Goal: Transaction & Acquisition: Purchase product/service

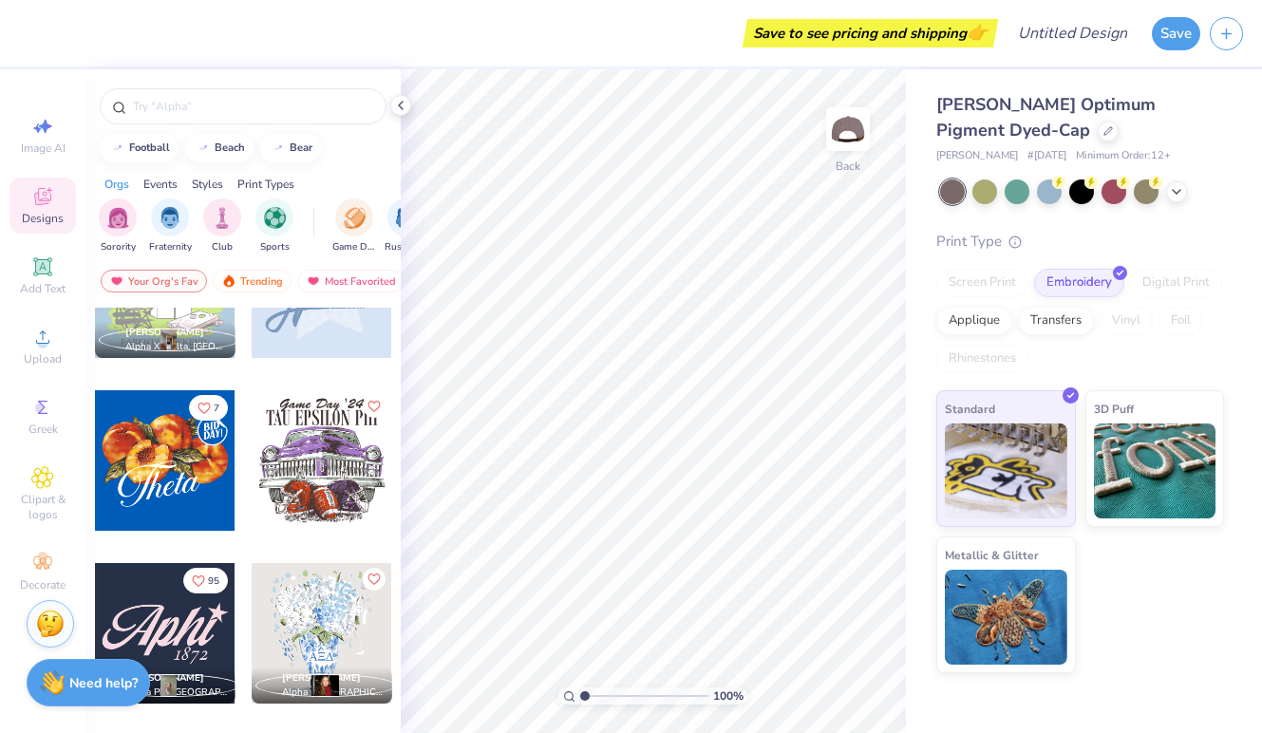
scroll to position [1356, 0]
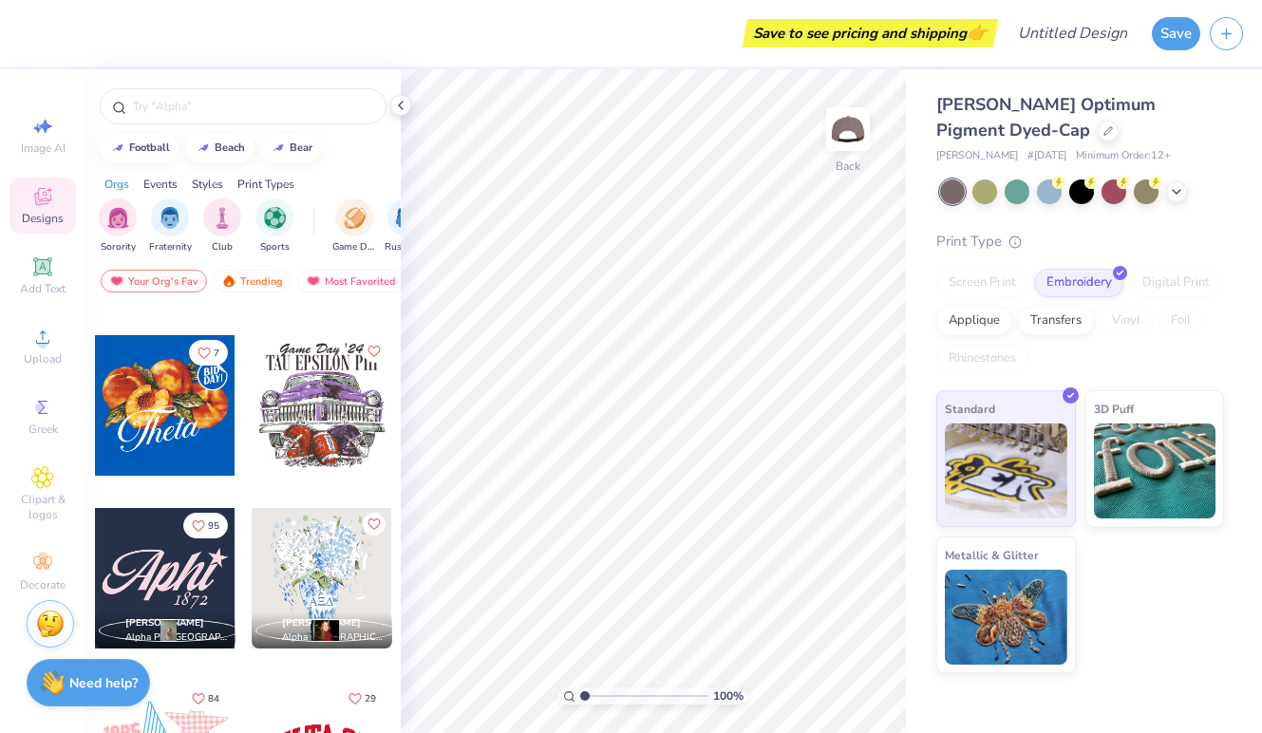
click at [162, 596] on div at bounding box center [165, 578] width 141 height 141
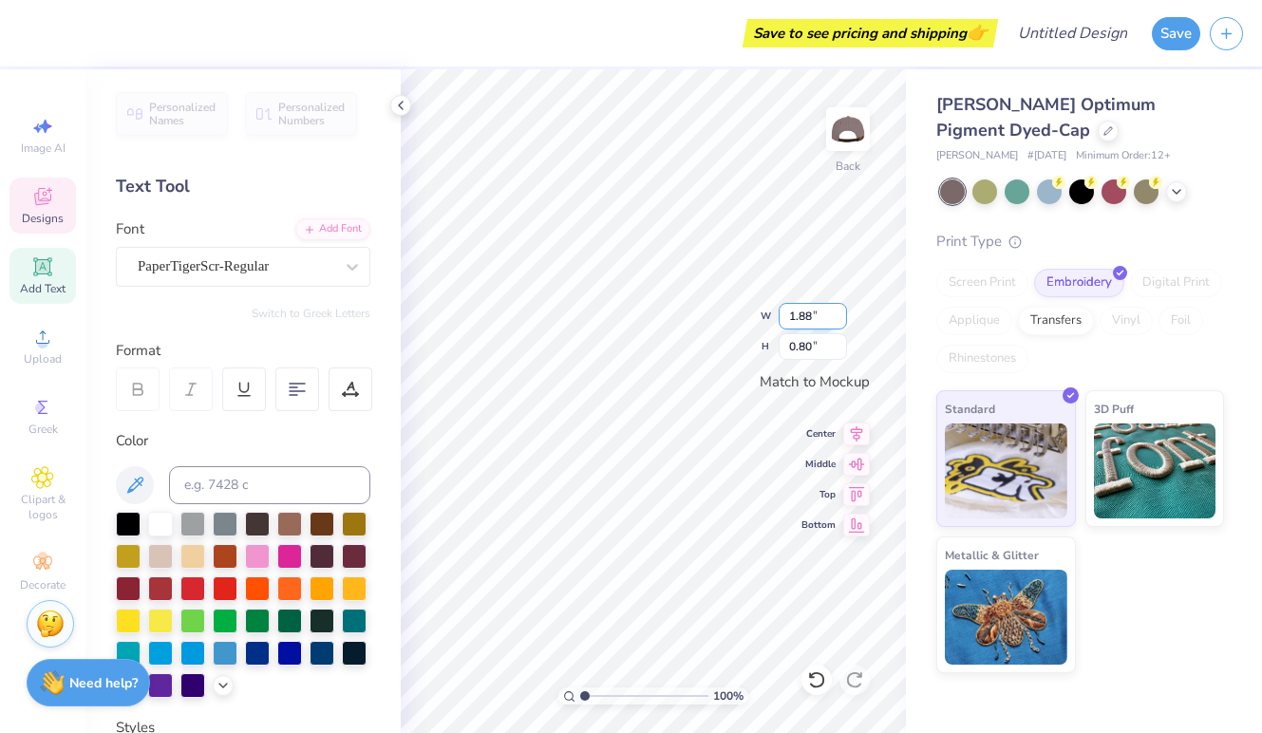
click at [839, 312] on input "1.88" at bounding box center [813, 316] width 68 height 27
type input "1.89"
click at [839, 312] on input "1.89" at bounding box center [813, 316] width 68 height 27
type textarea "Gphi"
type textarea "1874"
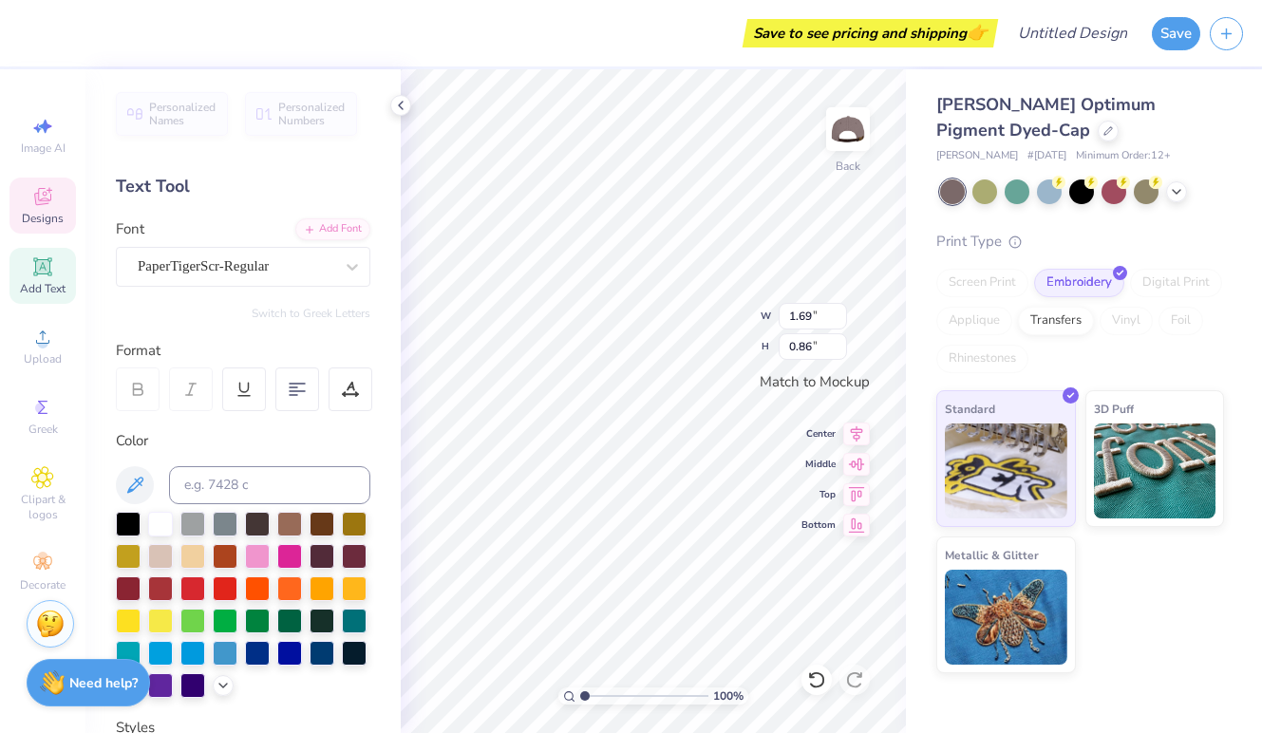
type input "2.20"
type input "1.12"
type input "1.72"
type input "0.88"
type input "1.72"
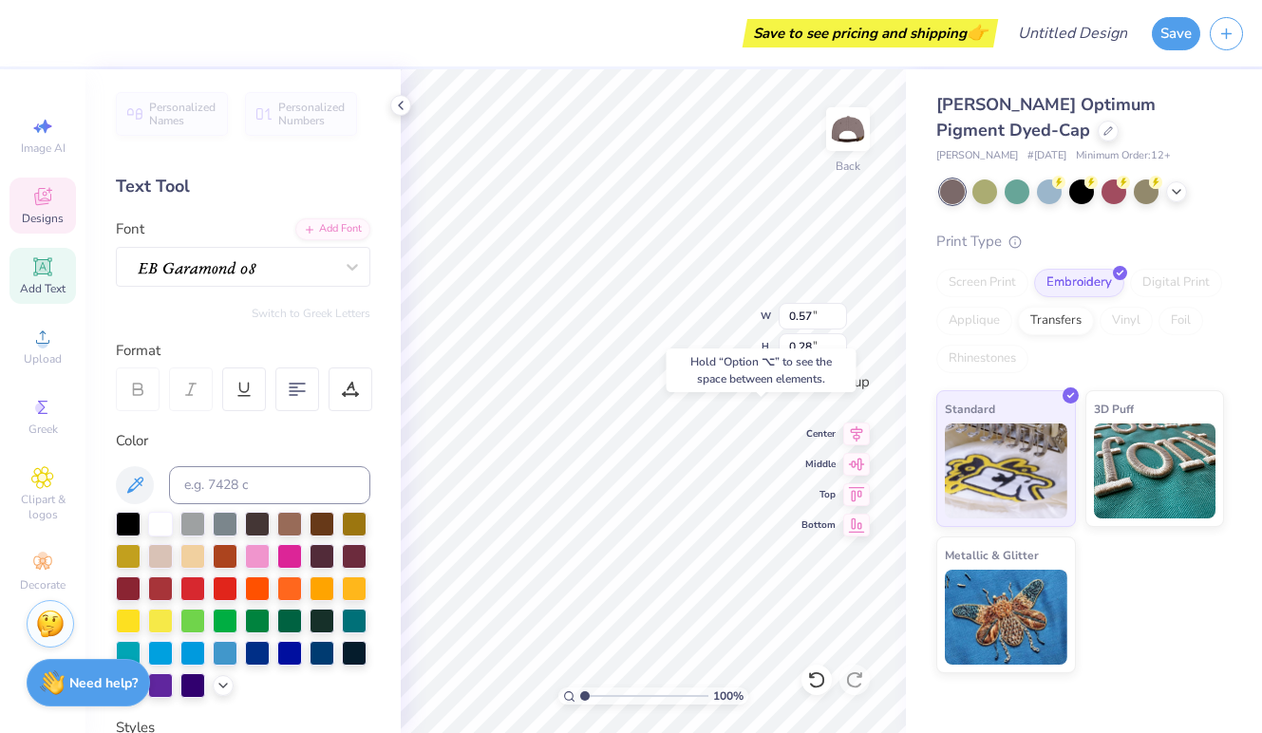
type input "0.88"
type input "2.94"
type input "1.51"
type input "0.31"
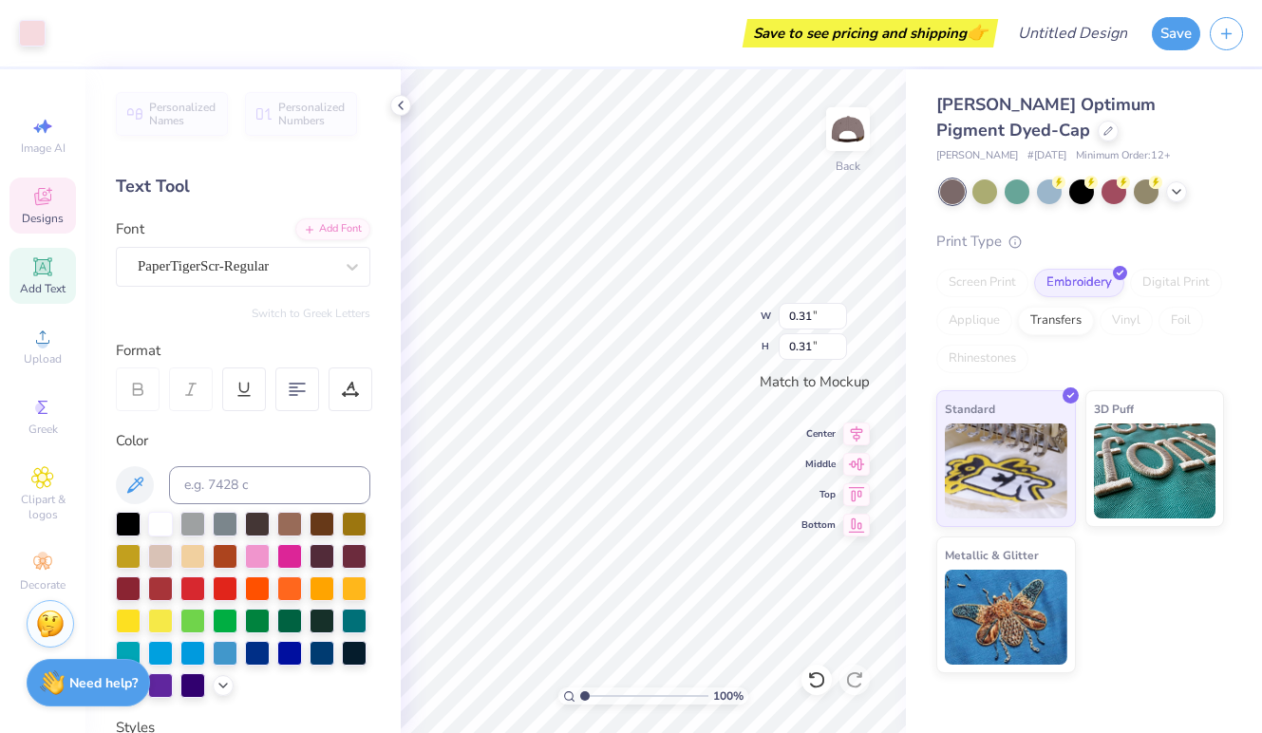
type input "2.94"
type input "1.51"
type input "0.57"
type input "0.28"
type input "0.31"
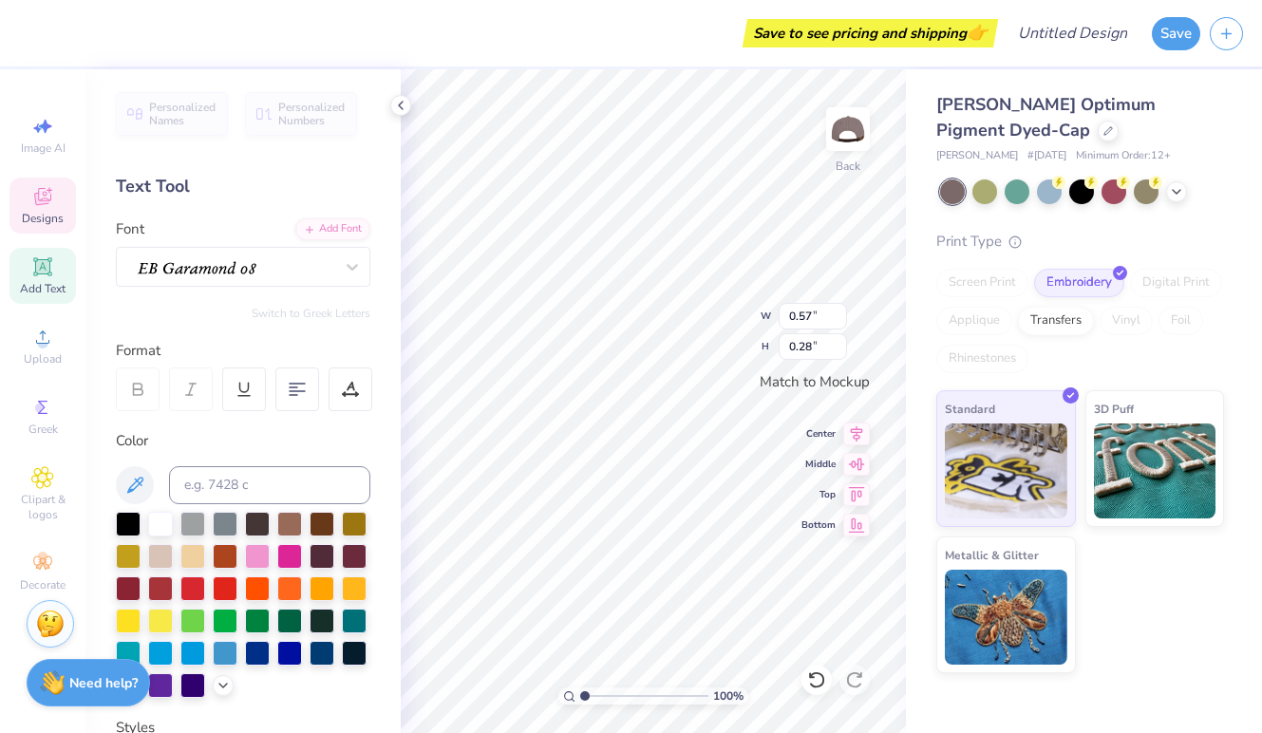
type input "0.31"
type input "0.45"
type input "0.44"
type input "0.63"
type input "0.62"
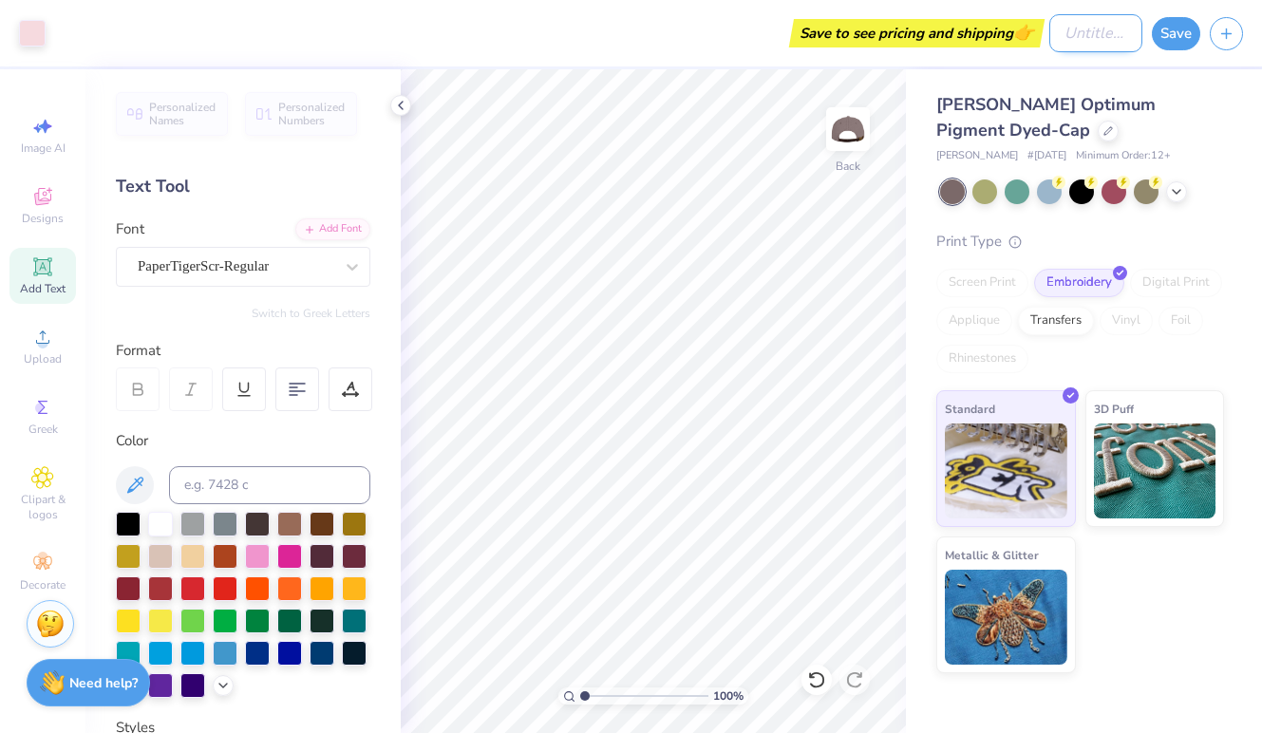
click at [1051, 41] on input "Design Title" at bounding box center [1095, 33] width 93 height 38
type input "B"
type input "Opt 1"
click at [1172, 27] on button "Save" at bounding box center [1176, 30] width 48 height 33
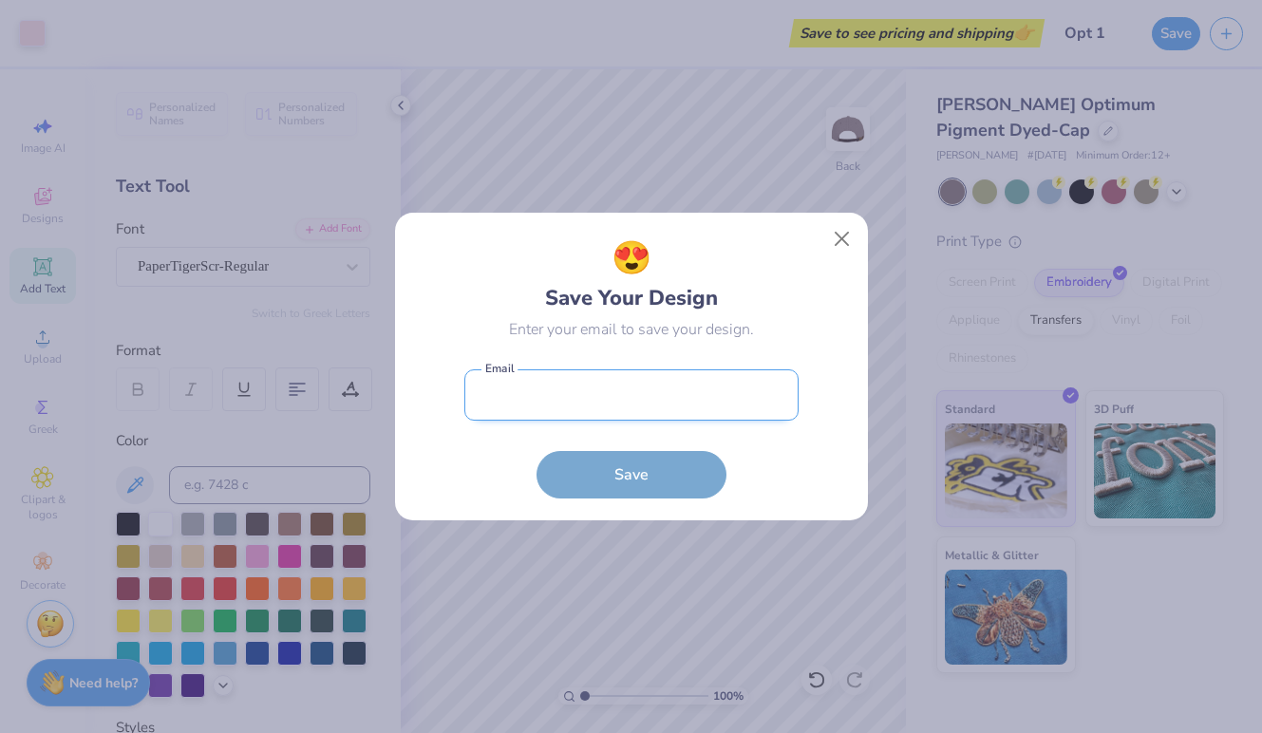
click at [606, 409] on input "email" at bounding box center [631, 395] width 334 height 52
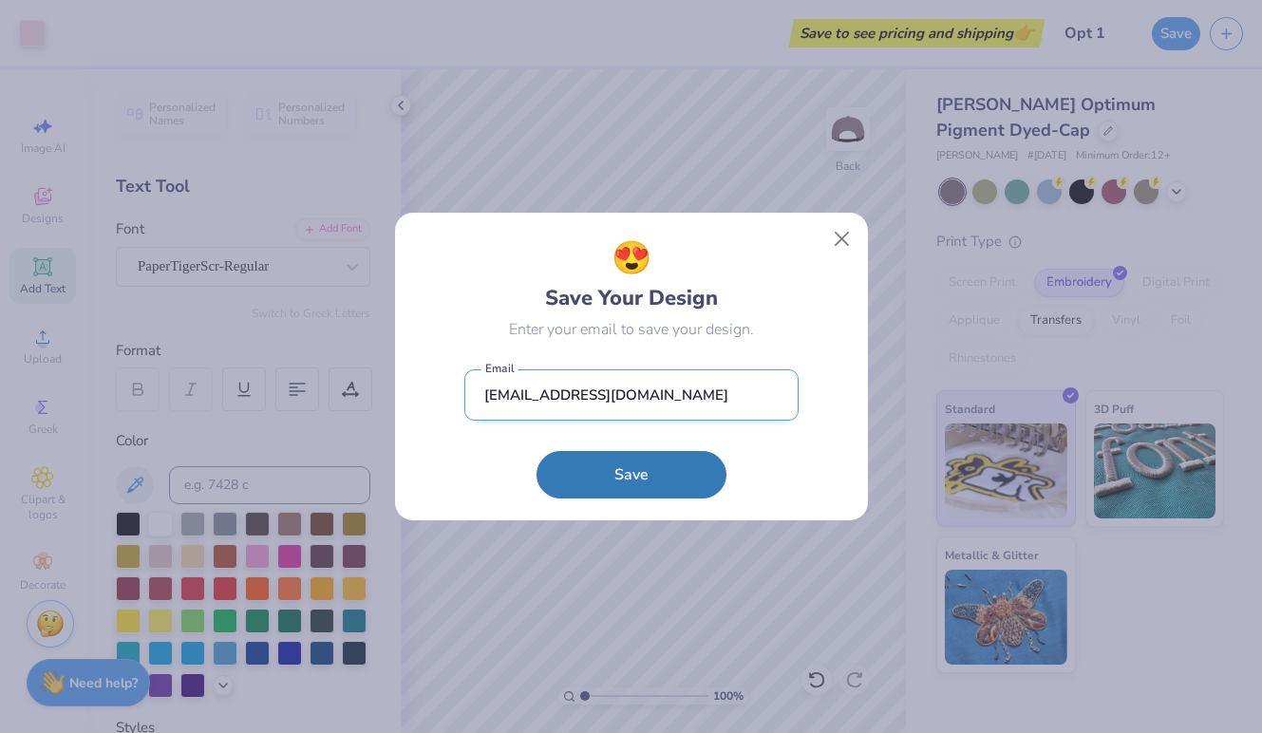
click at [565, 397] on input "kyralincoln@icloud.com" at bounding box center [631, 395] width 334 height 52
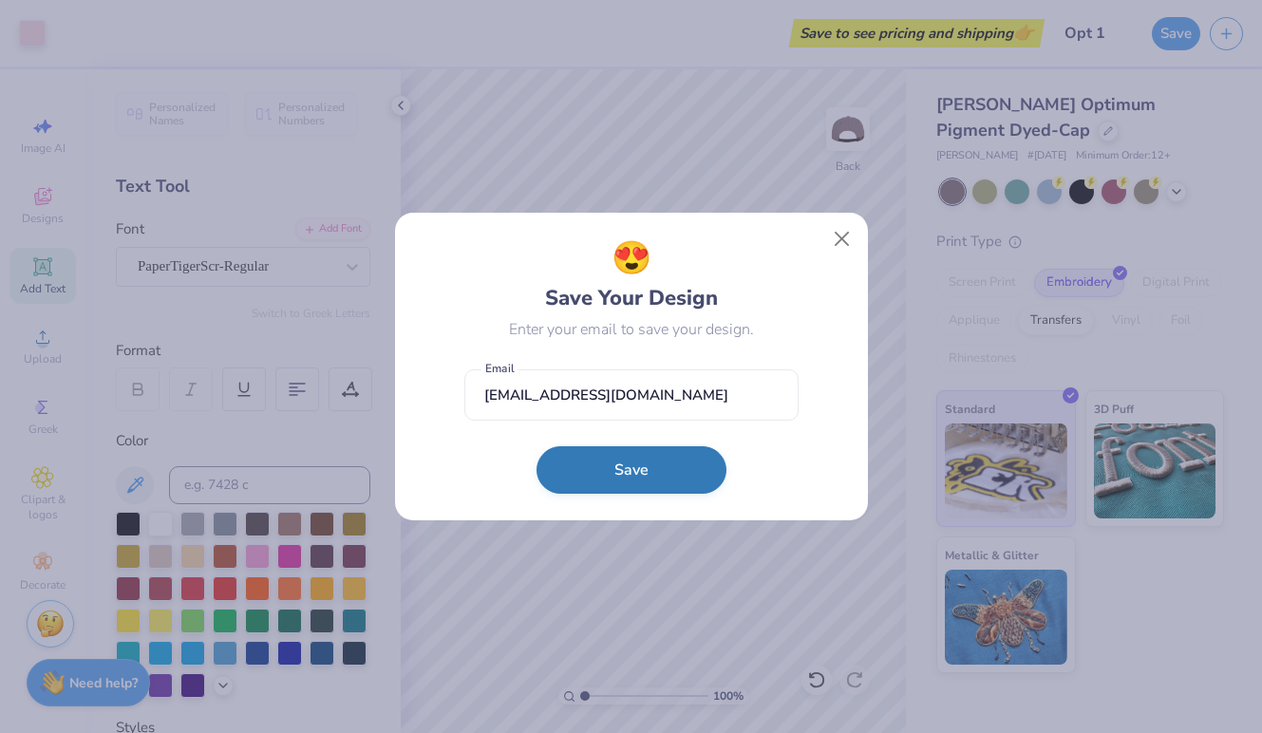
type input "klincoln@colgate.edu"
click at [629, 477] on button "Save" at bounding box center [631, 469] width 190 height 47
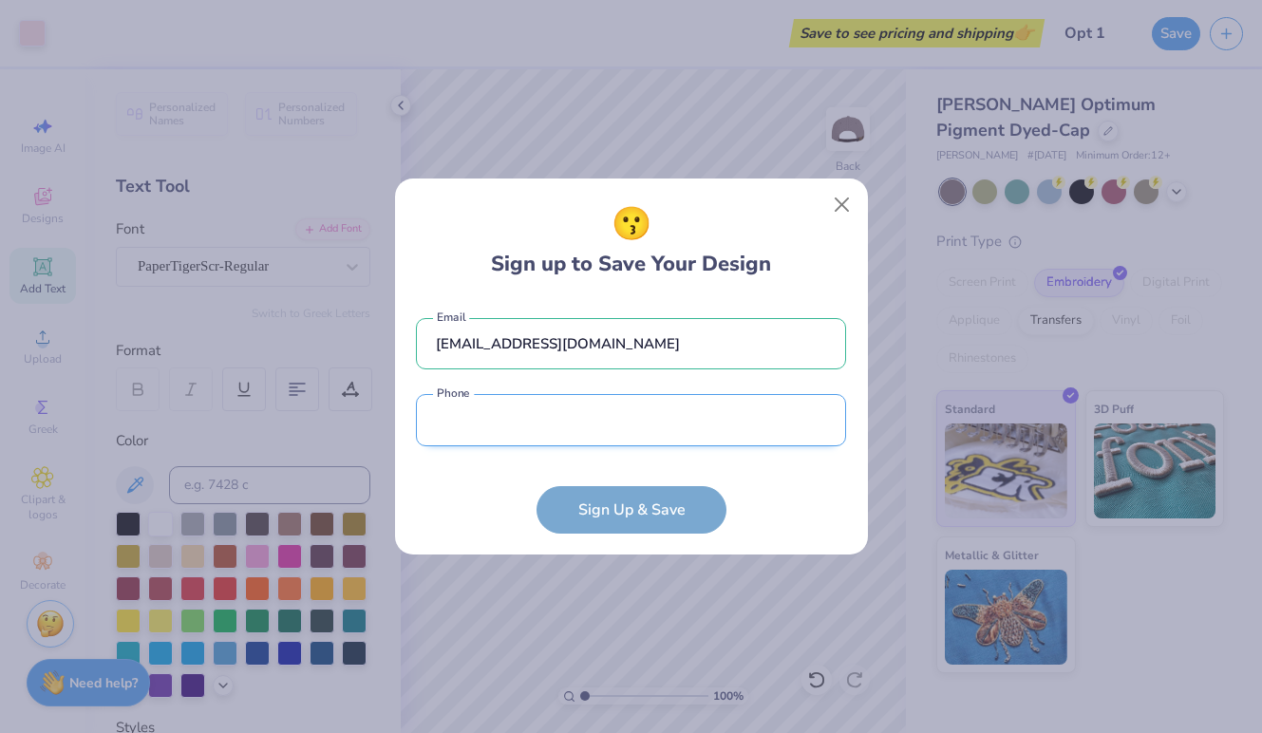
type input "(716) 880-4047"
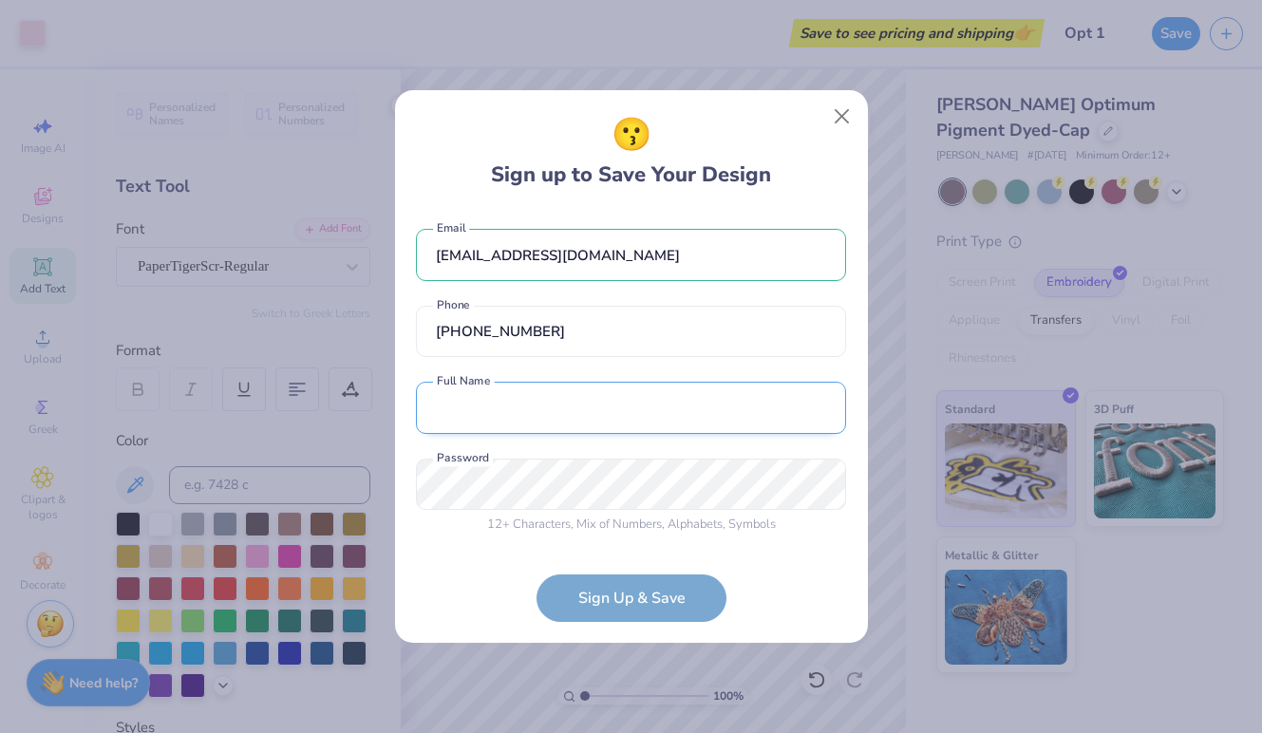
type input "Kyra Lincoln"
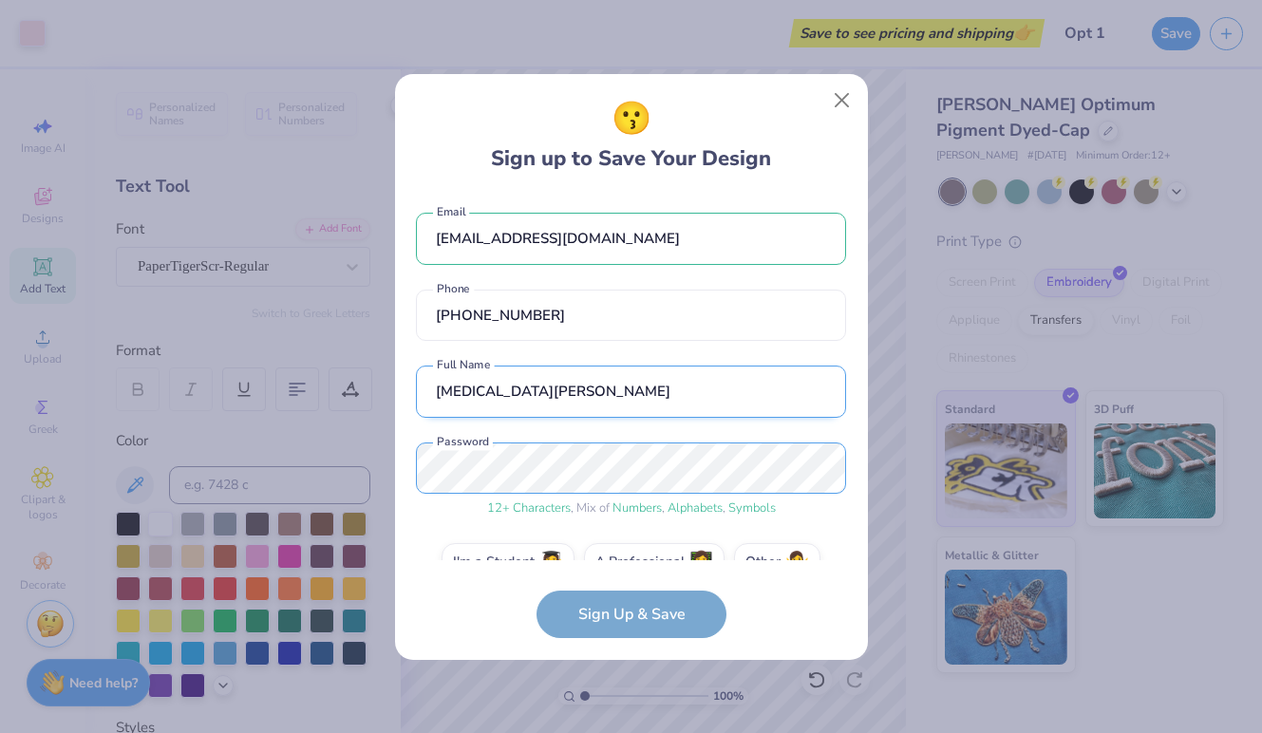
scroll to position [39, 0]
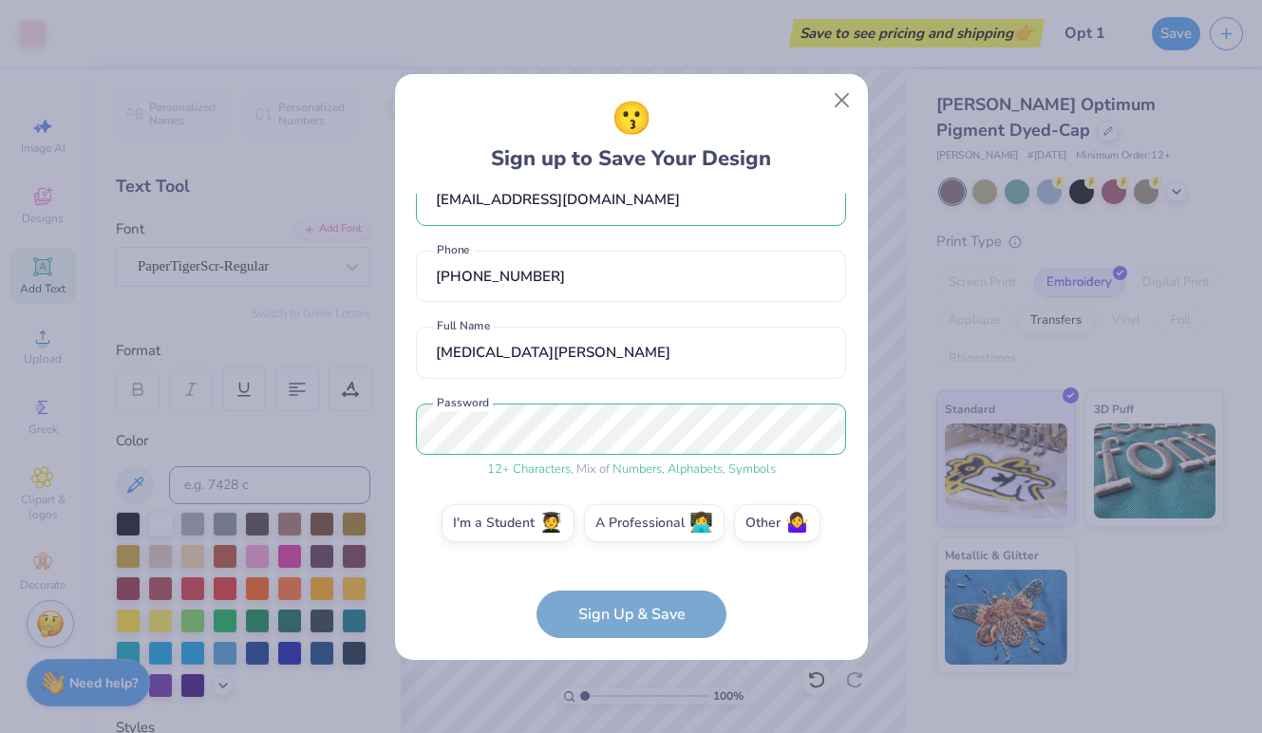
click at [607, 617] on form "klincoln@colgate.edu Email (716) 880-4047 Phone Kyra Lincoln Full Name 12 + Cha…" at bounding box center [631, 416] width 430 height 444
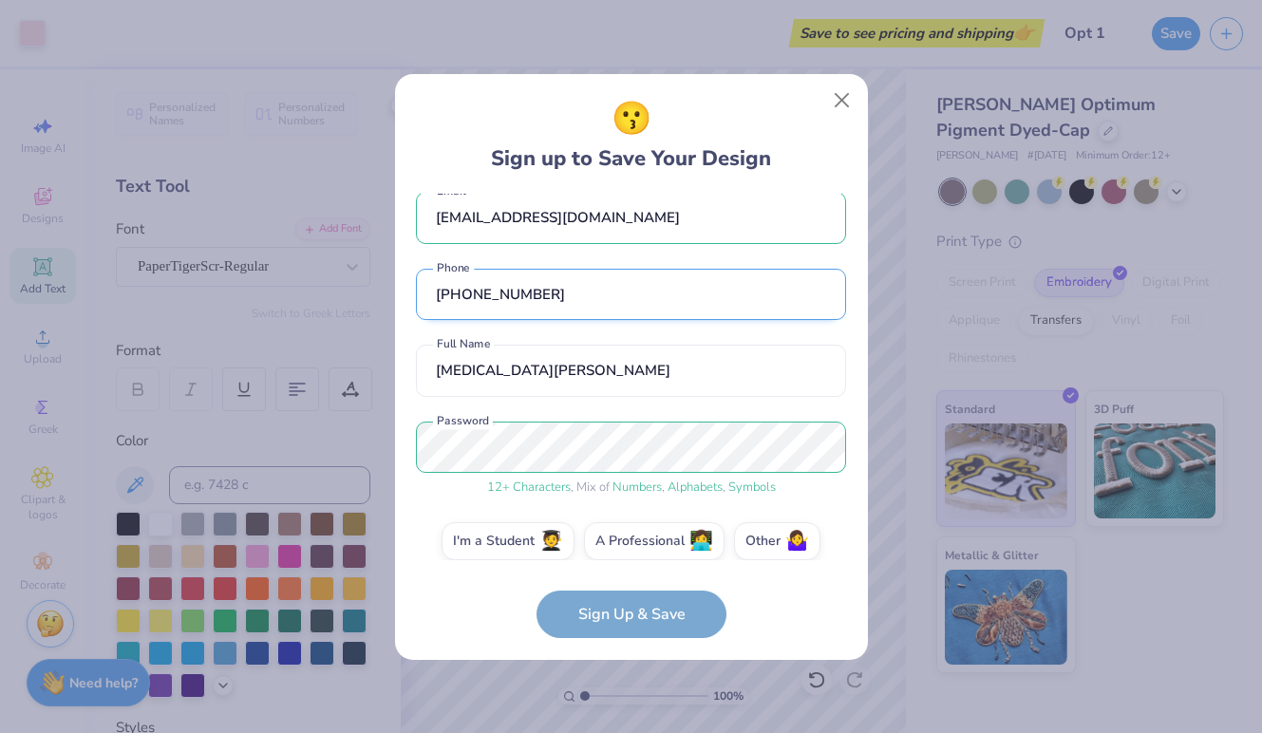
scroll to position [10, 0]
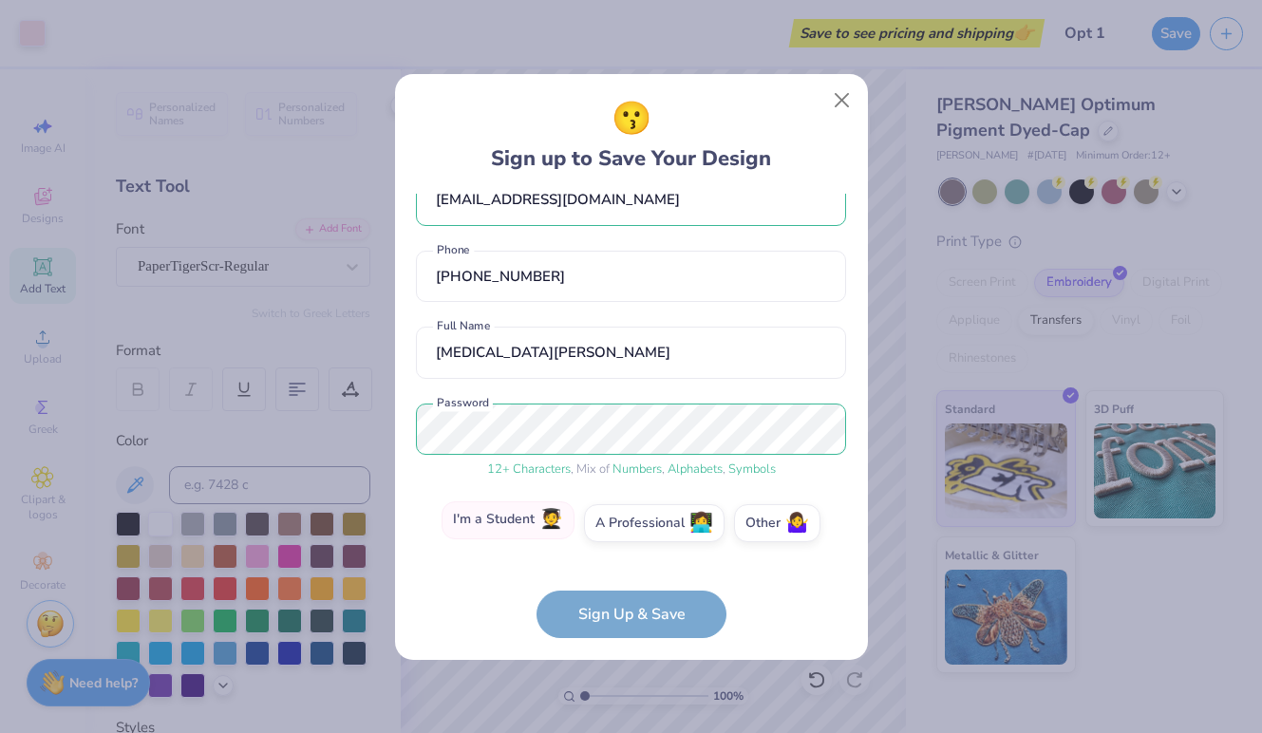
click at [532, 510] on label "I'm a Student 🧑‍🎓" at bounding box center [507, 520] width 133 height 38
click at [625, 560] on input "I'm a Student 🧑‍🎓" at bounding box center [631, 566] width 12 height 12
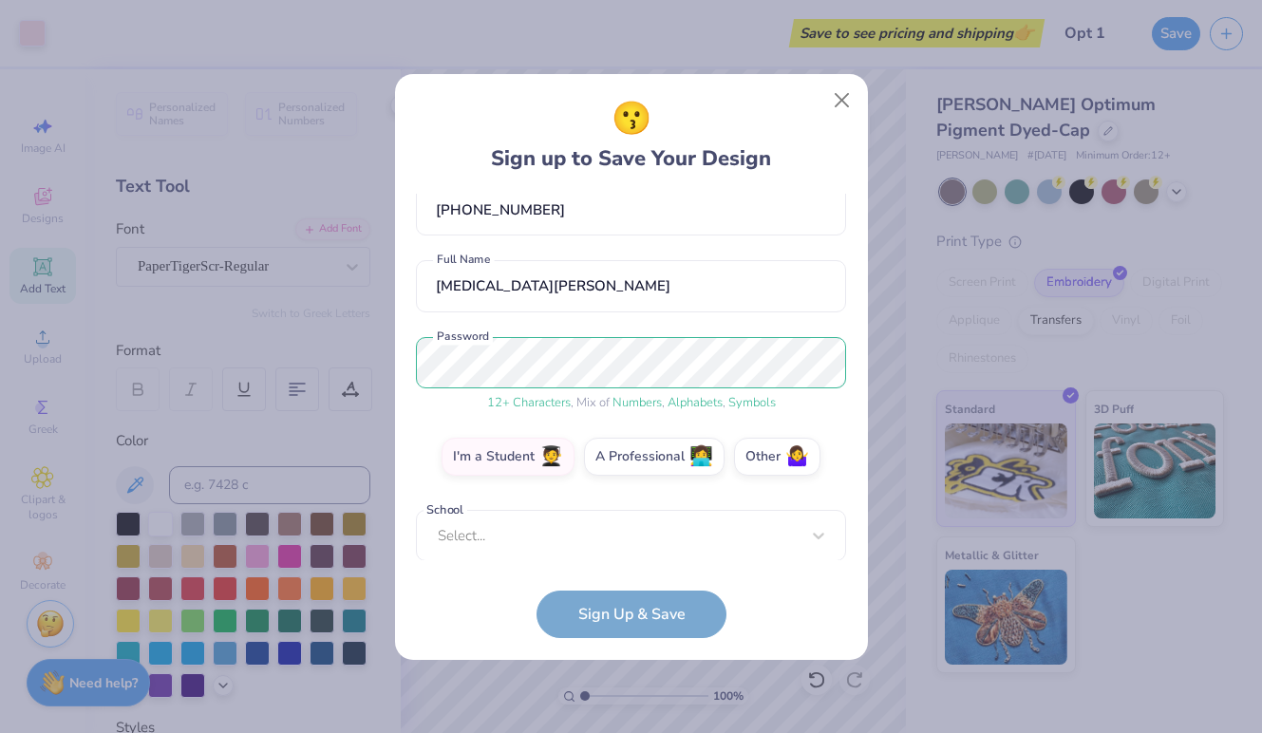
click at [564, 559] on div "klincoln@colgate.edu Email (716) 880-4047 Phone Kyra Lincoln Full Name 12 + Cha…" at bounding box center [631, 377] width 430 height 366
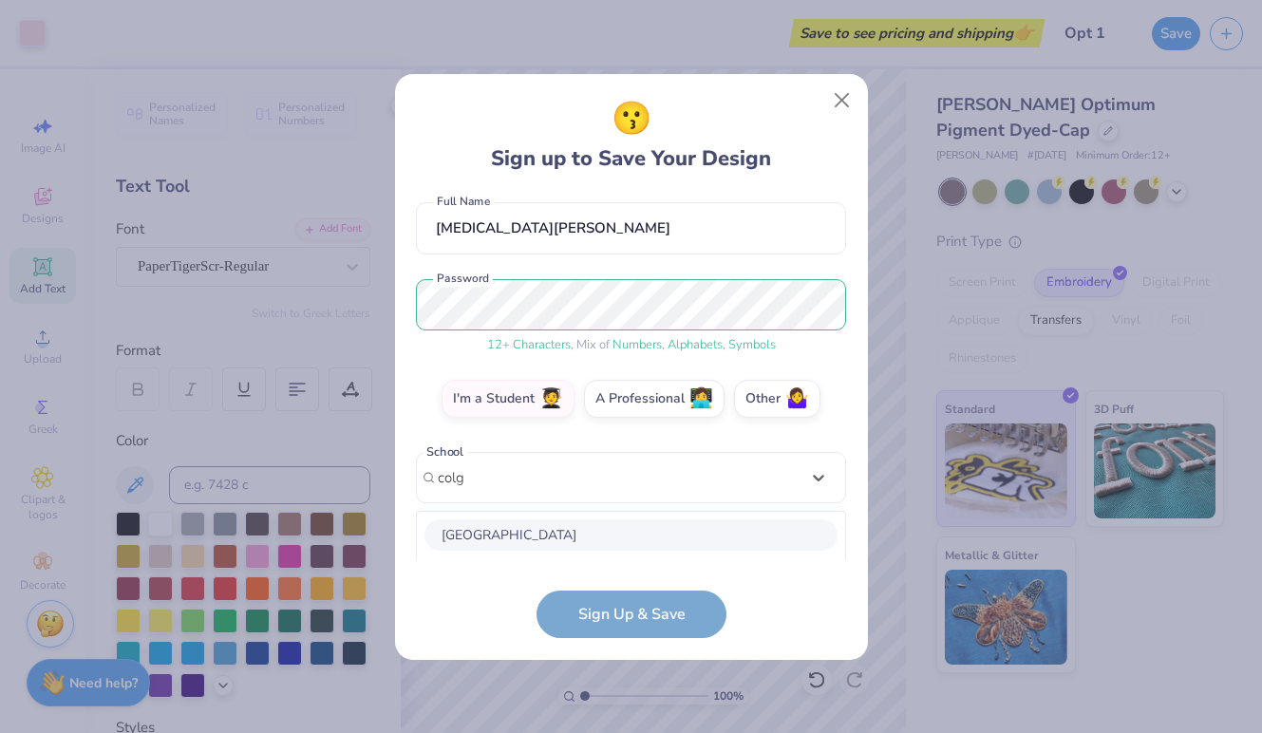
scroll to position [401, 0]
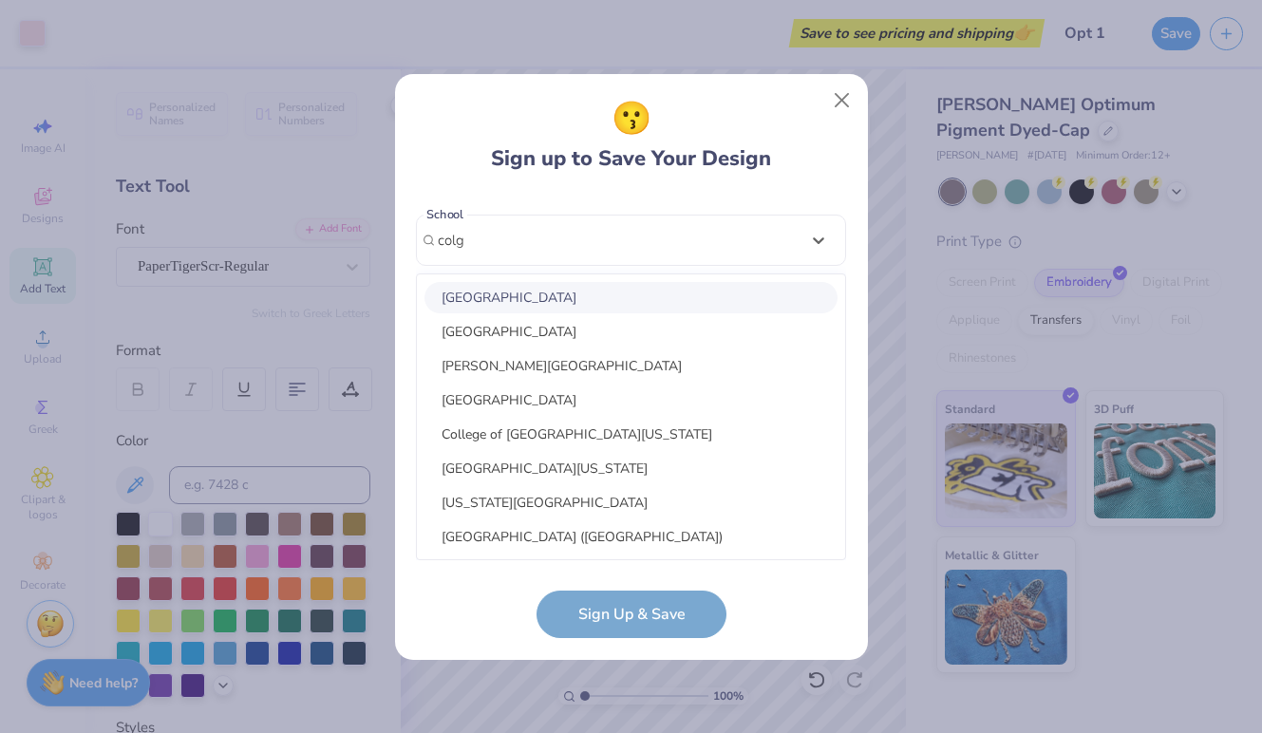
click at [508, 297] on div "Colgate University" at bounding box center [630, 297] width 413 height 31
type input "colg"
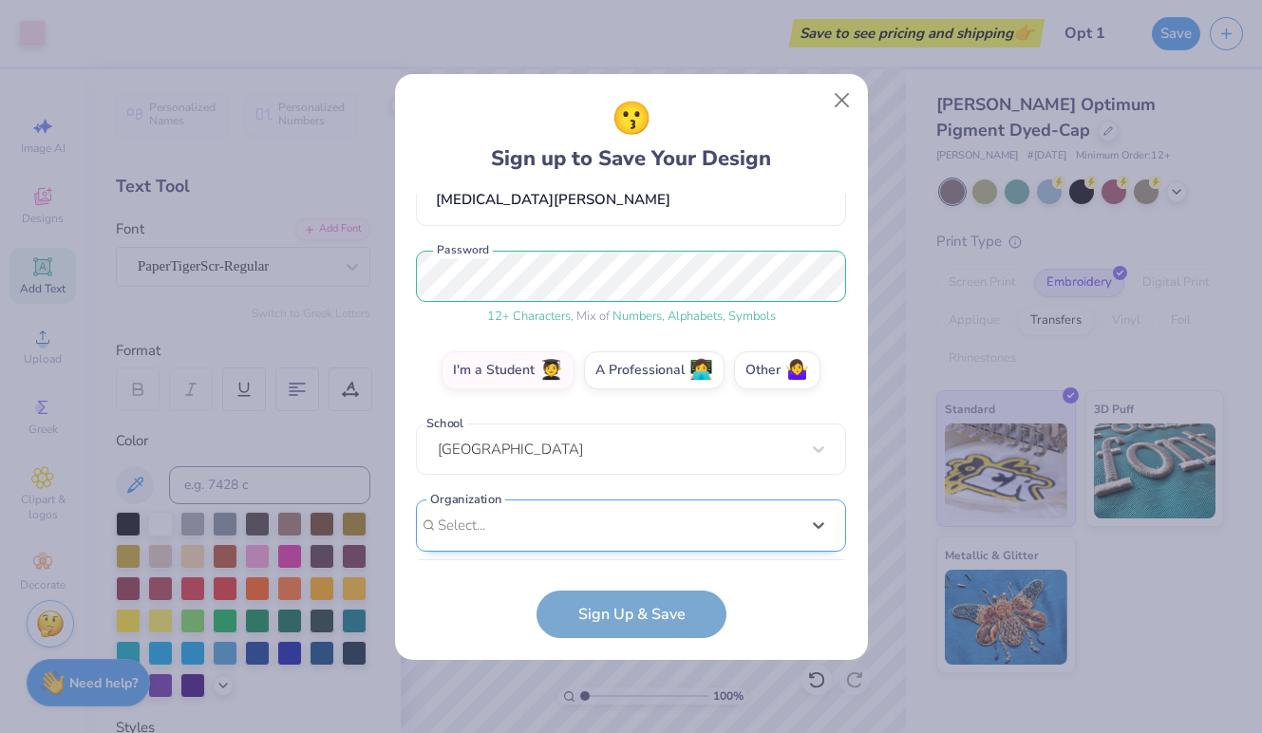
click at [536, 544] on div "klincoln@colgate.edu Email (716) 880-4047 Phone Kyra Lincoln Full Name 12 + Cha…" at bounding box center [631, 377] width 430 height 366
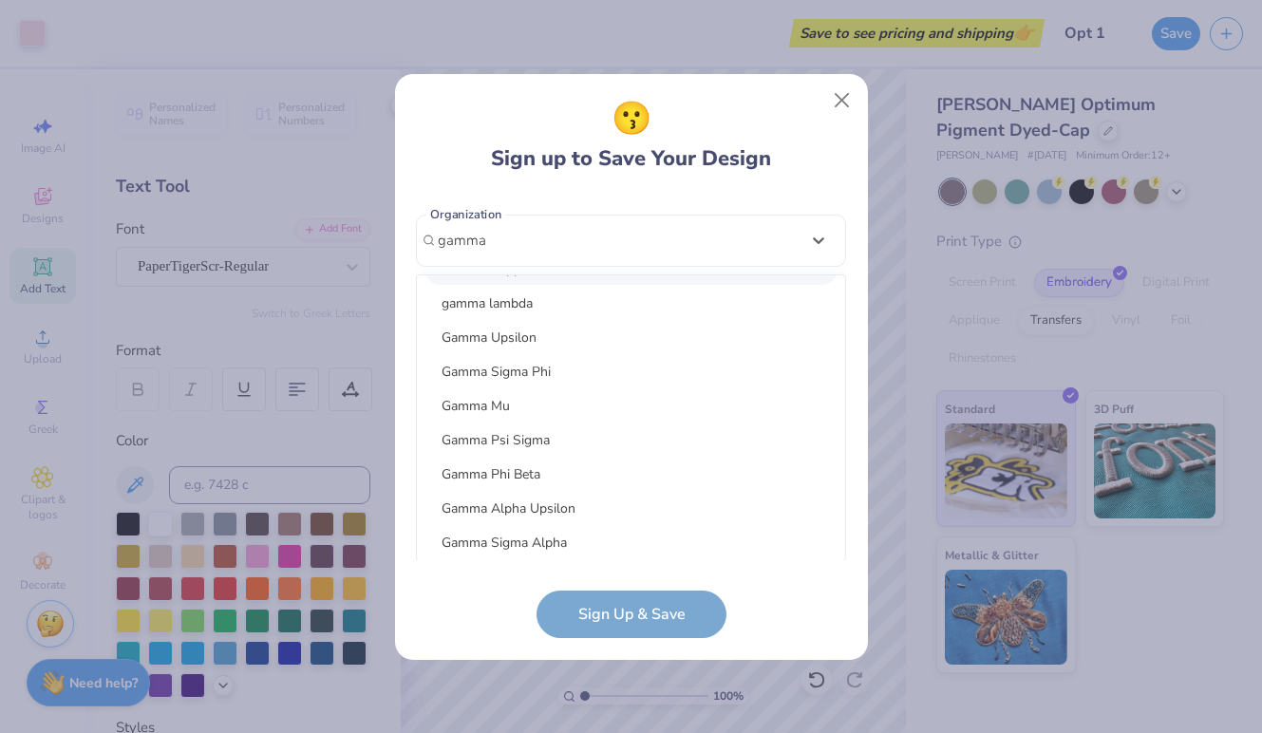
scroll to position [254, 0]
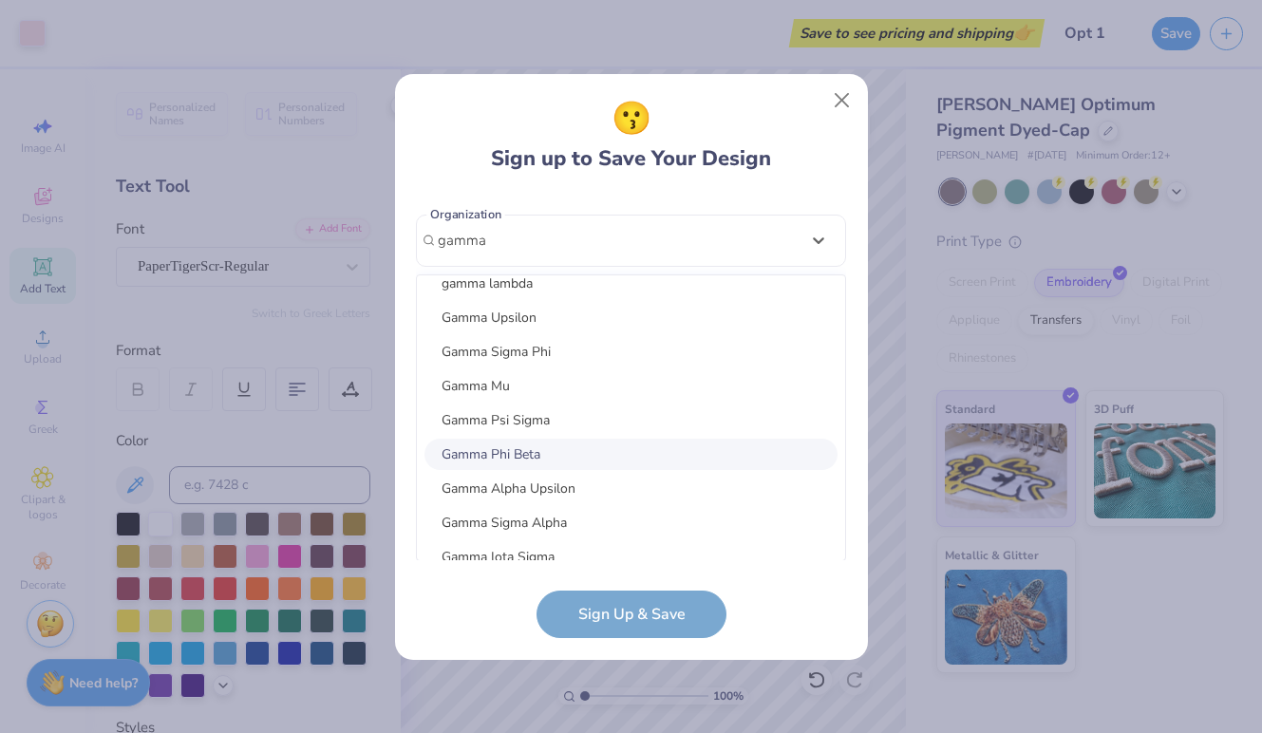
click at [504, 450] on div "Gamma Phi Beta" at bounding box center [630, 454] width 413 height 31
type input "gamma"
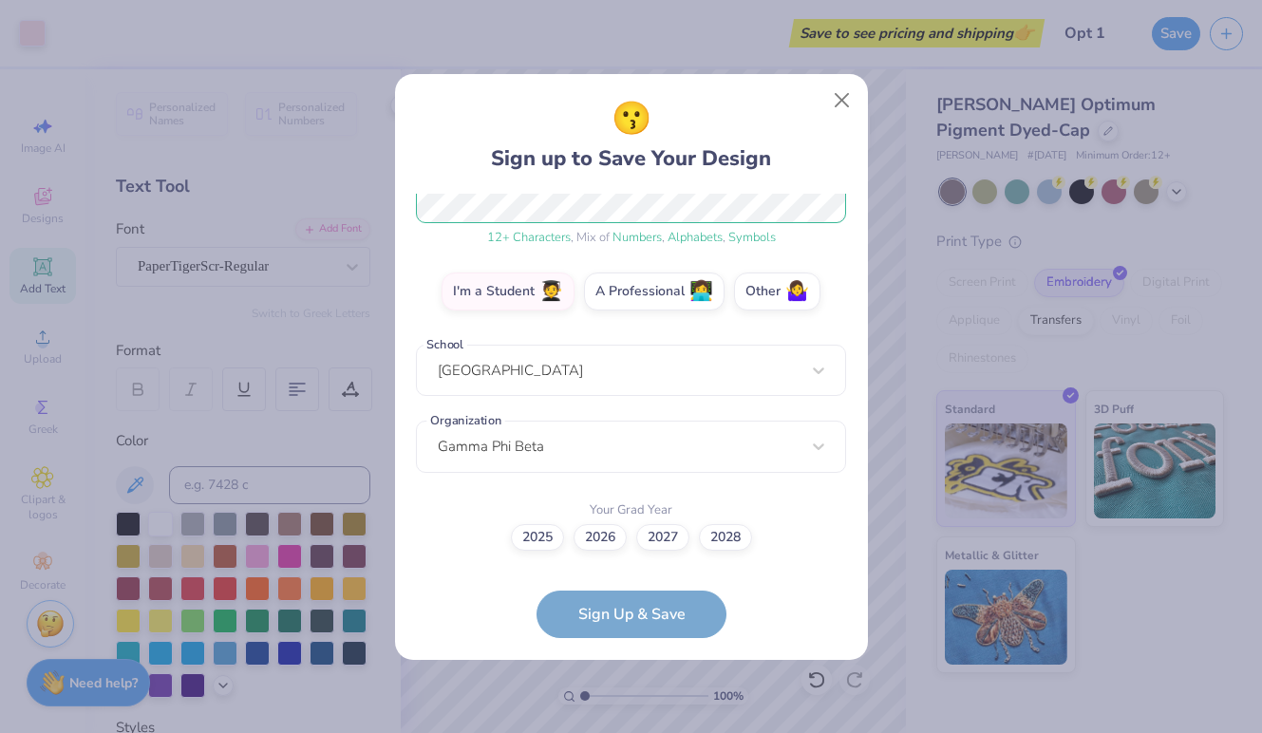
scroll to position [270, 0]
click at [666, 529] on label "2027" at bounding box center [662, 535] width 53 height 27
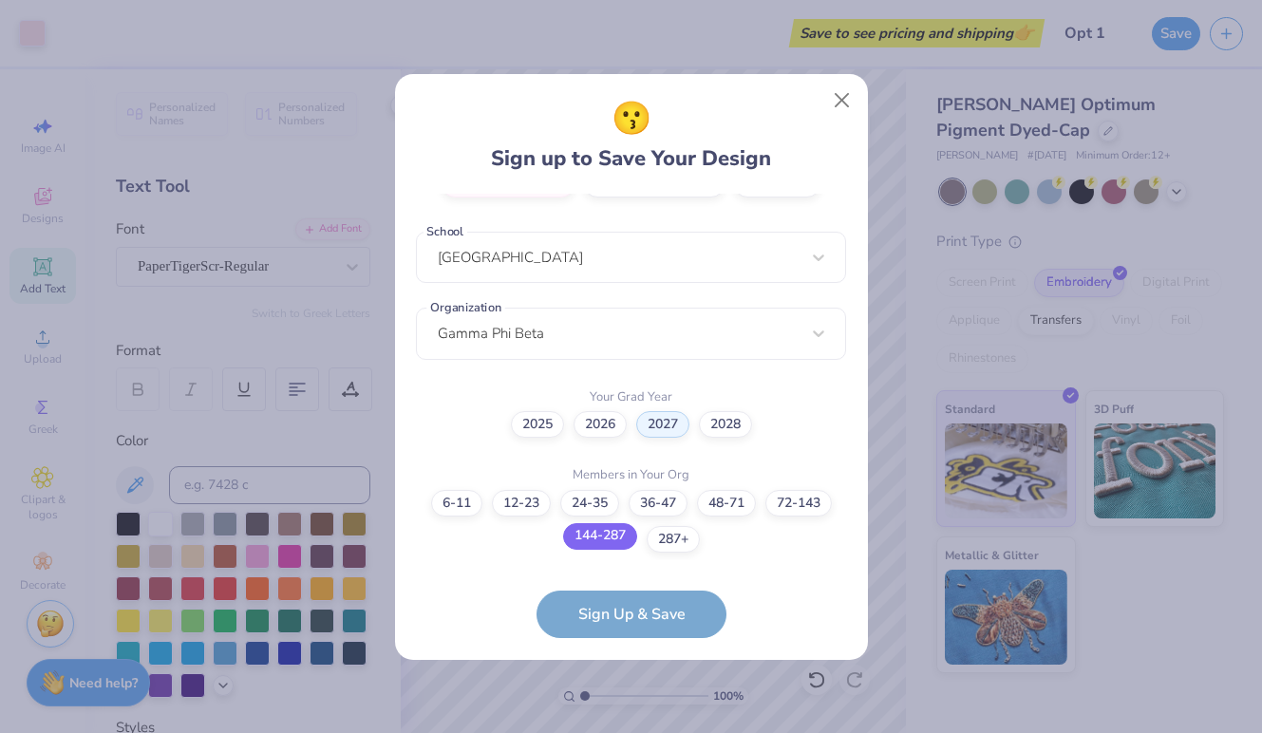
click at [613, 540] on label "144-287" at bounding box center [600, 536] width 74 height 27
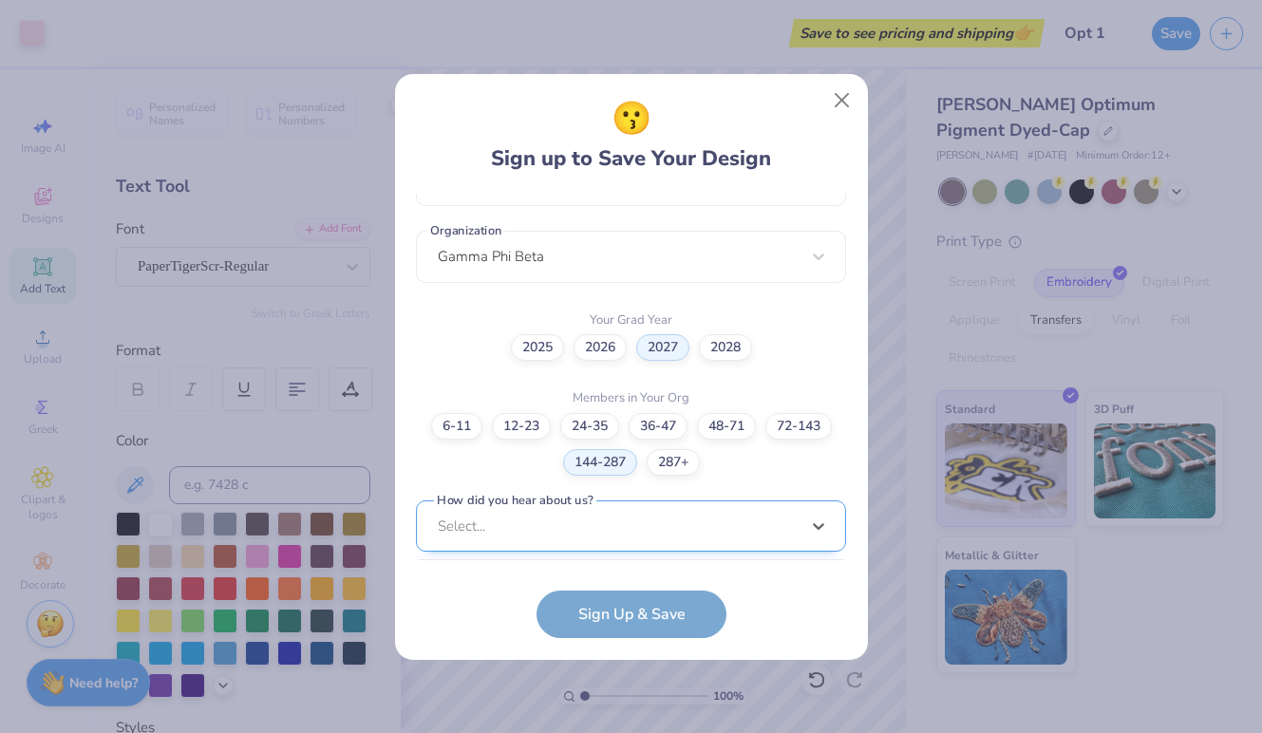
click at [600, 537] on div "option Pinterest focused, 1 of 15. 15 results available. Use Up and Down to cho…" at bounding box center [631, 673] width 430 height 347
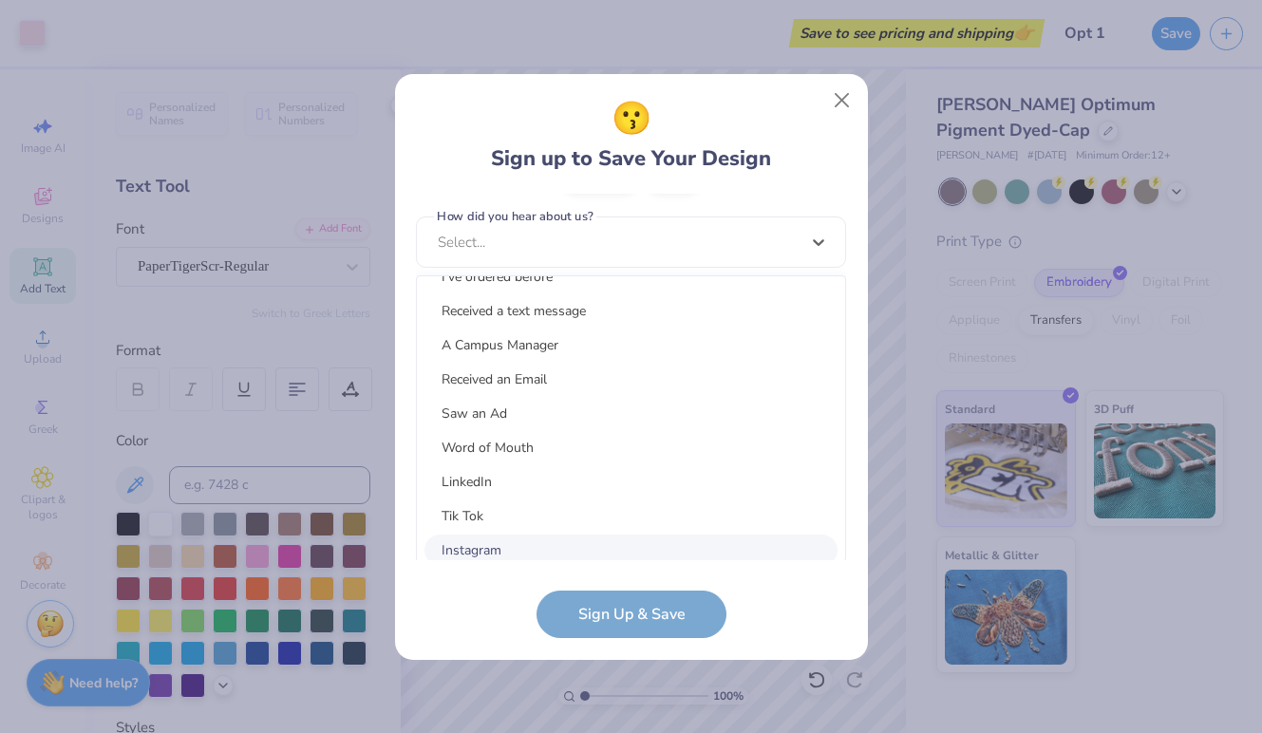
scroll to position [73, 0]
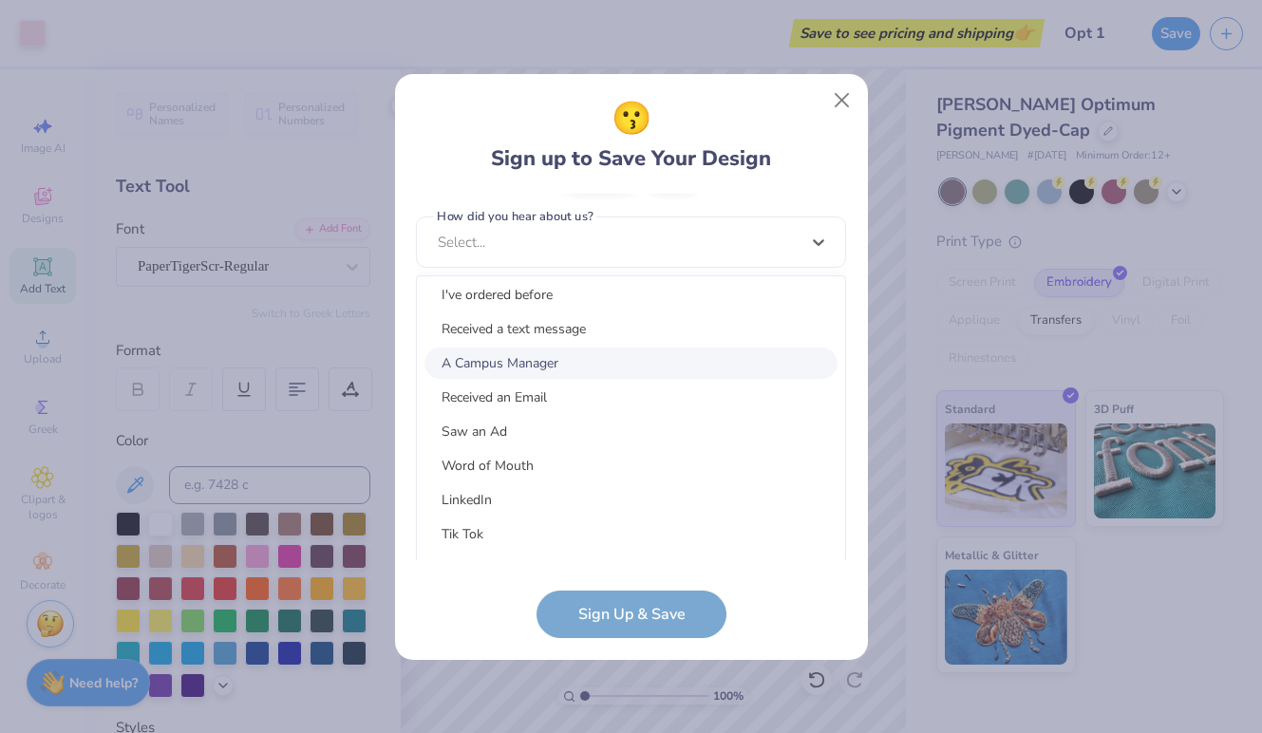
click at [527, 366] on div "A Campus Manager" at bounding box center [630, 362] width 413 height 31
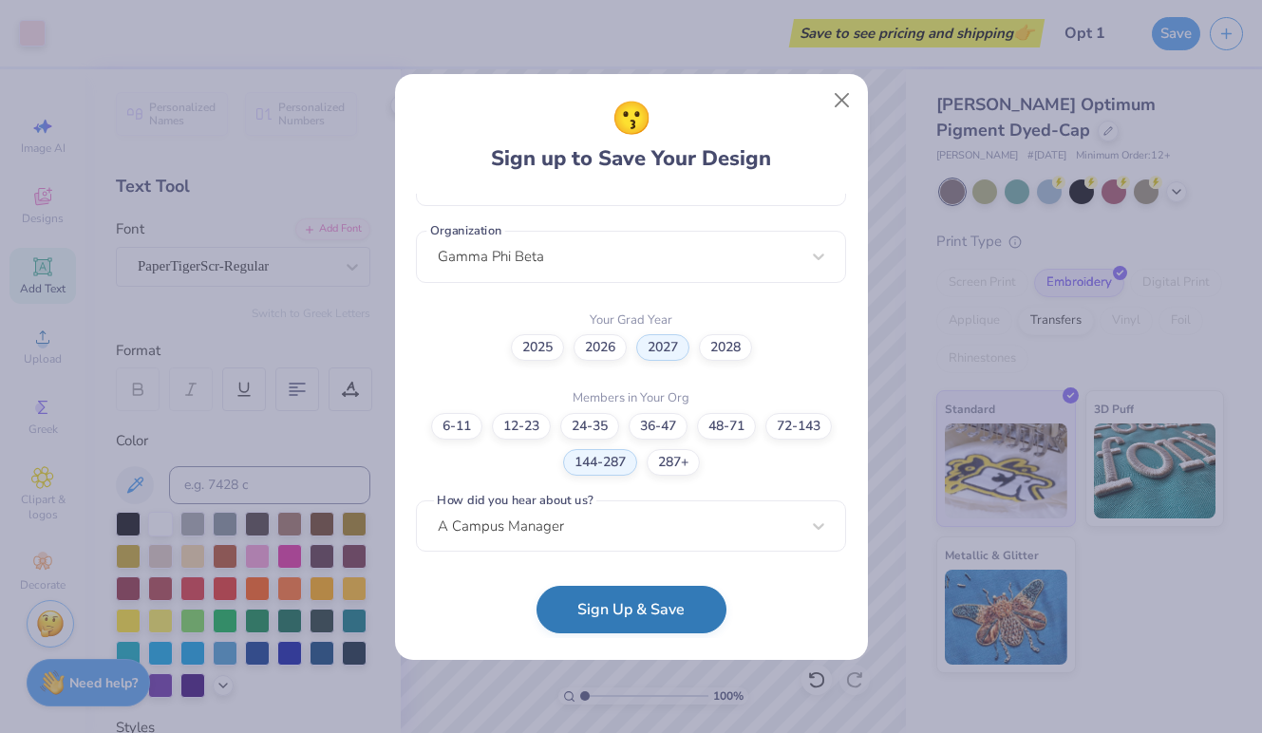
click at [598, 617] on button "Sign Up & Save" at bounding box center [631, 609] width 190 height 47
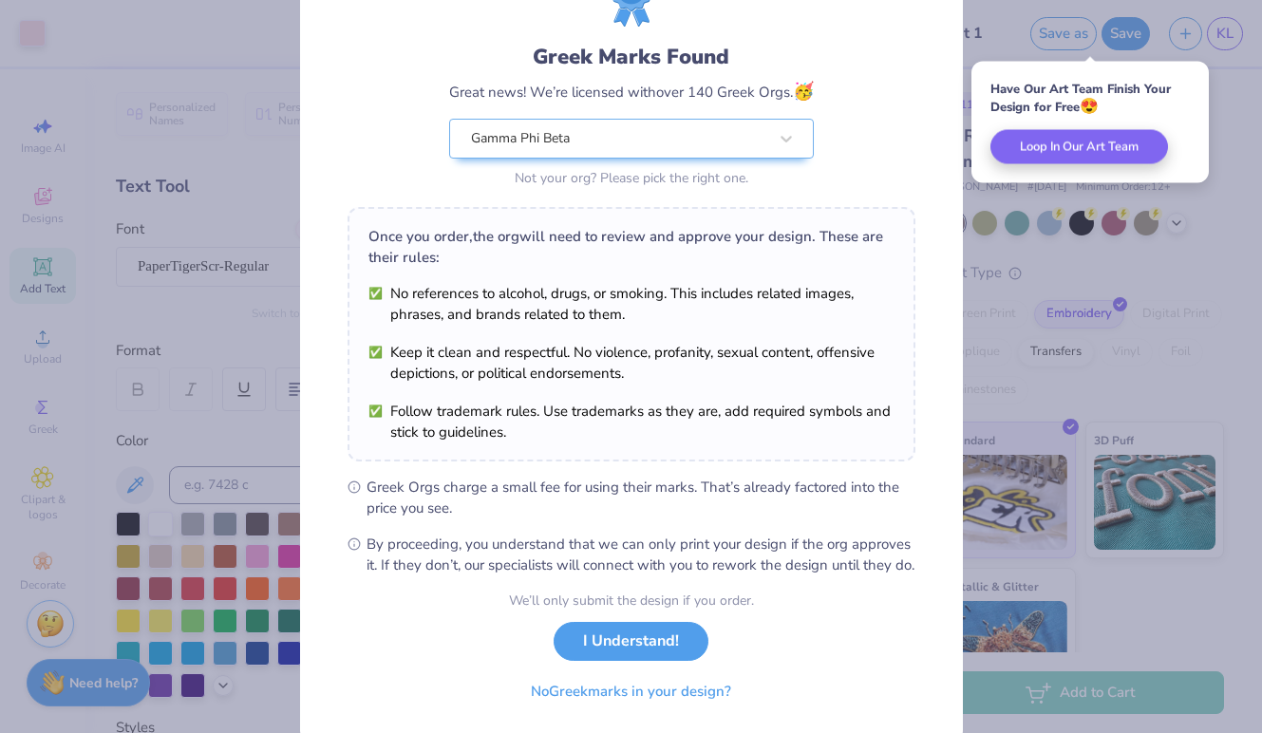
scroll to position [126, 0]
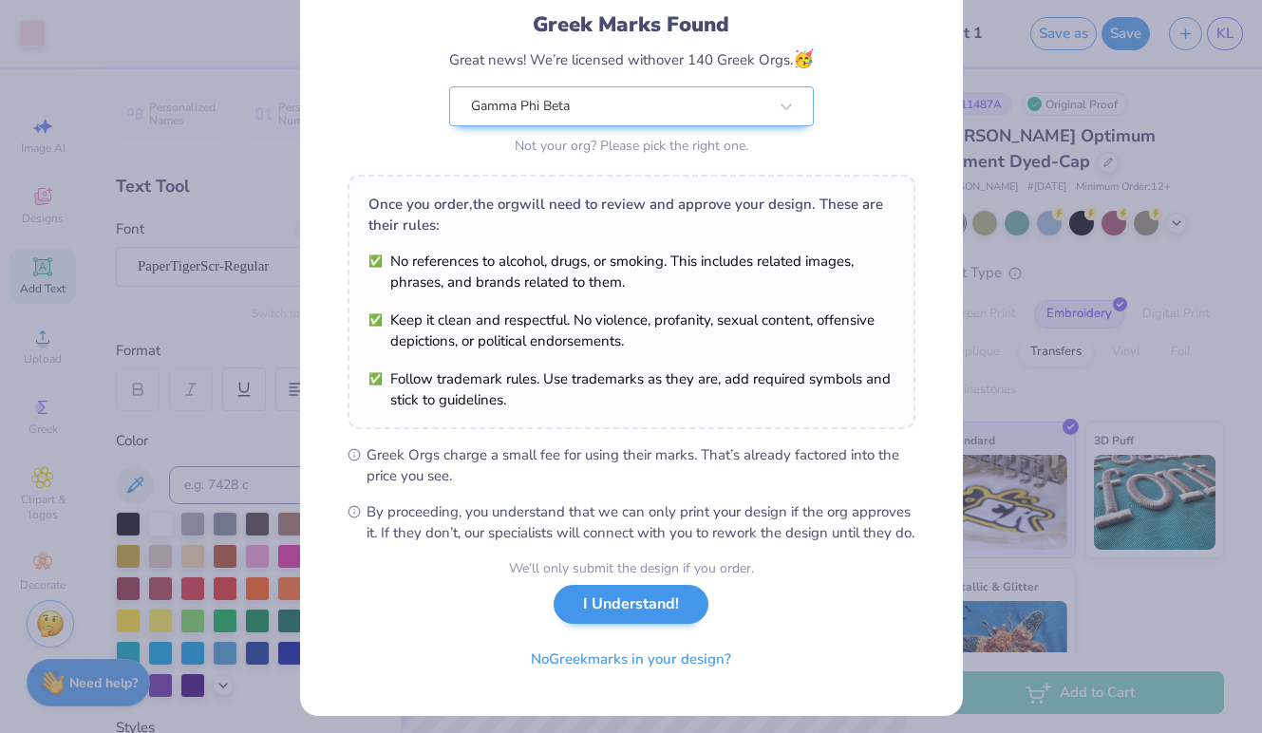
click at [621, 624] on button "I Understand!" at bounding box center [631, 604] width 155 height 39
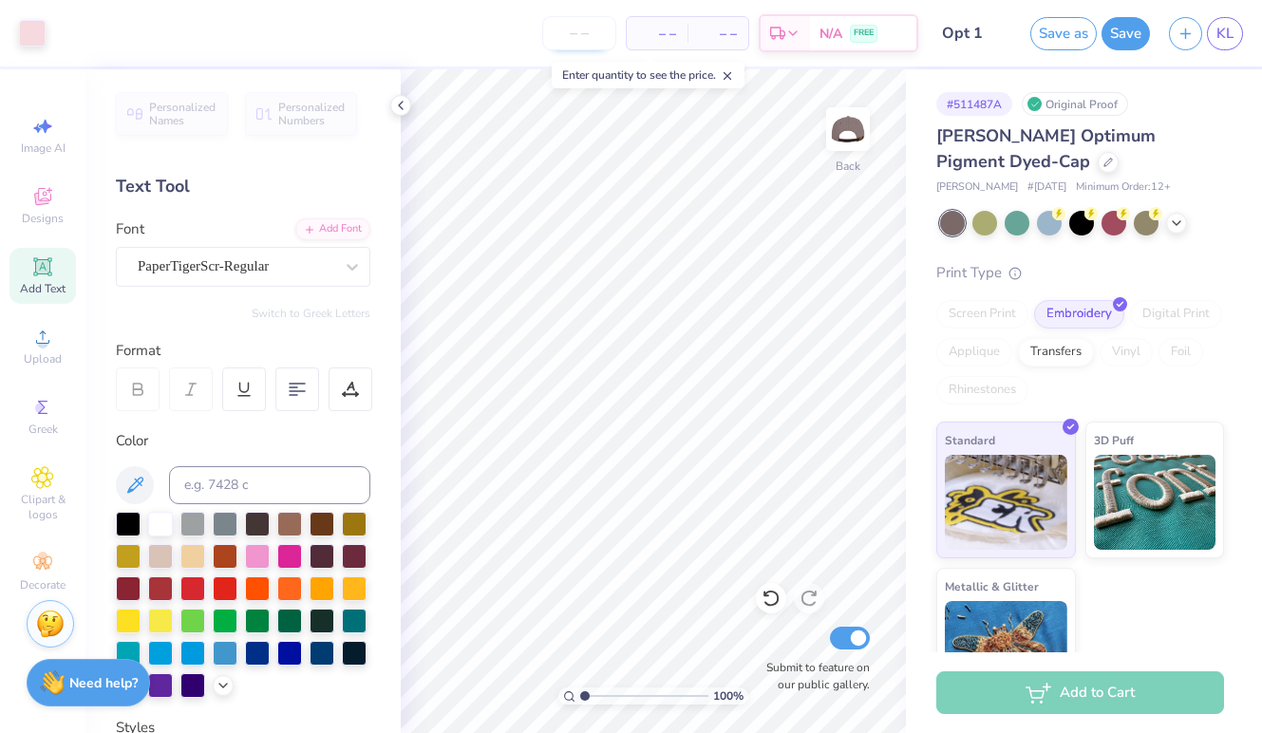
click at [584, 43] on input "number" at bounding box center [579, 33] width 74 height 34
click at [659, 41] on span "– –" at bounding box center [657, 34] width 38 height 20
click at [579, 31] on input "number" at bounding box center [579, 33] width 74 height 34
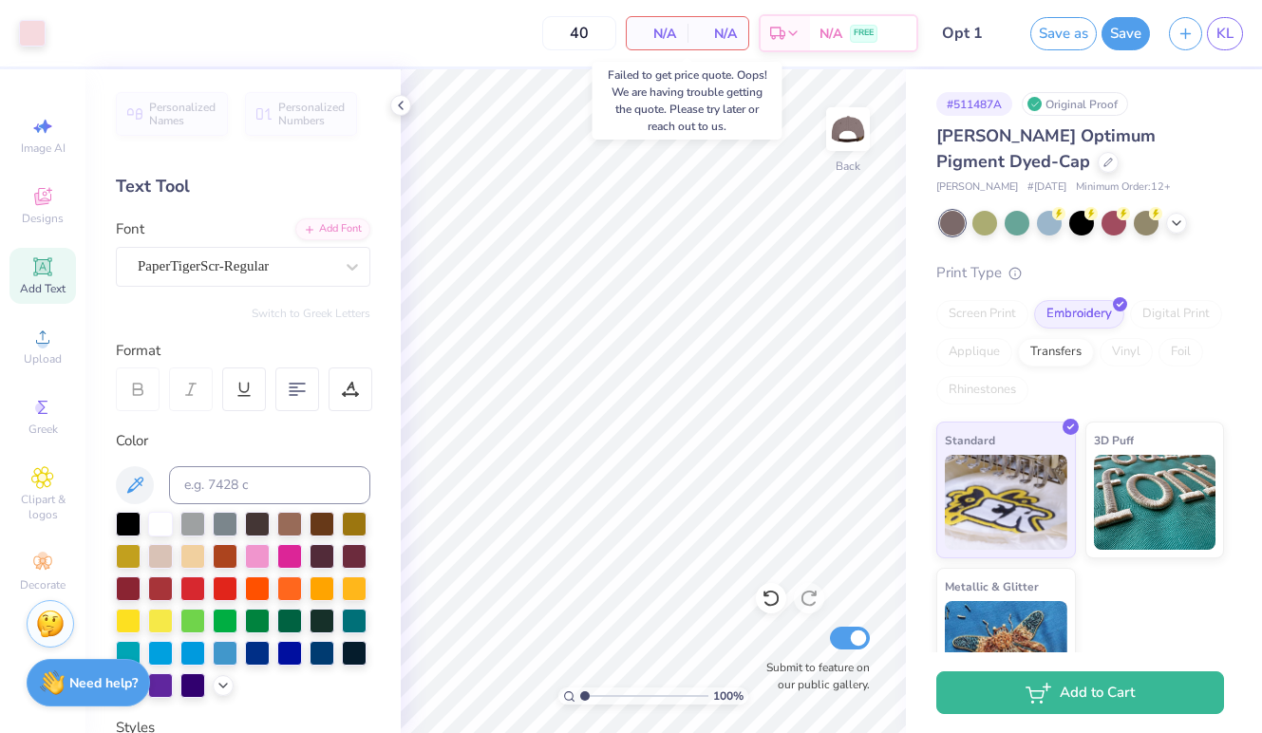
type input "40"
click at [678, 37] on div "N/A Per Item" at bounding box center [657, 33] width 61 height 32
click at [1124, 37] on button "Save" at bounding box center [1125, 30] width 48 height 33
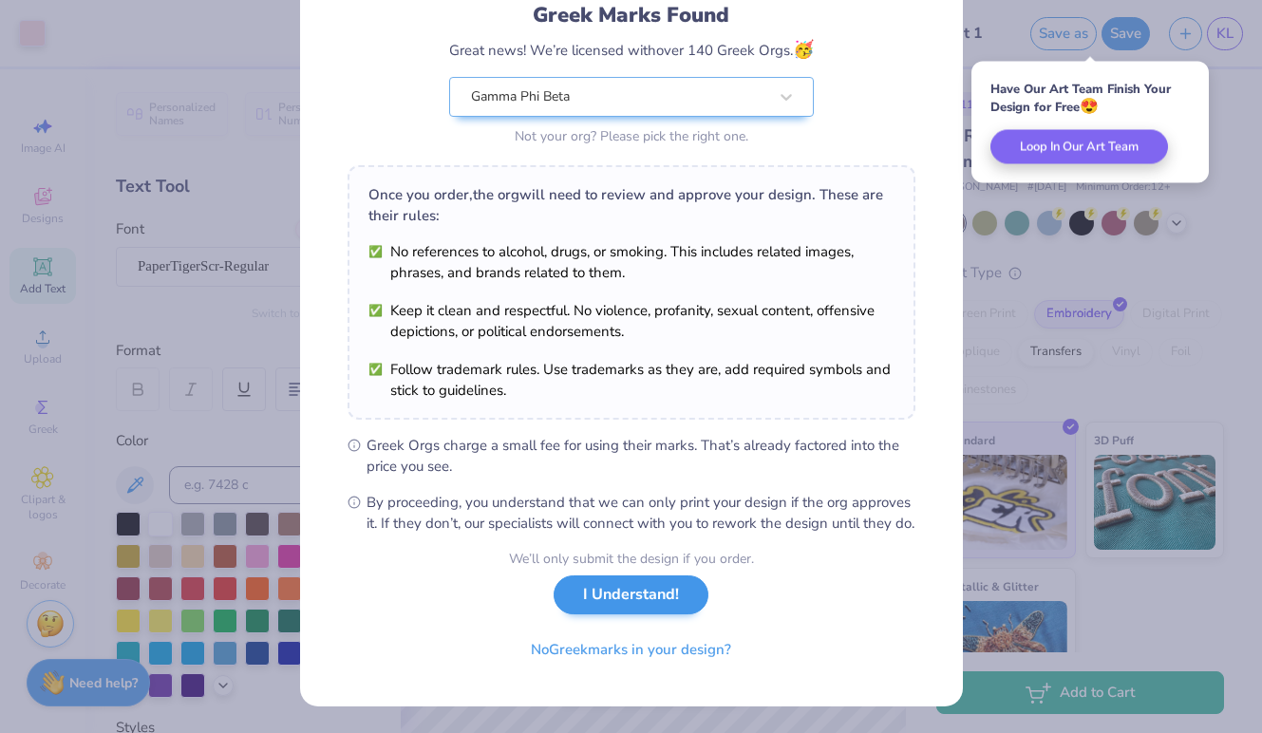
scroll to position [156, 0]
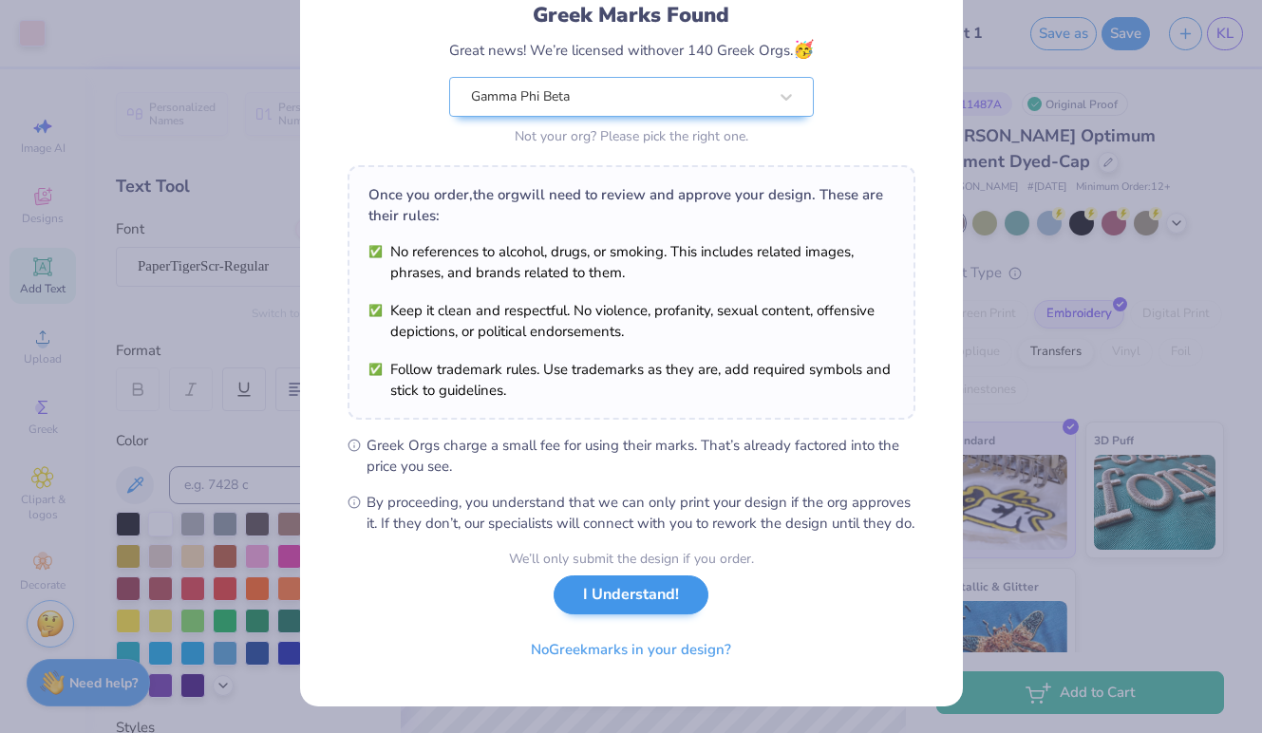
click at [648, 595] on button "I Understand!" at bounding box center [631, 594] width 155 height 39
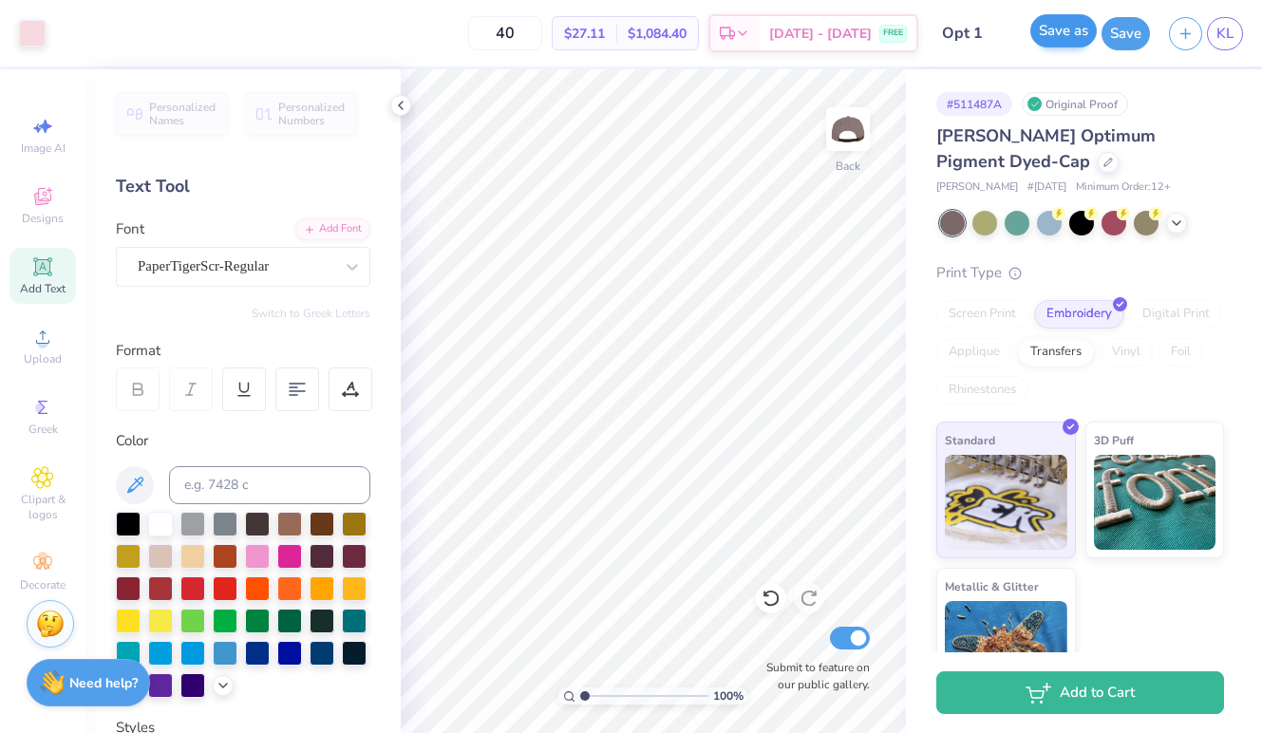
click at [1087, 42] on button "Save as" at bounding box center [1063, 30] width 66 height 33
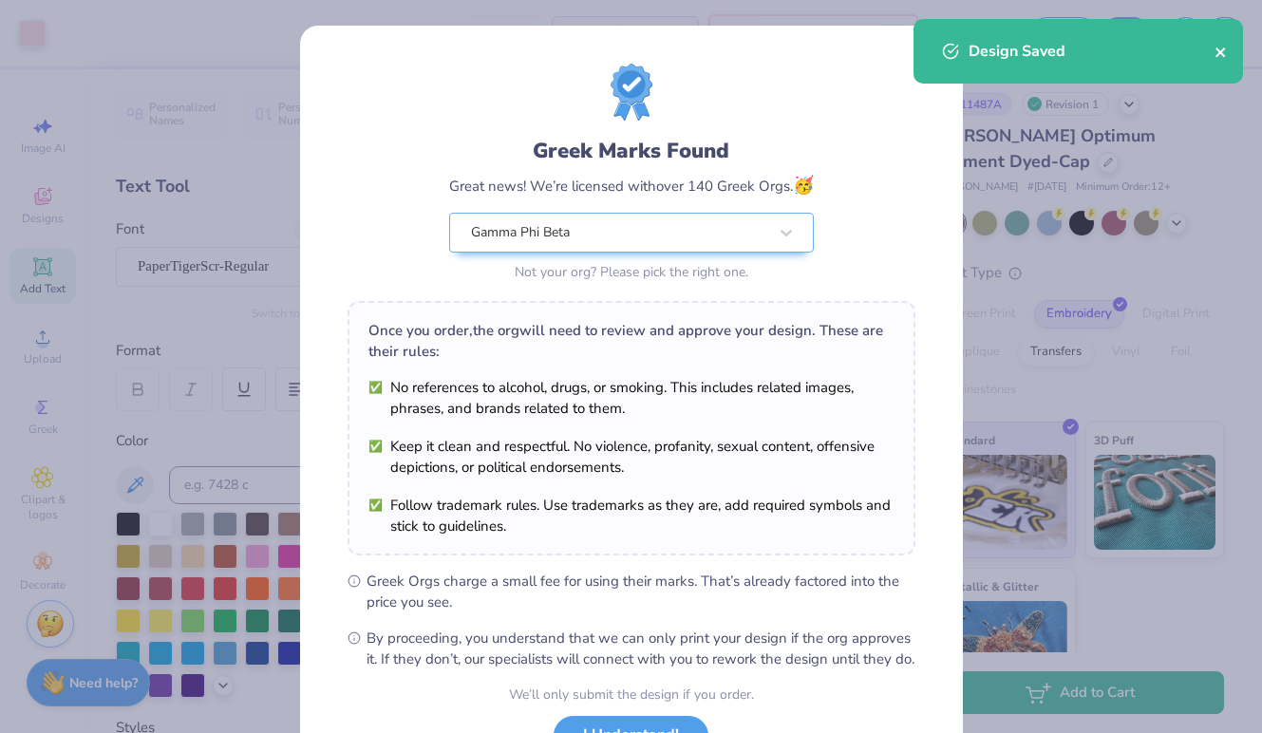
click at [1223, 50] on icon "close" at bounding box center [1219, 51] width 9 height 9
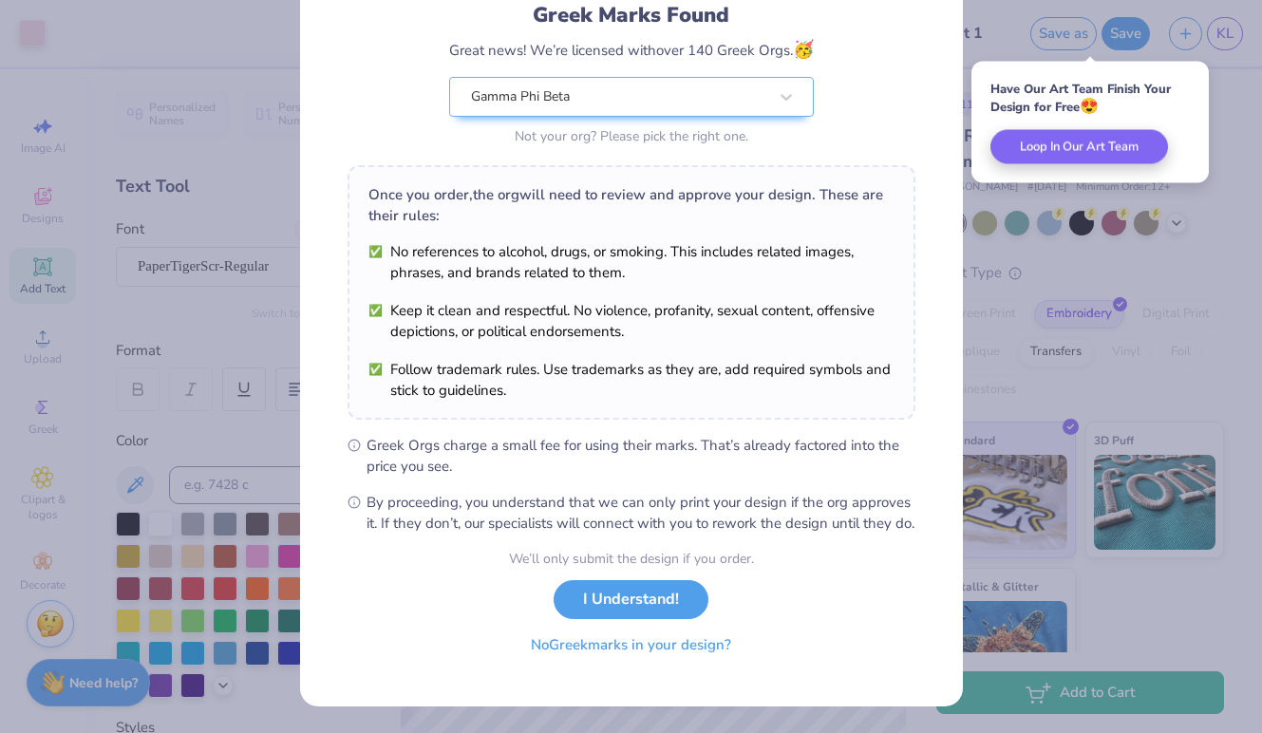
scroll to position [156, 0]
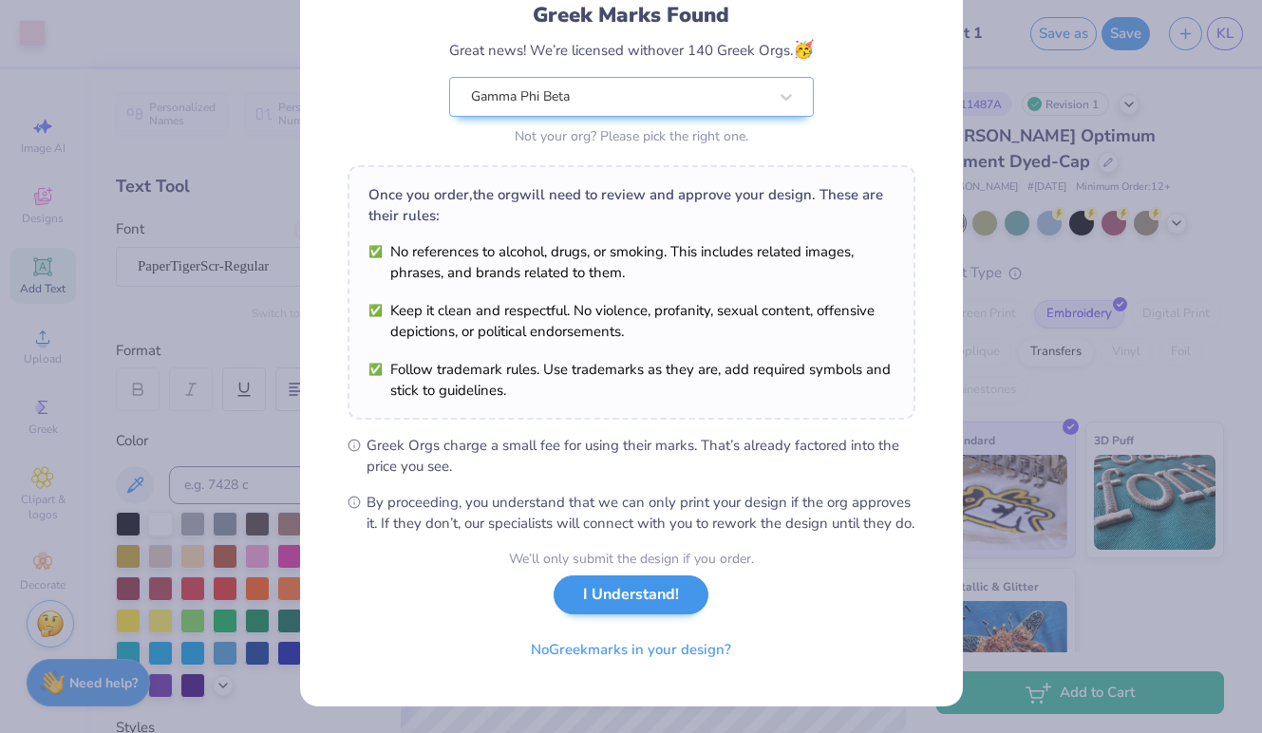
click at [652, 609] on button "I Understand!" at bounding box center [631, 594] width 155 height 39
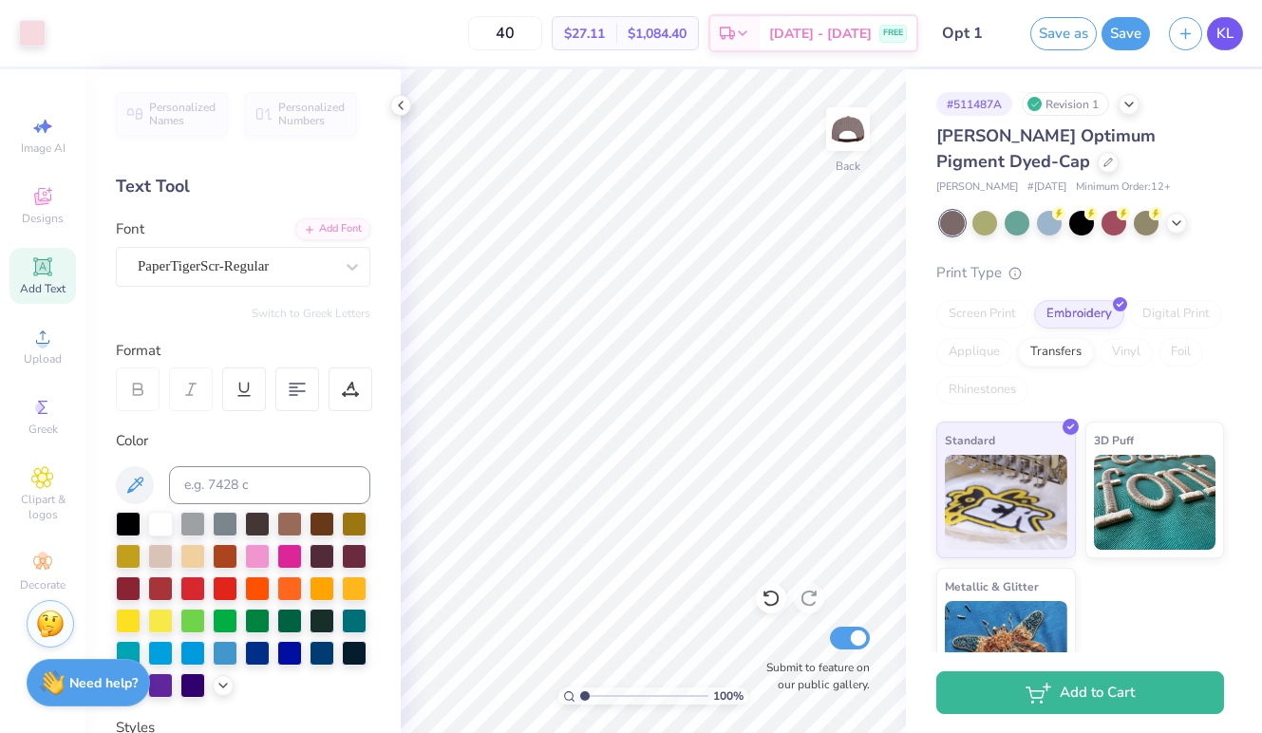
click at [1230, 45] on link "KL" at bounding box center [1225, 33] width 36 height 33
click at [186, 477] on input at bounding box center [269, 485] width 201 height 38
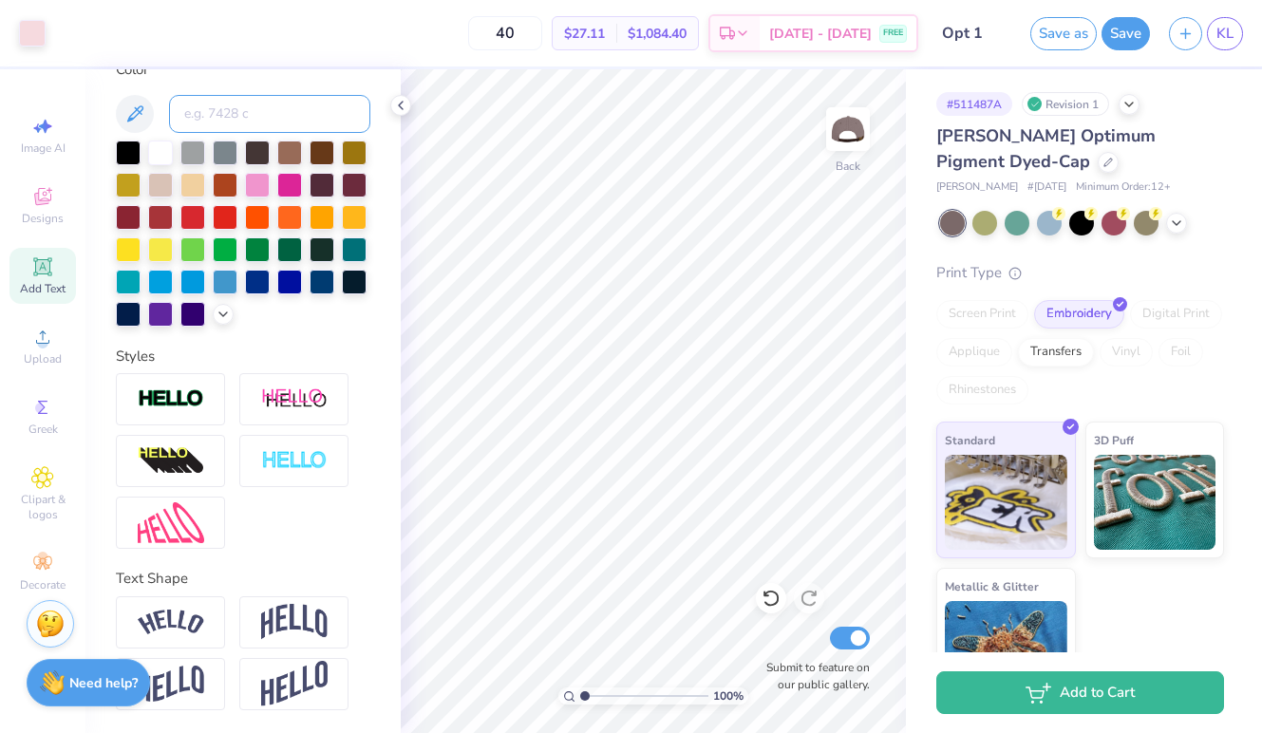
scroll to position [371, 0]
click at [283, 628] on img at bounding box center [294, 622] width 66 height 36
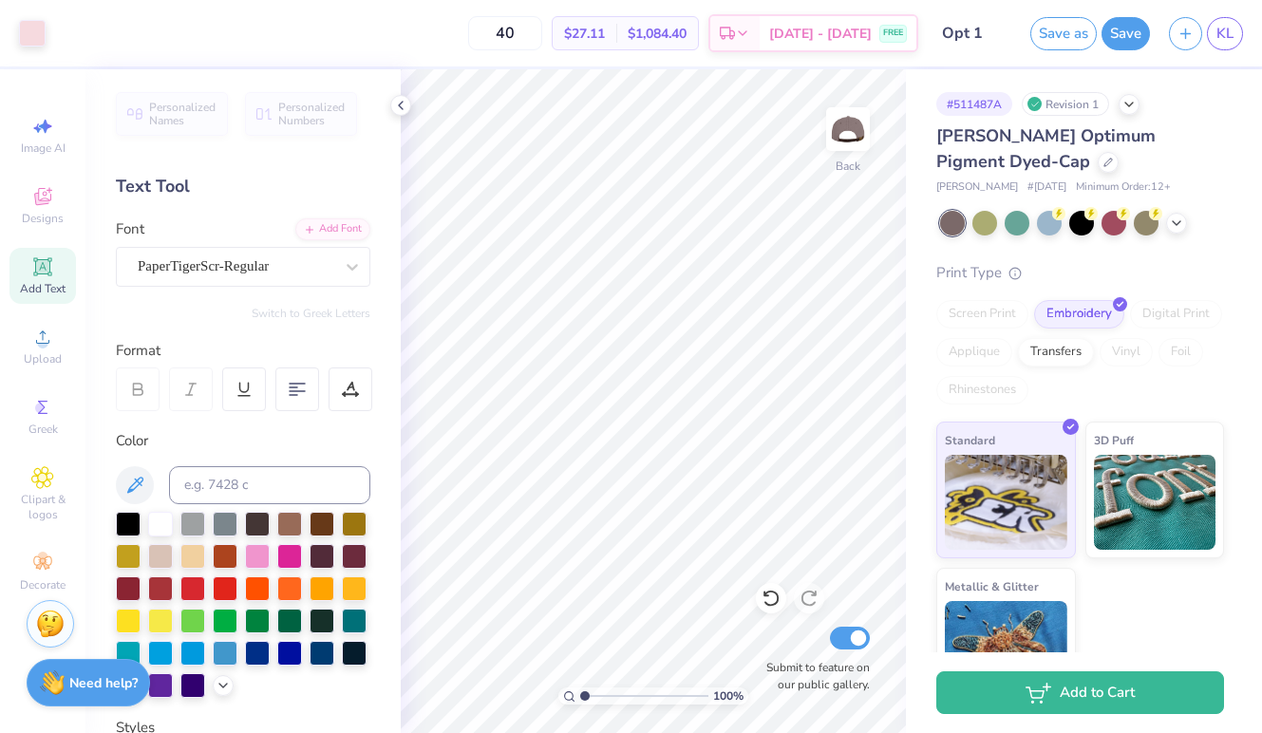
scroll to position [0, 0]
click at [235, 482] on input at bounding box center [269, 485] width 201 height 38
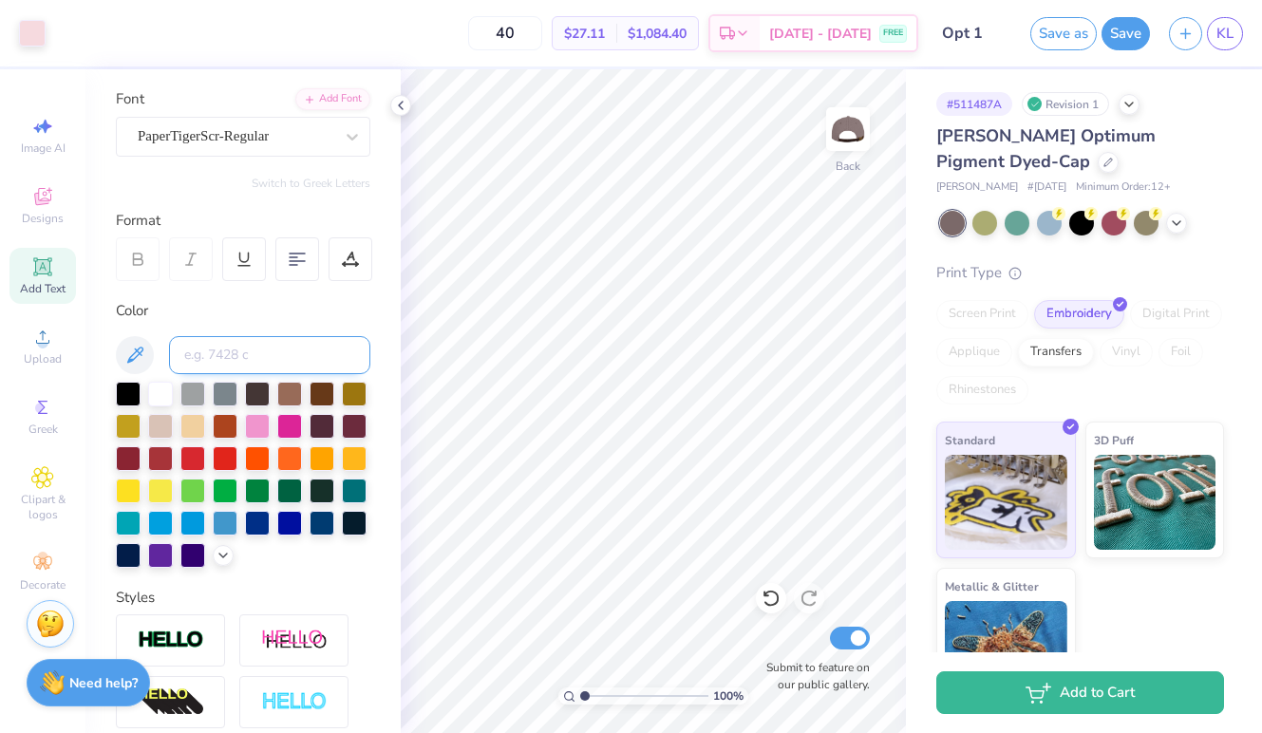
scroll to position [208, 0]
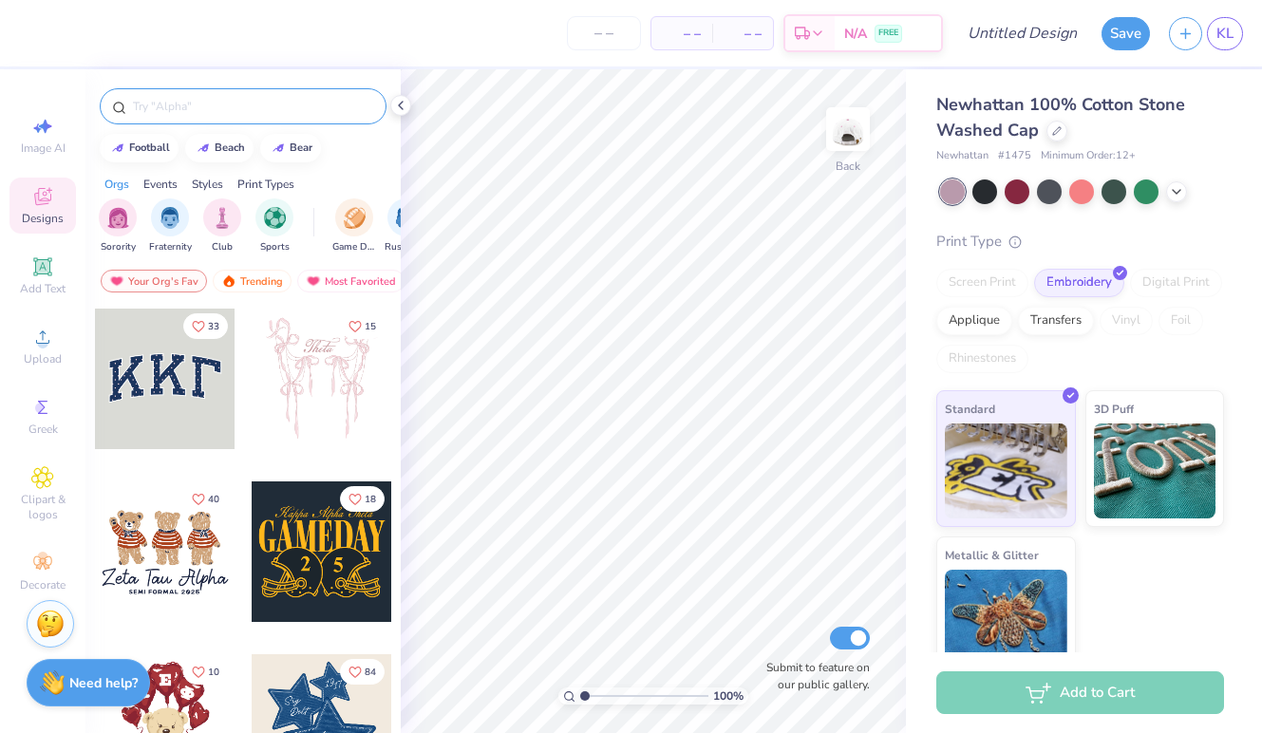
click at [173, 111] on input "text" at bounding box center [252, 106] width 243 height 19
type input "gamma phi"
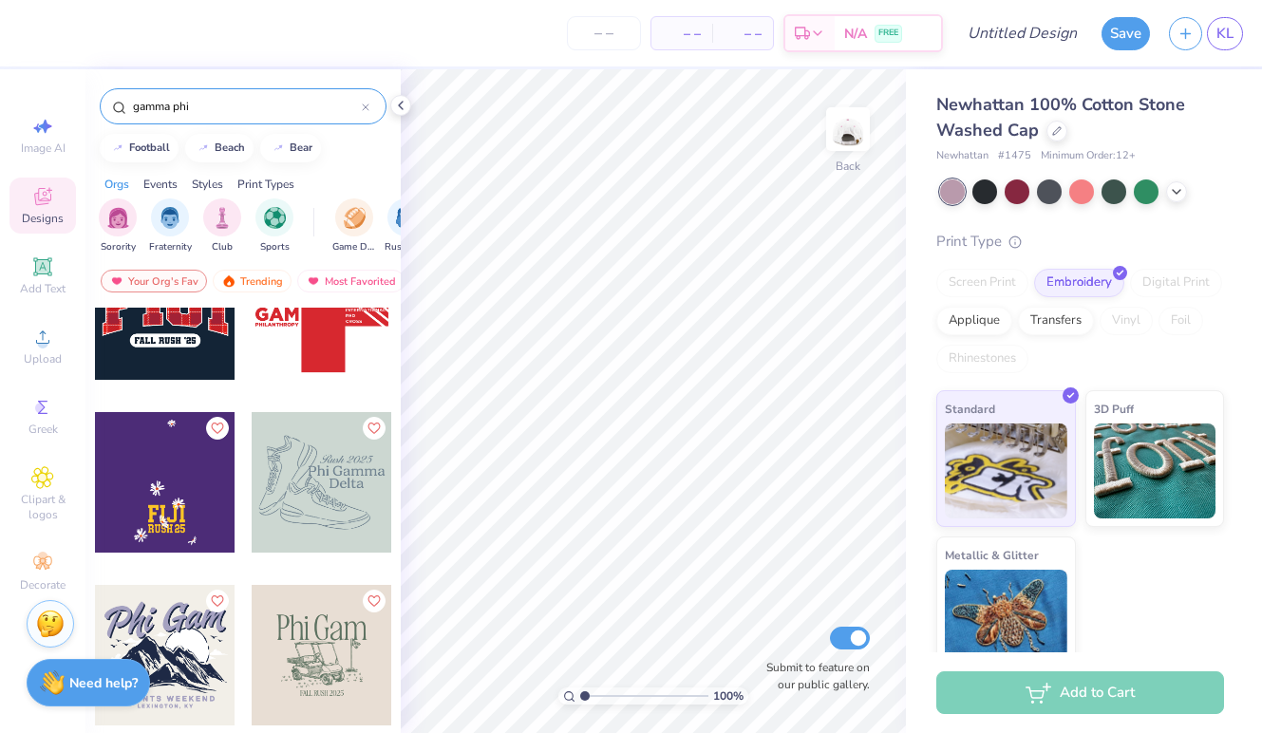
scroll to position [8661, 0]
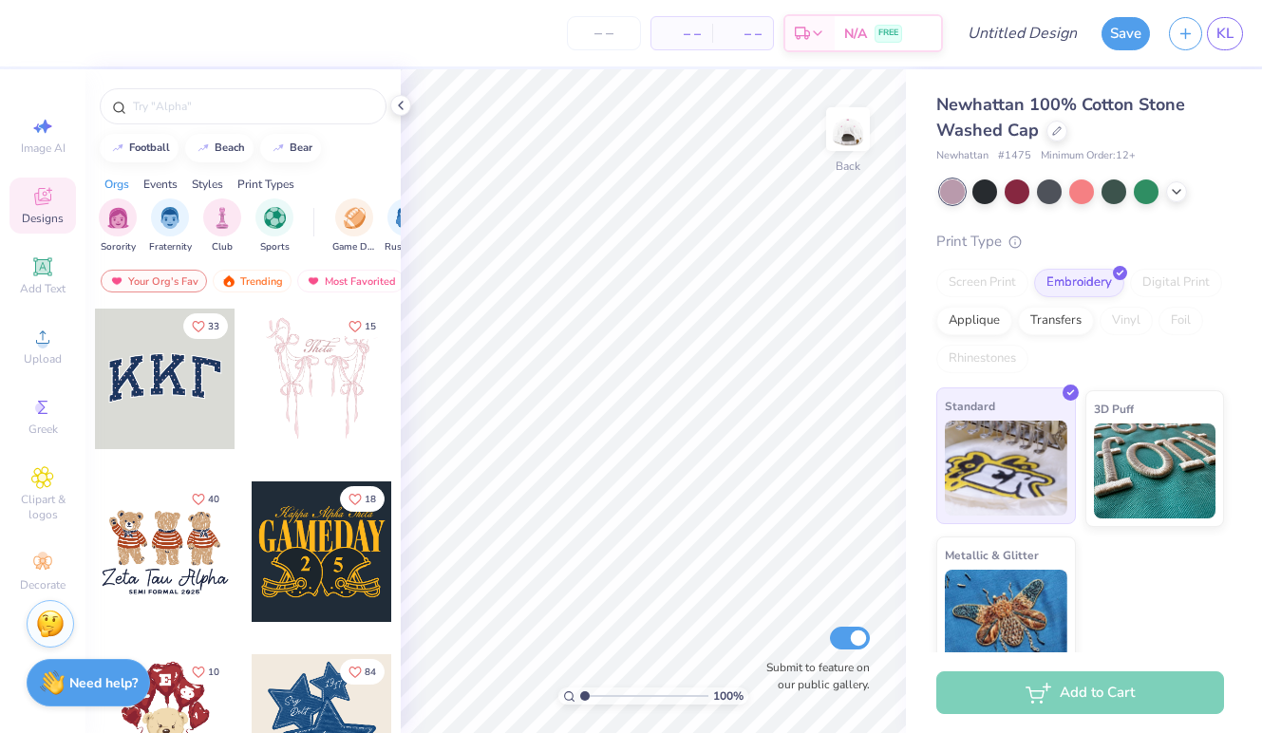
click at [993, 483] on img at bounding box center [1006, 468] width 122 height 95
click at [1144, 494] on img at bounding box center [1155, 468] width 122 height 95
click at [1015, 476] on img at bounding box center [1006, 468] width 122 height 95
click at [33, 415] on icon at bounding box center [42, 407] width 23 height 23
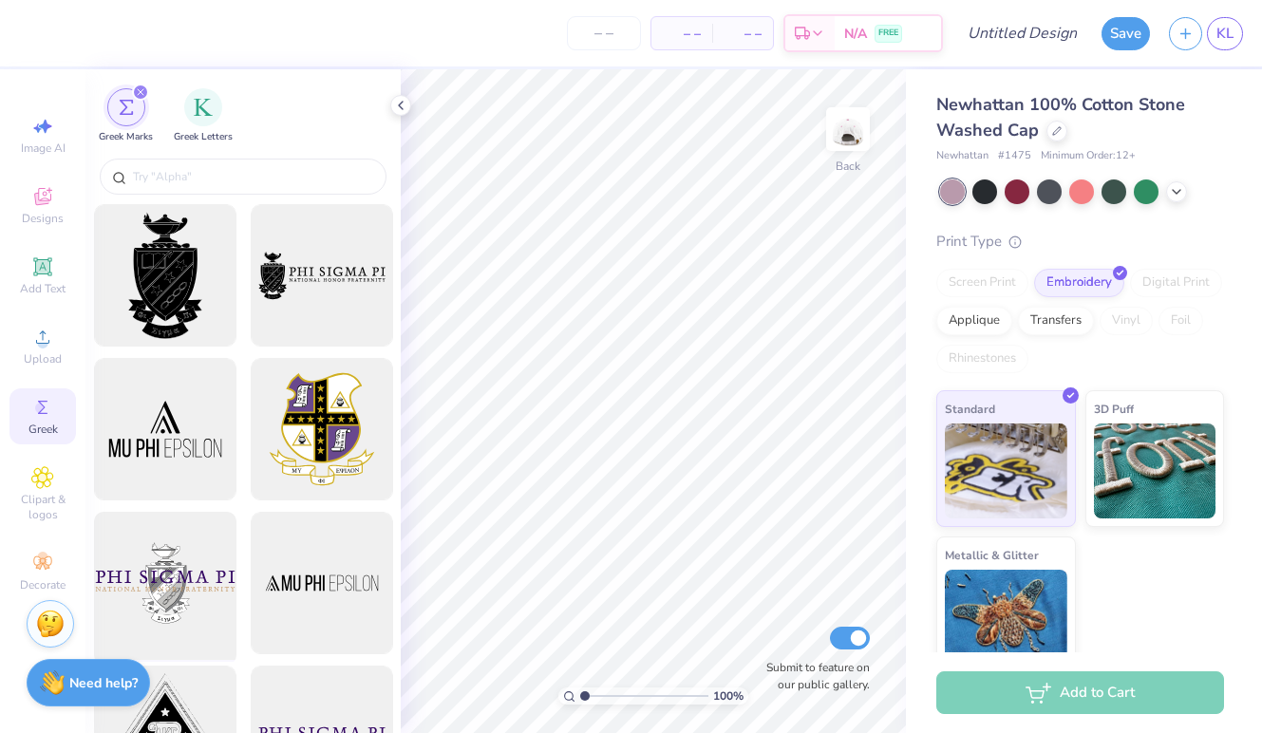
scroll to position [26, 0]
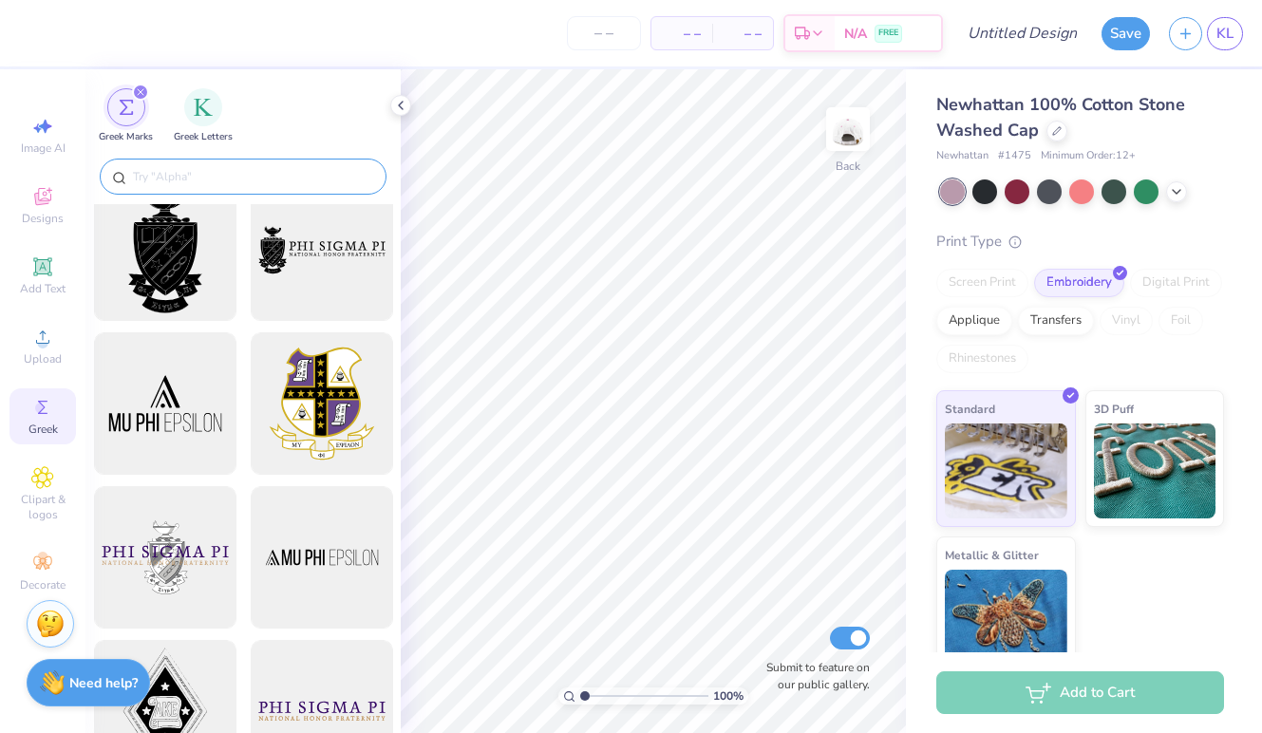
click at [168, 184] on input "text" at bounding box center [252, 176] width 243 height 19
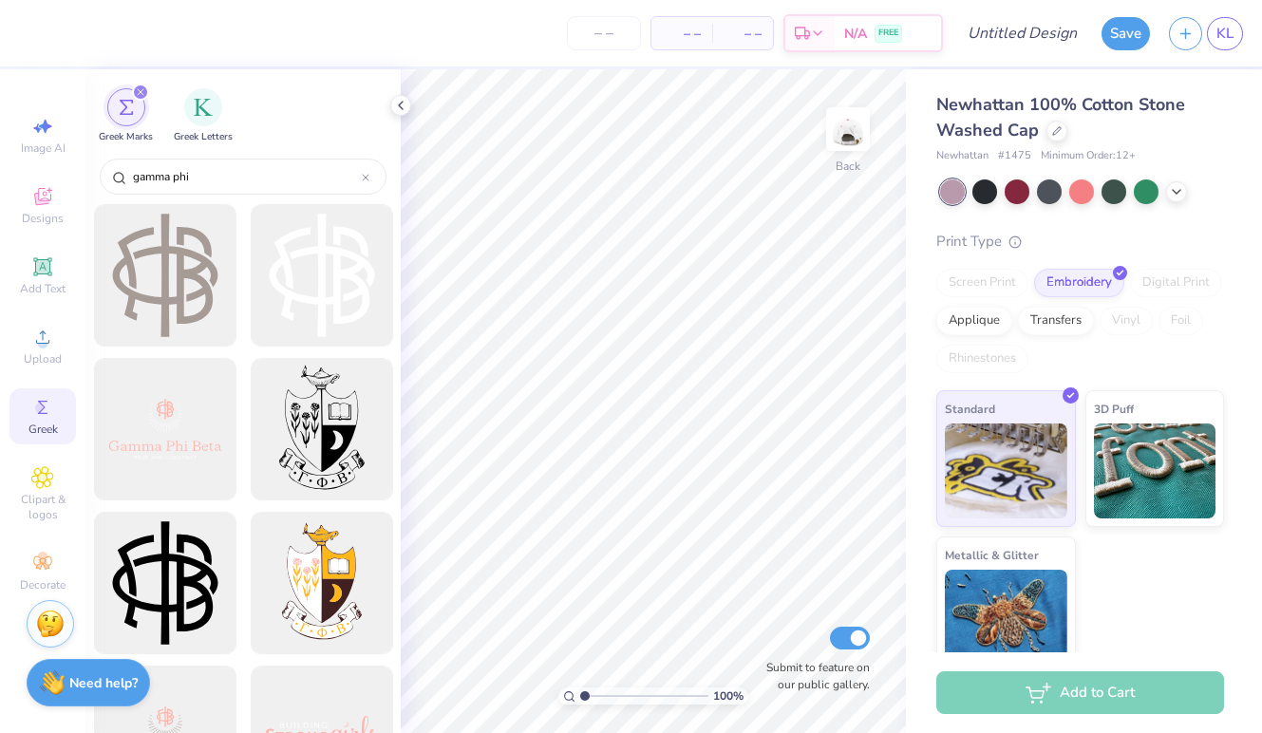
scroll to position [0, 0]
type input "gamma phi"
click at [39, 347] on icon at bounding box center [42, 337] width 23 height 23
click at [39, 132] on icon at bounding box center [37, 127] width 9 height 9
select select "4"
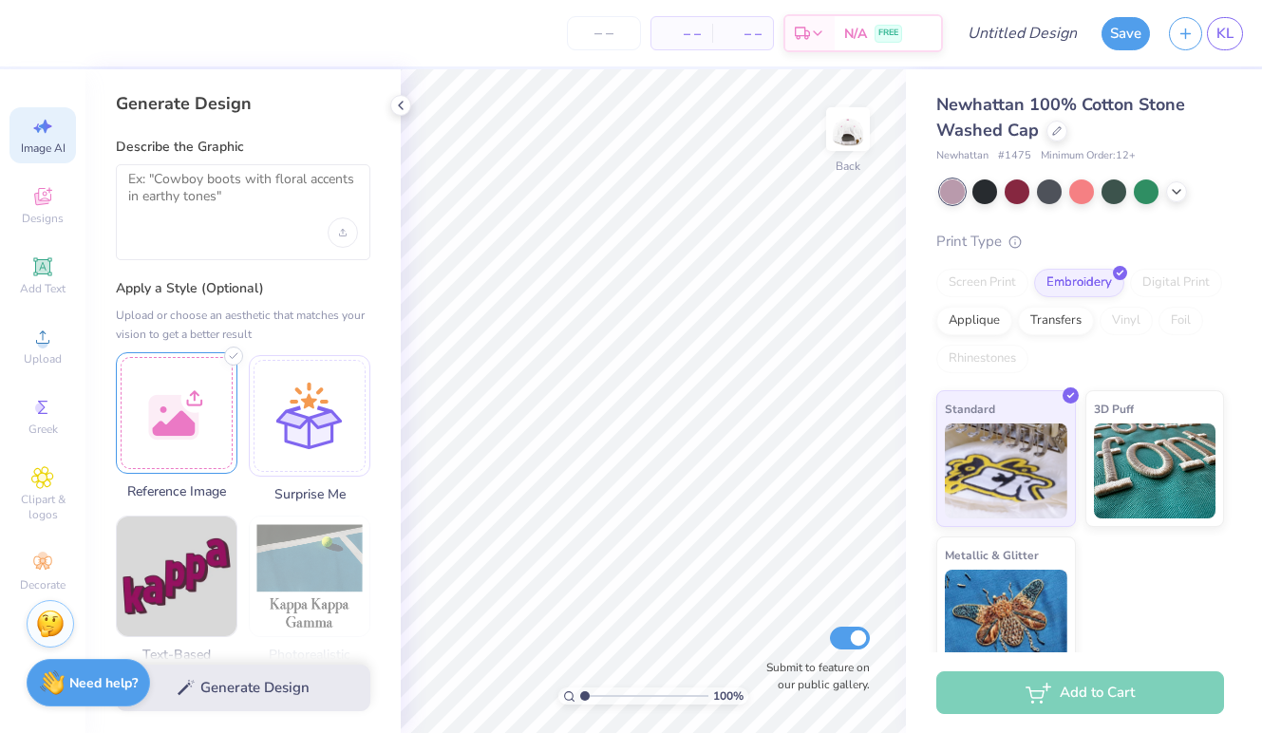
scroll to position [-1, 0]
click at [210, 429] on div at bounding box center [177, 413] width 122 height 122
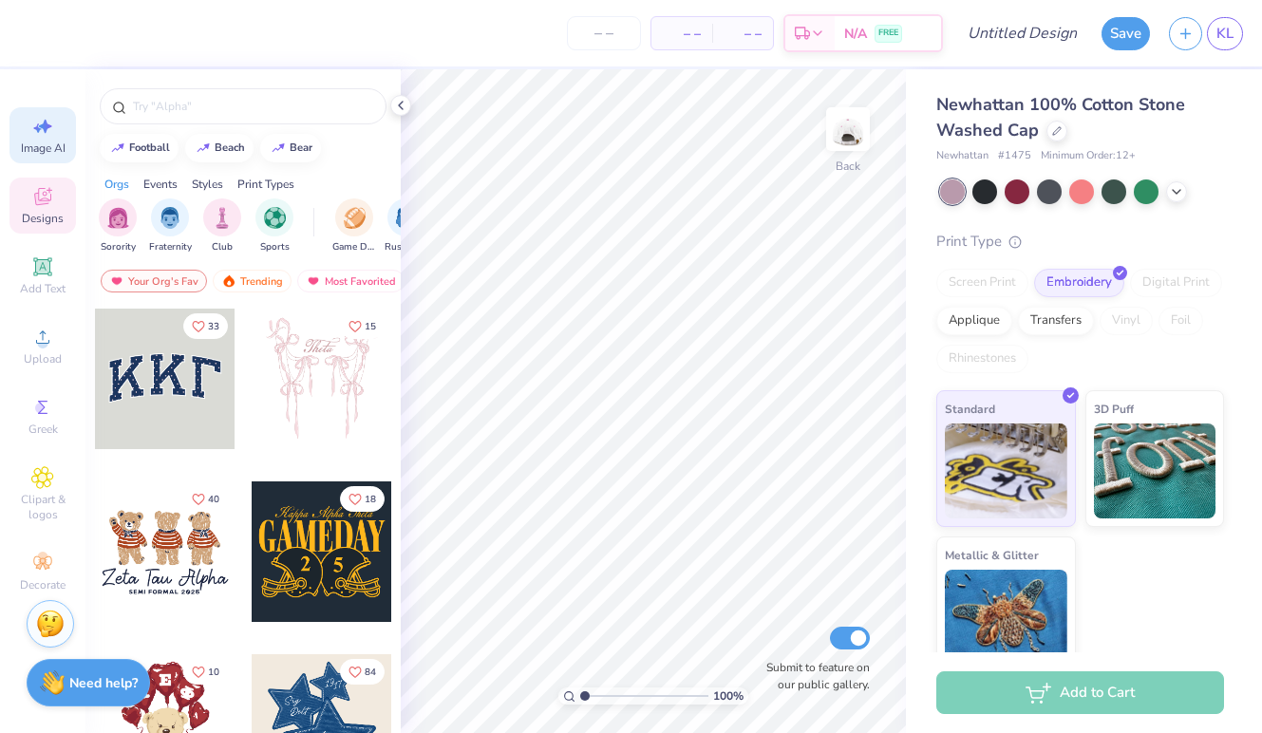
click at [47, 128] on icon at bounding box center [45, 127] width 13 height 14
select select "4"
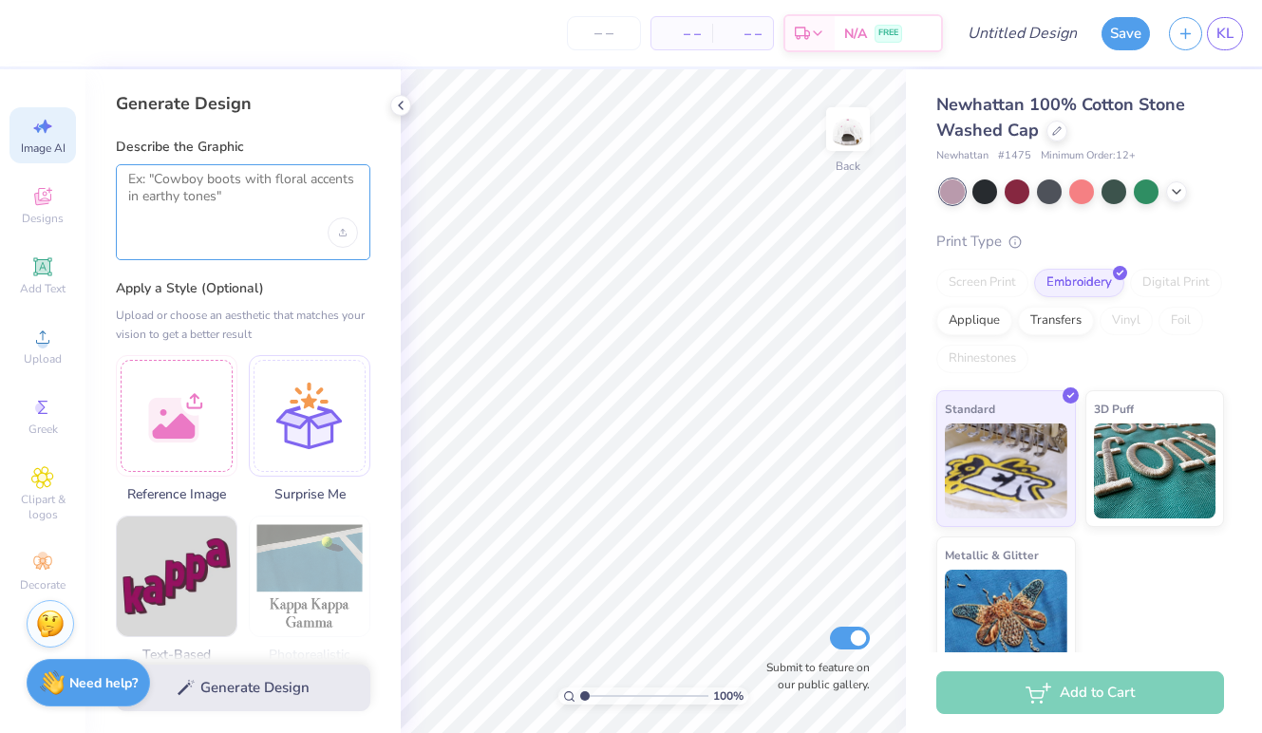
click at [232, 212] on textarea at bounding box center [243, 194] width 230 height 47
paste textarea "[URL][DOMAIN_NAME]"
type textarea "[URL][DOMAIN_NAME]"
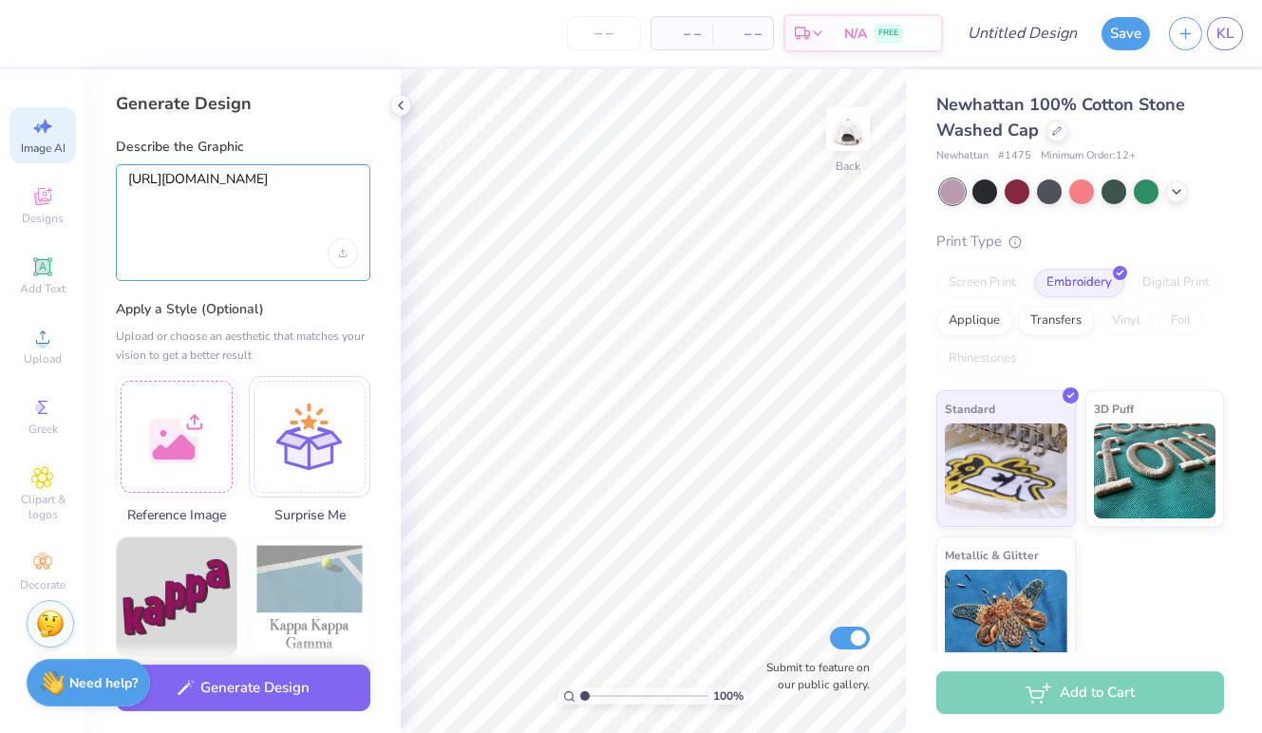
click at [232, 212] on textarea "[URL][DOMAIN_NAME]" at bounding box center [243, 205] width 230 height 68
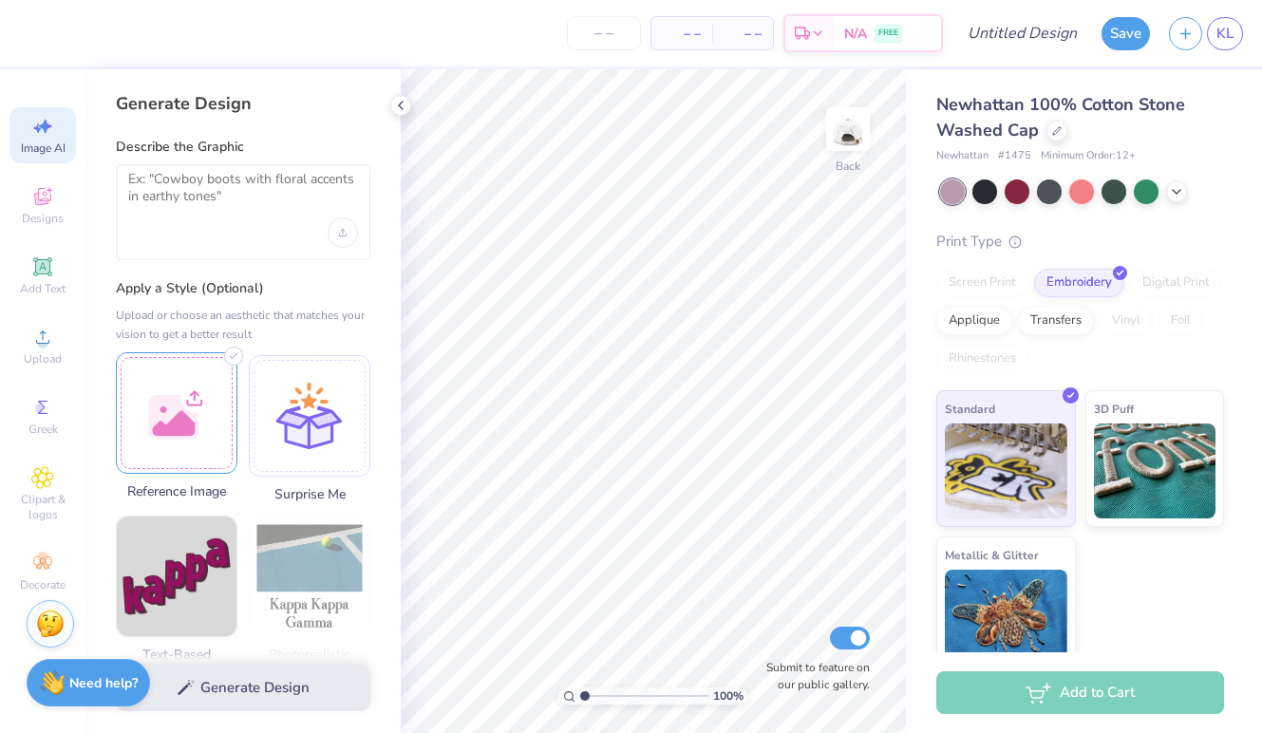
click at [201, 414] on div at bounding box center [177, 413] width 122 height 122
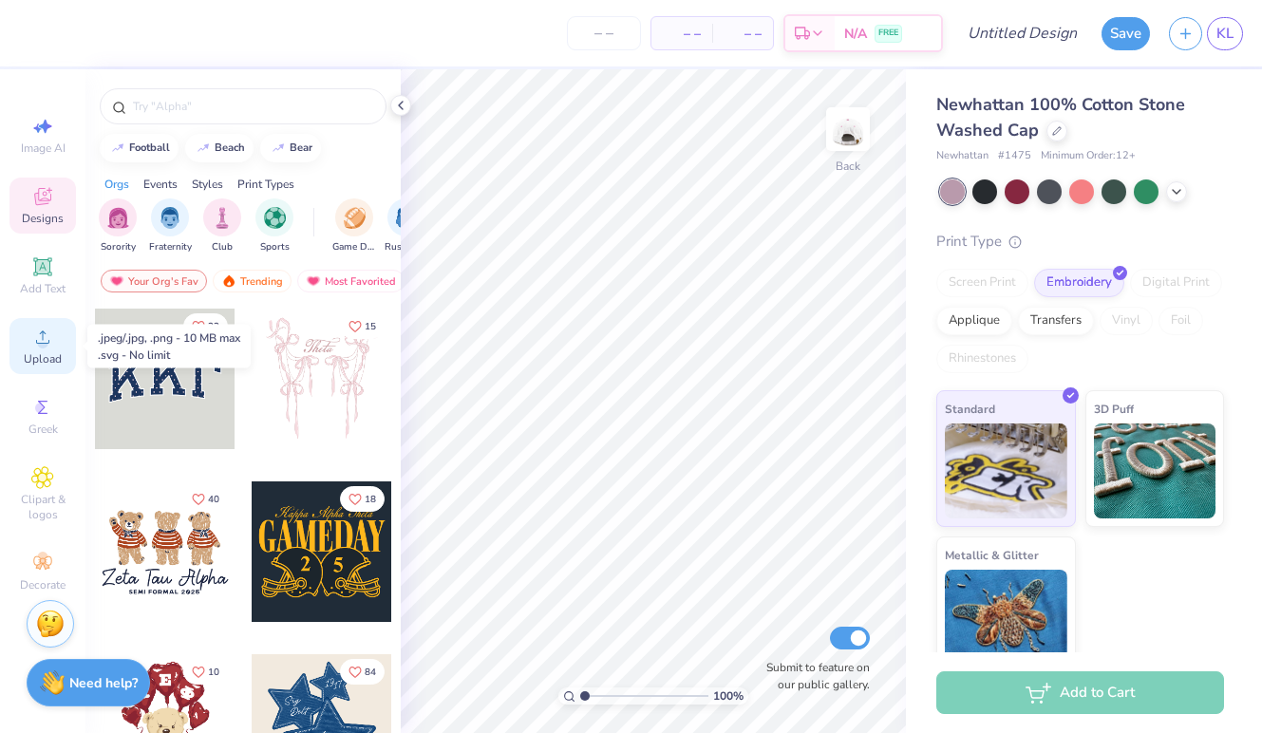
click at [43, 346] on circle at bounding box center [42, 343] width 10 height 10
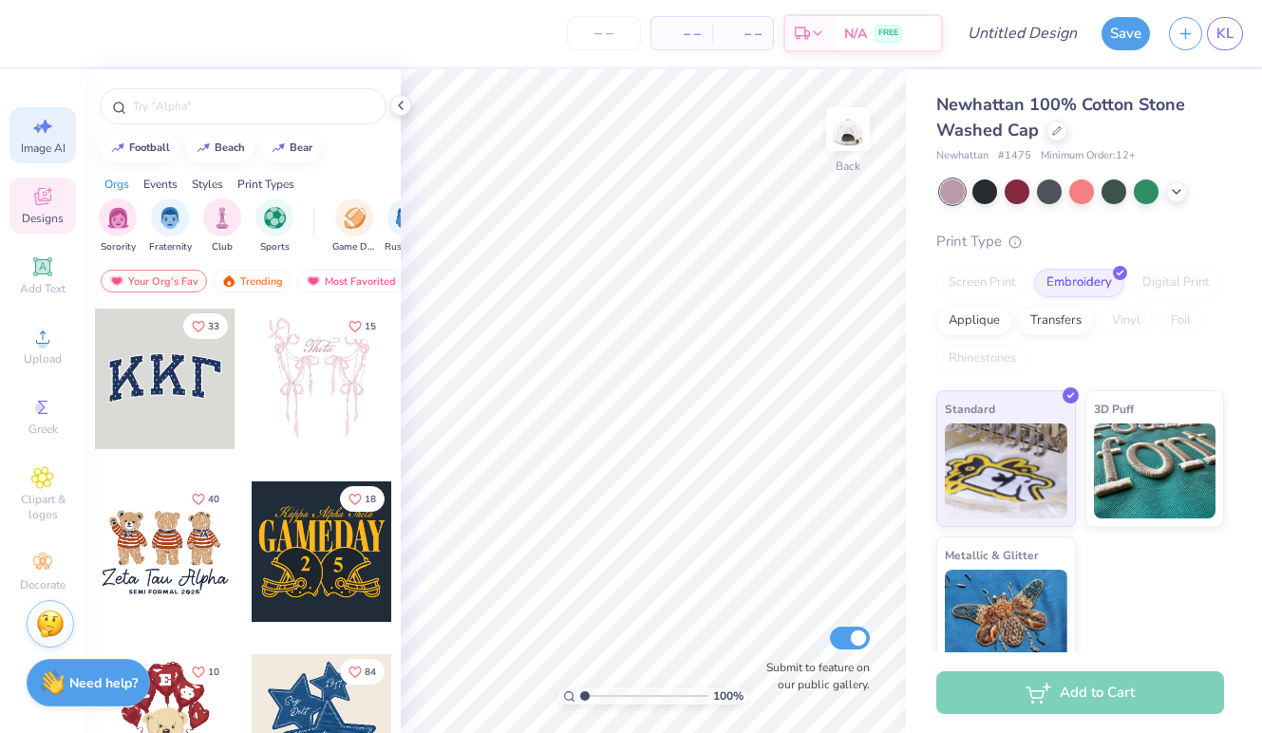
click at [43, 129] on icon at bounding box center [42, 126] width 23 height 23
select select "4"
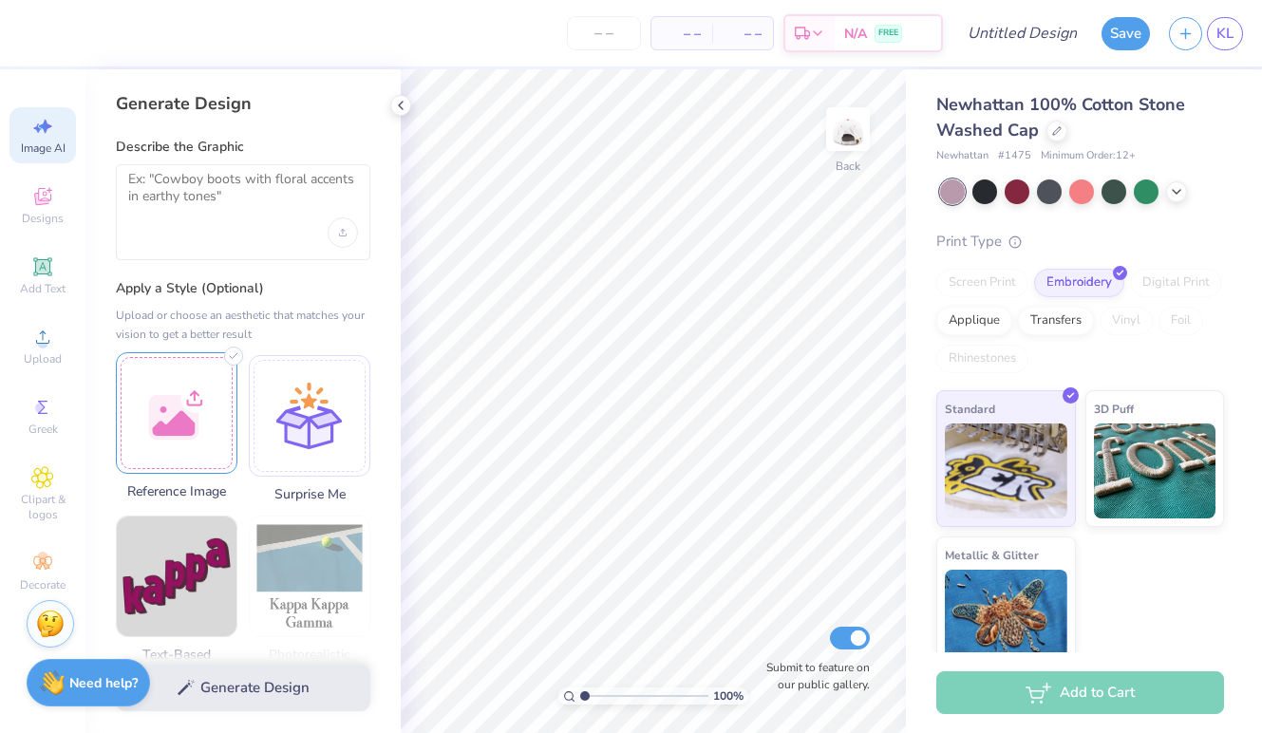
click at [156, 389] on div at bounding box center [177, 413] width 122 height 122
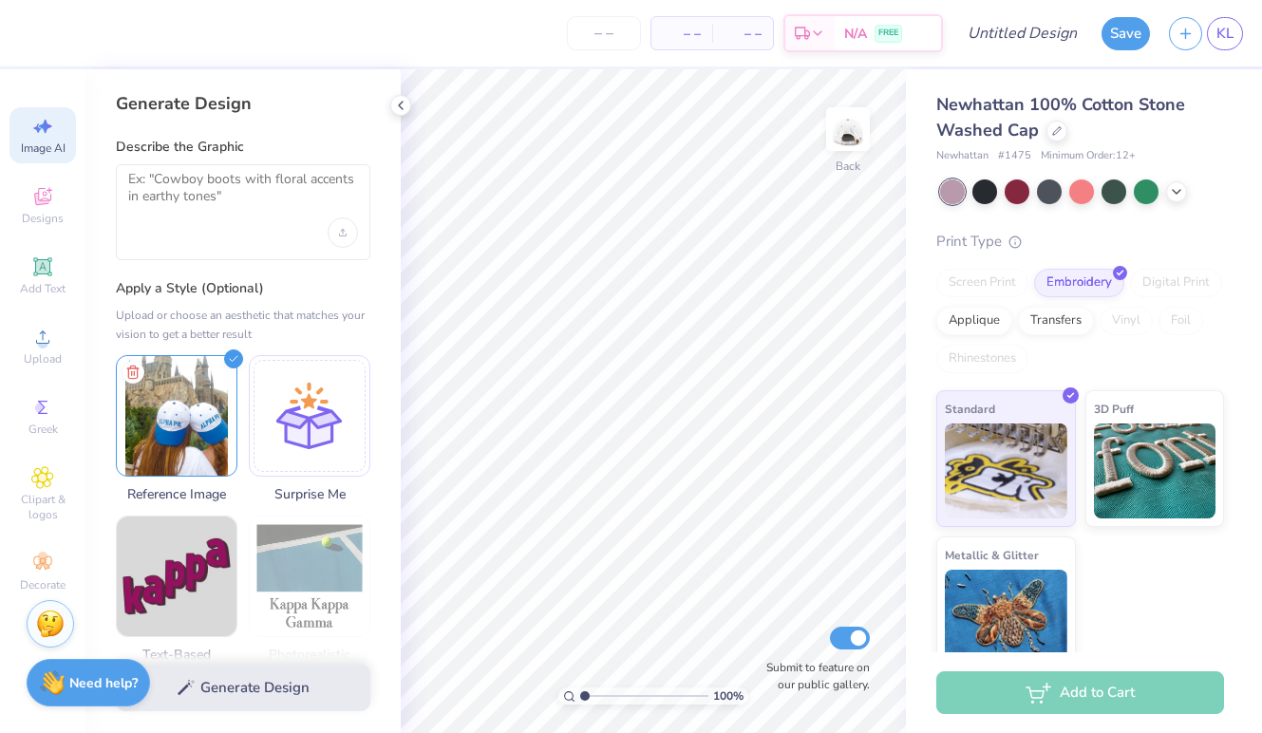
click at [315, 687] on div "Generate Design" at bounding box center [242, 688] width 315 height 92
click at [203, 424] on img at bounding box center [177, 413] width 120 height 120
click at [224, 686] on div "Generate Design" at bounding box center [242, 688] width 315 height 92
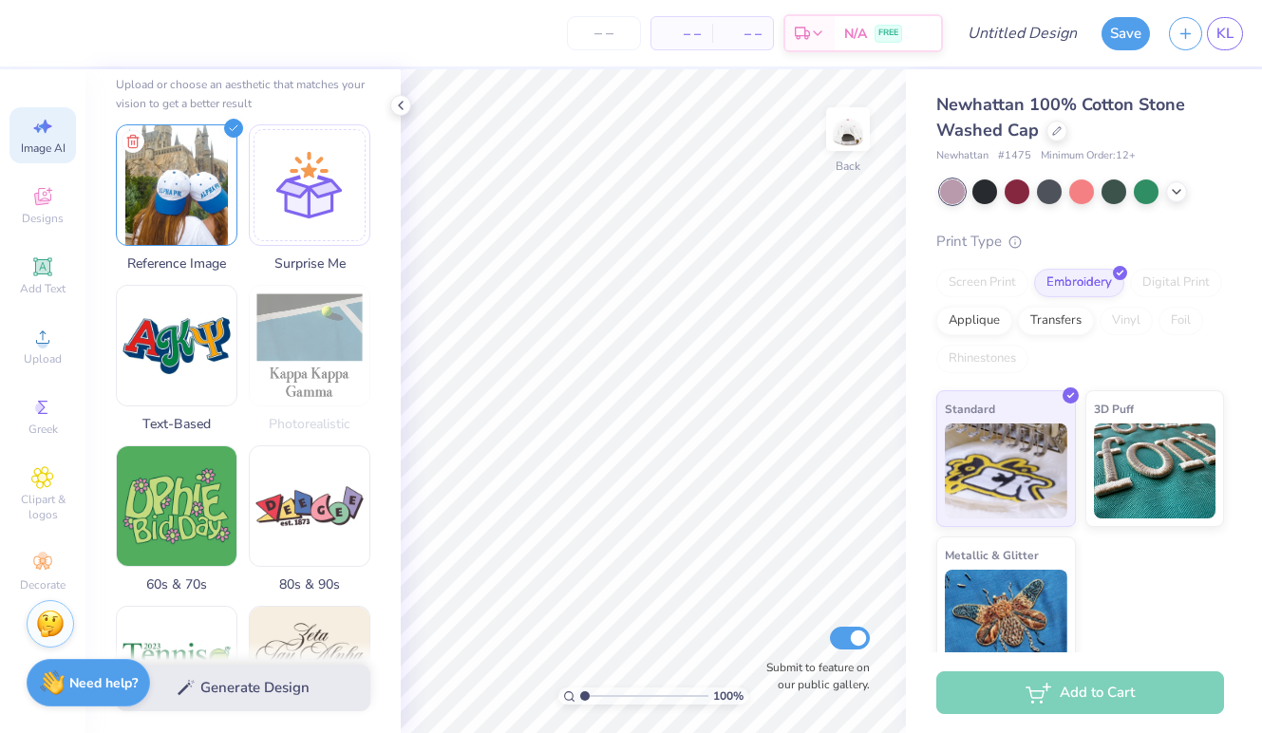
scroll to position [244, 0]
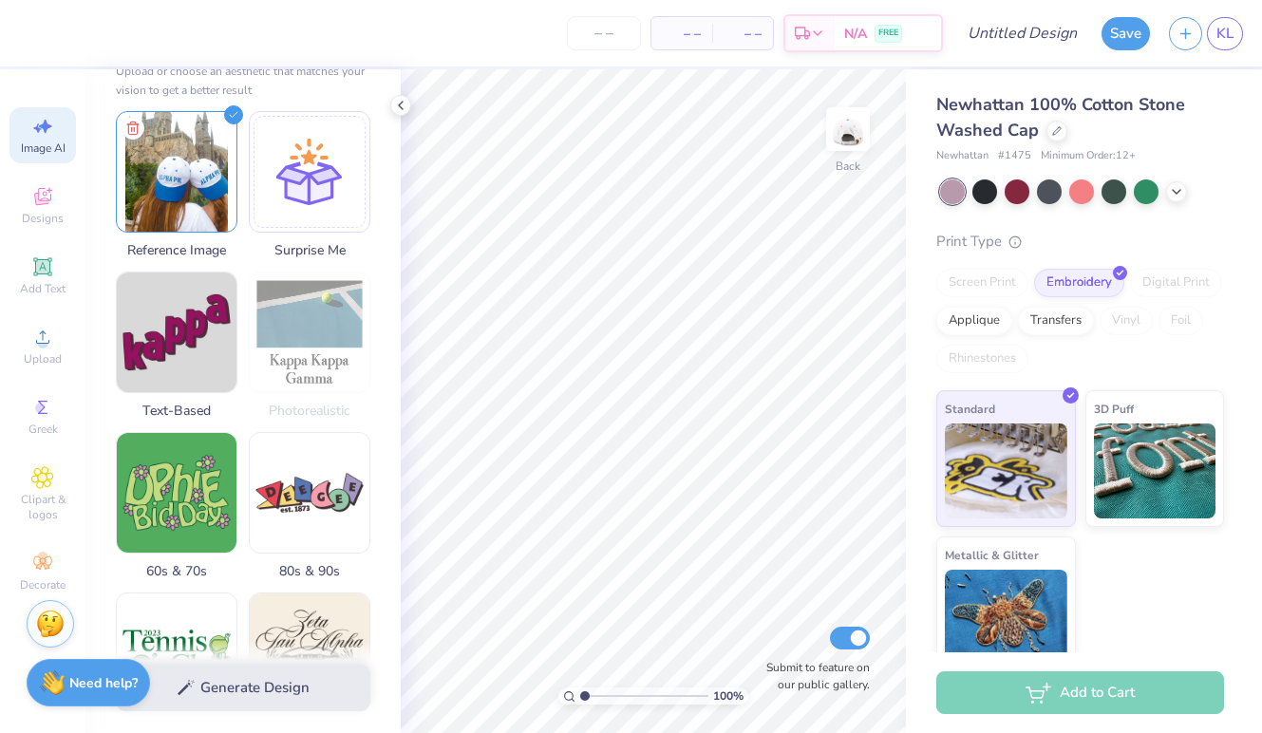
click at [186, 683] on div "Generate Design" at bounding box center [242, 688] width 315 height 92
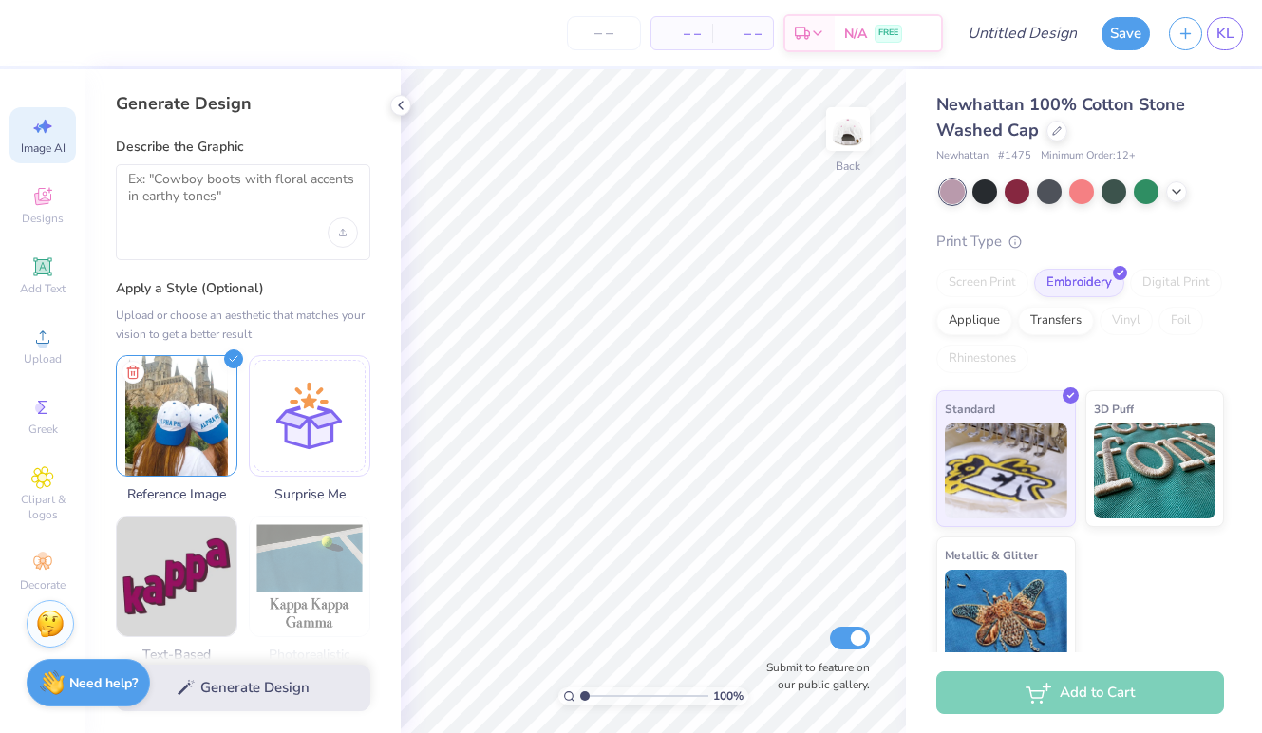
scroll to position [0, 0]
click at [310, 321] on div "Upload or choose an aesthetic that matches your vision to get a better result" at bounding box center [243, 325] width 254 height 38
click at [216, 689] on div "Generate Design" at bounding box center [242, 688] width 315 height 92
click at [233, 354] on icon at bounding box center [233, 356] width 19 height 19
click at [197, 409] on img at bounding box center [177, 413] width 120 height 120
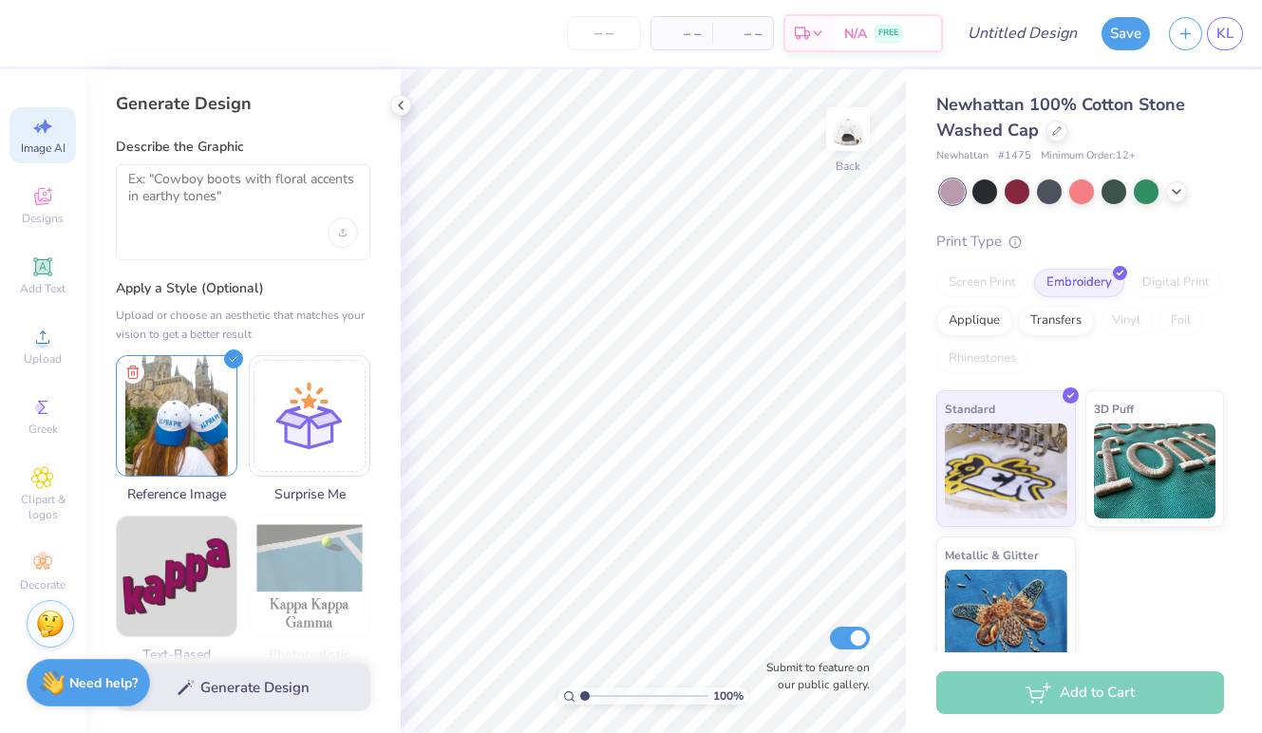
click at [296, 690] on div "Generate Design" at bounding box center [242, 688] width 315 height 92
click at [240, 210] on textarea at bounding box center [243, 194] width 230 height 47
click at [54, 264] on div "Add Text" at bounding box center [42, 276] width 66 height 56
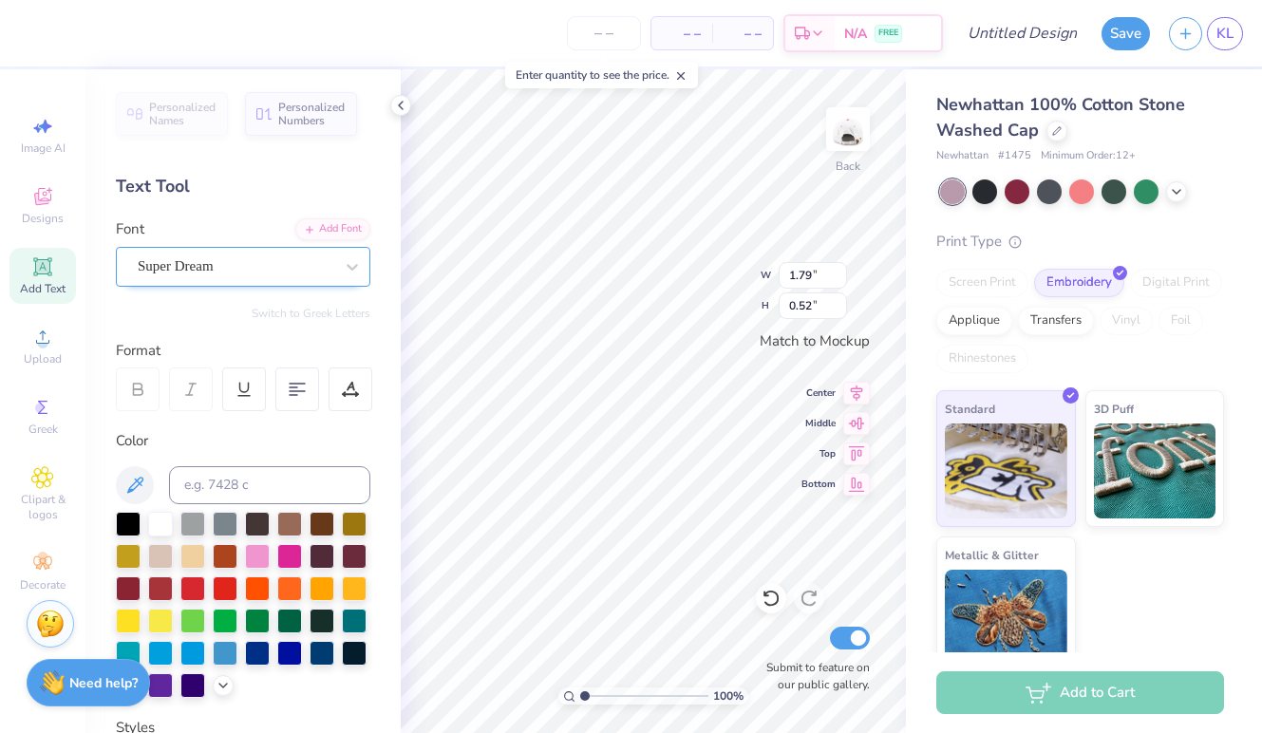
click at [219, 254] on div at bounding box center [236, 267] width 196 height 26
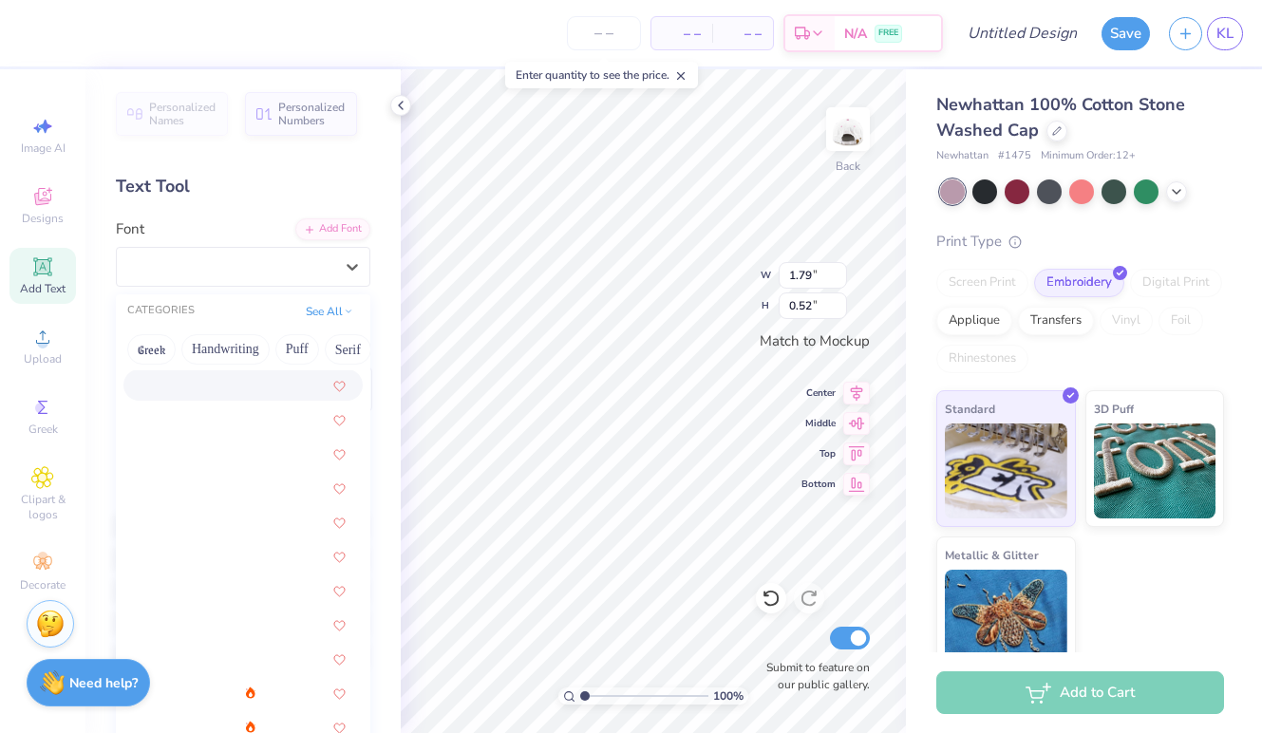
scroll to position [2236, 0]
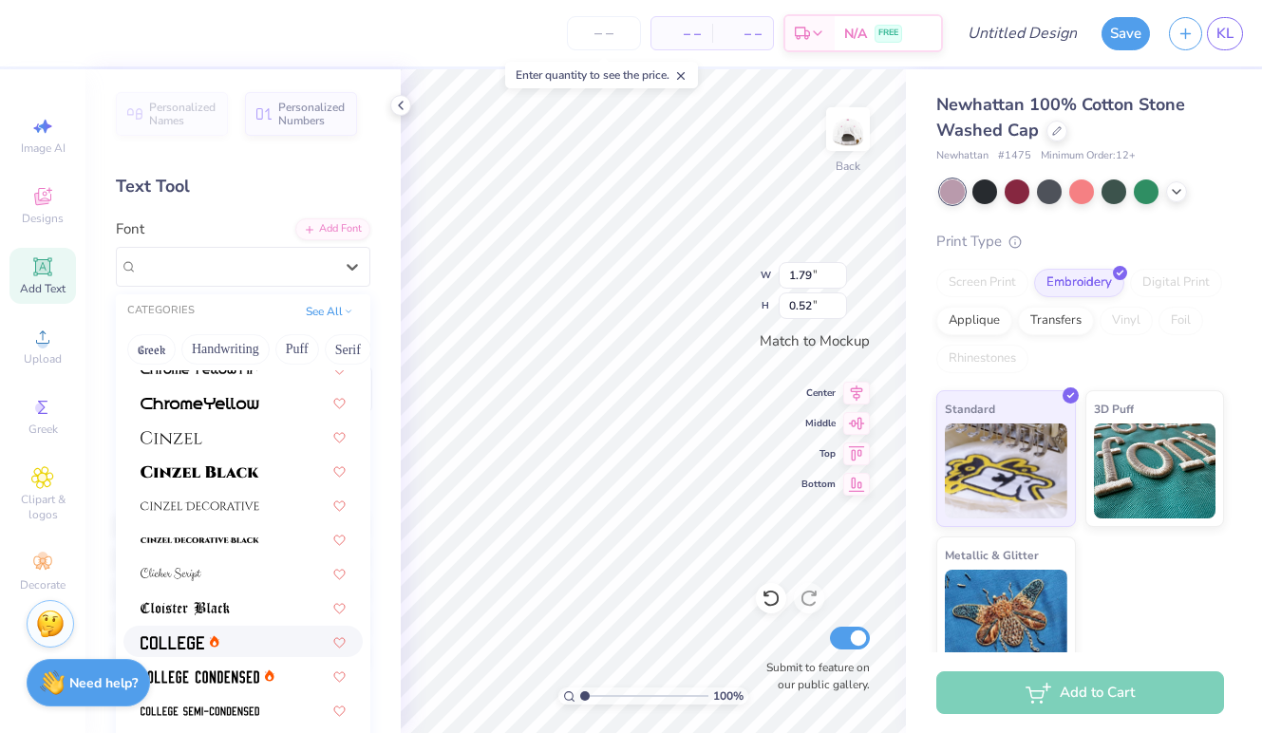
click at [219, 643] on div at bounding box center [243, 641] width 205 height 20
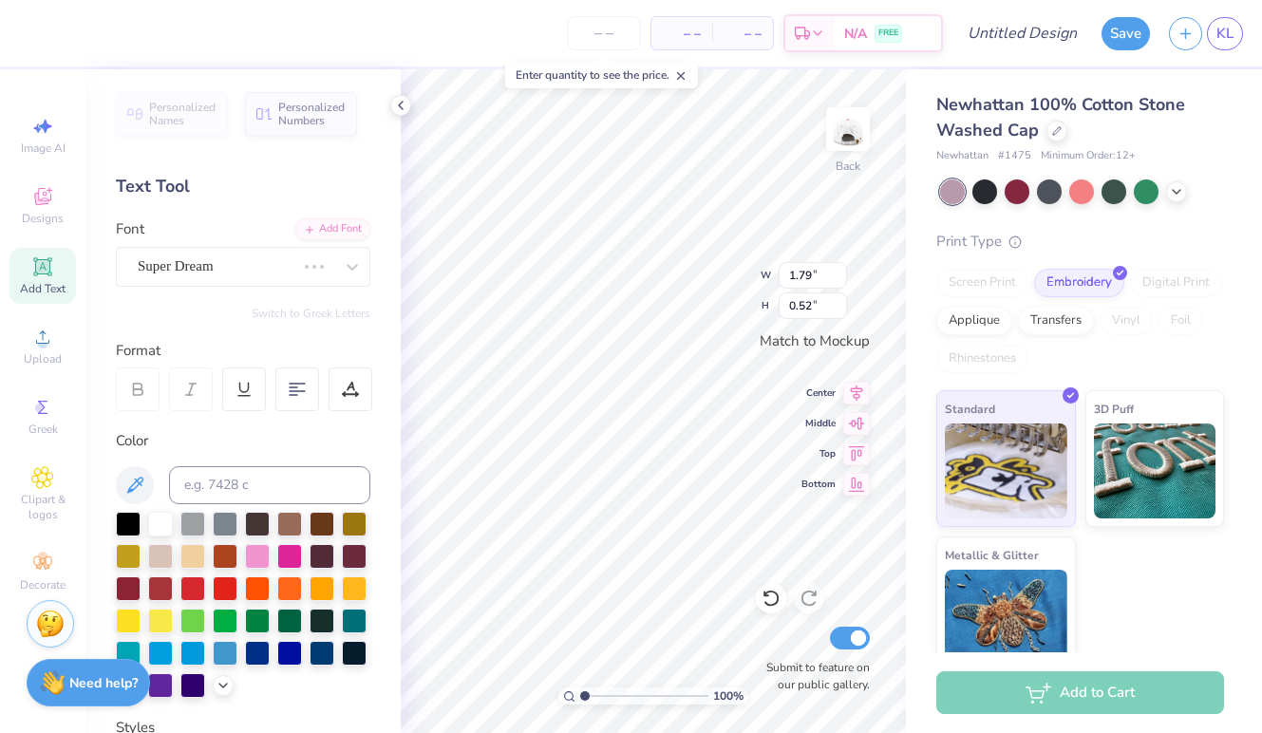
type input "1.62"
type input "0.51"
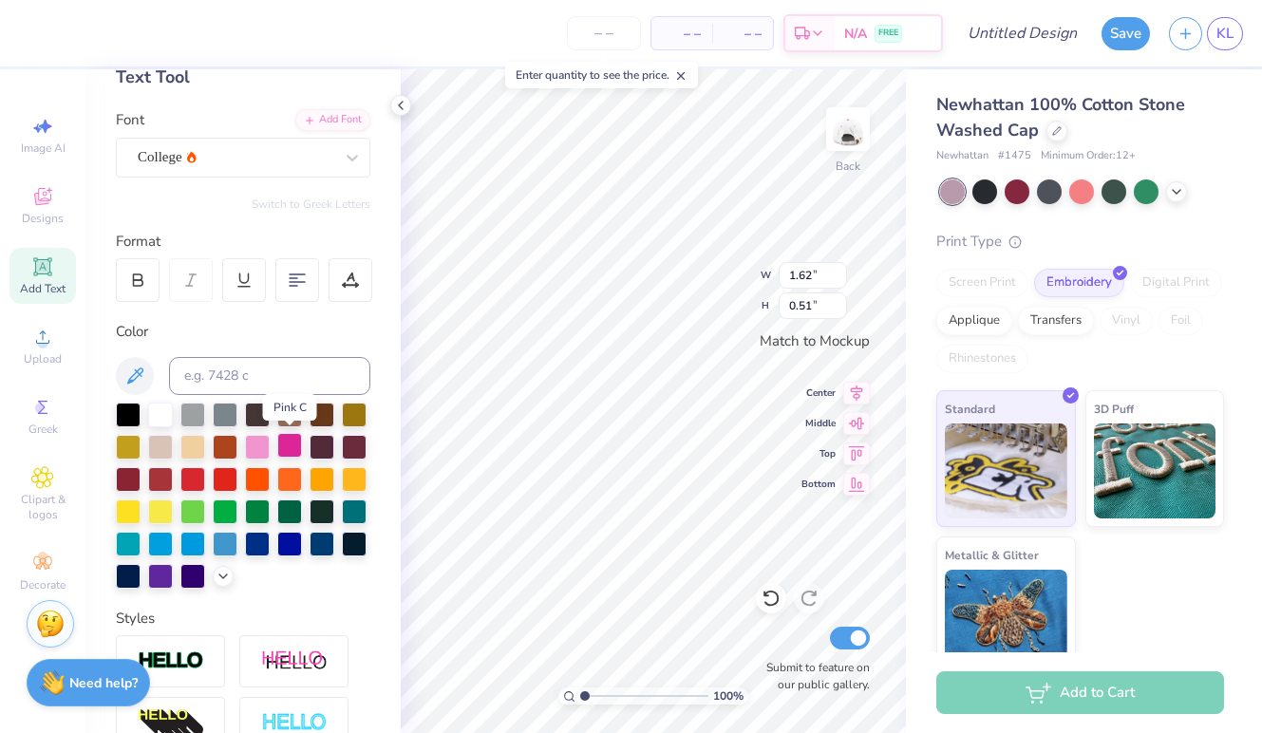
scroll to position [111, 0]
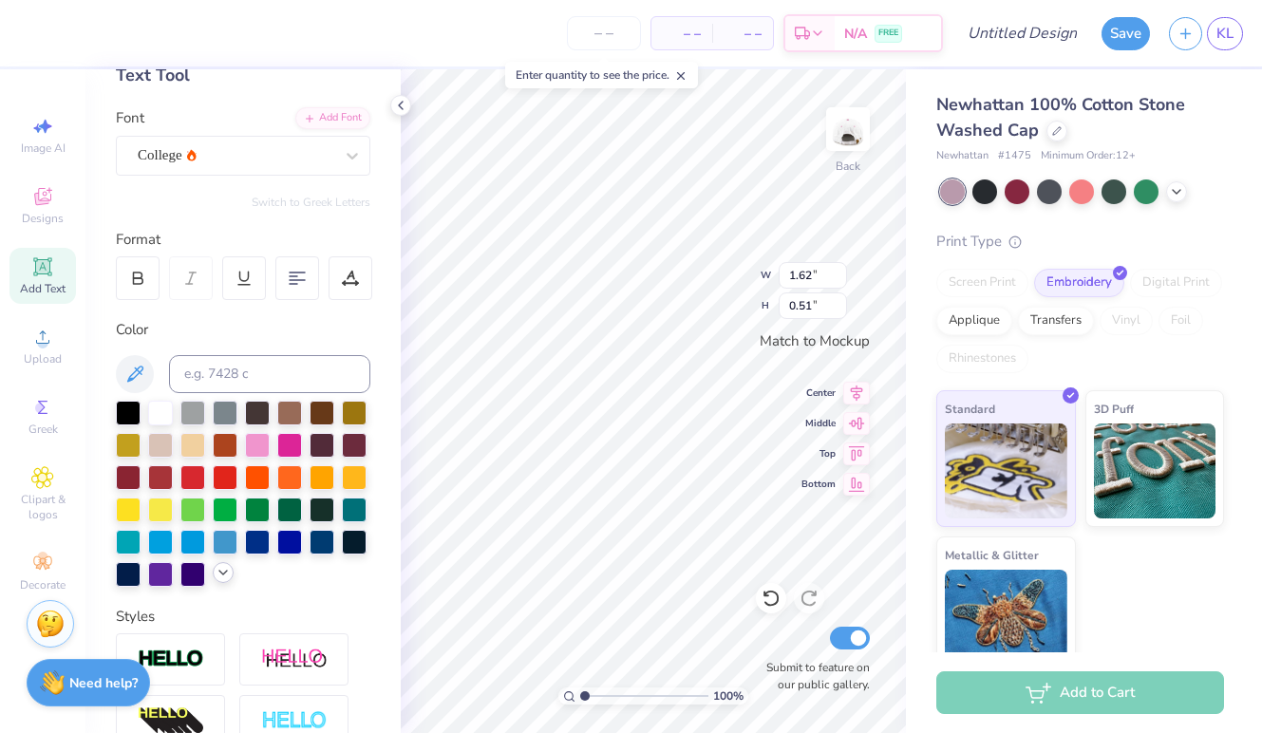
click at [221, 576] on icon at bounding box center [223, 572] width 15 height 15
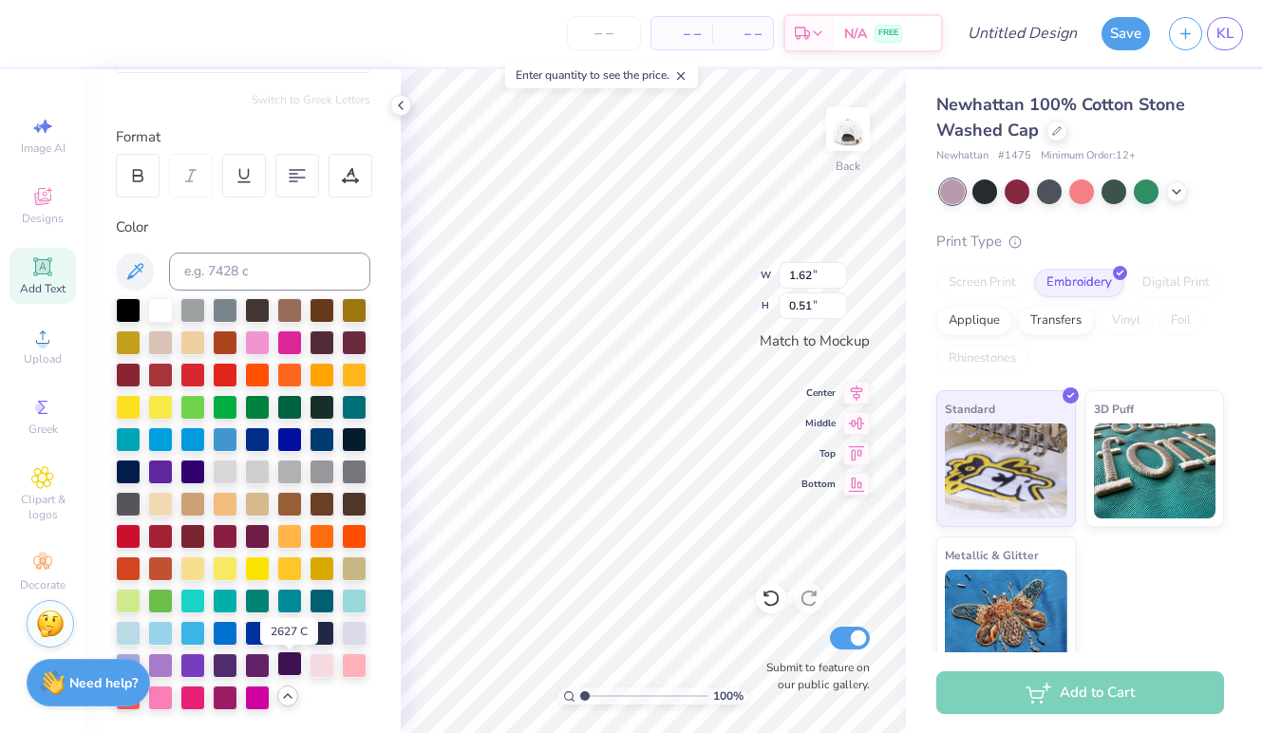
scroll to position [210, 0]
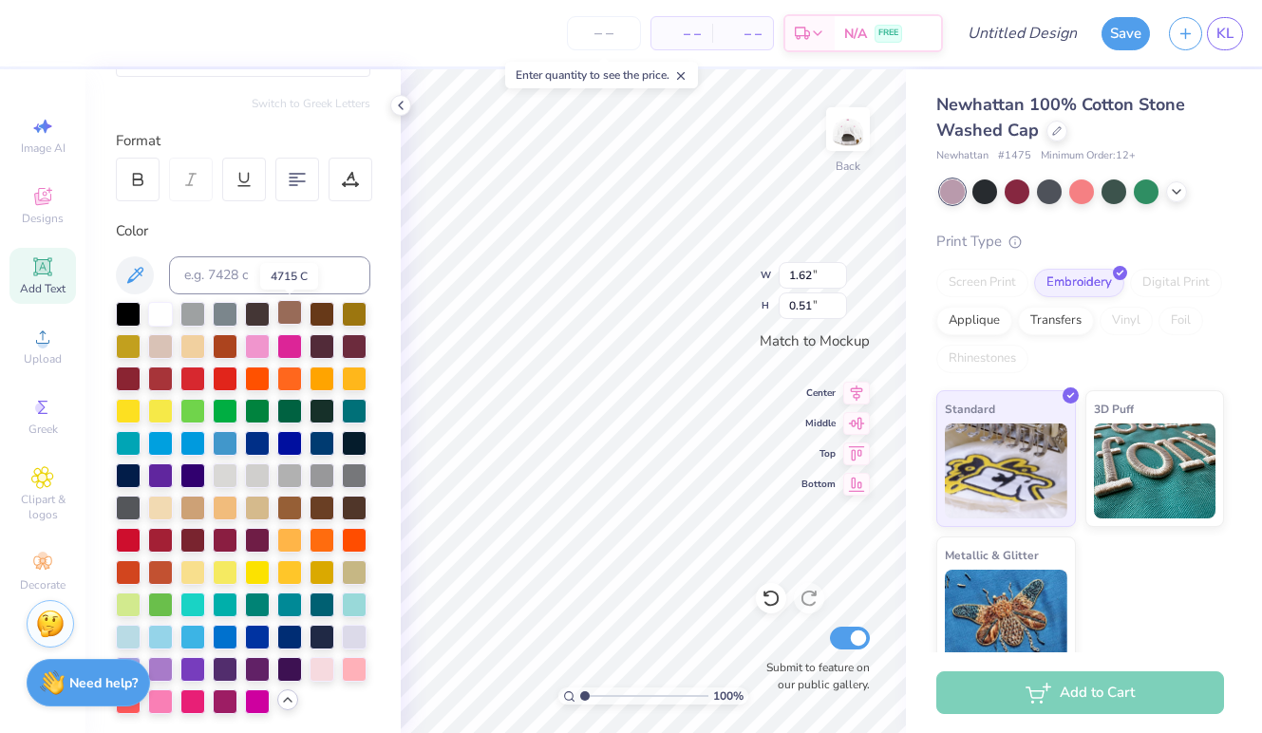
click at [297, 319] on div at bounding box center [289, 312] width 25 height 25
type textarea "Gamma Phi"
paste textarea "Gamma Phi"
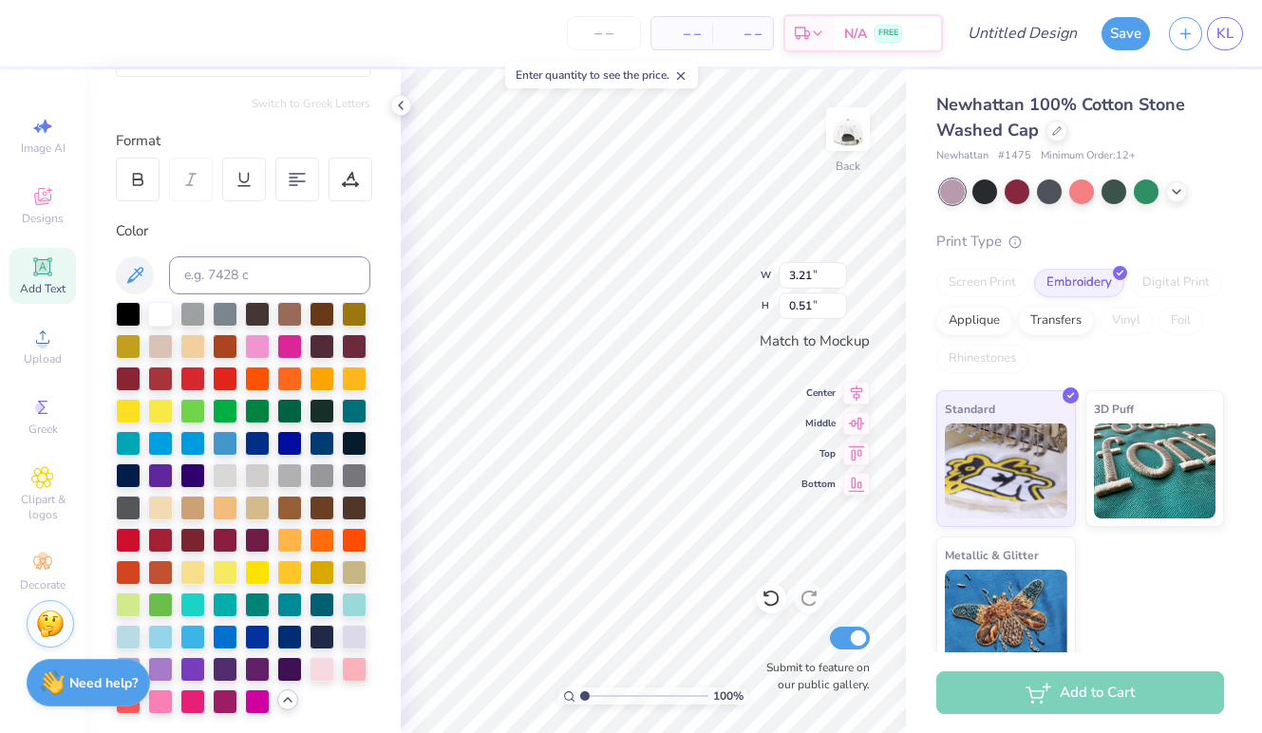
type textarea "Gamma Phi"
click at [136, 178] on icon at bounding box center [137, 179] width 17 height 17
type input "3.37"
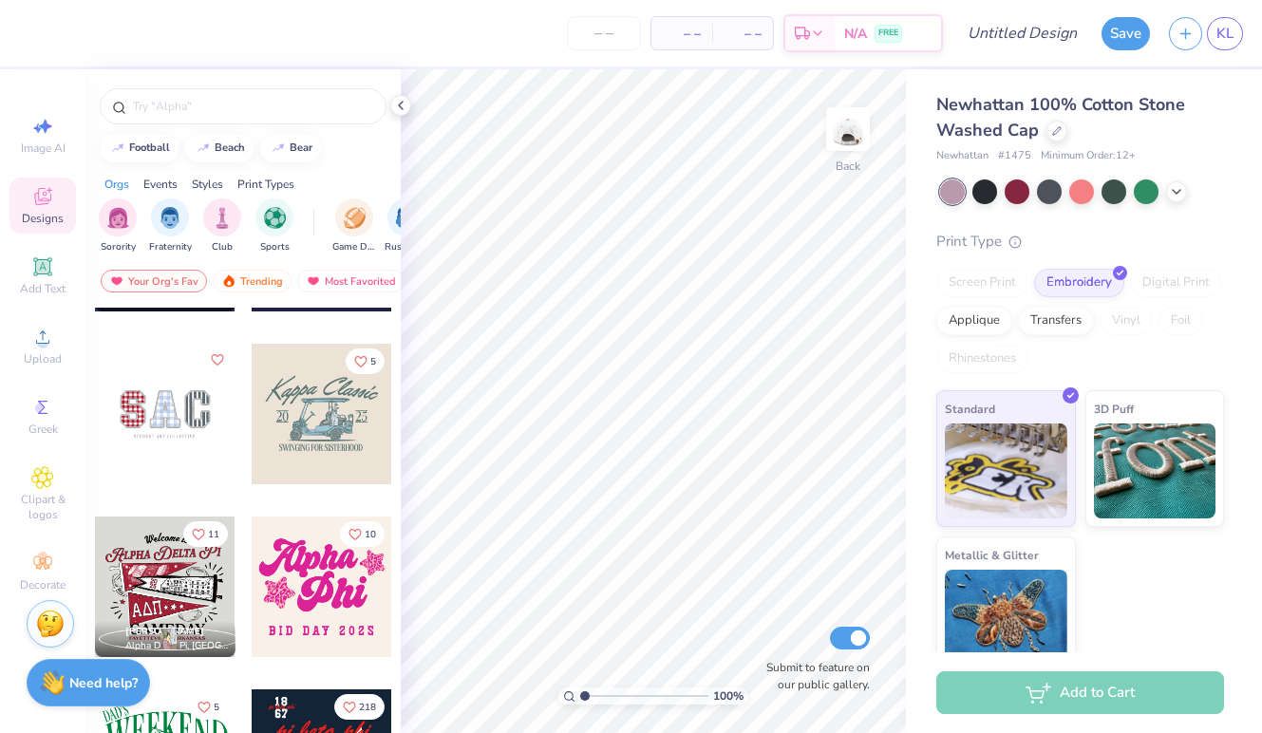
scroll to position [2564, 0]
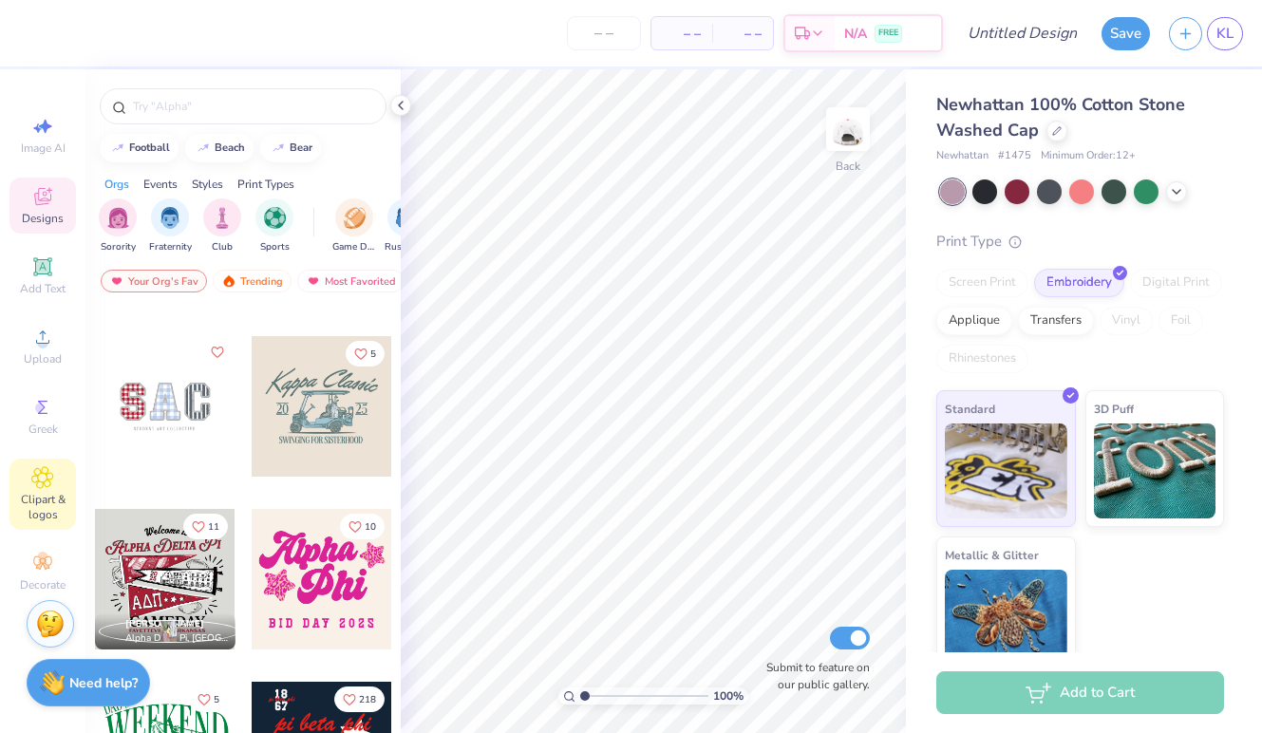
click at [42, 480] on icon at bounding box center [42, 477] width 9 height 9
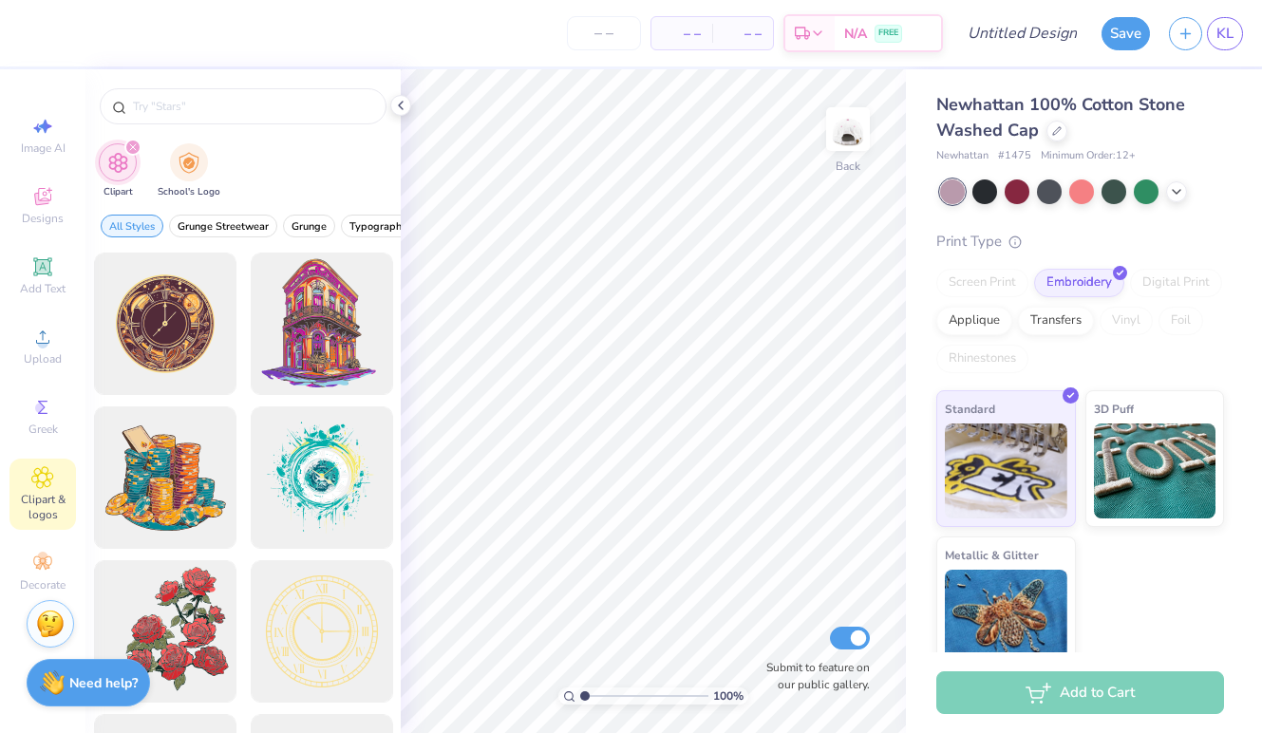
click at [85, 349] on div "Image AI Designs Add Text Upload Greek Clipart & logos Decorate" at bounding box center [42, 401] width 85 height 664
click at [17, 420] on div "Greek" at bounding box center [42, 416] width 66 height 56
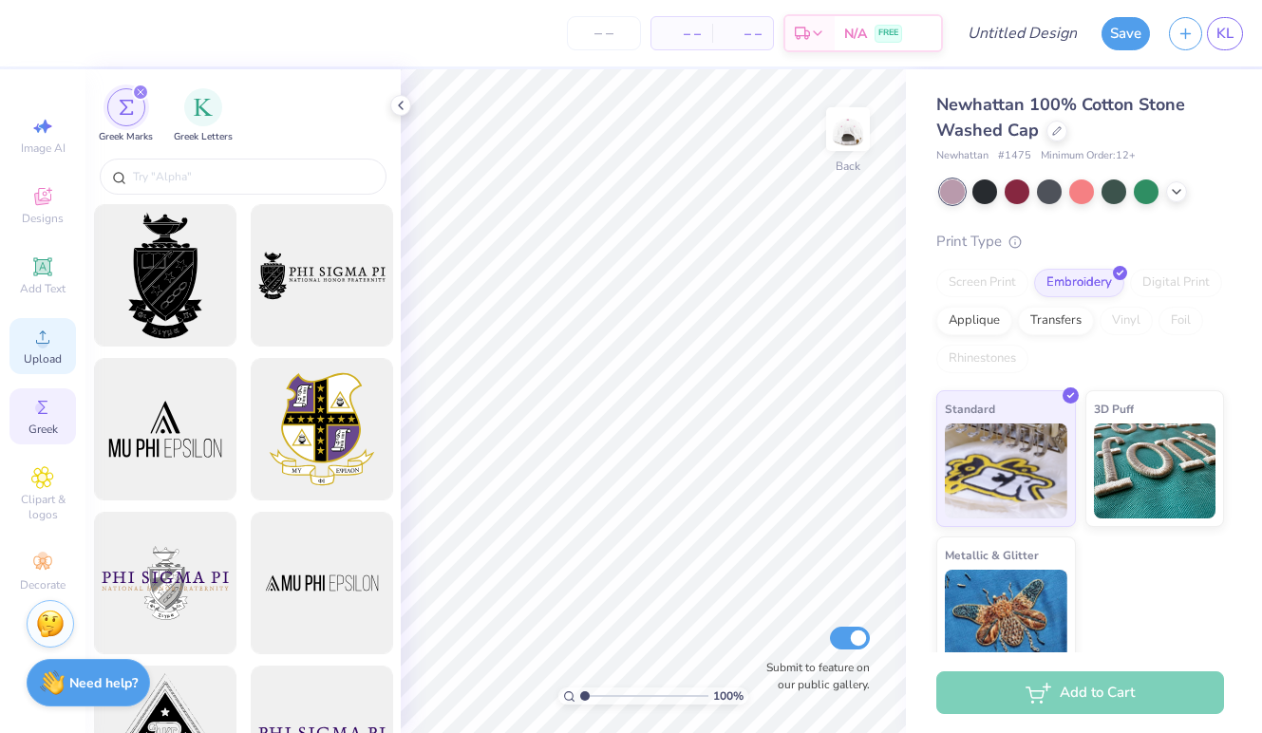
click at [28, 363] on span "Upload" at bounding box center [43, 358] width 38 height 15
click at [39, 277] on icon at bounding box center [42, 266] width 23 height 23
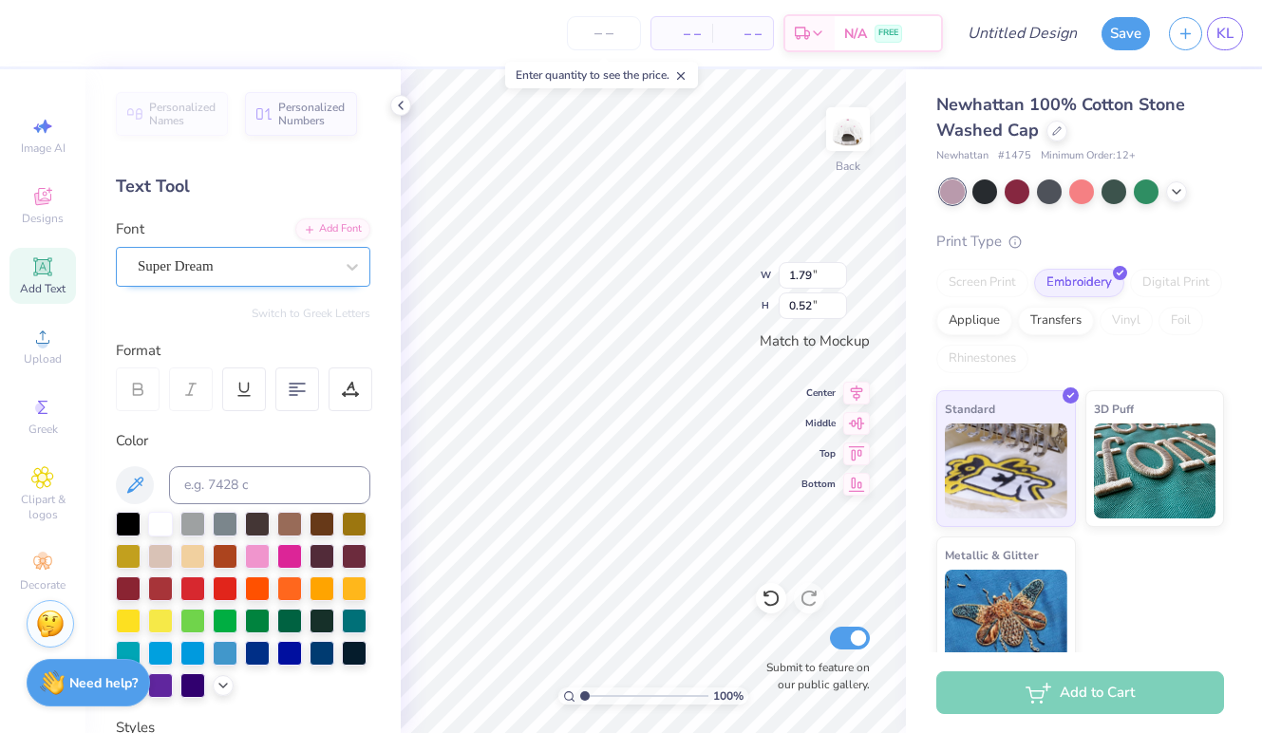
click at [243, 263] on div "Super Dream" at bounding box center [235, 266] width 199 height 29
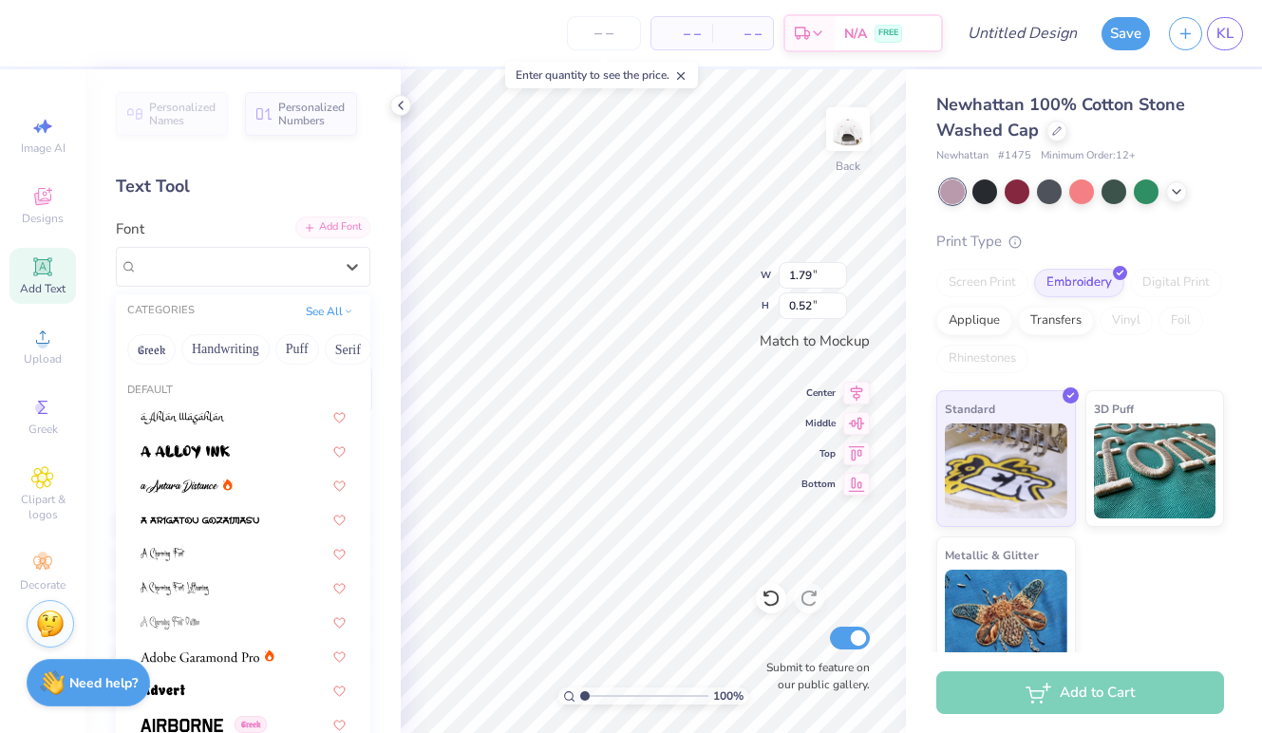
click at [318, 226] on div "Add Font" at bounding box center [332, 227] width 75 height 22
click at [188, 254] on div at bounding box center [236, 267] width 196 height 26
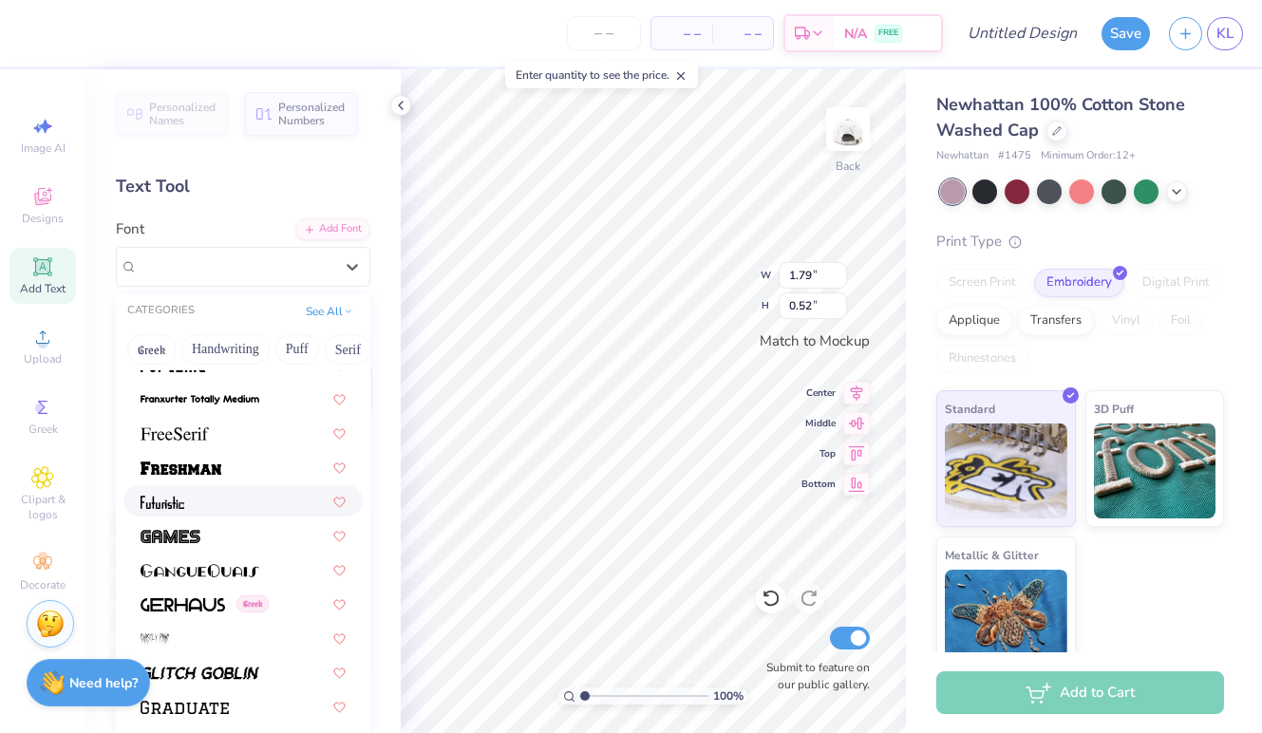
scroll to position [4198, 0]
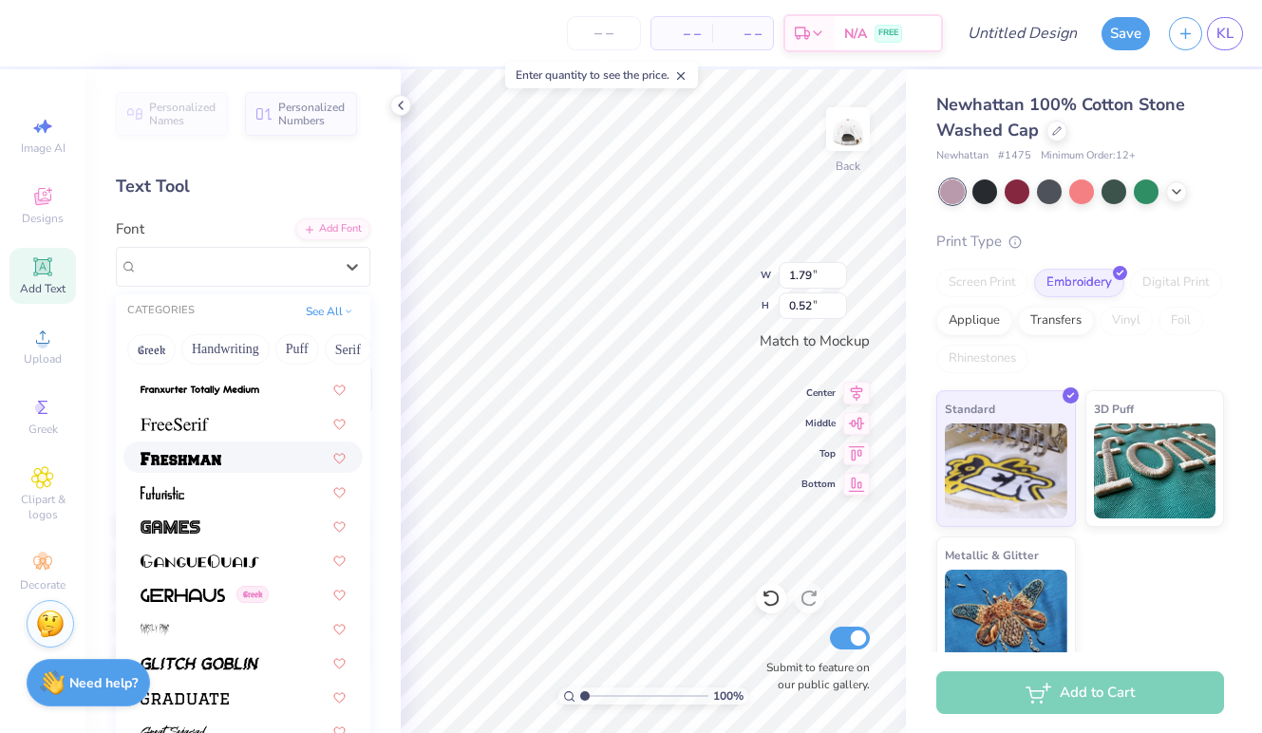
click at [194, 454] on img at bounding box center [181, 458] width 81 height 13
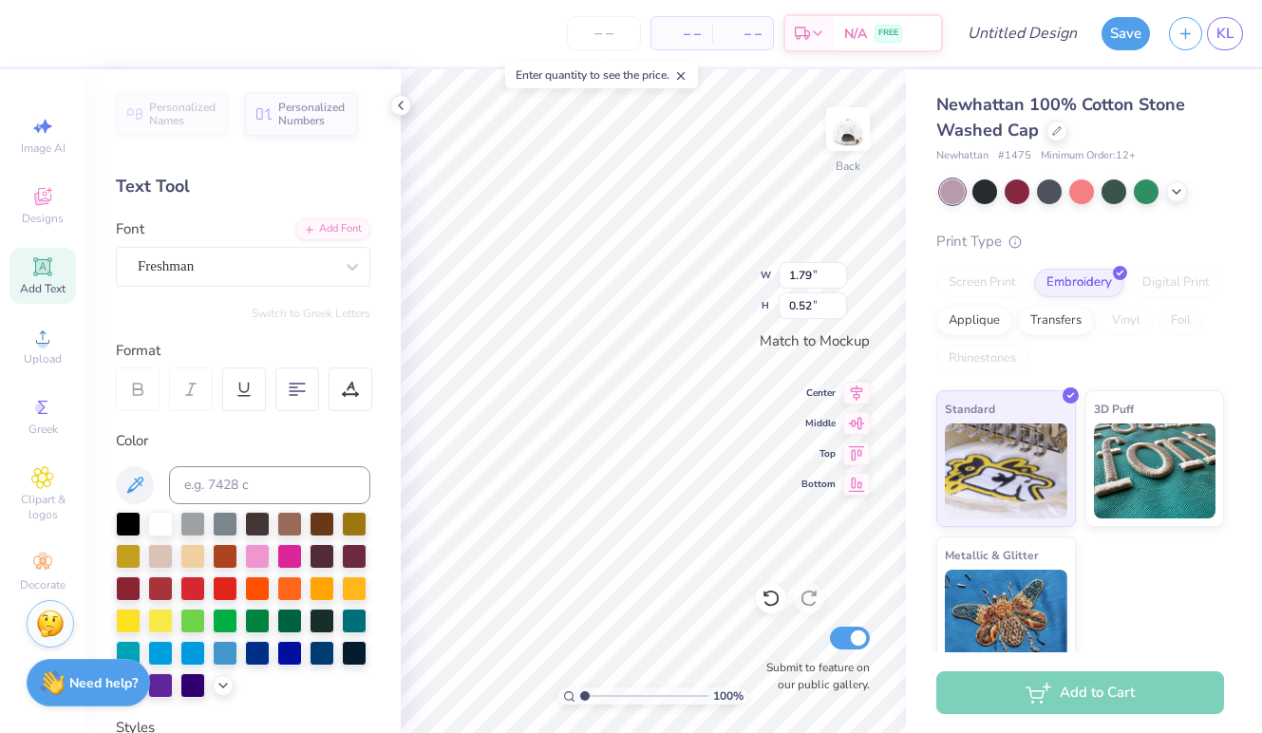
type input "2.28"
type input "0.62"
type textarea "Gamma Phi"
click at [291, 524] on div at bounding box center [289, 522] width 25 height 25
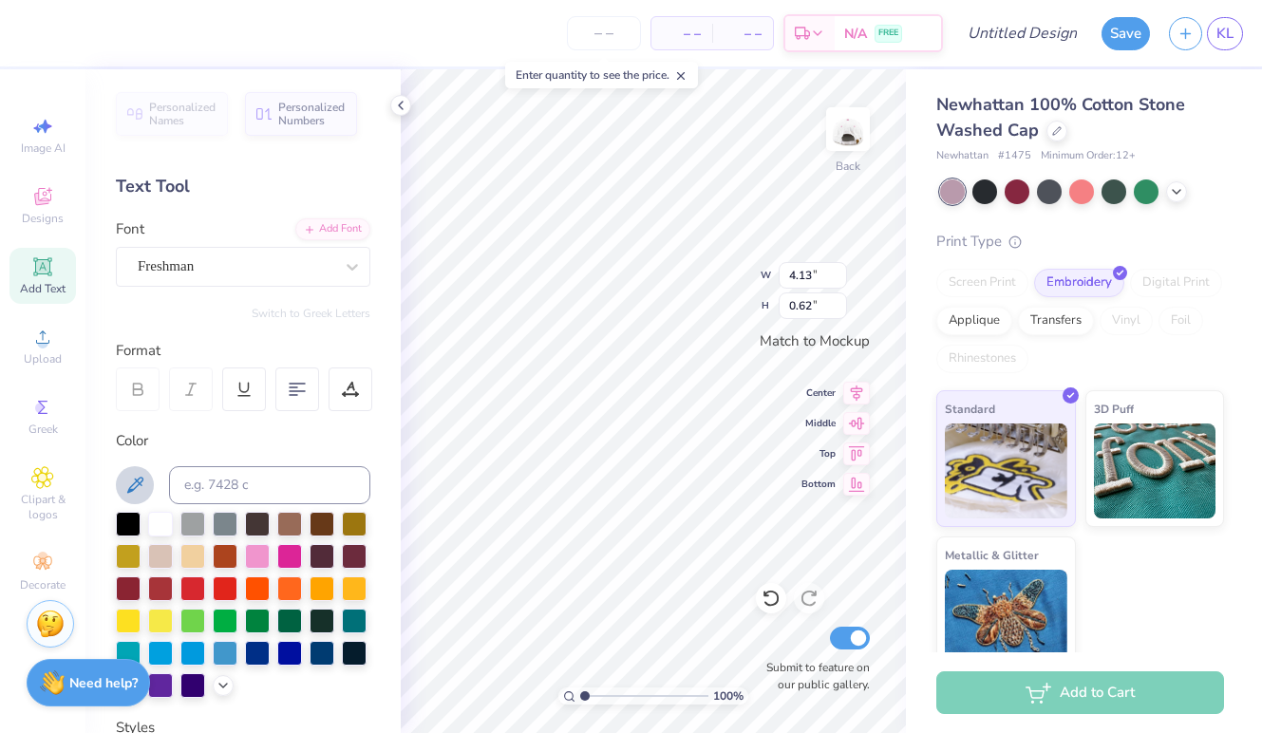
click at [131, 479] on icon at bounding box center [134, 485] width 23 height 23
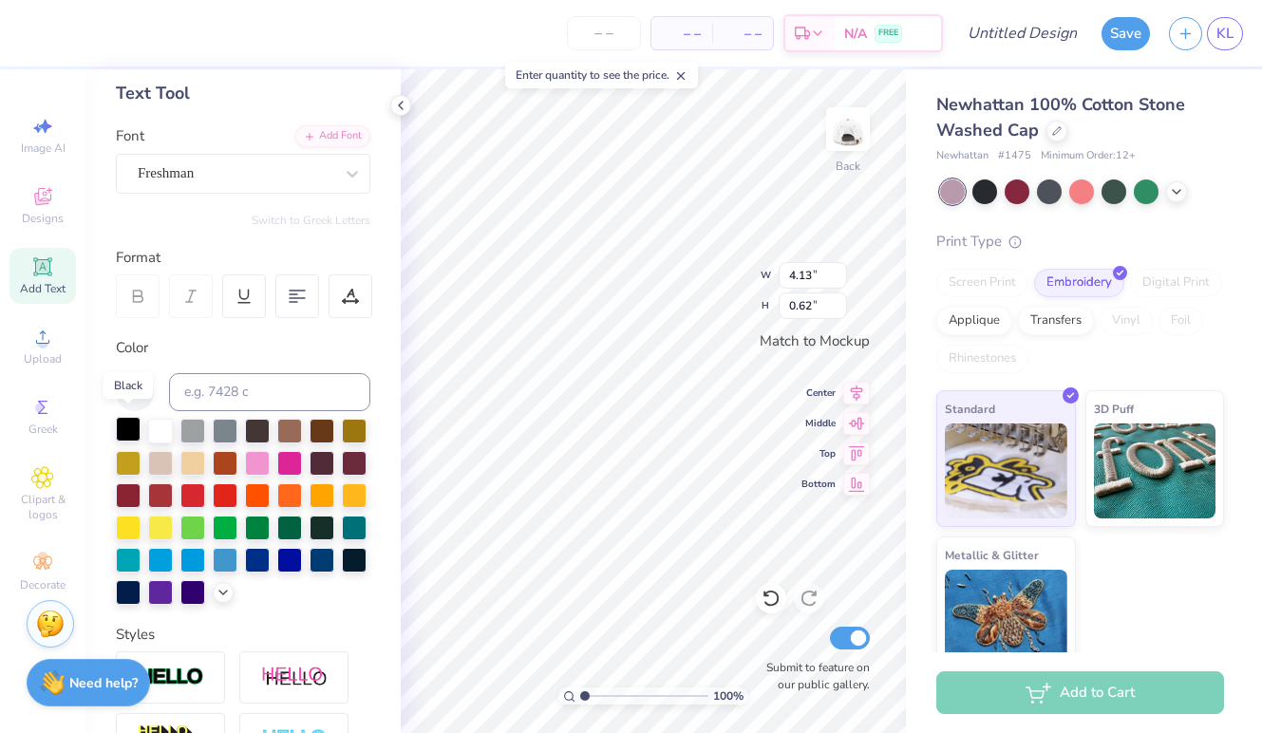
scroll to position [126, 0]
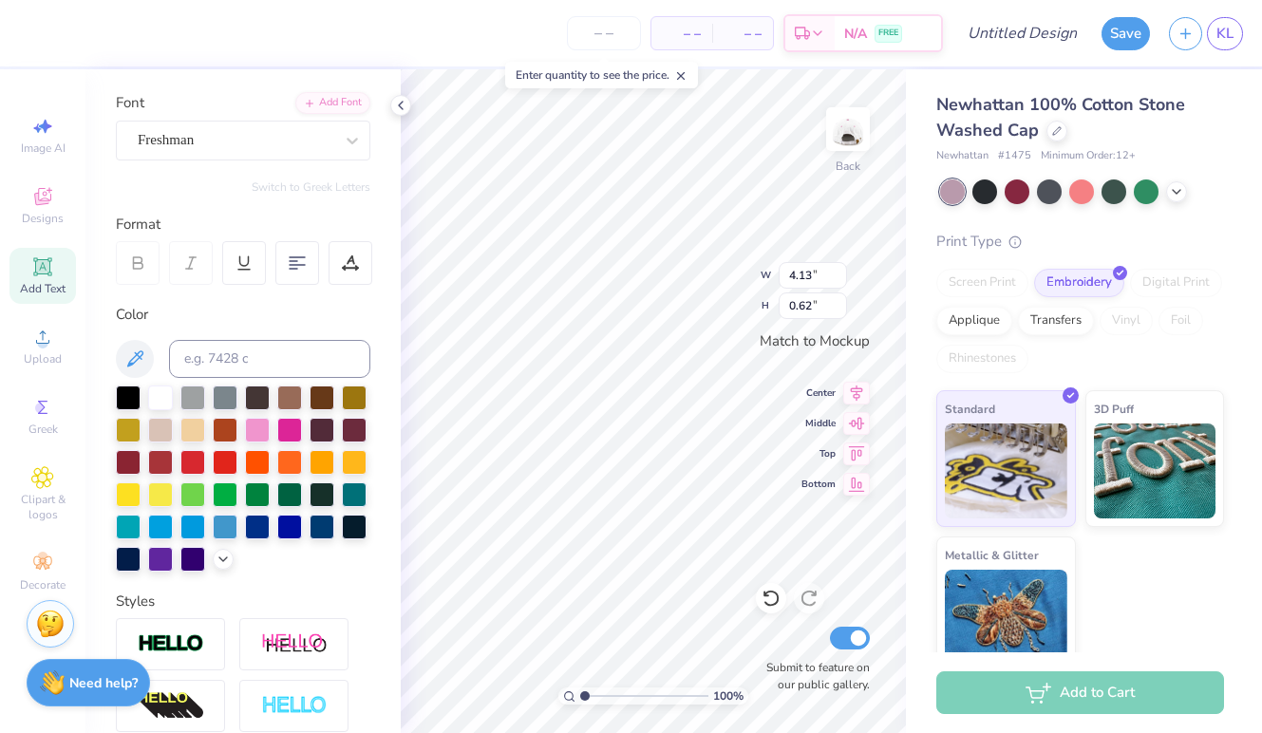
click at [234, 562] on div at bounding box center [243, 478] width 254 height 186
click at [221, 561] on icon at bounding box center [223, 557] width 15 height 15
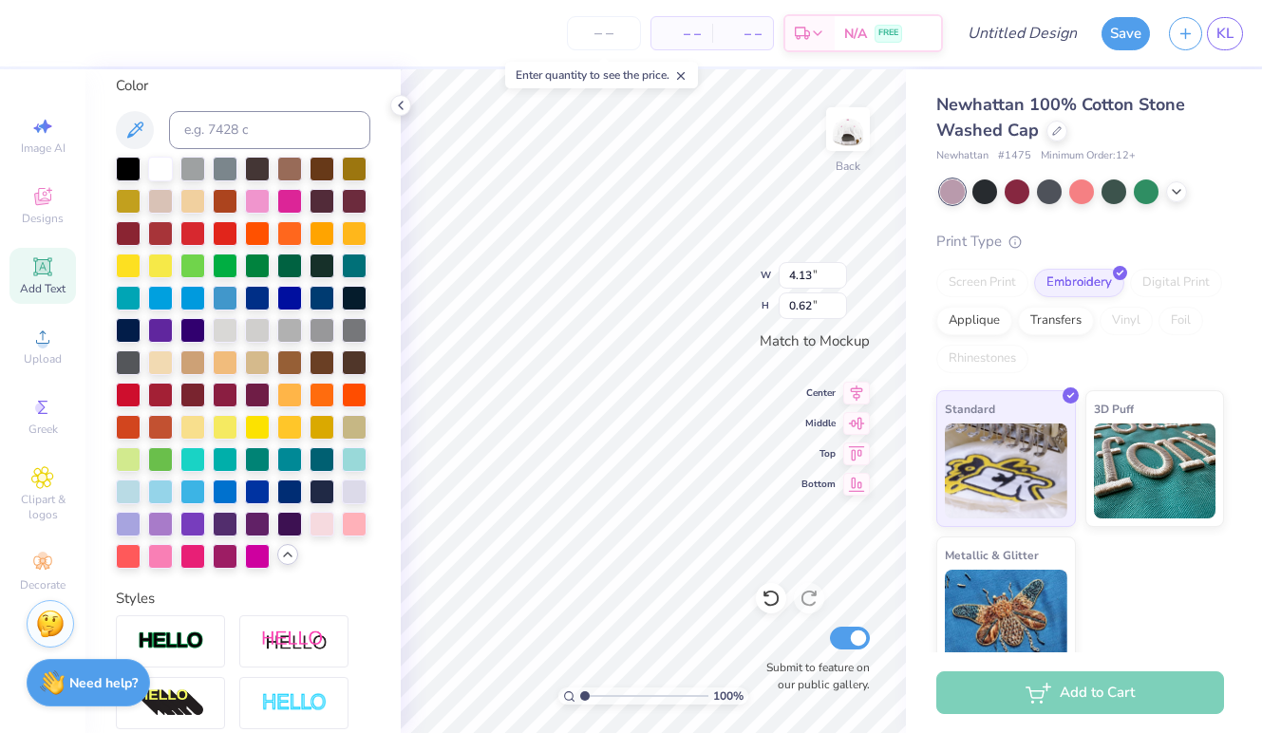
scroll to position [349, 0]
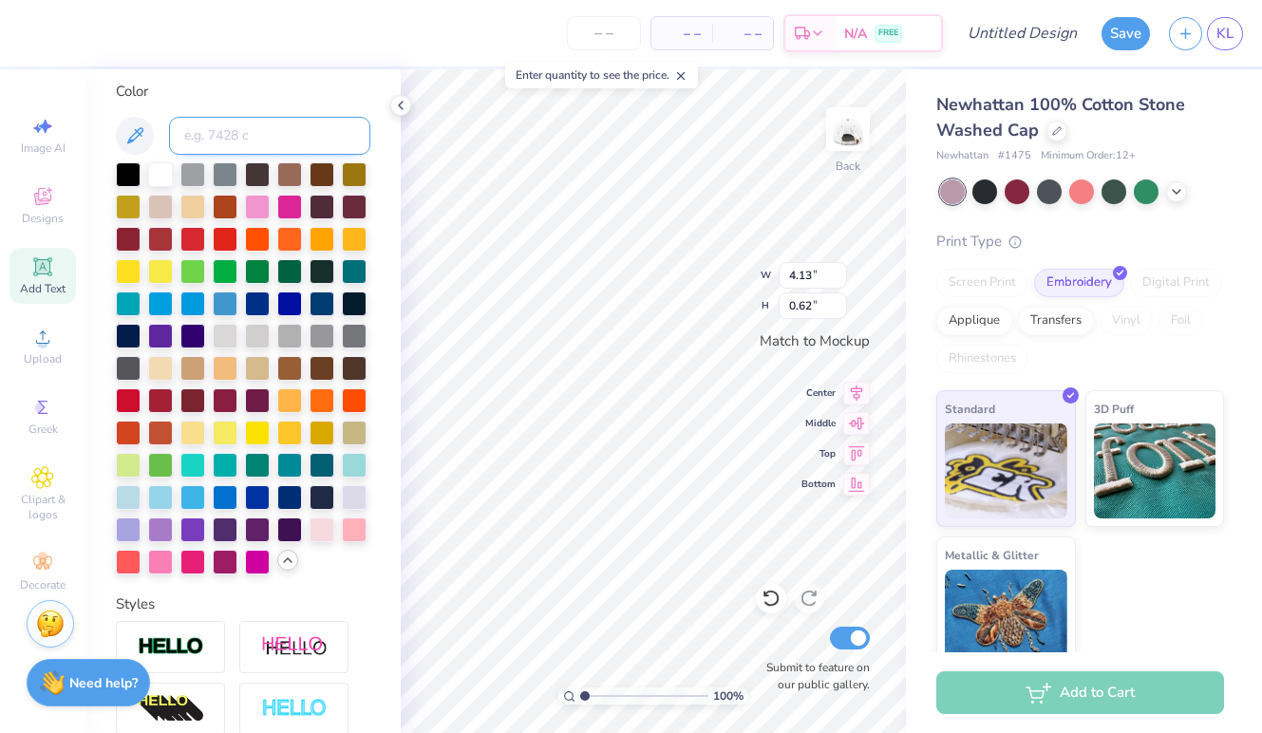
click at [205, 127] on input at bounding box center [269, 136] width 201 height 38
paste input "#837262"
click at [195, 137] on input "#837262" at bounding box center [269, 136] width 201 height 38
type input "837262"
click at [224, 128] on input "837262" at bounding box center [269, 136] width 201 height 38
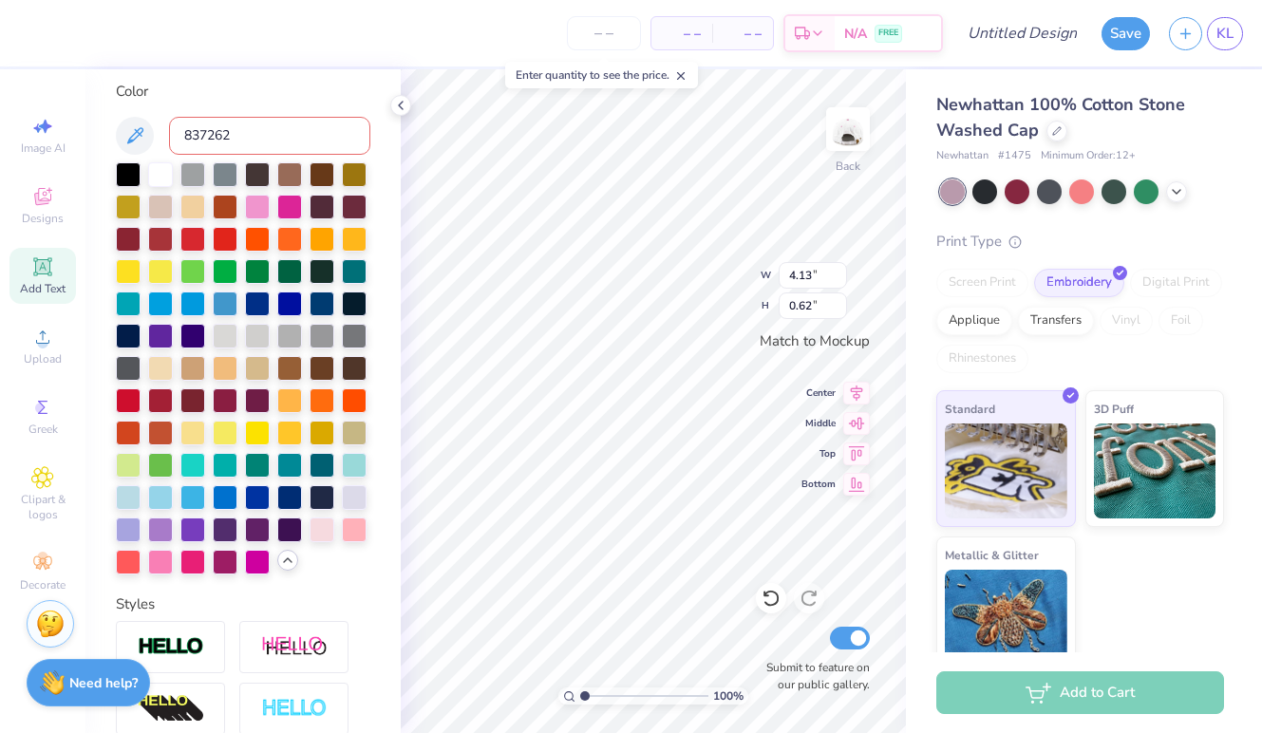
click at [224, 128] on input "837262" at bounding box center [269, 136] width 201 height 38
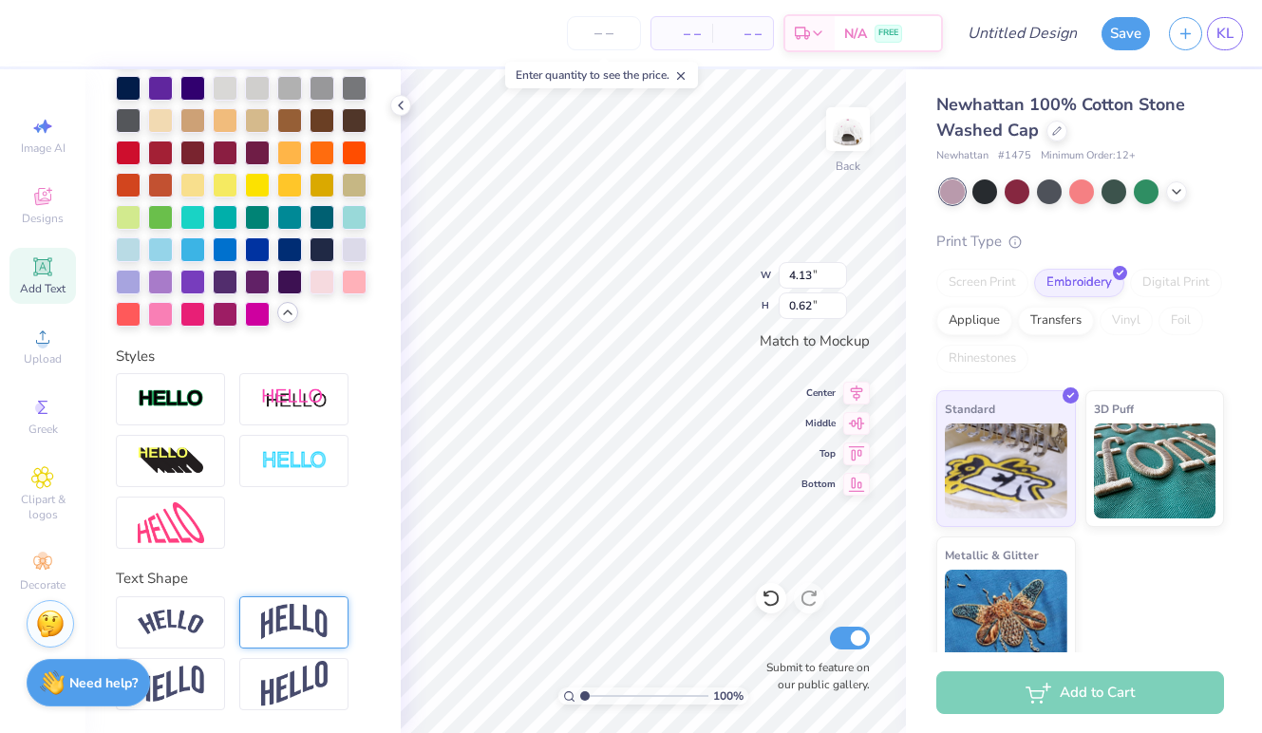
scroll to position [597, 0]
click at [288, 615] on img at bounding box center [294, 622] width 66 height 36
type input "1.35"
click at [187, 622] on img at bounding box center [171, 623] width 66 height 26
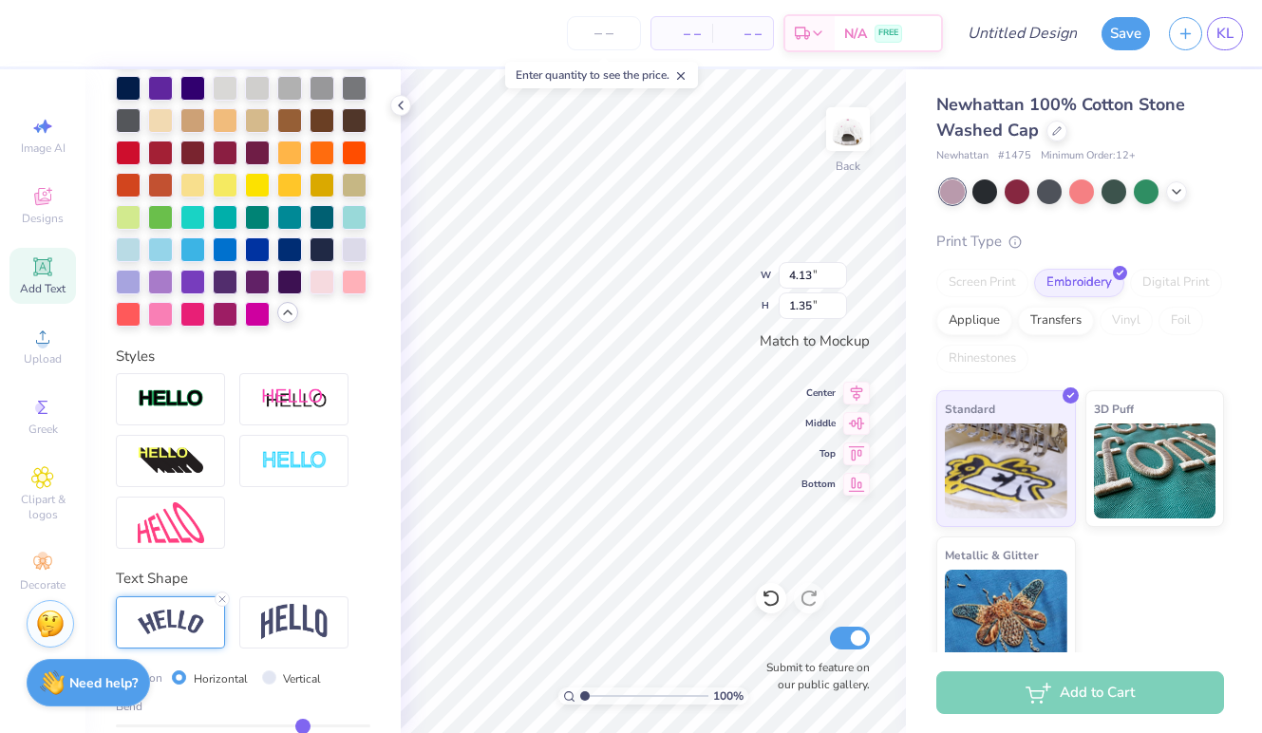
type input "4.84"
type input "1.10"
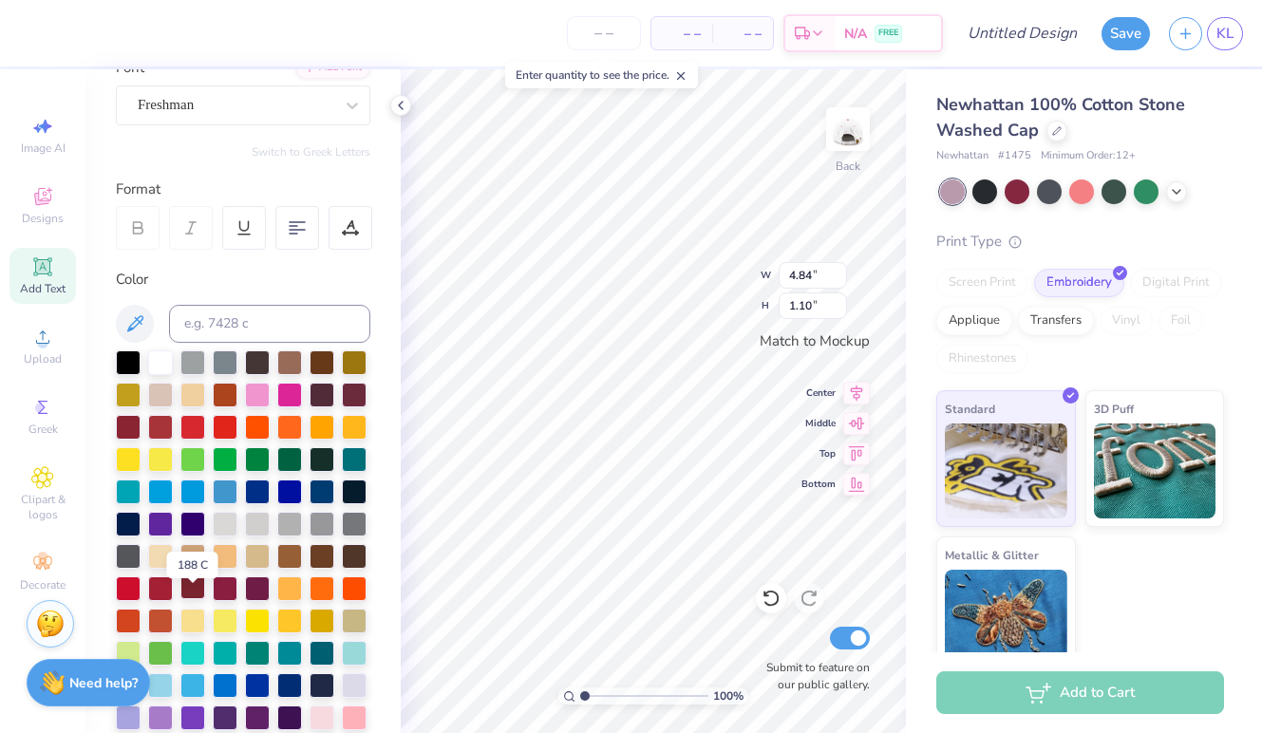
scroll to position [123, 0]
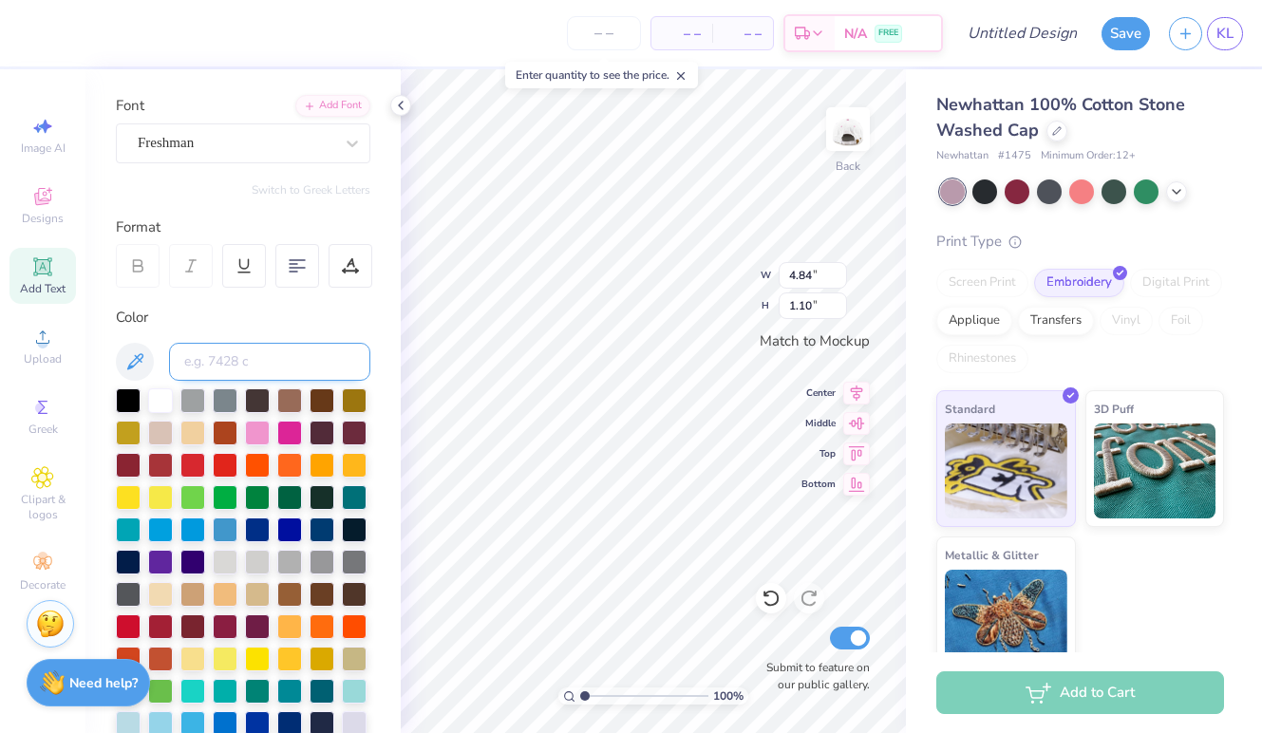
click at [233, 356] on input at bounding box center [269, 362] width 201 height 38
click at [224, 359] on input at bounding box center [269, 362] width 201 height 38
paste input "#837262"
type input "#837262"
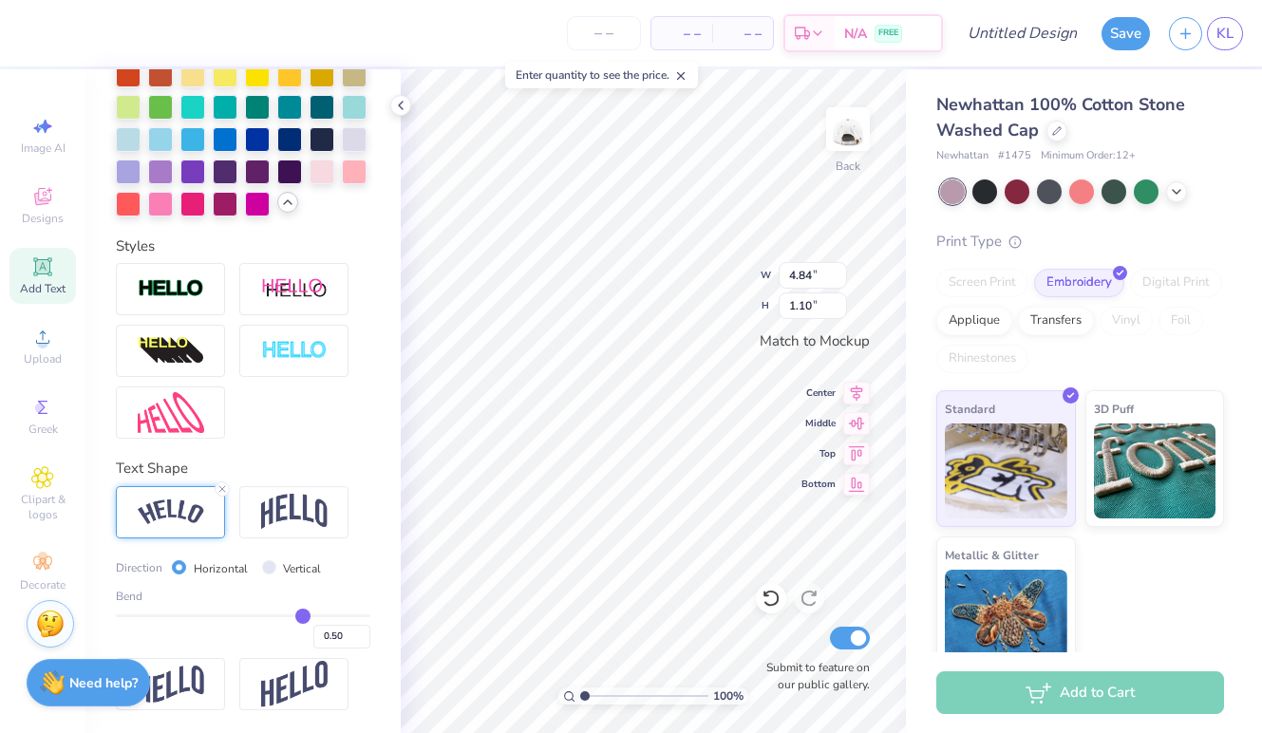
scroll to position [708, 0]
click at [310, 520] on img at bounding box center [294, 512] width 66 height 36
type input "4.13"
type input "1.35"
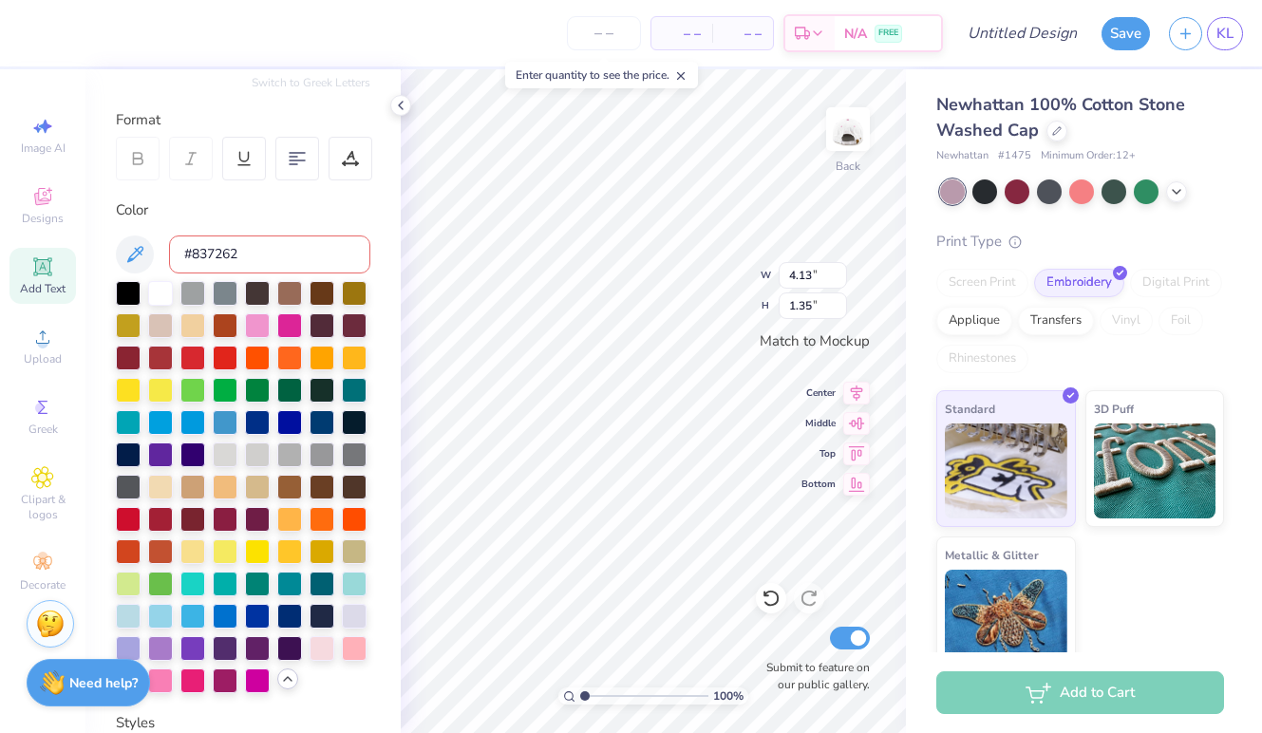
scroll to position [184, 0]
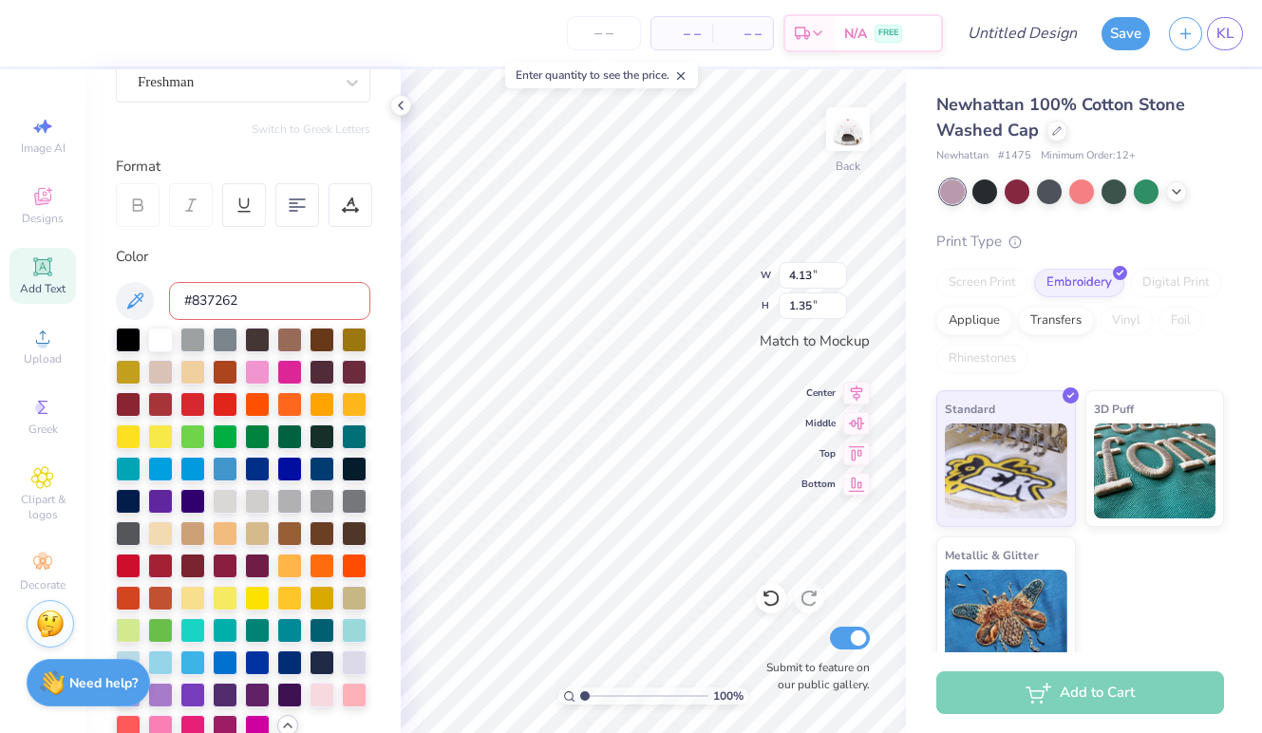
click at [241, 326] on div "Color #837262" at bounding box center [243, 493] width 254 height 494
click at [243, 305] on input "#837262" at bounding box center [269, 301] width 201 height 38
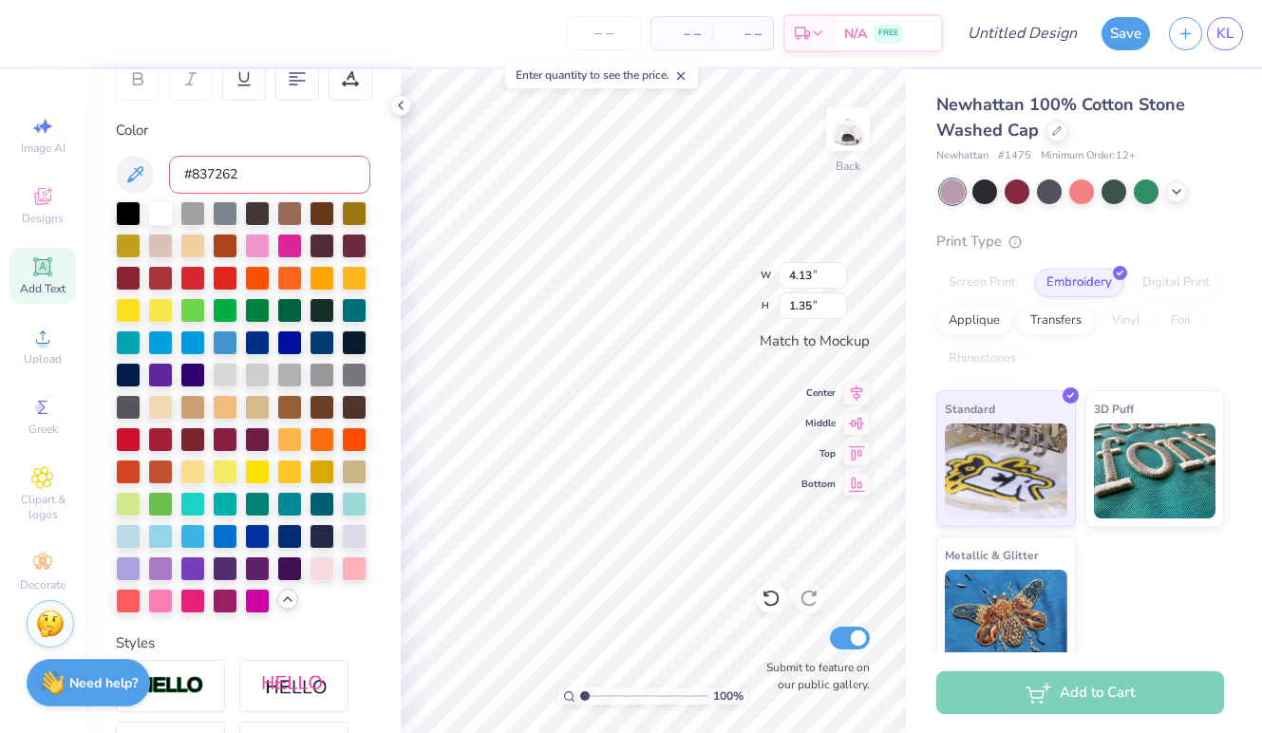
scroll to position [217, 0]
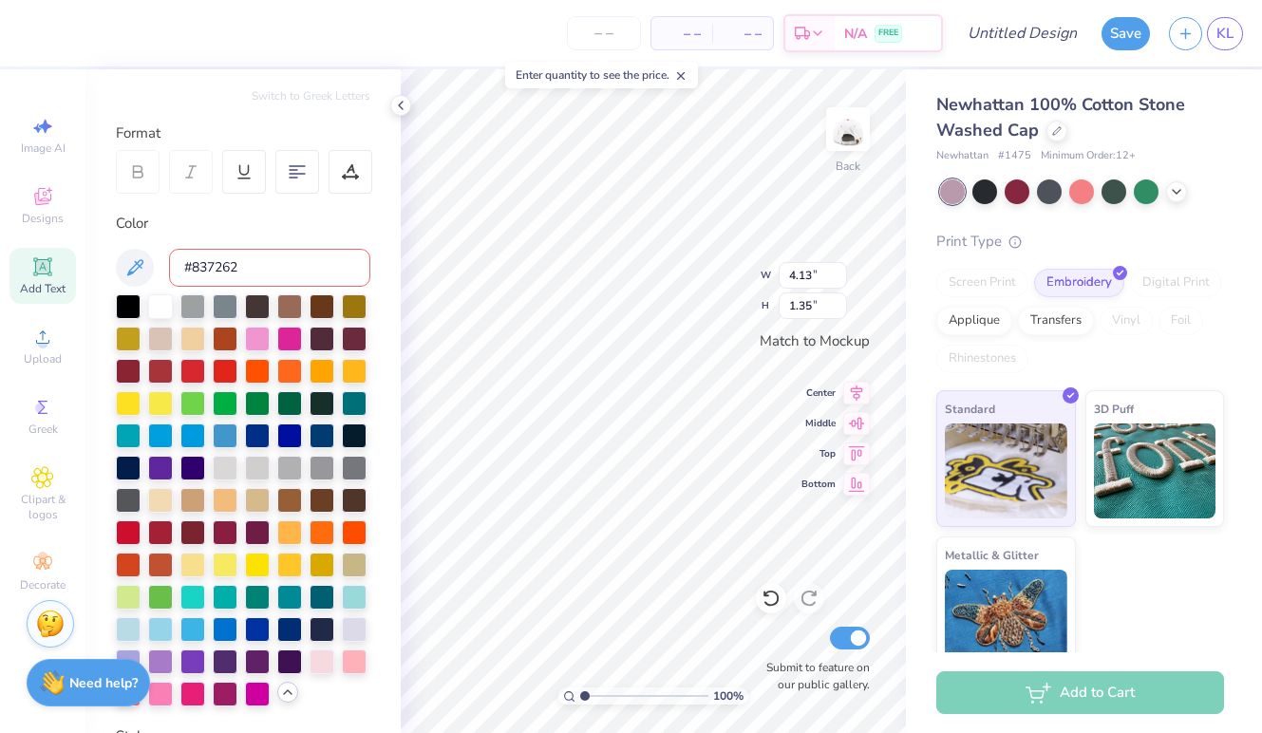
click at [194, 267] on input "#837262" at bounding box center [269, 268] width 201 height 38
click at [138, 254] on button at bounding box center [135, 268] width 38 height 38
click at [254, 271] on input at bounding box center [269, 268] width 201 height 38
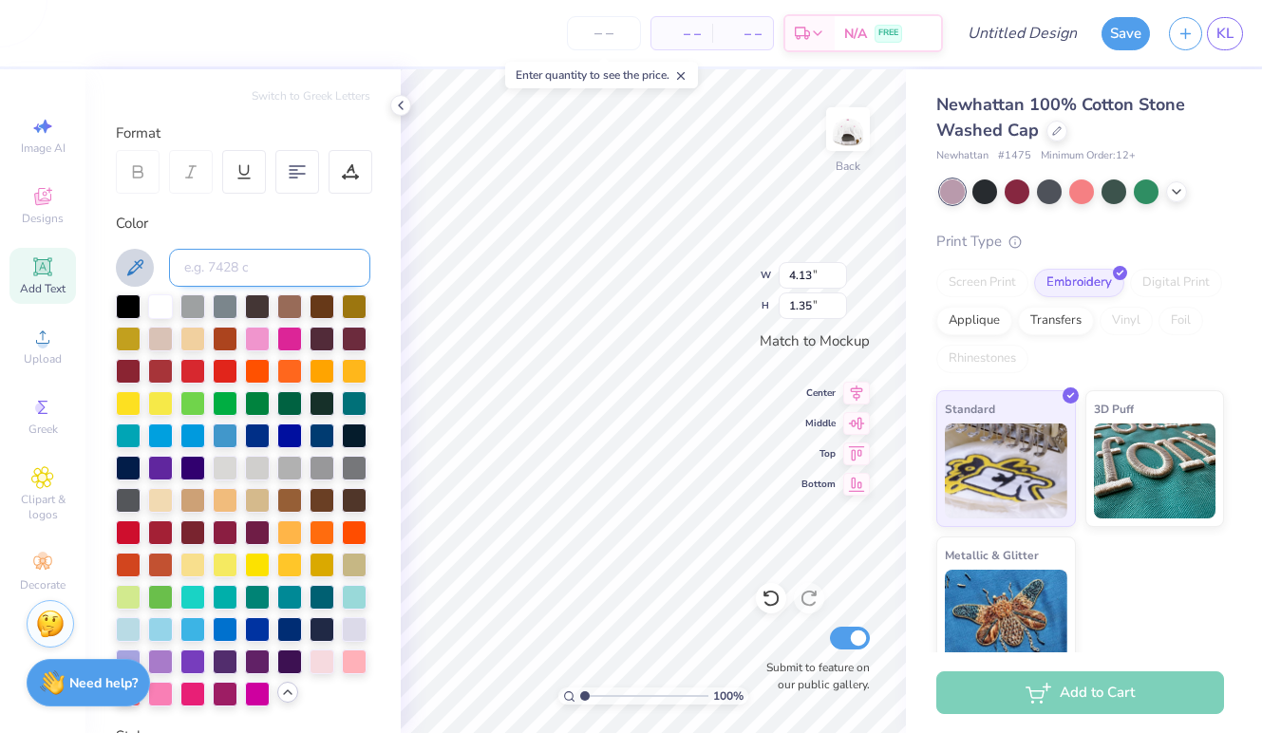
click at [210, 254] on input at bounding box center [269, 268] width 201 height 38
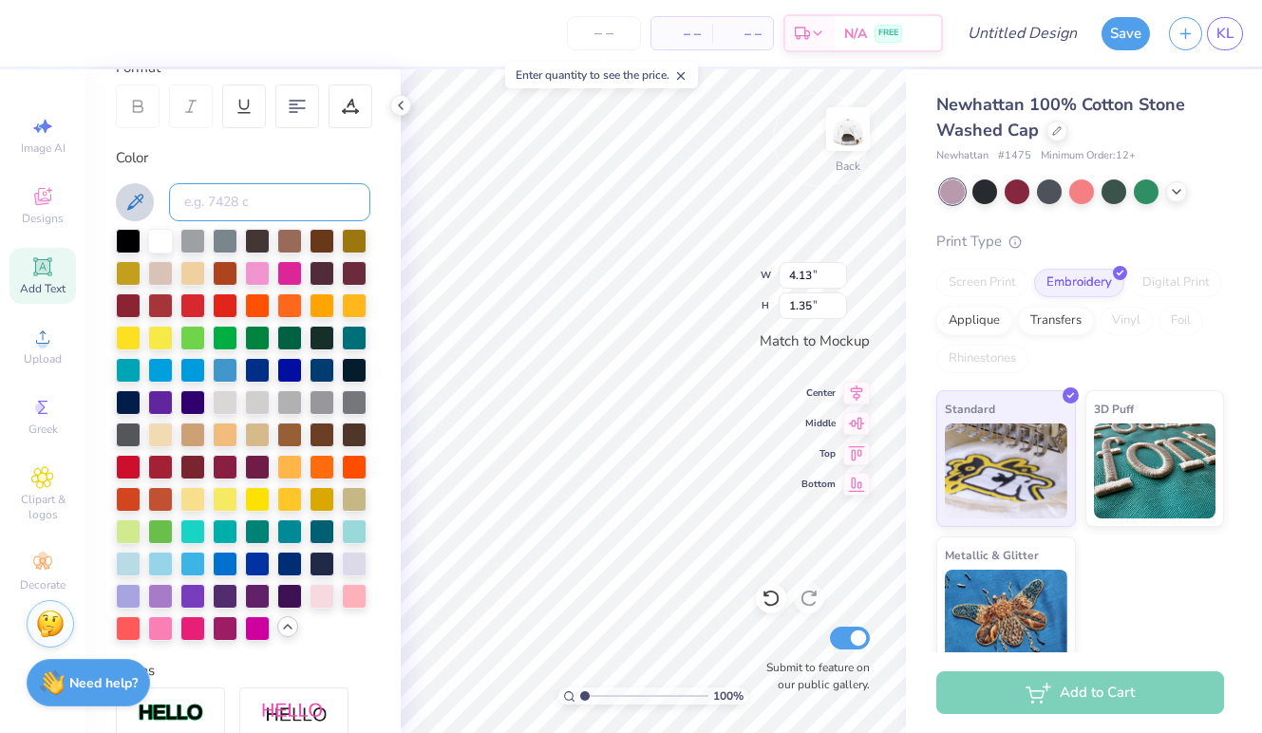
scroll to position [276, 0]
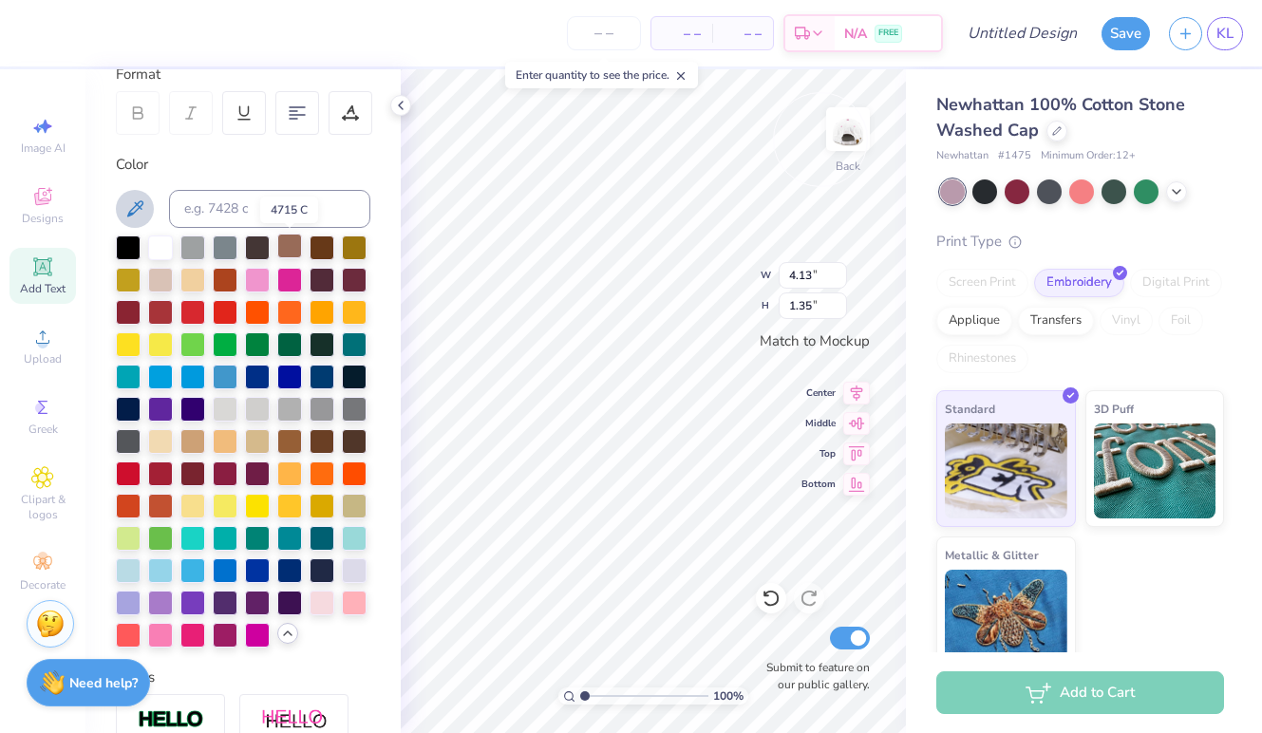
click at [293, 246] on div at bounding box center [289, 246] width 25 height 25
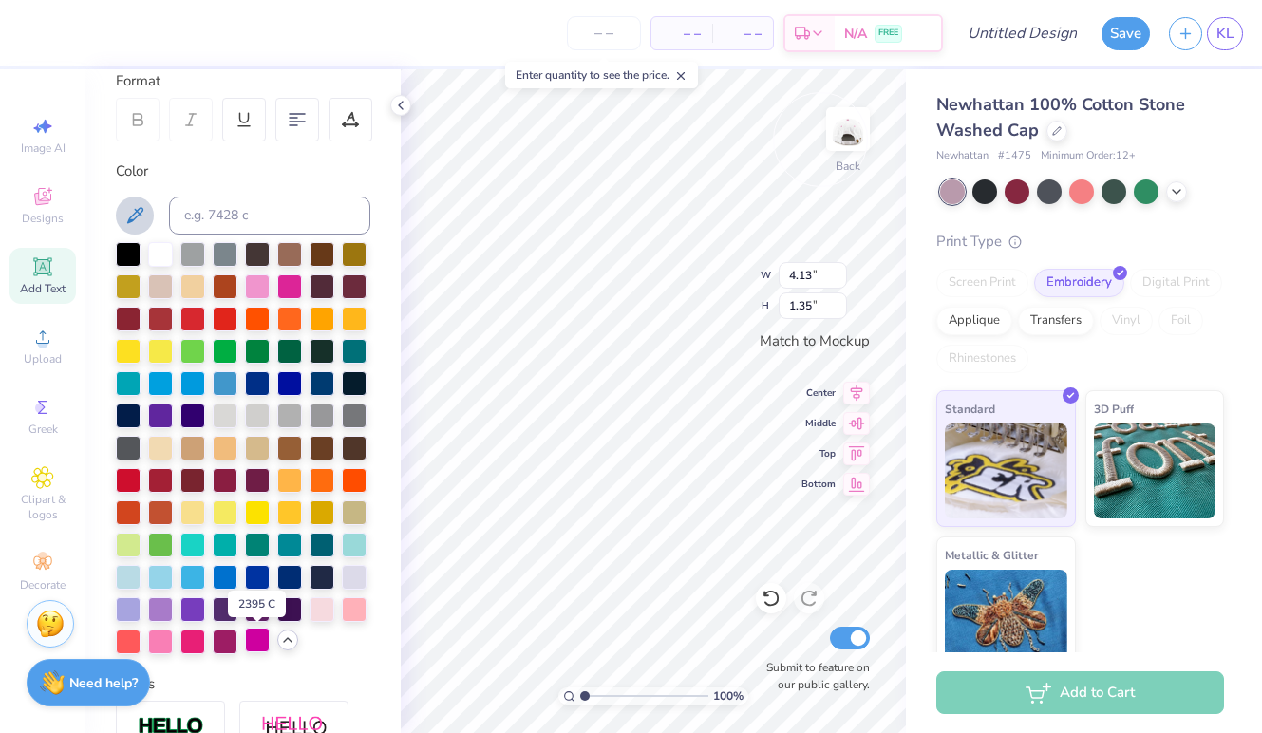
click at [256, 644] on div at bounding box center [257, 640] width 25 height 25
click at [278, 284] on div at bounding box center [289, 284] width 25 height 25
click at [287, 249] on div at bounding box center [289, 252] width 25 height 25
click at [258, 282] on div at bounding box center [257, 284] width 25 height 25
click at [860, 397] on icon at bounding box center [856, 390] width 27 height 23
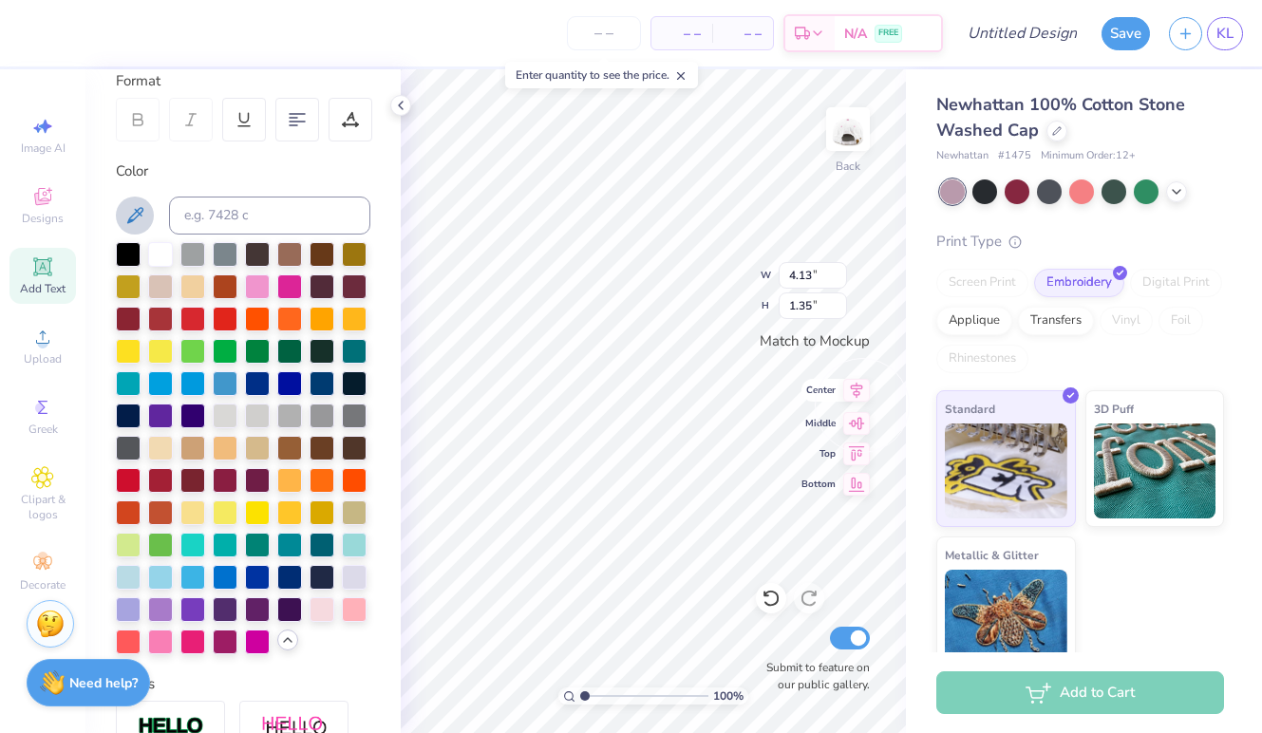
click at [848, 390] on icon at bounding box center [856, 390] width 27 height 23
click at [407, 106] on icon at bounding box center [400, 105] width 15 height 15
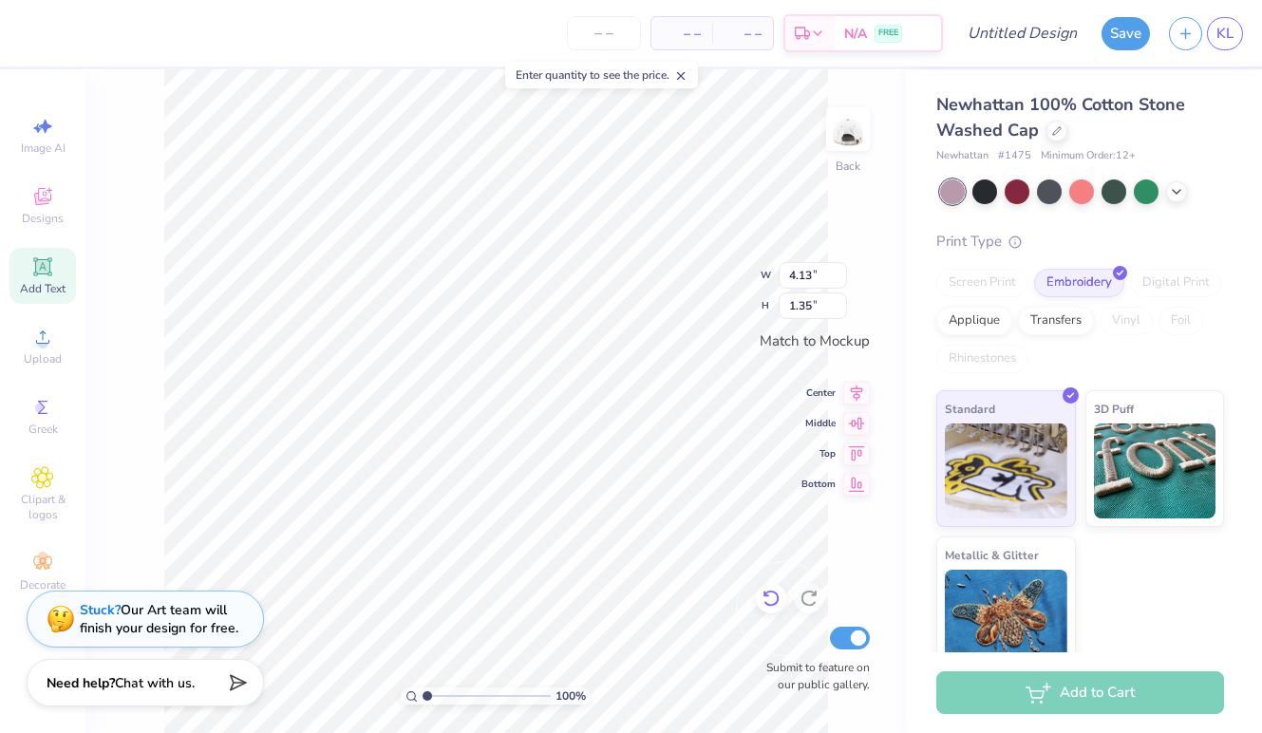
click at [770, 603] on icon at bounding box center [770, 598] width 19 height 19
click at [801, 594] on icon at bounding box center [808, 598] width 19 height 19
click at [856, 423] on icon at bounding box center [856, 420] width 27 height 23
click at [857, 449] on icon at bounding box center [857, 450] width 16 height 14
click at [853, 494] on div "100 % Back W 4.13 4.13 " H 1.35 1.35 " Match to Mockup Center Middle Top Bottom…" at bounding box center [495, 401] width 820 height 664
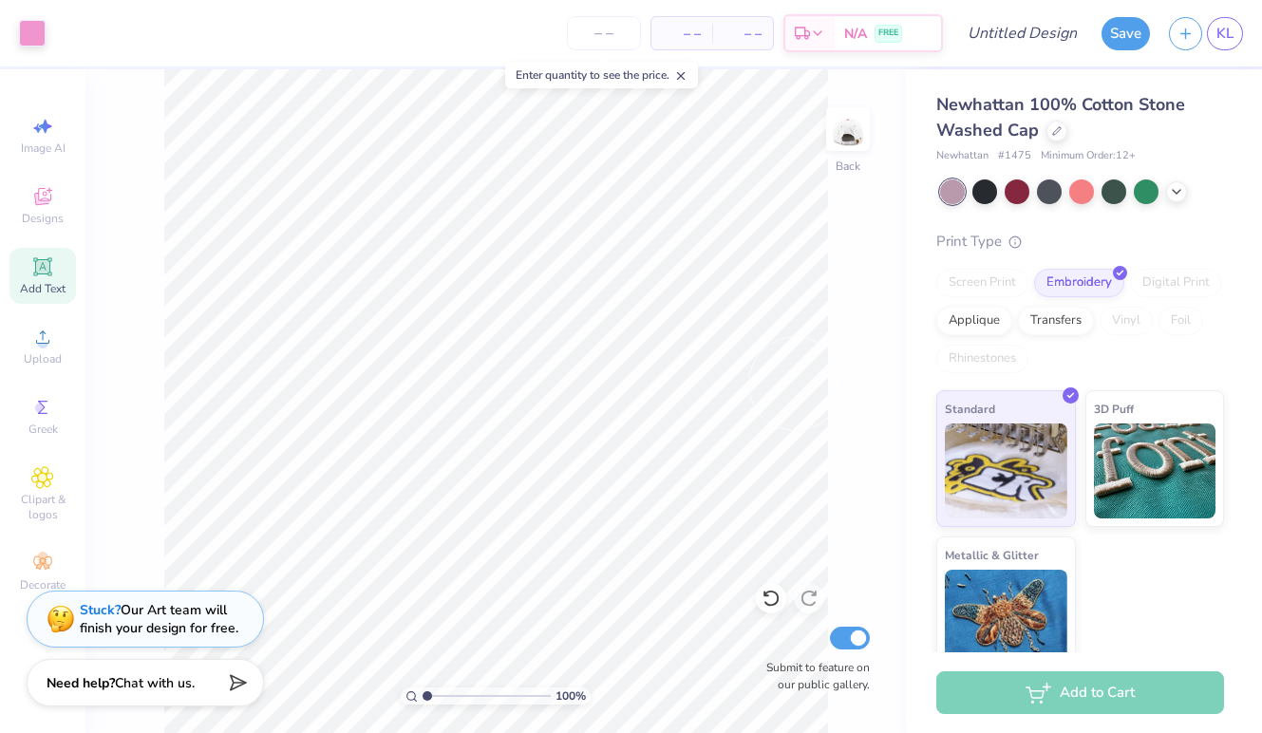
click at [829, 426] on div "100 % Back Submit to feature on our public gallery." at bounding box center [495, 401] width 820 height 664
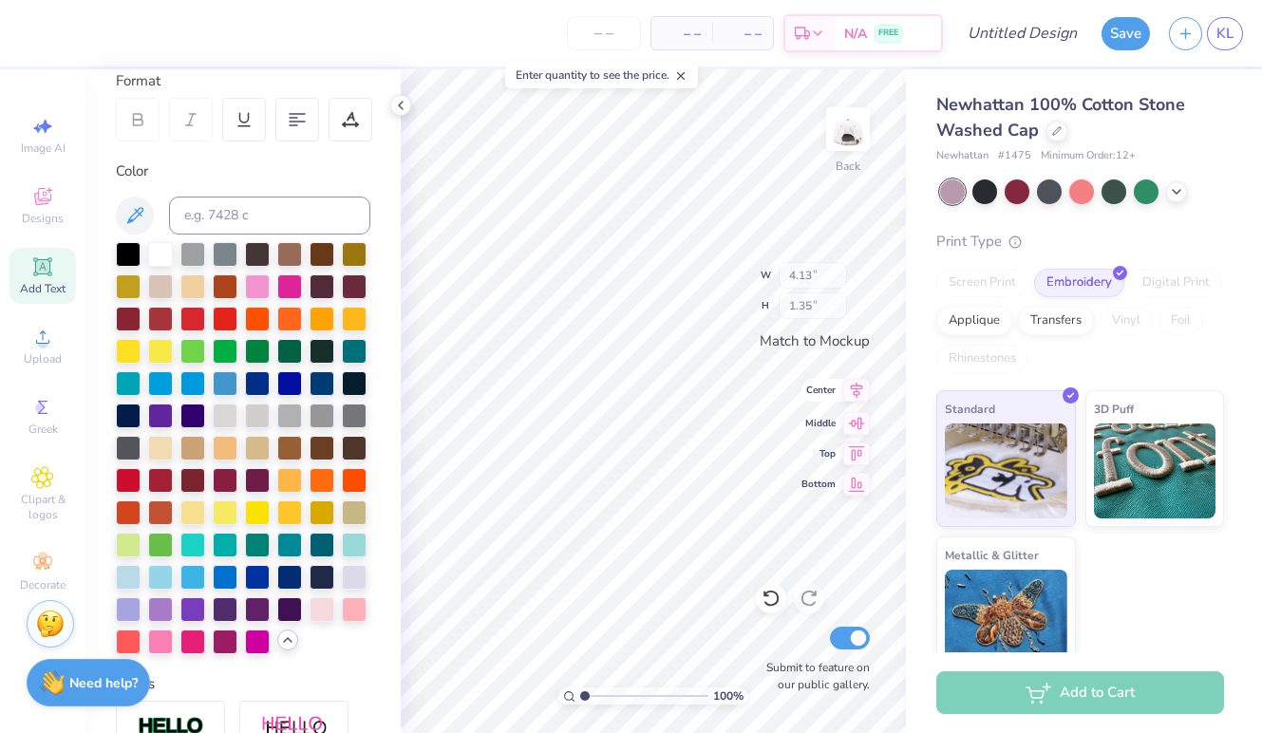
click at [857, 394] on icon at bounding box center [856, 390] width 27 height 23
click at [322, 450] on div at bounding box center [322, 446] width 25 height 25
click at [320, 263] on div at bounding box center [322, 252] width 25 height 25
click at [317, 254] on div at bounding box center [322, 252] width 25 height 25
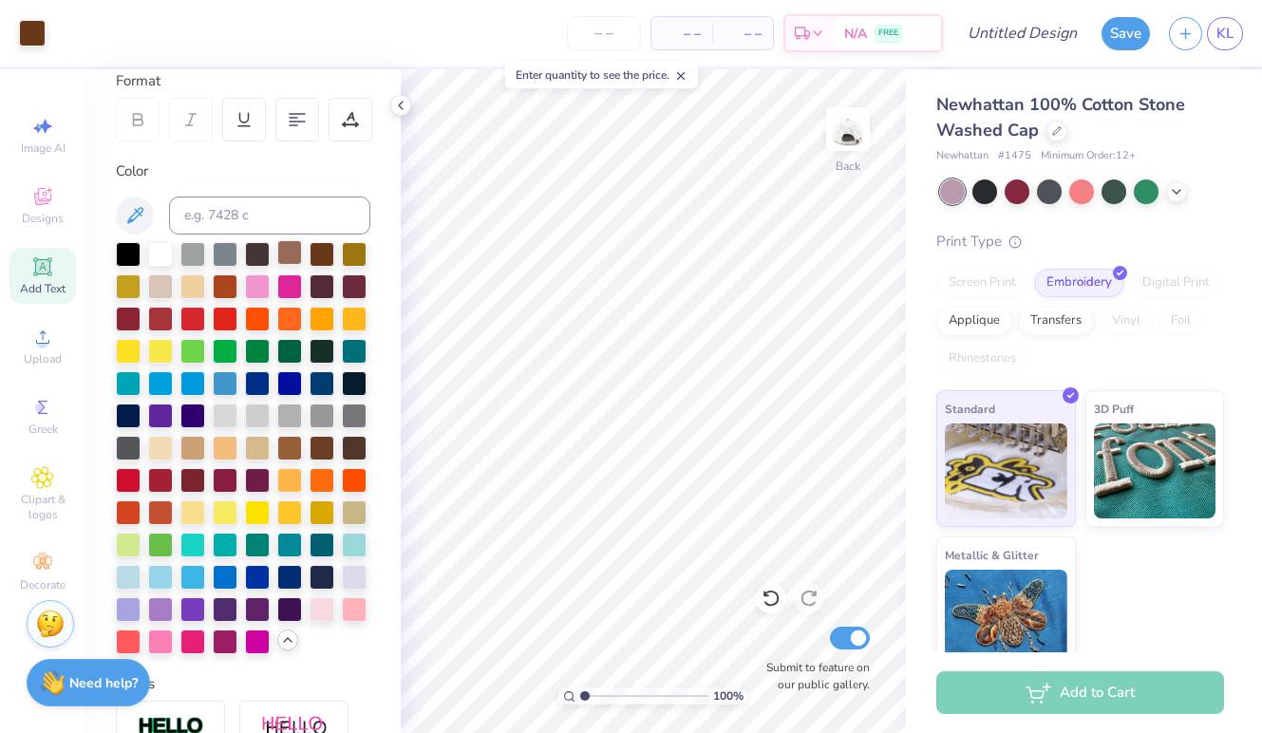
click at [296, 245] on div at bounding box center [289, 252] width 25 height 25
click at [326, 449] on div at bounding box center [322, 446] width 25 height 25
click at [327, 249] on div at bounding box center [322, 252] width 25 height 25
click at [278, 250] on div at bounding box center [289, 252] width 25 height 25
click at [608, 34] on input "number" at bounding box center [604, 33] width 74 height 34
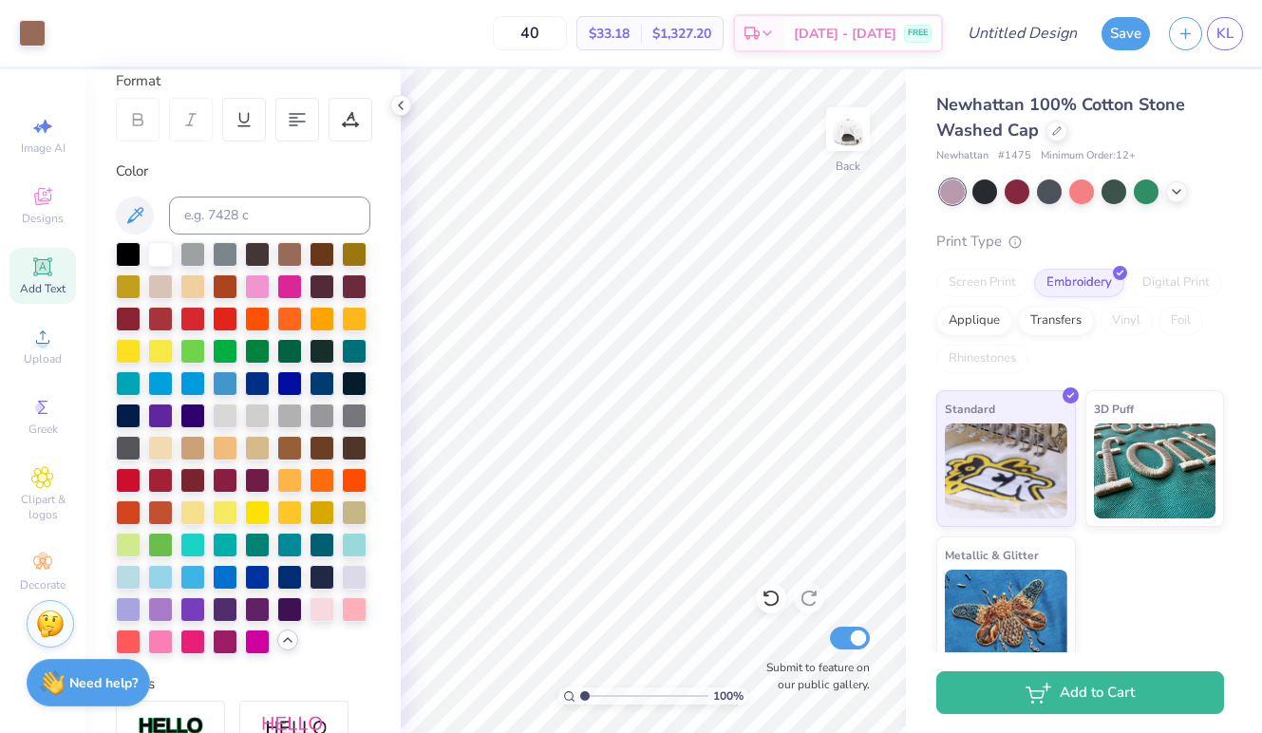
type input "40"
click at [521, 46] on div "40 $33.18 Per Item $1,327.20 Total Est. Delivery Sep 6 - 9 FREE" at bounding box center [499, 33] width 888 height 66
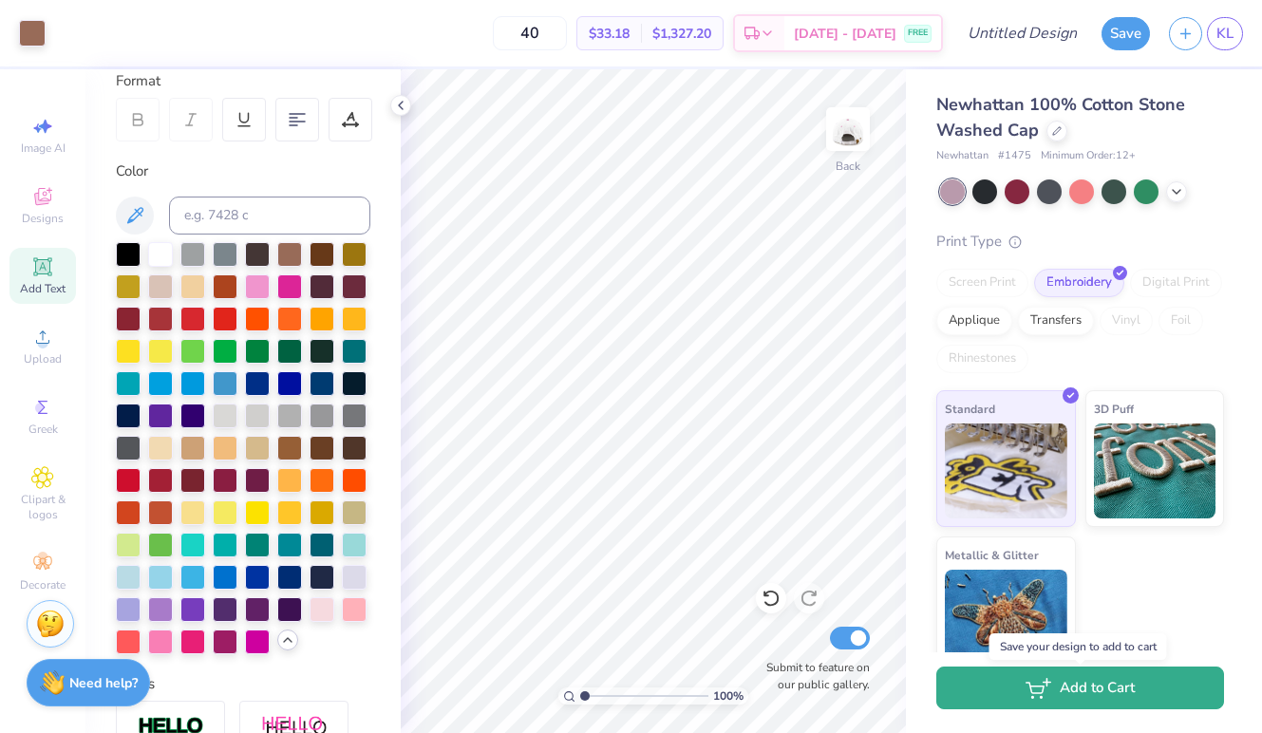
click at [1030, 694] on icon "button" at bounding box center [1038, 688] width 26 height 21
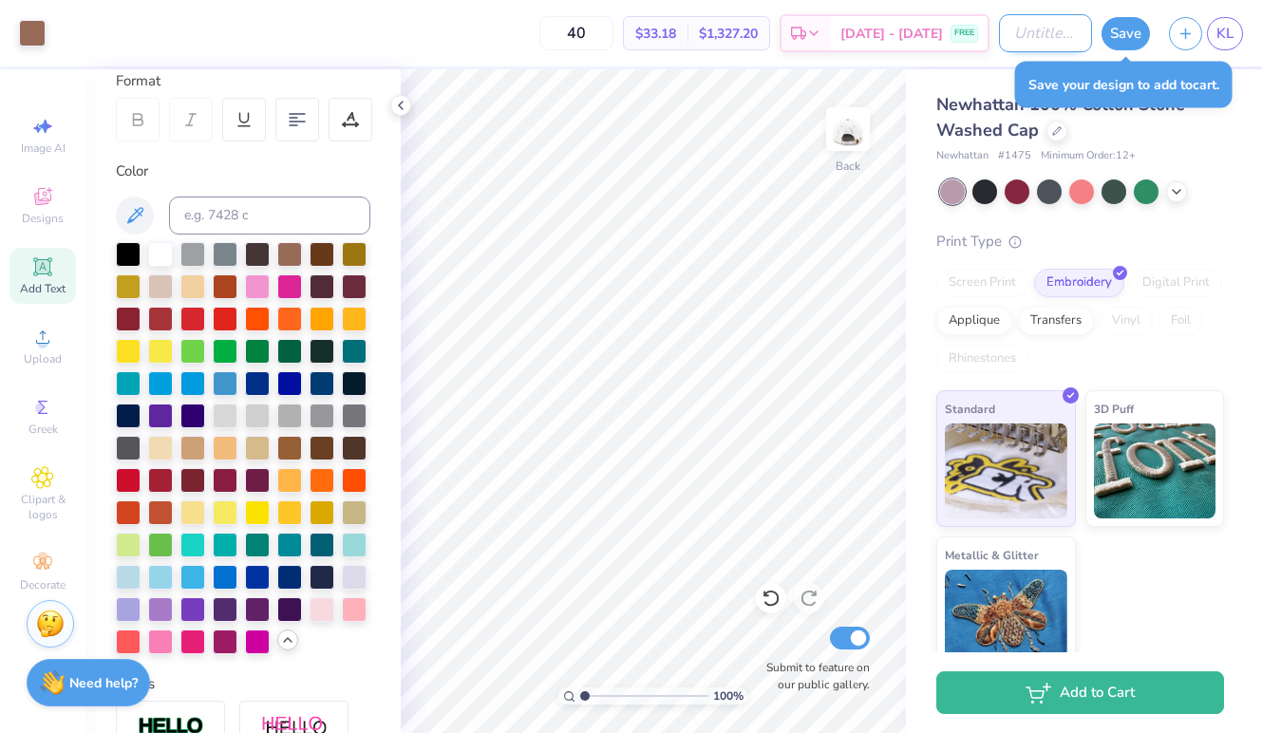
click at [999, 33] on input "Design Title" at bounding box center [1045, 33] width 93 height 38
type input "e"
type input "design 2"
click at [1133, 41] on button "Save" at bounding box center [1125, 30] width 48 height 33
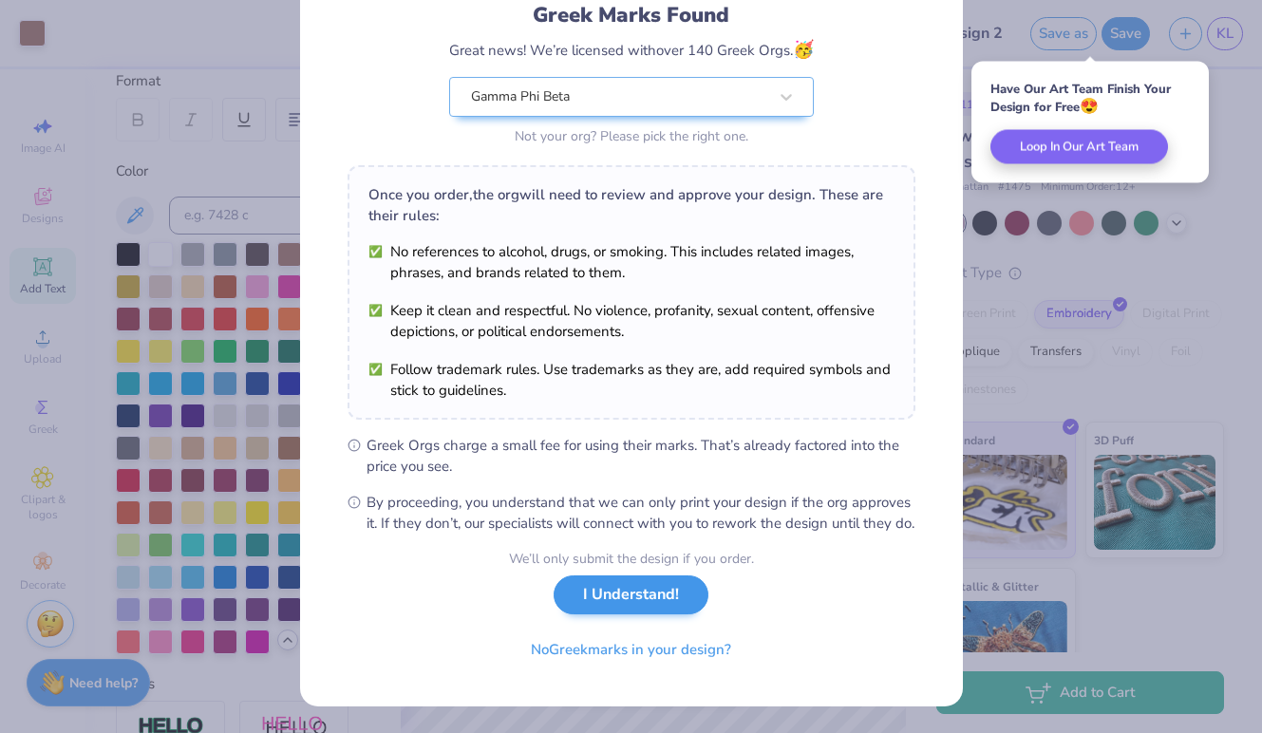
scroll to position [156, 0]
click at [643, 587] on button "I Understand!" at bounding box center [631, 594] width 155 height 39
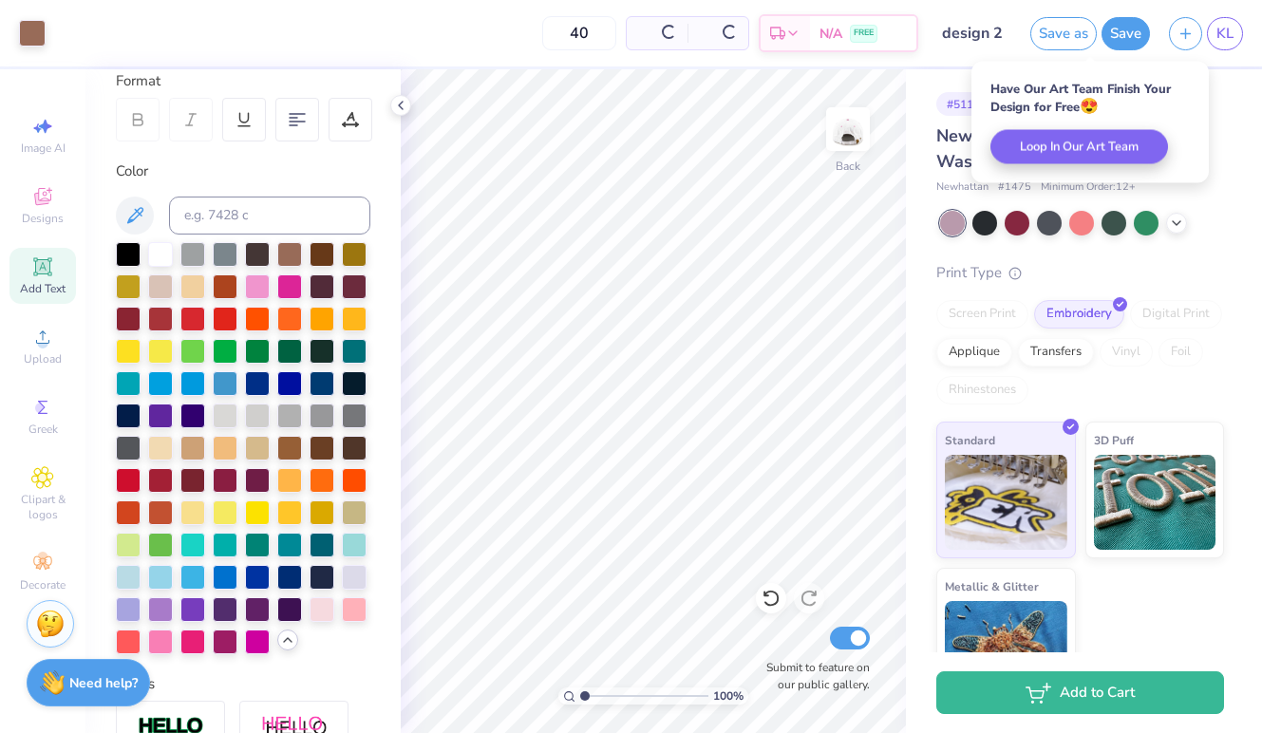
scroll to position [0, 0]
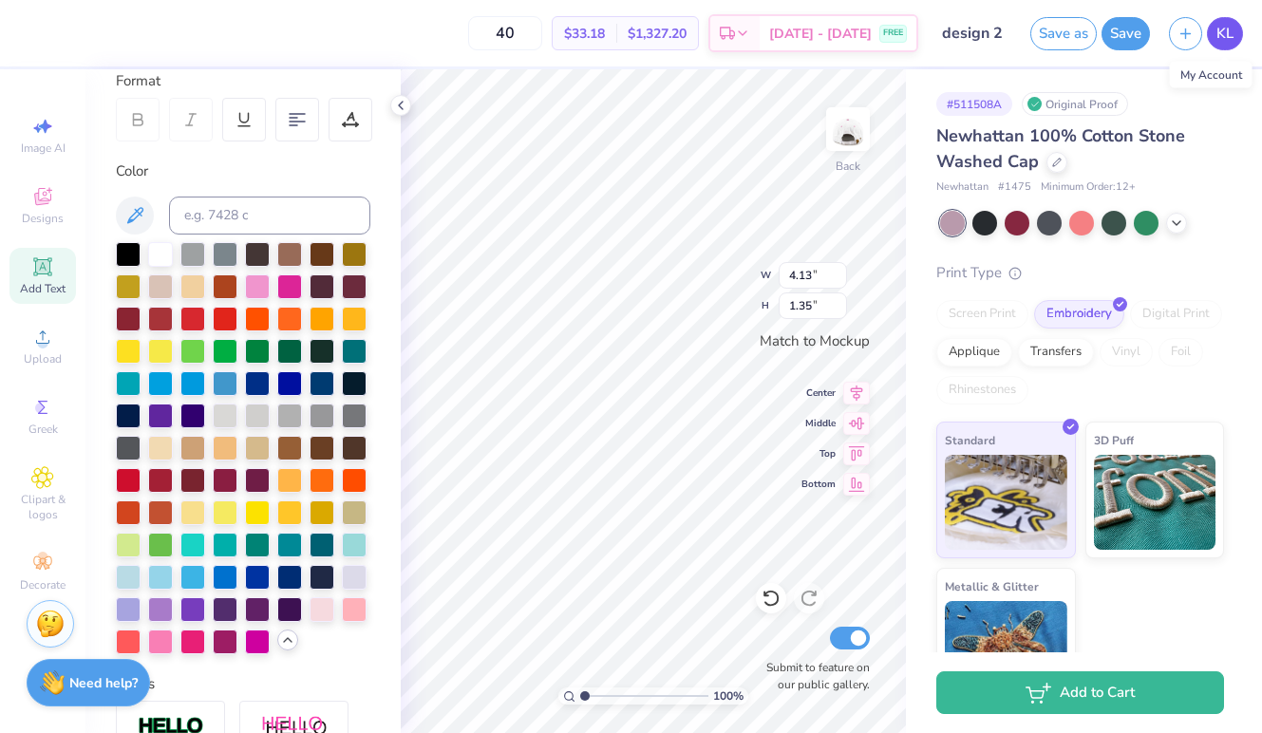
click at [1228, 41] on span "KL" at bounding box center [1224, 34] width 17 height 22
type textarea "P"
type textarea "GPHI"
click at [292, 250] on div at bounding box center [289, 252] width 25 height 25
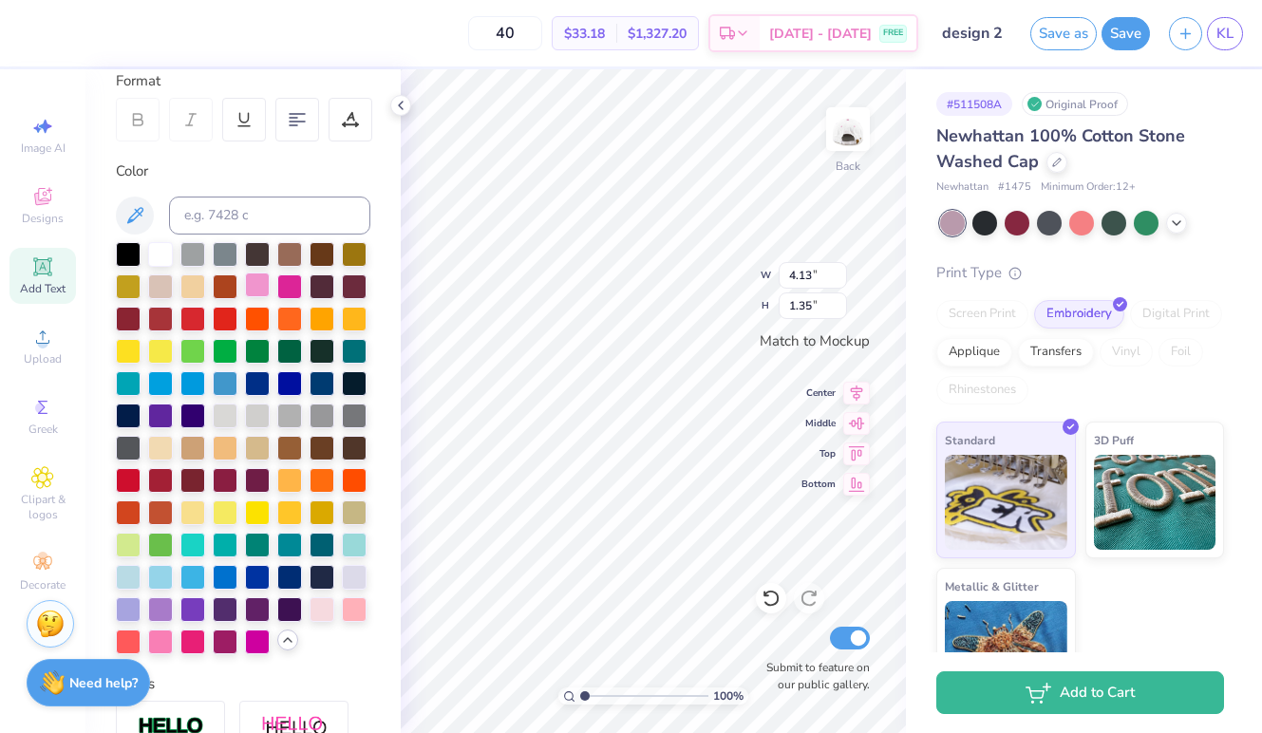
click at [254, 284] on div at bounding box center [257, 284] width 25 height 25
type input "2.82"
type input "1.52"
type input "3.00"
type input "1.62"
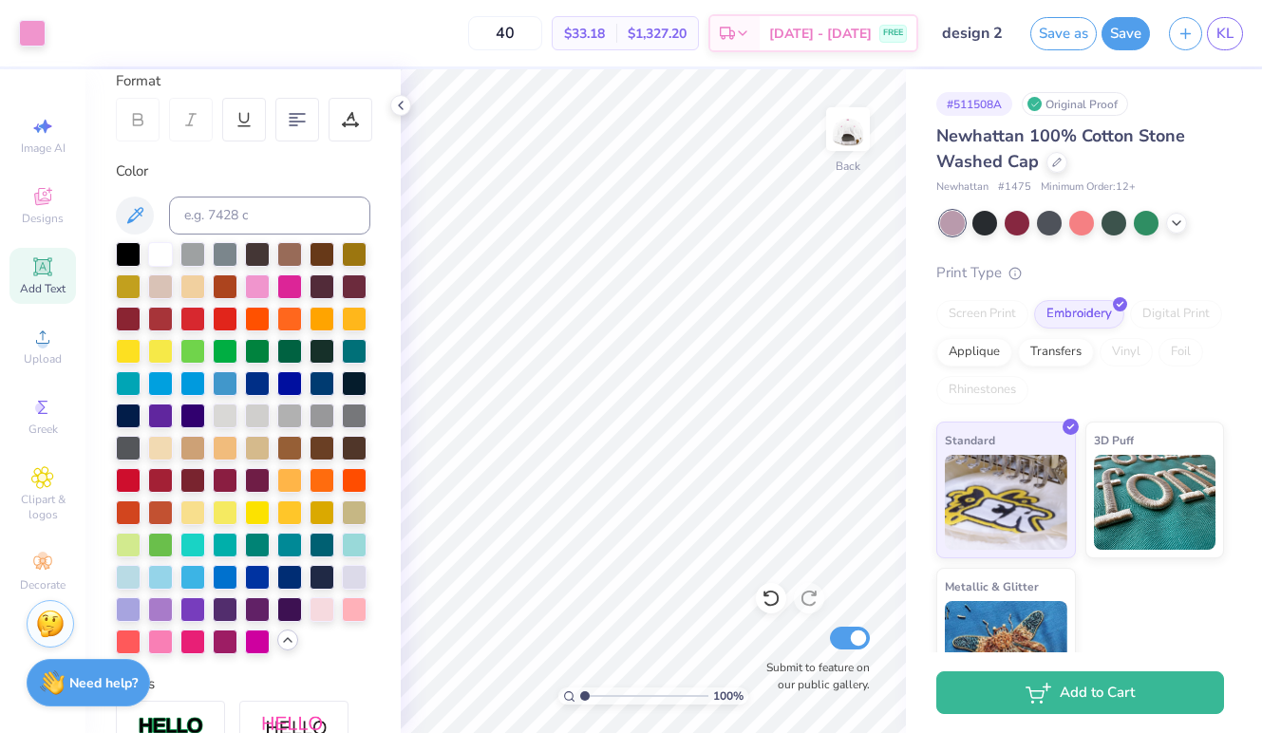
click at [1006, 26] on input "design 2" at bounding box center [974, 33] width 93 height 38
click at [990, 26] on input "design 2" at bounding box center [974, 33] width 93 height 38
click at [986, 29] on input "design 2" at bounding box center [974, 33] width 93 height 38
click at [1058, 39] on button "Save as" at bounding box center [1063, 30] width 66 height 33
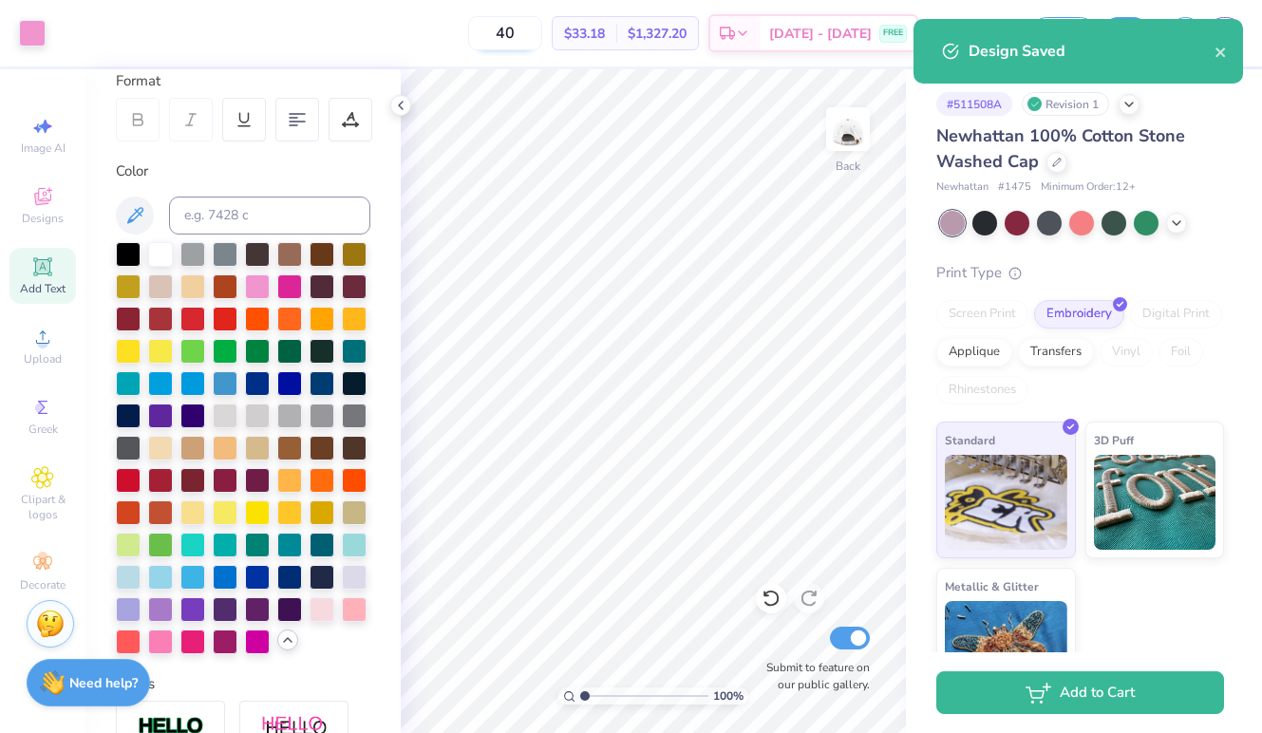
click at [542, 32] on input "40" at bounding box center [505, 33] width 74 height 34
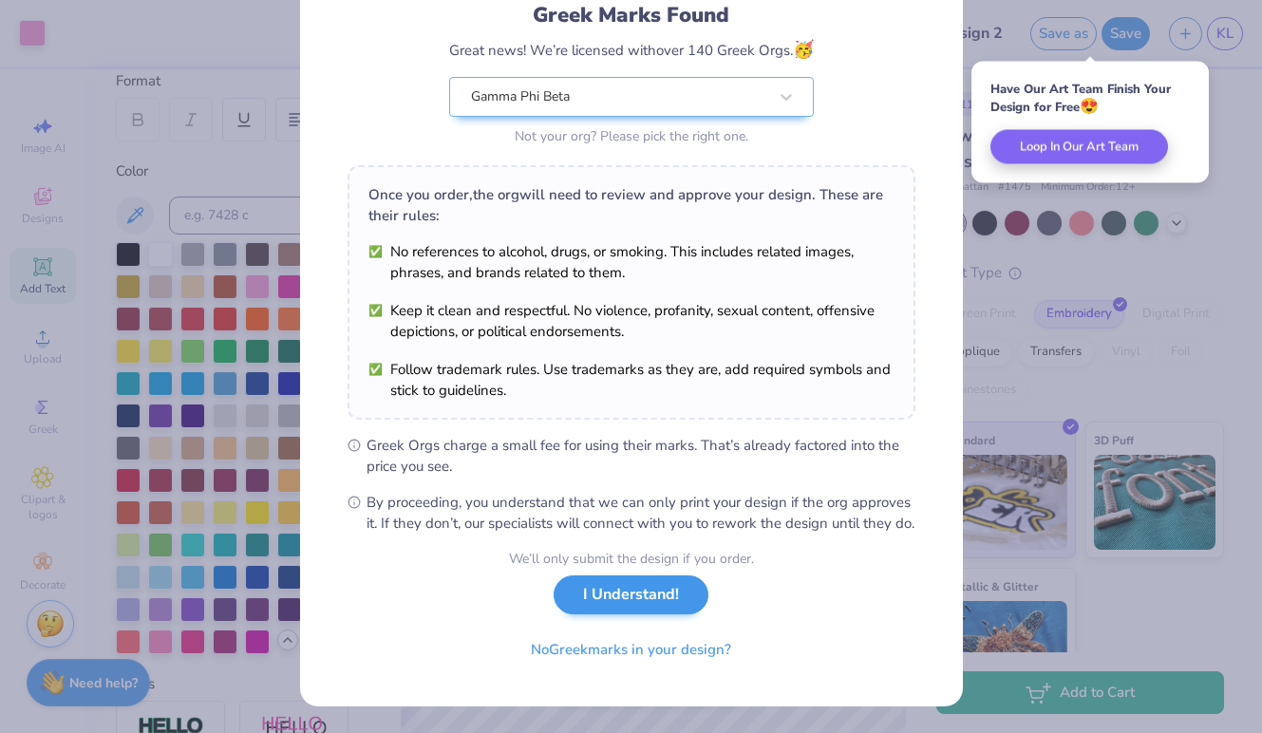
scroll to position [156, 0]
click at [638, 605] on button "I Understand!" at bounding box center [631, 594] width 155 height 39
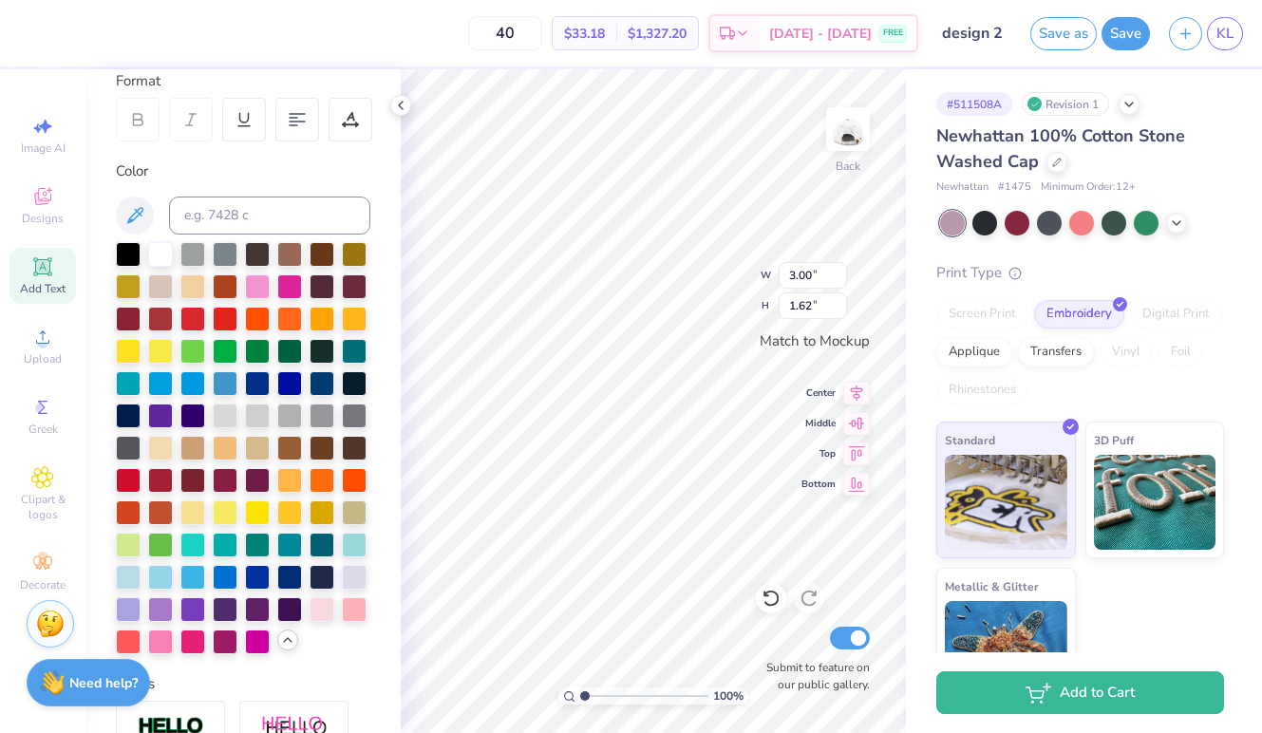
scroll to position [0, 4]
type textarea "Gamma Phi"
click at [288, 252] on div at bounding box center [289, 252] width 25 height 25
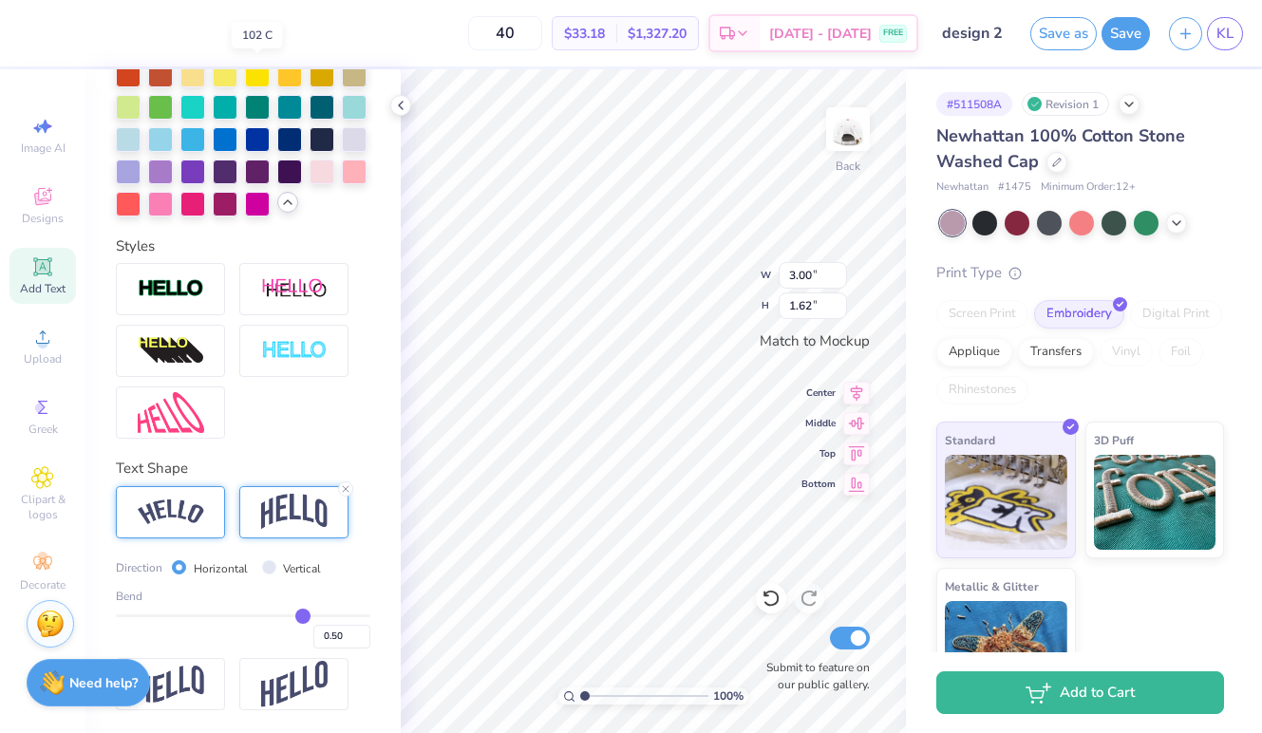
scroll to position [708, 0]
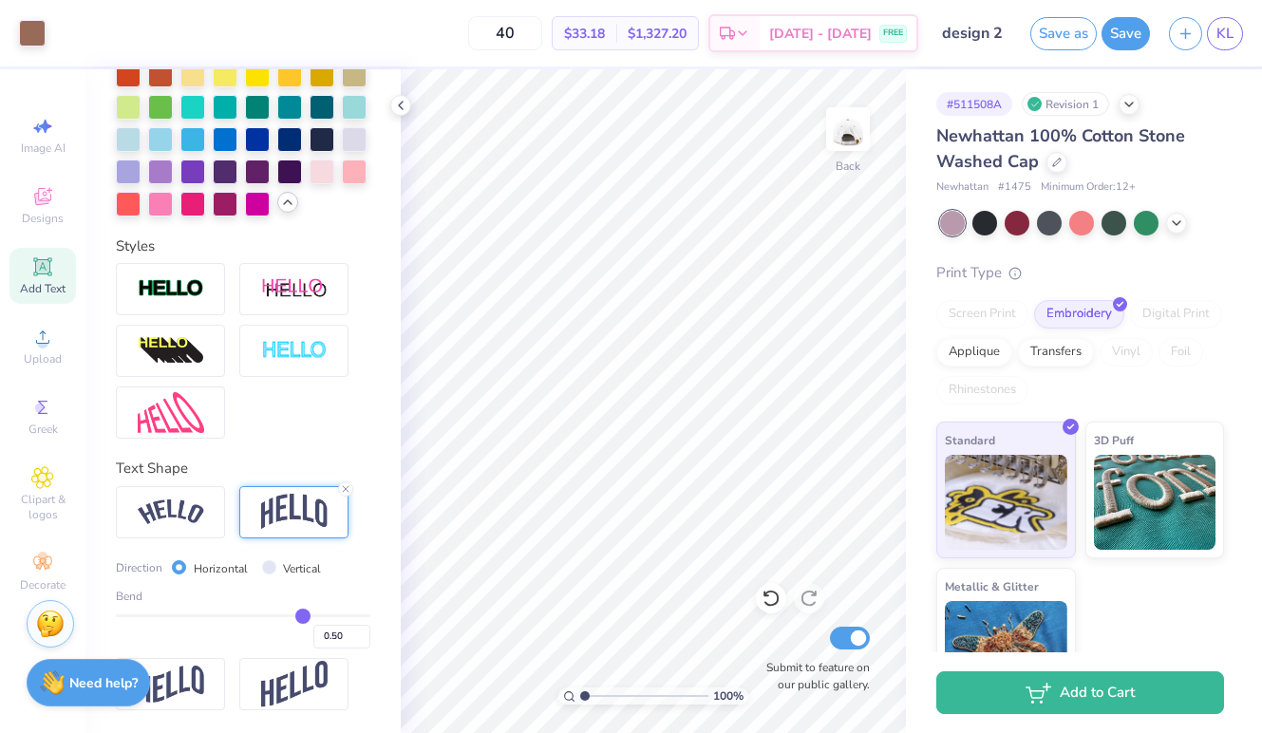
click at [979, 28] on input "design 2" at bounding box center [974, 33] width 93 height 38
click at [542, 33] on input "40" at bounding box center [505, 33] width 74 height 34
click at [517, 14] on div "40 $33.18 Per Item $1,327.20 Total Est. Delivery Sep 6 - 9 FREE" at bounding box center [486, 33] width 863 height 66
click at [542, 27] on input "40" at bounding box center [505, 33] width 74 height 34
type input "4"
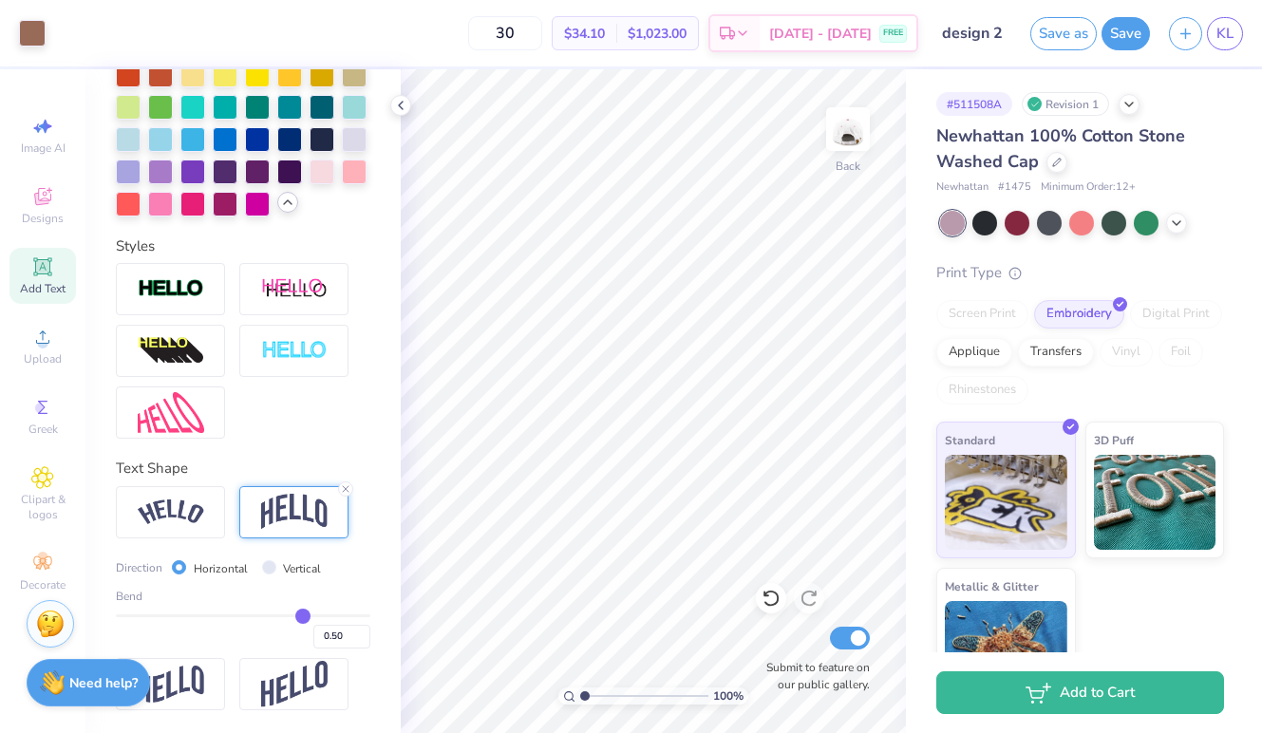
type input "30"
click at [500, 23] on div "30 $34.10 Per Item $1,023.00 Total Est. Delivery Sep 6 - 9 FREE" at bounding box center [486, 33] width 863 height 66
click at [984, 30] on input "design 2" at bounding box center [974, 33] width 93 height 38
click at [956, 32] on input "design 2" at bounding box center [974, 33] width 93 height 38
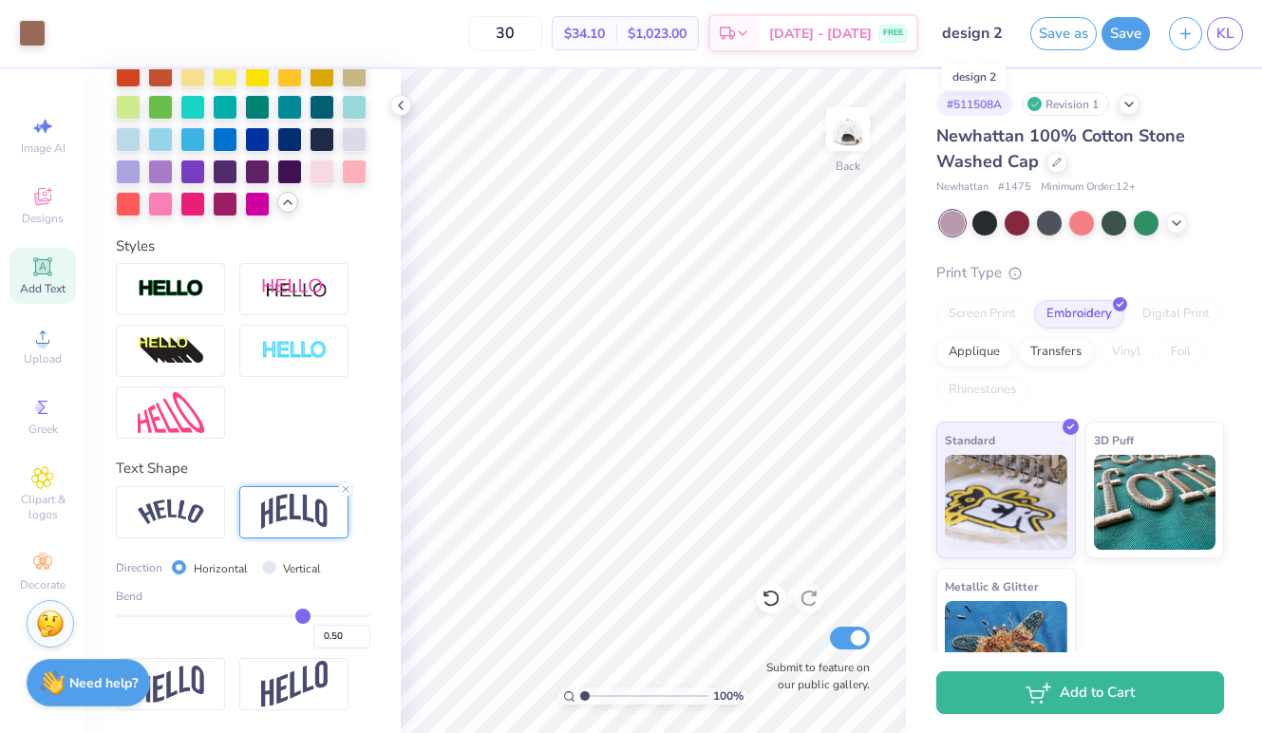
click at [978, 31] on input "design 2" at bounding box center [974, 33] width 93 height 38
click at [1188, 40] on button "button" at bounding box center [1185, 30] width 33 height 33
click at [995, 37] on input "design 2" at bounding box center [974, 33] width 93 height 38
click at [1195, 33] on button "button" at bounding box center [1185, 30] width 33 height 33
click at [956, 27] on input "design 2" at bounding box center [974, 33] width 93 height 38
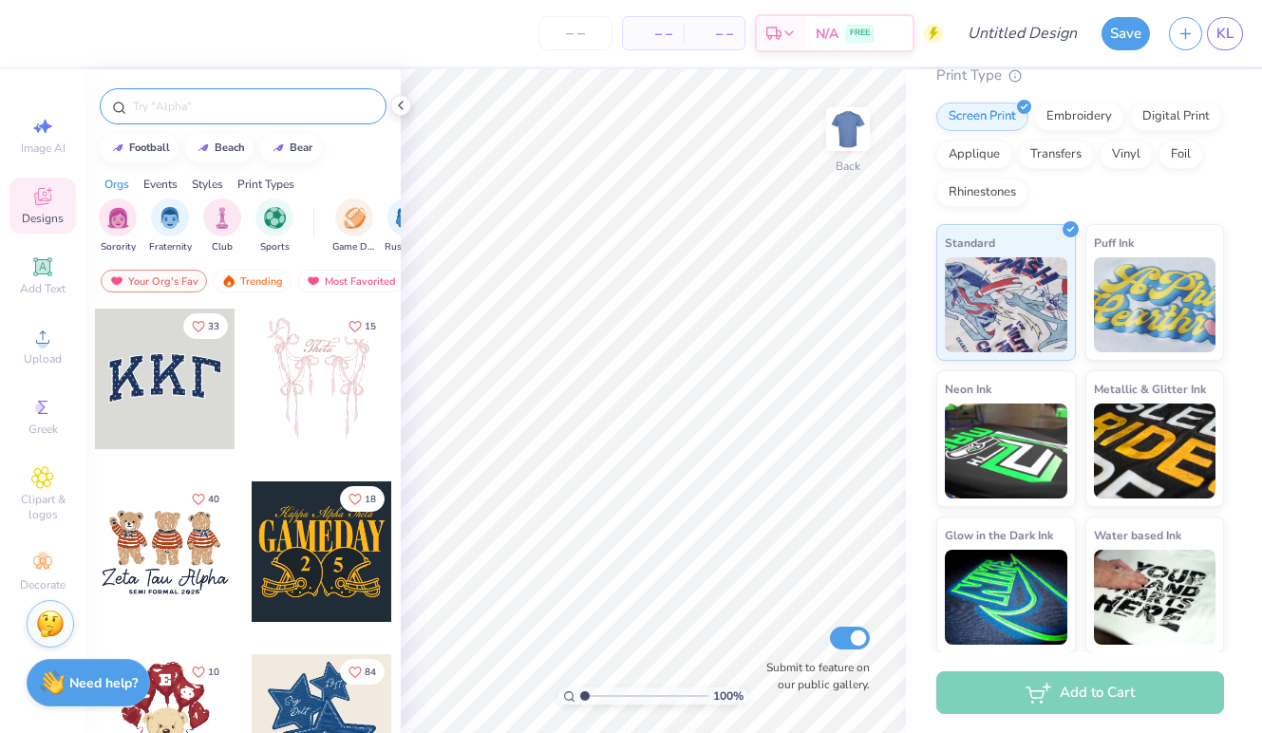
click at [167, 97] on input "text" at bounding box center [252, 106] width 243 height 19
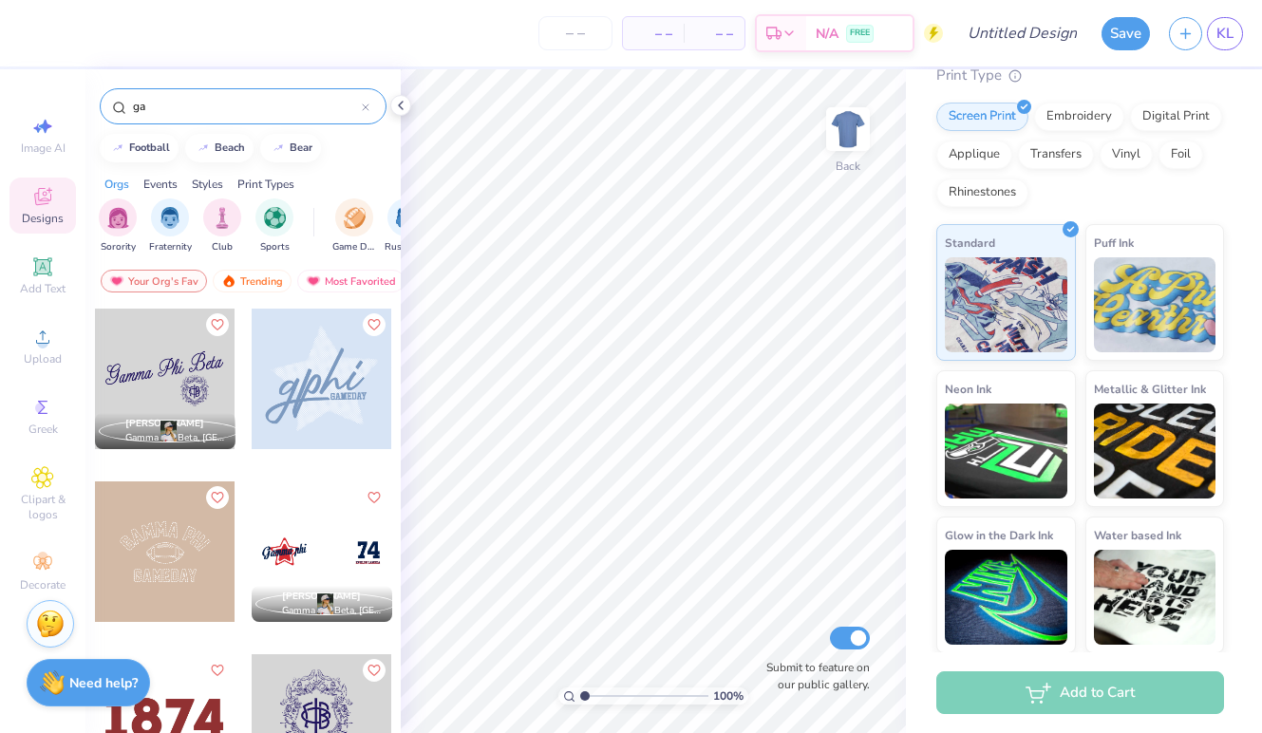
type input "g"
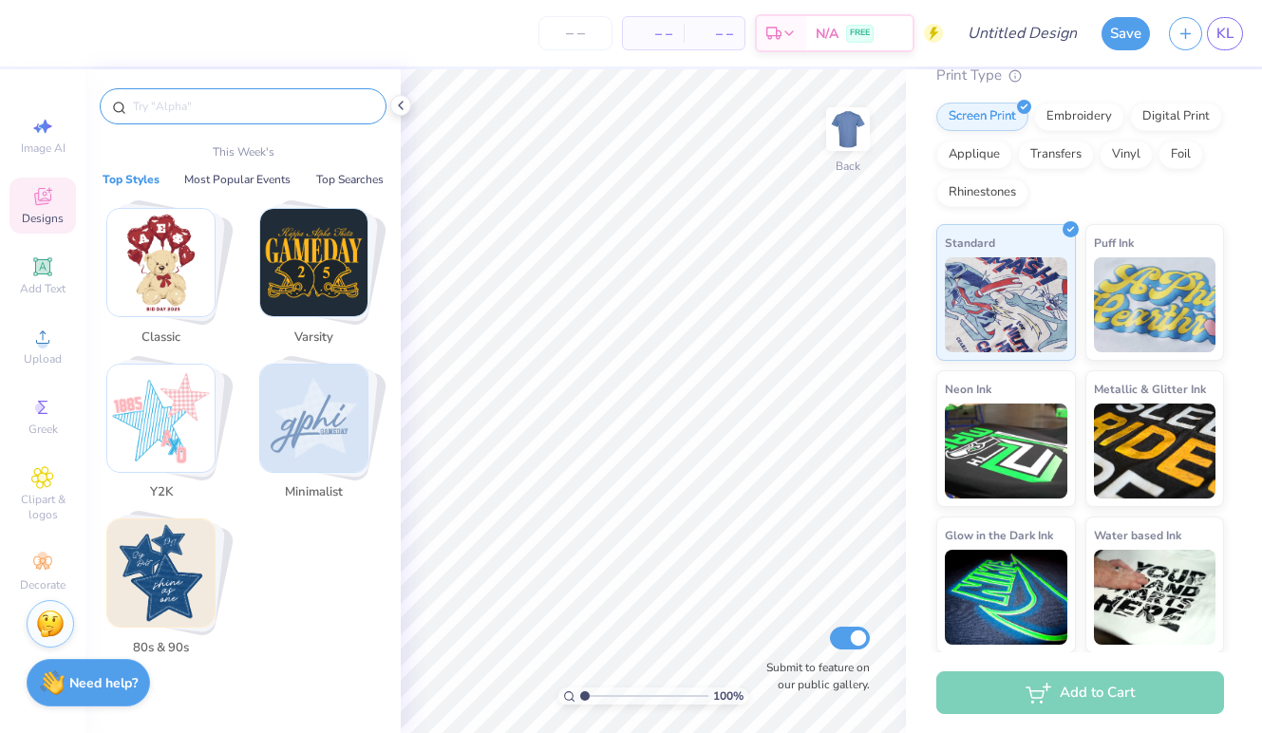
click at [1131, 186] on div "Screen Print Embroidery Digital Print Applique Transfers Vinyl Foil Rhinestones" at bounding box center [1080, 155] width 288 height 104
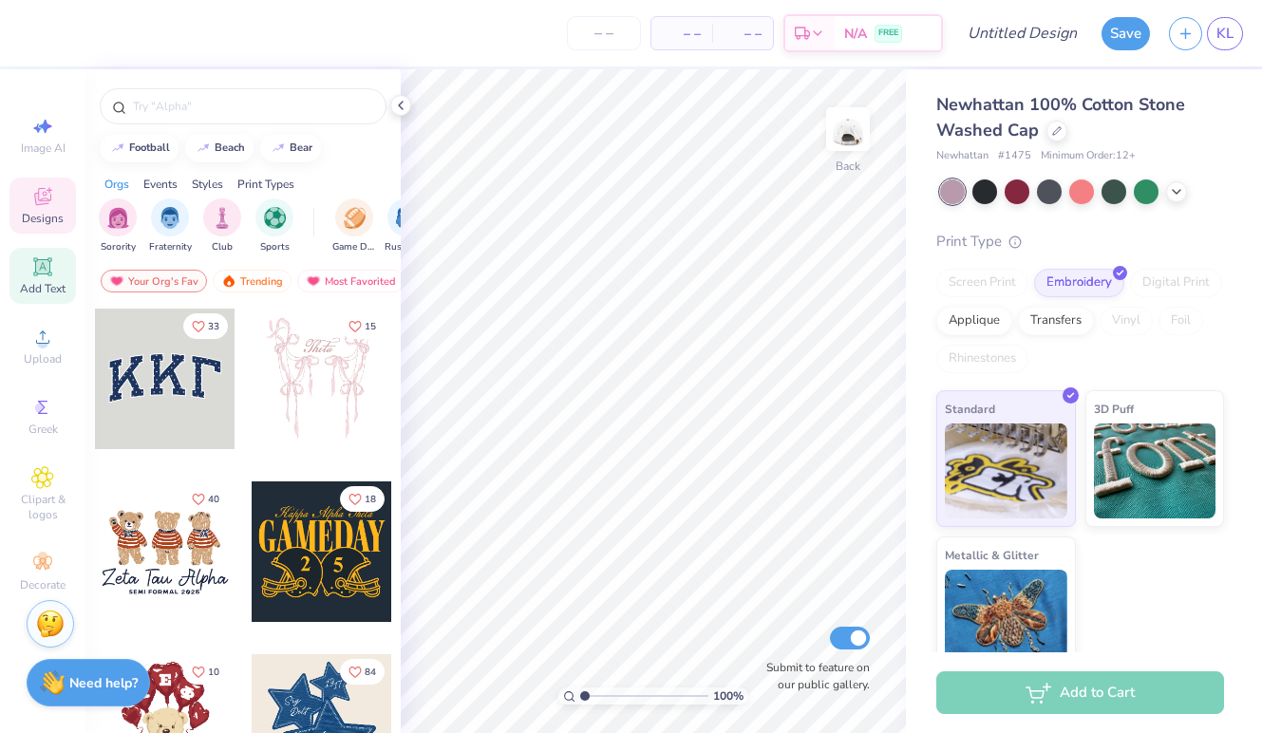
click at [36, 272] on icon at bounding box center [42, 266] width 18 height 18
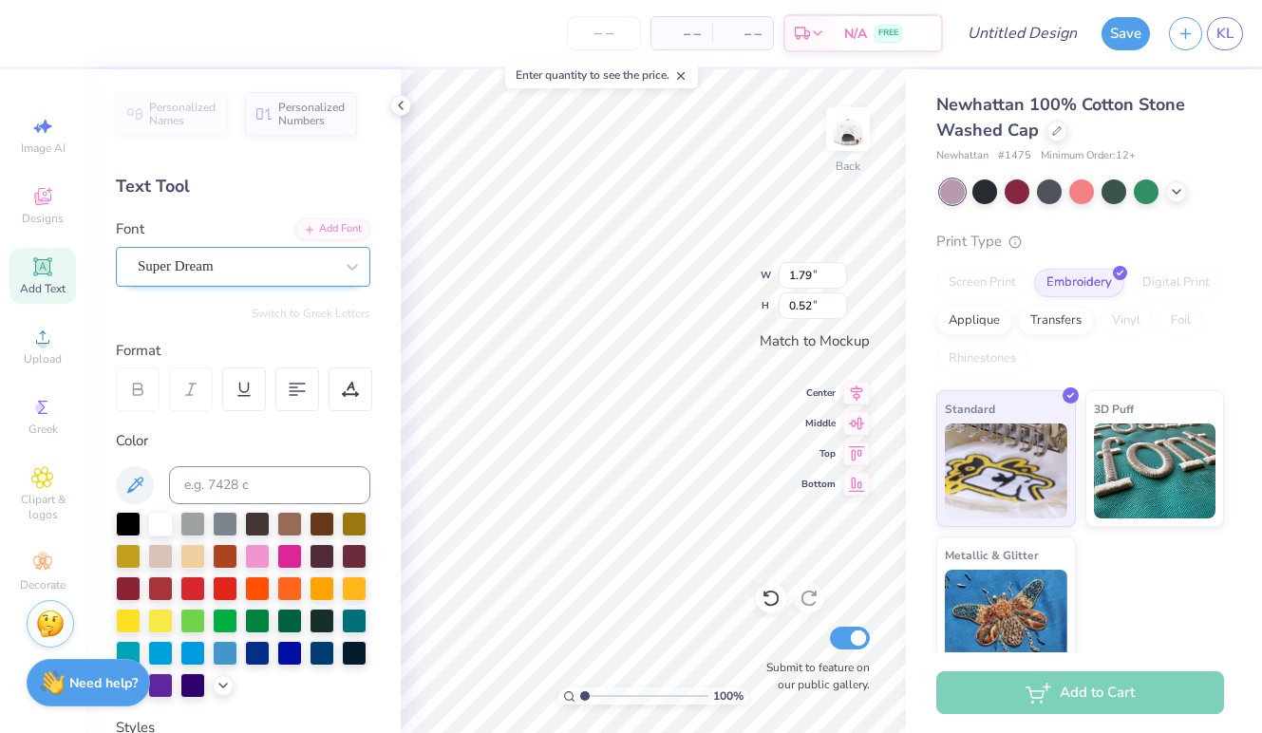
click at [214, 257] on span "Super Dream" at bounding box center [176, 266] width 76 height 22
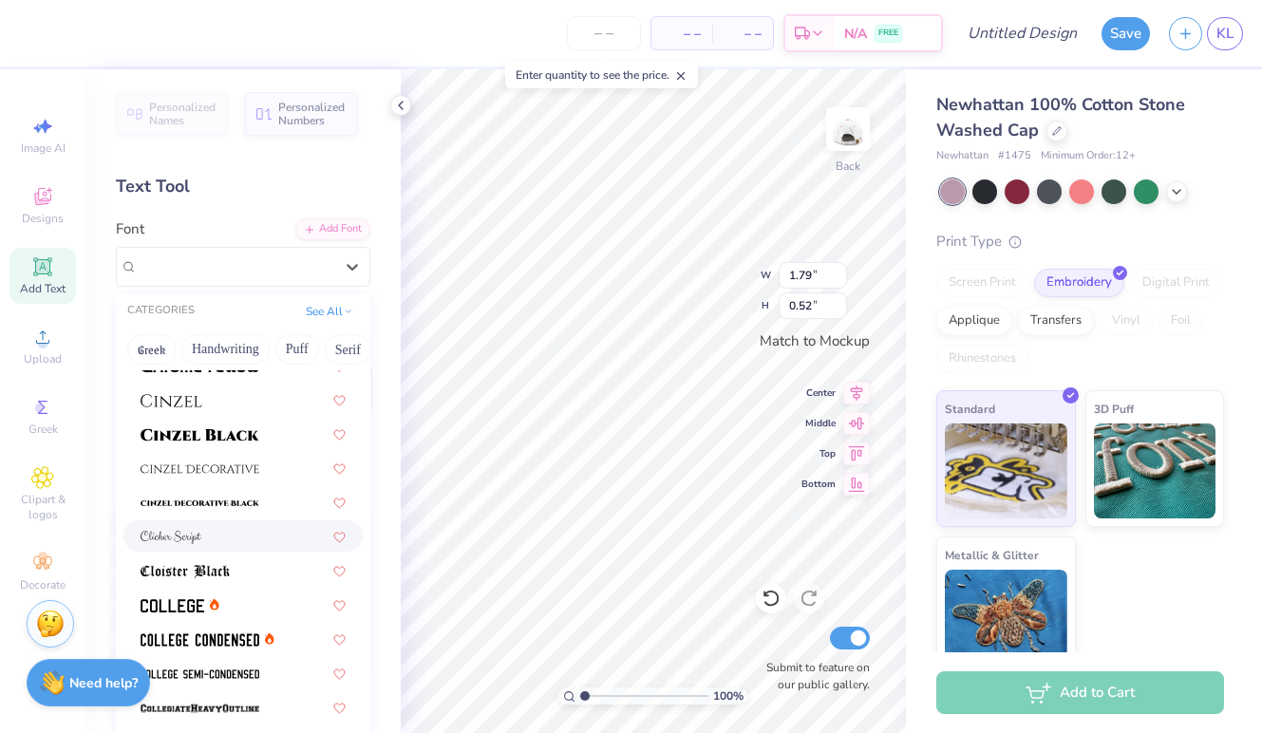
scroll to position [2279, 0]
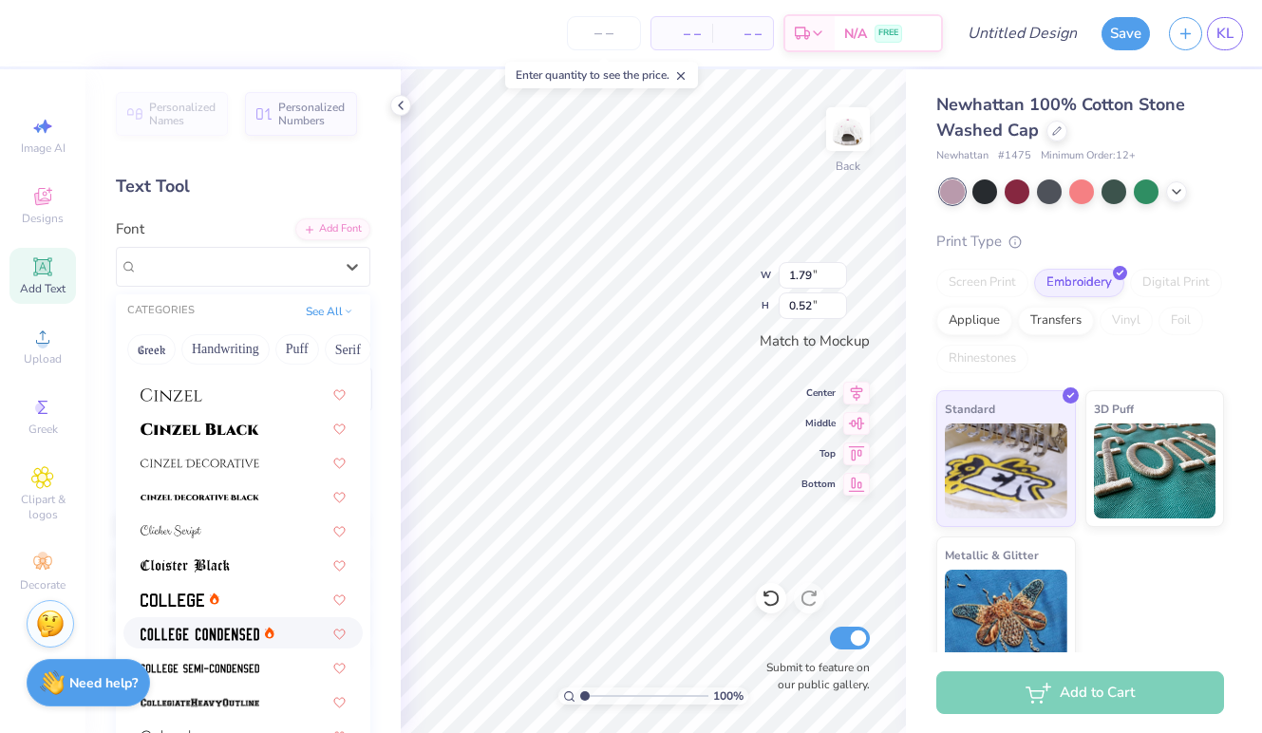
click at [202, 625] on span at bounding box center [200, 633] width 119 height 20
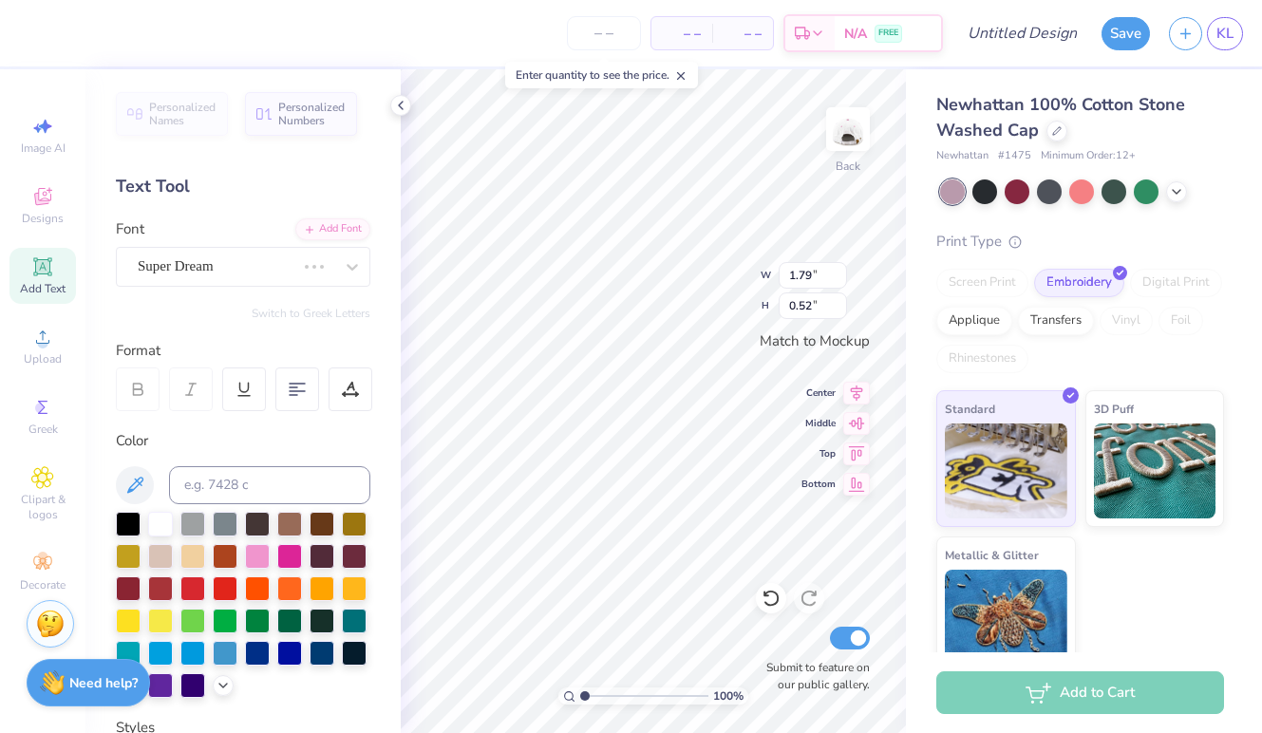
type input "1.34"
type input "0.51"
click at [284, 522] on div at bounding box center [289, 522] width 25 height 25
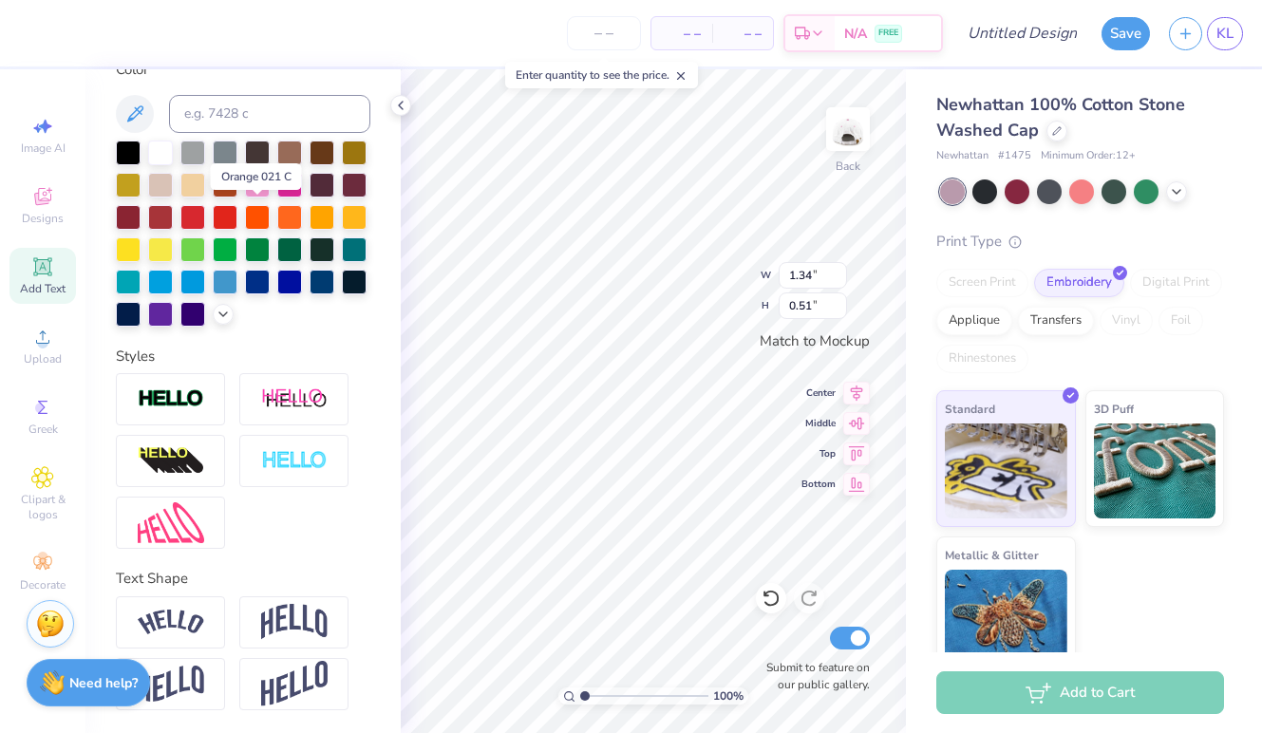
scroll to position [371, 0]
type textarea "Gamma Phi"
click at [303, 622] on img at bounding box center [294, 622] width 66 height 36
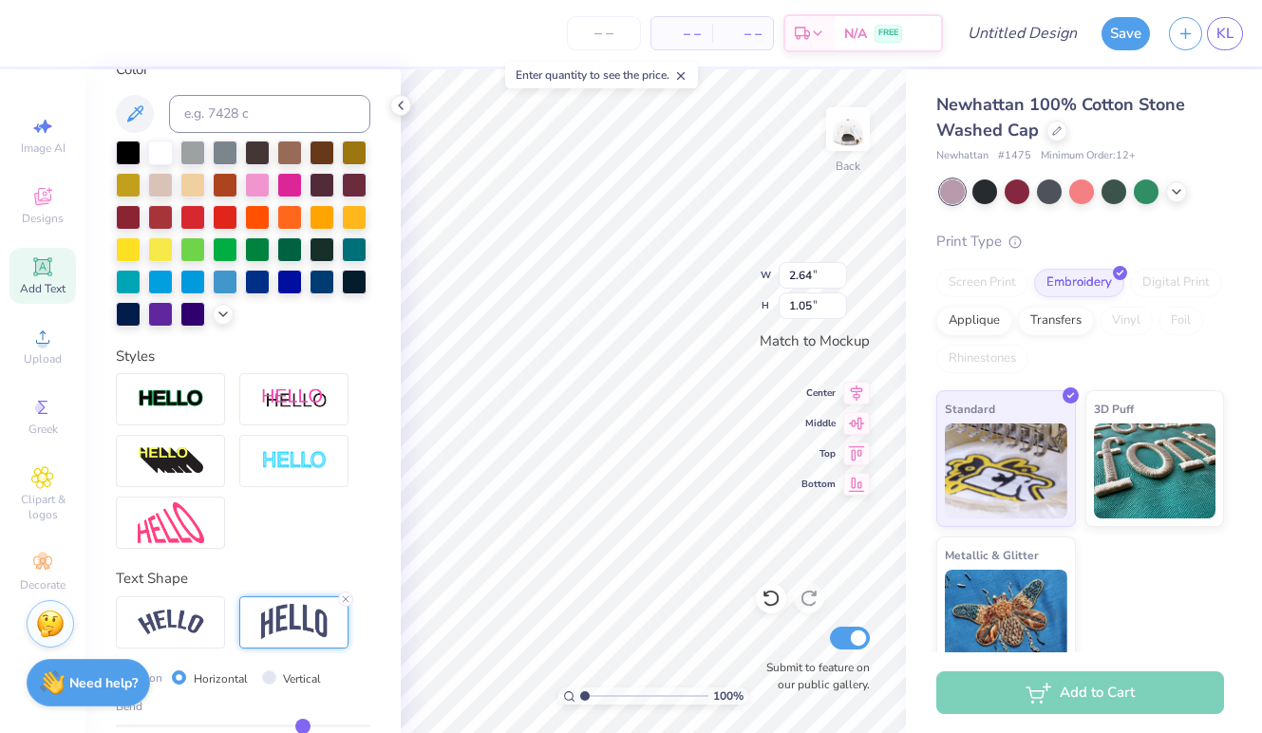
scroll to position [0, 3]
type input "3.61"
type input "1.44"
type input "3.82"
type input "1.52"
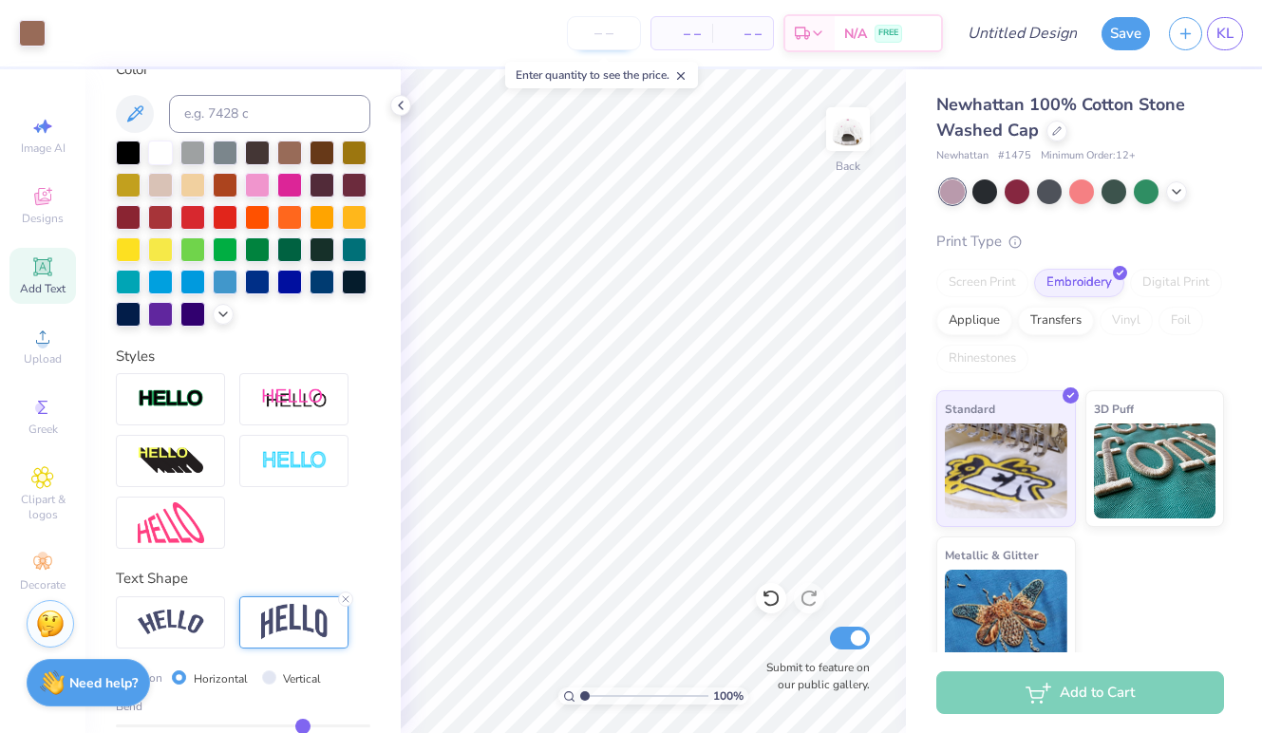
click at [597, 33] on input "number" at bounding box center [604, 33] width 74 height 34
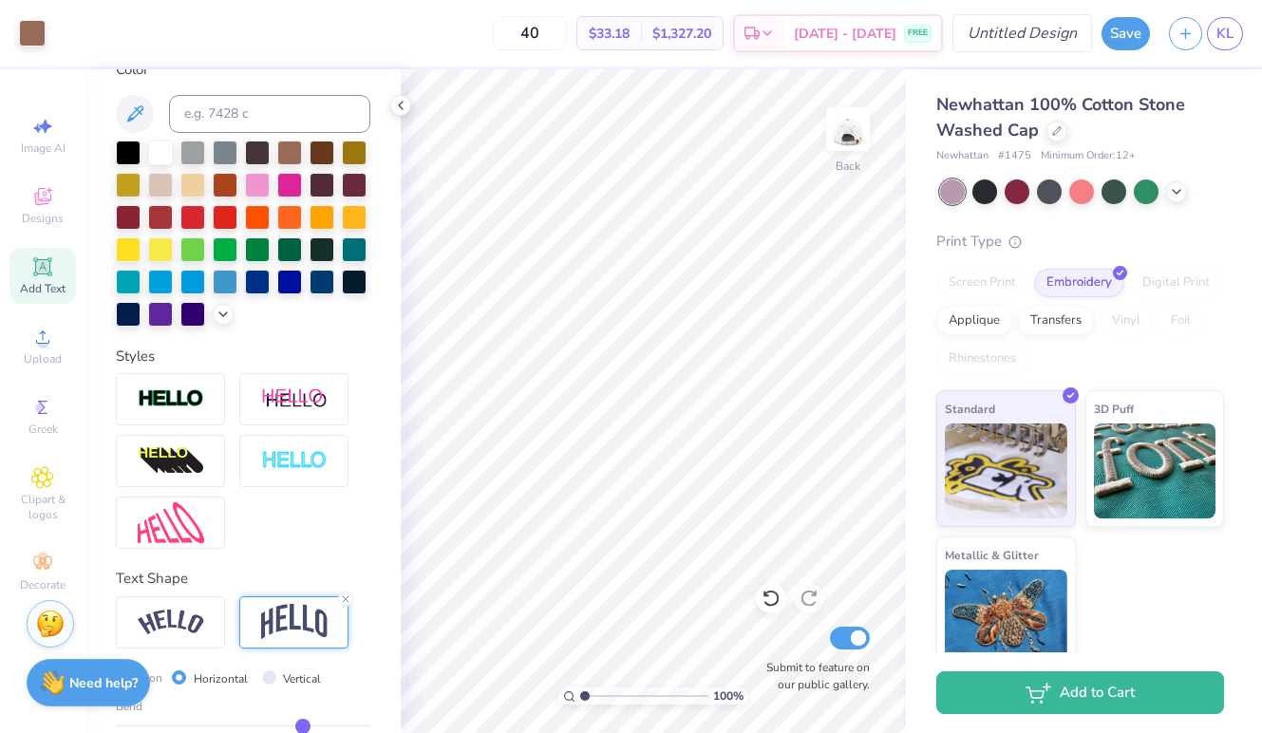
type input "40"
click at [999, 39] on input "Design Title" at bounding box center [1045, 33] width 93 height 38
click at [987, 39] on div "Art colors 40 $33.18 Per Item $1,327.20 Total Est. Delivery [DATE] - [DATE] FRE…" at bounding box center [631, 33] width 1262 height 66
click at [1013, 36] on input "Design Title" at bounding box center [1045, 33] width 93 height 38
type input "Design 3"
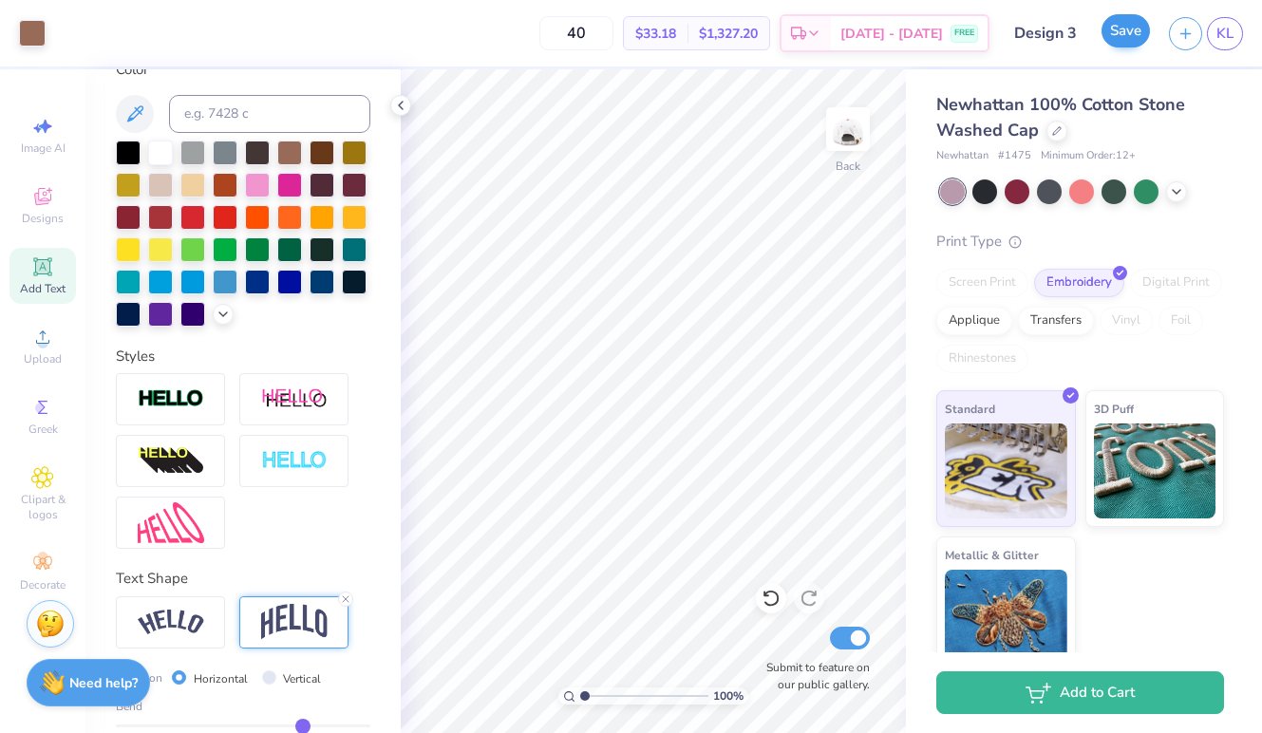
click at [1121, 31] on button "Save" at bounding box center [1125, 30] width 48 height 33
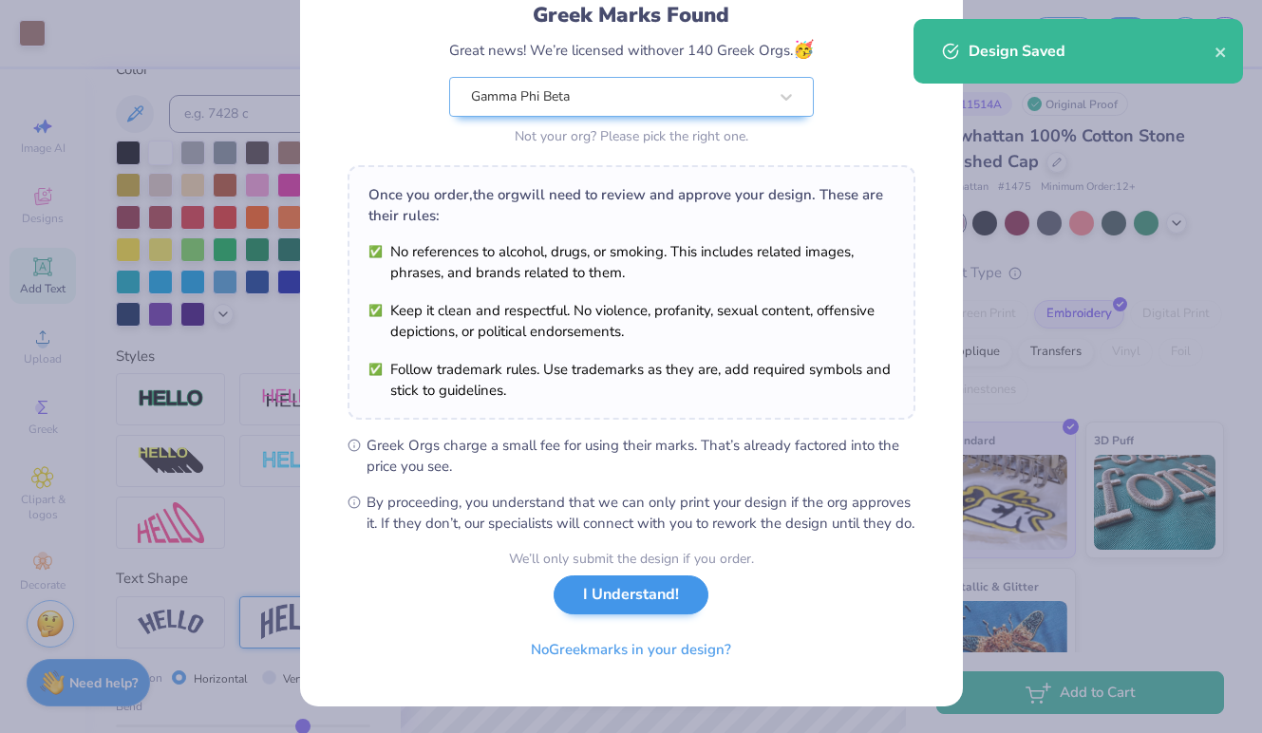
scroll to position [156, 0]
click at [647, 591] on button "I Understand!" at bounding box center [631, 594] width 155 height 39
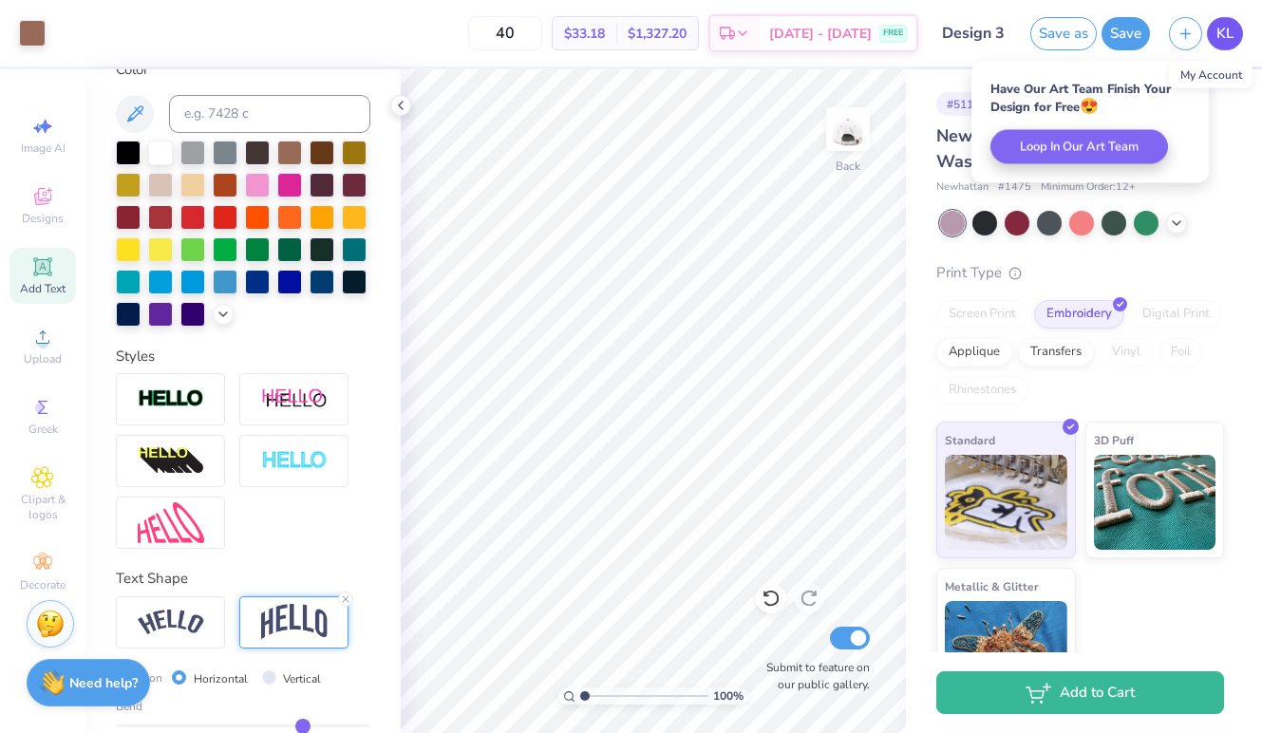
click at [1223, 31] on span "KL" at bounding box center [1224, 34] width 17 height 22
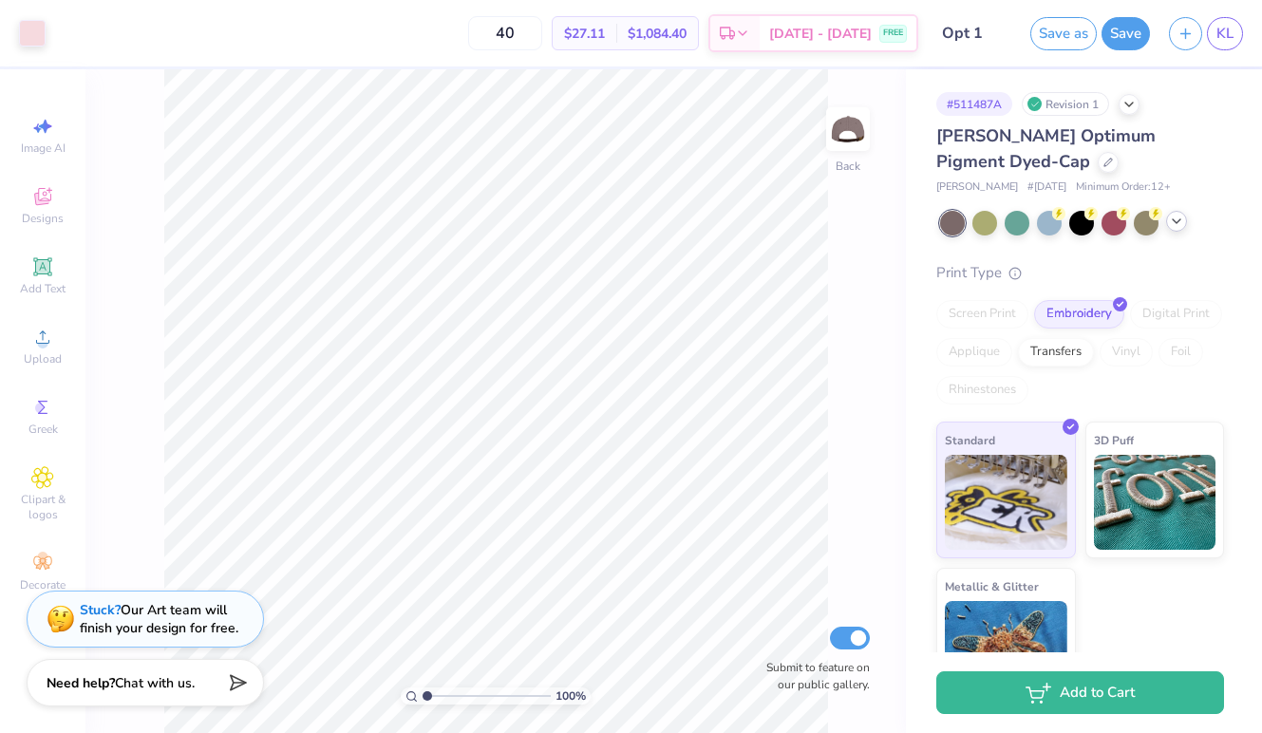
click at [1177, 216] on icon at bounding box center [1176, 221] width 15 height 15
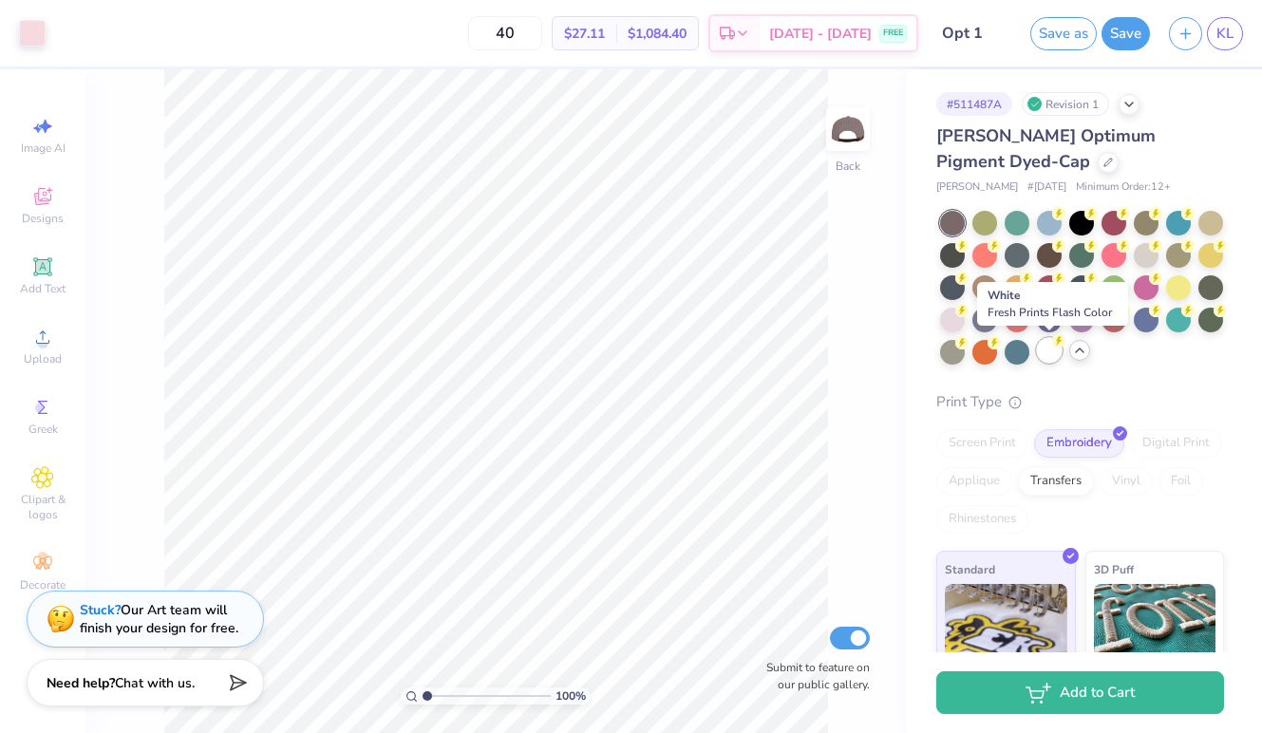
click at [1053, 351] on div at bounding box center [1049, 350] width 25 height 25
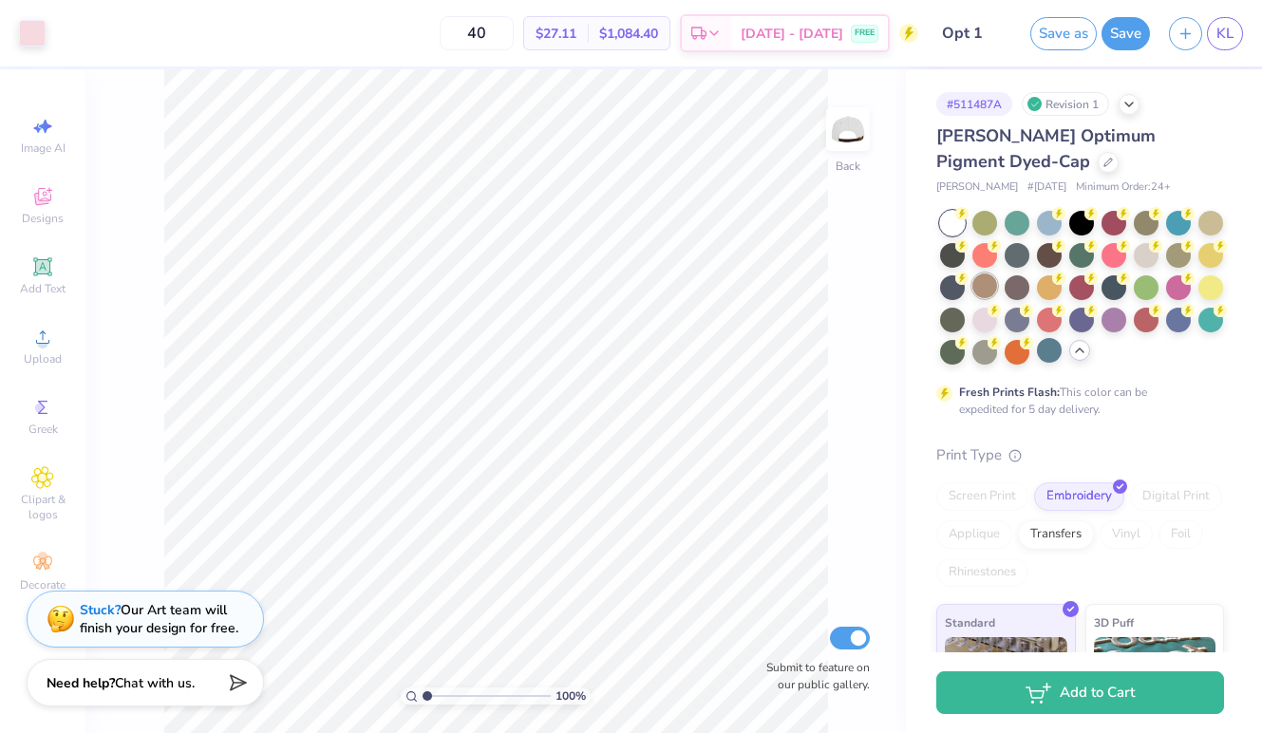
click at [983, 282] on div at bounding box center [984, 285] width 25 height 25
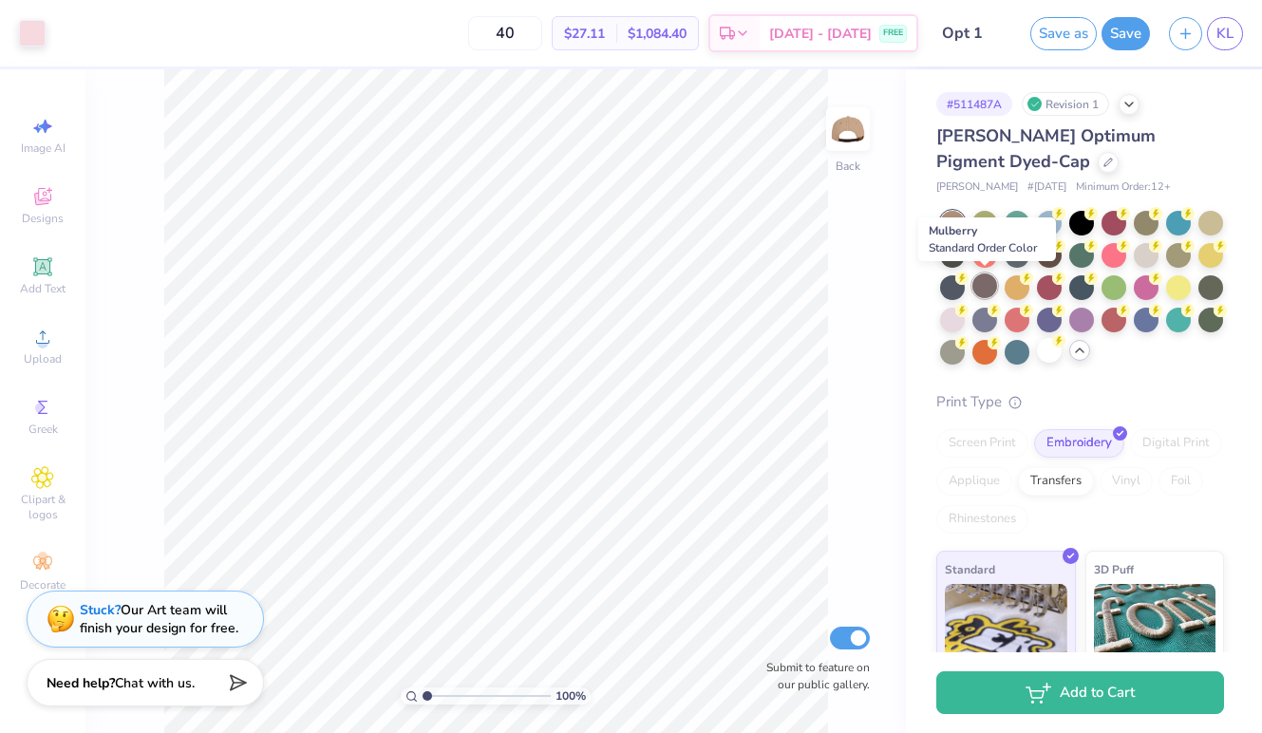
click at [991, 284] on div at bounding box center [984, 285] width 25 height 25
click at [948, 315] on div at bounding box center [952, 318] width 25 height 25
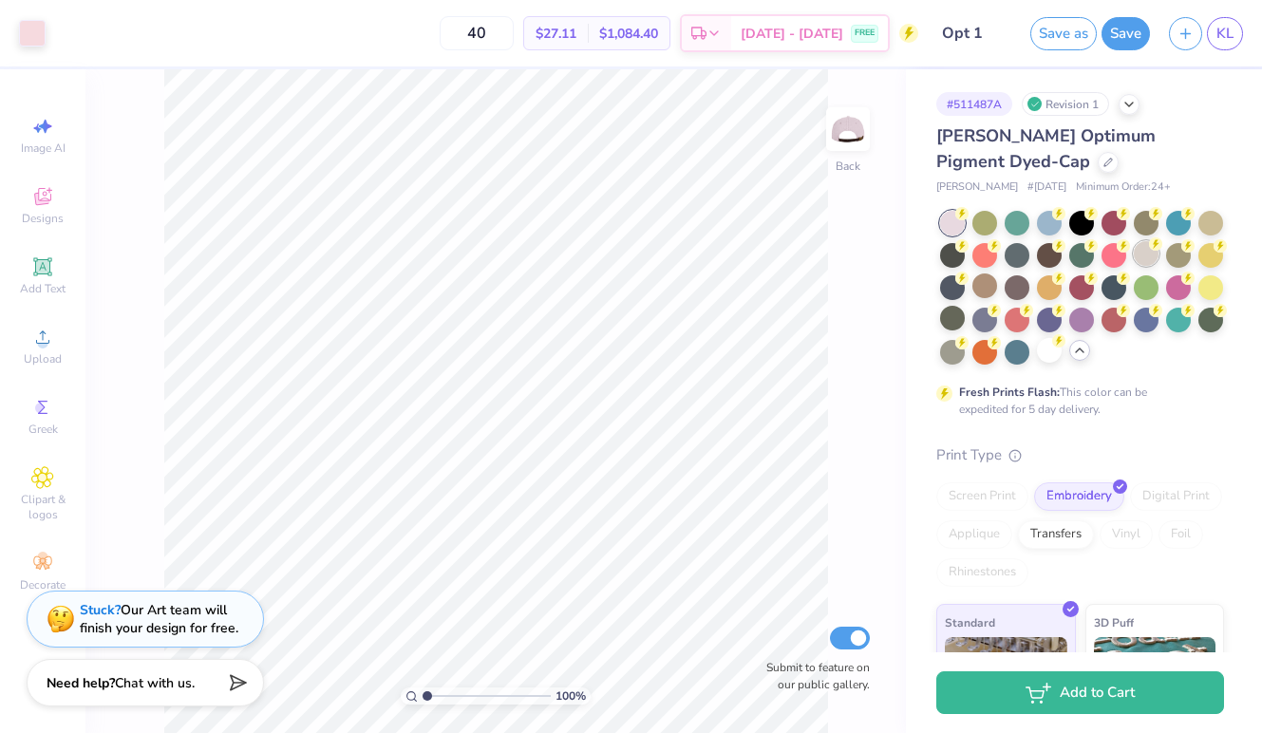
click at [1153, 254] on div at bounding box center [1146, 253] width 25 height 25
click at [955, 312] on icon at bounding box center [961, 308] width 13 height 13
click at [1177, 281] on div at bounding box center [1178, 285] width 25 height 25
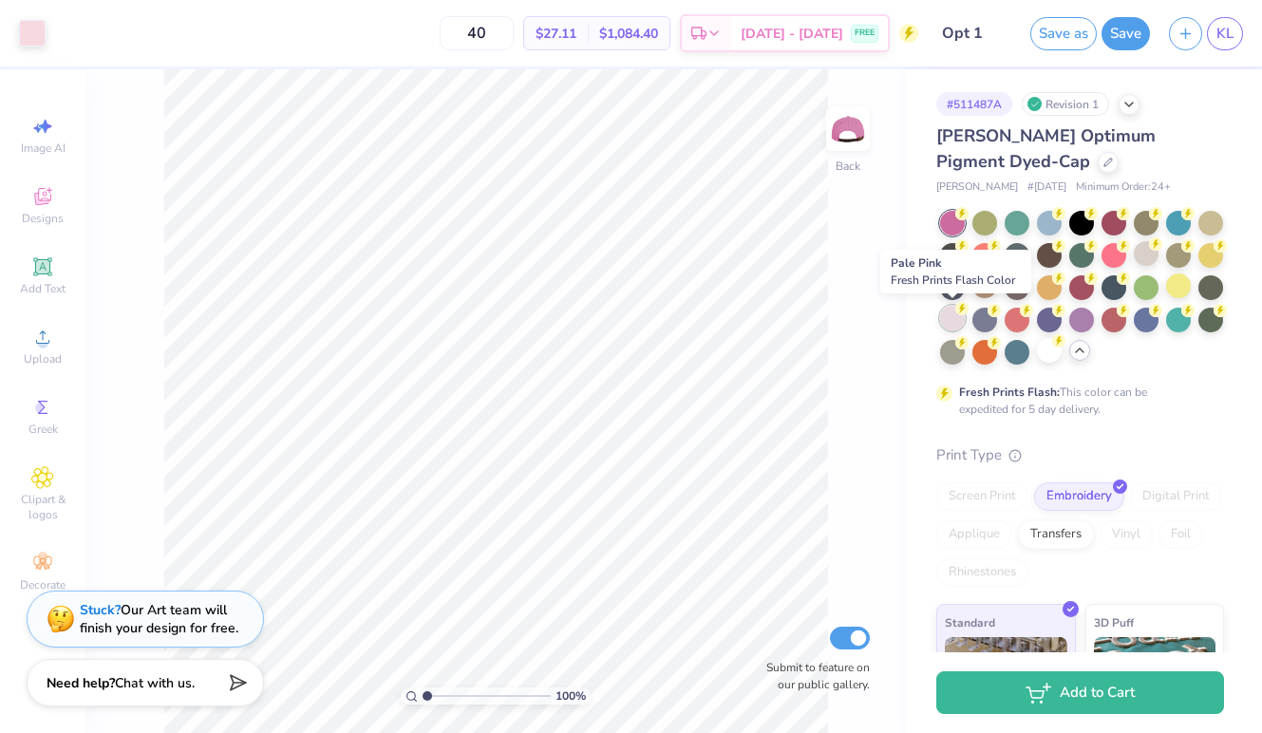
click at [953, 318] on div at bounding box center [952, 318] width 25 height 25
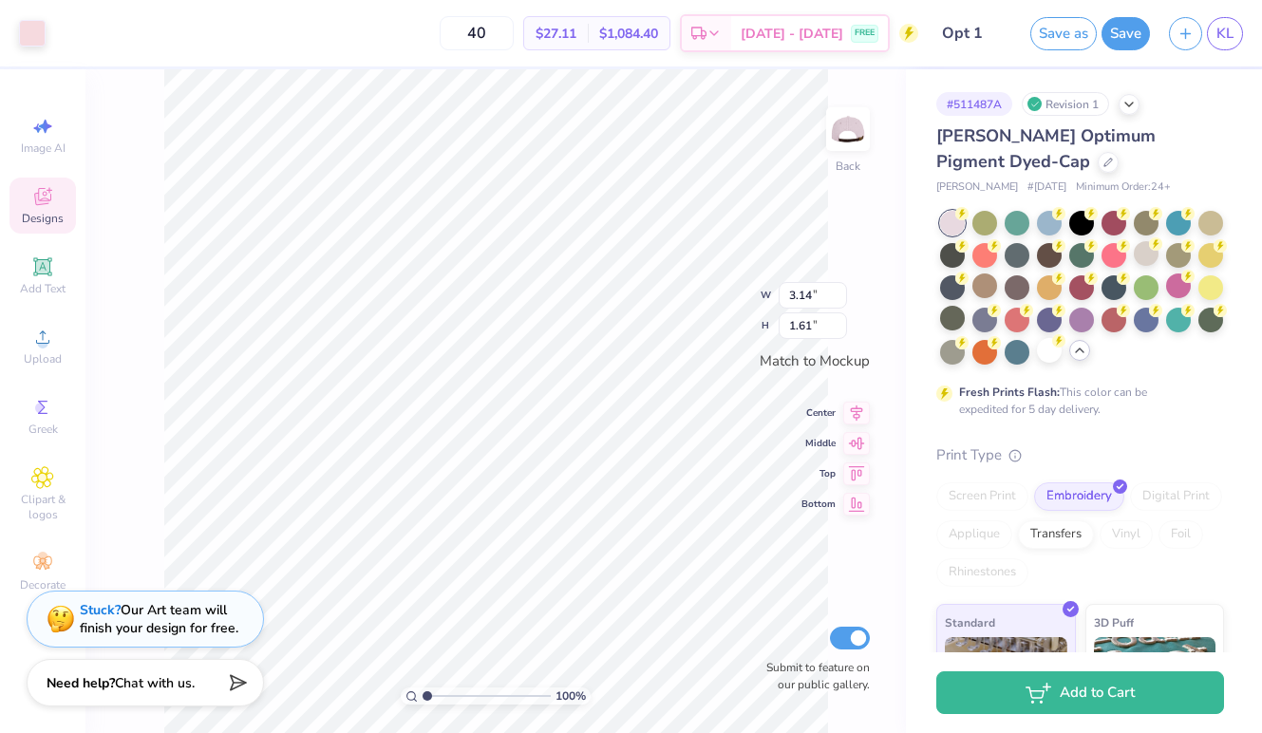
type input "2.94"
type input "1.51"
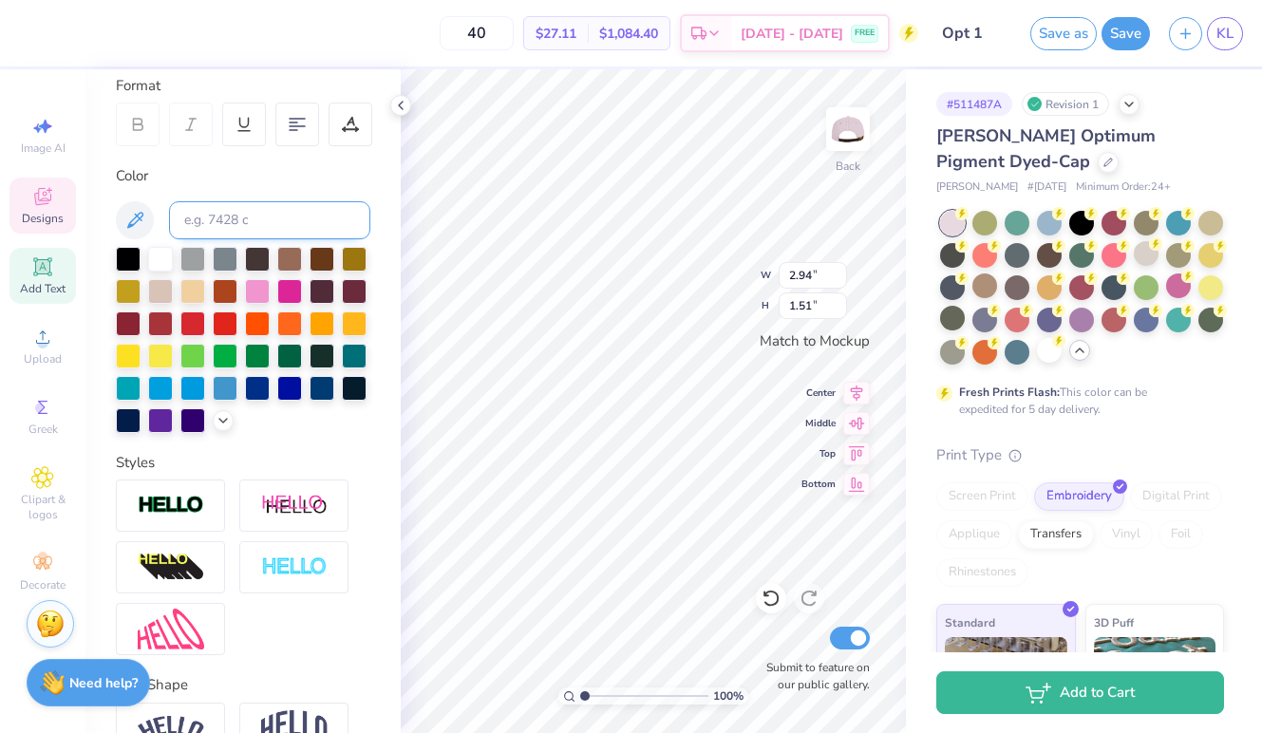
scroll to position [219, 0]
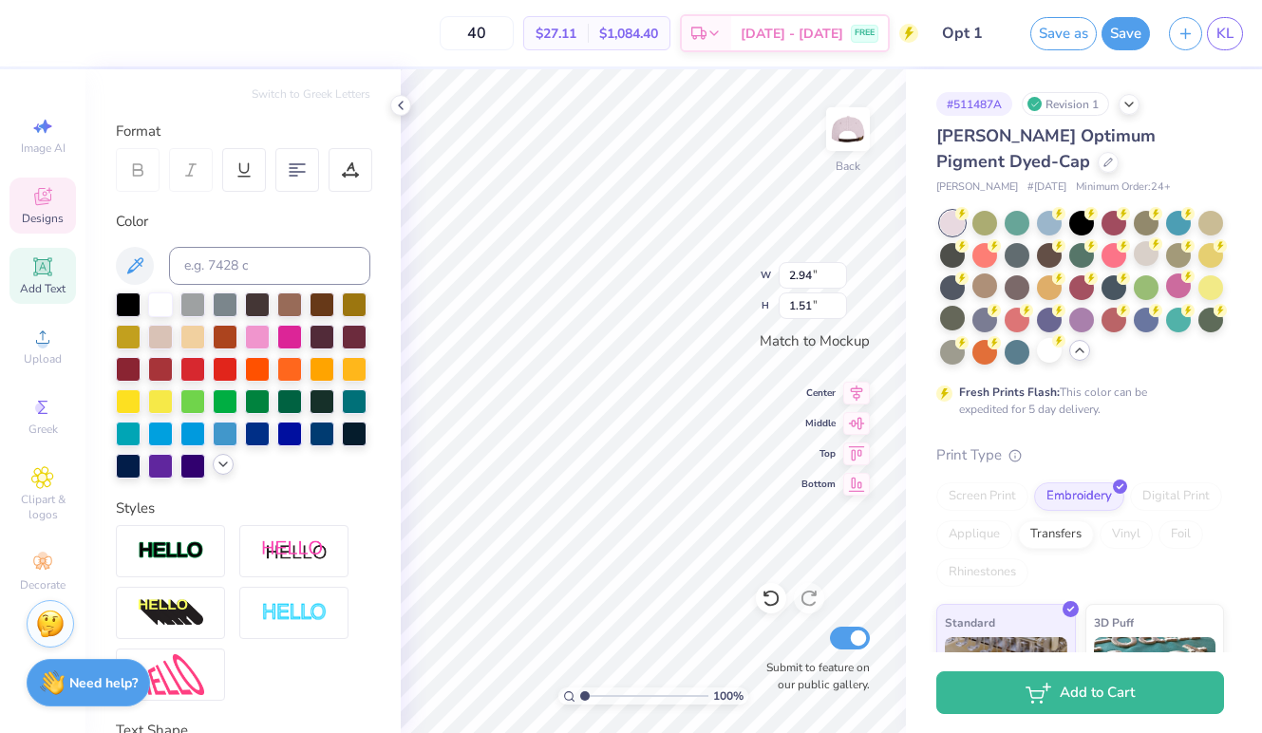
click at [216, 463] on icon at bounding box center [223, 464] width 15 height 15
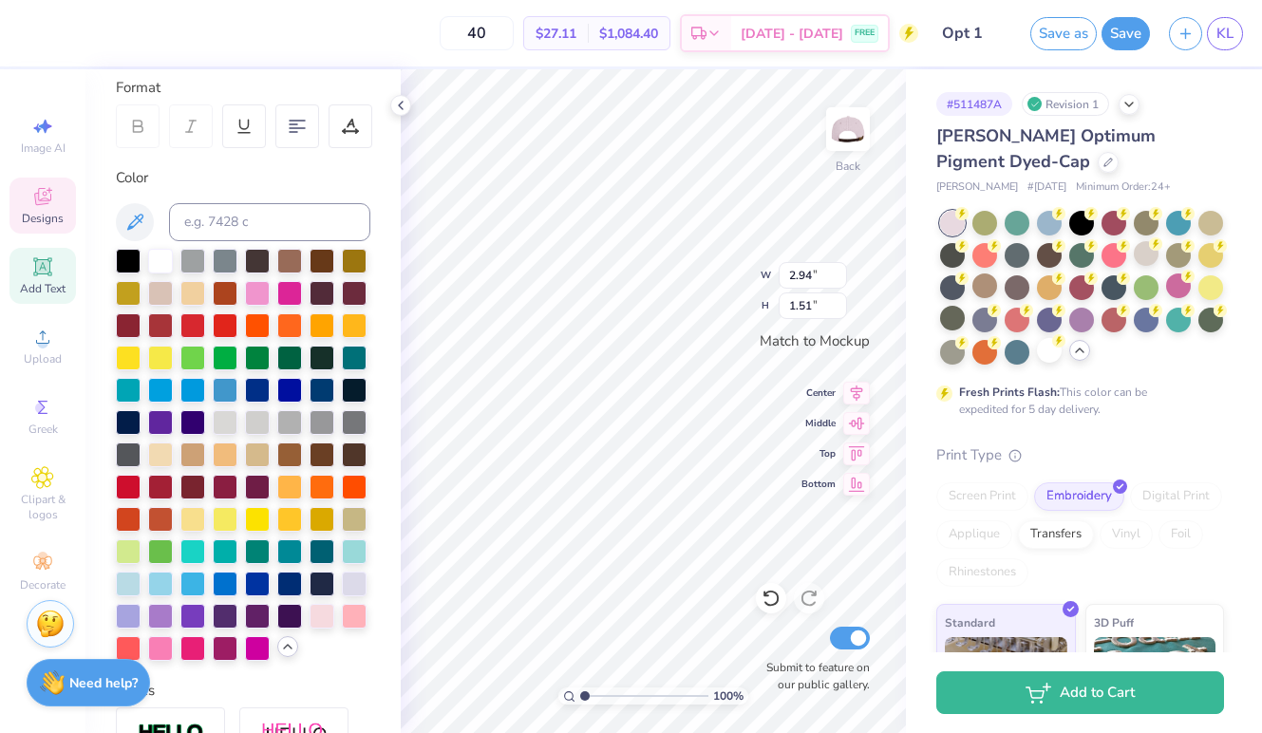
scroll to position [264, 0]
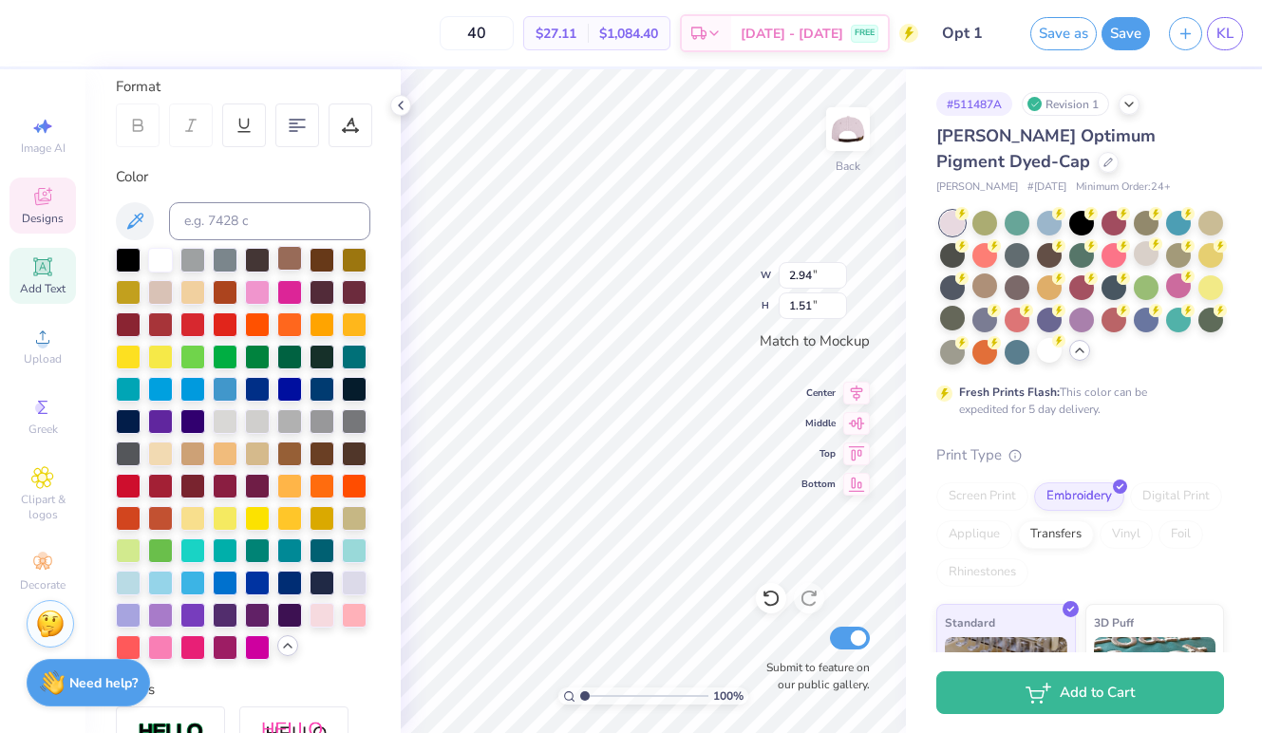
click at [291, 257] on div at bounding box center [289, 258] width 25 height 25
type input "0.63"
type input "0.62"
click at [287, 264] on div at bounding box center [289, 258] width 25 height 25
click at [286, 256] on div at bounding box center [289, 258] width 25 height 25
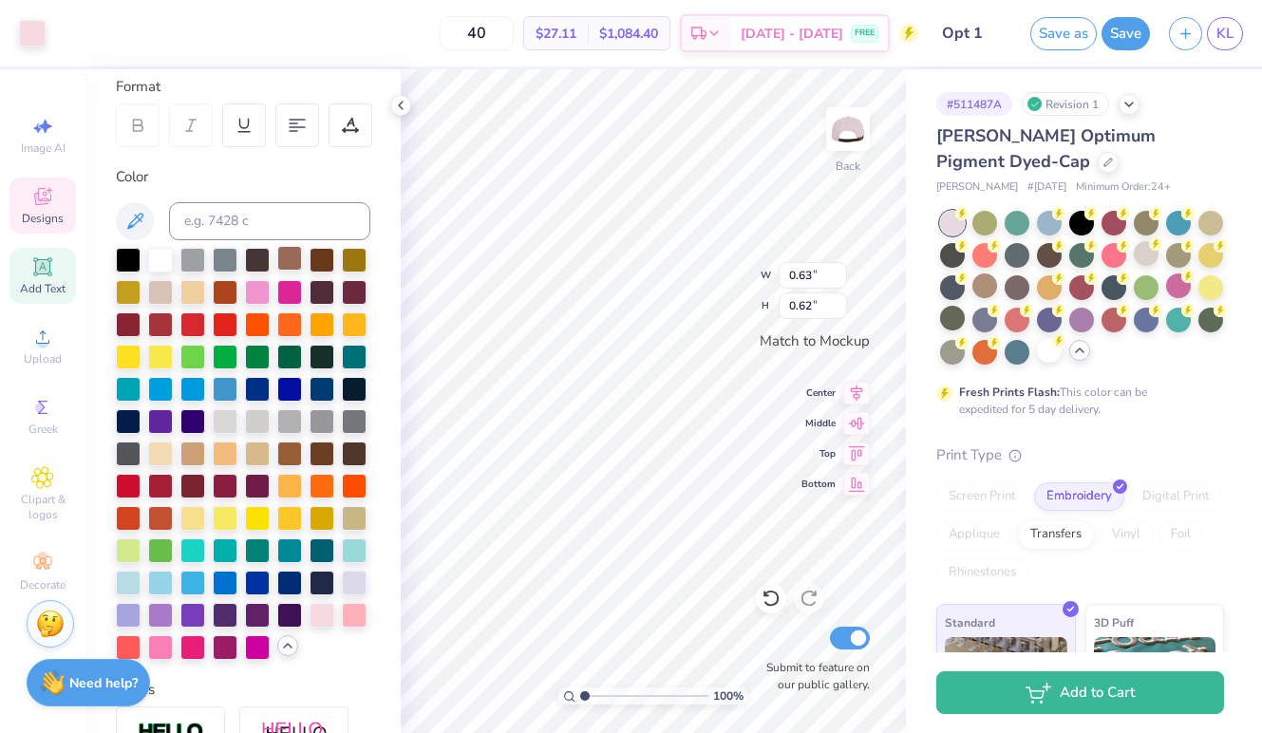
click at [299, 247] on div at bounding box center [289, 258] width 25 height 25
drag, startPoint x: 289, startPoint y: 266, endPoint x: 367, endPoint y: 317, distance: 94.0
click at [367, 317] on div at bounding box center [243, 454] width 254 height 412
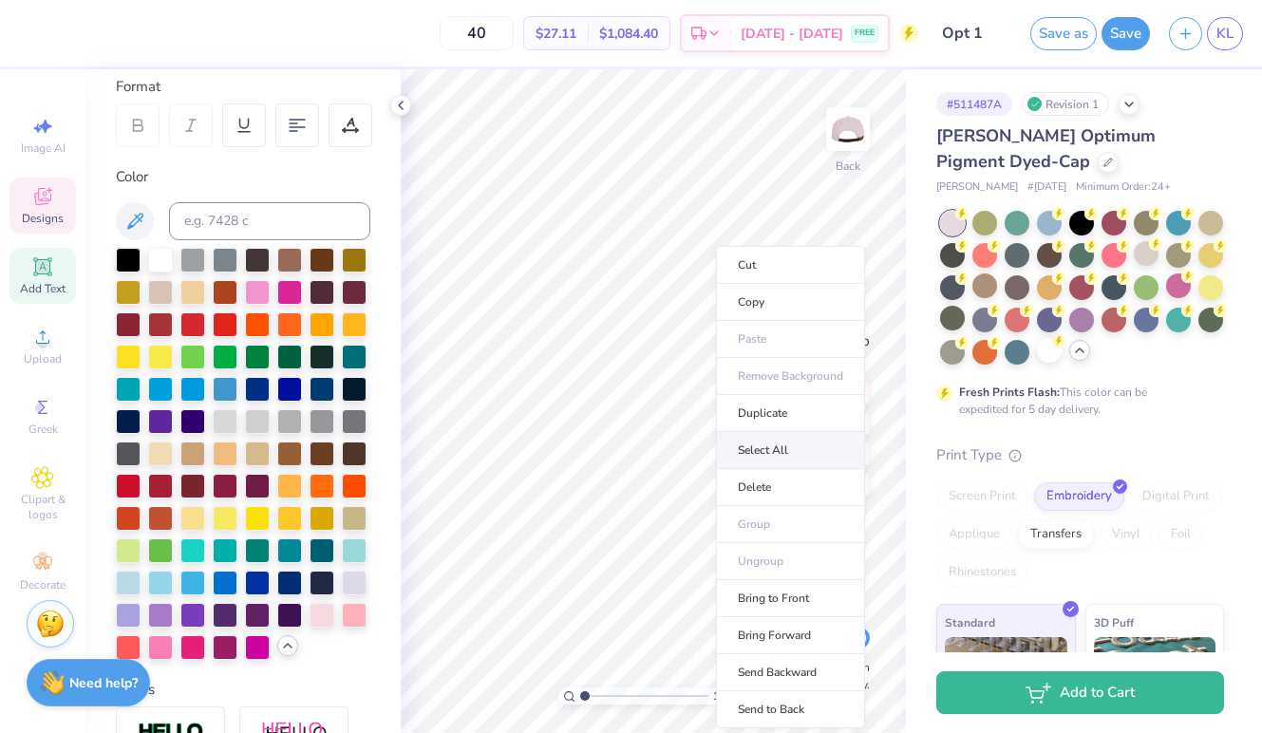
click at [798, 442] on li "Select All" at bounding box center [790, 450] width 149 height 37
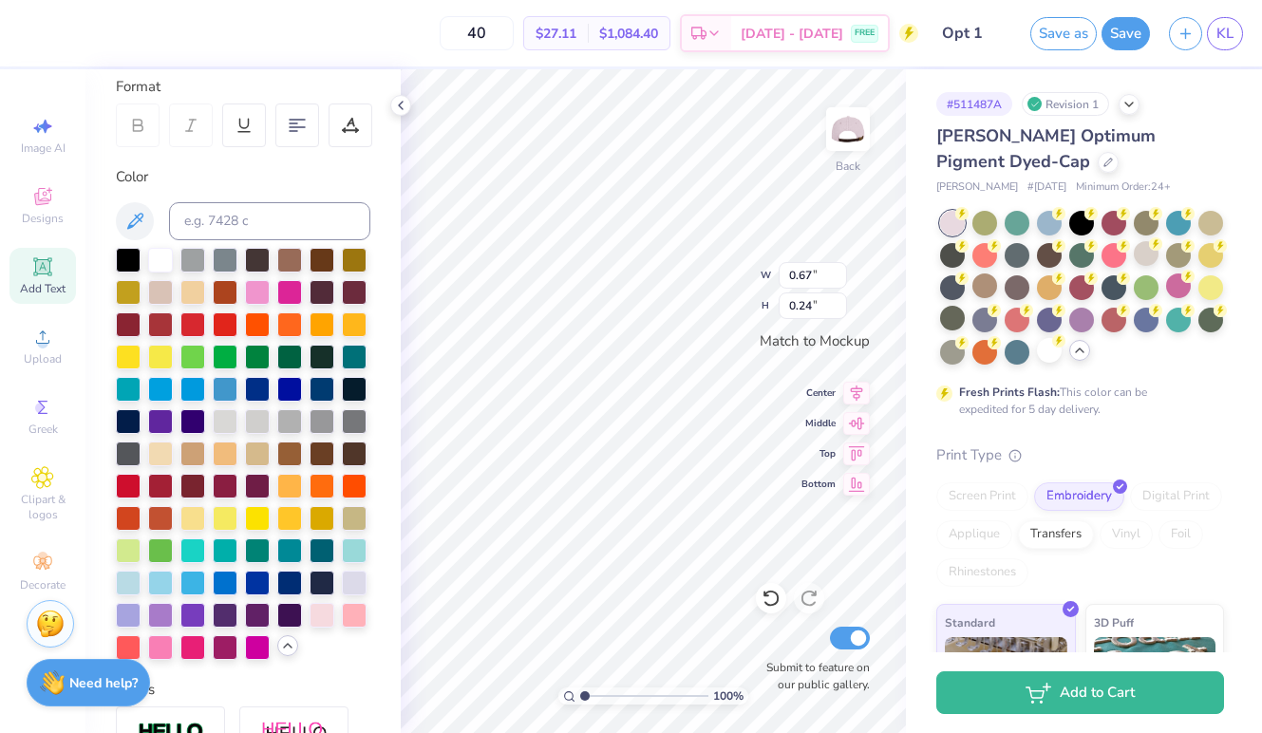
type input "3.14"
type input "1.61"
click at [291, 258] on div at bounding box center [289, 258] width 25 height 25
click at [282, 261] on div at bounding box center [289, 258] width 25 height 25
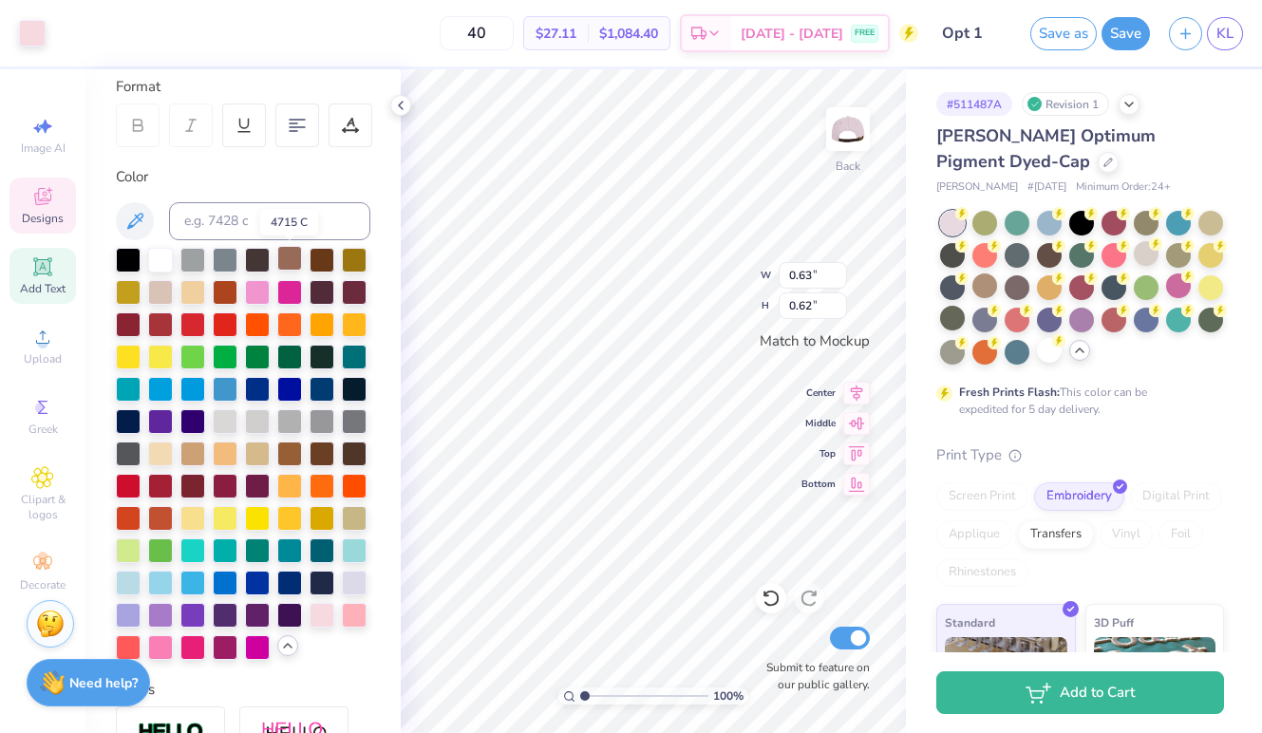
click at [282, 261] on div at bounding box center [289, 258] width 25 height 25
click at [292, 255] on div at bounding box center [289, 258] width 25 height 25
click at [731, 268] on div "100 % Back W 0.63 0.63 " H 0.62 0.62 " Match to Mockup Center Middle Top Bottom…" at bounding box center [653, 401] width 505 height 664
click at [293, 258] on div at bounding box center [289, 258] width 25 height 25
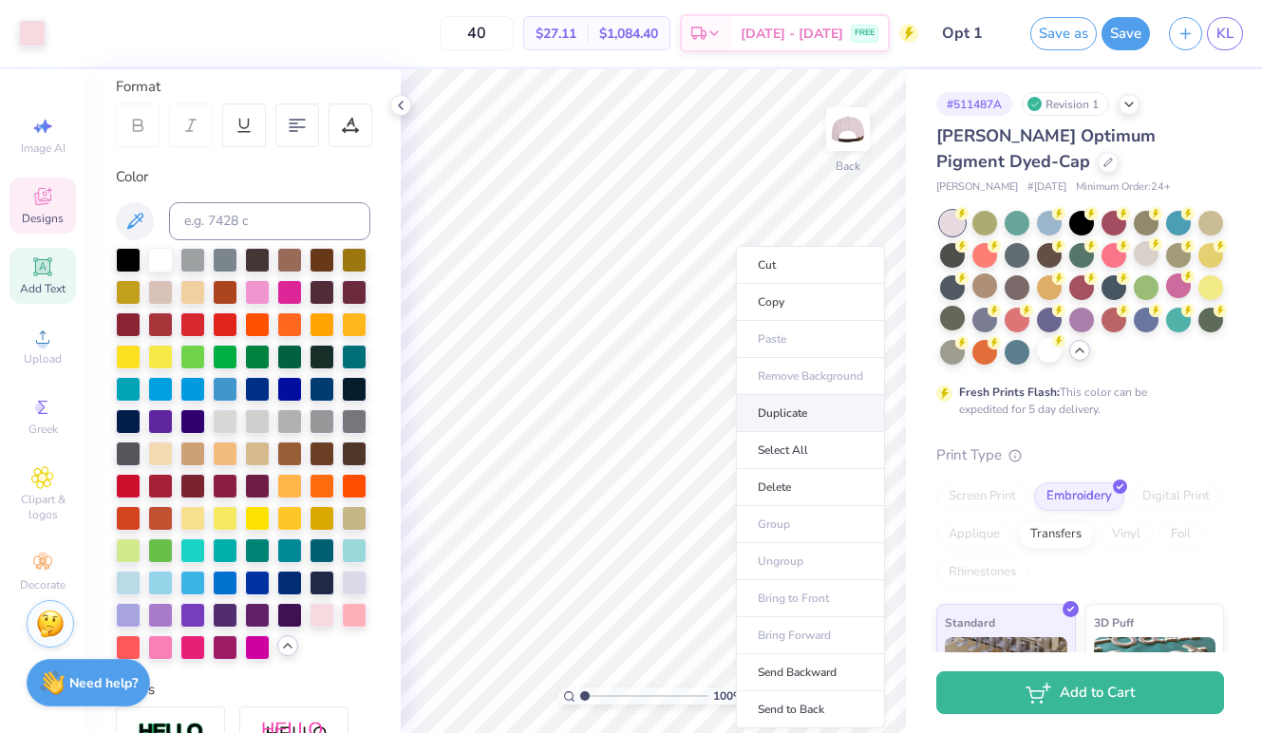
click at [788, 413] on li "Duplicate" at bounding box center [810, 413] width 149 height 37
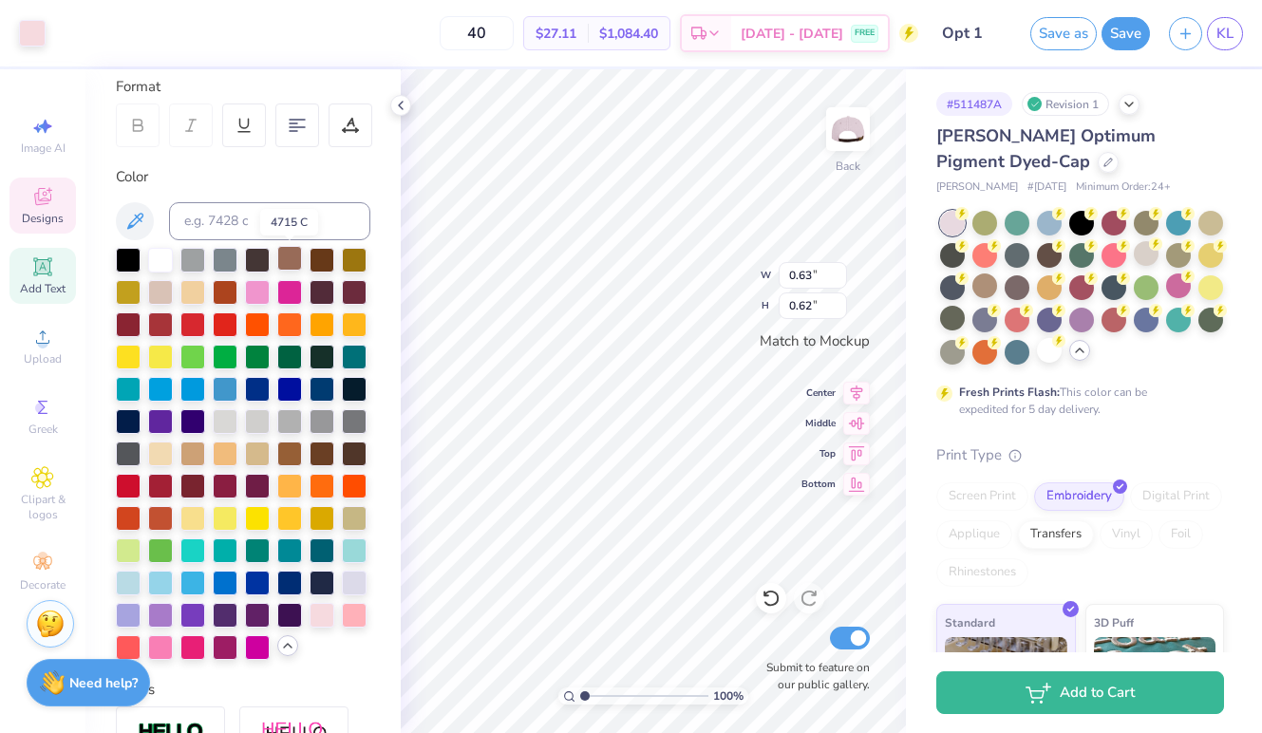
click at [291, 271] on div at bounding box center [289, 258] width 25 height 25
click at [292, 254] on div at bounding box center [289, 258] width 25 height 25
click at [279, 357] on div at bounding box center [289, 355] width 25 height 25
click at [178, 472] on div at bounding box center [243, 454] width 254 height 412
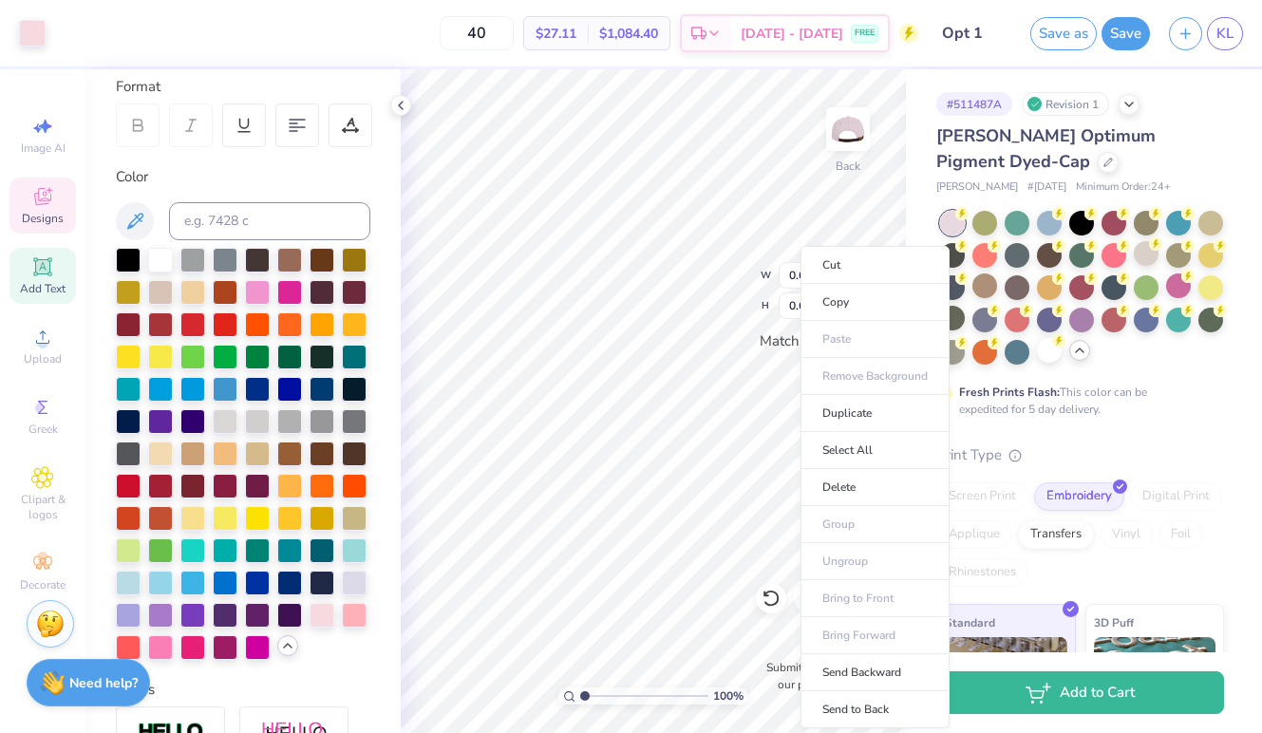
type input "0.67"
type input "0.24"
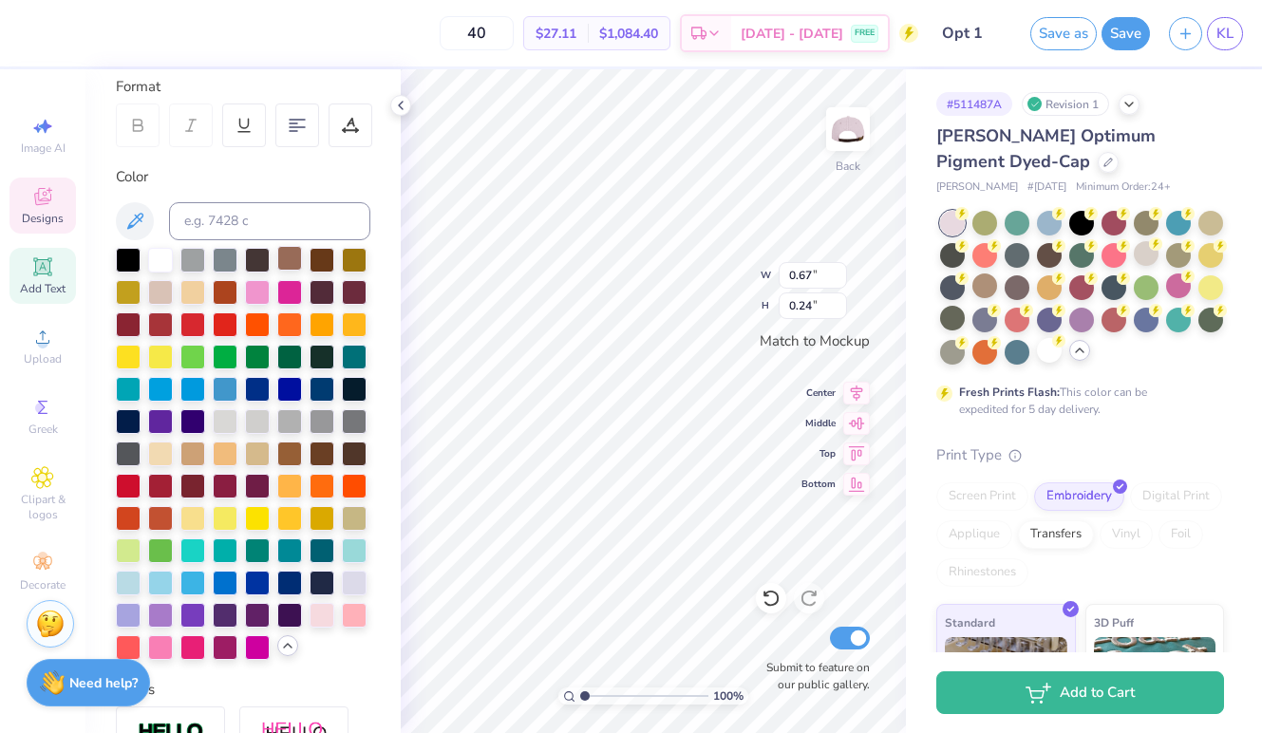
click at [285, 255] on div at bounding box center [289, 258] width 25 height 25
type input "0.63"
type input "0.62"
click at [285, 259] on div at bounding box center [289, 258] width 25 height 25
click at [133, 255] on div at bounding box center [128, 258] width 25 height 25
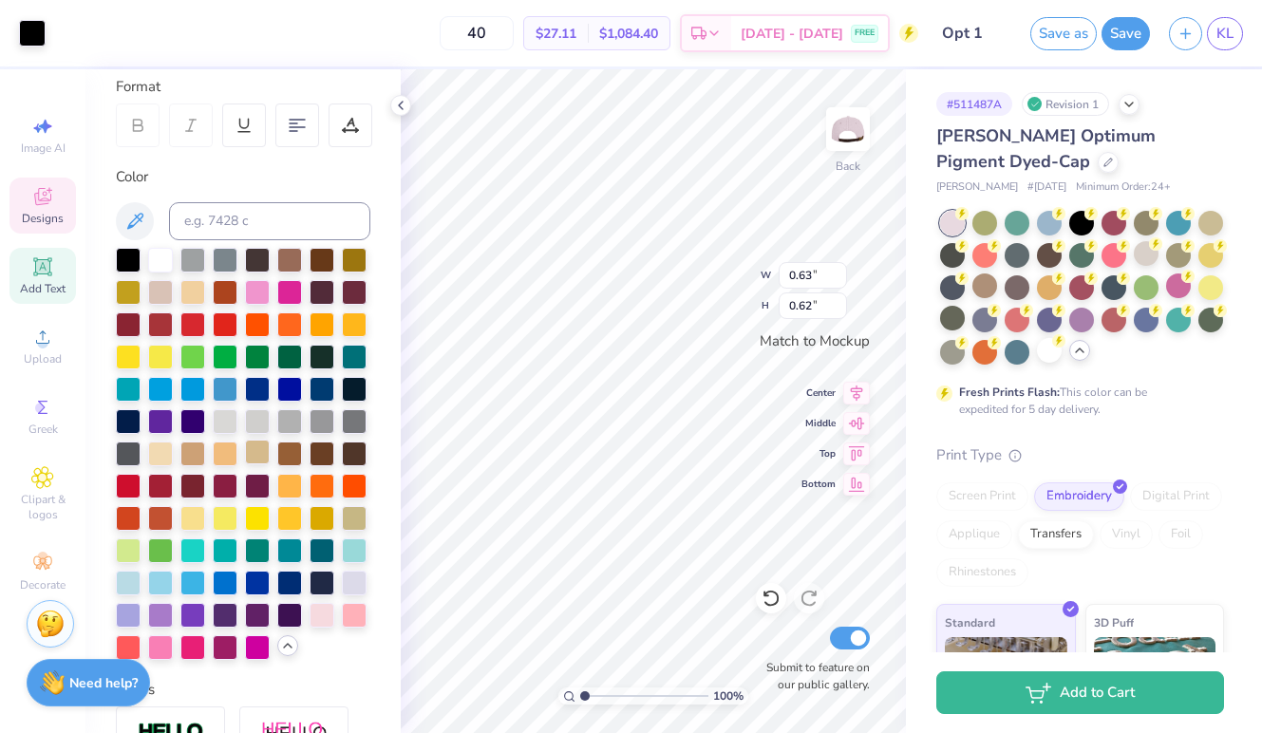
type input "0.67"
type input "0.24"
click at [289, 258] on div at bounding box center [289, 258] width 25 height 25
type input "0.63"
type input "0.62"
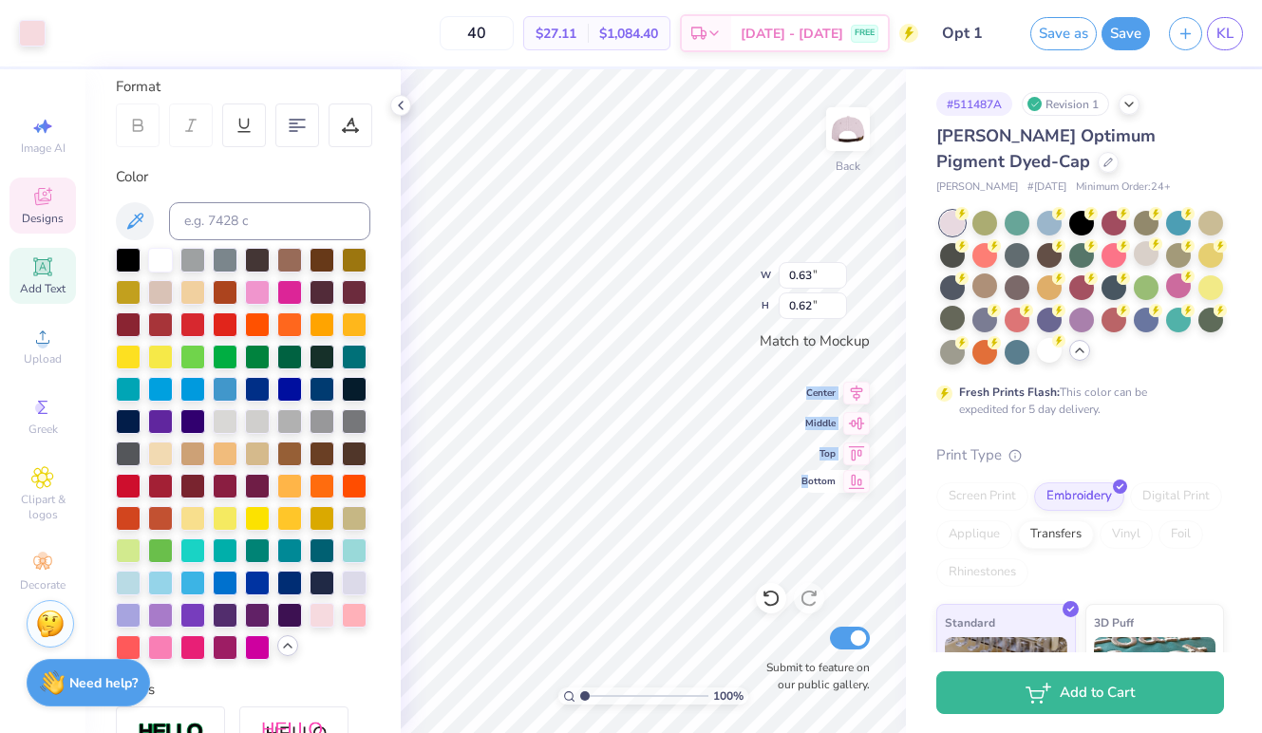
click at [797, 527] on div "100 % Back W 0.63 0.63 " H 0.62 0.62 " Match to Mockup Center Middle Top Bottom…" at bounding box center [653, 401] width 505 height 664
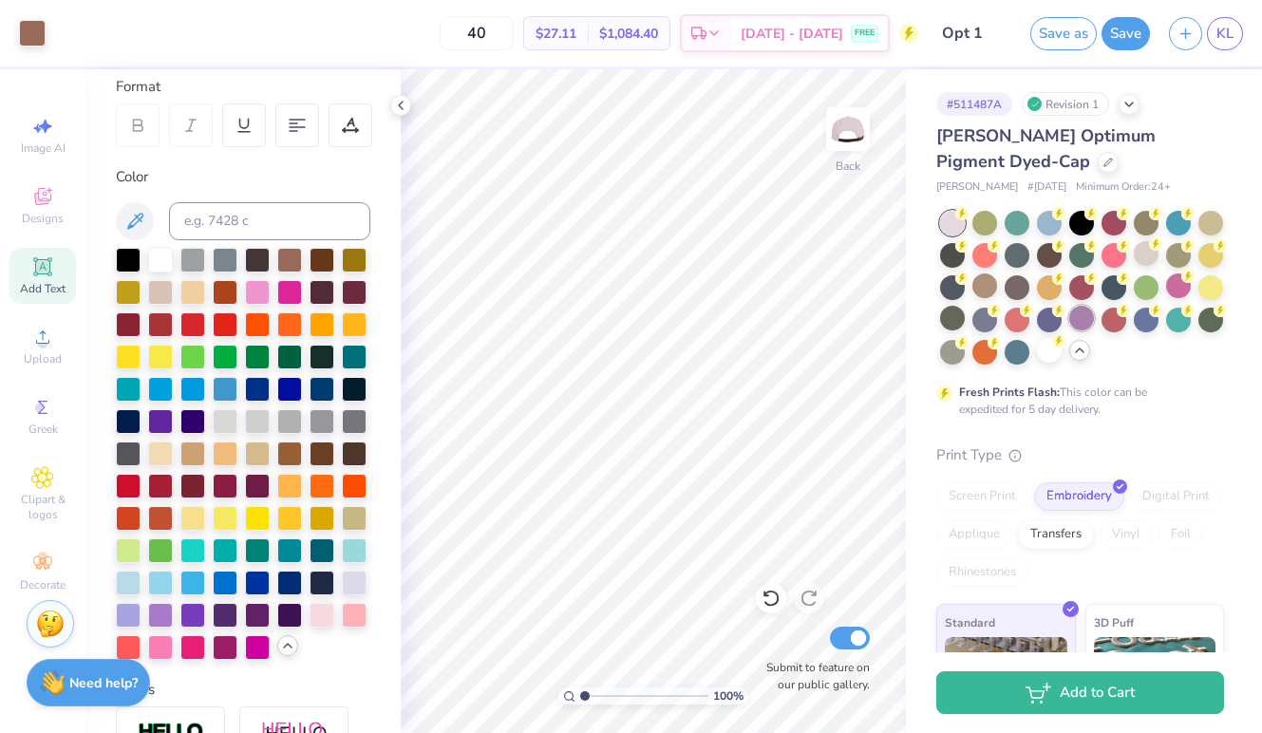
click at [1078, 319] on div at bounding box center [1081, 318] width 25 height 25
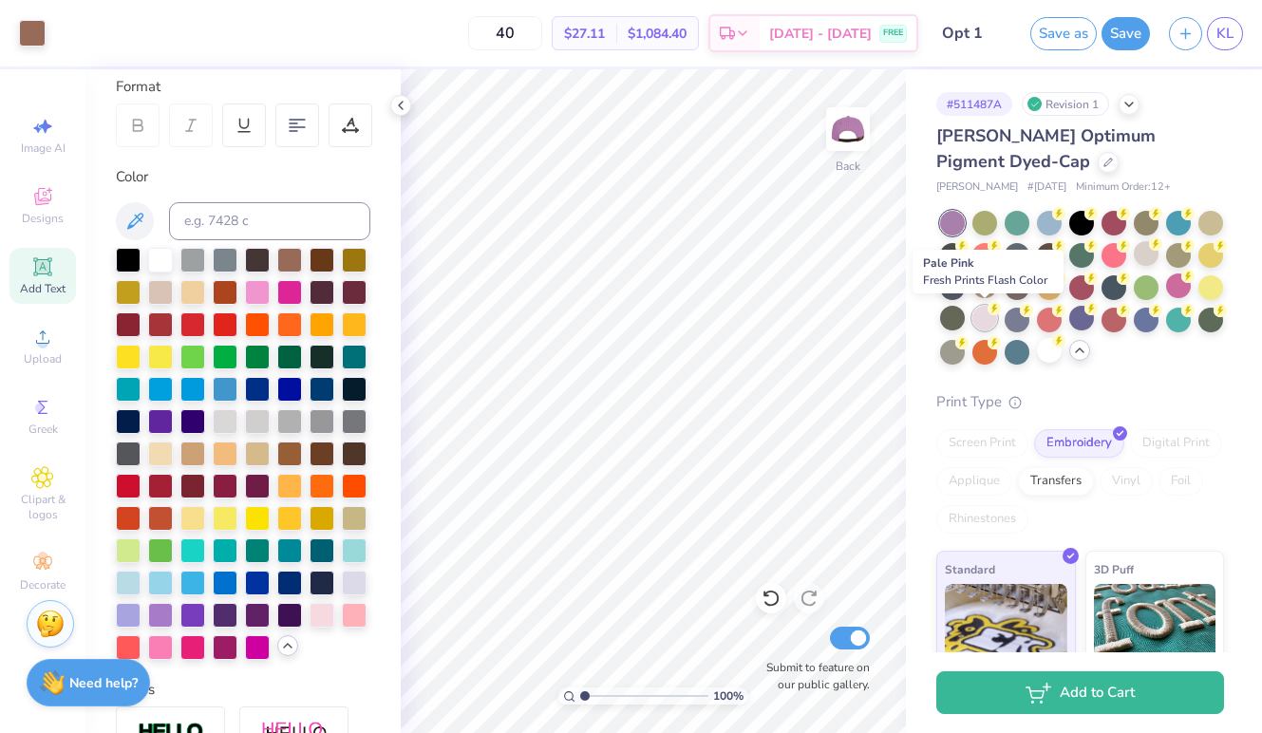
click at [976, 316] on div at bounding box center [984, 318] width 25 height 25
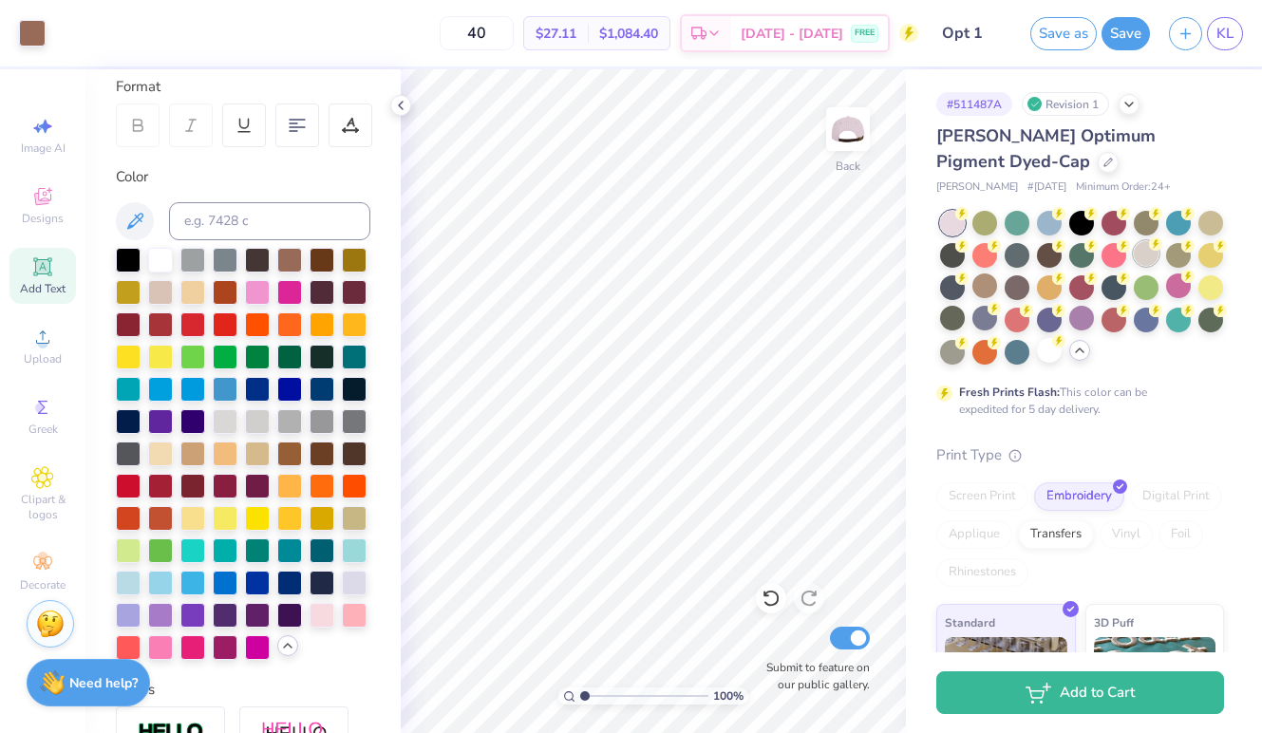
click at [1142, 250] on div at bounding box center [1146, 253] width 25 height 25
click at [950, 320] on div at bounding box center [952, 318] width 25 height 25
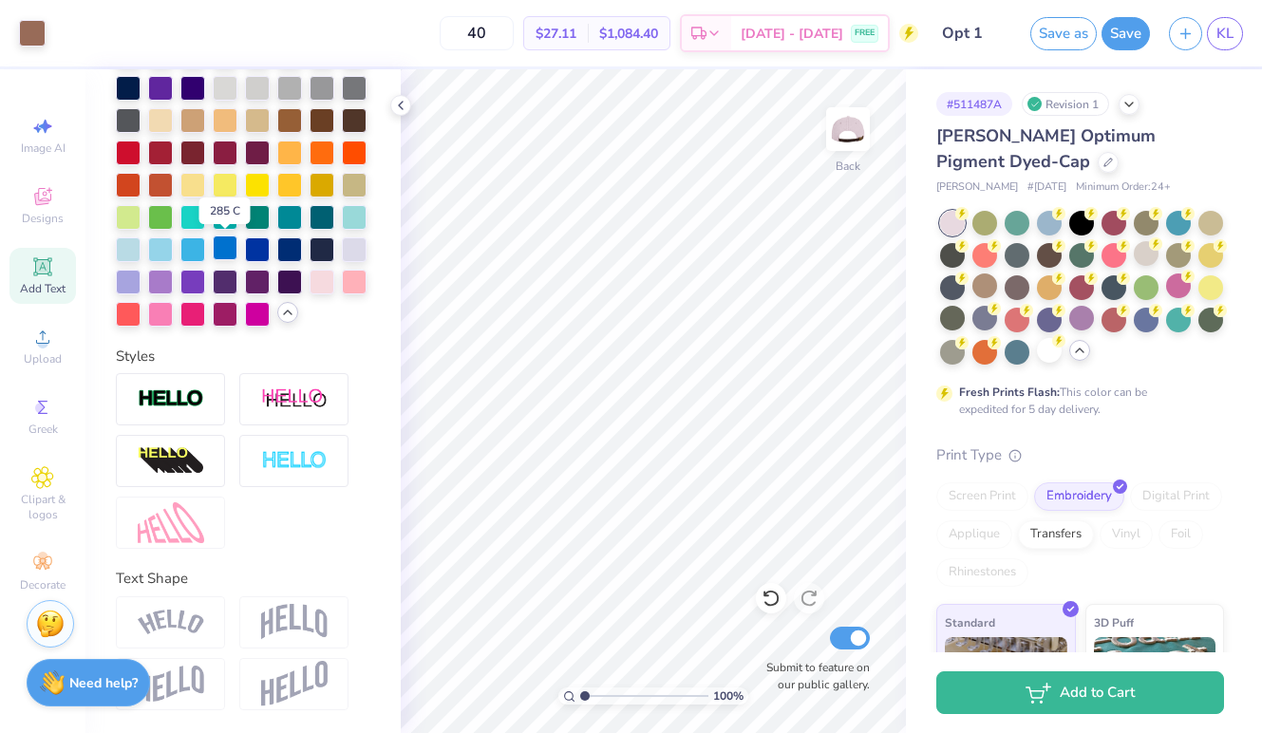
scroll to position [597, 0]
click at [34, 193] on icon at bounding box center [42, 196] width 23 height 23
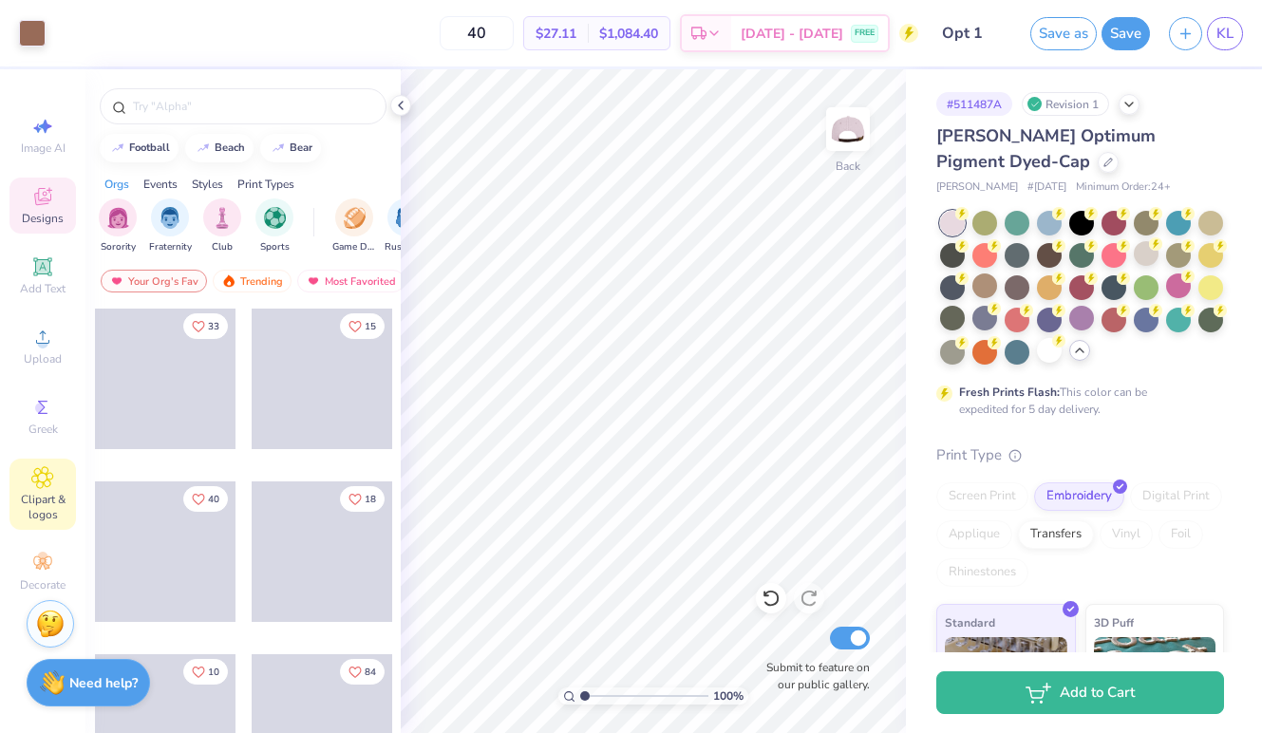
scroll to position [0, 0]
click at [44, 143] on span "Image AI" at bounding box center [43, 148] width 45 height 15
select select "4"
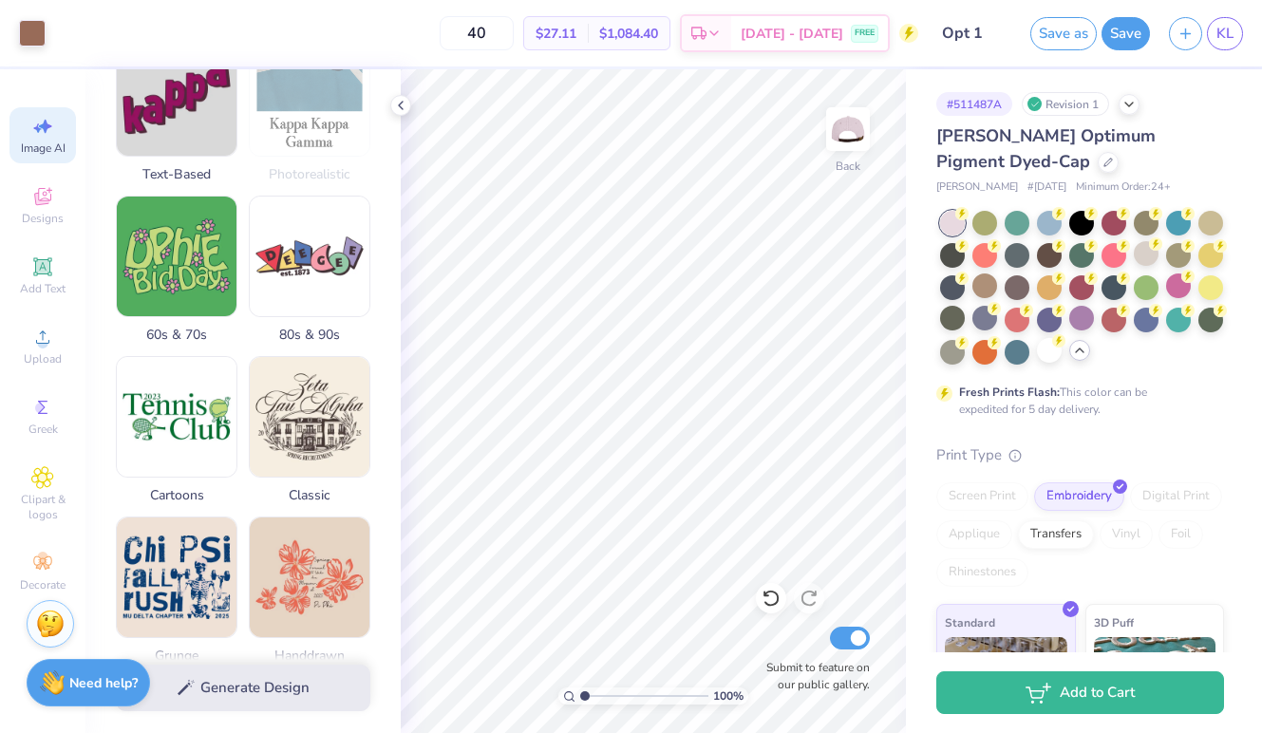
scroll to position [379, 0]
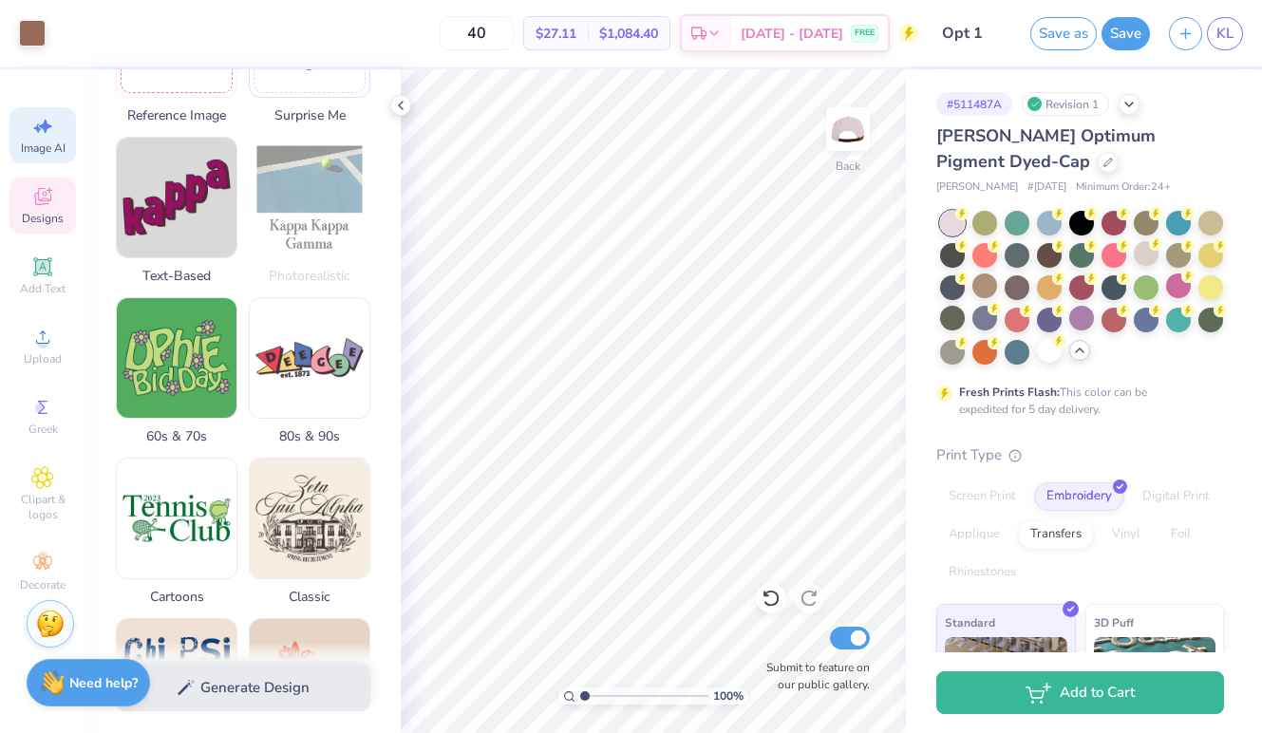
click at [48, 197] on icon at bounding box center [42, 196] width 23 height 23
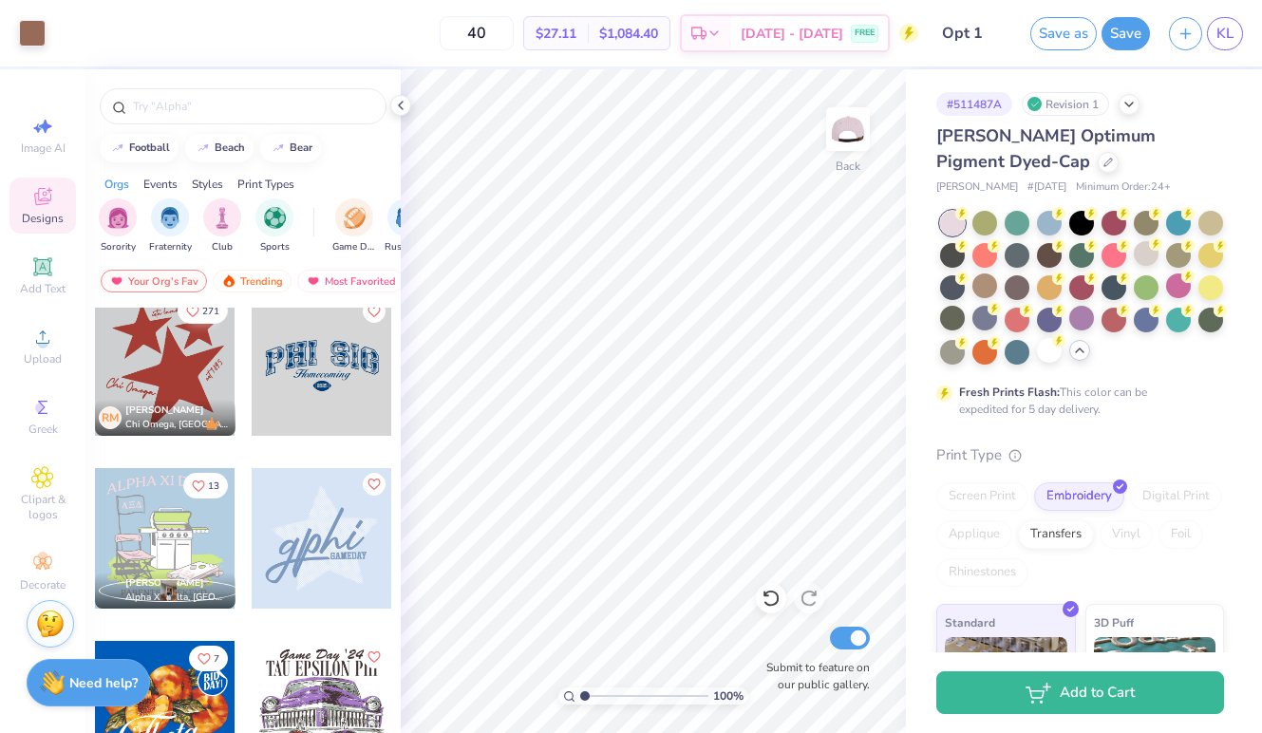
scroll to position [1174, 0]
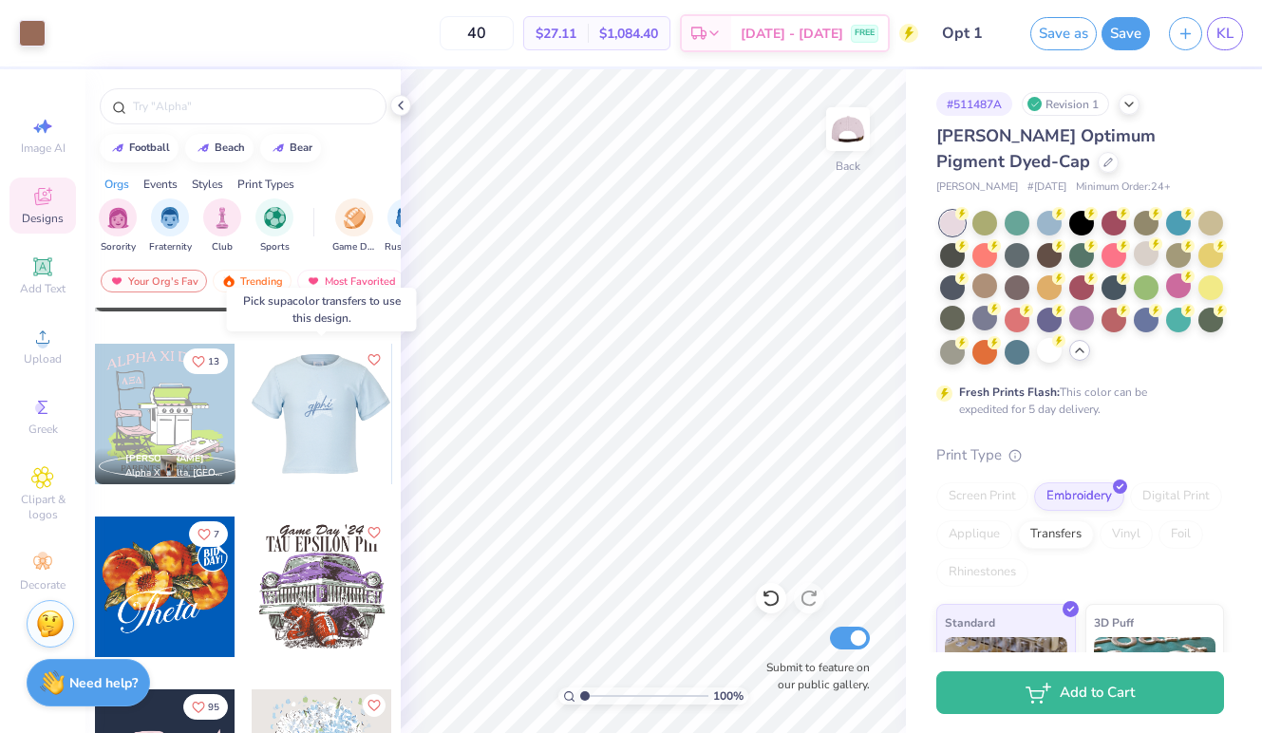
click at [252, 447] on div at bounding box center [181, 414] width 141 height 141
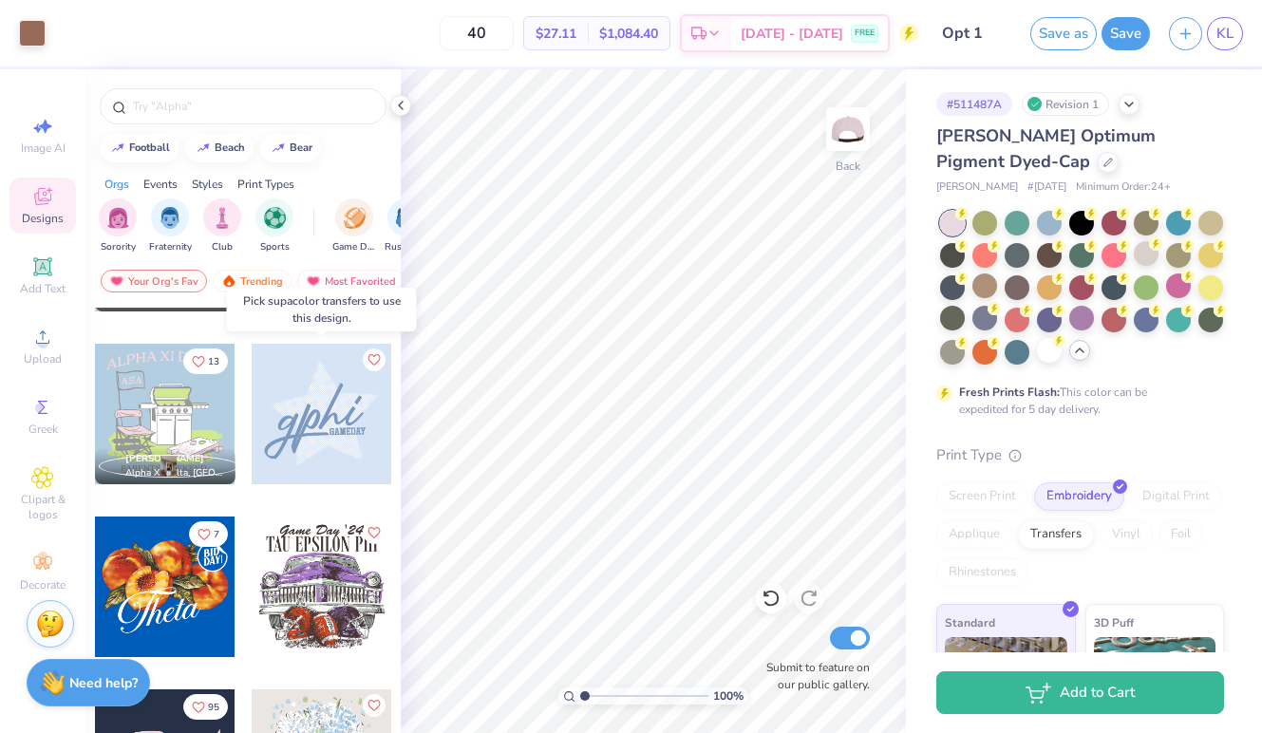
click at [251, 411] on div at bounding box center [180, 414] width 141 height 141
click at [298, 404] on div at bounding box center [322, 414] width 141 height 141
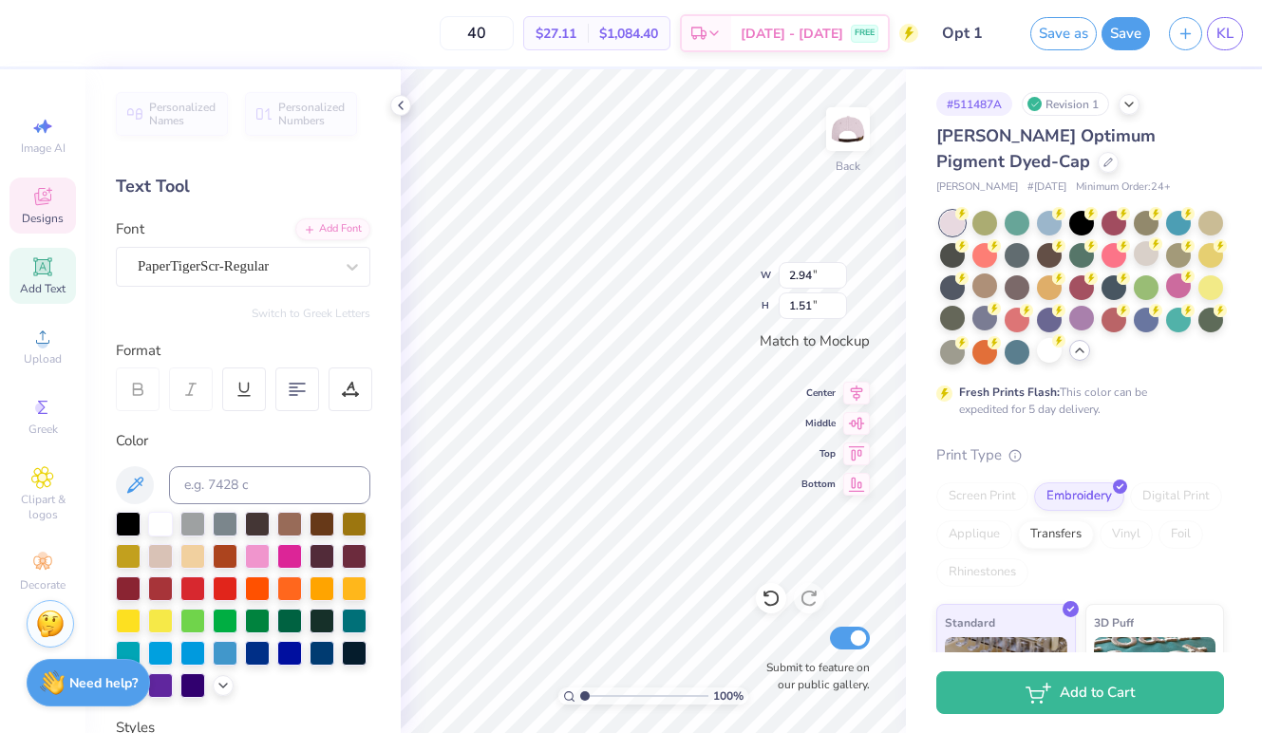
click at [41, 215] on span "Designs" at bounding box center [43, 218] width 42 height 15
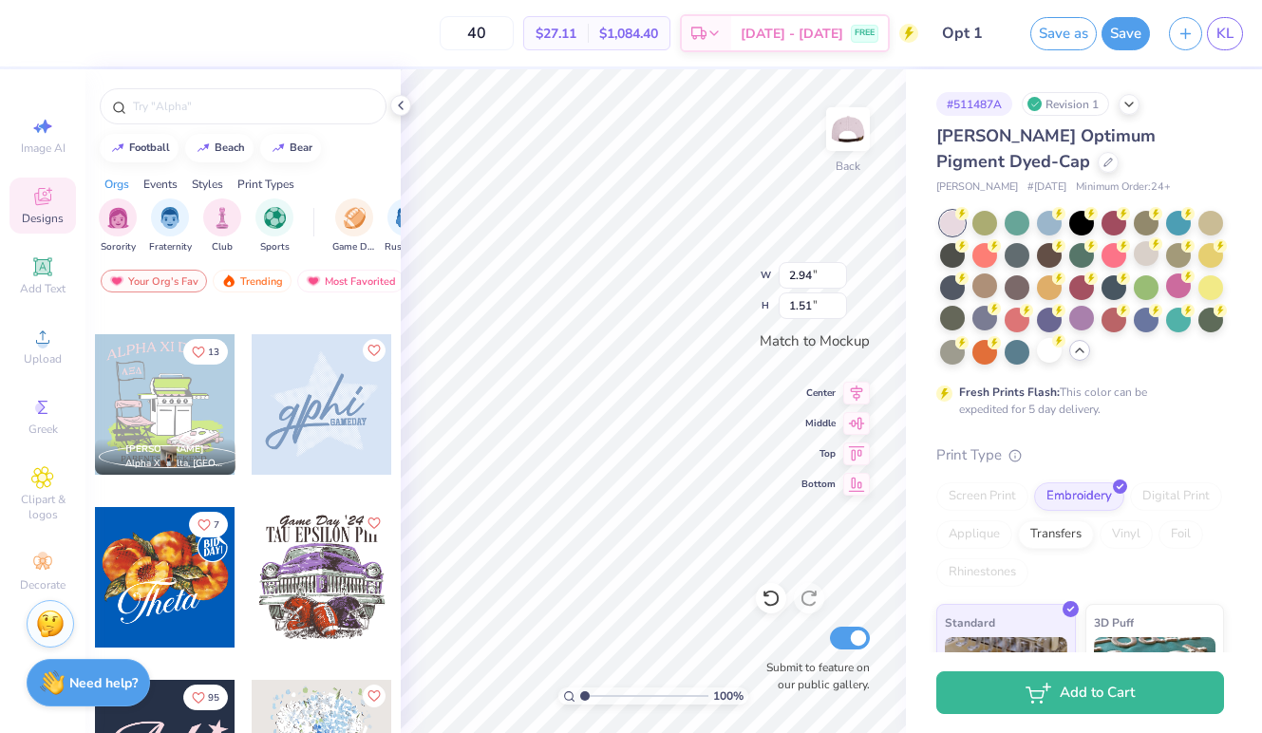
scroll to position [1272, 0]
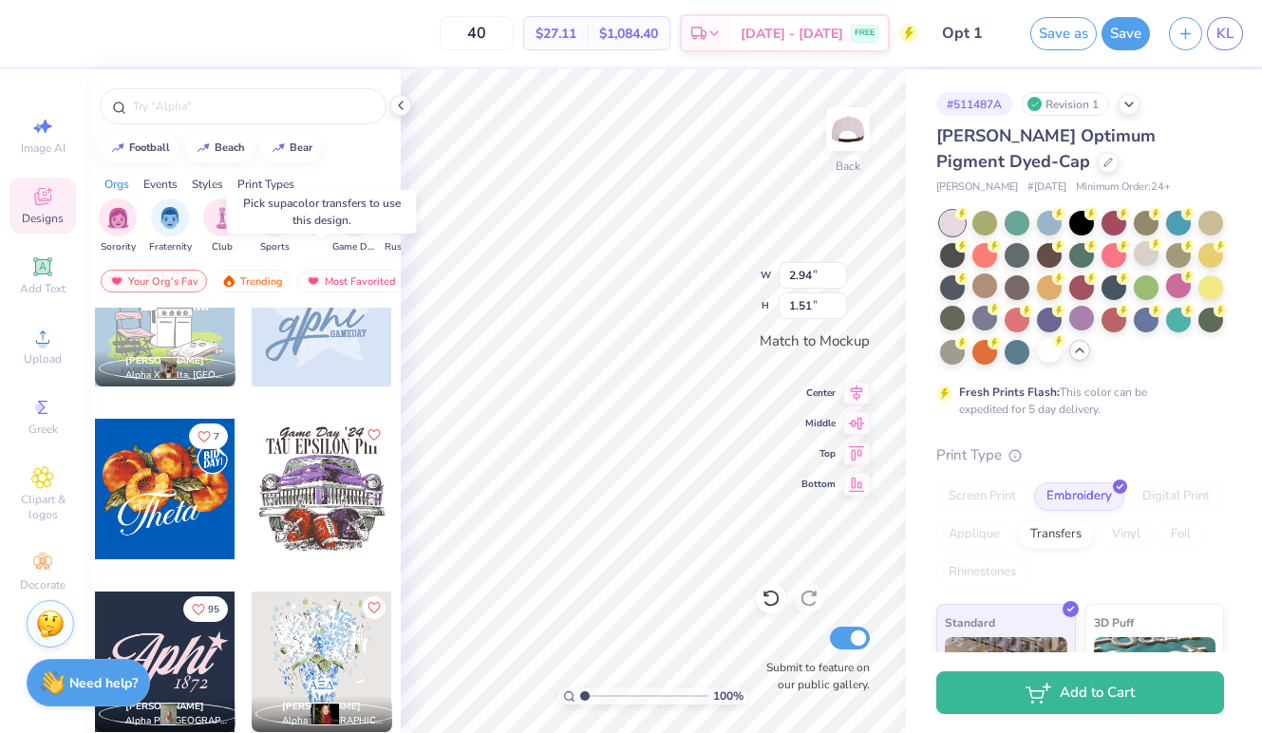
click at [357, 356] on div at bounding box center [322, 316] width 141 height 141
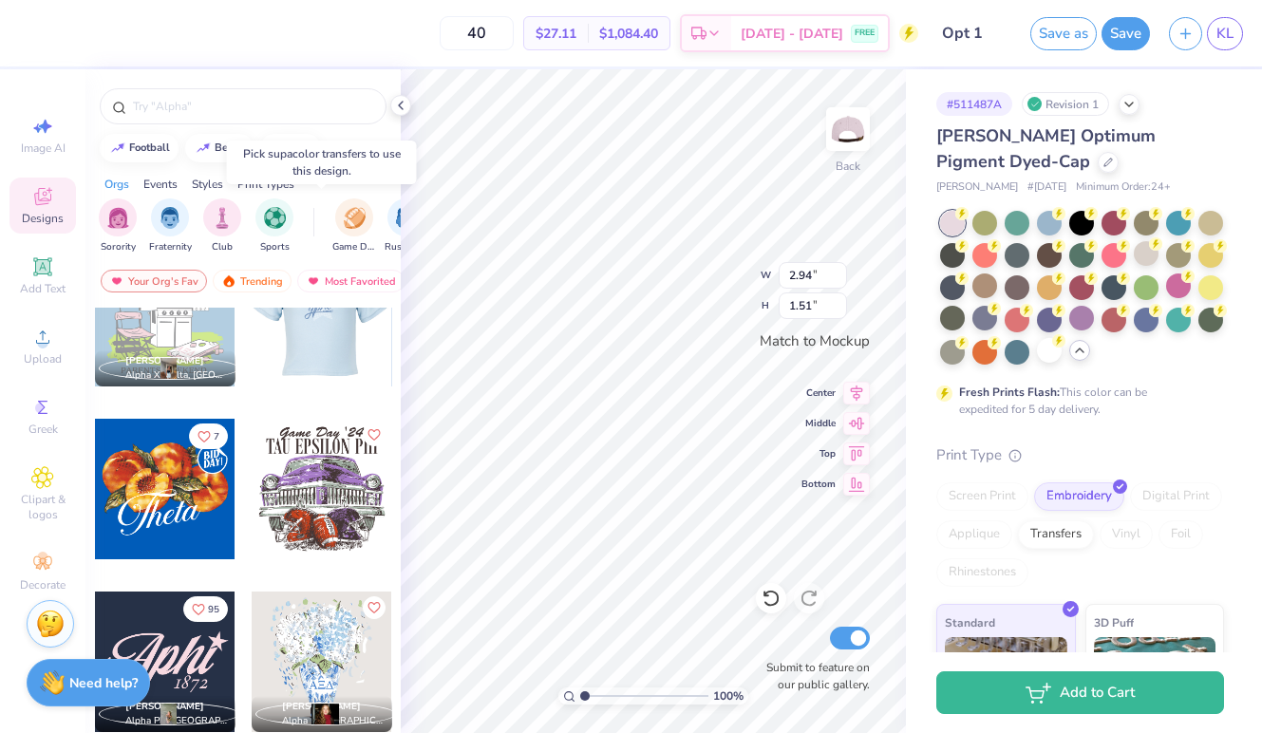
scroll to position [1475, 0]
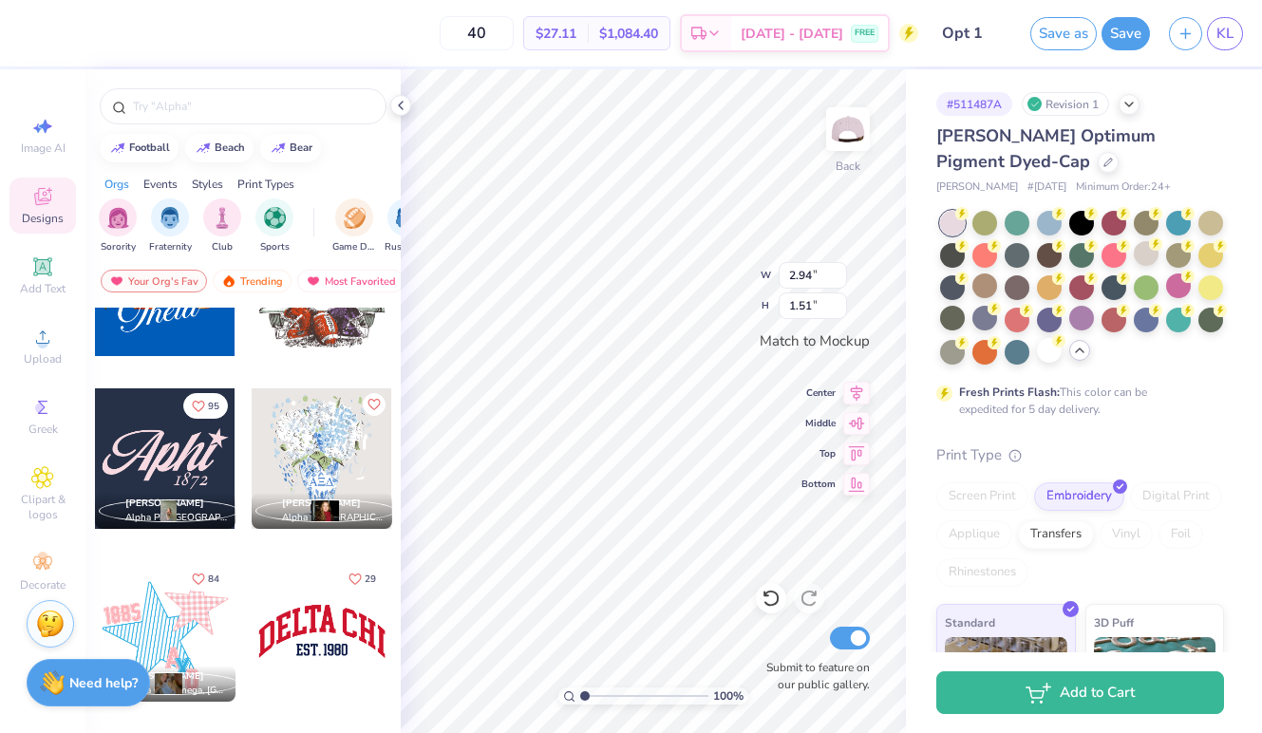
click at [145, 438] on div at bounding box center [165, 458] width 141 height 141
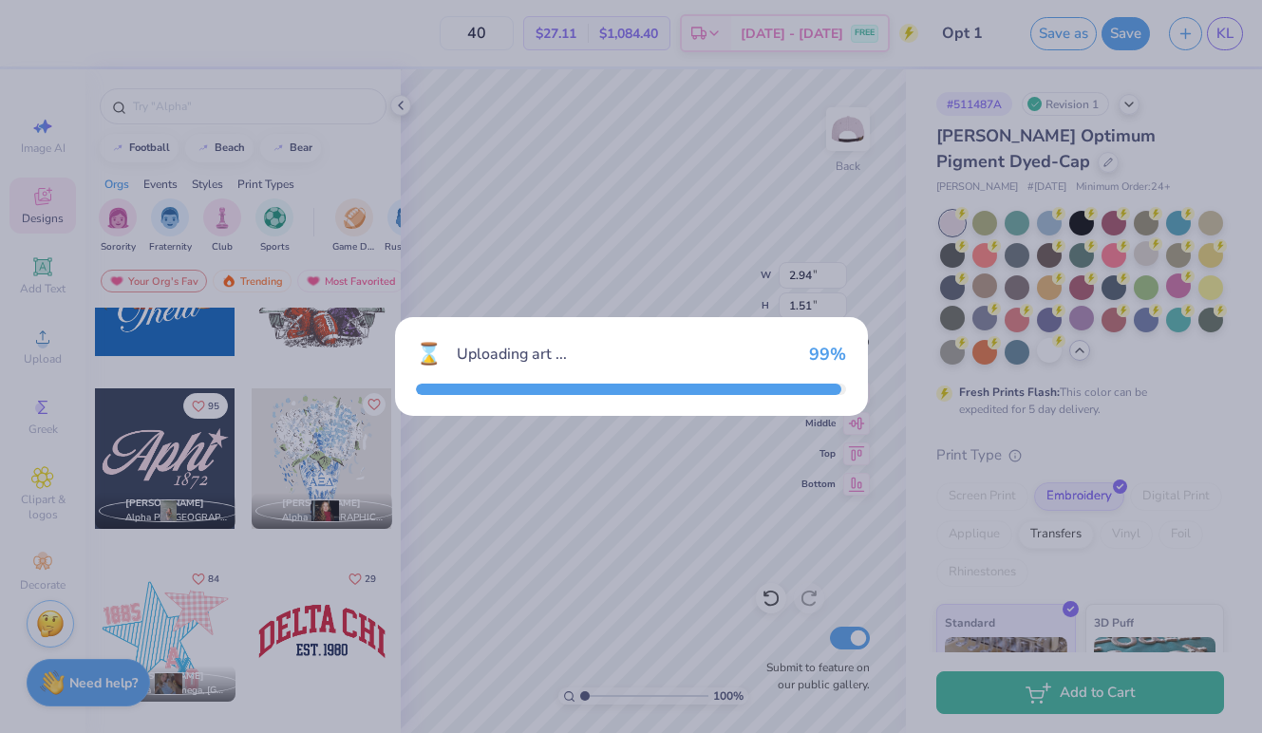
type input "1.97"
type input "0.99"
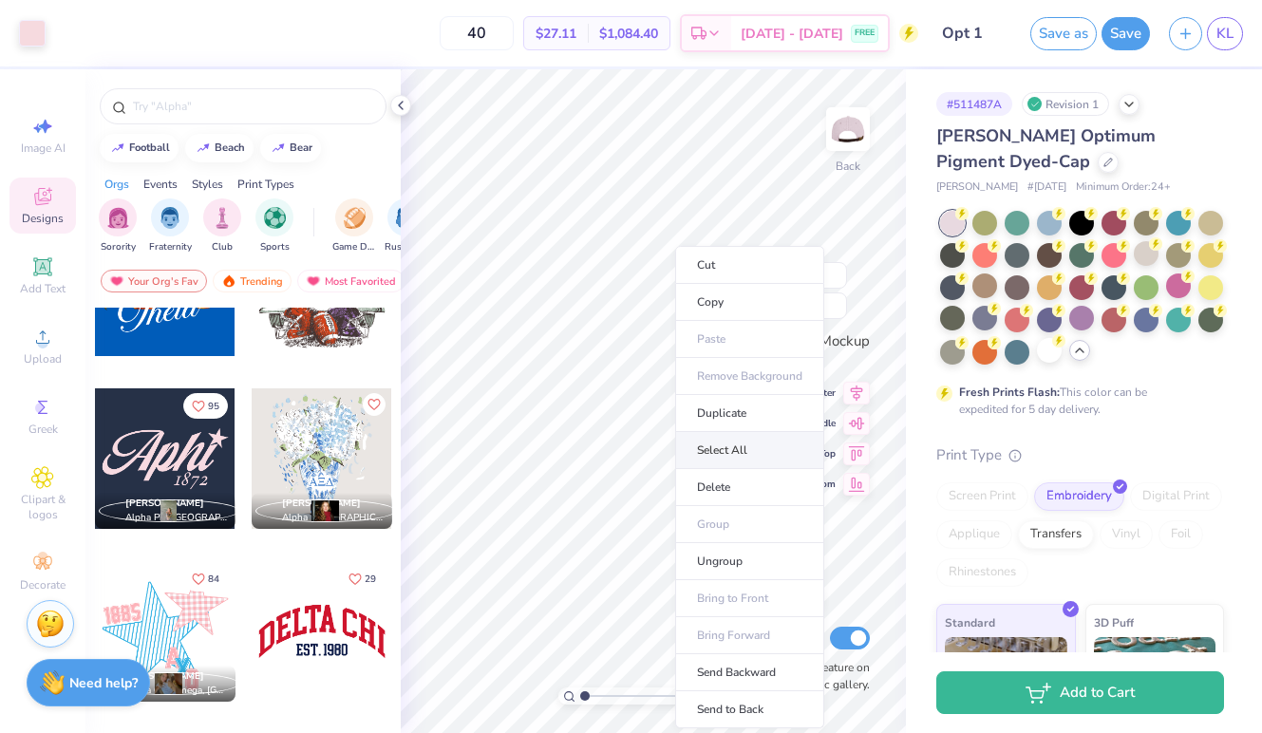
click at [740, 461] on li "Select All" at bounding box center [749, 450] width 149 height 37
type input "2.94"
type input "1.57"
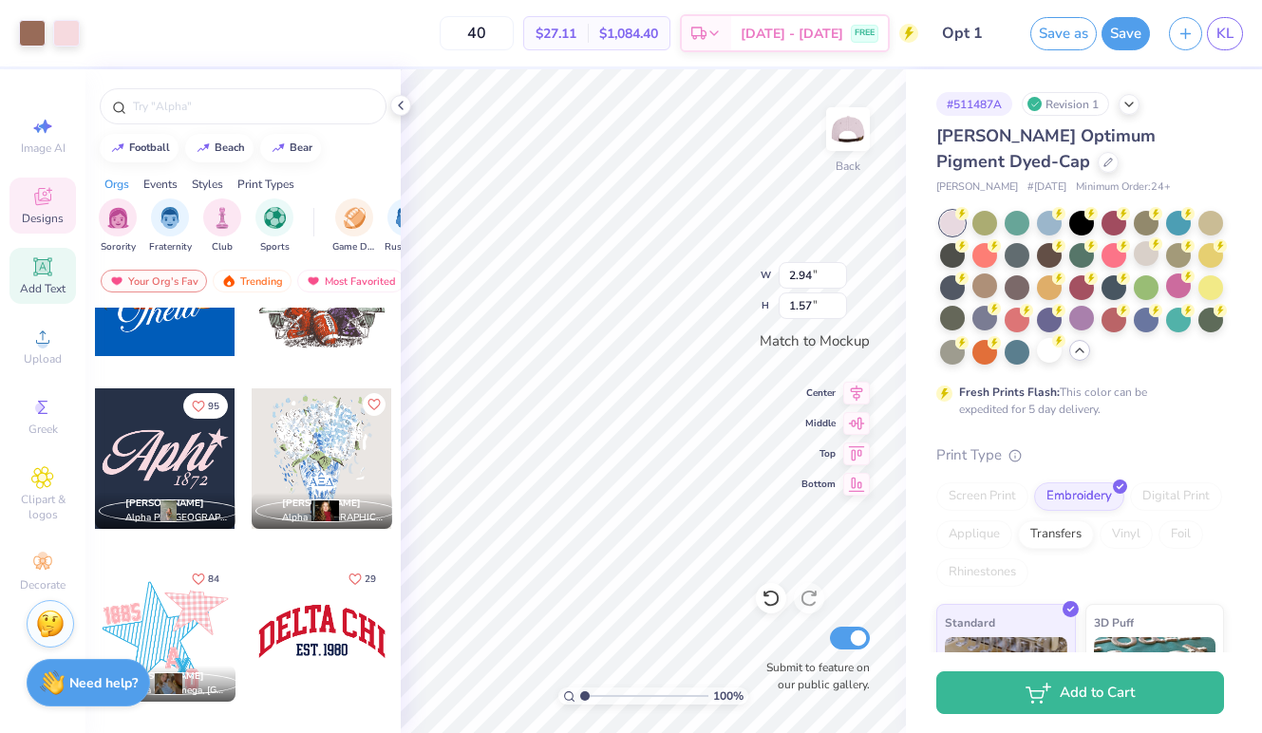
click at [55, 259] on div "Add Text" at bounding box center [42, 276] width 66 height 56
type input "1.65"
type input "0.48"
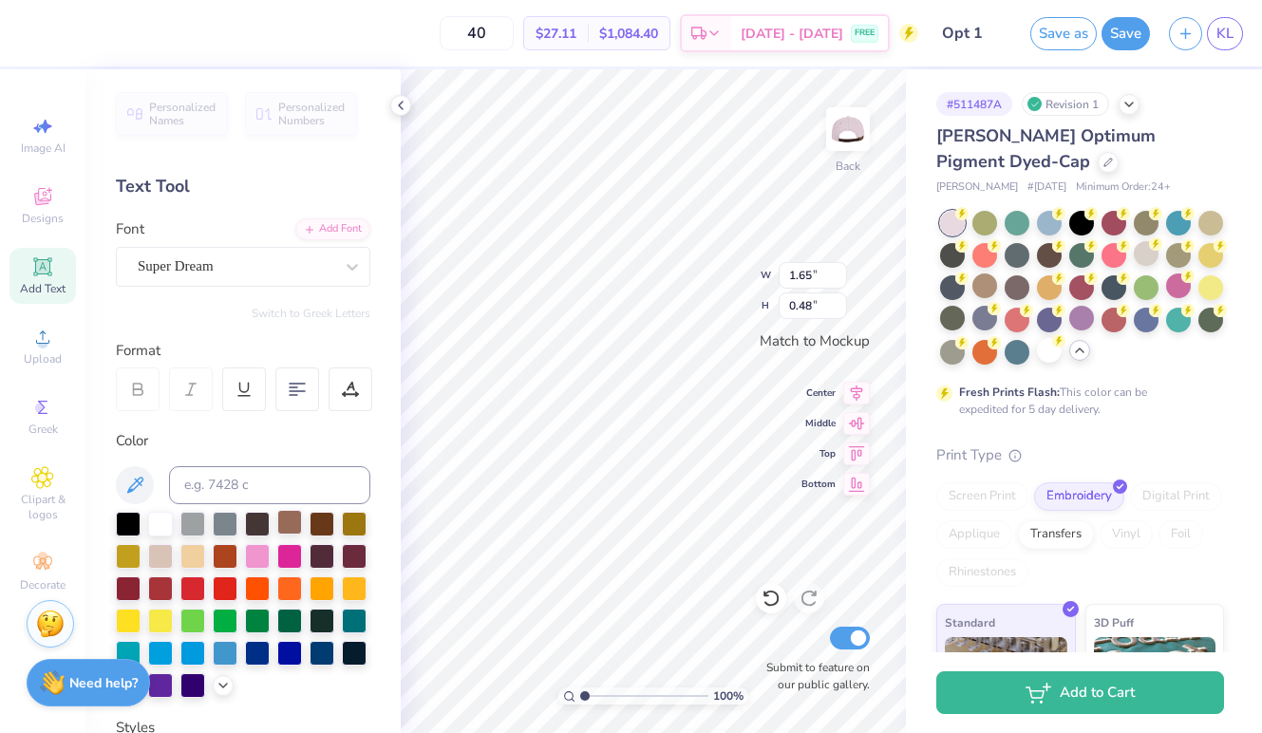
click at [293, 525] on div at bounding box center [289, 522] width 25 height 25
click at [280, 522] on div at bounding box center [289, 522] width 25 height 25
click at [282, 521] on div at bounding box center [289, 522] width 25 height 25
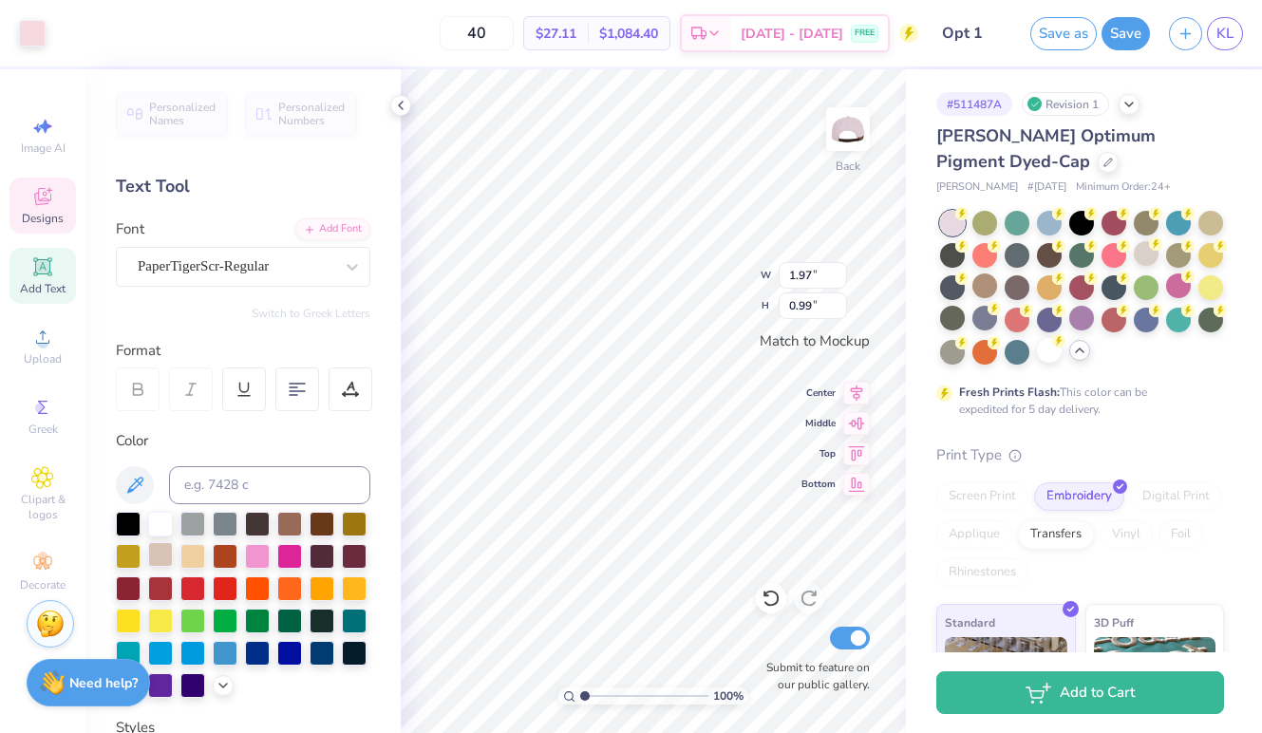
click at [148, 550] on div at bounding box center [160, 554] width 25 height 25
click at [299, 521] on div at bounding box center [289, 522] width 25 height 25
type input "1.87"
type input "0.80"
click at [290, 525] on div at bounding box center [289, 522] width 25 height 25
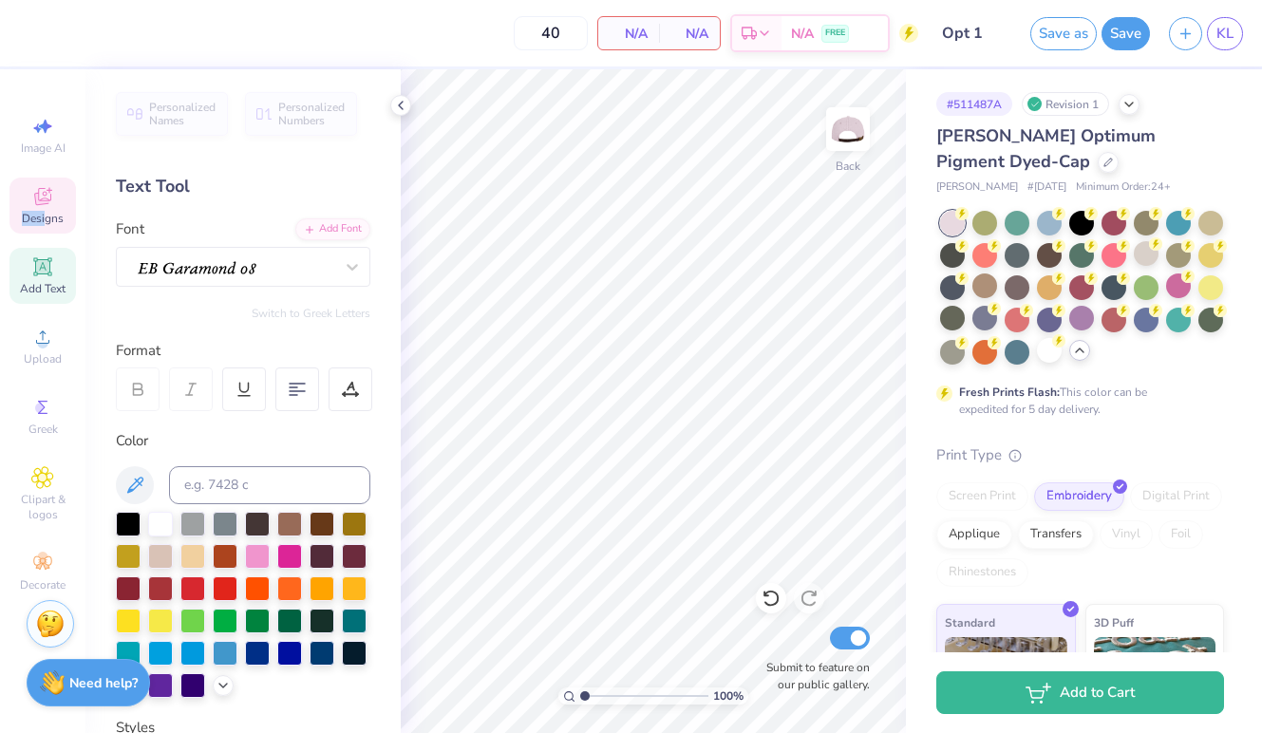
click at [47, 210] on div "Designs" at bounding box center [42, 206] width 66 height 56
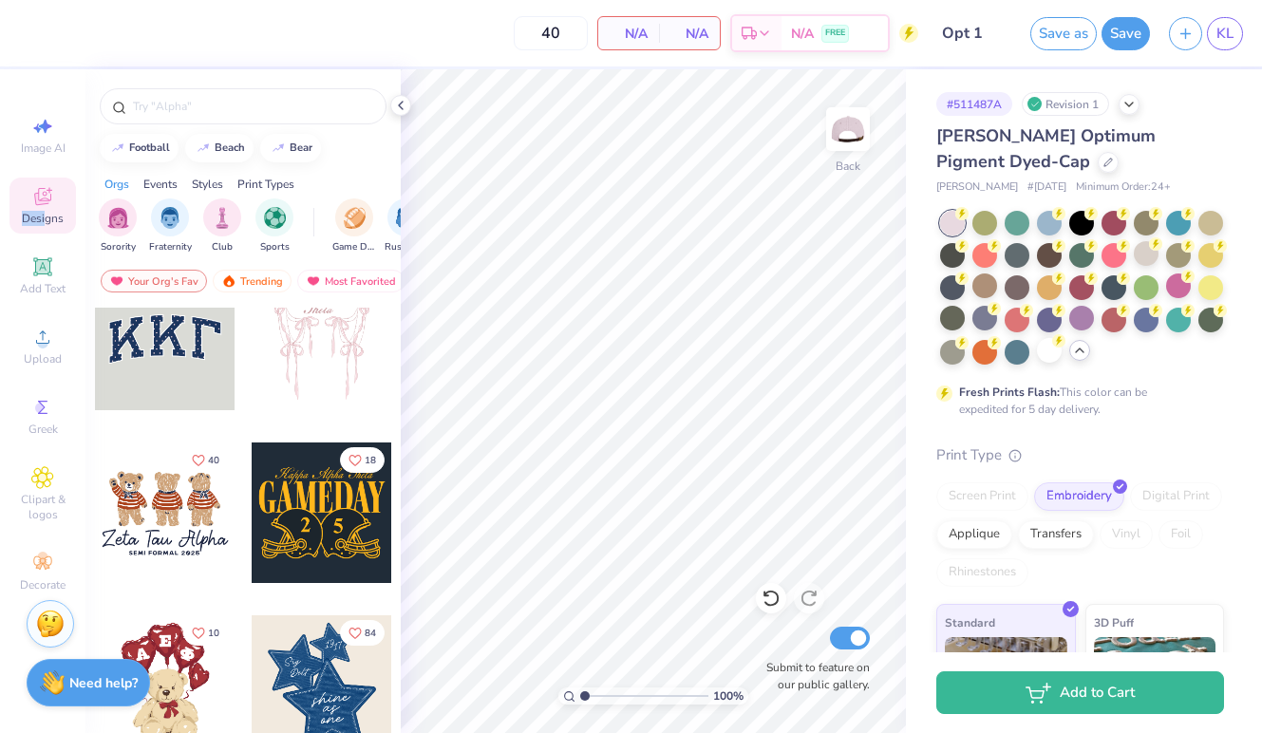
scroll to position [40, 0]
click at [168, 382] on div at bounding box center [165, 339] width 141 height 141
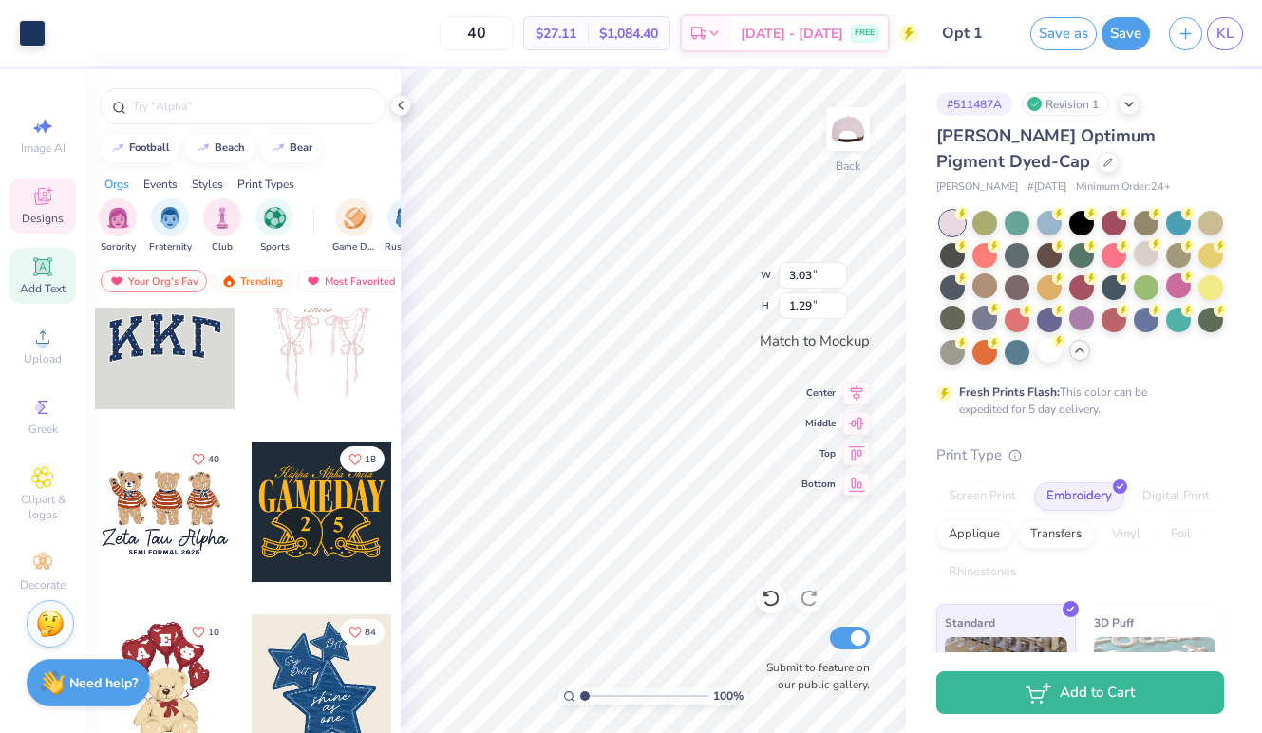
click at [34, 279] on div "Add Text" at bounding box center [42, 276] width 66 height 56
type input "1.65"
type input "0.48"
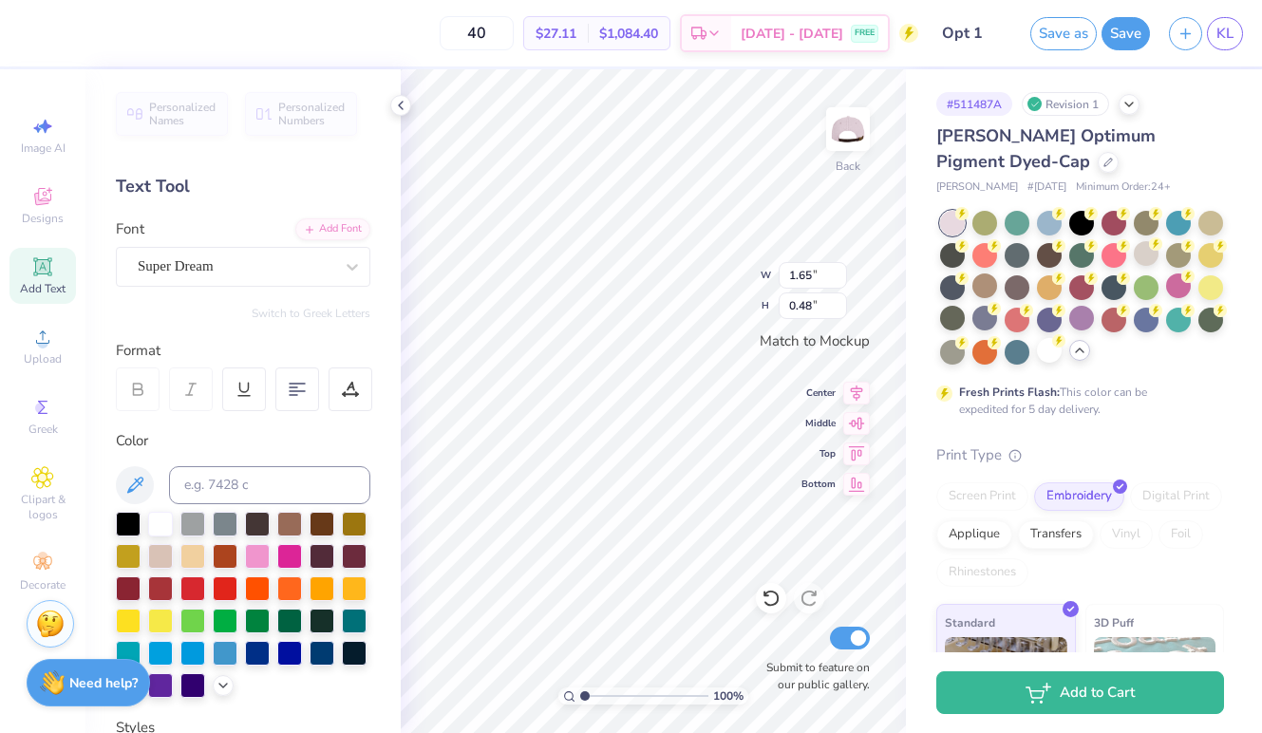
type textarea "X"
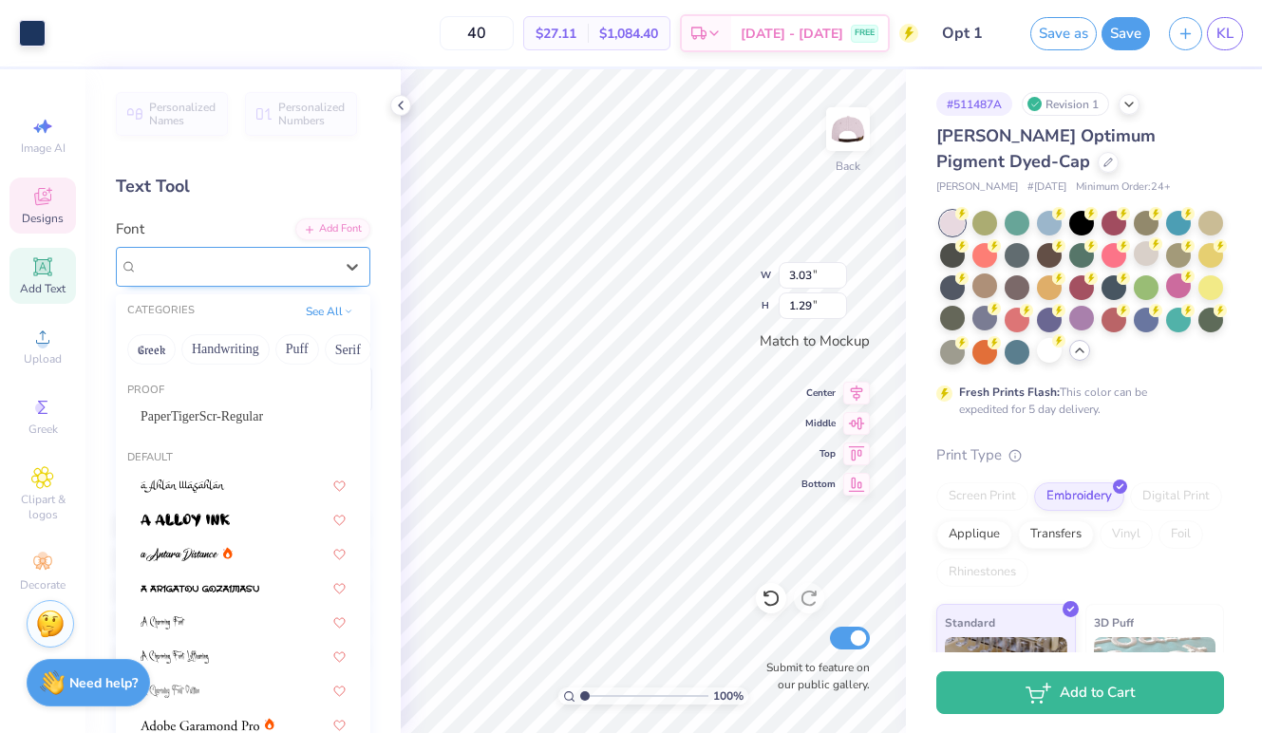
click at [238, 272] on div "Super Dream" at bounding box center [235, 266] width 199 height 29
click at [193, 205] on div "Personalized Names Personalized Numbers Text Tool Add Font Font option Super Dr…" at bounding box center [242, 401] width 315 height 664
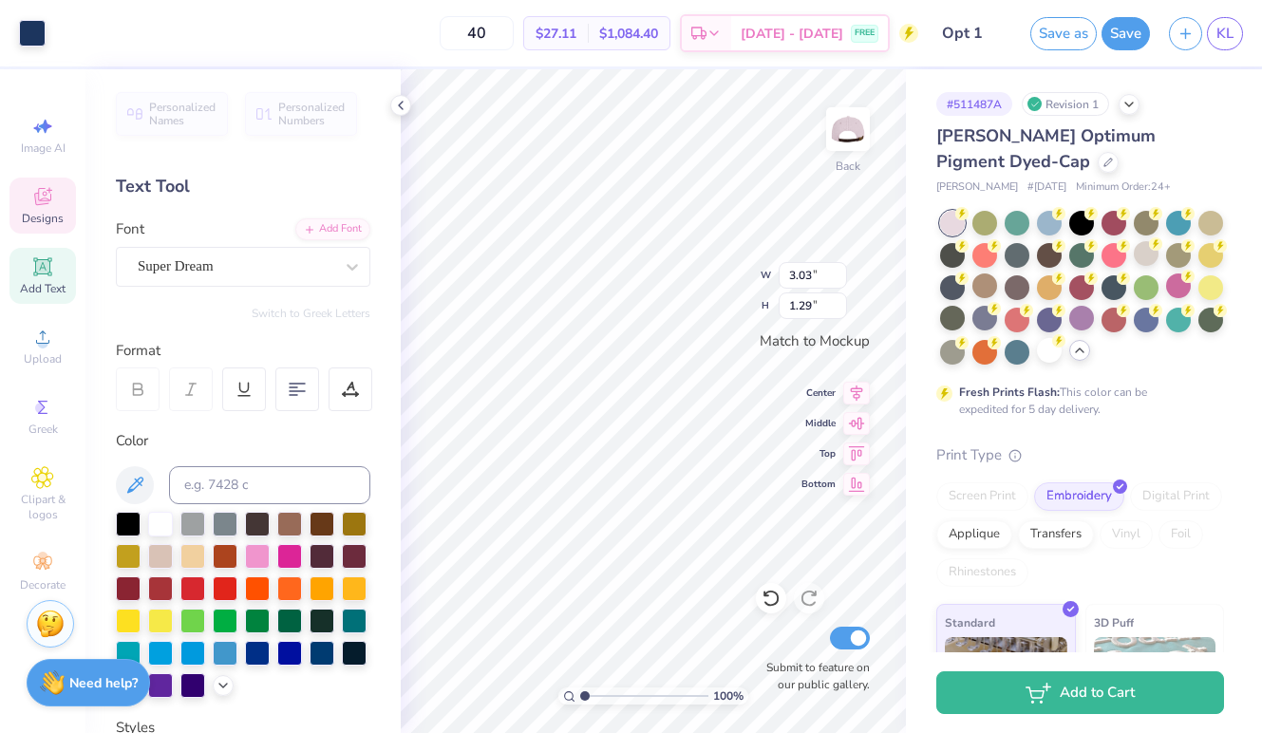
click at [307, 321] on div "Personalized Names Personalized Numbers Text Tool Add Font Font Super Dream Swi…" at bounding box center [242, 401] width 315 height 664
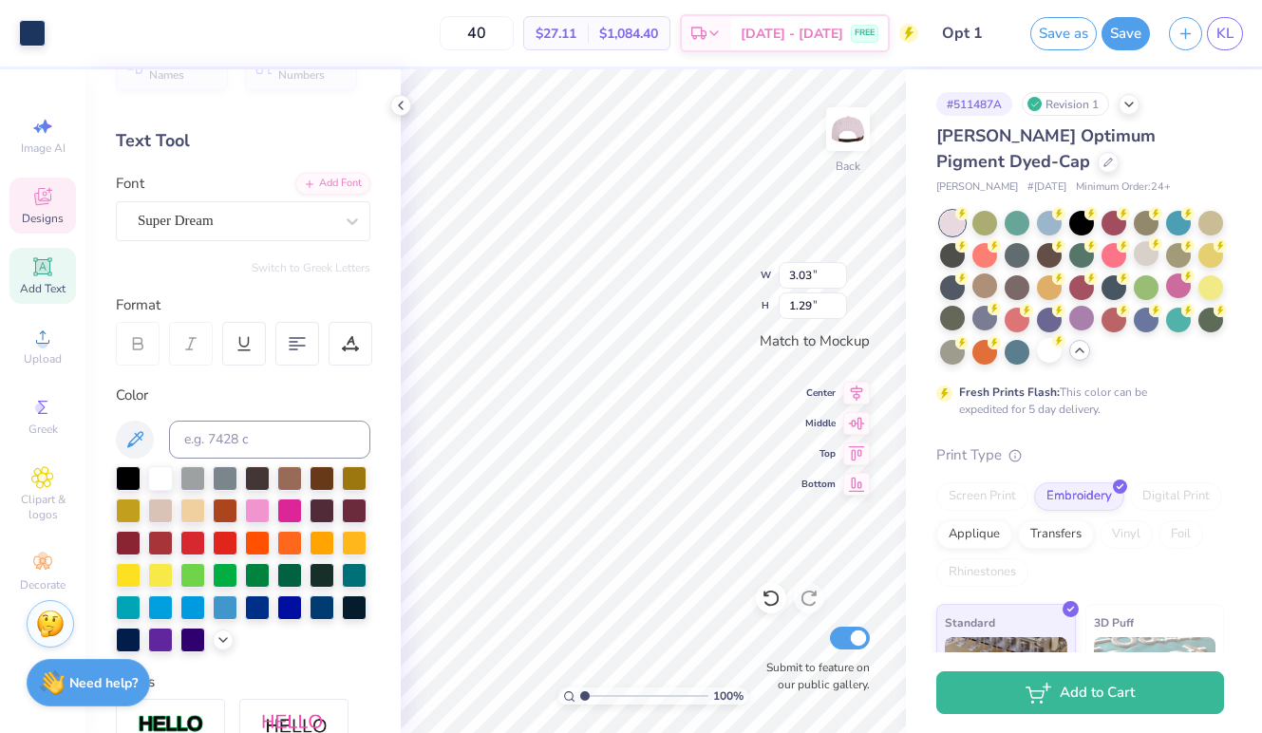
scroll to position [46, 0]
click at [52, 272] on icon at bounding box center [42, 266] width 23 height 23
type input "1.65"
type input "0.48"
type textarea "T"
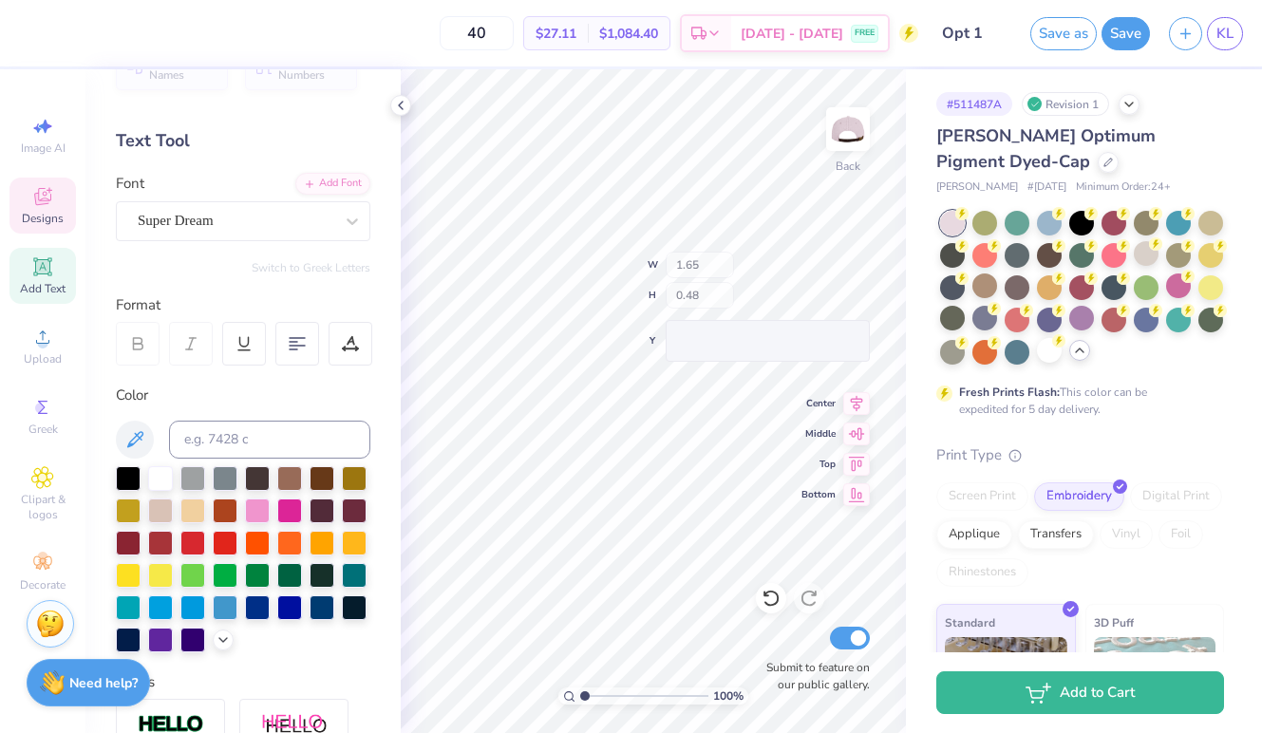
click at [46, 200] on icon at bounding box center [42, 196] width 17 height 17
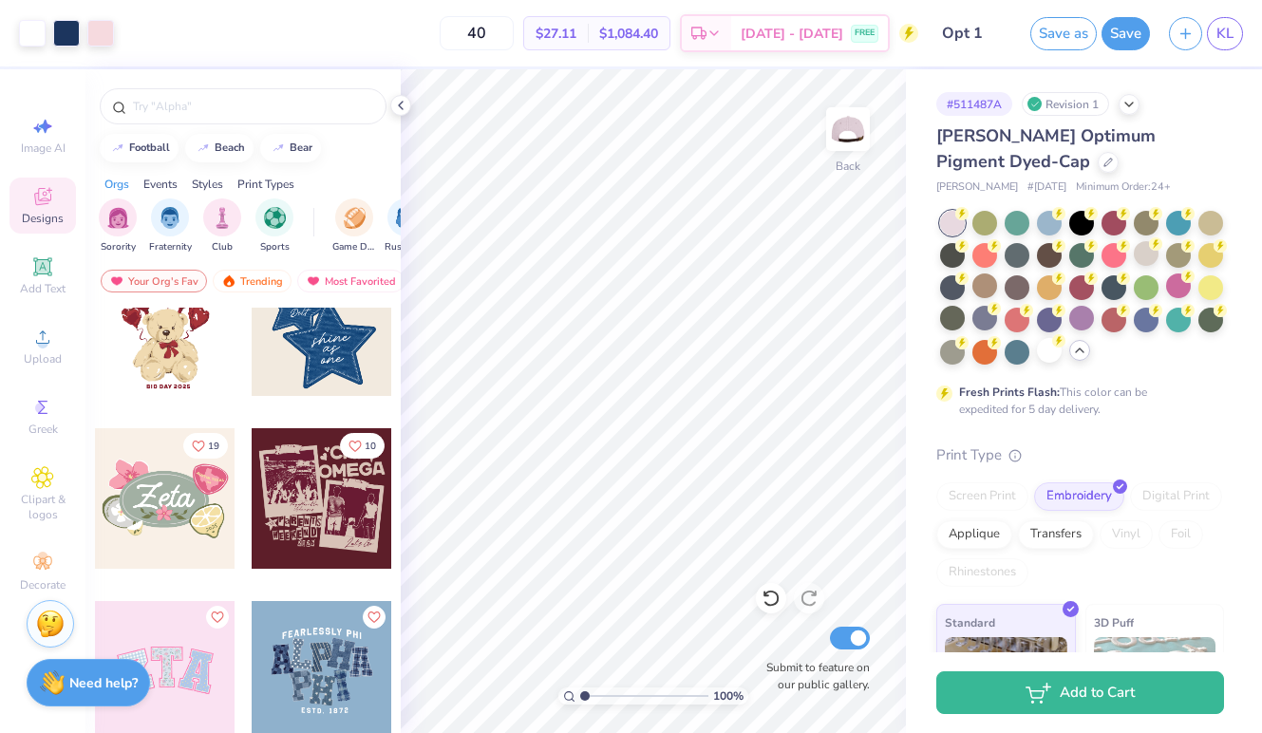
scroll to position [401, 0]
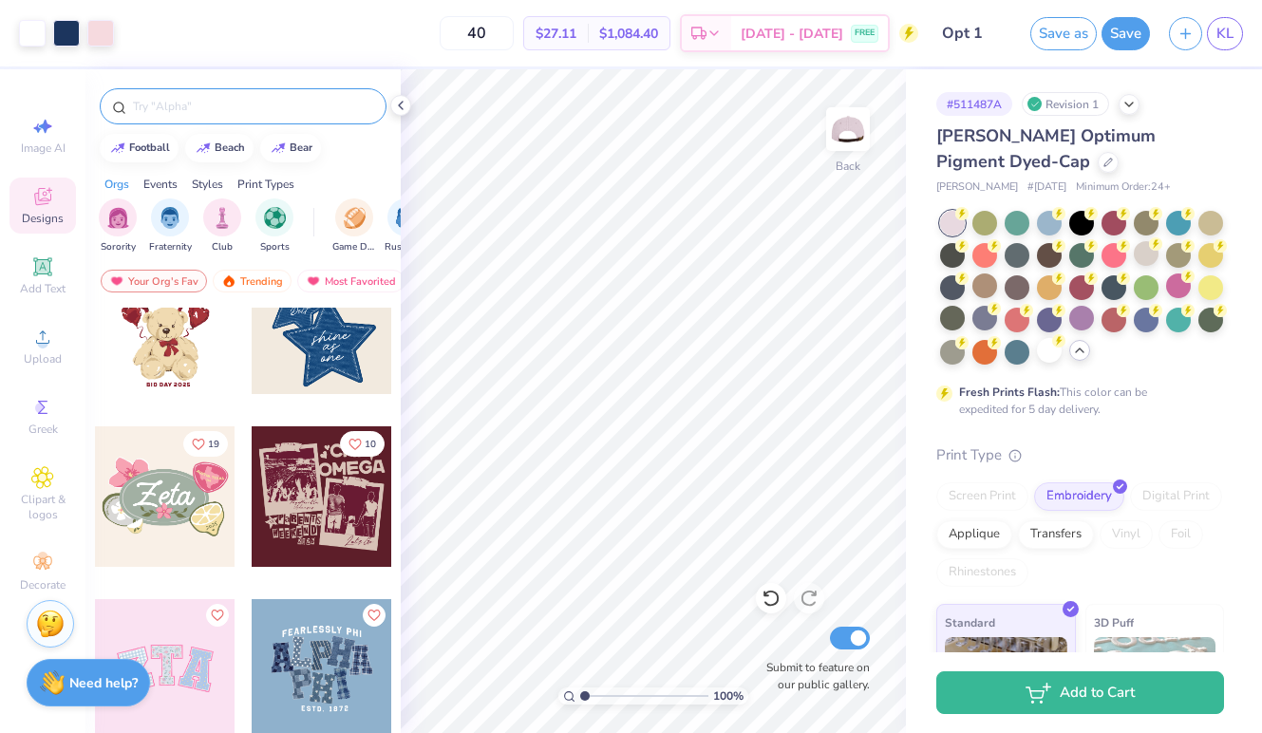
click at [175, 120] on div at bounding box center [243, 106] width 287 height 36
click at [169, 116] on div at bounding box center [243, 106] width 287 height 36
click at [150, 107] on input "text" at bounding box center [252, 106] width 243 height 19
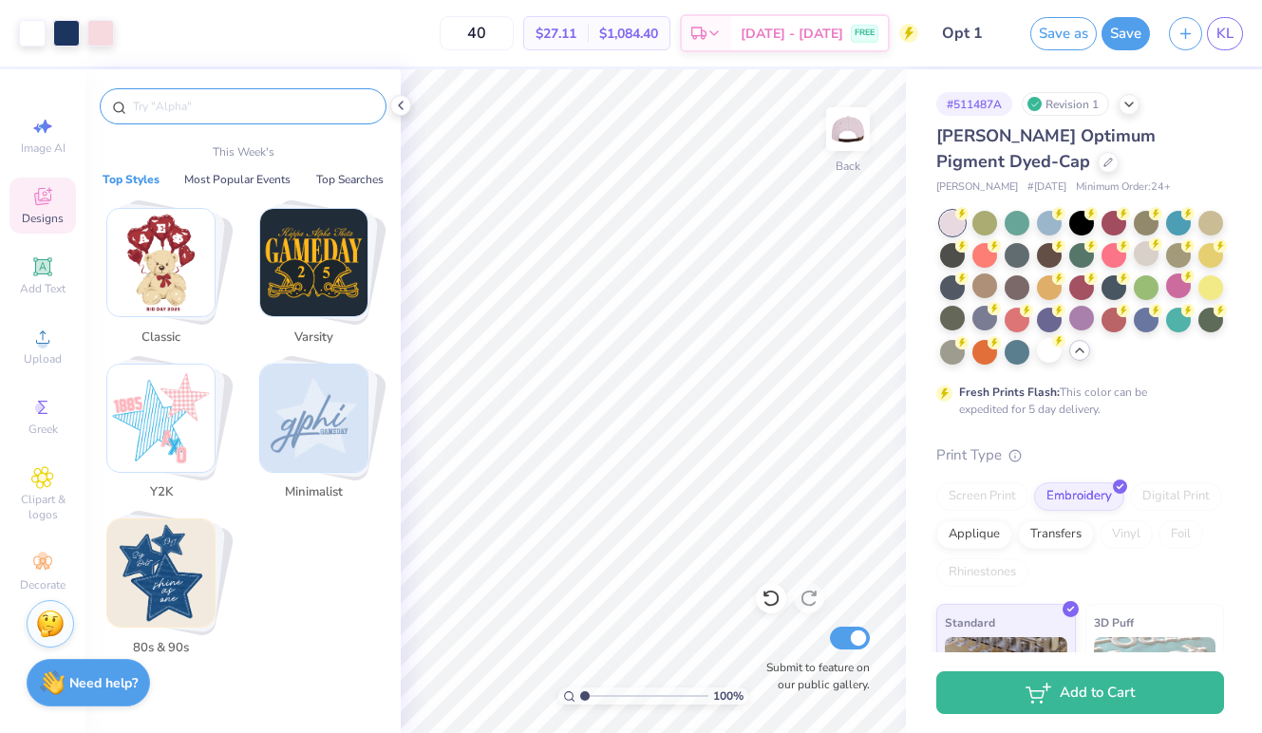
type input "g"
click at [108, 35] on div at bounding box center [100, 31] width 27 height 27
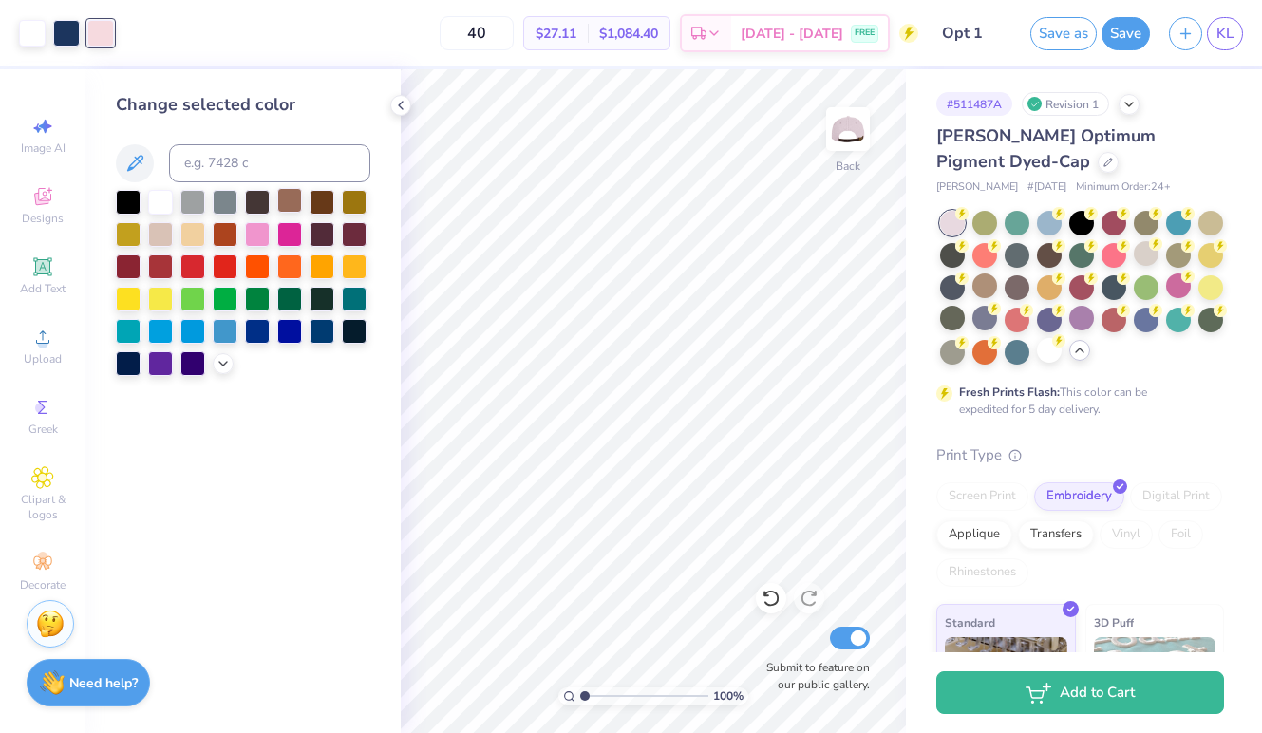
click at [290, 213] on div at bounding box center [289, 200] width 25 height 25
click at [64, 31] on div at bounding box center [66, 31] width 27 height 27
click at [283, 210] on div at bounding box center [289, 200] width 25 height 25
click at [92, 26] on div "40 $27.11 Per Item $1,084.40 Total Est. Delivery Sep 6 - 9 FREE" at bounding box center [503, 33] width 829 height 66
click at [314, 201] on div at bounding box center [322, 200] width 25 height 25
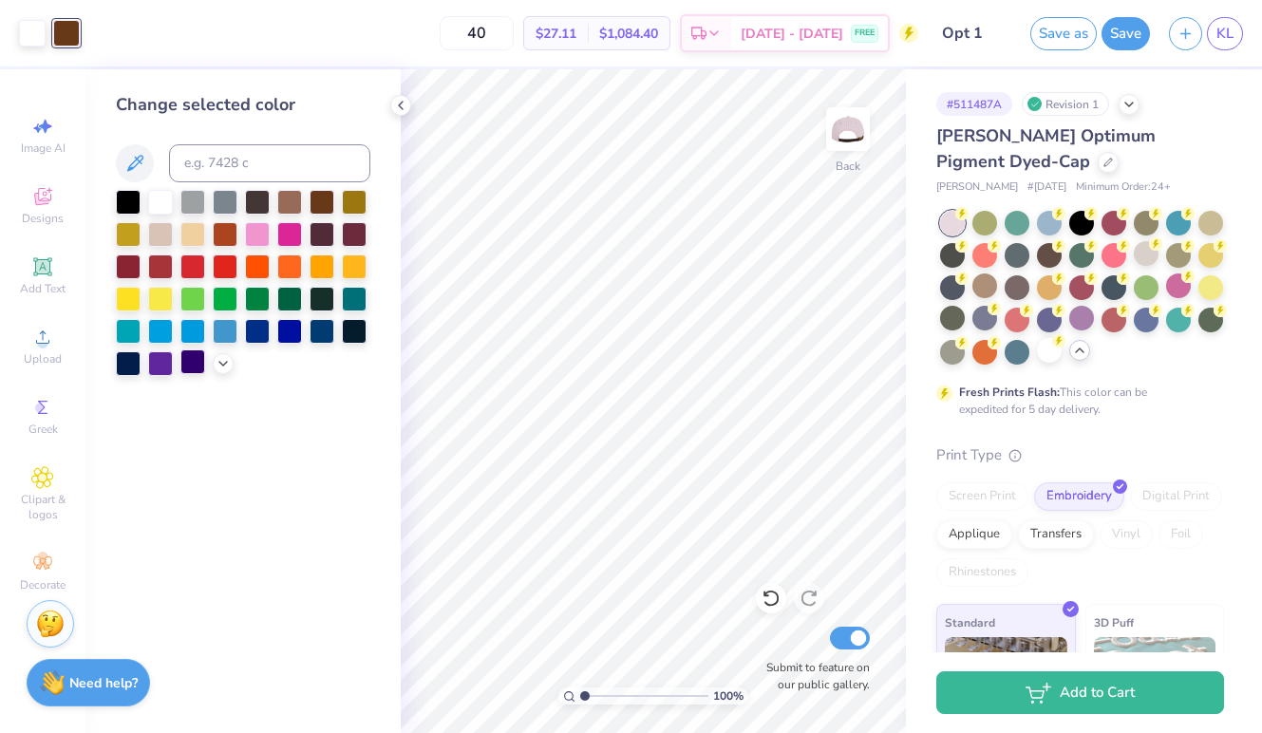
click at [194, 367] on div at bounding box center [192, 361] width 25 height 25
click at [47, 211] on span "Designs" at bounding box center [43, 218] width 42 height 15
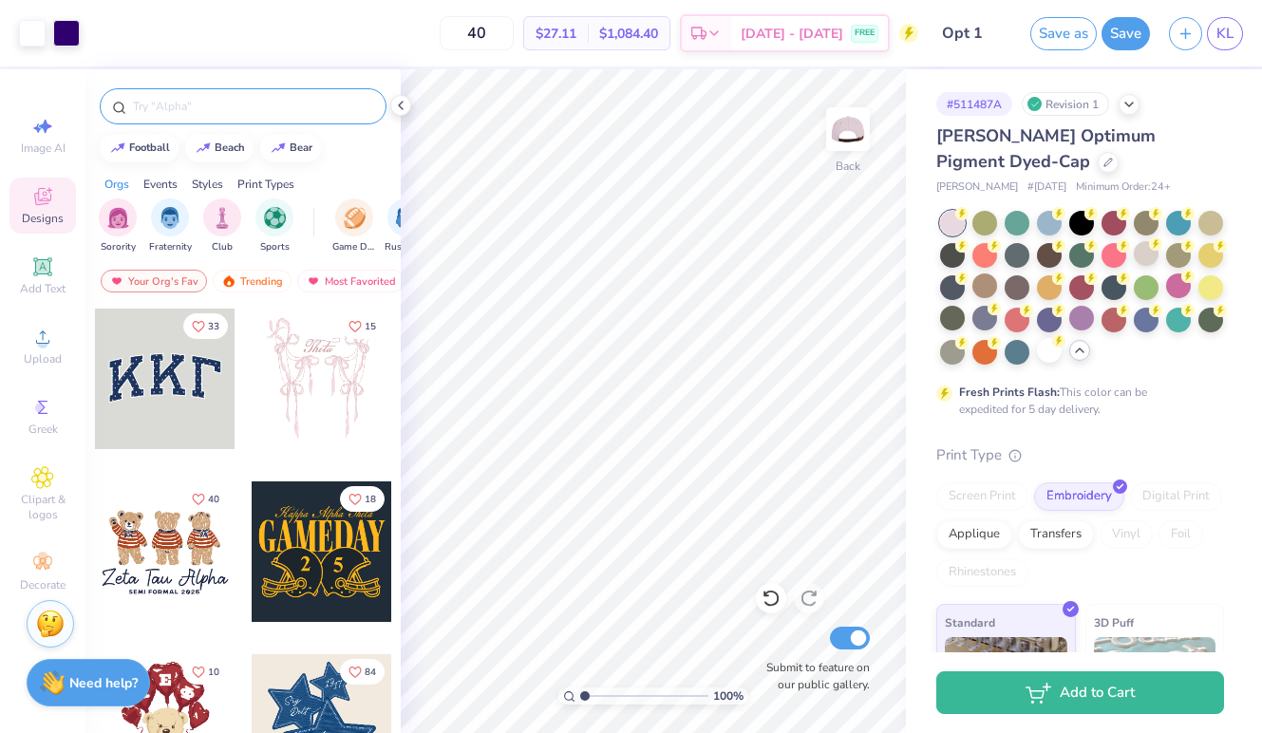
click at [197, 98] on input "text" at bounding box center [252, 106] width 243 height 19
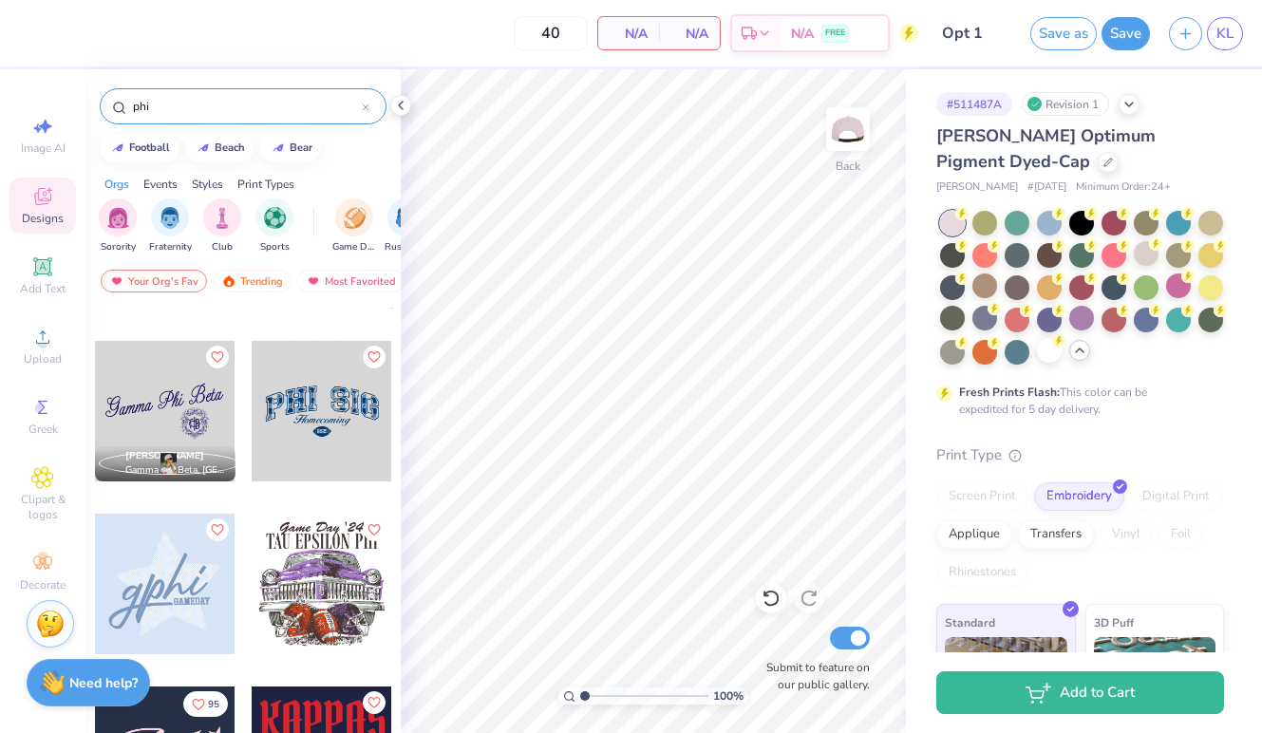
scroll to position [192, 0]
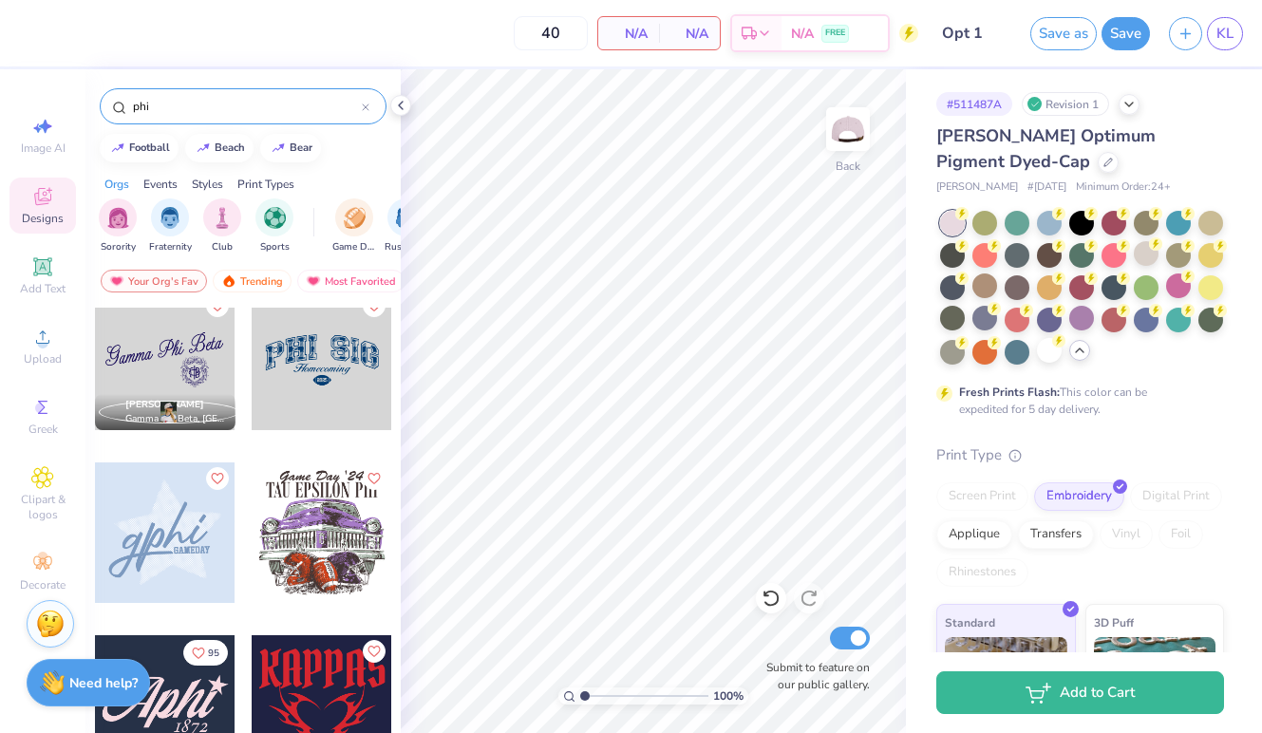
click at [170, 527] on div at bounding box center [165, 532] width 141 height 141
click at [94, 527] on div at bounding box center [23, 532] width 141 height 141
click at [207, 544] on div at bounding box center [165, 532] width 141 height 141
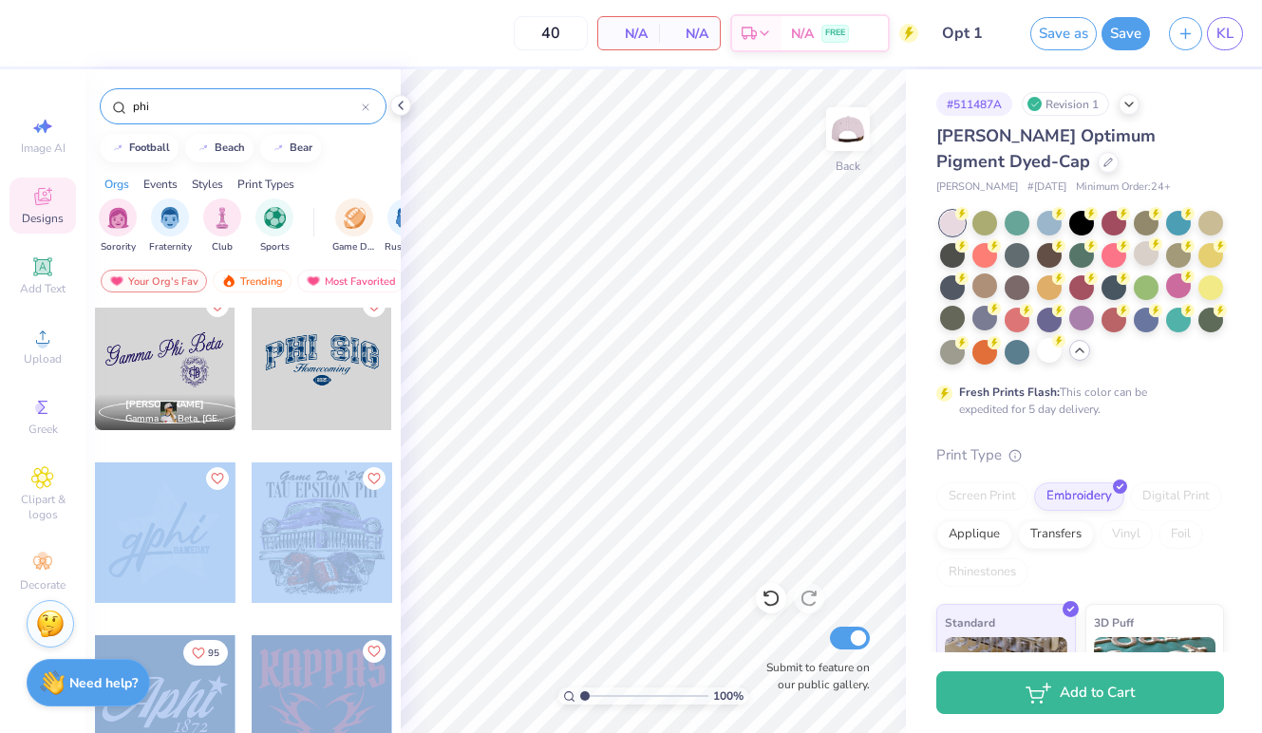
click at [460, 508] on div "40 N/A Per Item N/A Total Est. Delivery N/A FREE Design Title Opt 1 Save as Sav…" at bounding box center [631, 366] width 1262 height 733
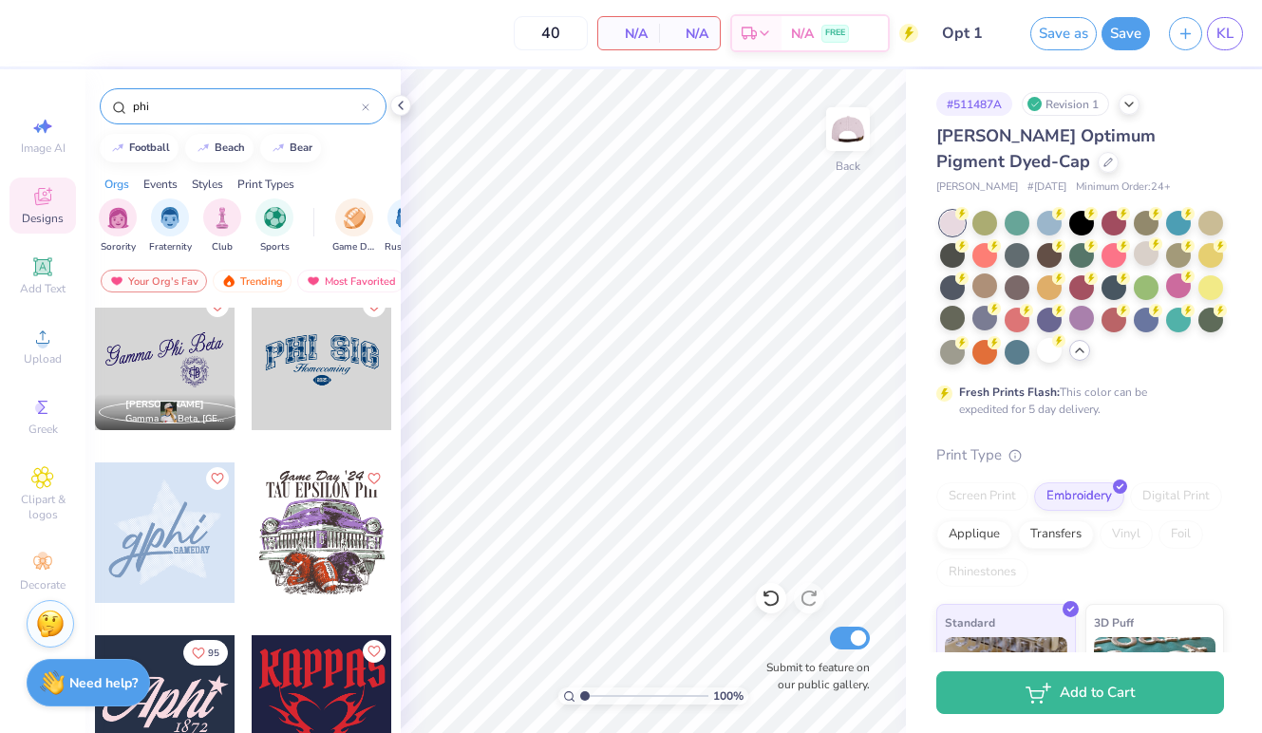
click at [220, 551] on div at bounding box center [165, 532] width 141 height 141
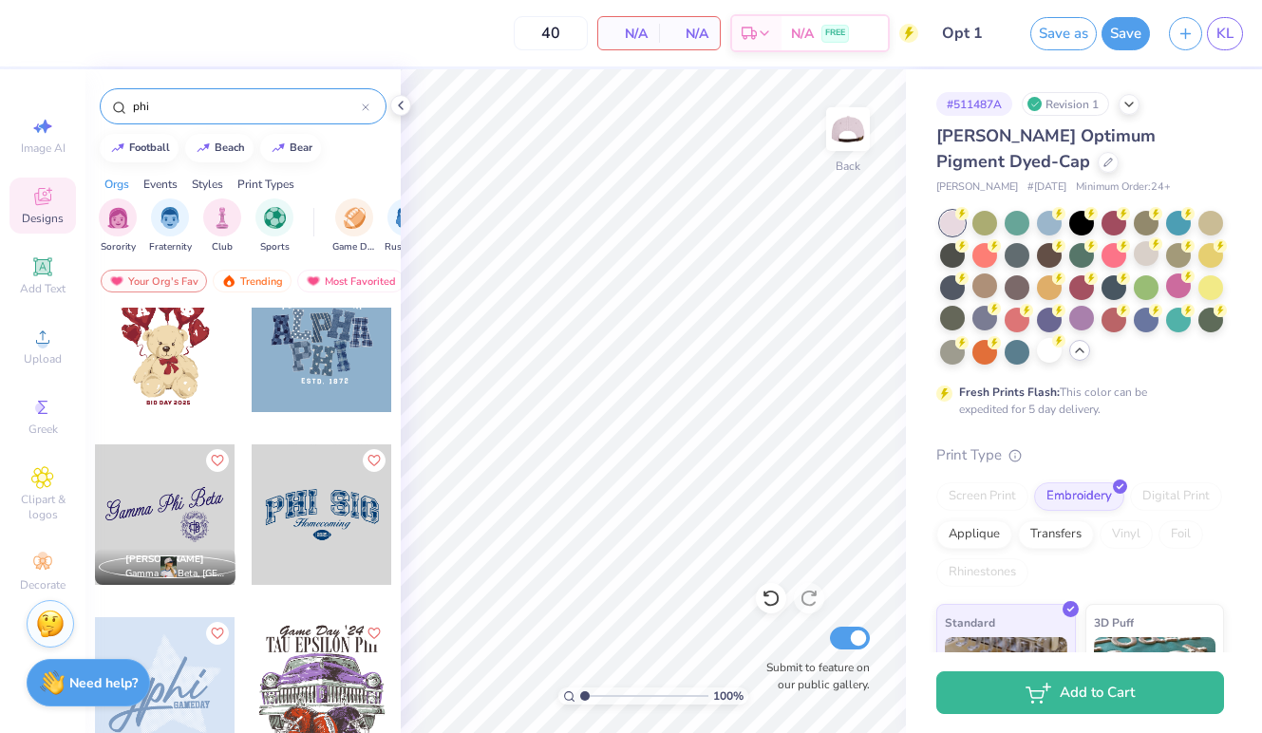
scroll to position [52, 0]
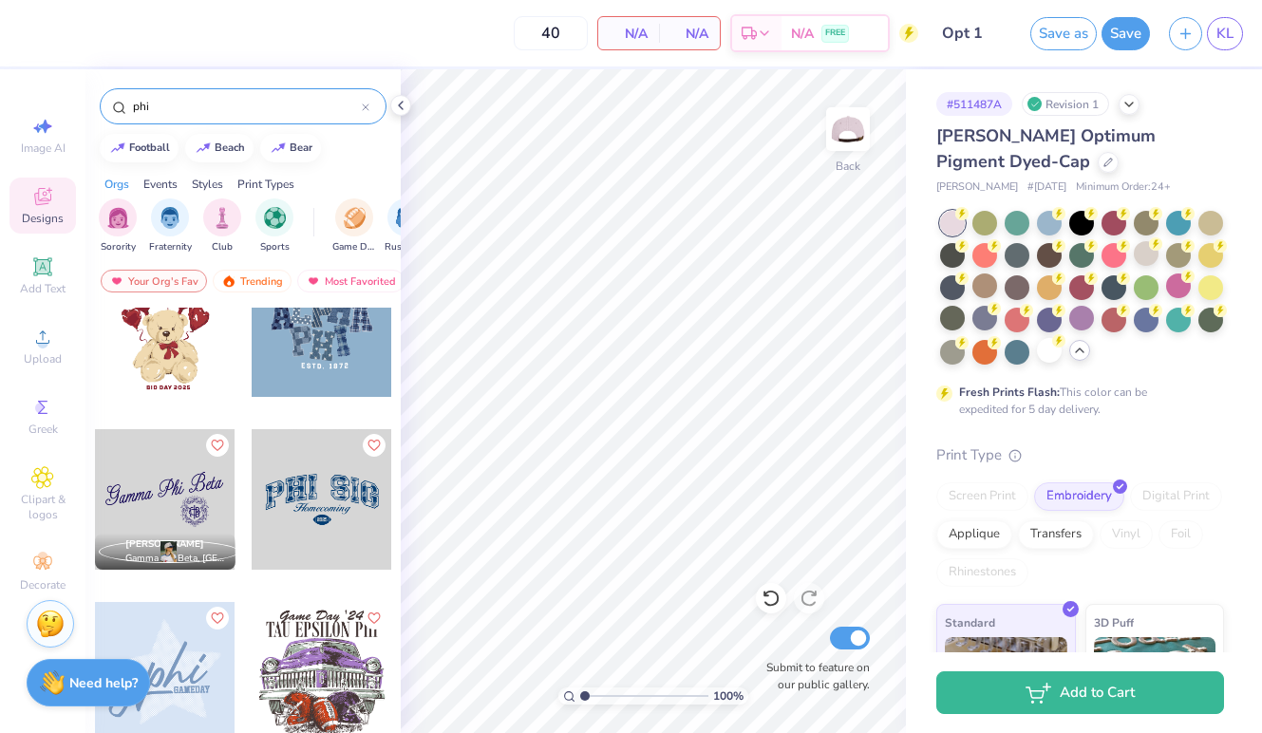
click at [161, 92] on div "phi" at bounding box center [243, 106] width 287 height 36
click at [160, 101] on input "phi" at bounding box center [246, 106] width 231 height 19
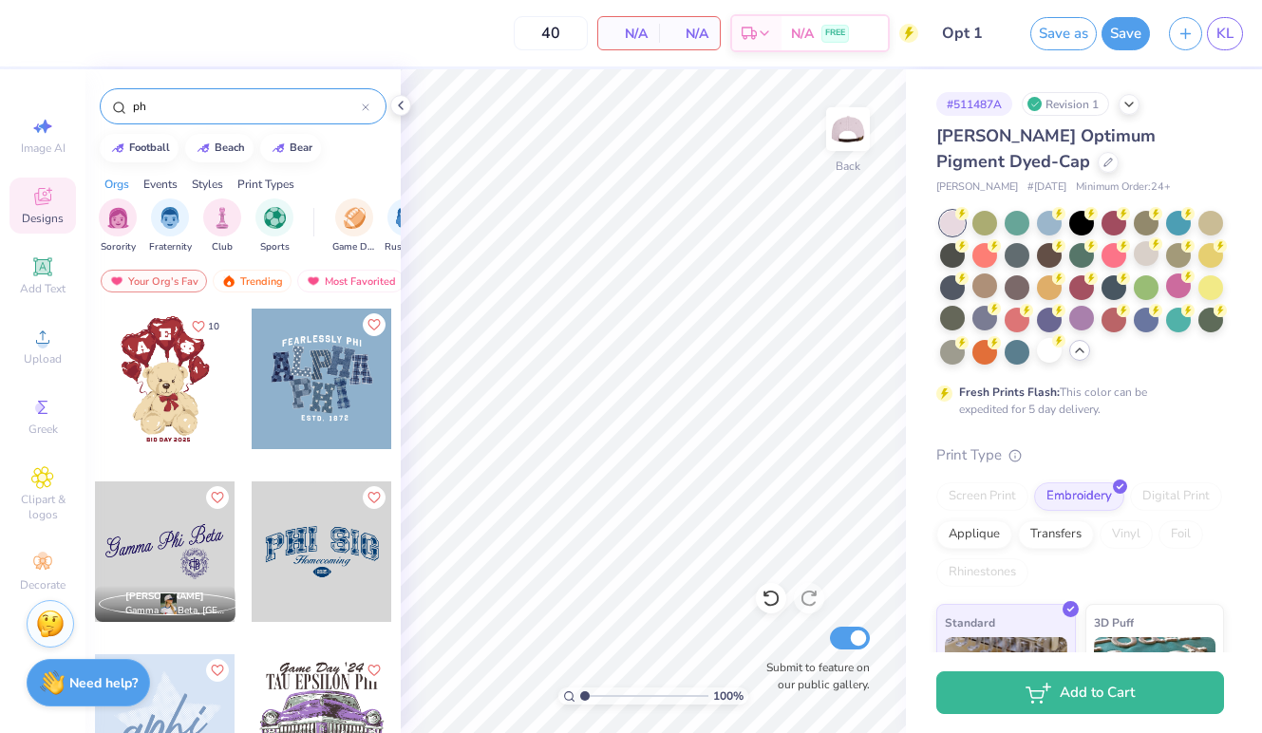
type input "p"
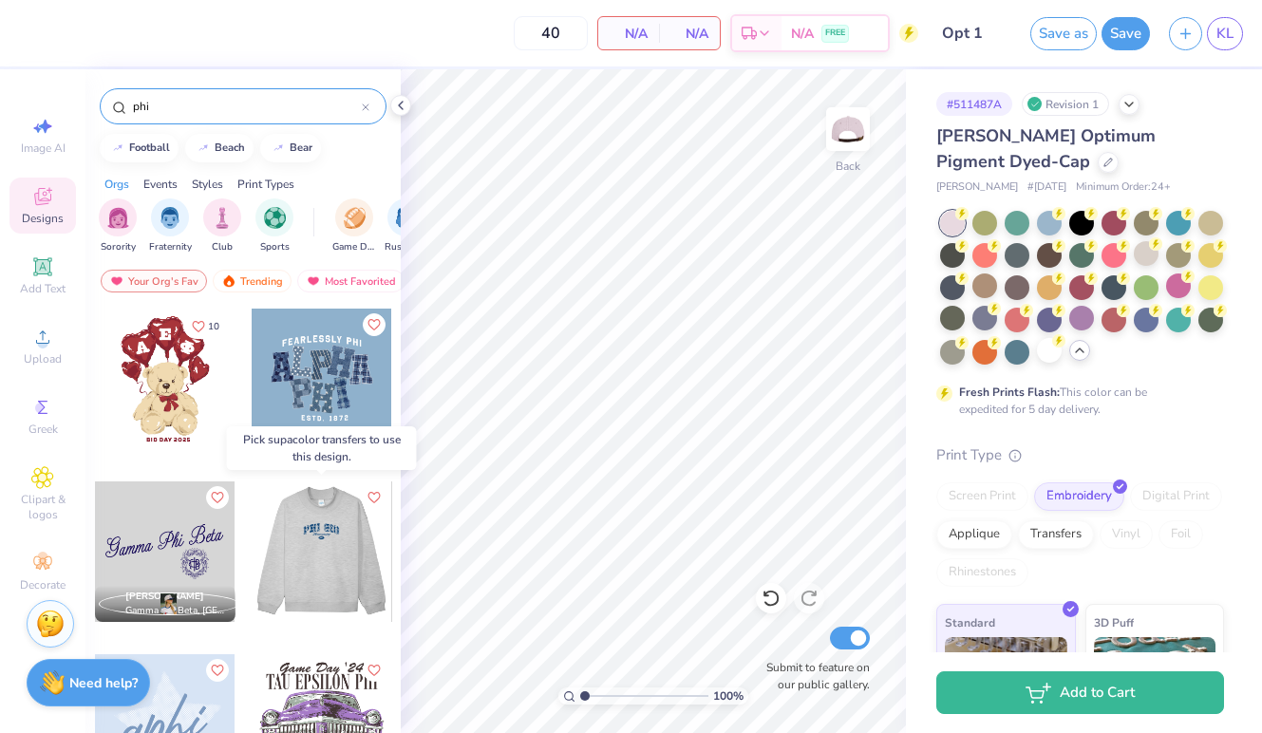
scroll to position [0, 0]
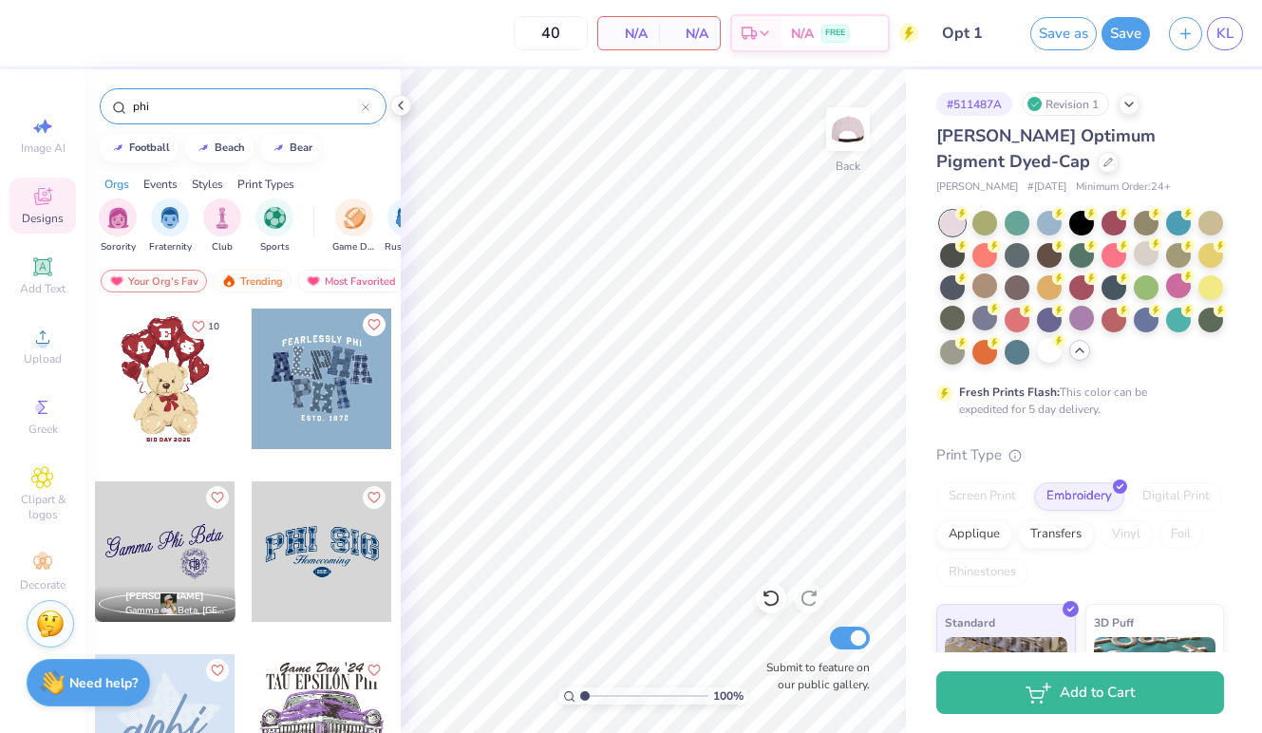
click at [133, 108] on input "phi" at bounding box center [246, 106] width 231 height 19
type input "gphi"
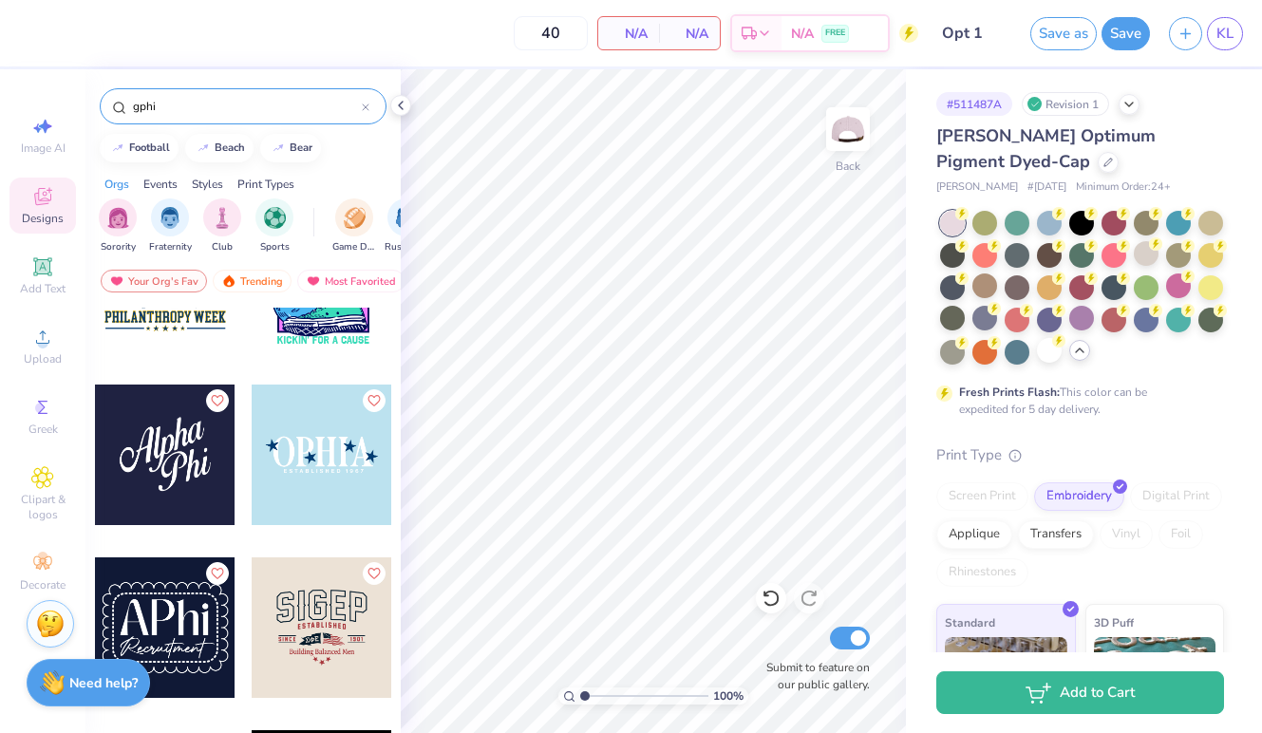
scroll to position [1488, 0]
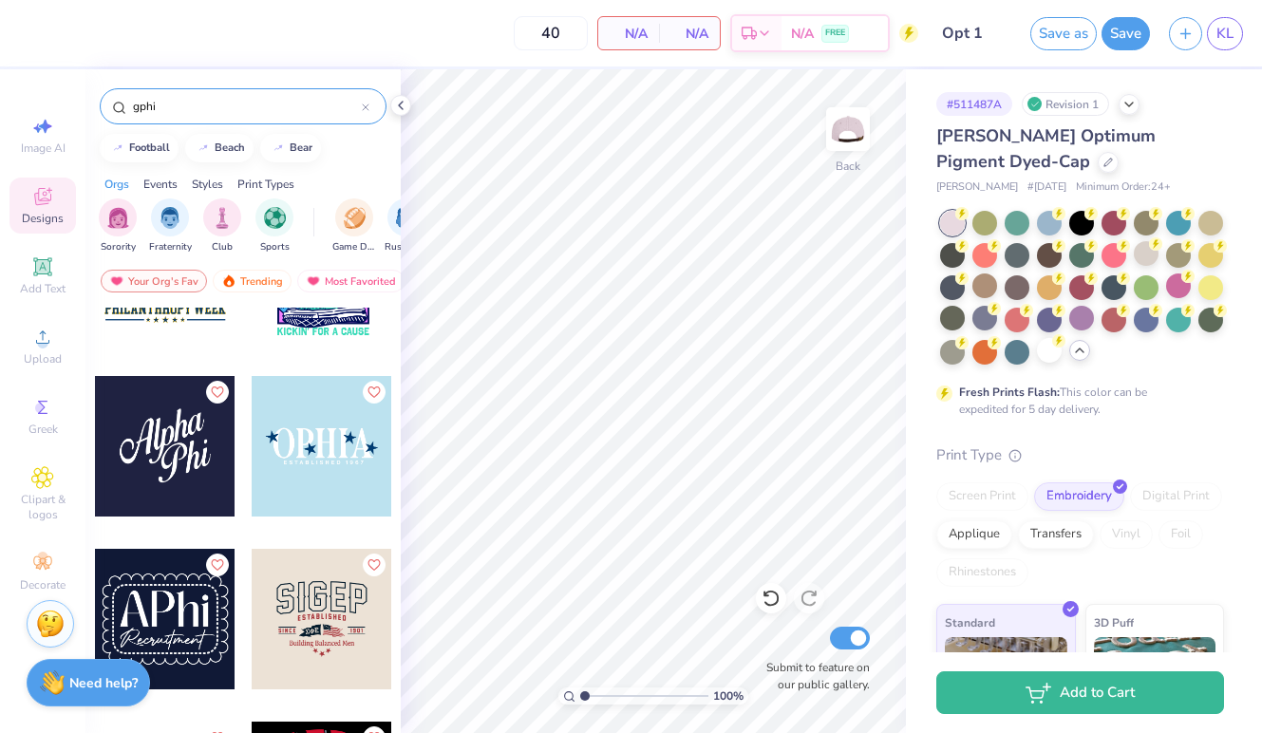
click at [184, 455] on div at bounding box center [165, 446] width 141 height 141
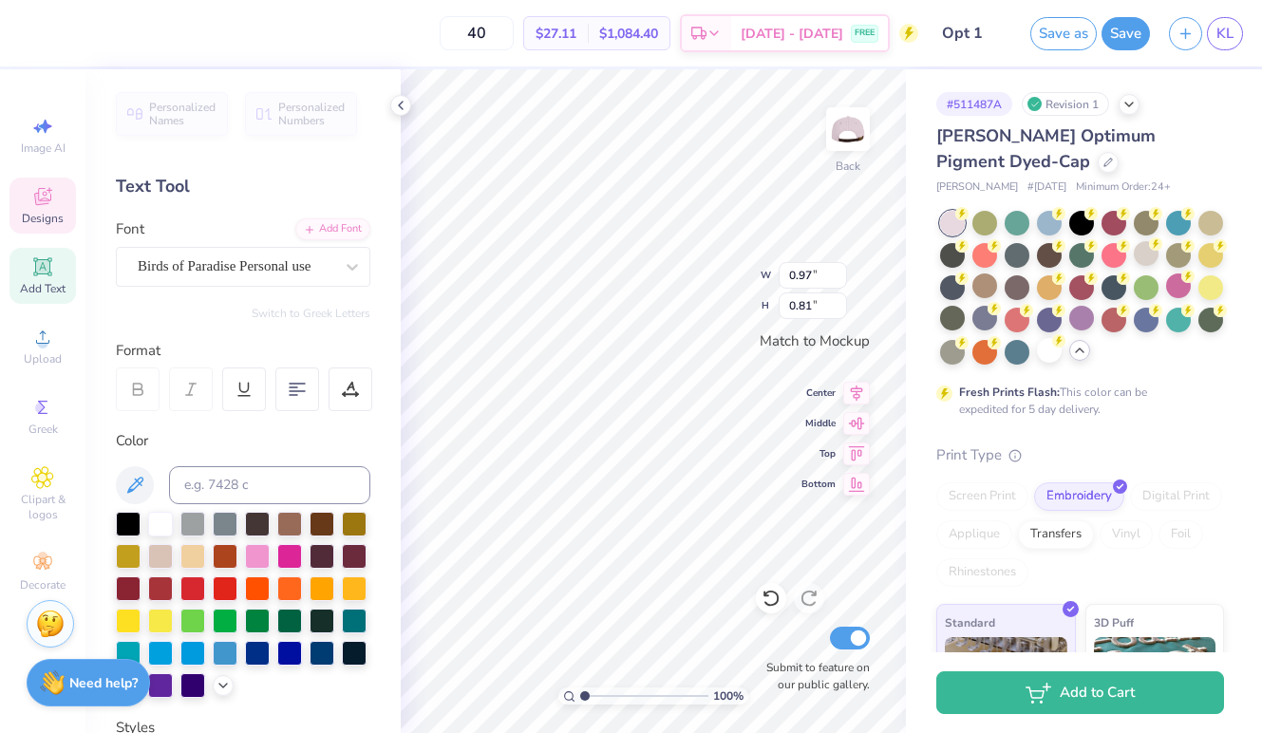
type input "1.58"
type input "1.02"
click at [295, 321] on div "Personalized Names Personalized Numbers Text Tool Add Font Font Birds of Paradi…" at bounding box center [242, 401] width 315 height 664
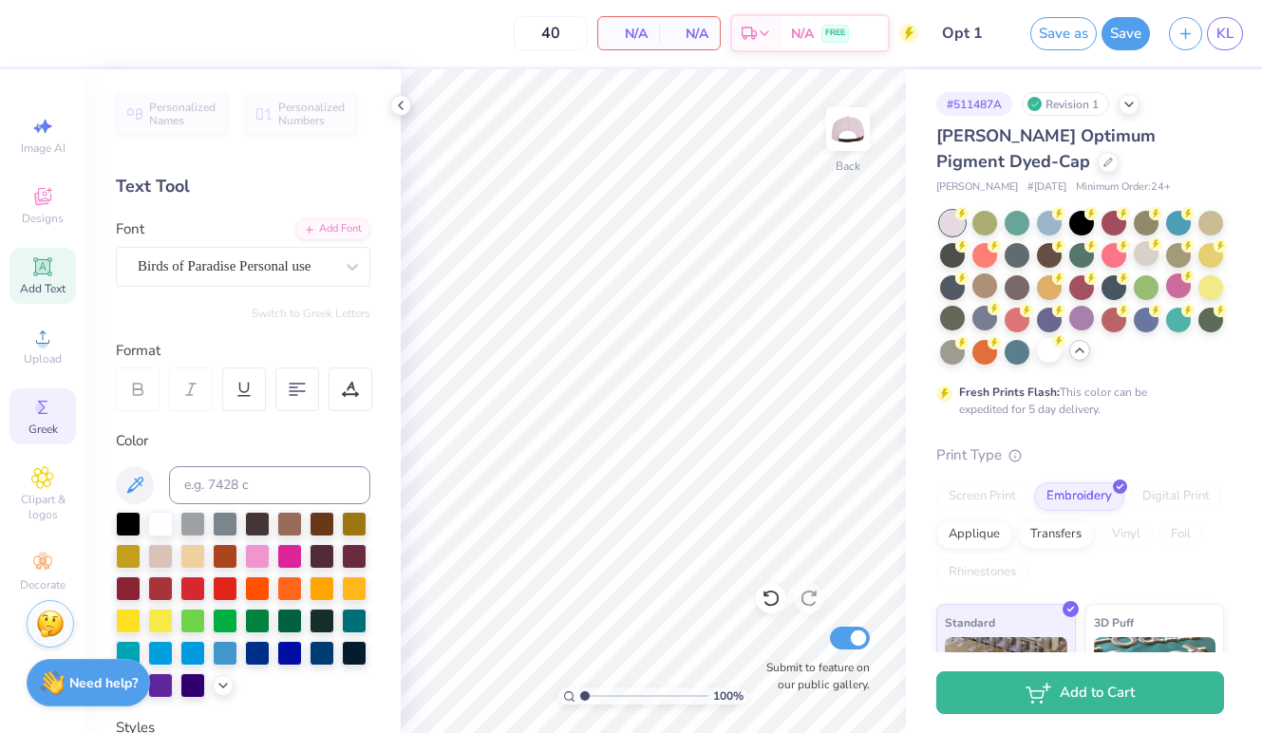
click at [51, 424] on span "Greek" at bounding box center [42, 429] width 29 height 15
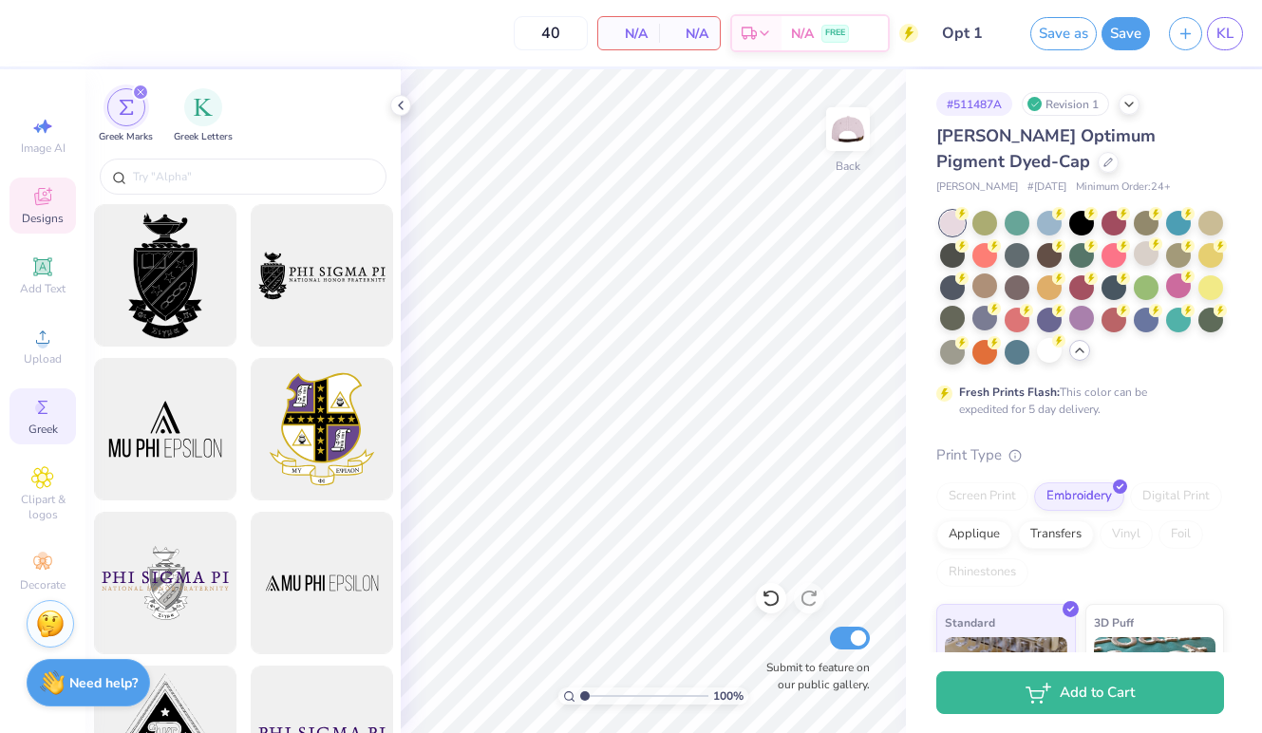
click at [29, 197] on div "Designs" at bounding box center [42, 206] width 66 height 56
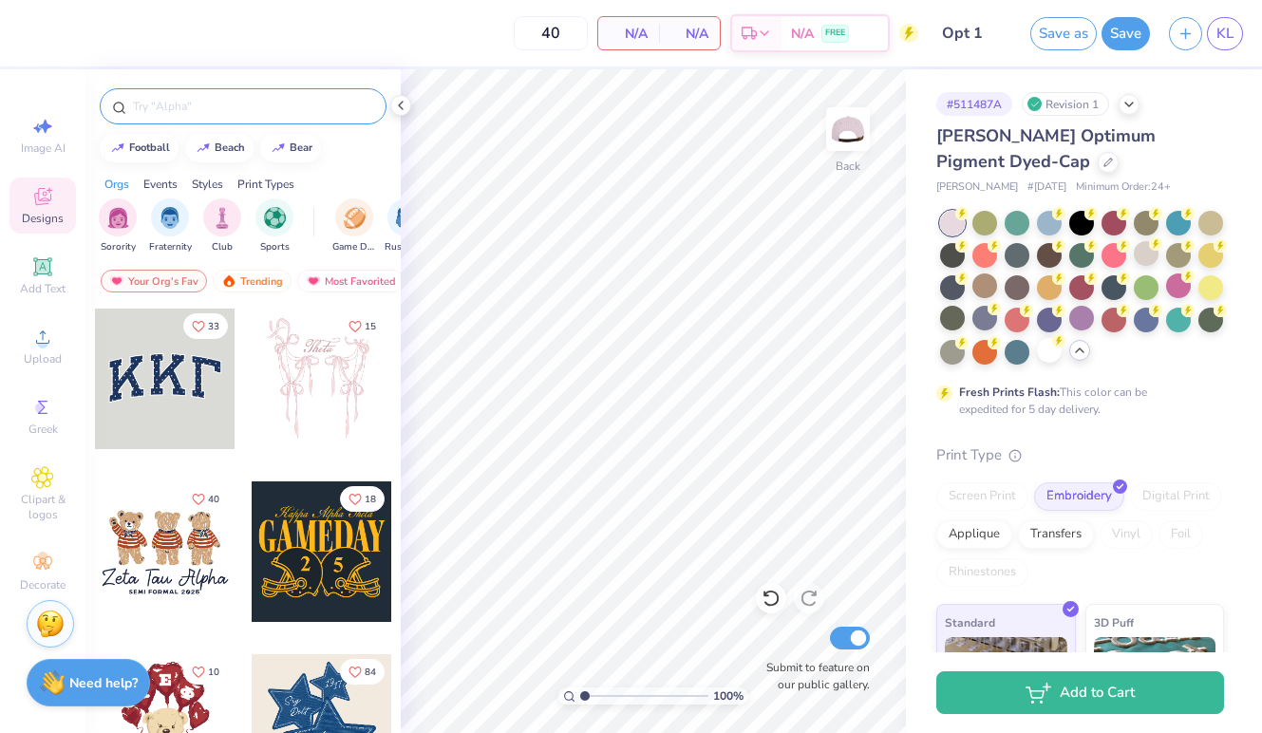
click at [162, 108] on input "text" at bounding box center [252, 106] width 243 height 19
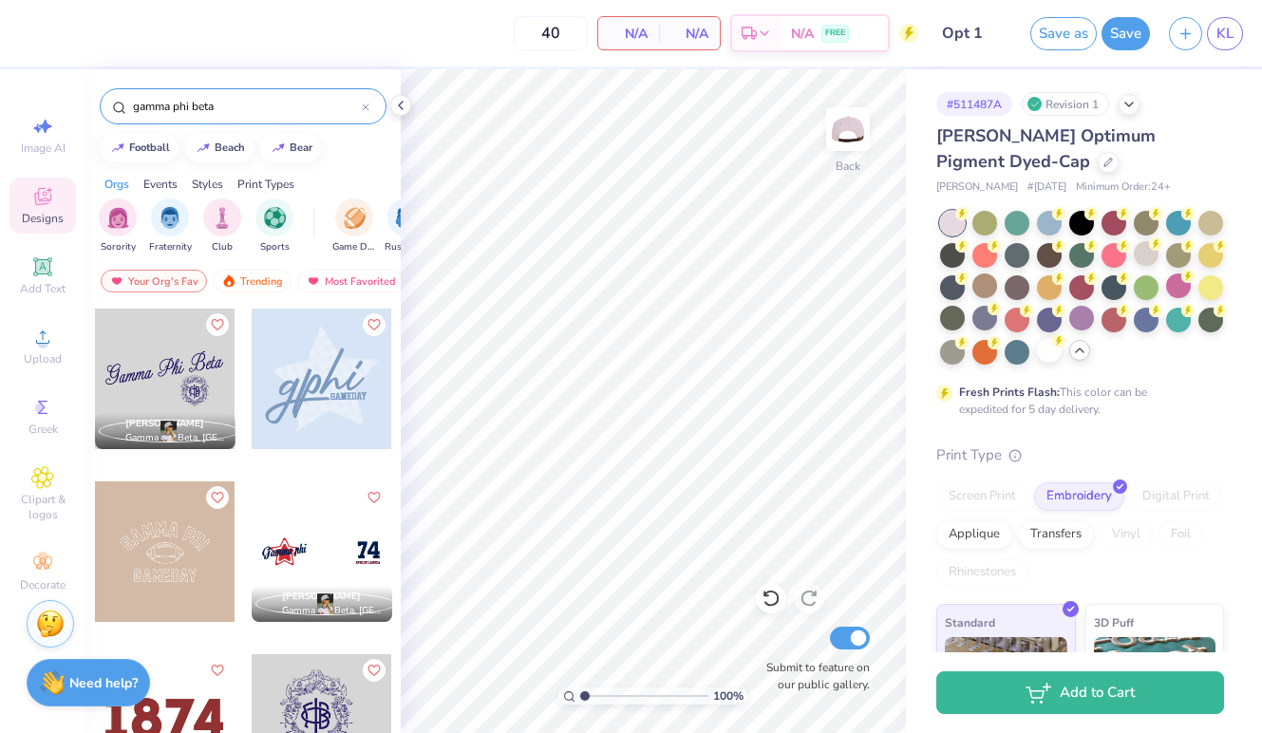
type input "gamma phi beta"
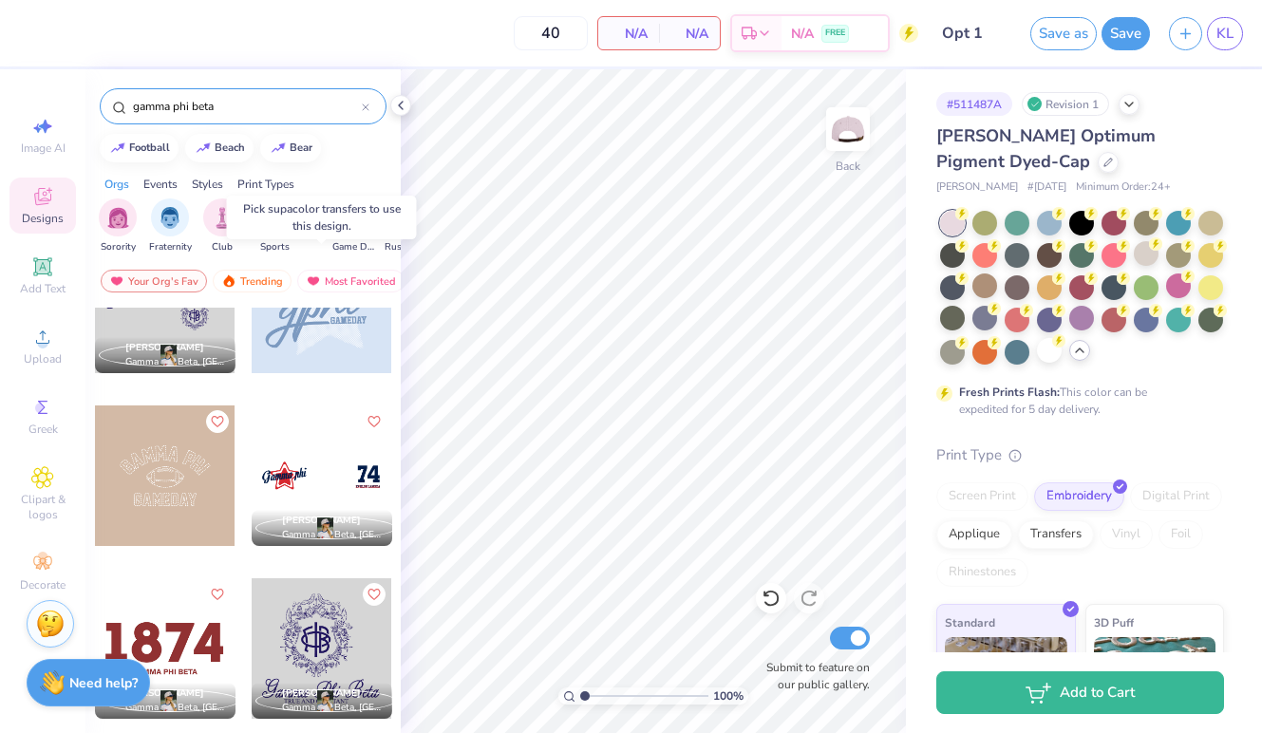
scroll to position [85, 0]
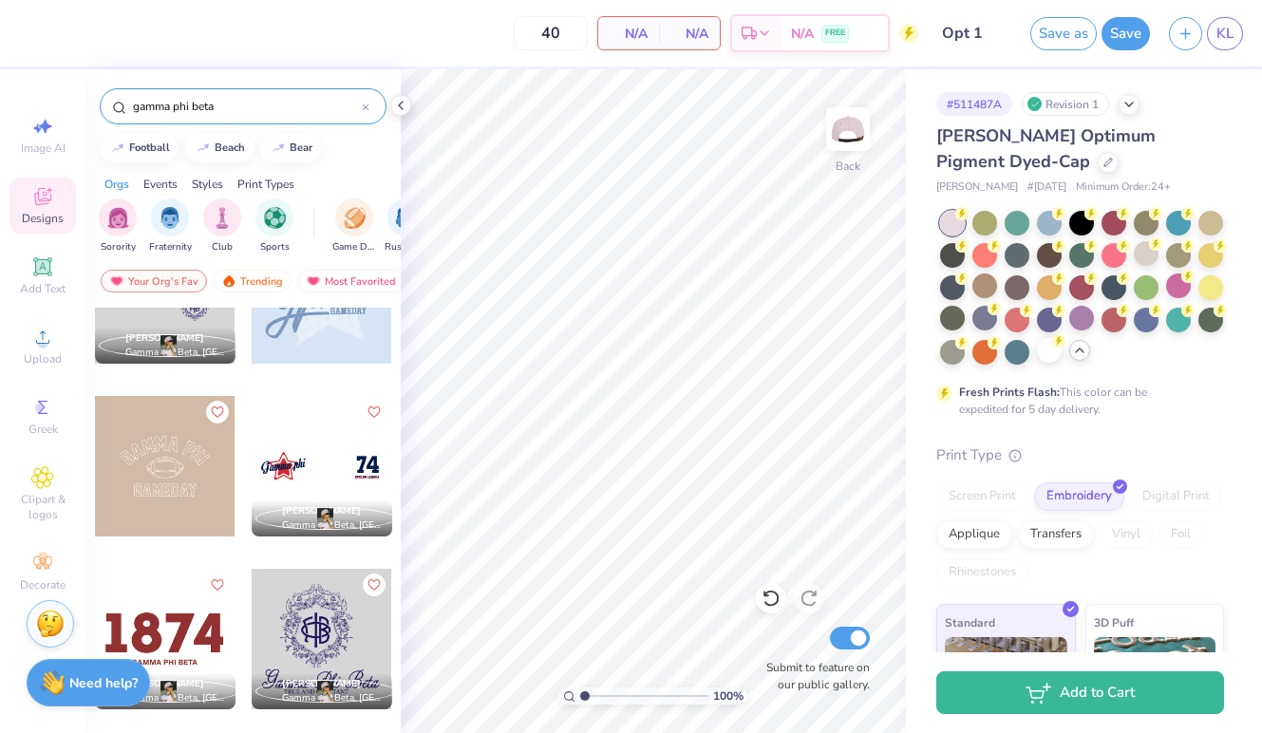
click at [298, 442] on div at bounding box center [321, 466] width 141 height 141
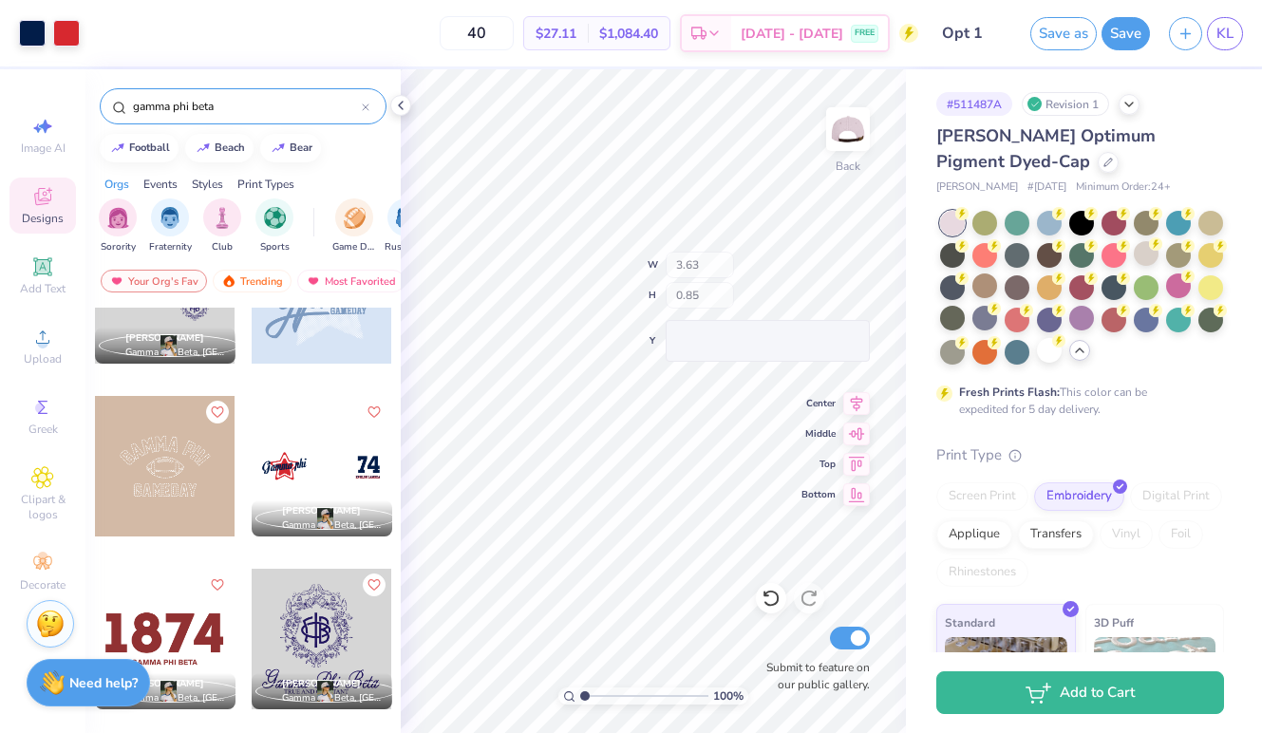
type input "0.67"
type input "0.52"
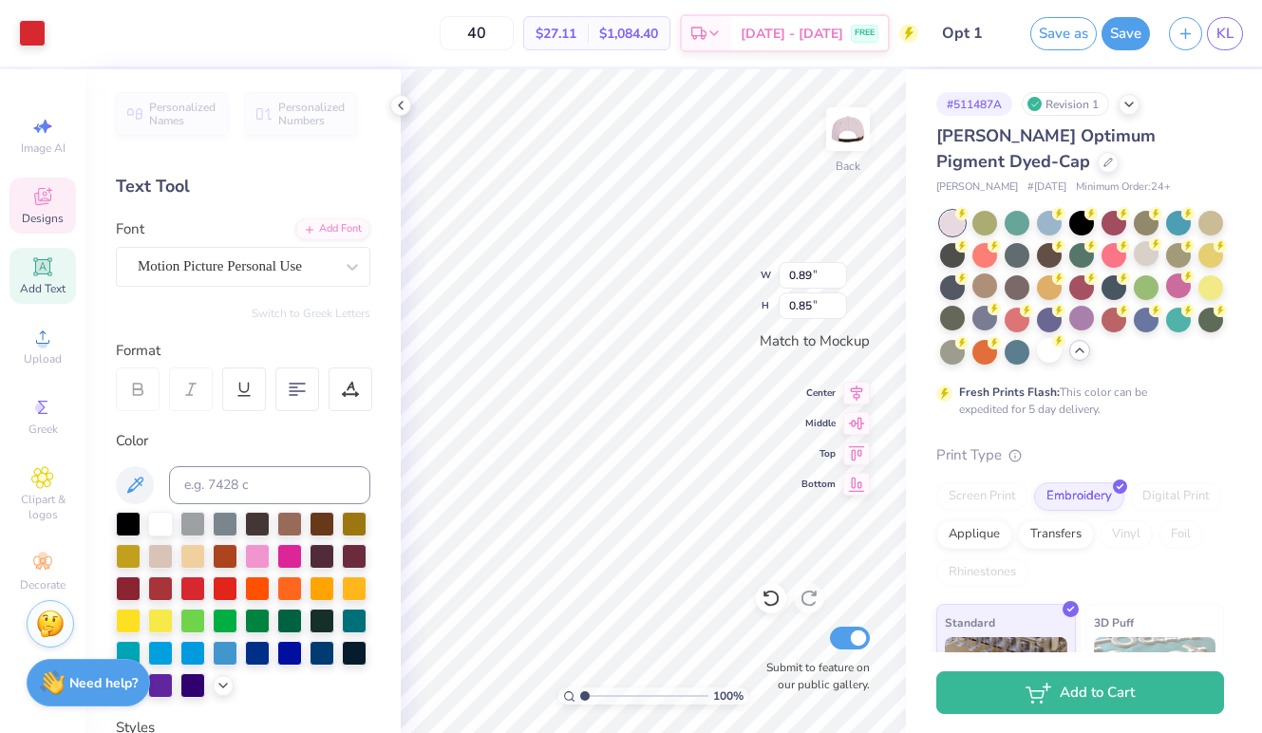
type input "1.36"
type input "0.49"
type input "2.22"
type input "0.79"
type input "1.23"
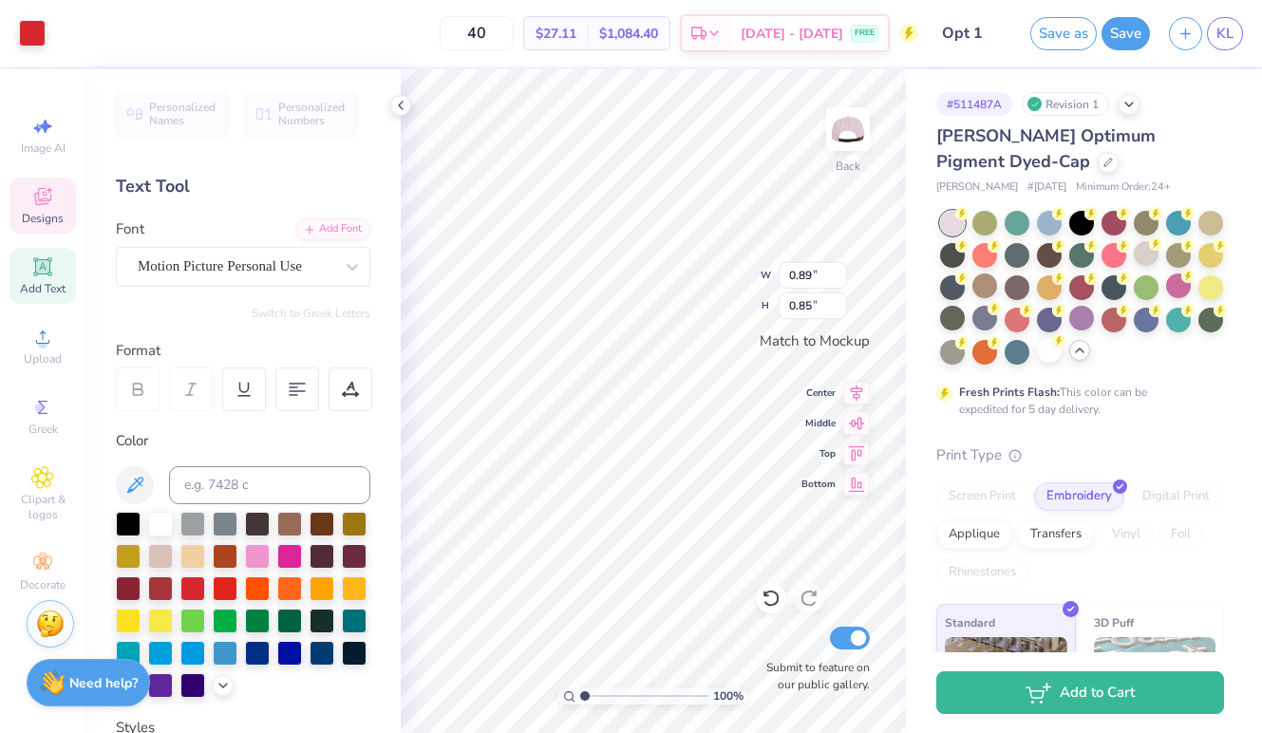
type input "1.19"
type input "2.22"
type input "0.79"
type input "2.22"
type input "0.79"
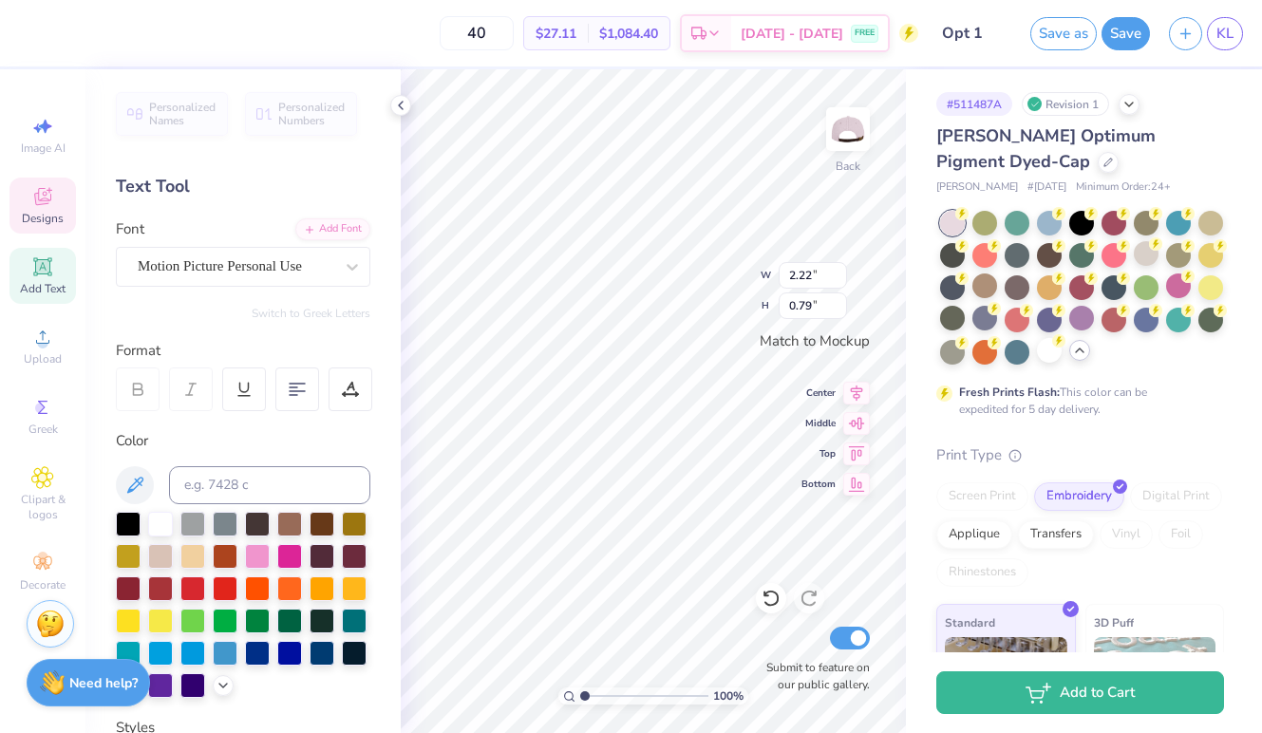
scroll to position [0, 3]
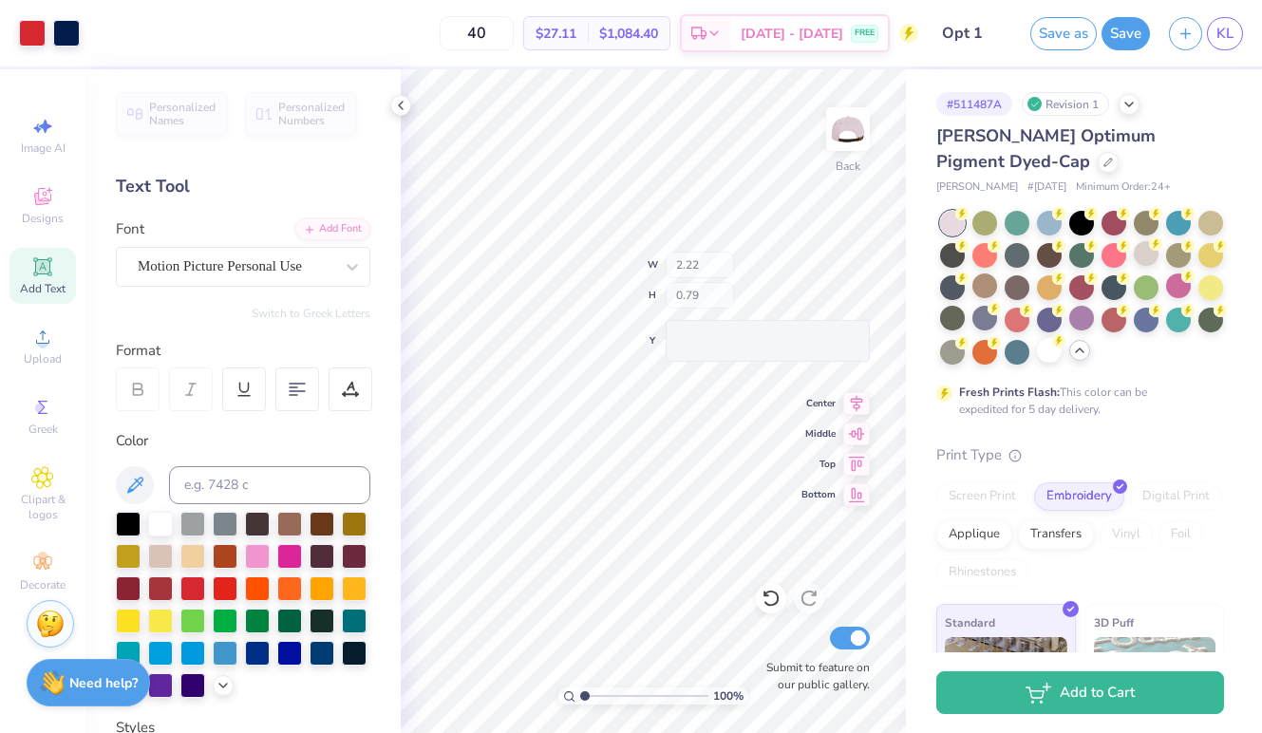
type input "0.55"
type input "0.53"
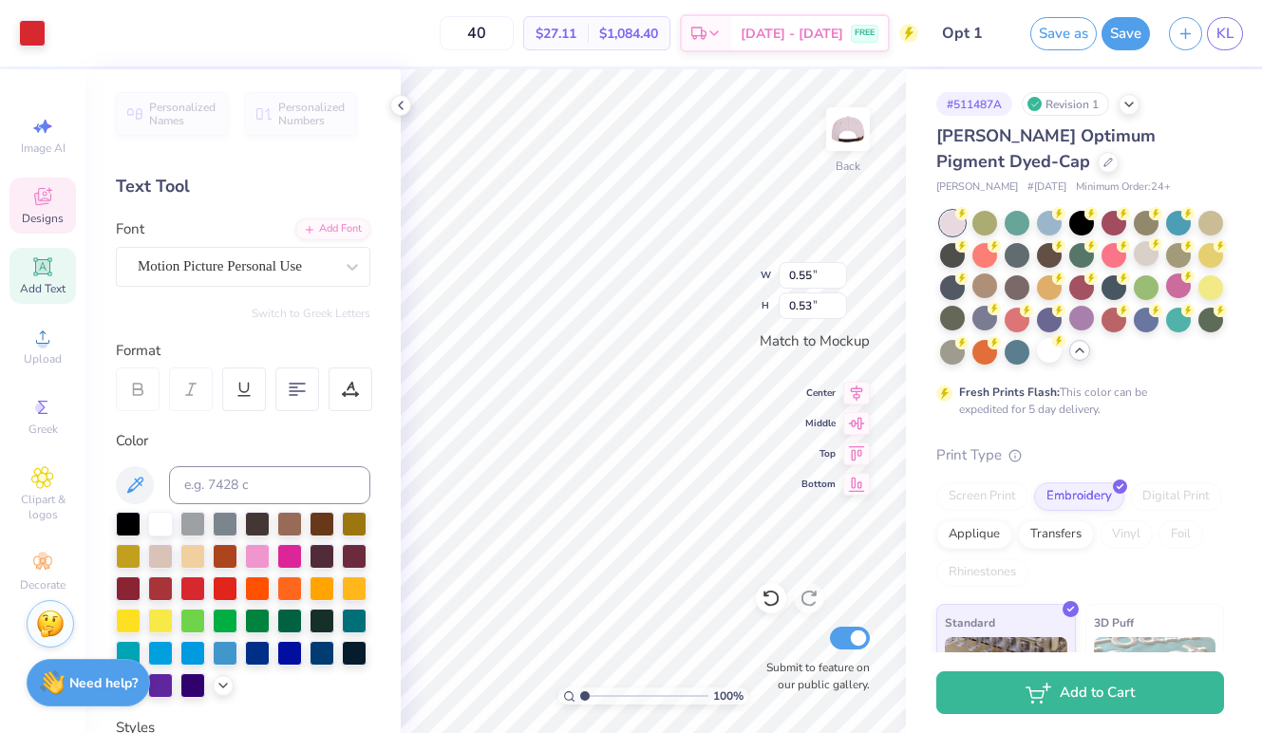
type input "0.70"
type input "0.67"
type input "1.23"
type input "1.19"
type input "1.82"
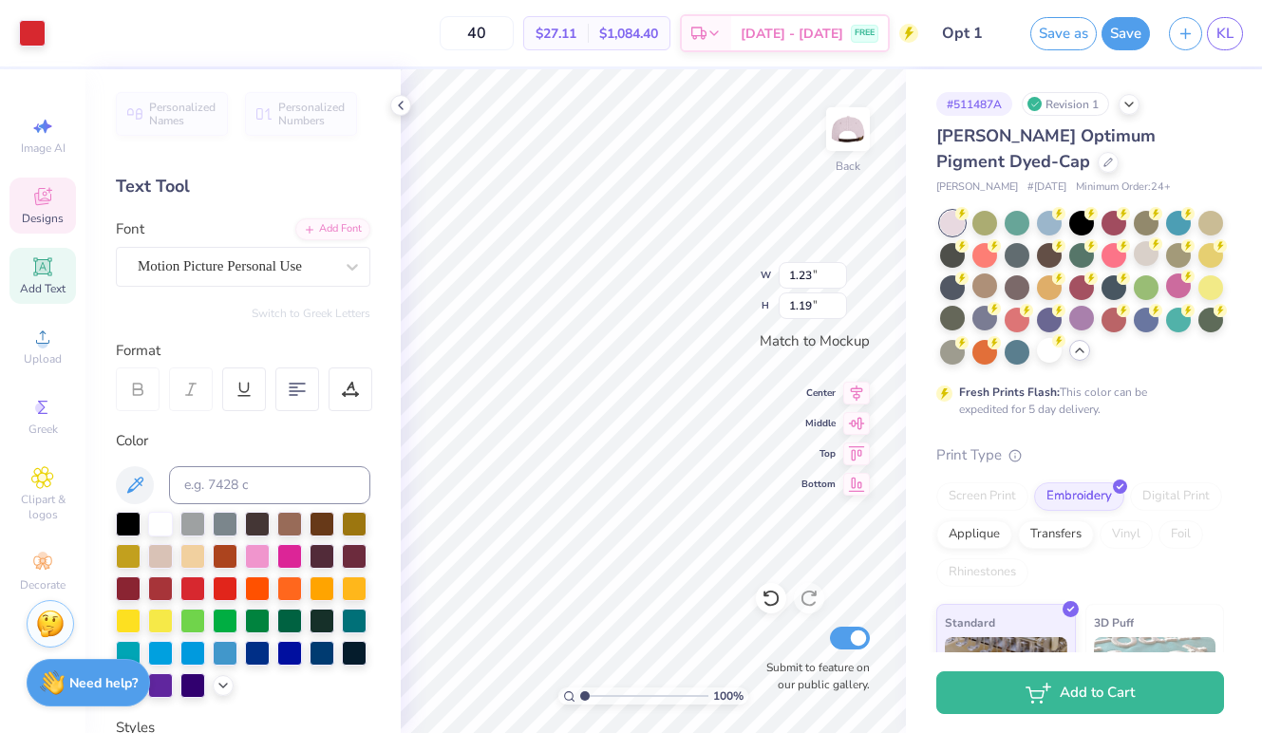
type input "1.75"
type input "0.70"
type input "0.67"
type input "1.12"
type input "1.08"
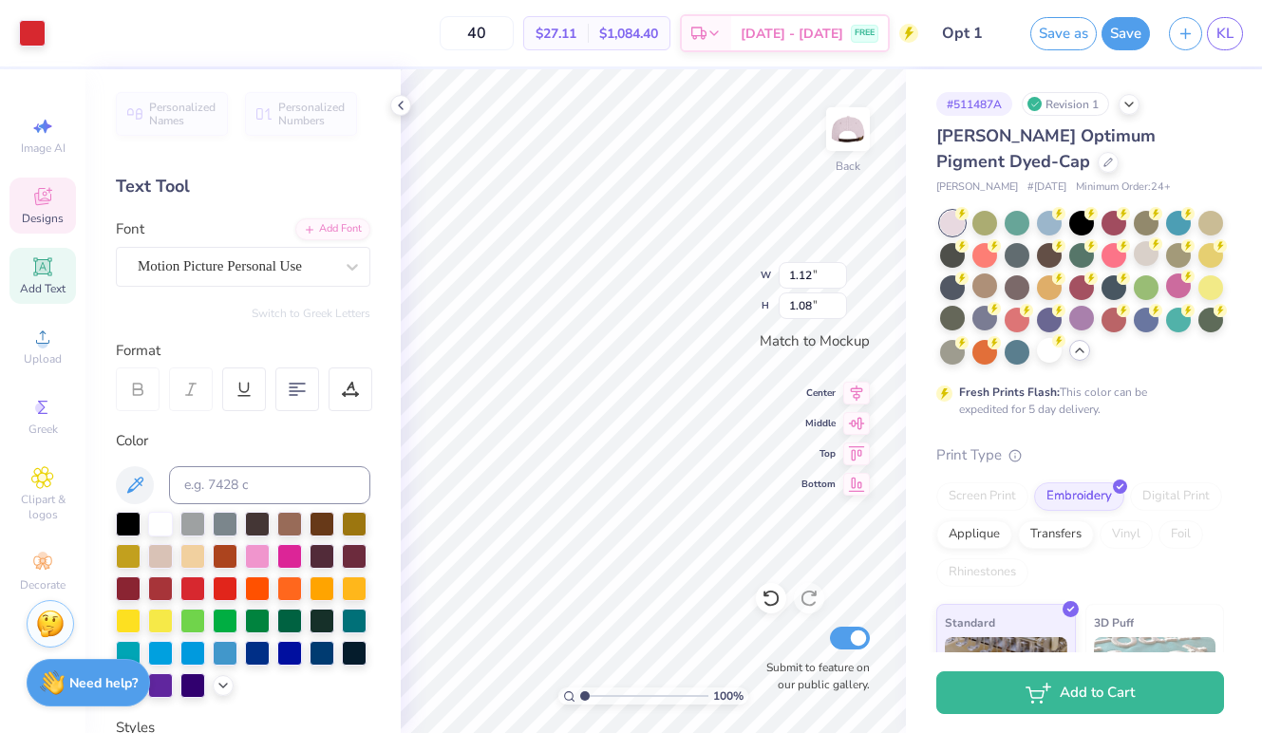
type input "1.21"
type input "1.17"
type input "2.22"
type input "0.79"
type input "2.96"
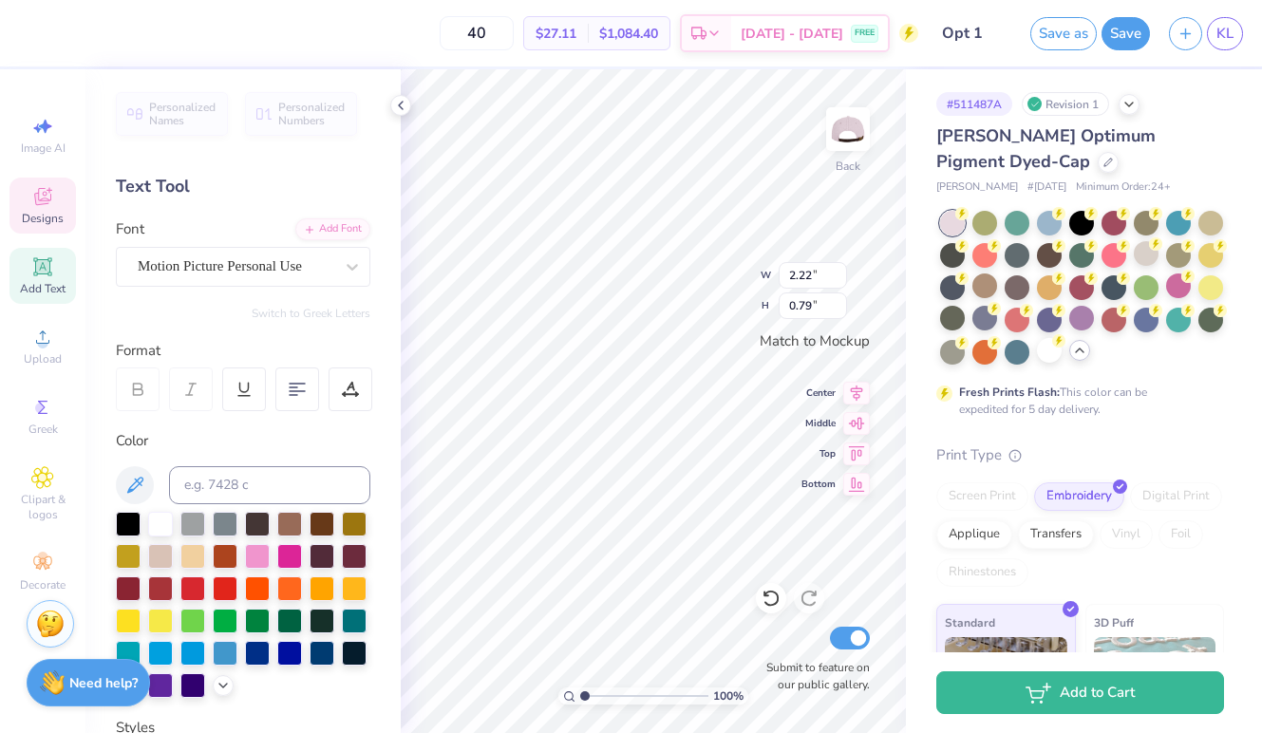
type input "1.06"
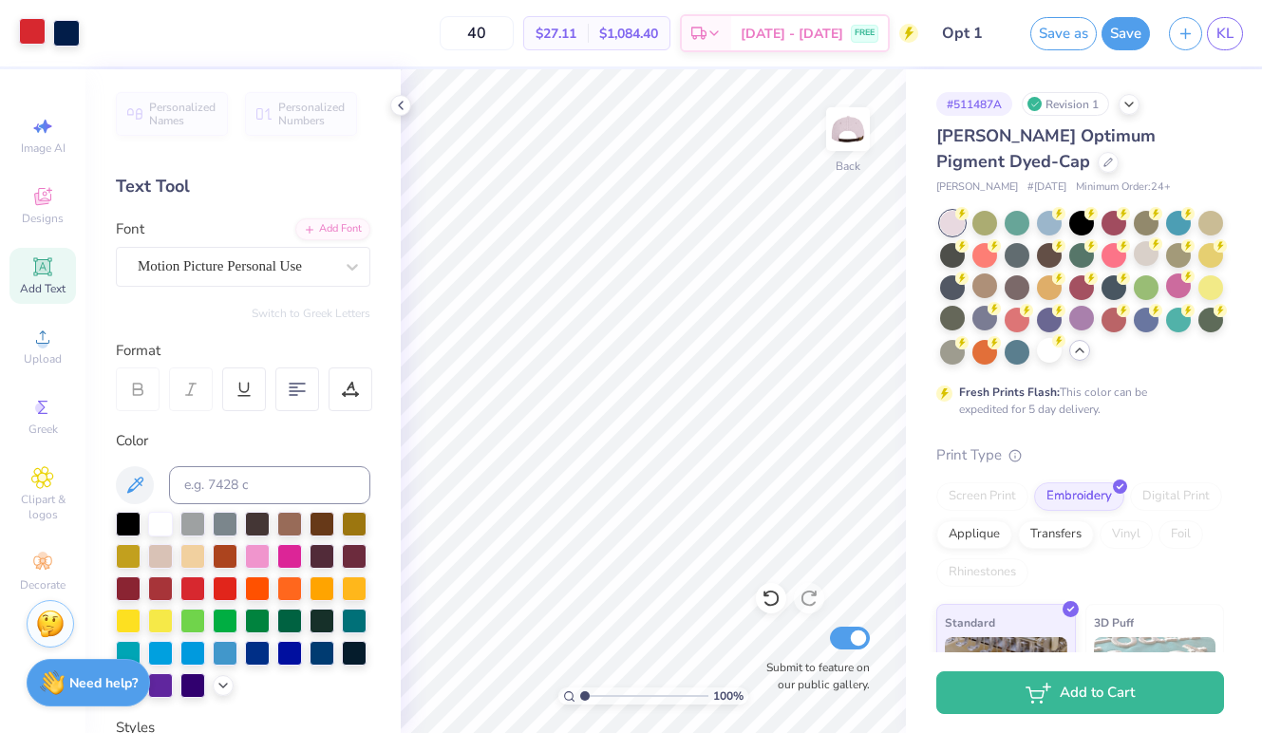
click at [34, 28] on div at bounding box center [32, 31] width 27 height 27
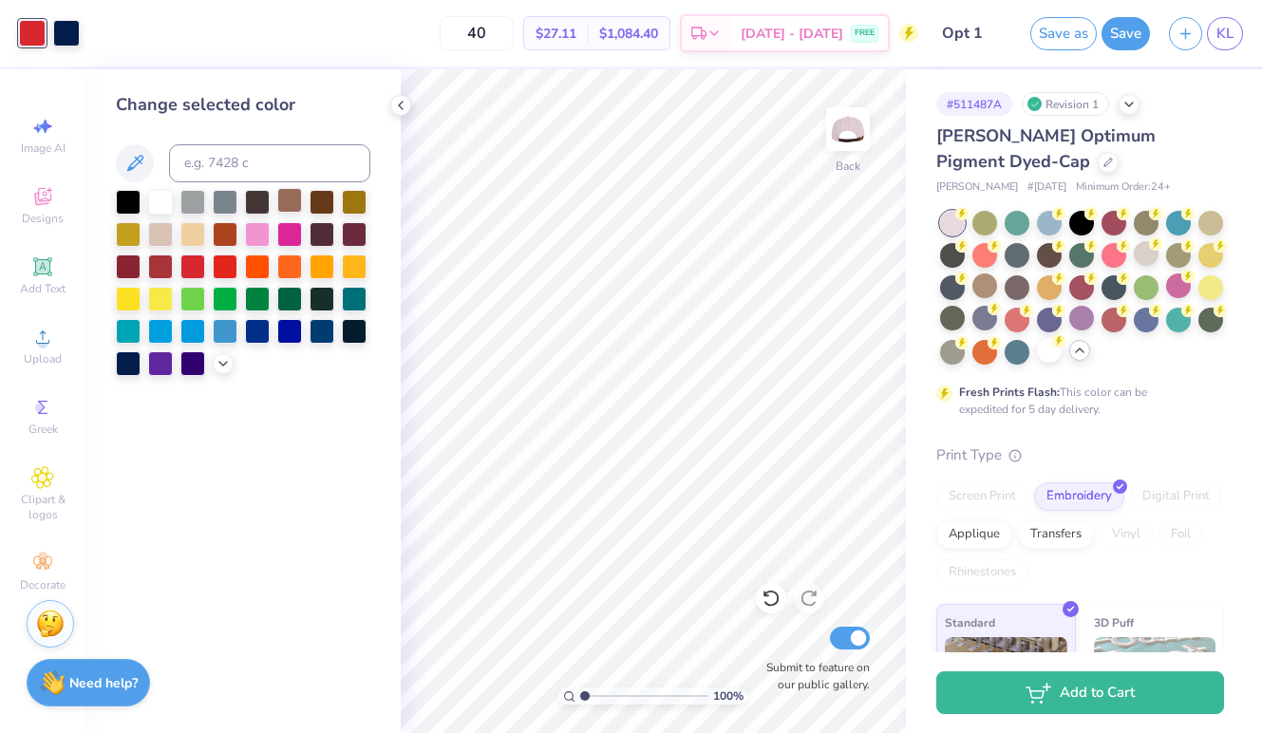
click at [292, 205] on div at bounding box center [289, 200] width 25 height 25
click at [67, 29] on div at bounding box center [66, 31] width 27 height 27
click at [254, 237] on div at bounding box center [257, 232] width 25 height 25
click at [1041, 342] on div at bounding box center [1049, 350] width 25 height 25
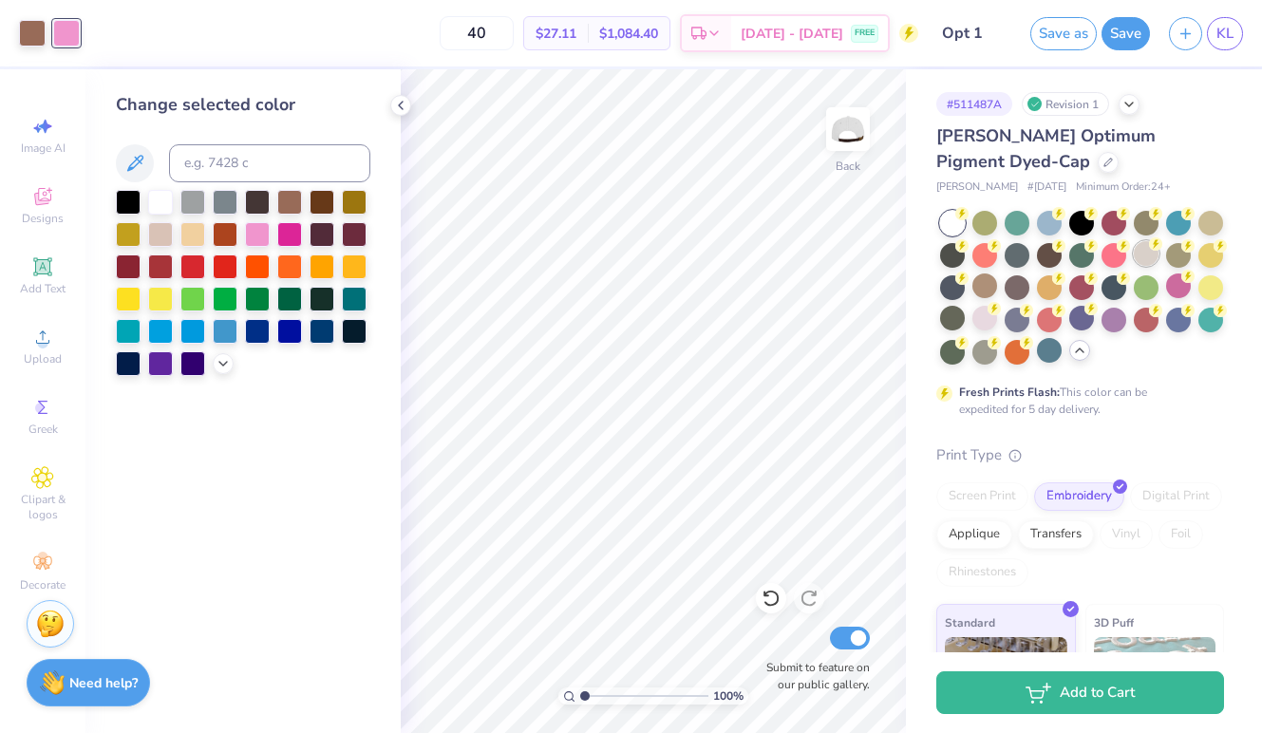
click at [1142, 252] on div at bounding box center [1146, 253] width 25 height 25
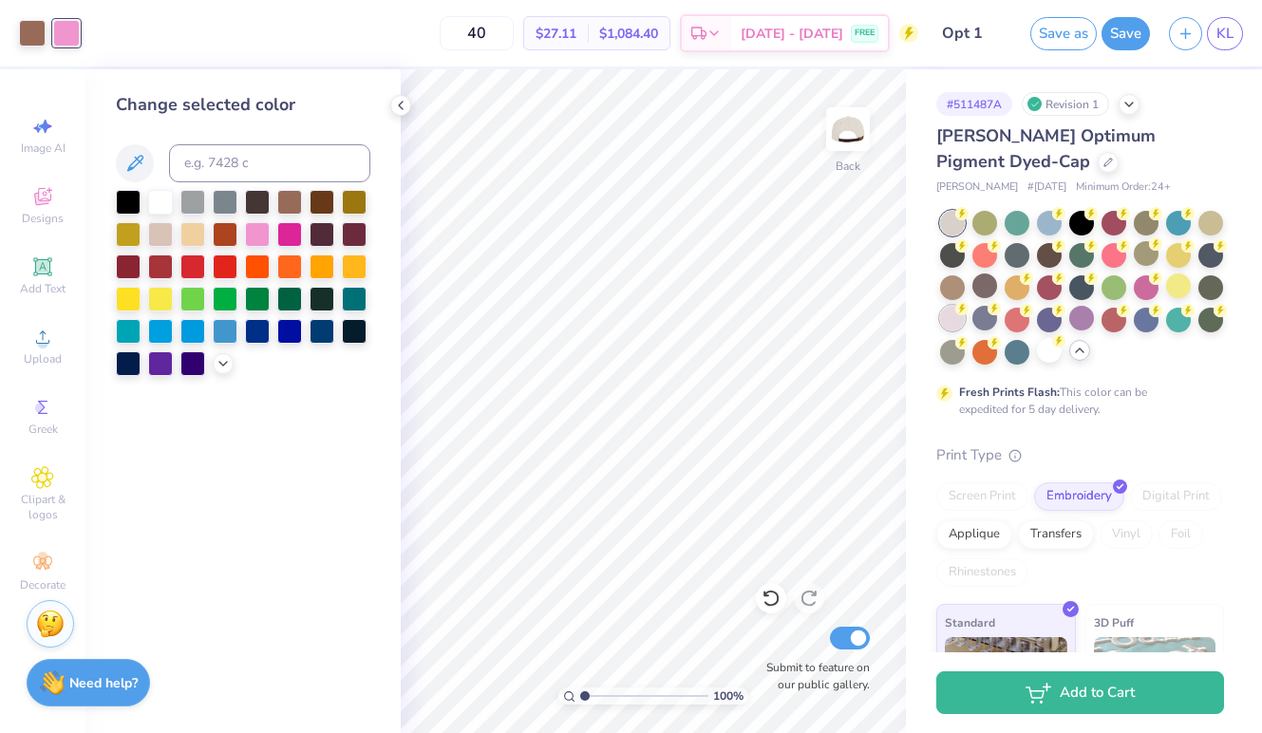
click at [944, 313] on div at bounding box center [952, 318] width 25 height 25
click at [1180, 287] on div at bounding box center [1178, 285] width 25 height 25
click at [945, 318] on div at bounding box center [952, 318] width 25 height 25
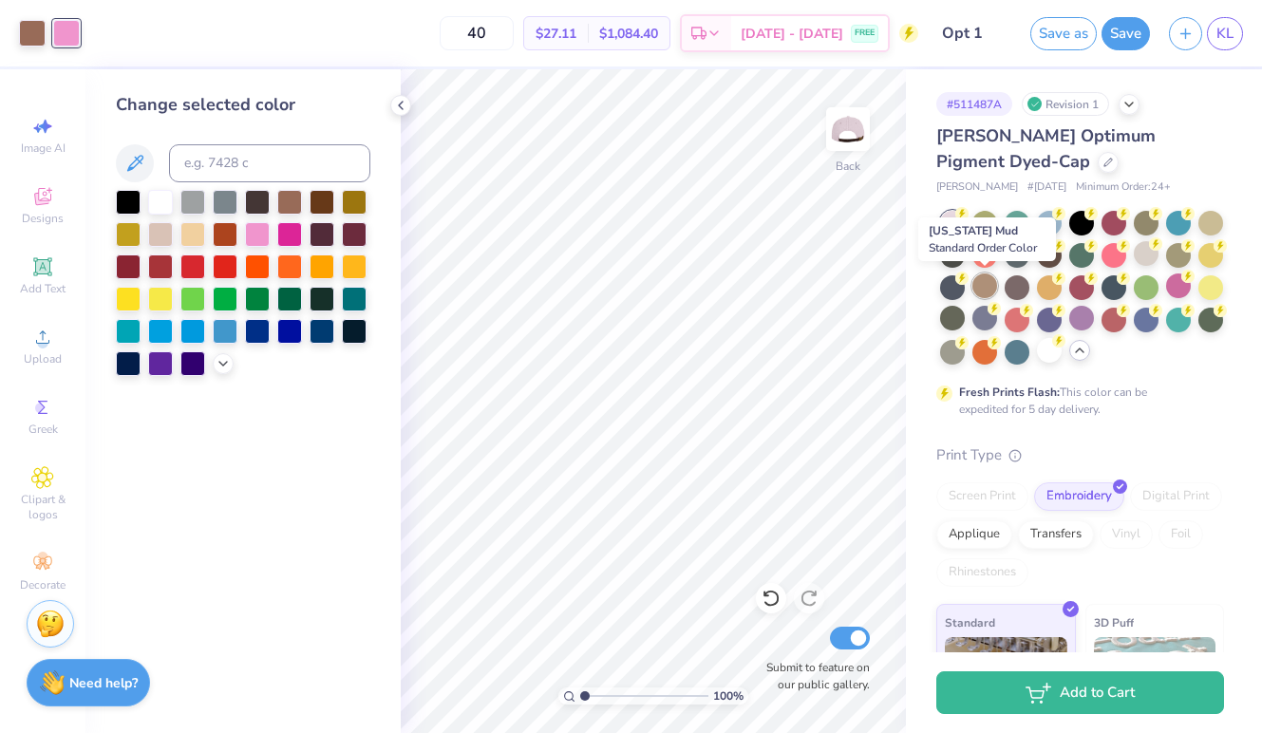
click at [986, 285] on div at bounding box center [984, 285] width 25 height 25
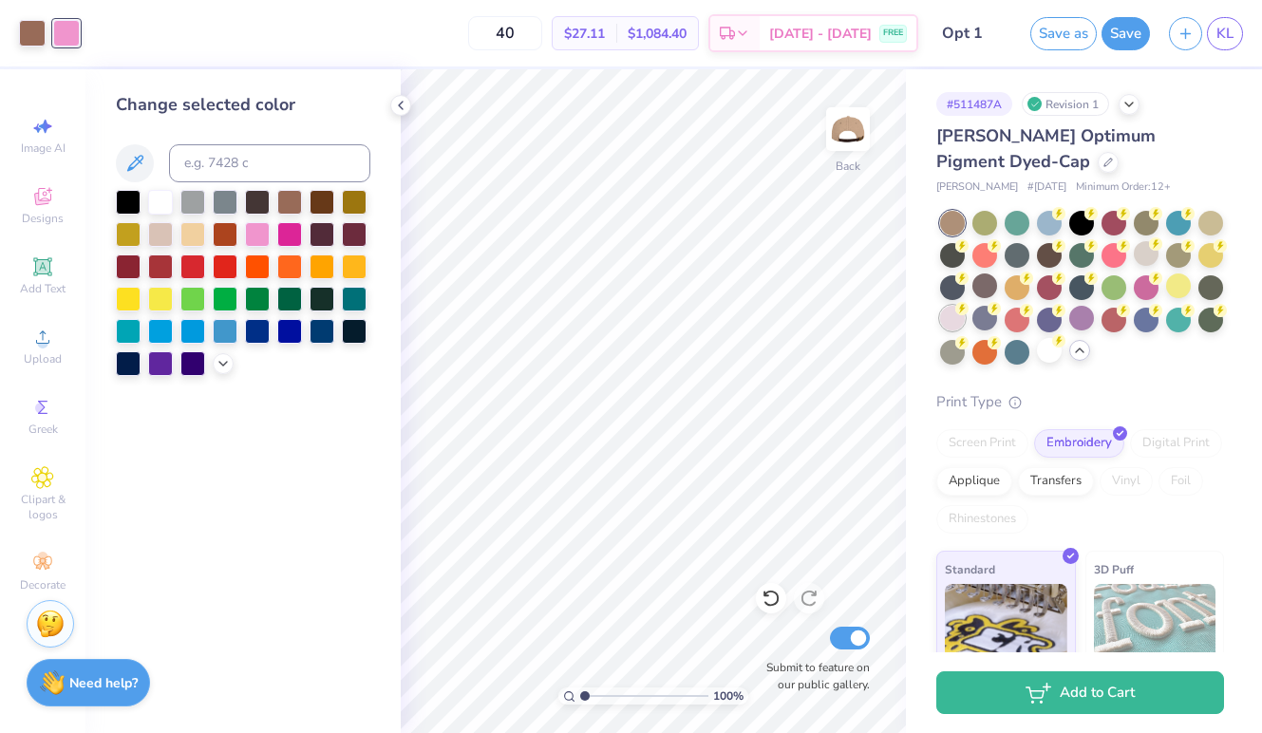
click at [948, 317] on div at bounding box center [952, 318] width 25 height 25
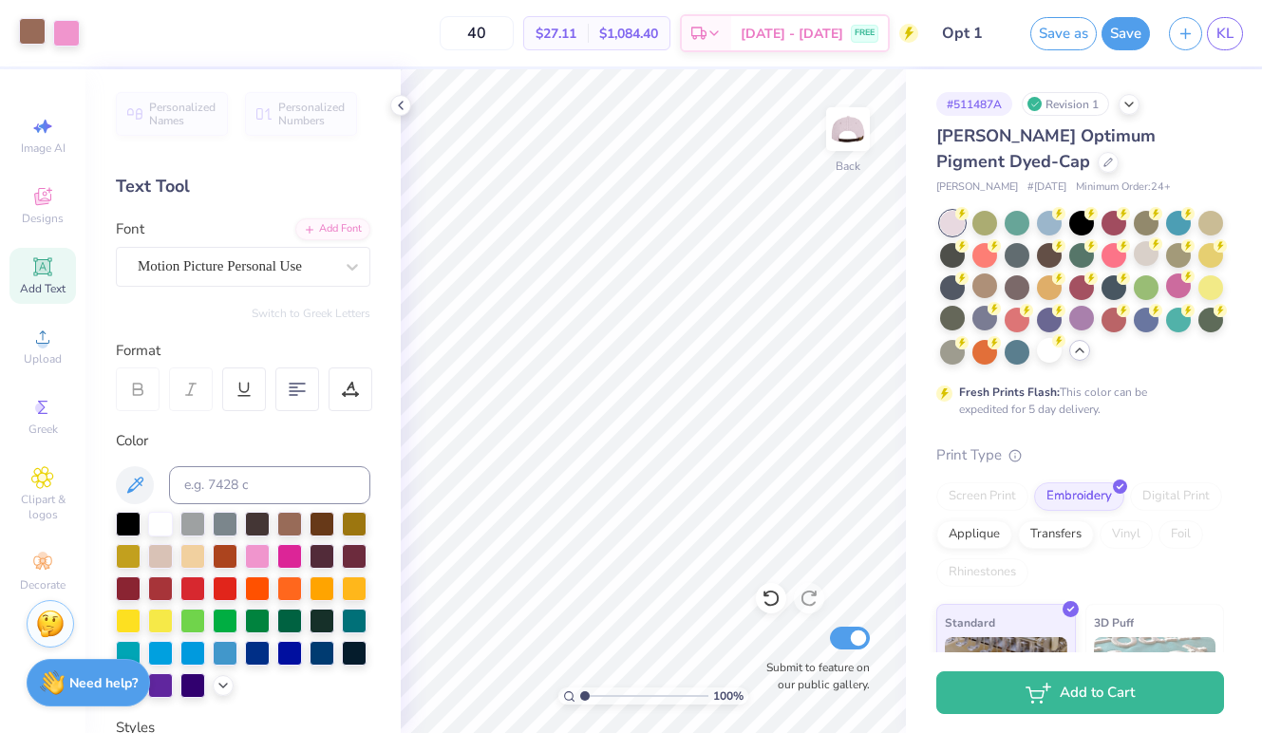
click at [27, 28] on div at bounding box center [32, 31] width 27 height 27
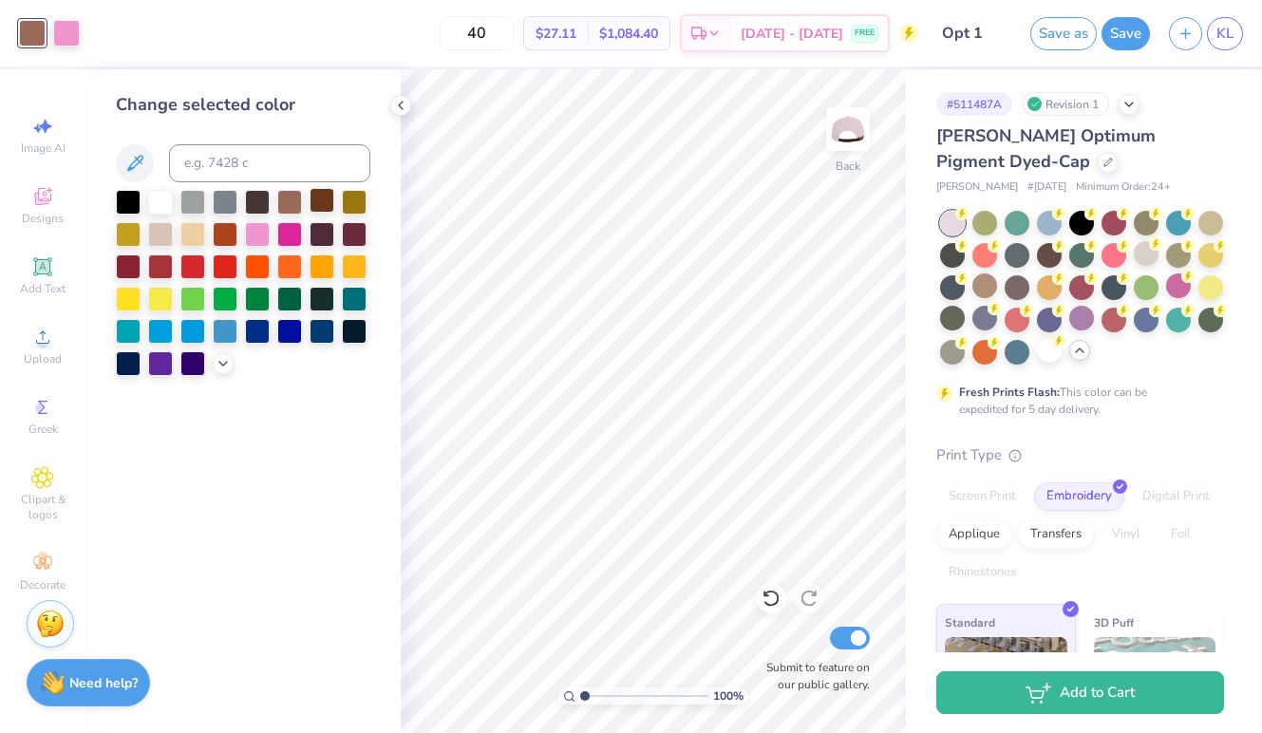
click at [316, 201] on div at bounding box center [322, 200] width 25 height 25
click at [156, 205] on div at bounding box center [160, 200] width 25 height 25
click at [314, 234] on div at bounding box center [322, 232] width 25 height 25
click at [330, 203] on div at bounding box center [322, 200] width 25 height 25
click at [281, 205] on div at bounding box center [289, 200] width 25 height 25
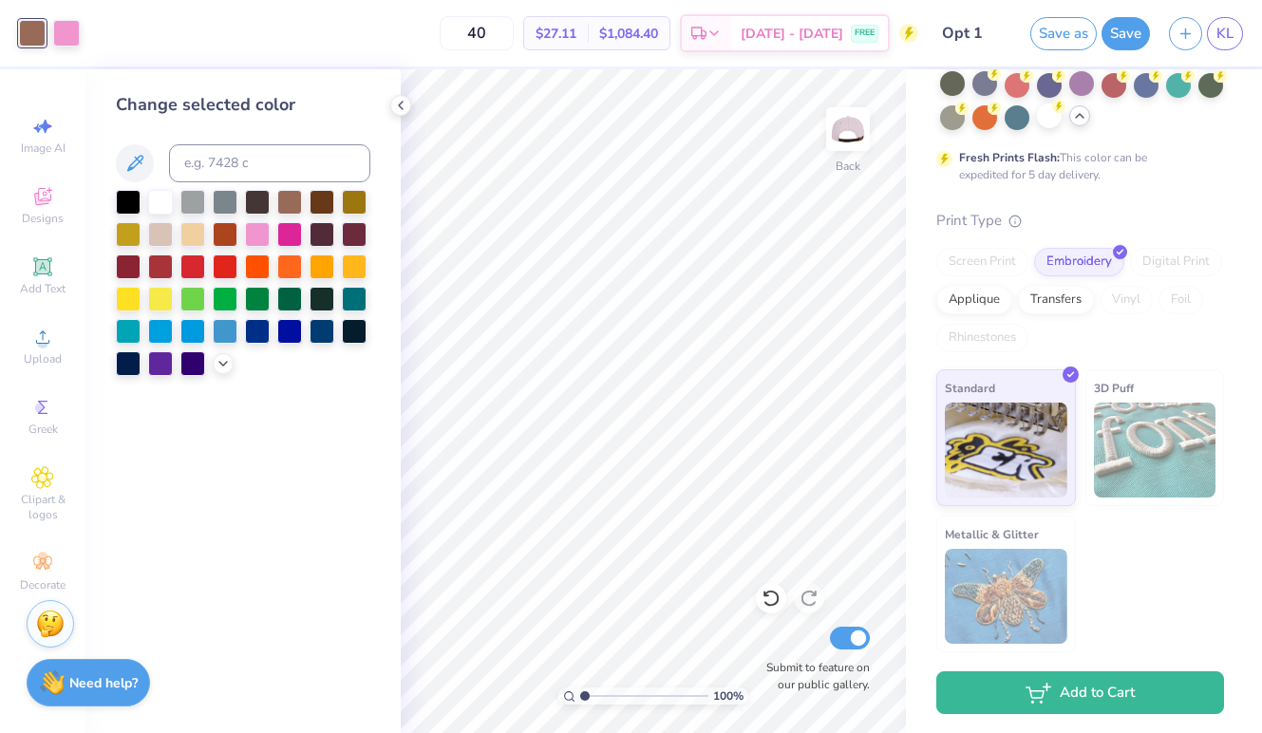
scroll to position [234, 0]
click at [318, 203] on div at bounding box center [322, 200] width 25 height 25
click at [290, 209] on div at bounding box center [289, 200] width 25 height 25
click at [313, 198] on div at bounding box center [322, 200] width 25 height 25
click at [70, 27] on div at bounding box center [66, 31] width 27 height 27
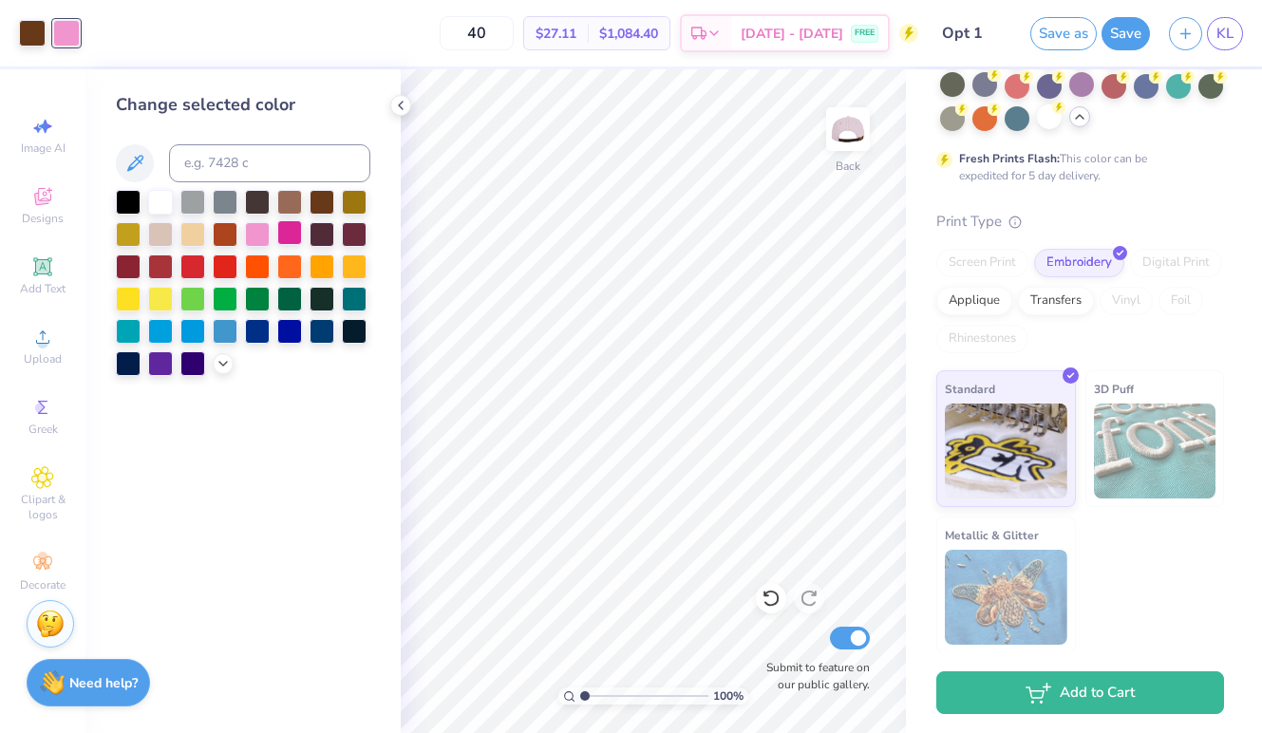
click at [283, 243] on div at bounding box center [289, 232] width 25 height 25
click at [260, 229] on div at bounding box center [257, 232] width 25 height 25
click at [218, 369] on icon at bounding box center [223, 361] width 15 height 15
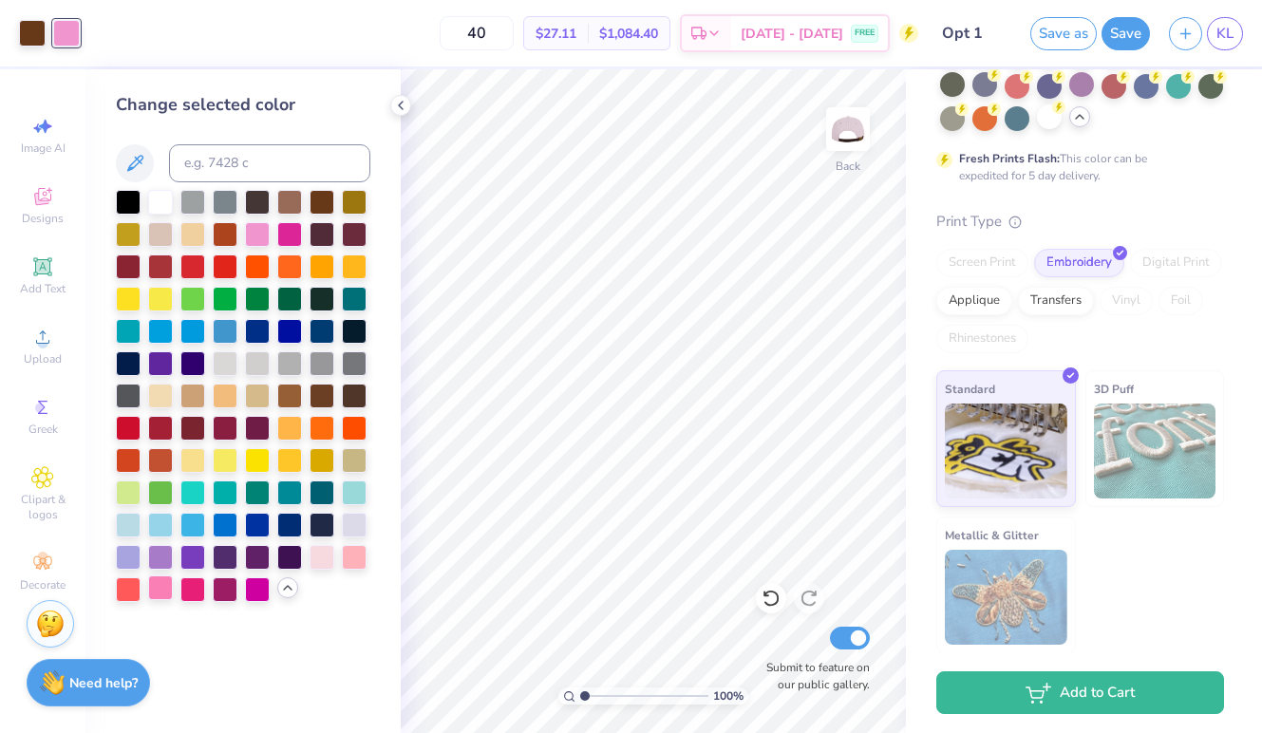
click at [154, 589] on div at bounding box center [160, 587] width 25 height 25
click at [320, 556] on div at bounding box center [322, 555] width 25 height 25
click at [160, 588] on div at bounding box center [160, 587] width 25 height 25
click at [221, 589] on div at bounding box center [225, 587] width 25 height 25
click at [159, 591] on div at bounding box center [160, 587] width 25 height 25
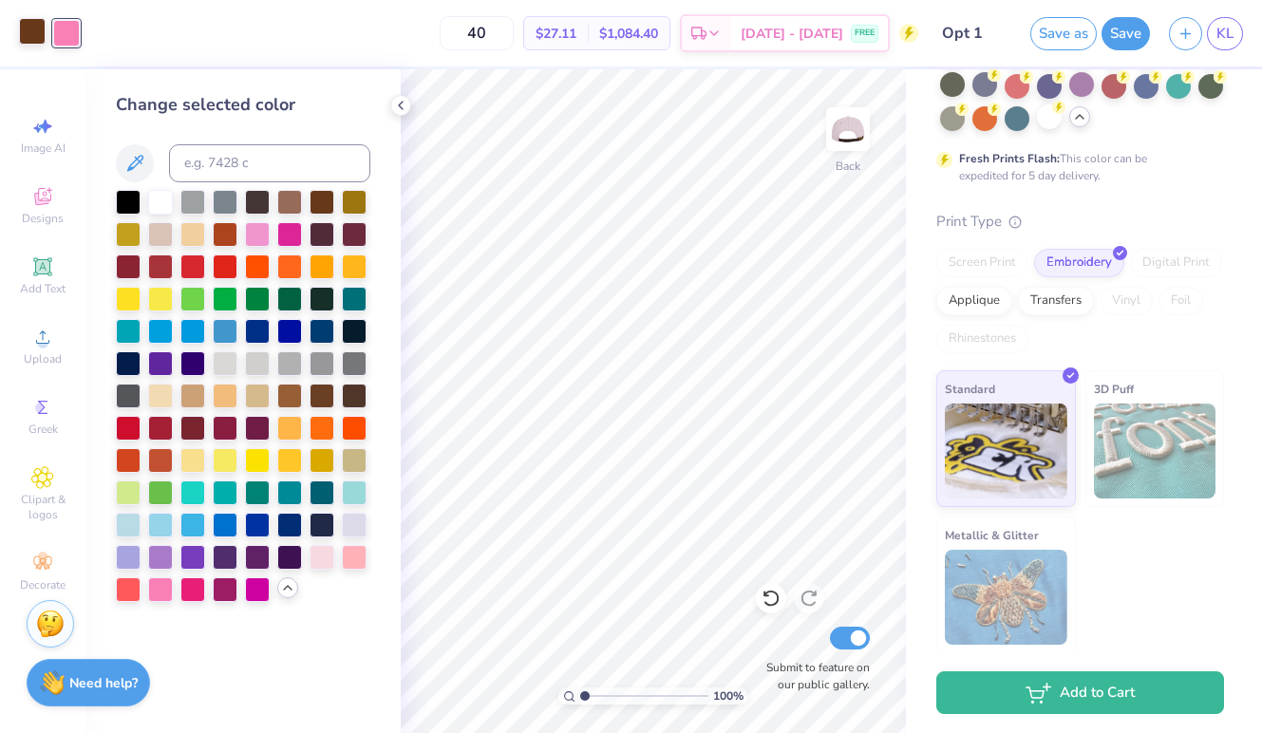
click at [36, 36] on div at bounding box center [32, 31] width 27 height 27
click at [285, 238] on div at bounding box center [289, 232] width 25 height 25
click at [256, 236] on div at bounding box center [257, 232] width 25 height 25
click at [157, 583] on div at bounding box center [160, 587] width 25 height 25
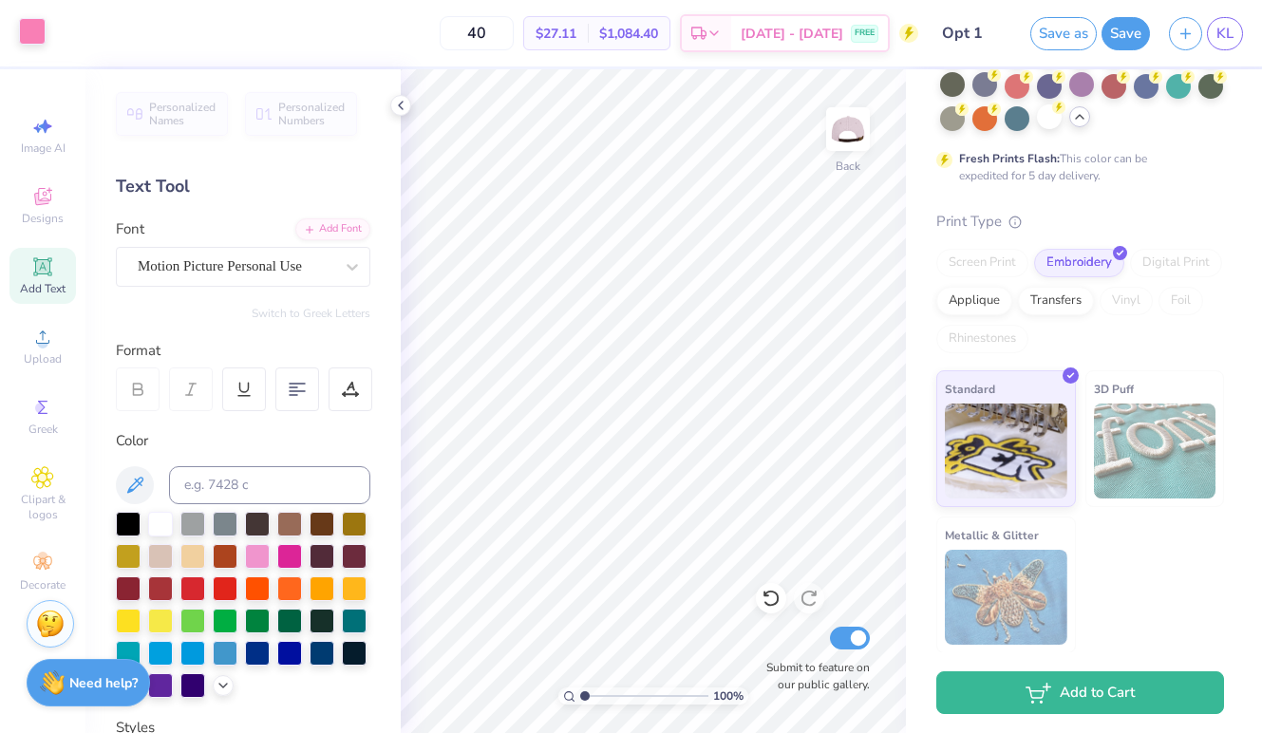
click at [26, 30] on div at bounding box center [32, 31] width 27 height 27
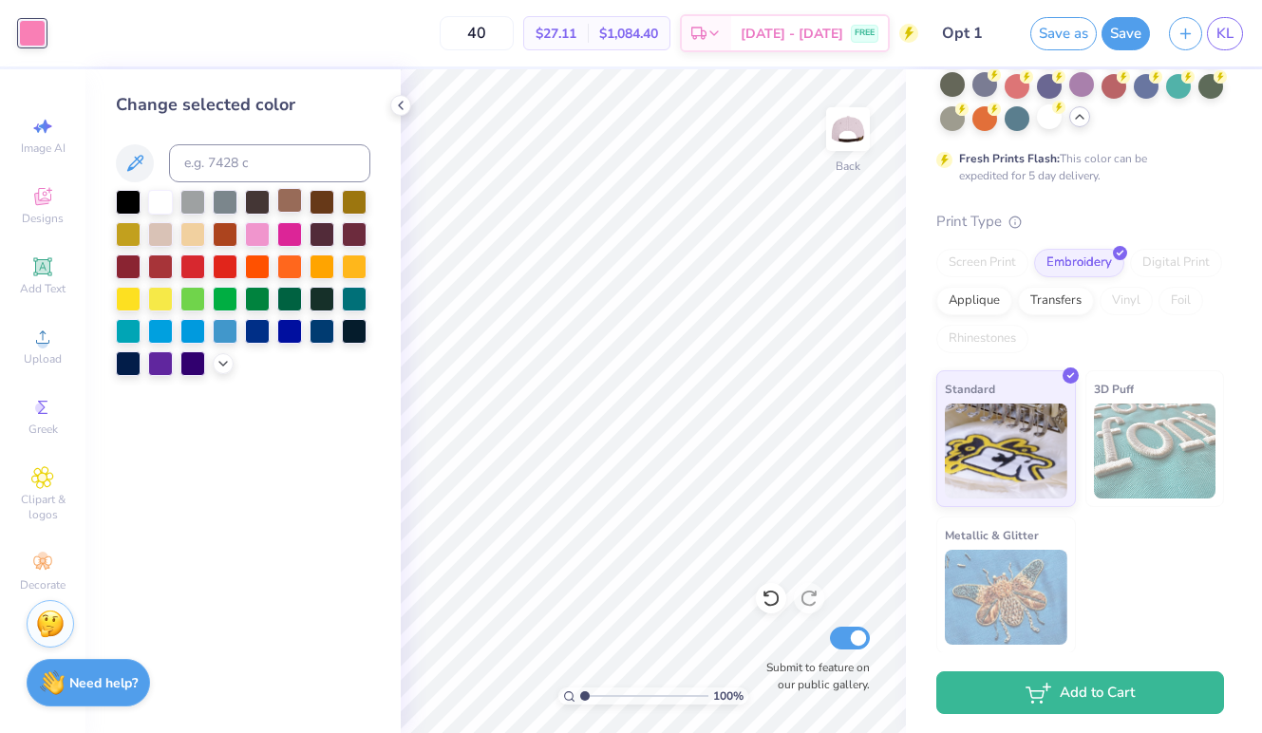
click at [295, 200] on div at bounding box center [289, 200] width 25 height 25
click at [132, 171] on icon at bounding box center [134, 163] width 23 height 23
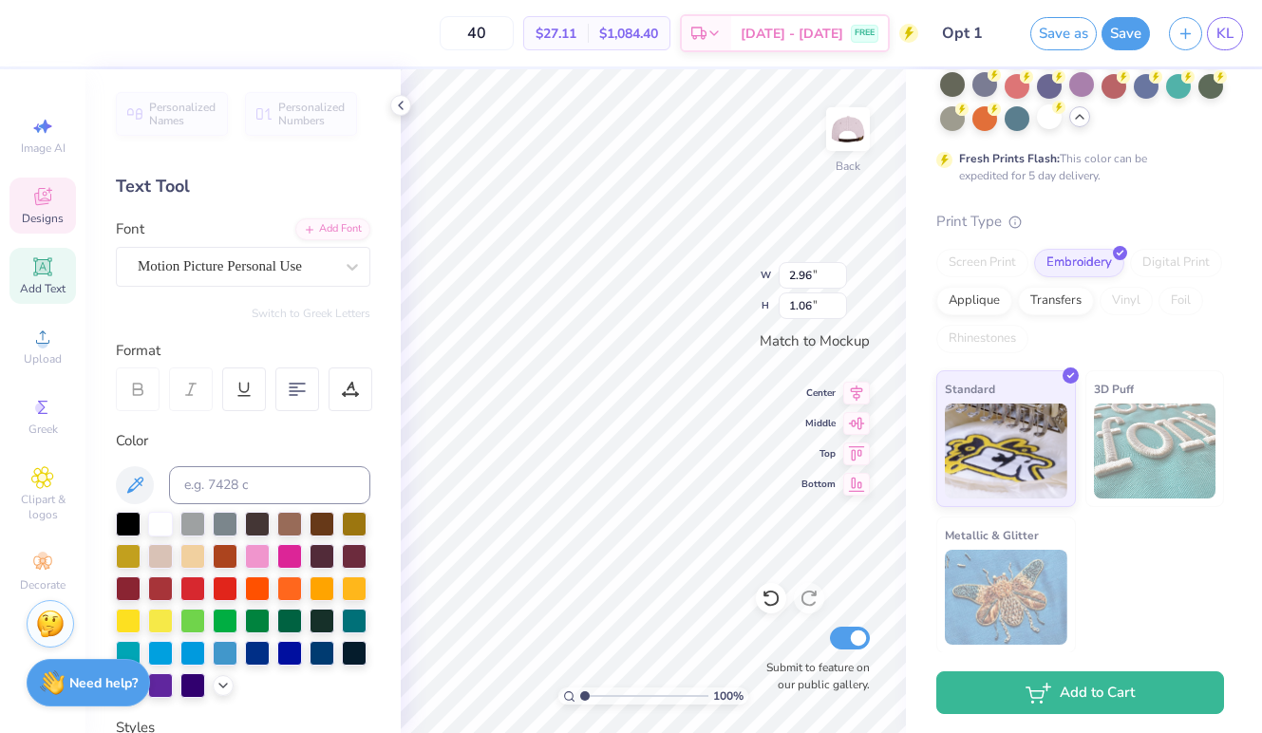
scroll to position [0, 3]
click at [282, 563] on div at bounding box center [289, 554] width 25 height 25
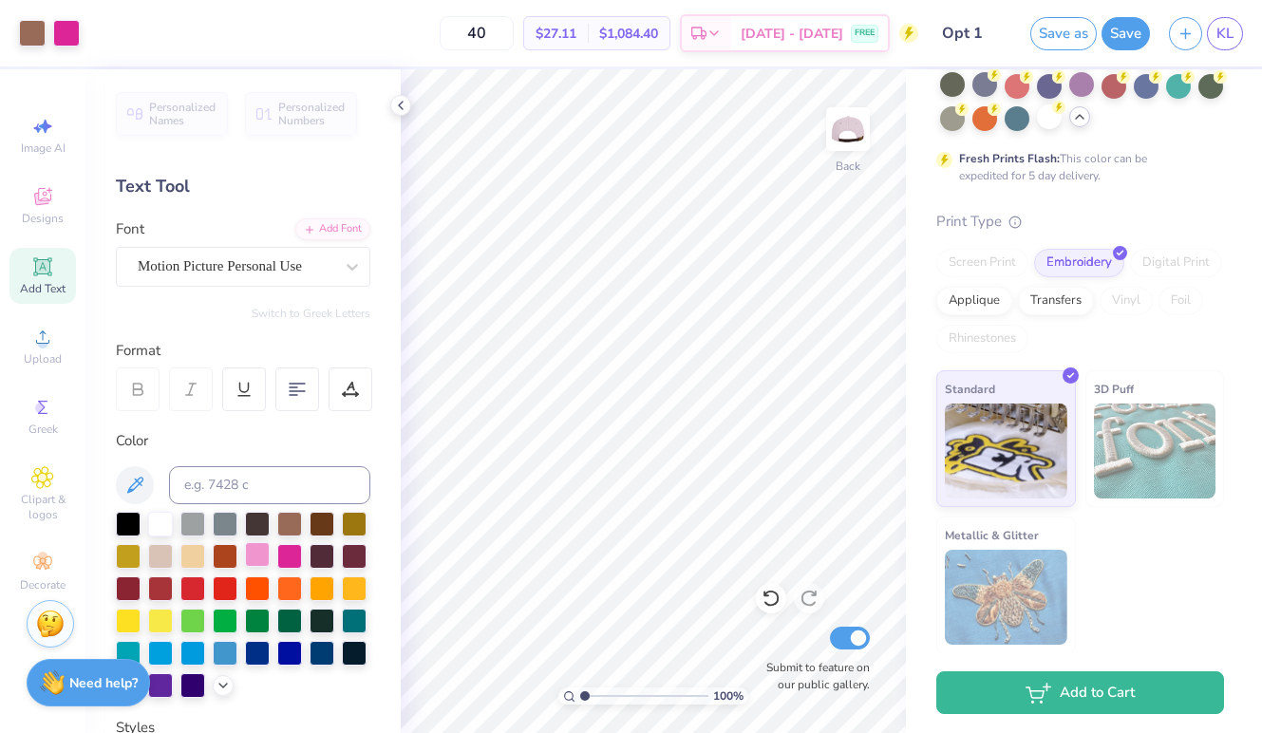
click at [248, 561] on div at bounding box center [257, 554] width 25 height 25
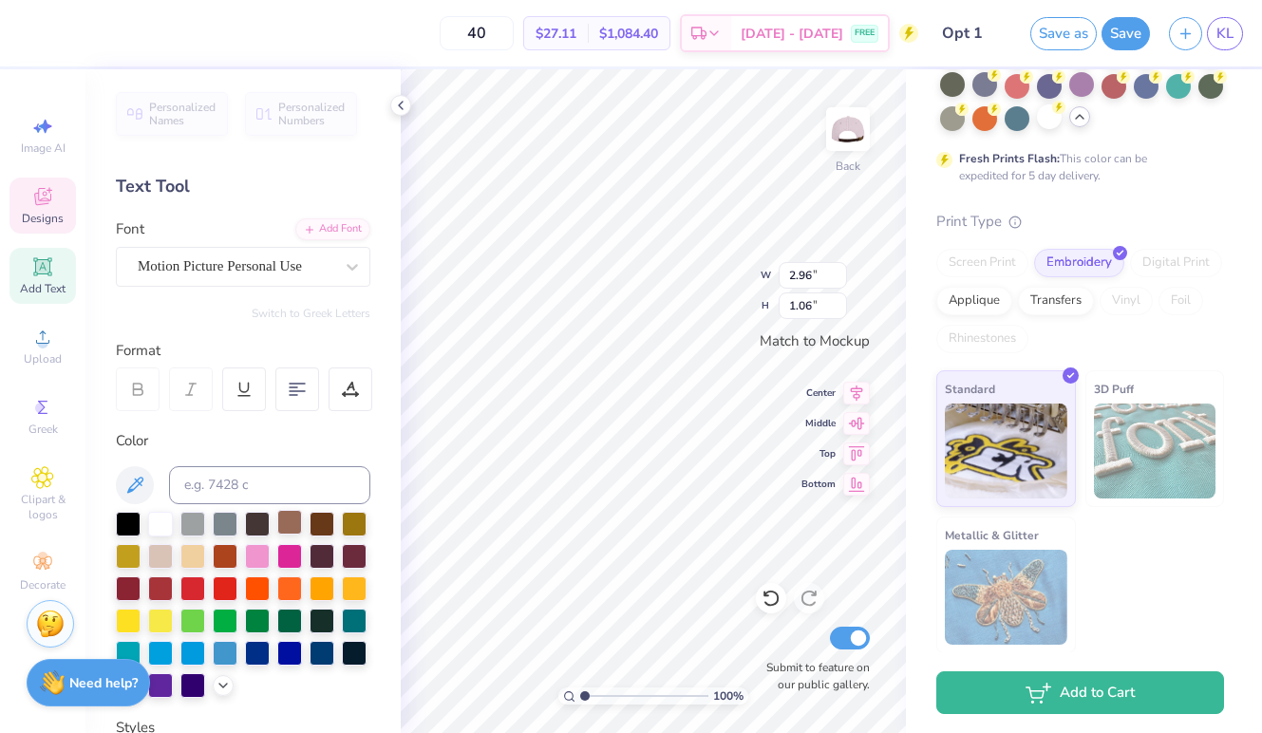
click at [285, 516] on div at bounding box center [289, 522] width 25 height 25
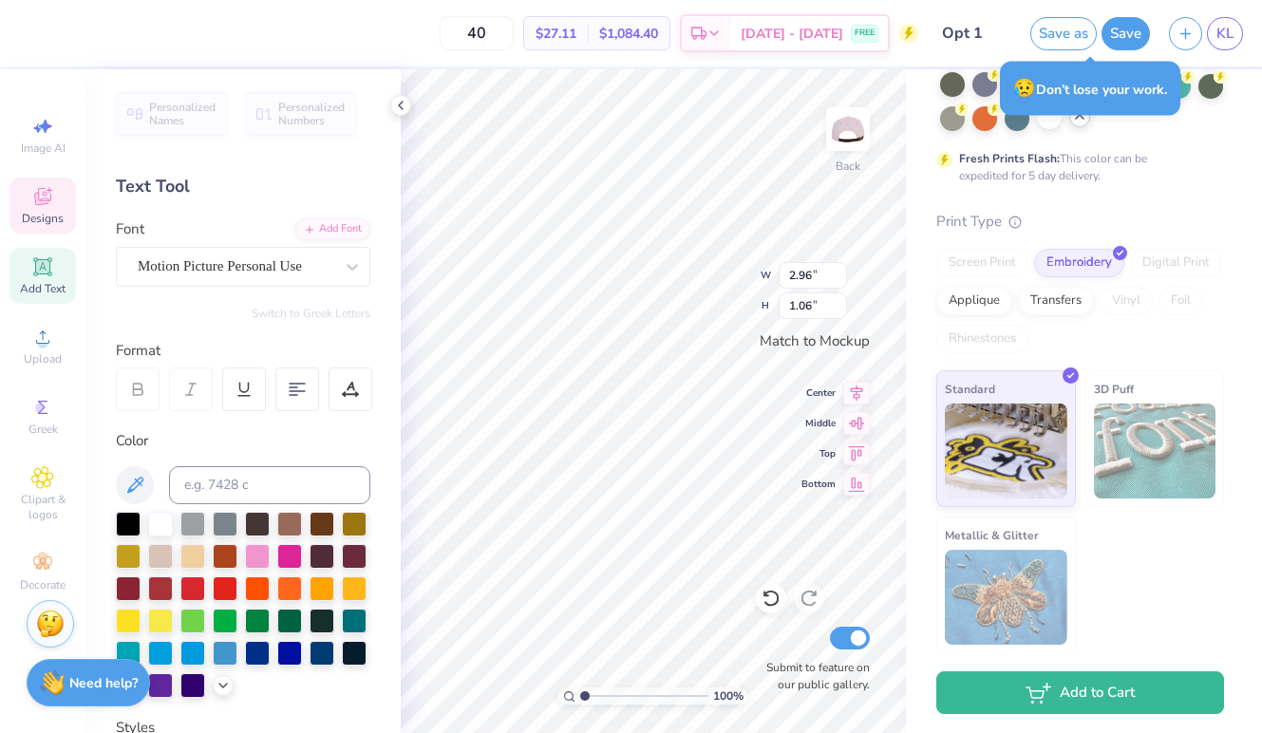
type input "1.82"
type input "1.75"
click at [254, 545] on div at bounding box center [257, 554] width 25 height 25
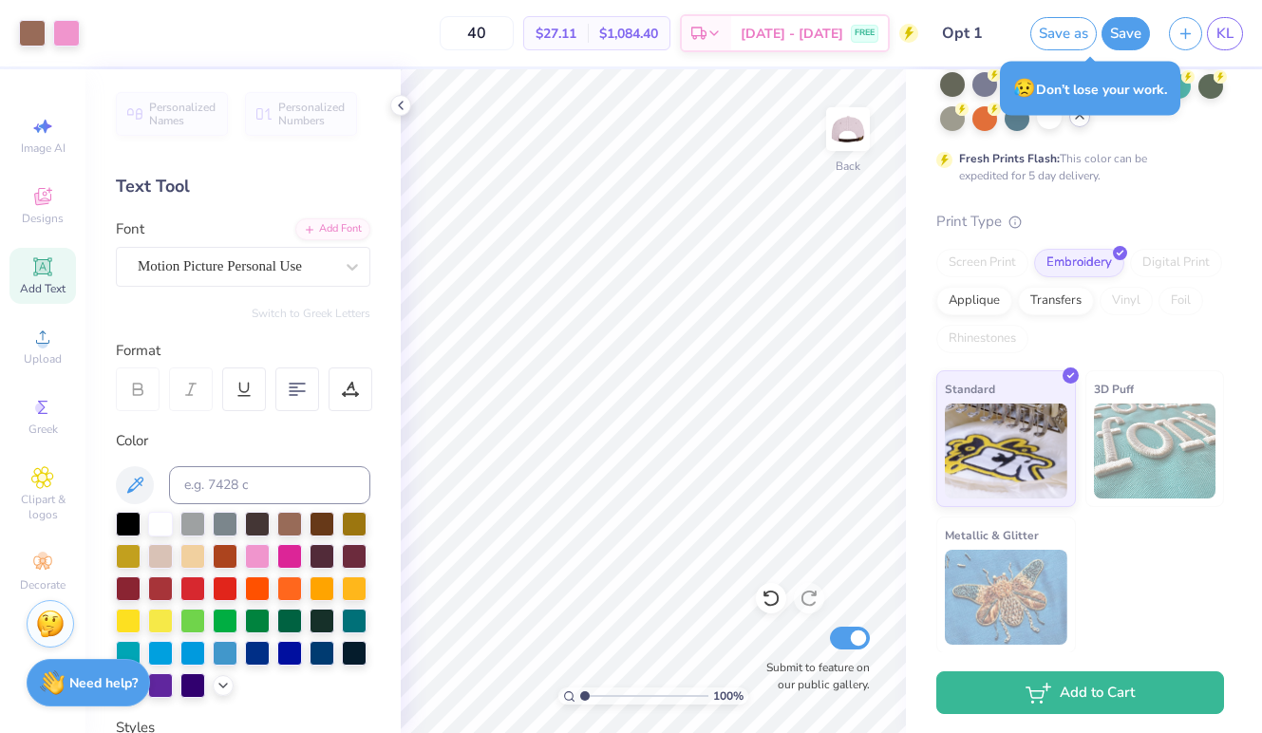
click at [954, 27] on input "Opt 1" at bounding box center [974, 33] width 93 height 38
click at [1069, 46] on button "Save as" at bounding box center [1063, 30] width 66 height 33
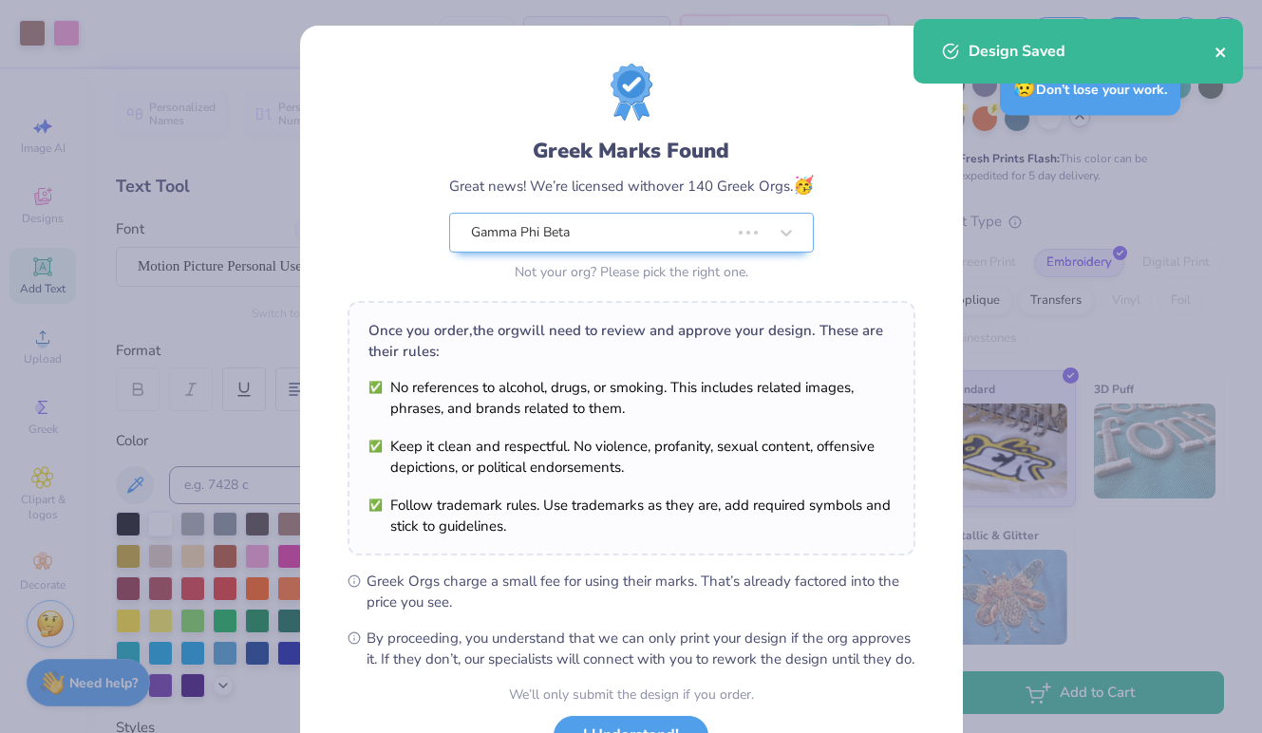
click at [1218, 47] on icon "close" at bounding box center [1220, 52] width 13 height 15
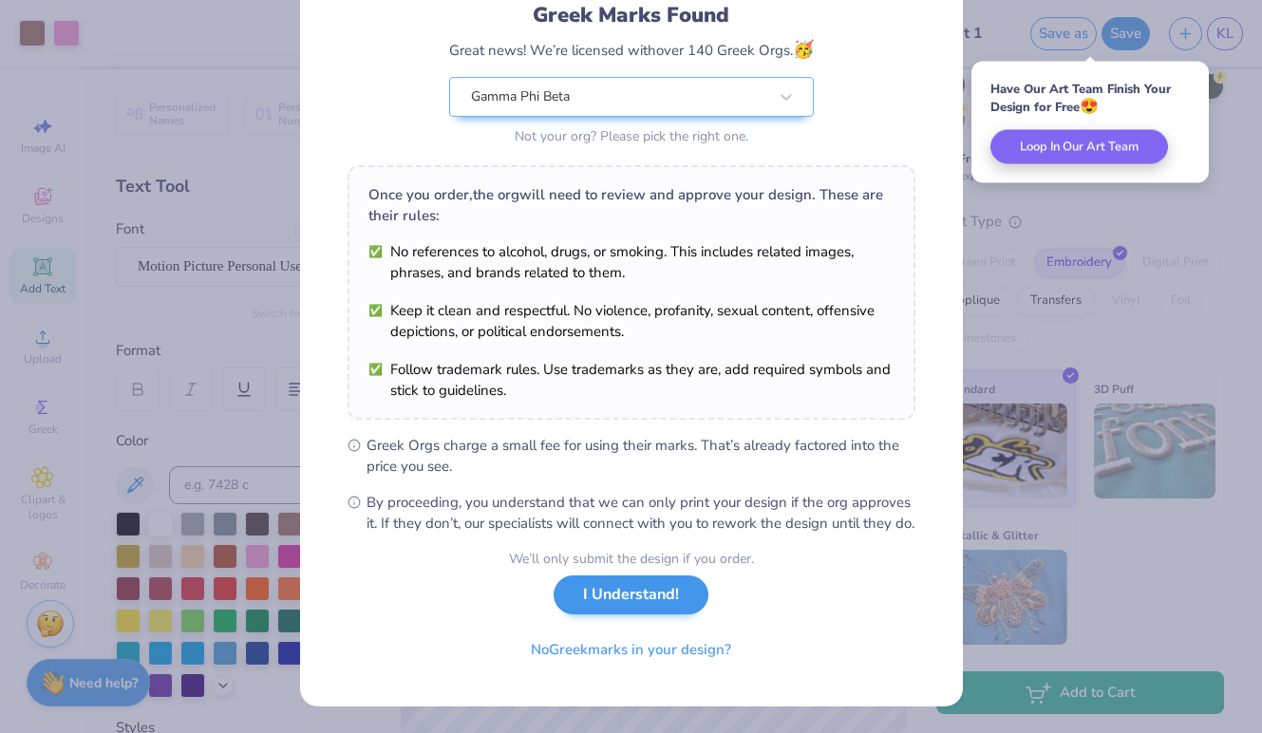
scroll to position [156, 0]
click at [630, 601] on button "I Understand!" at bounding box center [631, 594] width 155 height 39
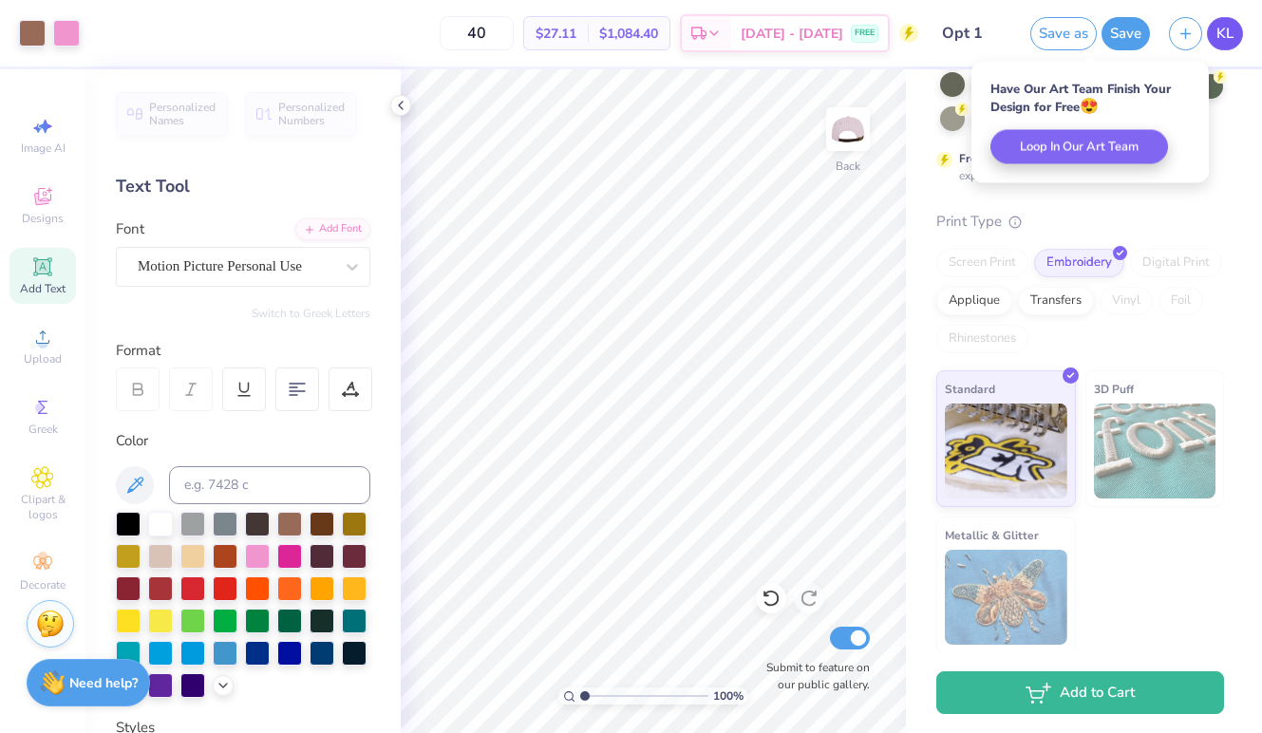
click at [1225, 32] on span "KL" at bounding box center [1224, 34] width 17 height 22
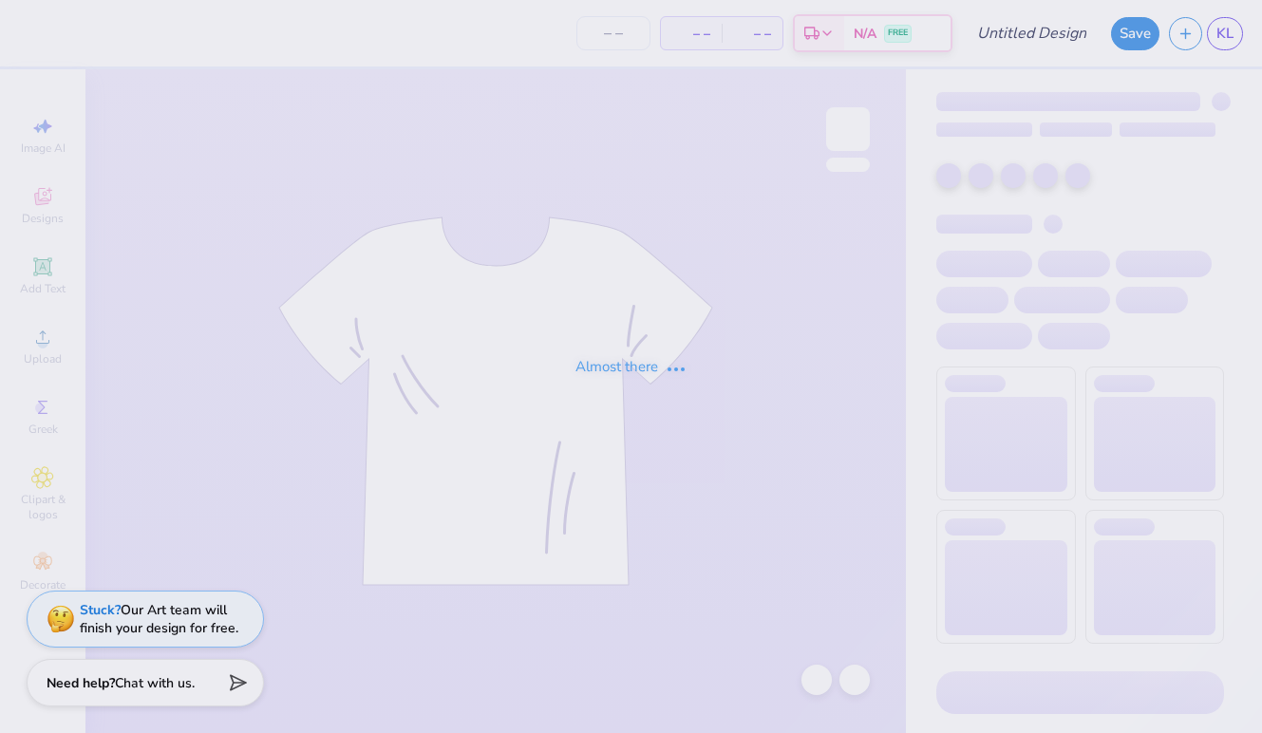
type input "Design 3"
type input "40"
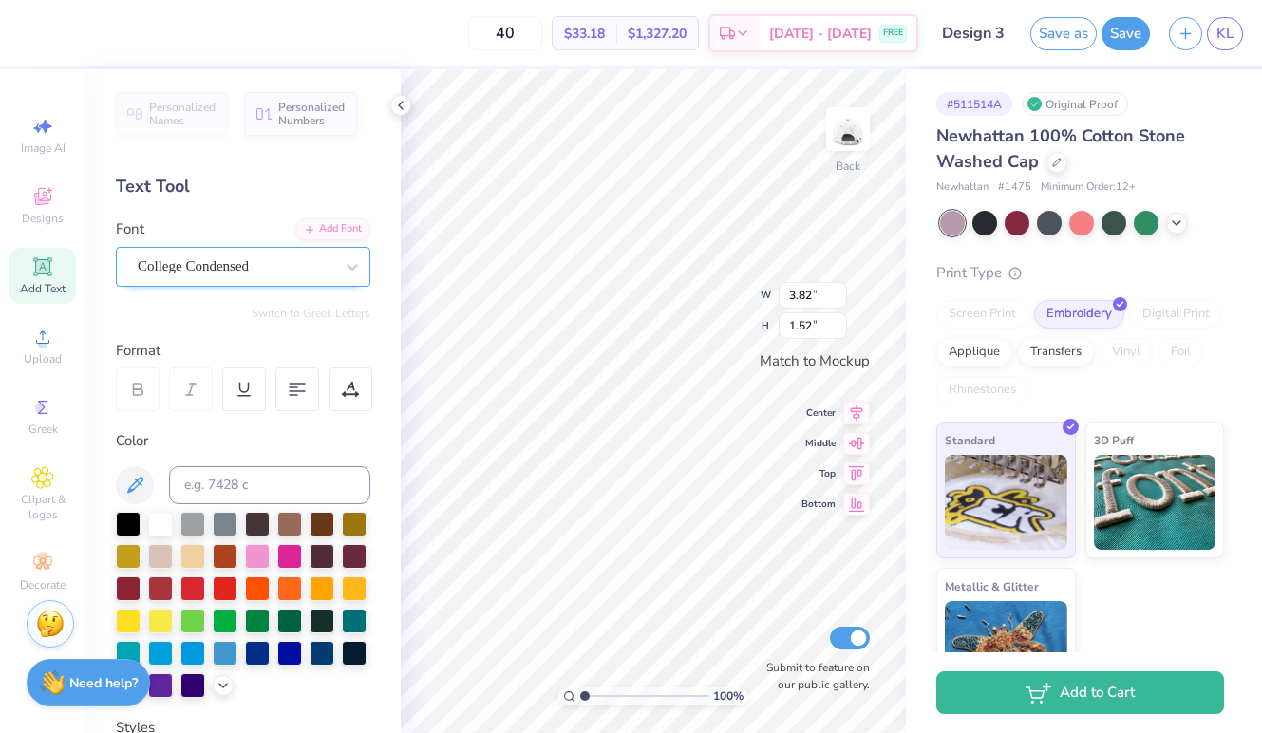
click at [242, 259] on div "College Condensed" at bounding box center [235, 266] width 199 height 29
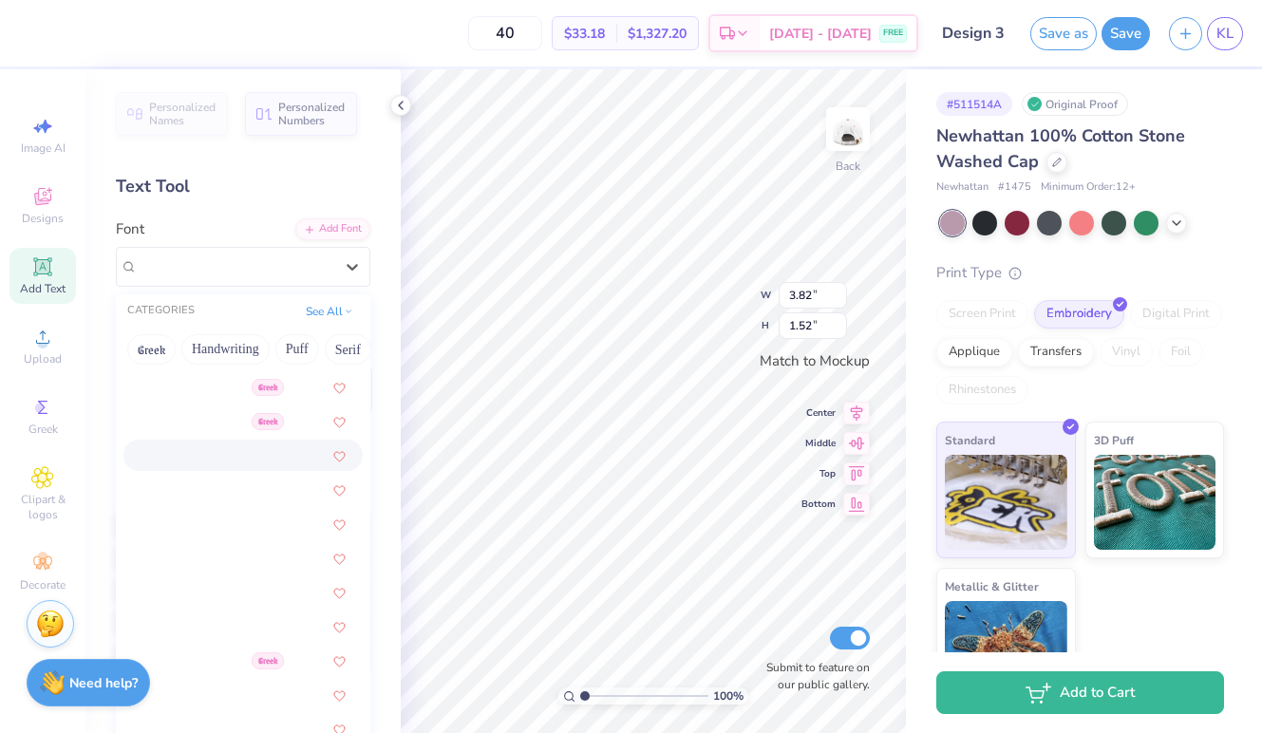
scroll to position [476, 0]
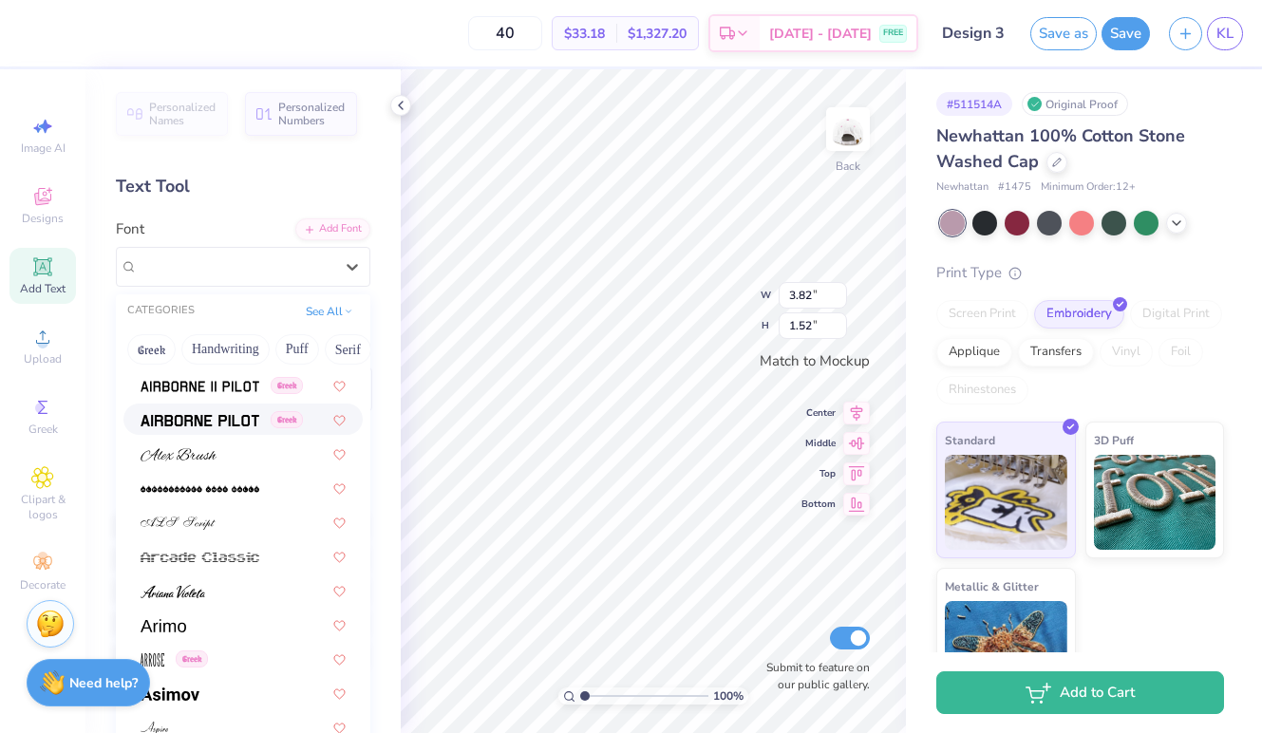
click at [227, 409] on div "Greek" at bounding box center [242, 419] width 239 height 31
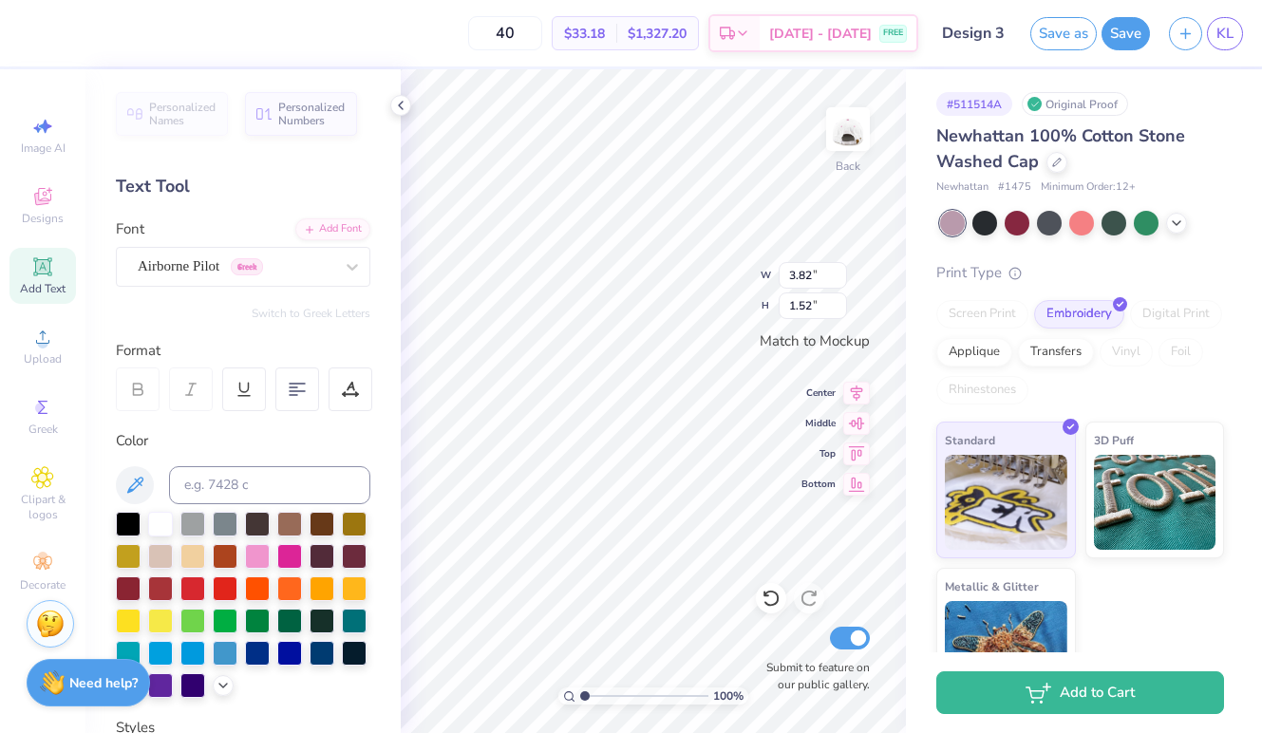
type input "4.98"
type input "1.73"
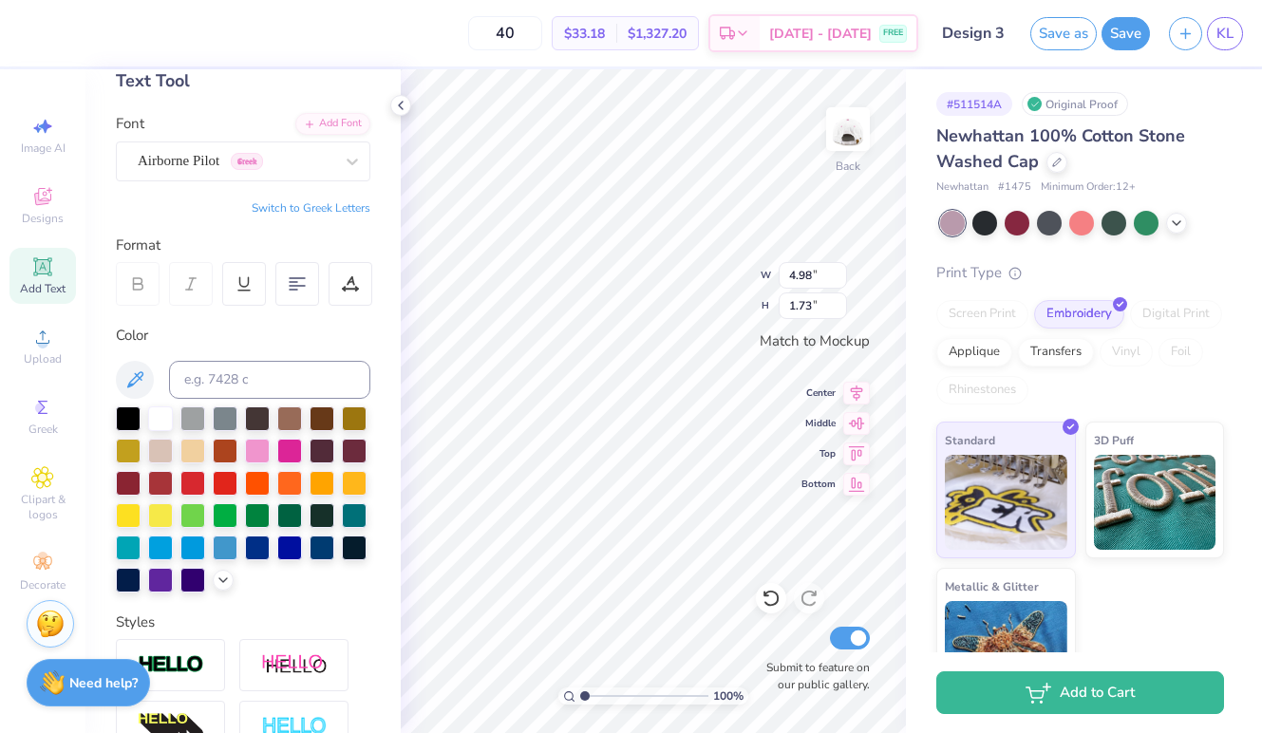
scroll to position [62, 0]
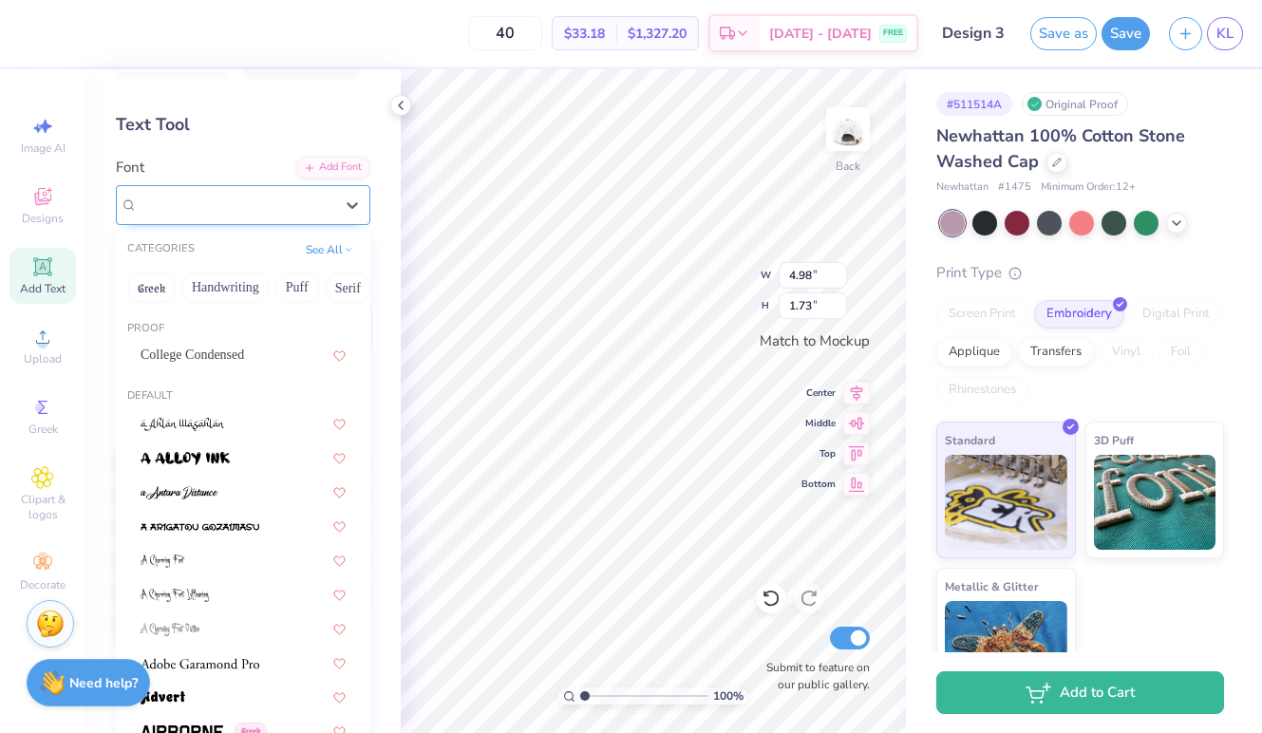
click at [196, 188] on div "Airborne Pilot Greek" at bounding box center [243, 205] width 254 height 40
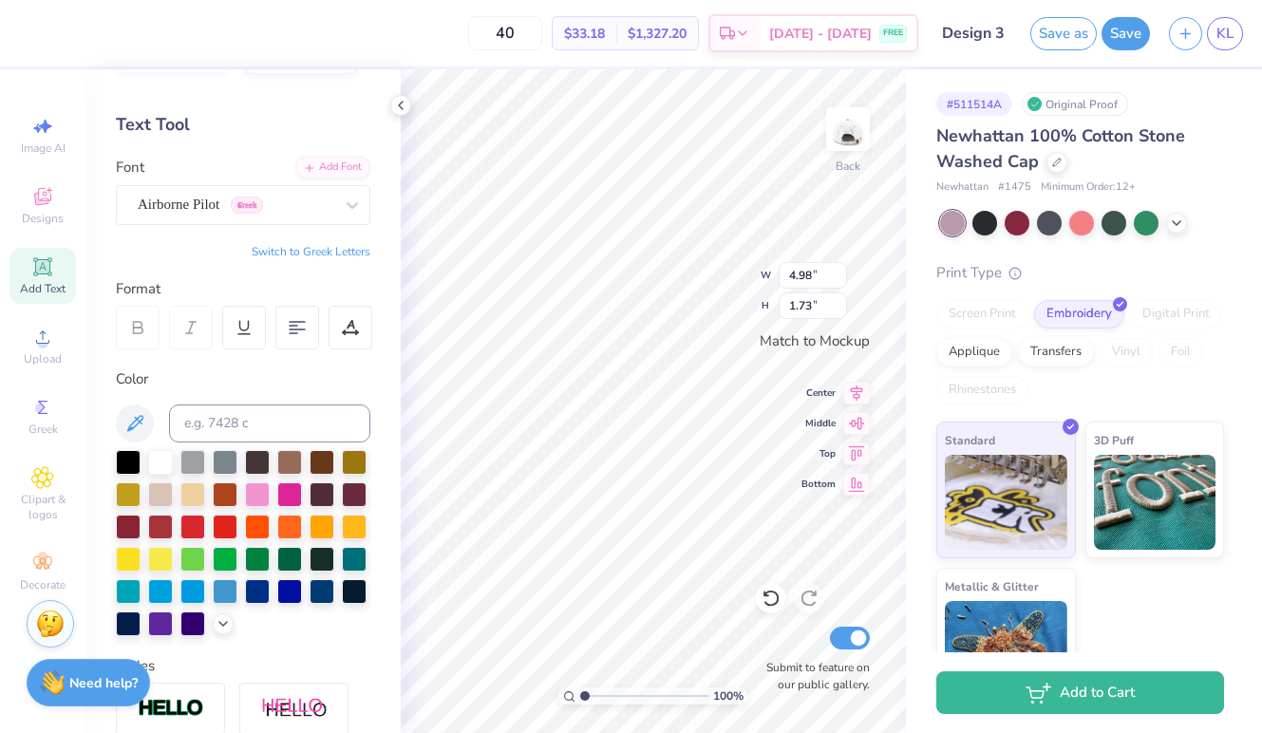
scroll to position [0, 0]
type textarea "Gphi"
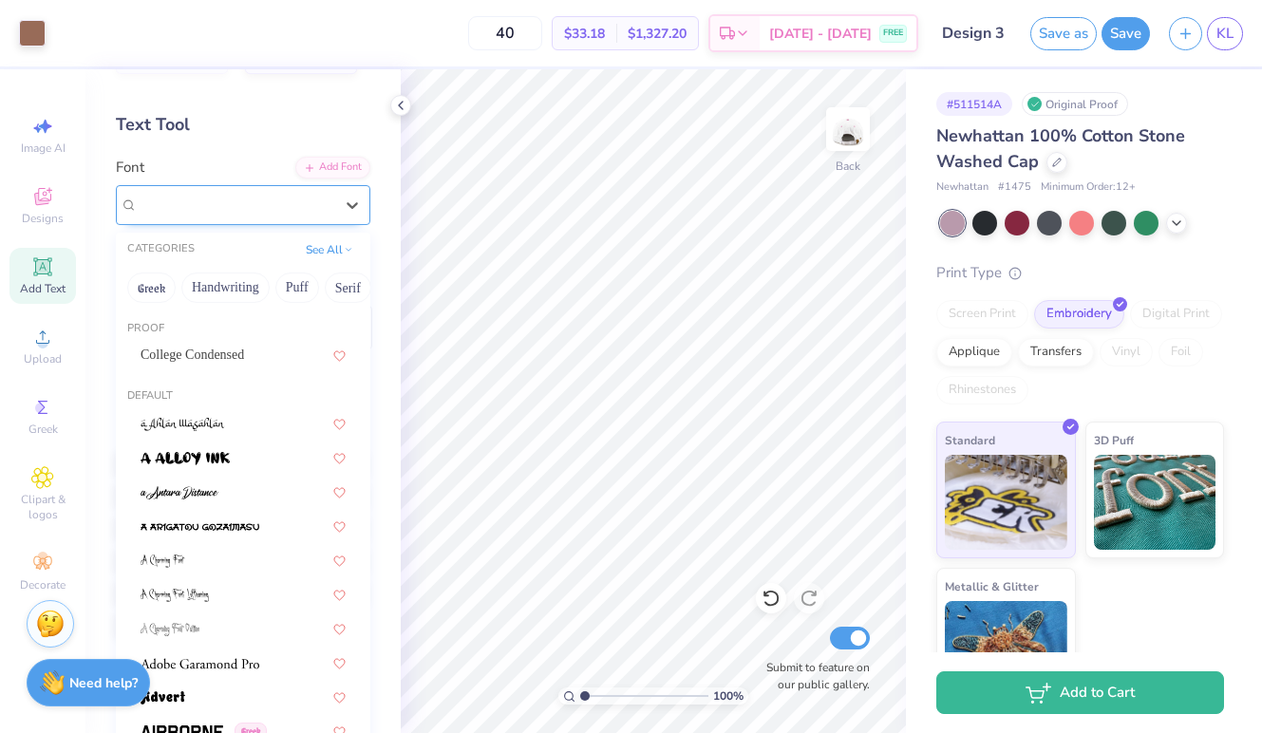
click at [204, 197] on span "Airborne Pilot" at bounding box center [179, 205] width 82 height 22
click at [230, 360] on div "College Condensed" at bounding box center [243, 355] width 205 height 20
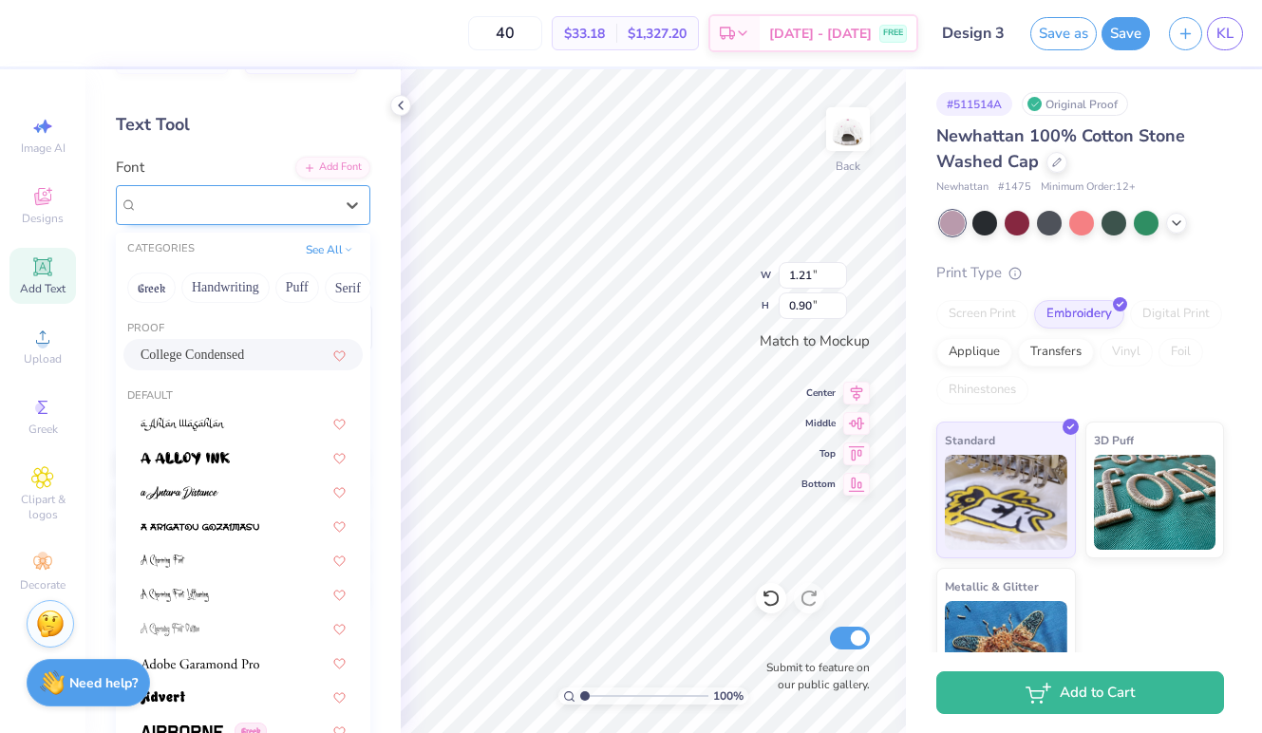
click at [226, 197] on span "College Condensed" at bounding box center [193, 205] width 111 height 22
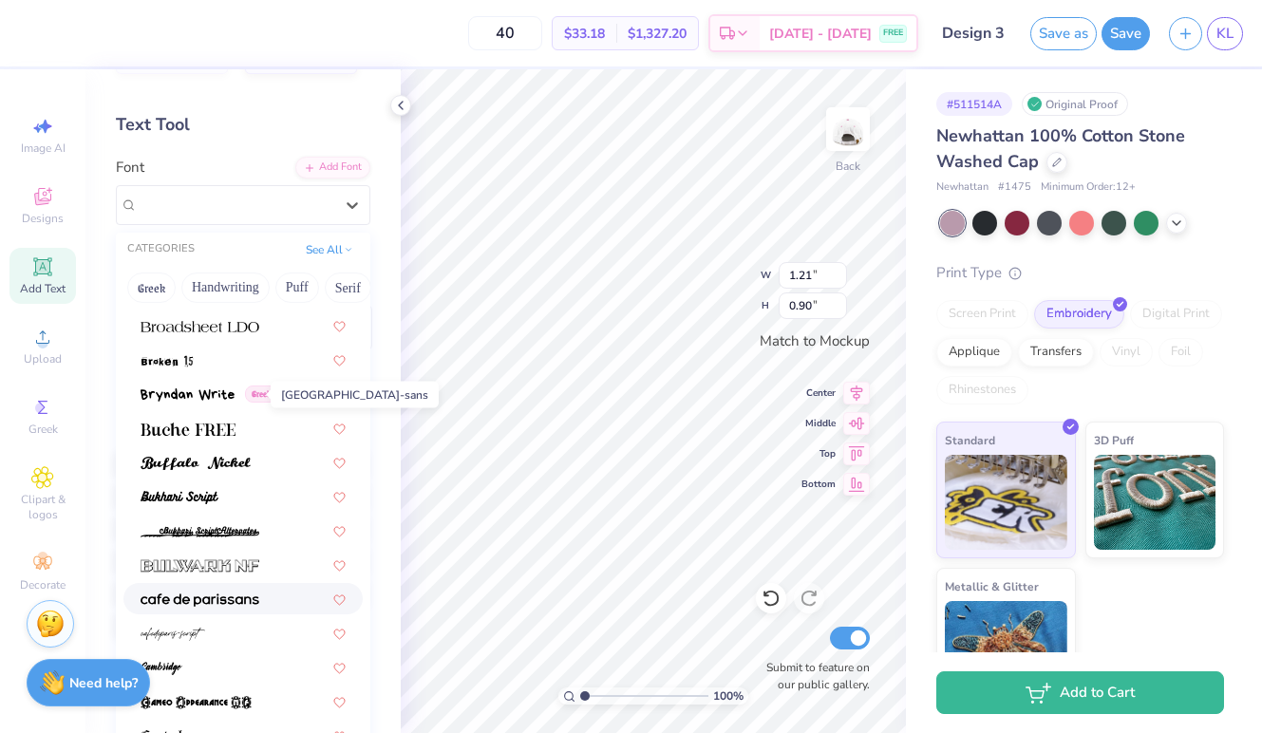
scroll to position [2347, 0]
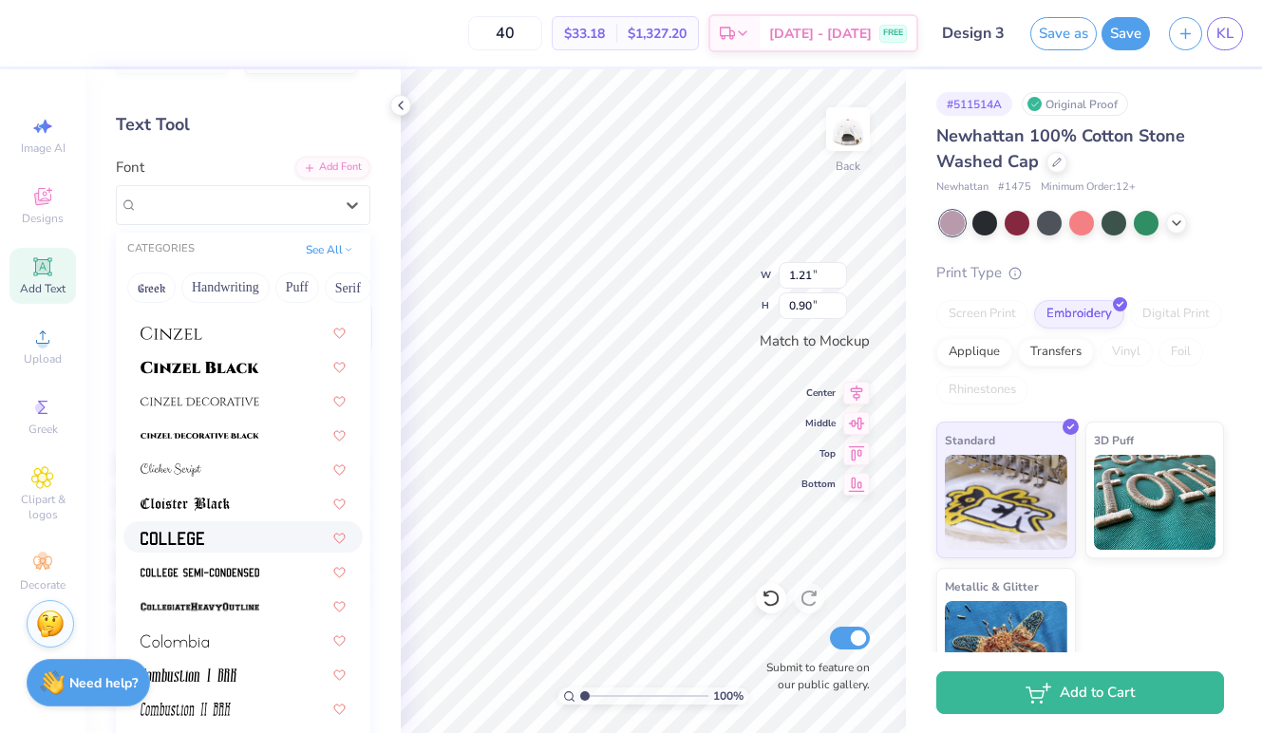
click at [188, 550] on div at bounding box center [242, 536] width 239 height 31
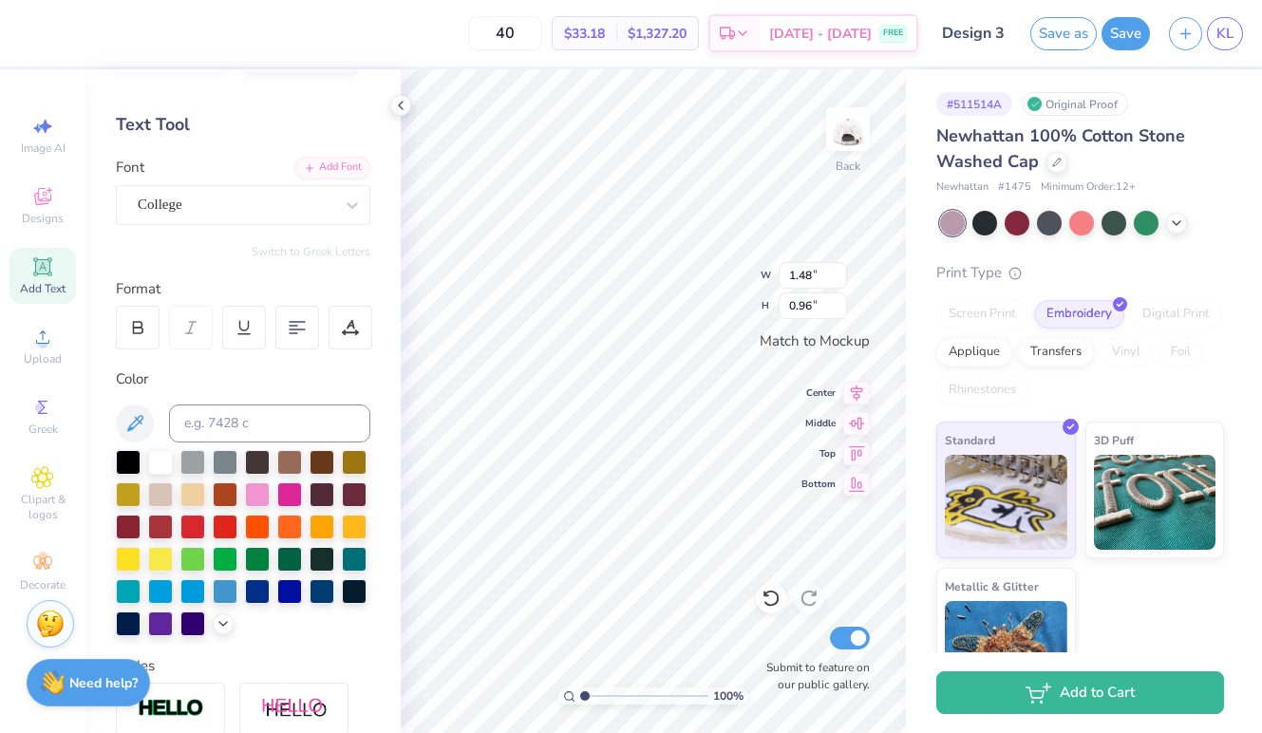
type input "1.48"
type input "0.96"
type input "2.28"
type input "1.47"
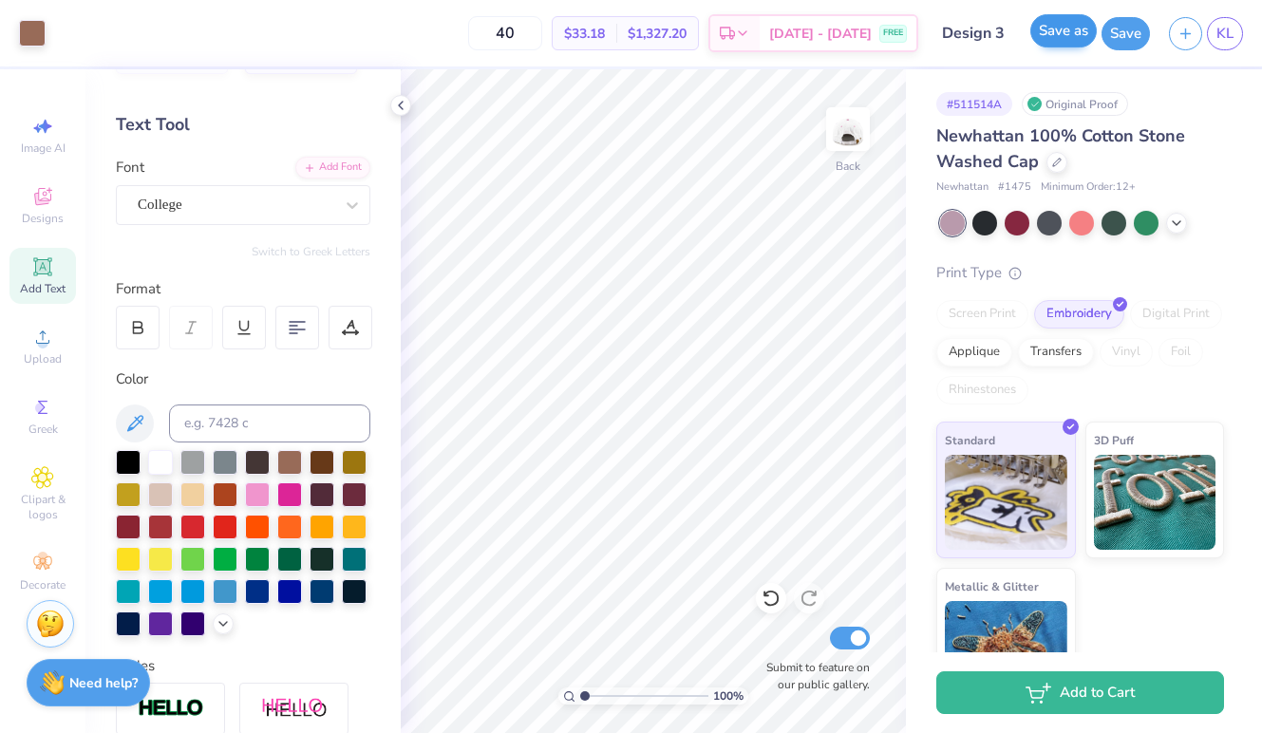
click at [1063, 28] on button "Save as" at bounding box center [1063, 30] width 66 height 33
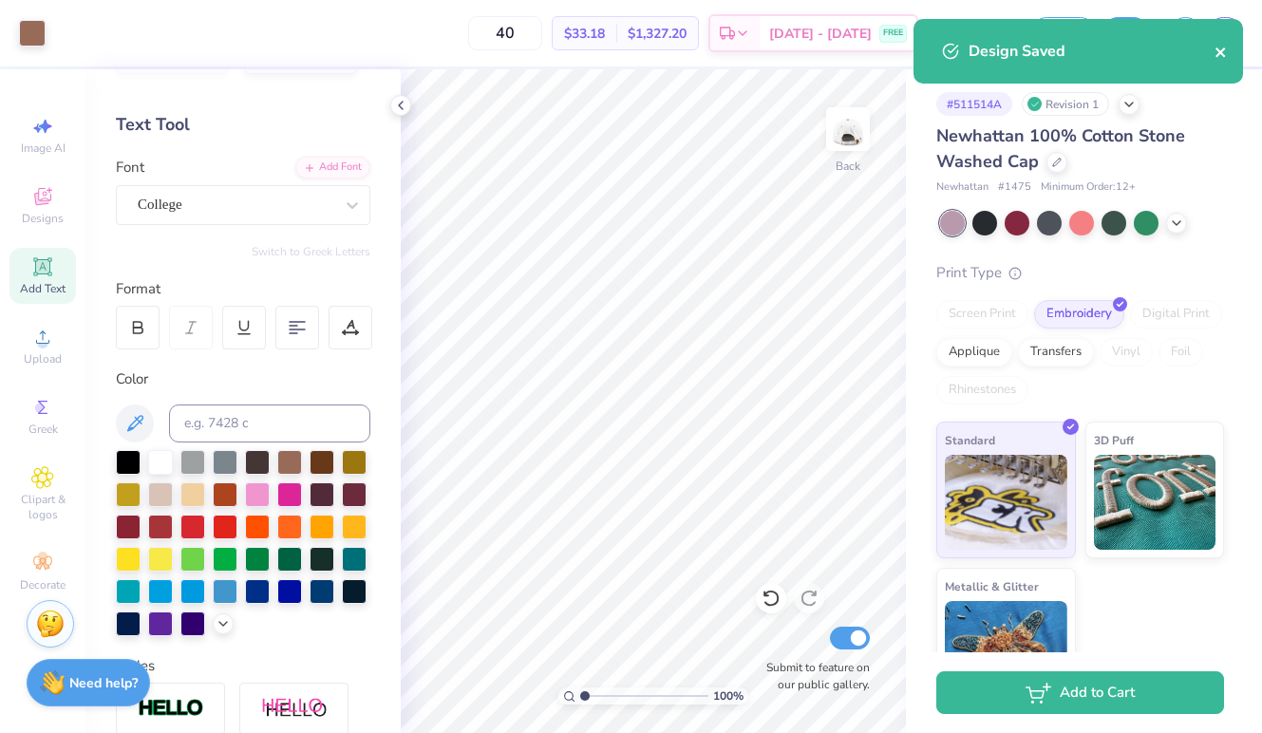
click at [1217, 50] on icon "close" at bounding box center [1219, 51] width 9 height 9
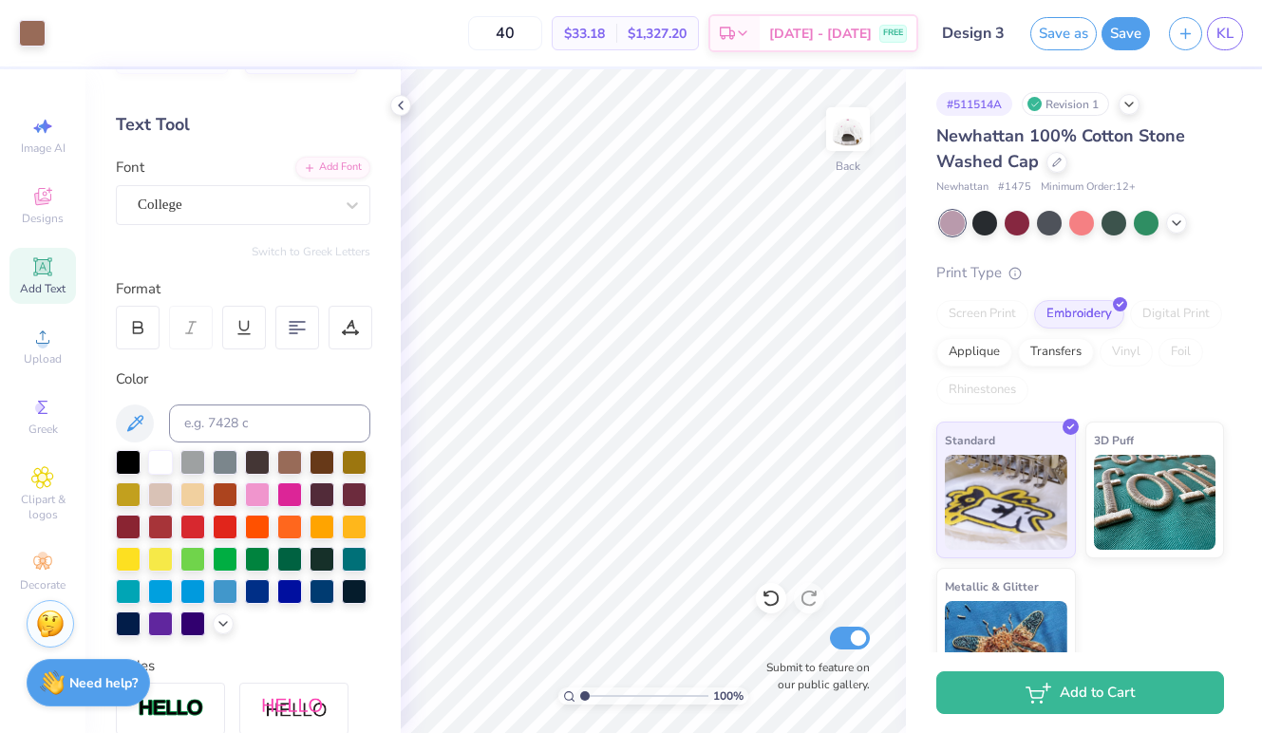
click at [1227, 27] on div "Design Saved" at bounding box center [1078, 58] width 337 height 86
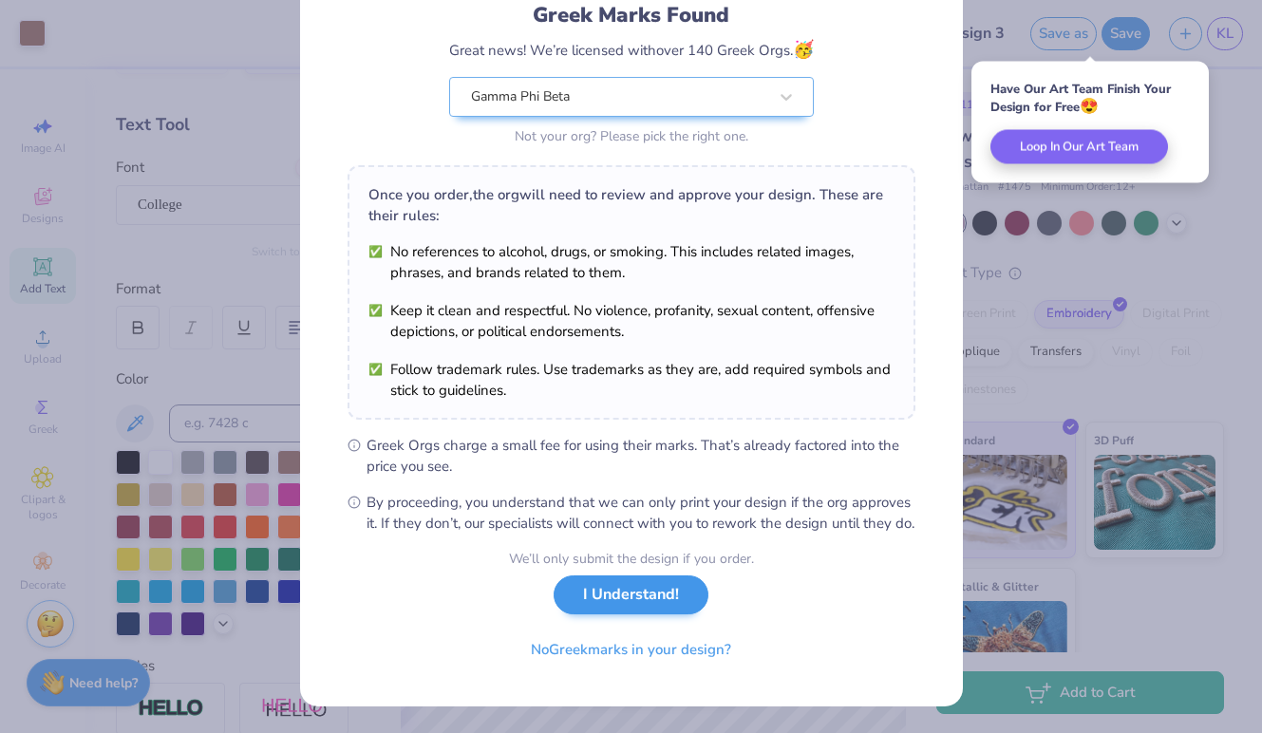
scroll to position [156, 0]
click at [607, 602] on button "I Understand!" at bounding box center [631, 594] width 155 height 39
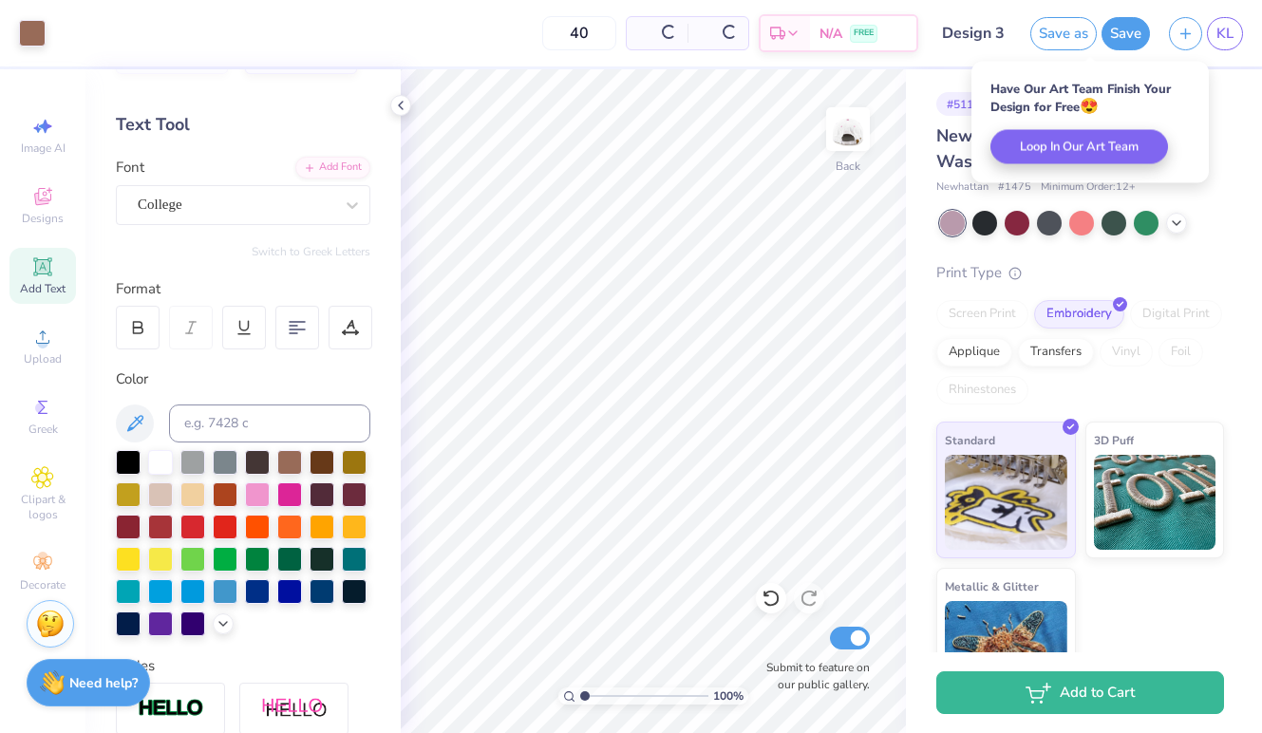
scroll to position [0, 0]
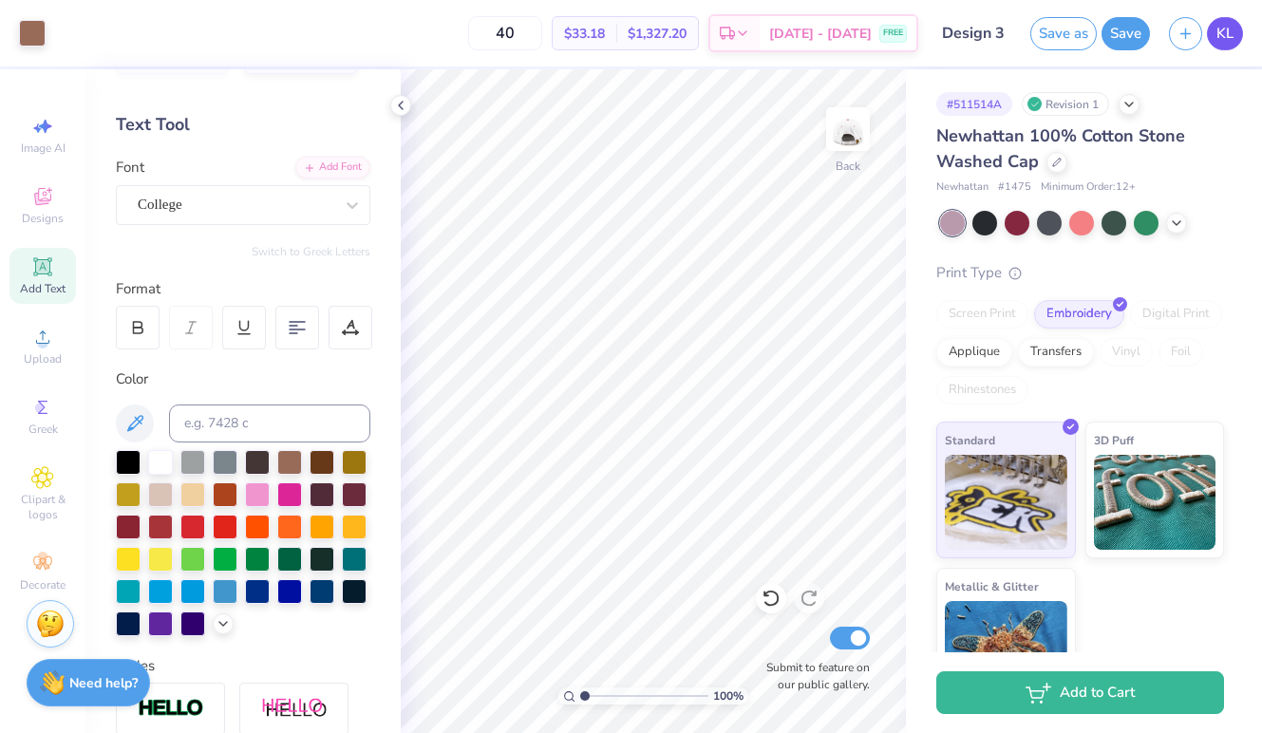
click at [1224, 28] on span "KL" at bounding box center [1224, 34] width 17 height 22
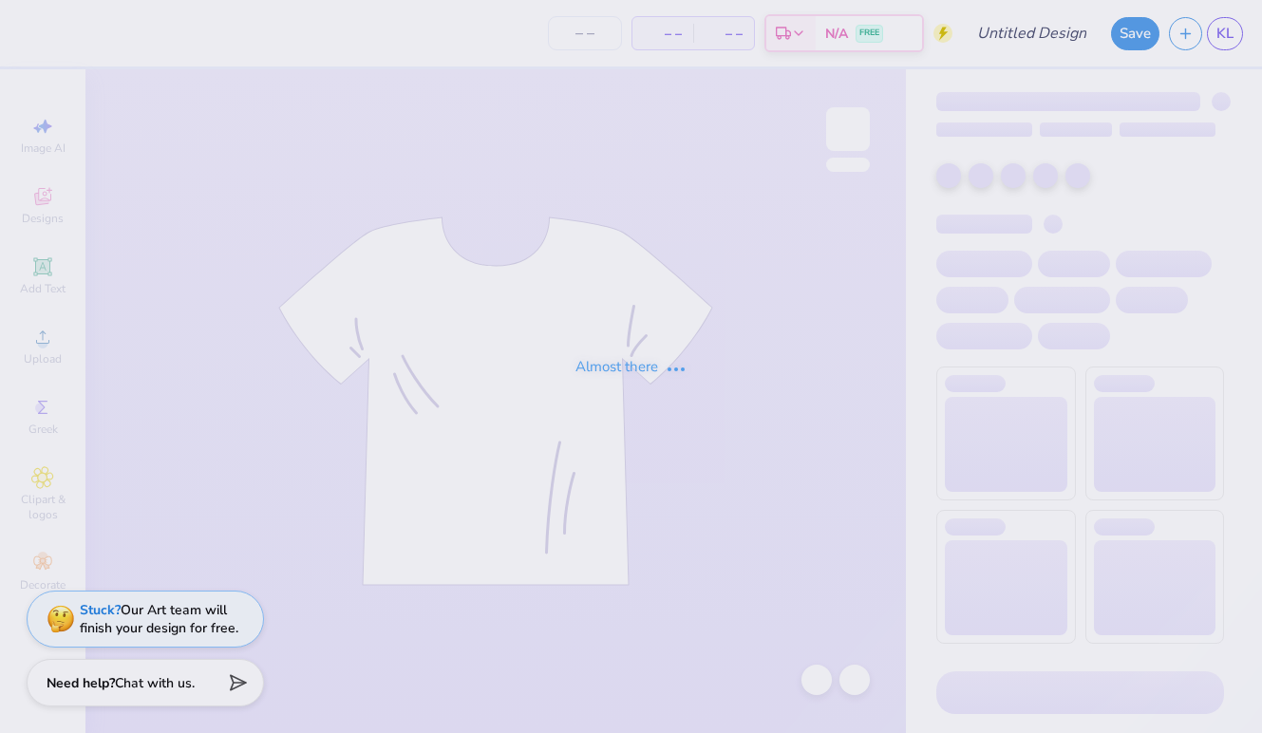
type input "design 2"
type input "40"
type input "Design 3"
type input "40"
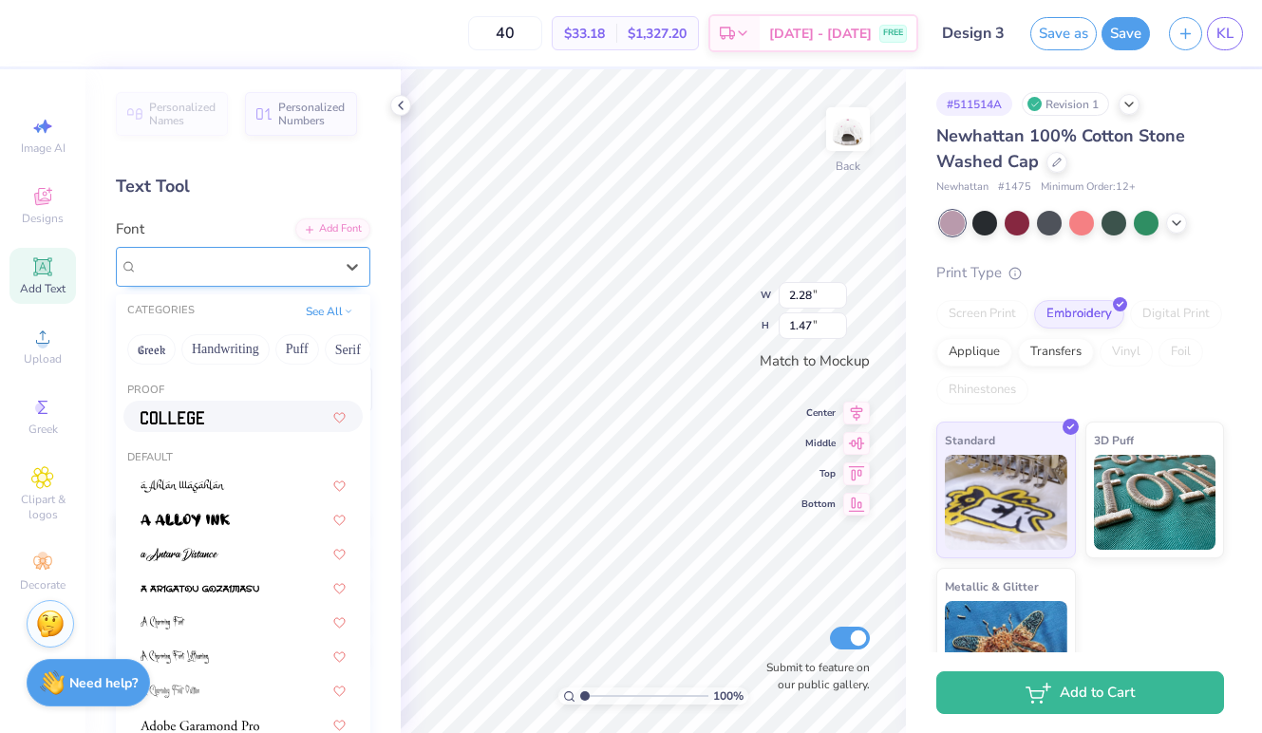
click at [156, 280] on div at bounding box center [235, 266] width 199 height 29
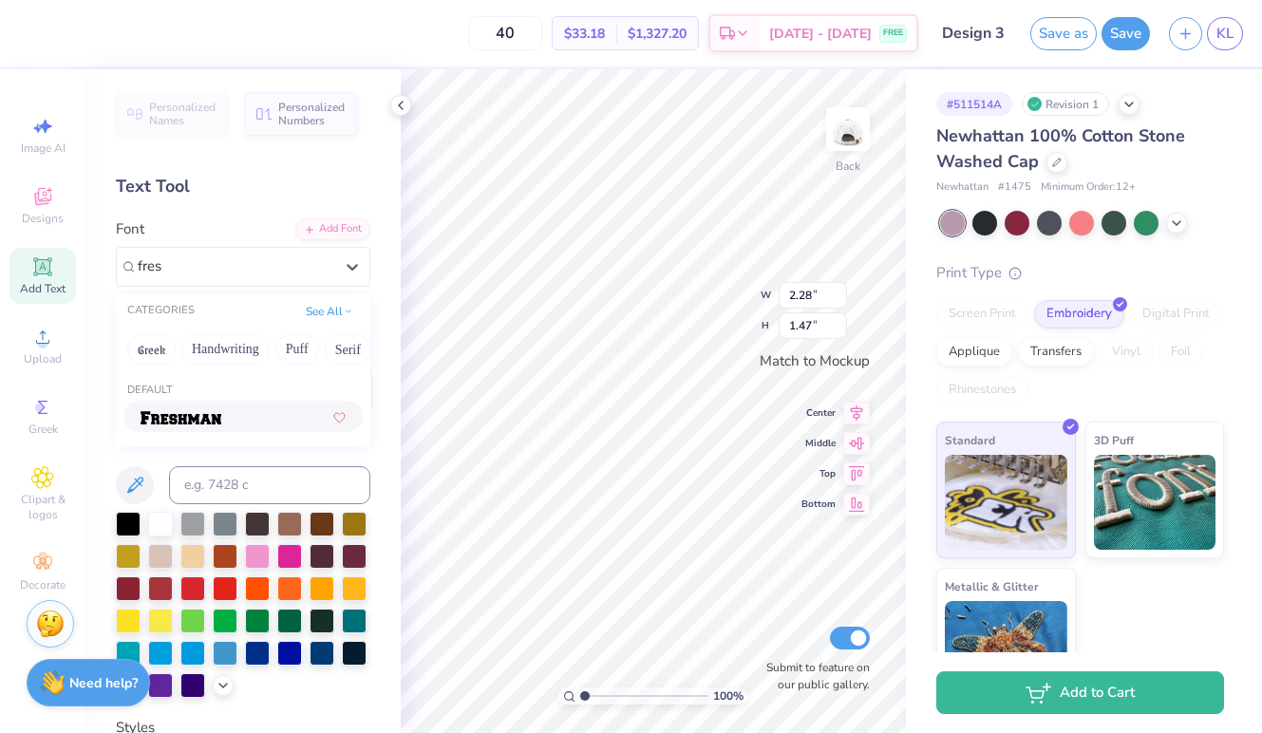
click at [178, 420] on img at bounding box center [181, 417] width 81 height 13
type input "fres"
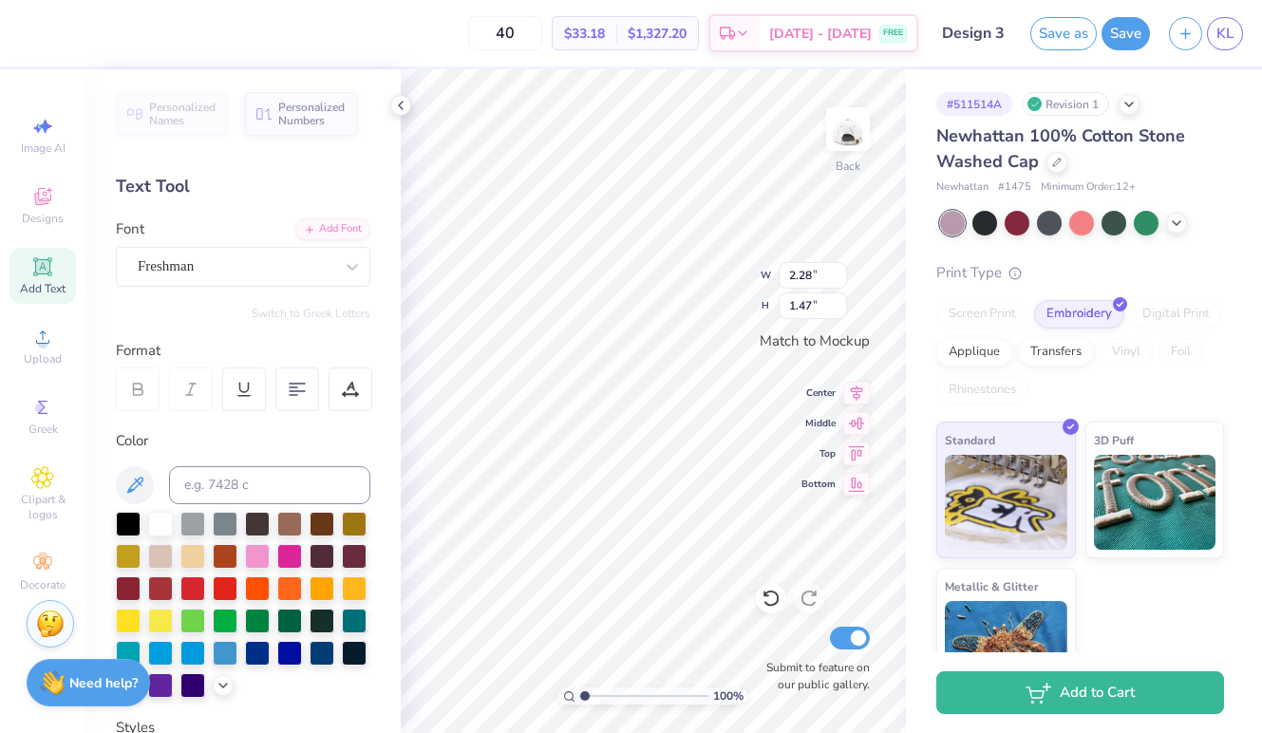
type input "3.17"
type input "1.70"
type textarea "gphi"
type textarea "gamma phi"
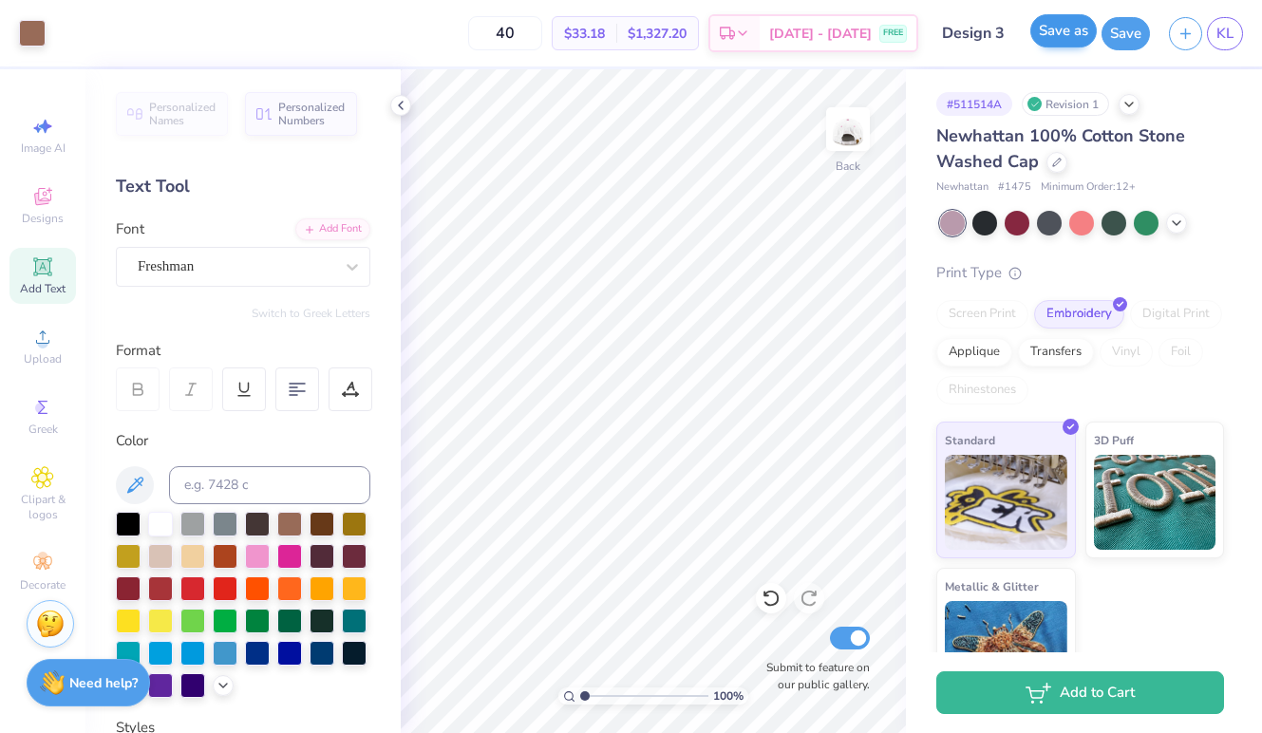
click at [1076, 28] on button "Save as" at bounding box center [1063, 30] width 66 height 33
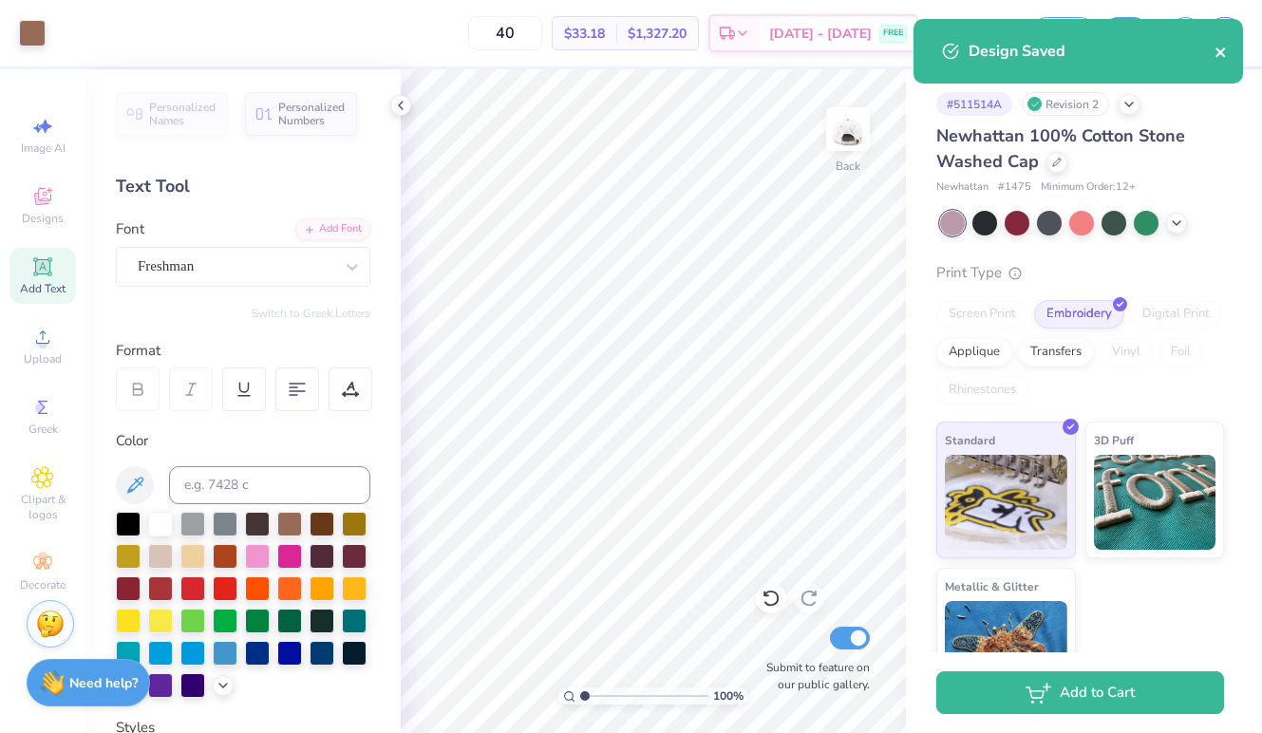
click at [1220, 47] on icon "close" at bounding box center [1220, 52] width 13 height 15
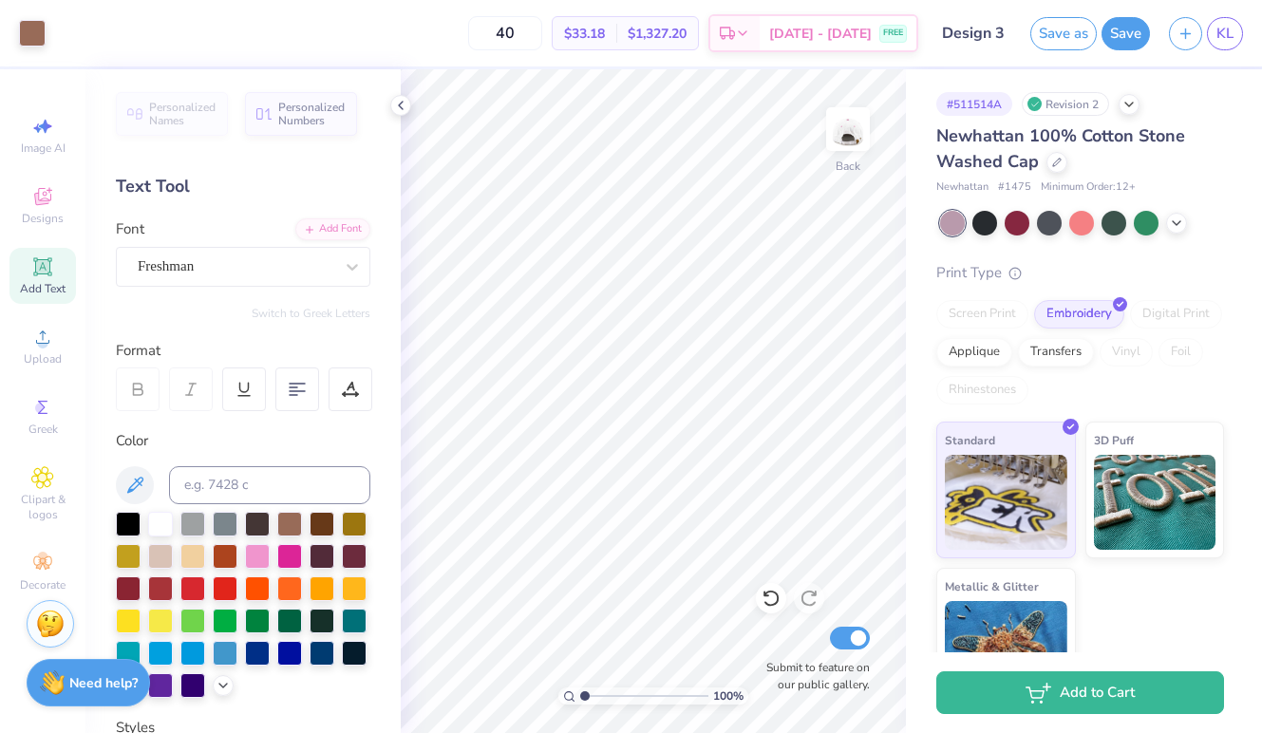
click at [1225, 23] on div "Design Saved" at bounding box center [1078, 19] width 337 height 8
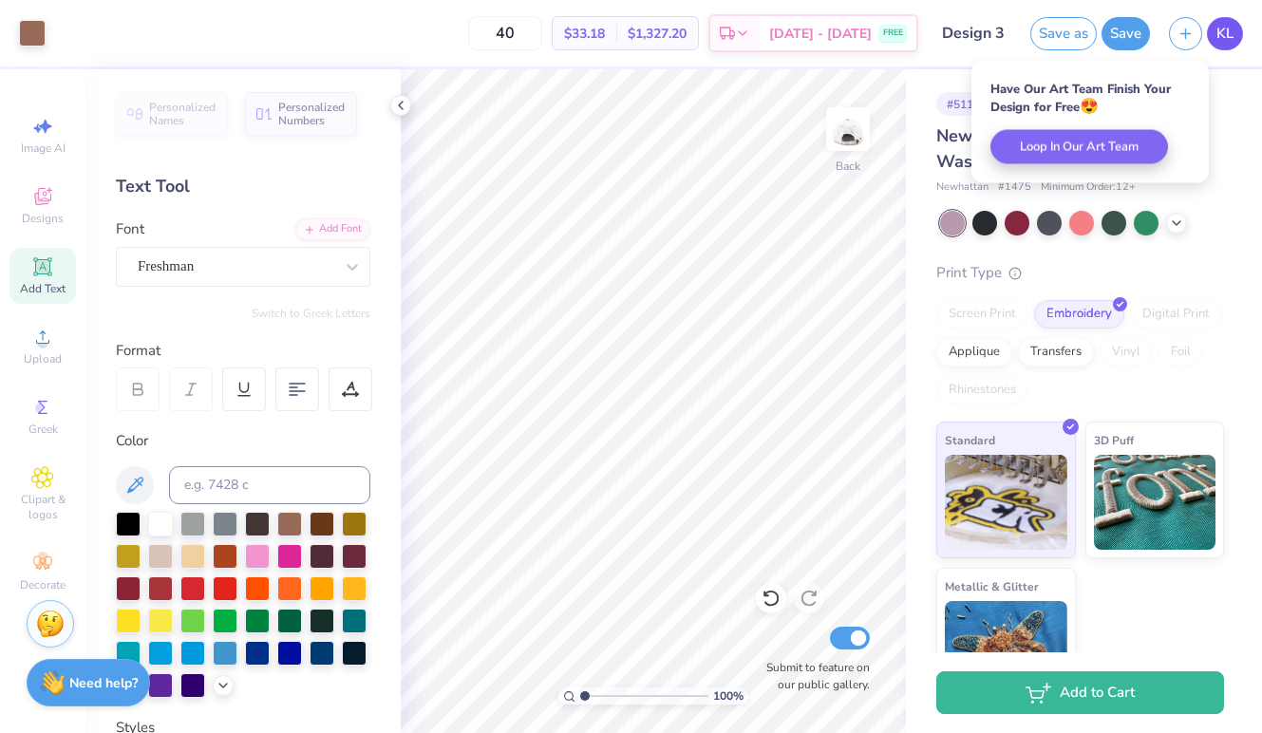
click at [1224, 33] on span "KL" at bounding box center [1224, 34] width 17 height 22
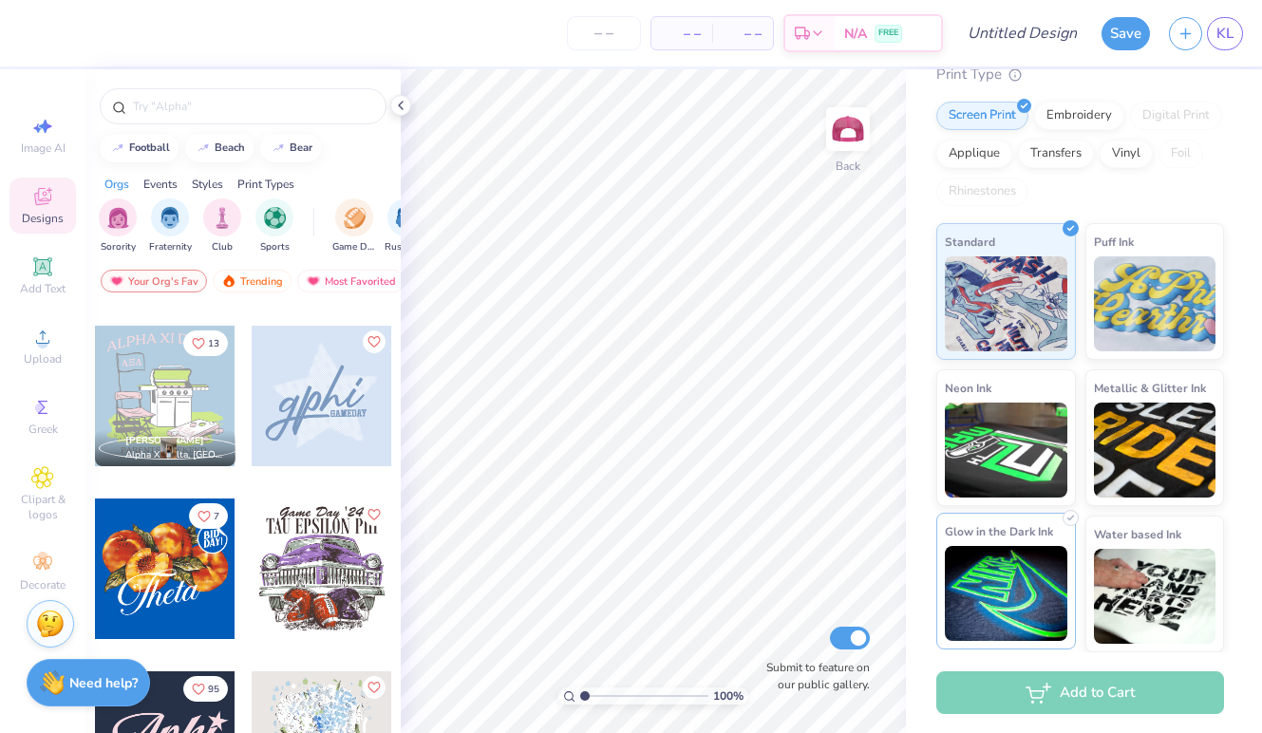
scroll to position [166, 0]
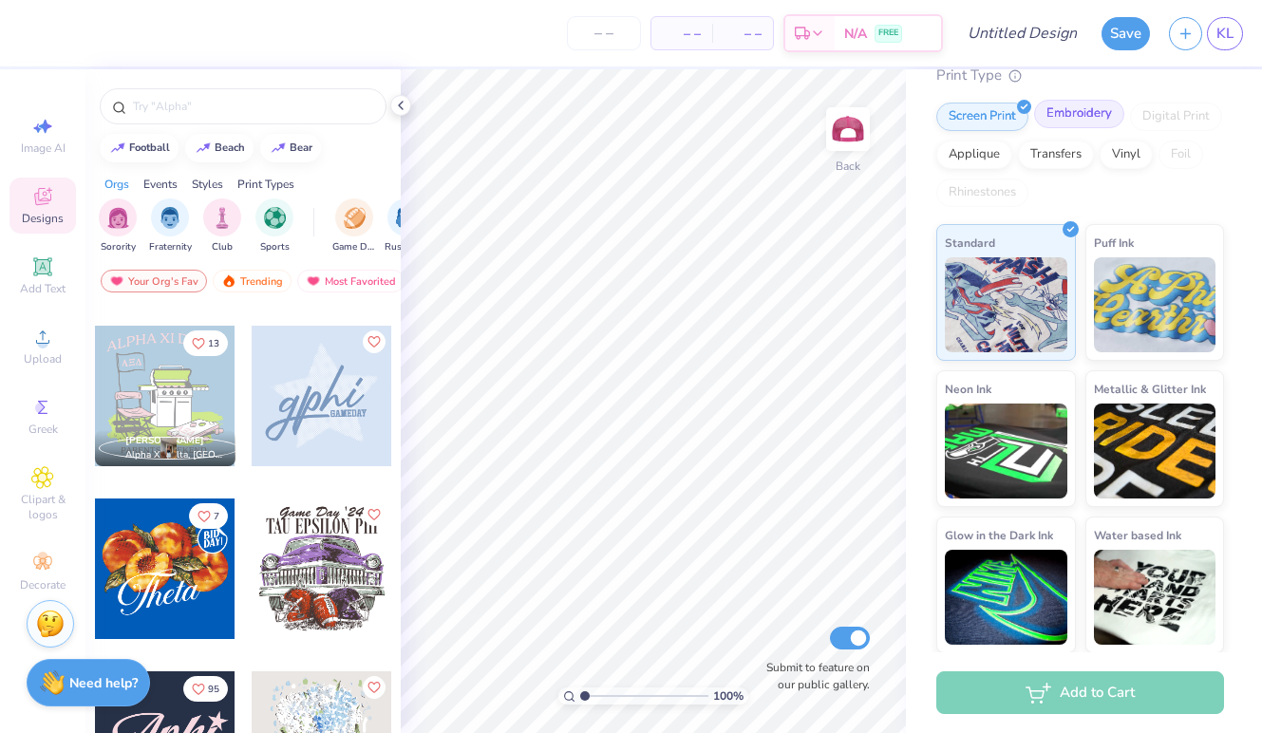
click at [1062, 106] on div "Embroidery" at bounding box center [1079, 114] width 90 height 28
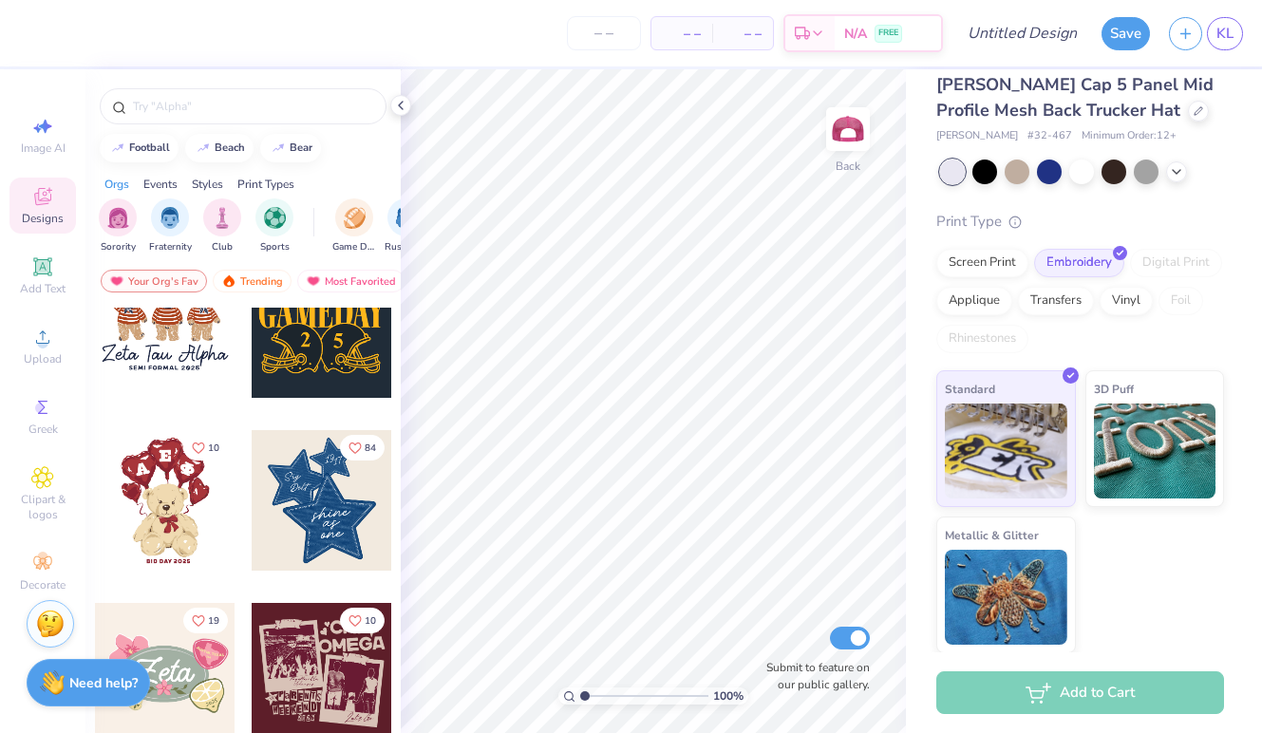
scroll to position [195, 0]
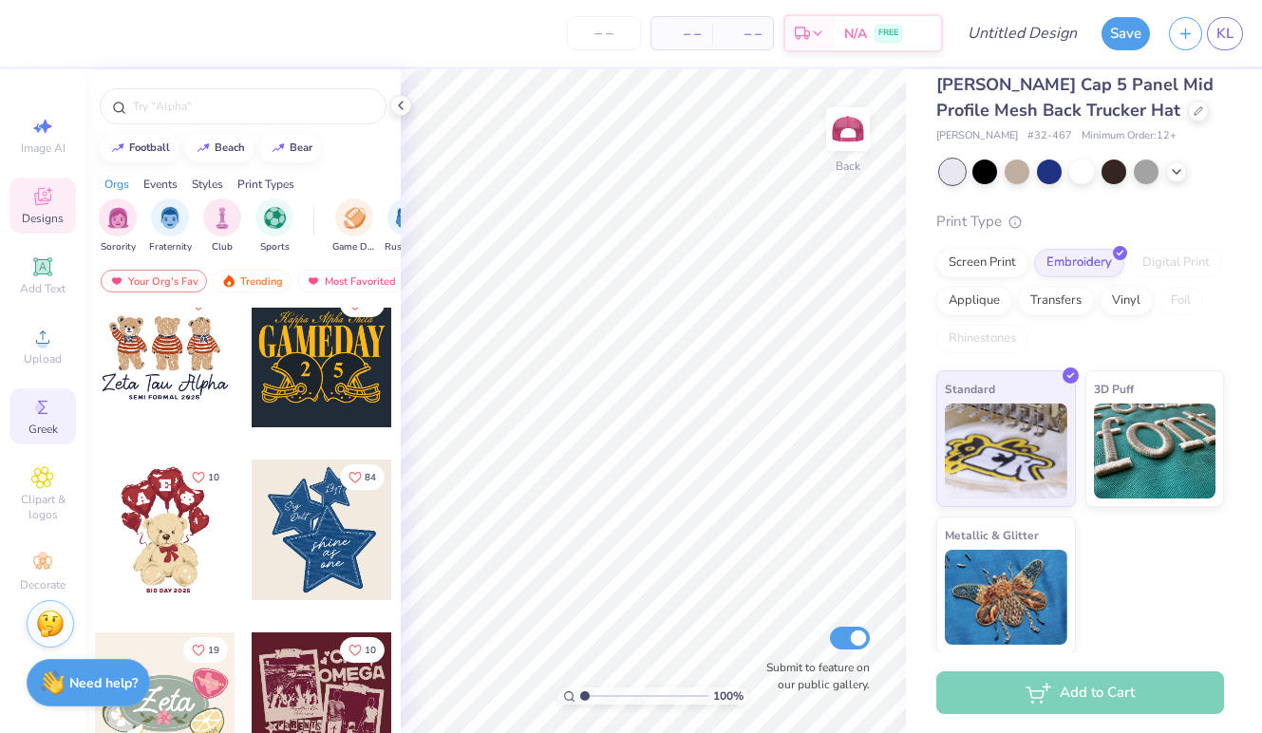
click at [25, 397] on div "Greek" at bounding box center [42, 416] width 66 height 56
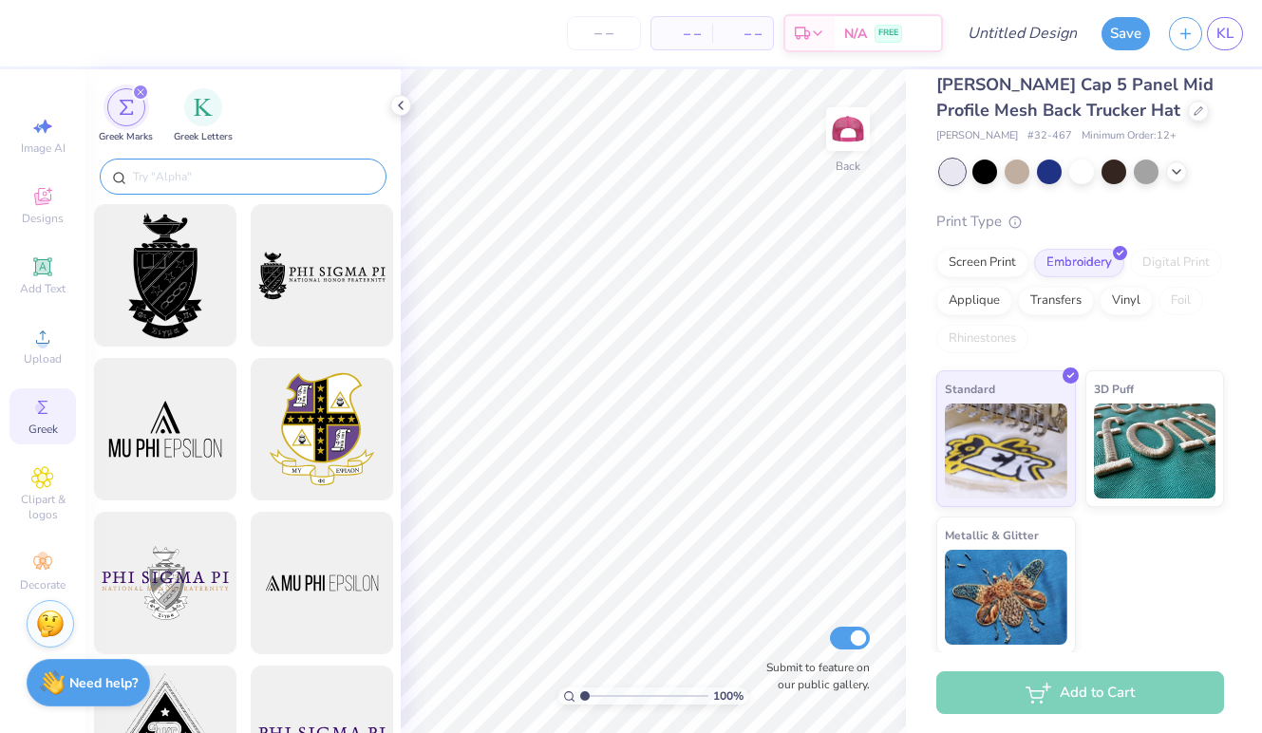
click at [187, 180] on input "text" at bounding box center [252, 176] width 243 height 19
type input "f"
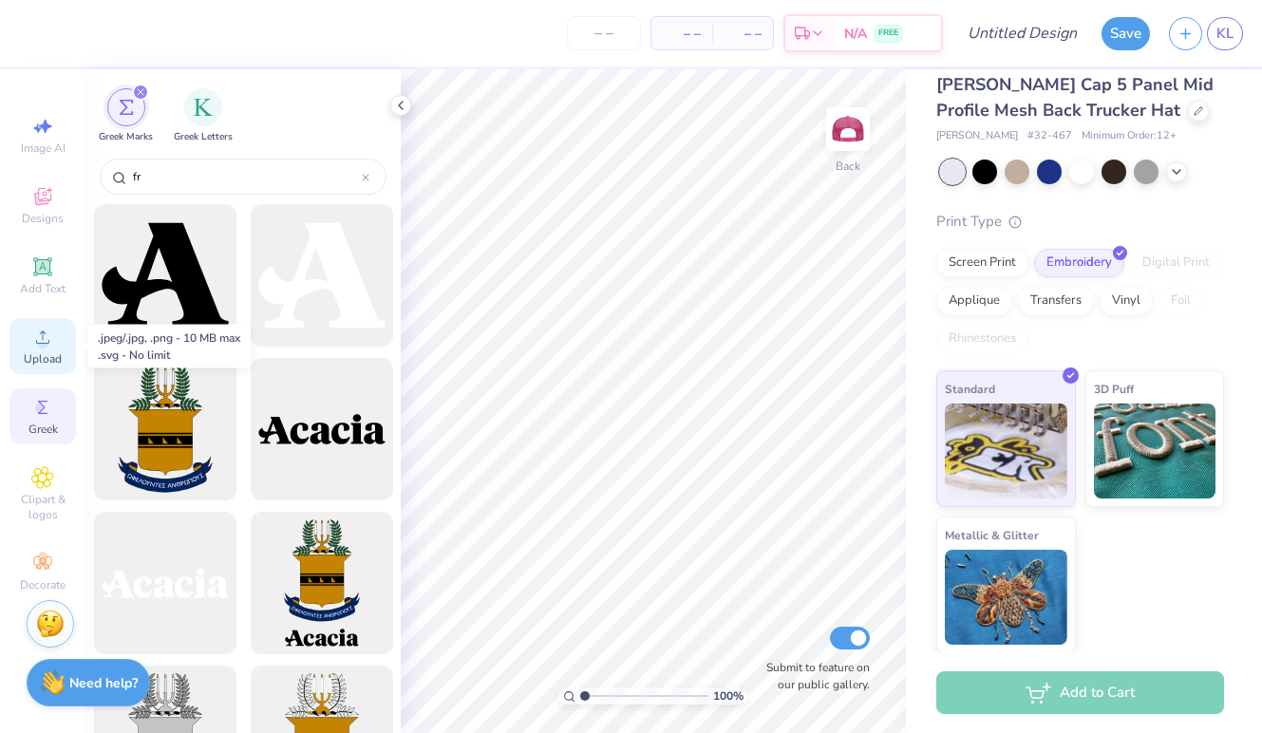
type input "f"
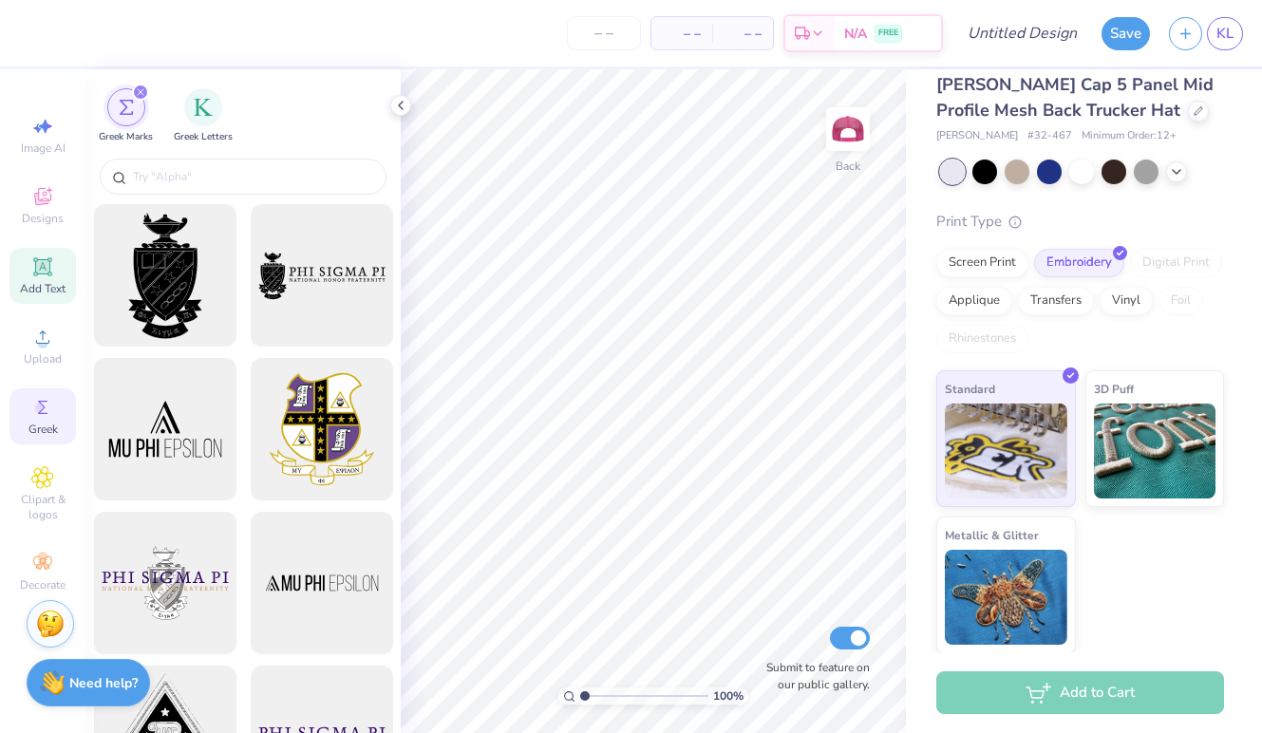
click at [54, 278] on div "Add Text" at bounding box center [42, 276] width 66 height 56
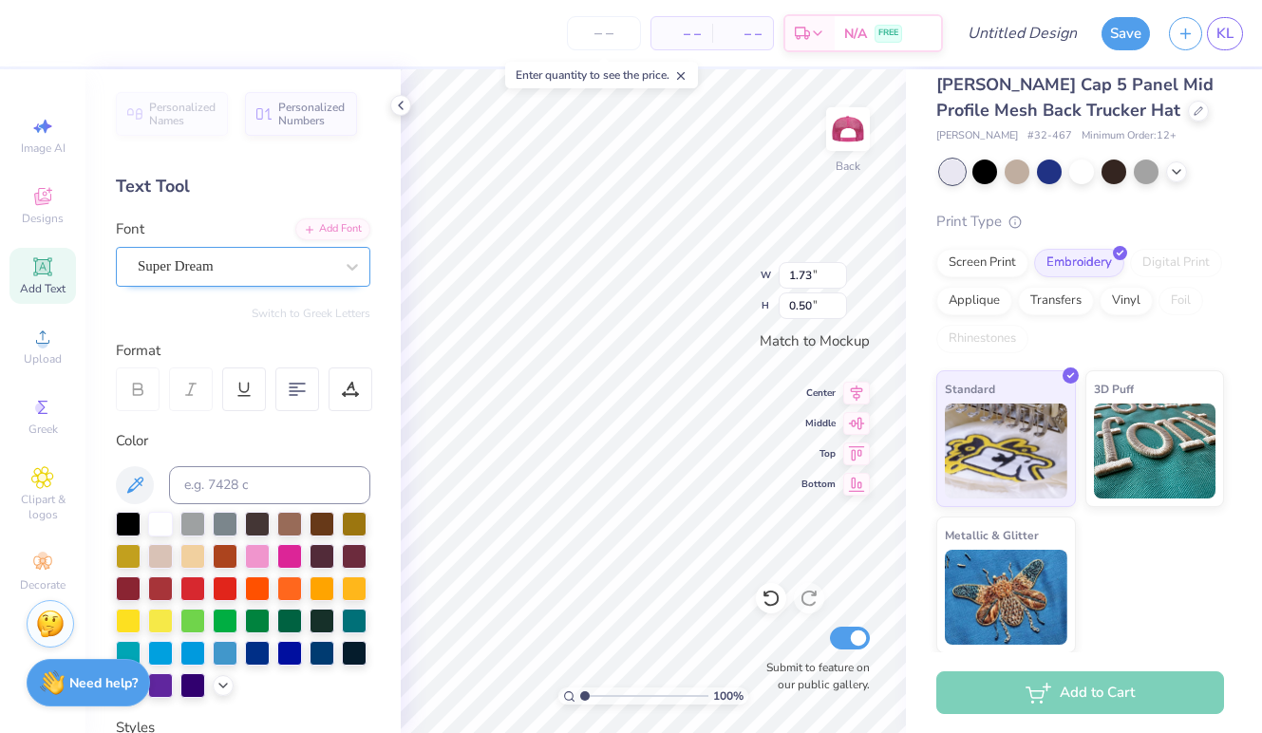
click at [157, 282] on div "Super Dream" at bounding box center [243, 267] width 254 height 40
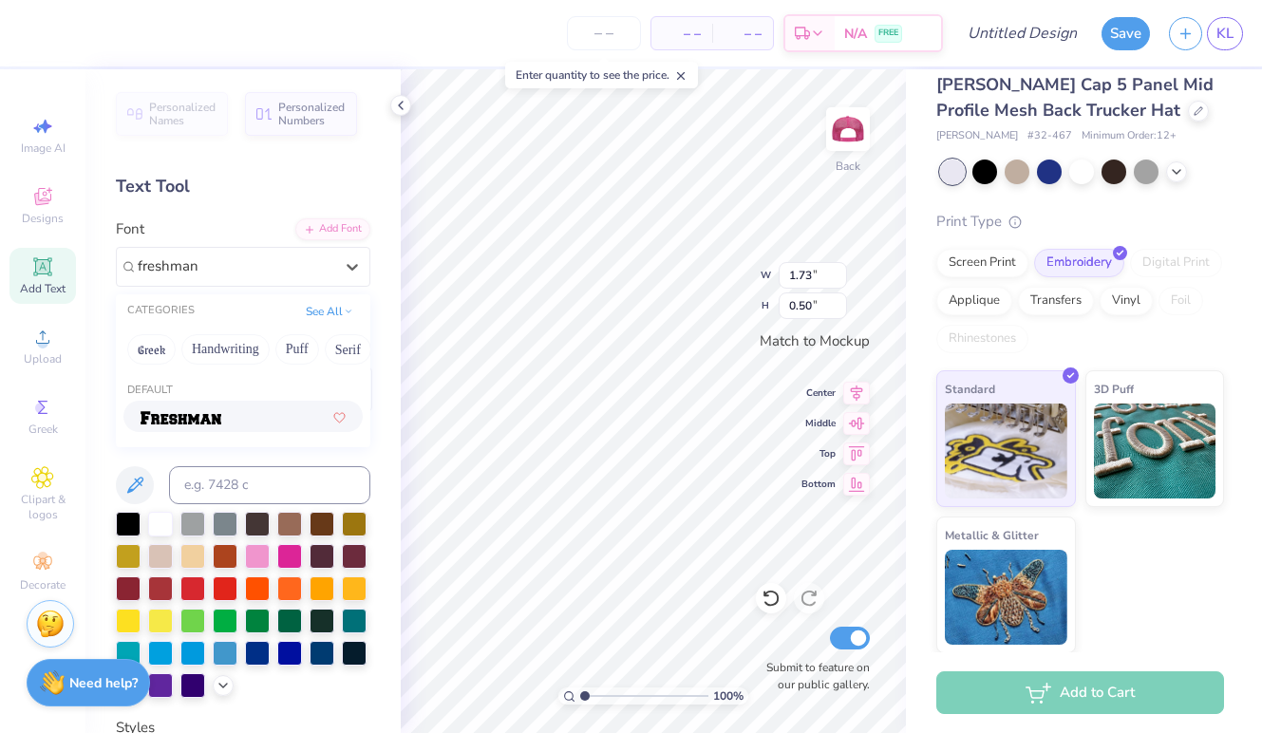
click at [198, 421] on img at bounding box center [181, 417] width 81 height 13
type input "freshman"
type input "2.20"
type input "0.60"
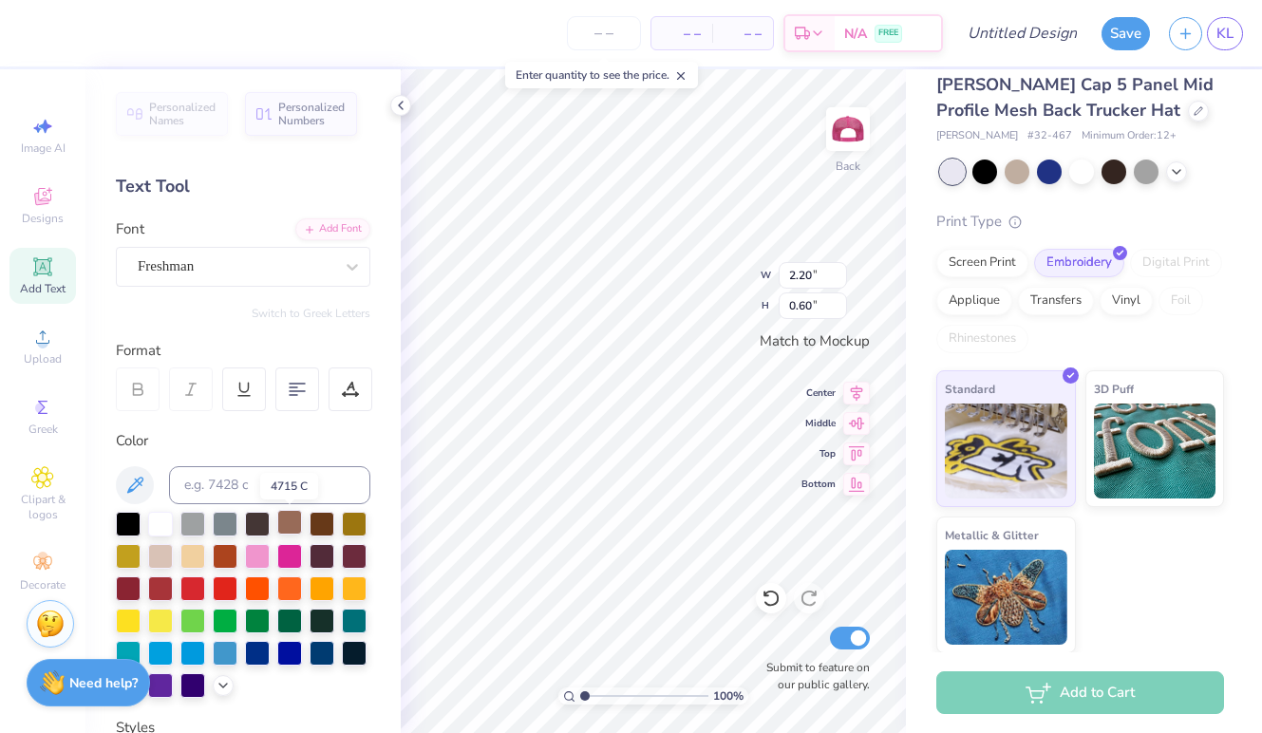
click at [291, 534] on div at bounding box center [289, 522] width 25 height 25
click at [263, 555] on div at bounding box center [257, 554] width 25 height 25
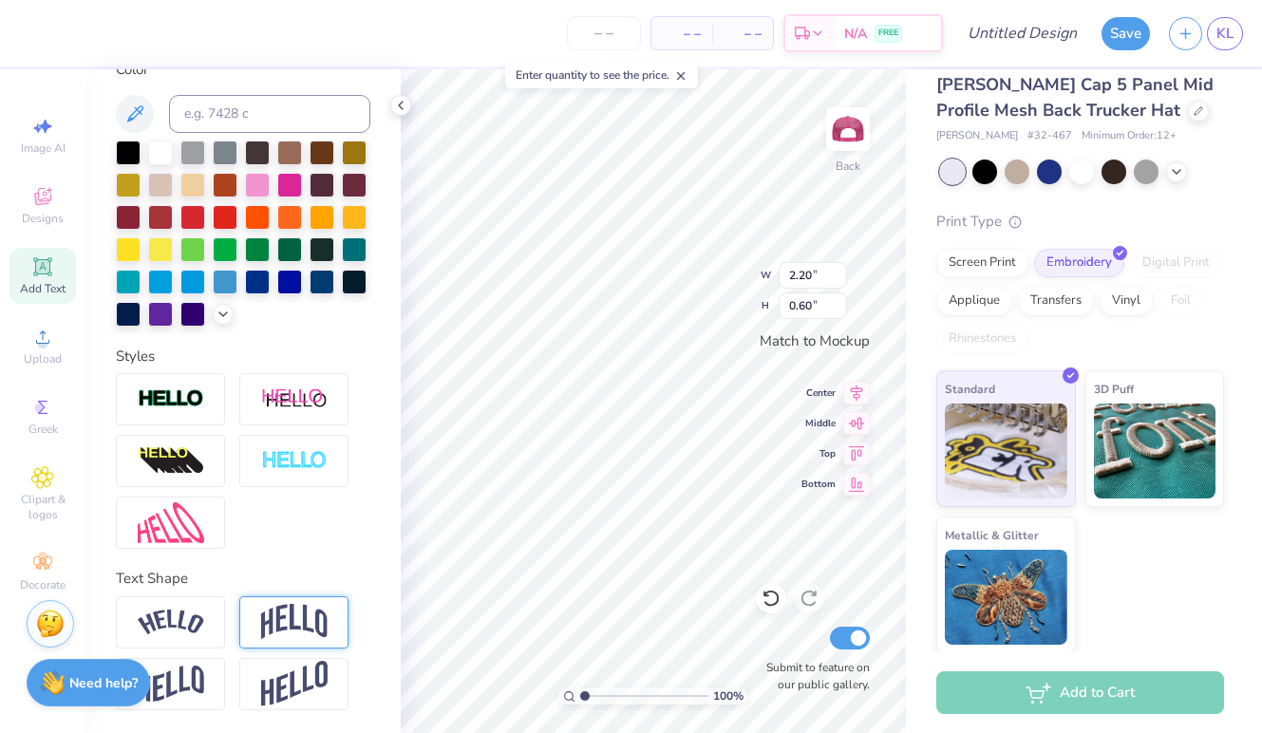
type textarea "Gamma Phi"
click at [309, 603] on div at bounding box center [293, 622] width 109 height 52
click at [851, 447] on div "100 % Back W 3.99 3.99 " H 1.30 1.30 " Match to Mockup Center Middle Top Bottom…" at bounding box center [653, 401] width 505 height 664
click at [827, 426] on div "100 % Back W 3.99 3.99 " H 1.30 1.30 " Match to Mockup Center Middle Top Bottom…" at bounding box center [653, 401] width 505 height 664
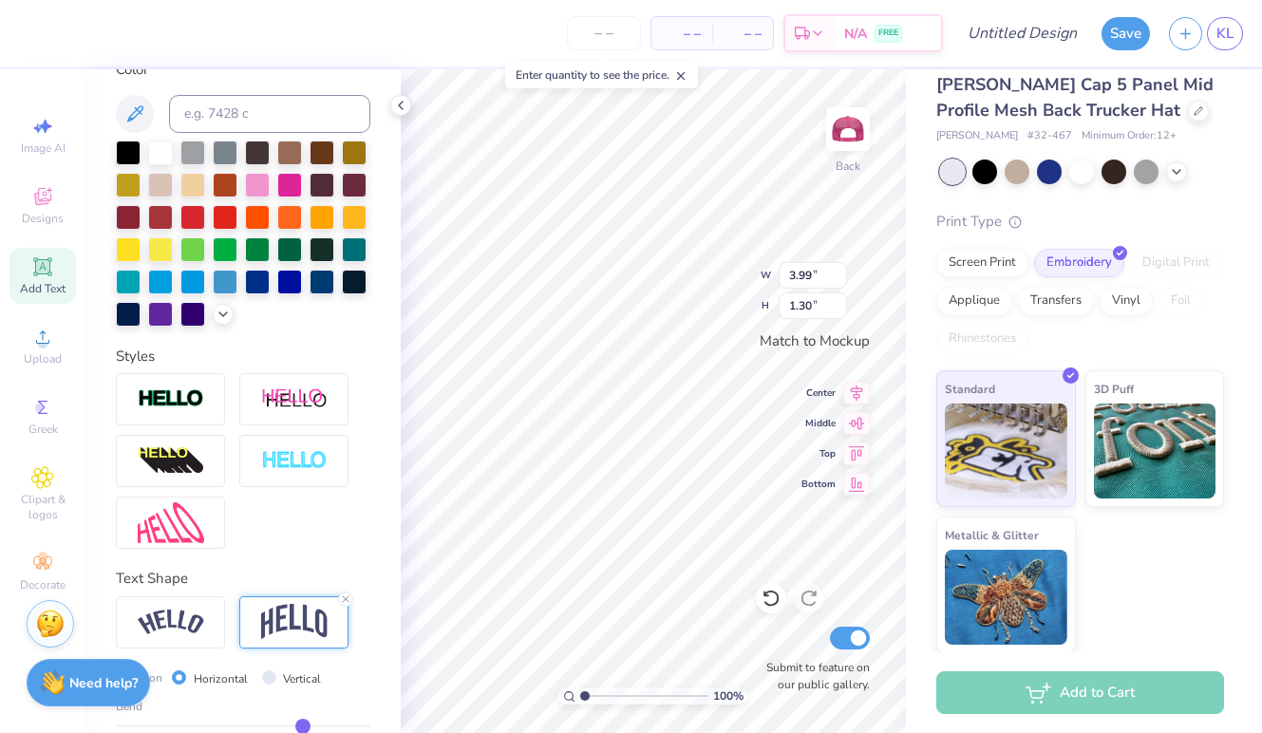
scroll to position [0, 1]
type input "4"
click at [839, 272] on input "4" at bounding box center [813, 275] width 68 height 27
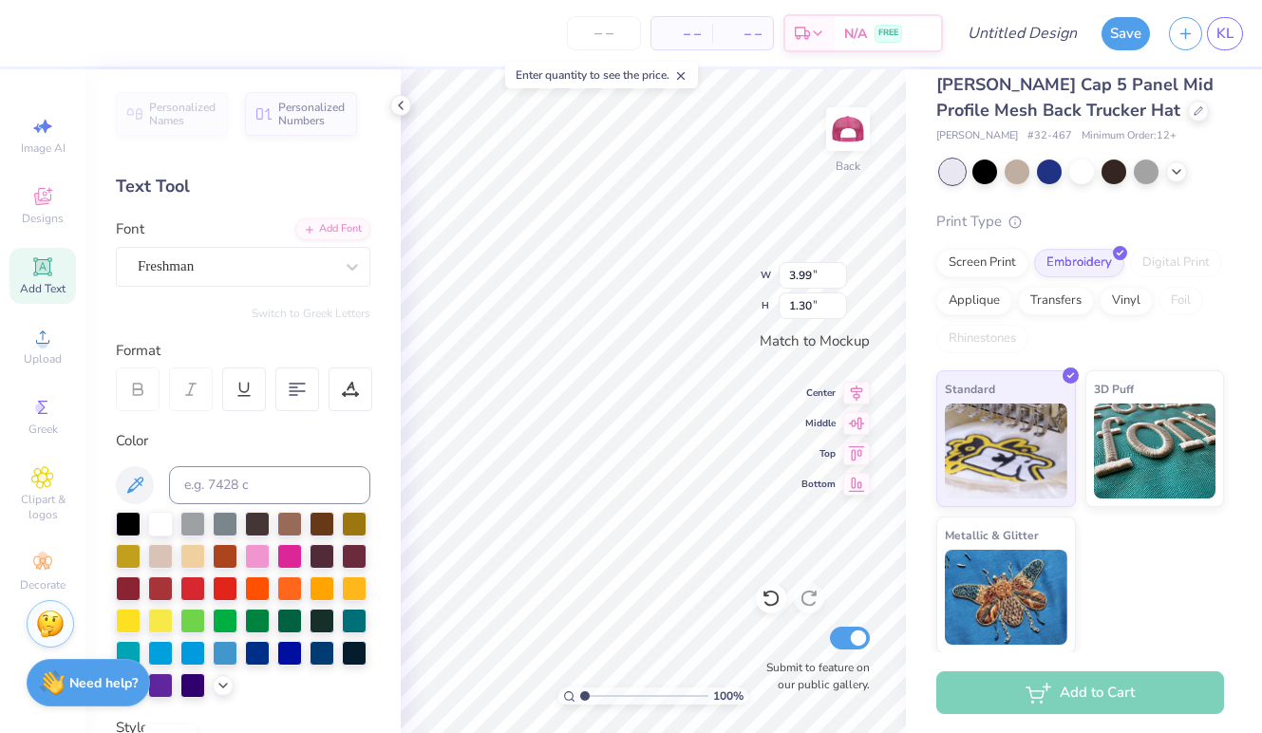
scroll to position [0, 0]
click at [135, 389] on icon at bounding box center [138, 392] width 9 height 6
click at [244, 386] on icon at bounding box center [243, 389] width 17 height 17
type input "4.03"
type input "1.39"
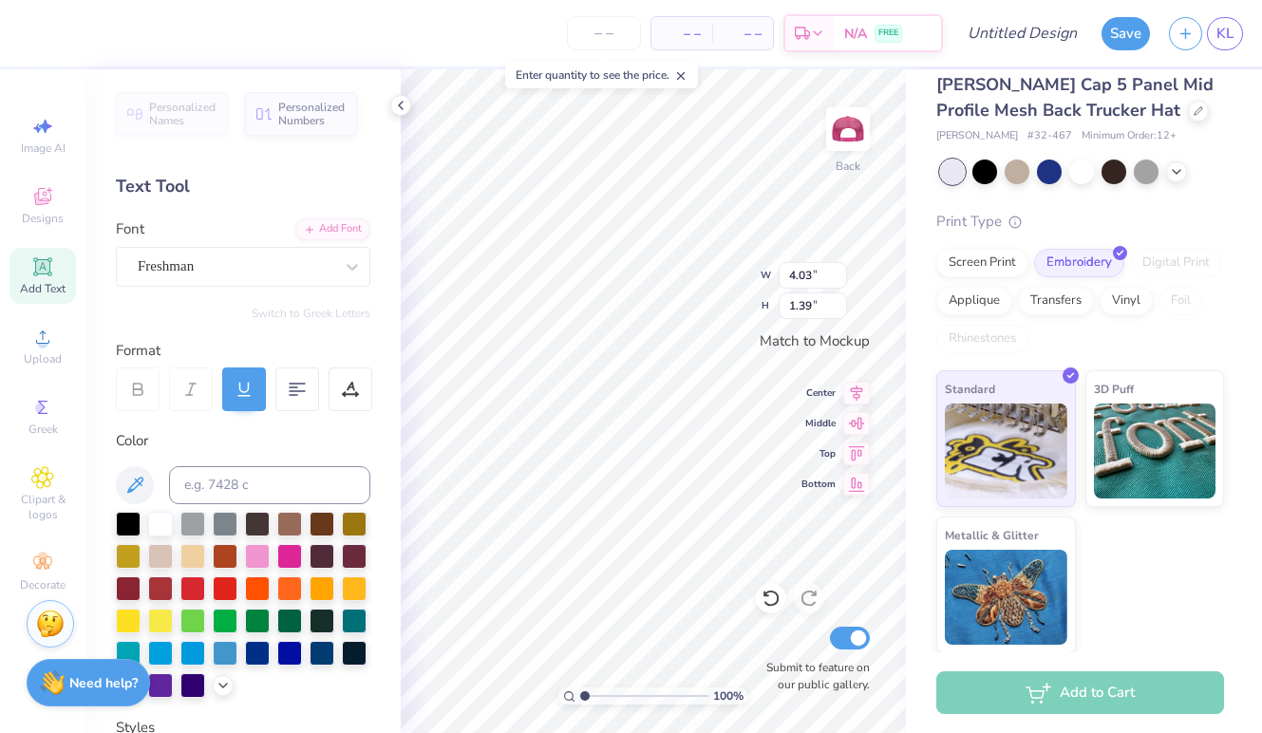
click at [244, 386] on icon at bounding box center [243, 389] width 17 height 17
type input "3.99"
type input "1.30"
click at [300, 393] on icon at bounding box center [297, 389] width 17 height 17
click at [255, 394] on div at bounding box center [244, 389] width 44 height 44
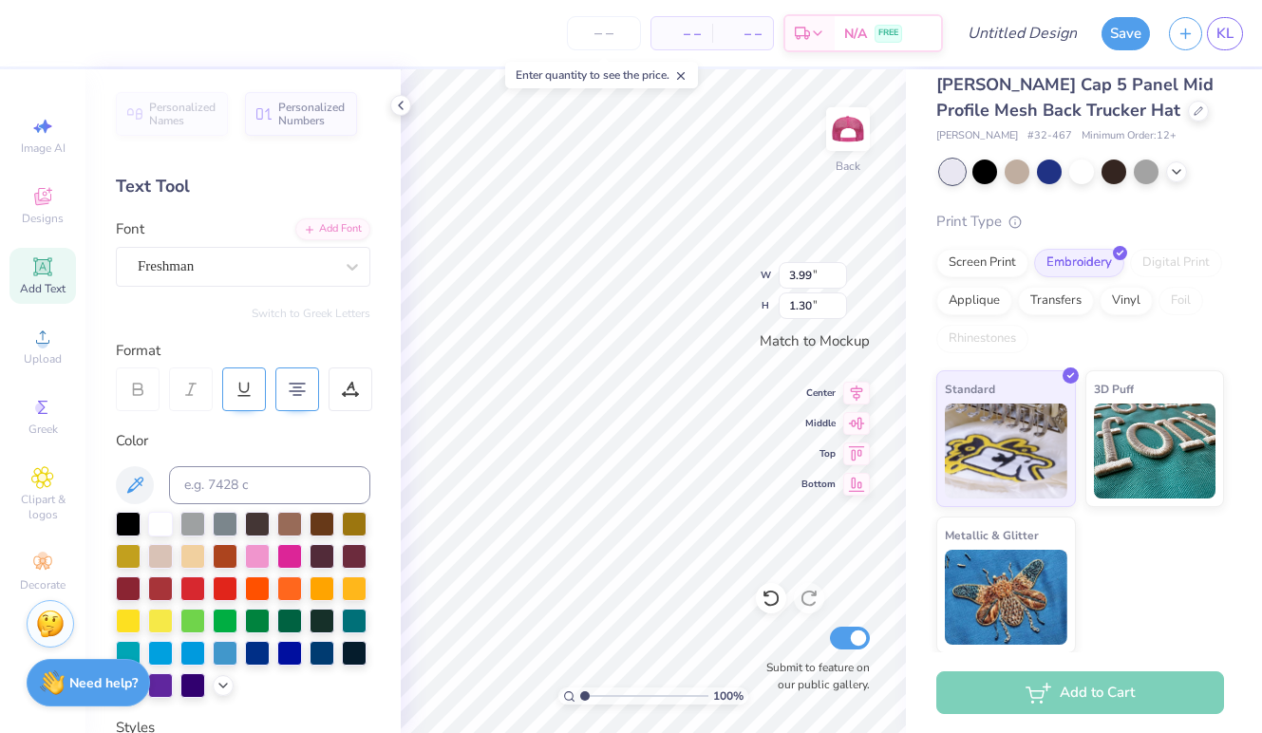
type input "4.03"
type input "1.39"
click at [291, 393] on icon at bounding box center [297, 389] width 17 height 17
click at [229, 382] on div at bounding box center [244, 389] width 44 height 44
type input "3.99"
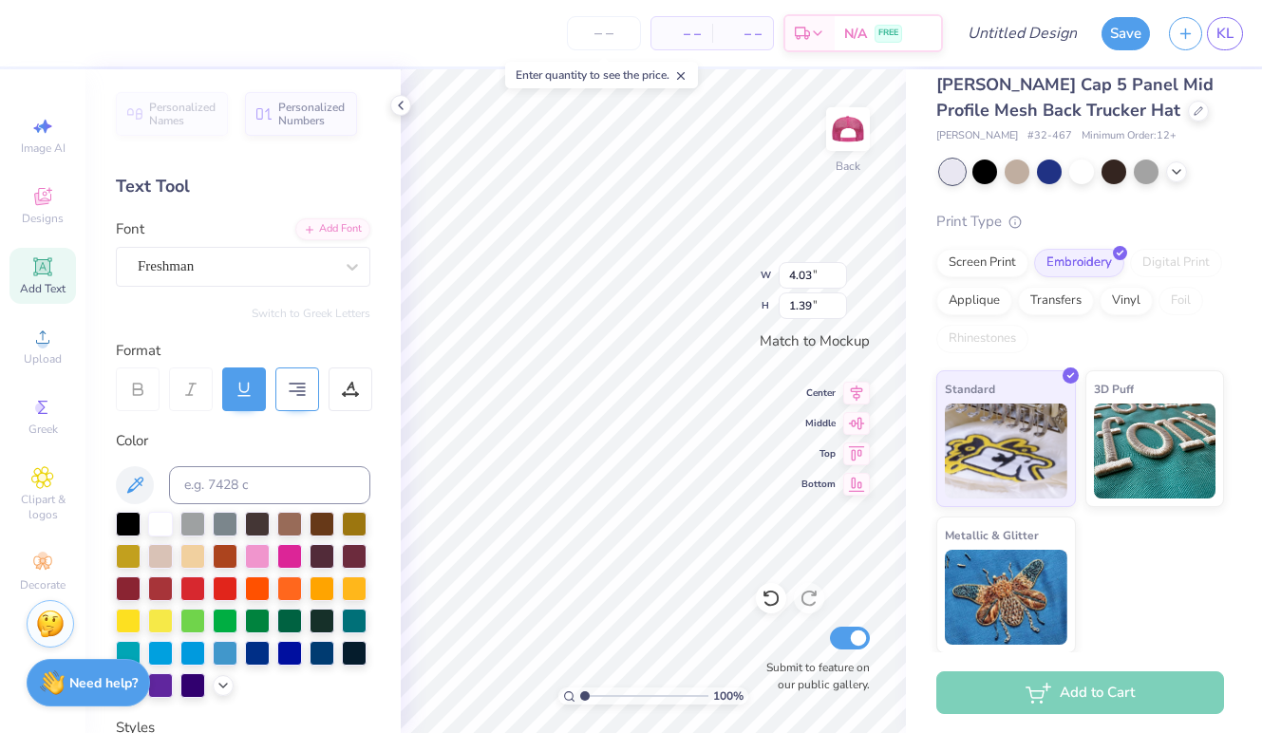
type input "1.30"
click at [292, 393] on icon at bounding box center [297, 389] width 17 height 17
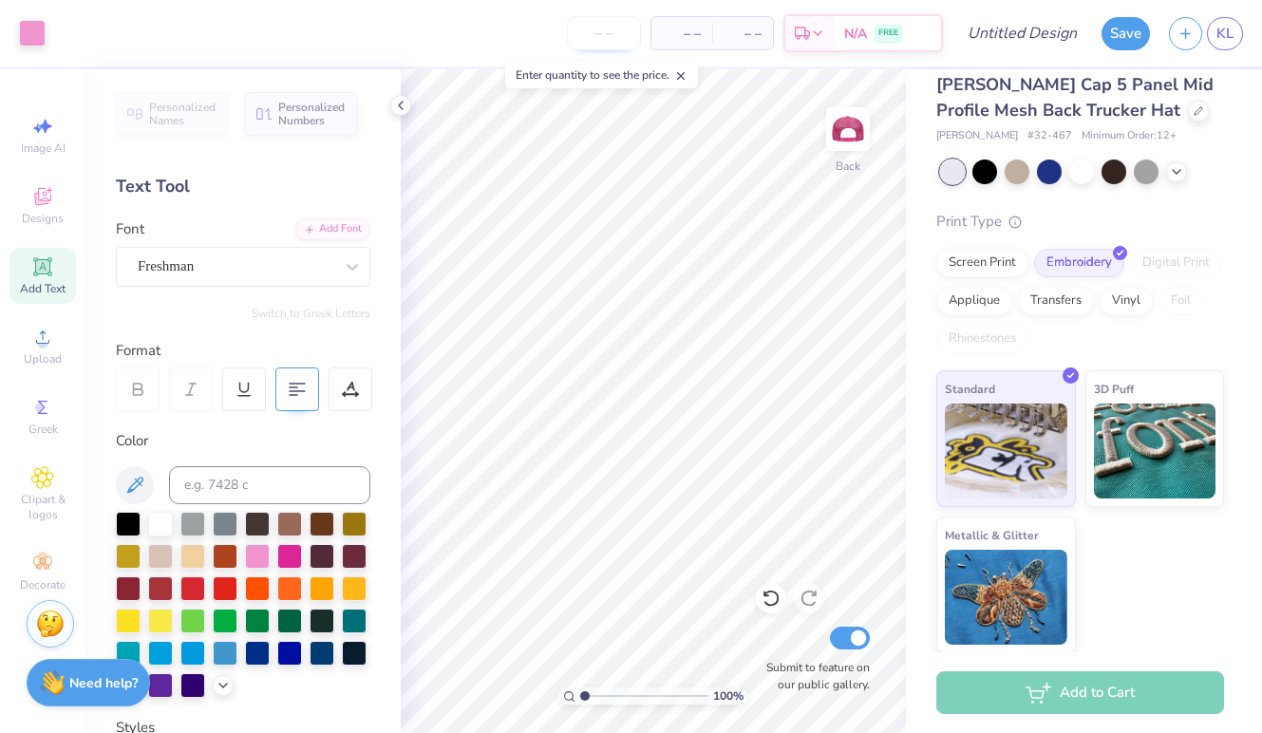
click at [599, 33] on input "number" at bounding box center [604, 33] width 74 height 34
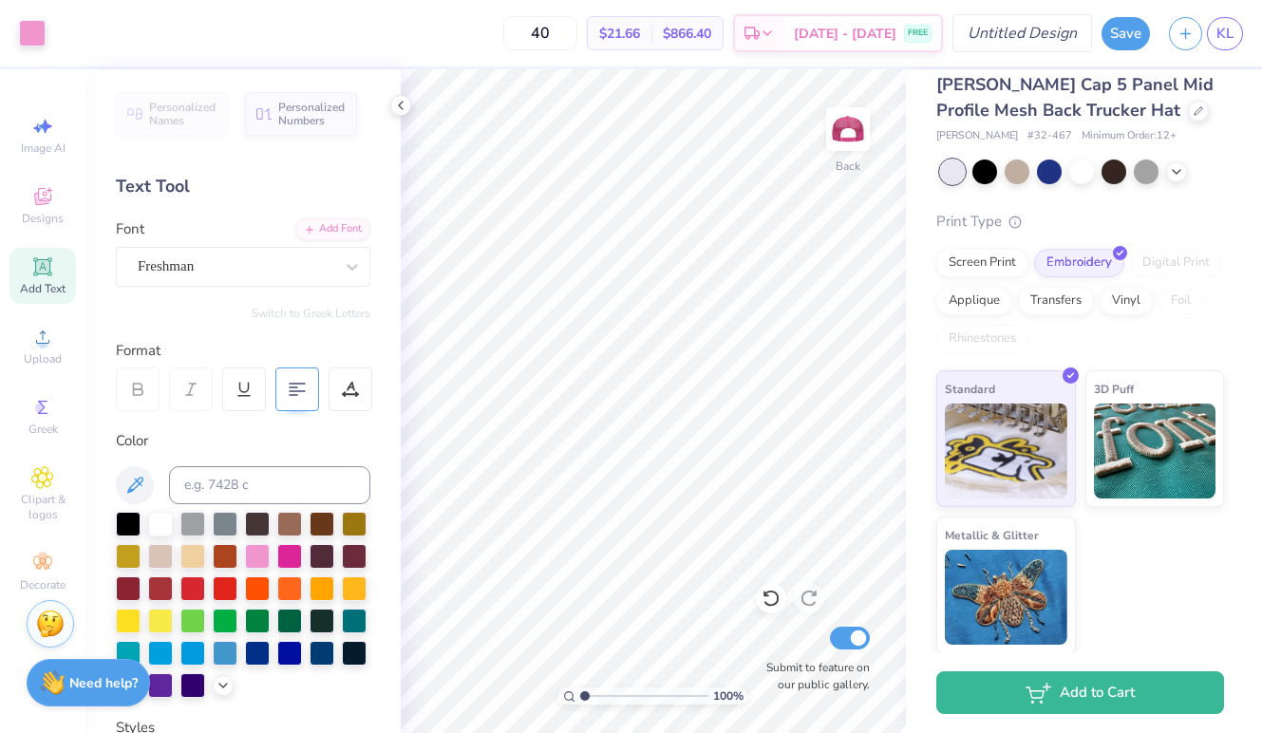
type input "40"
click at [1037, 45] on input "Design Title" at bounding box center [1045, 33] width 93 height 38
type input "design 4"
click at [1120, 37] on button "Save" at bounding box center [1125, 30] width 48 height 33
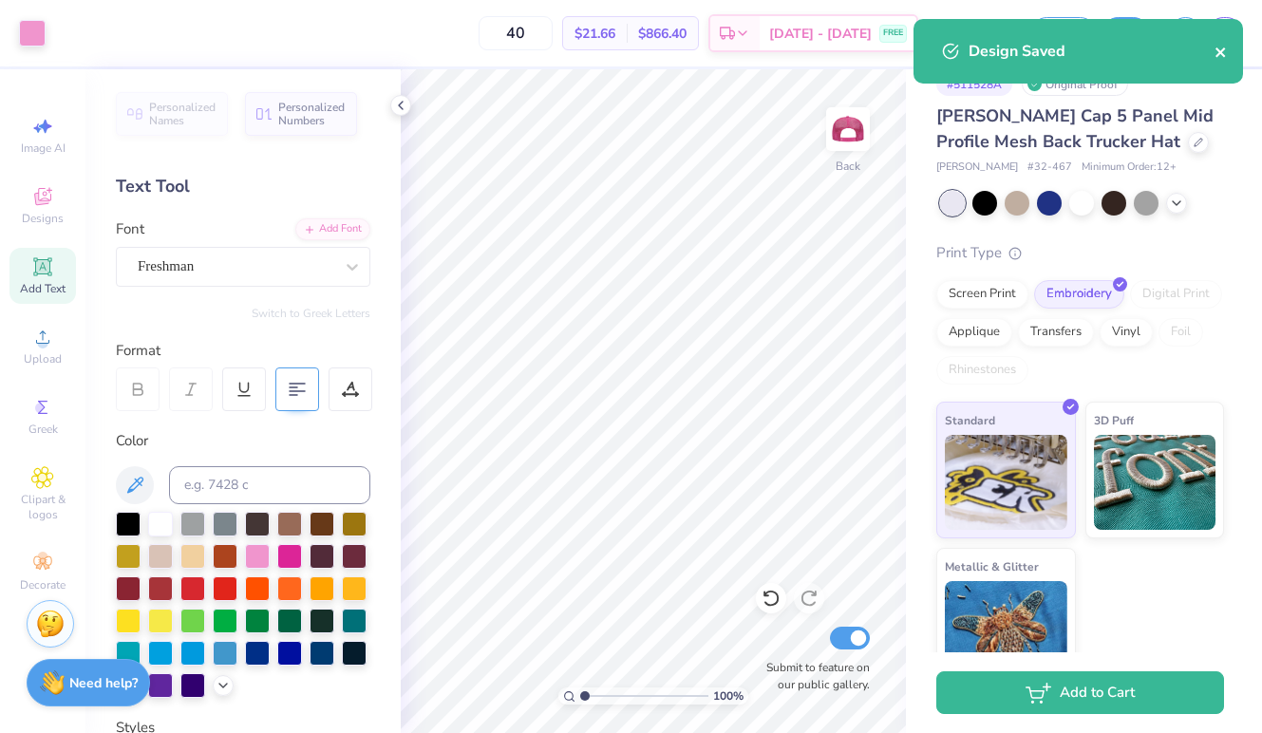
click at [1221, 49] on icon "close" at bounding box center [1220, 52] width 13 height 15
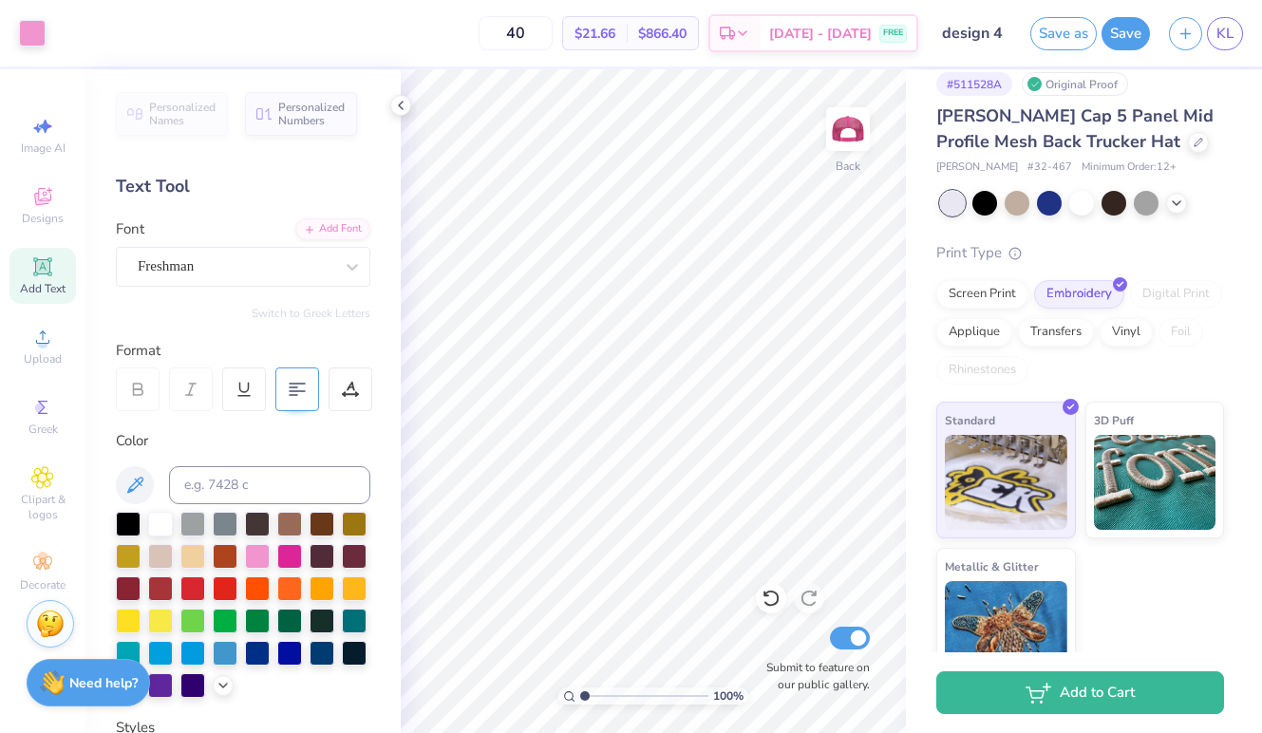
click at [1222, 31] on div "Design Saved" at bounding box center [1078, 58] width 337 height 86
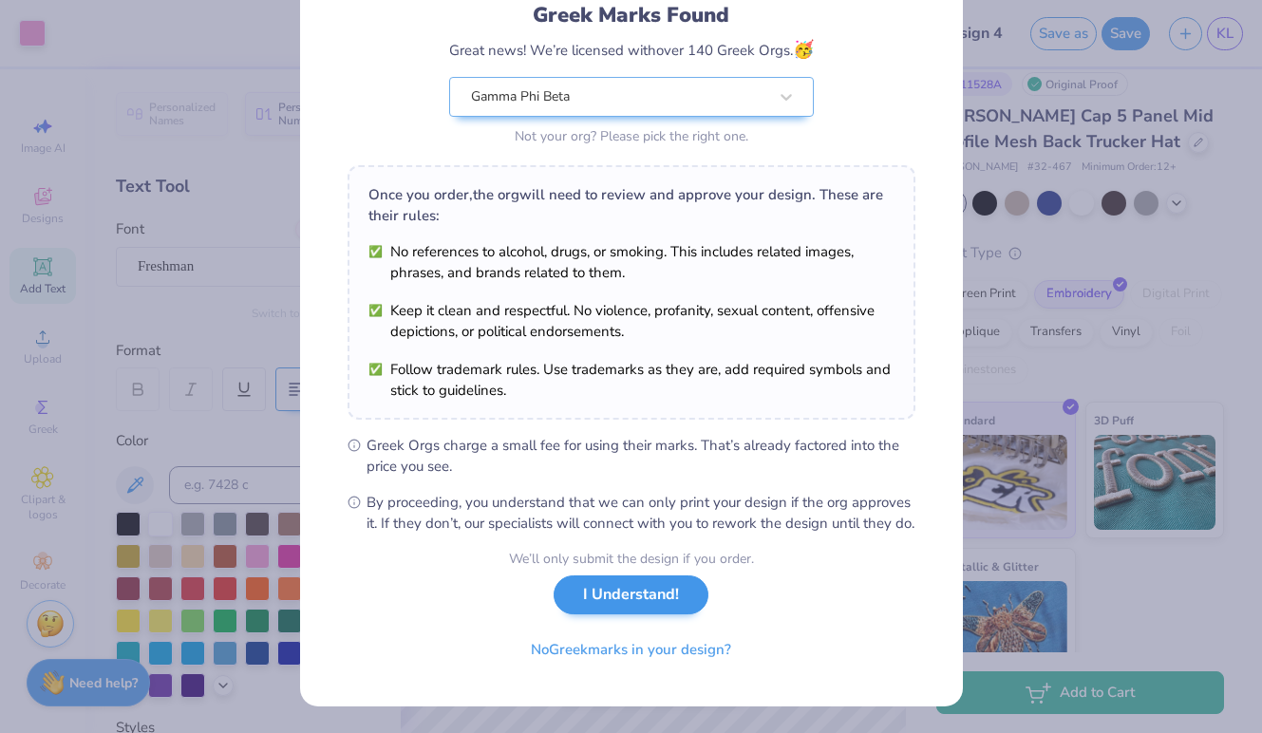
scroll to position [157, 0]
click at [599, 583] on button "I Understand!" at bounding box center [631, 594] width 155 height 39
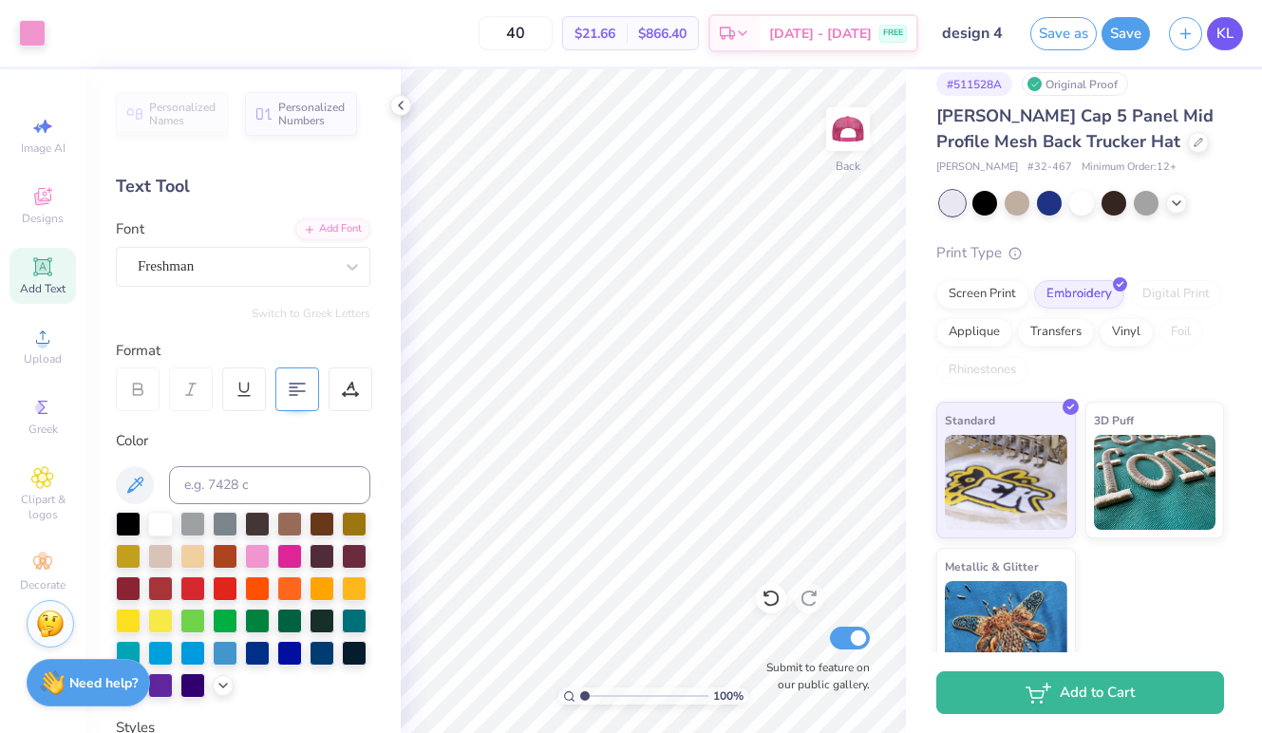
click at [1225, 20] on link "KL" at bounding box center [1225, 33] width 36 height 33
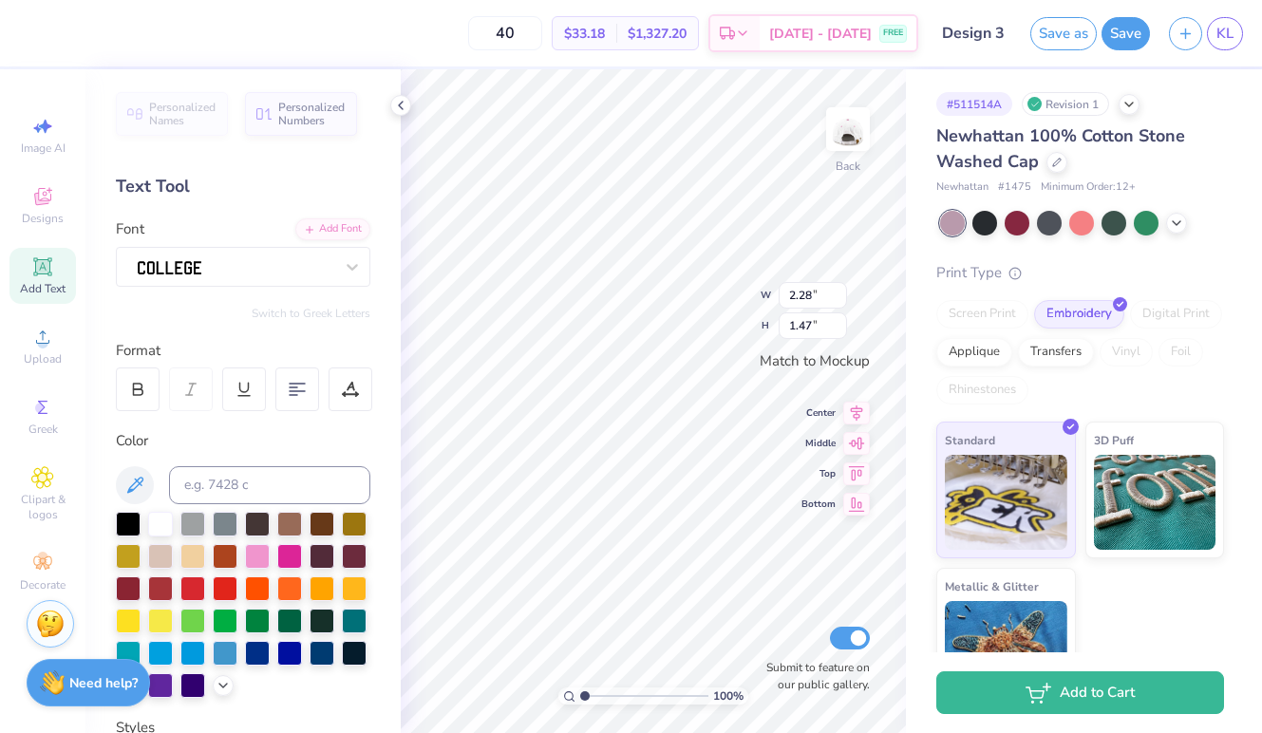
type textarea "G"
click at [39, 406] on circle at bounding box center [40, 408] width 10 height 10
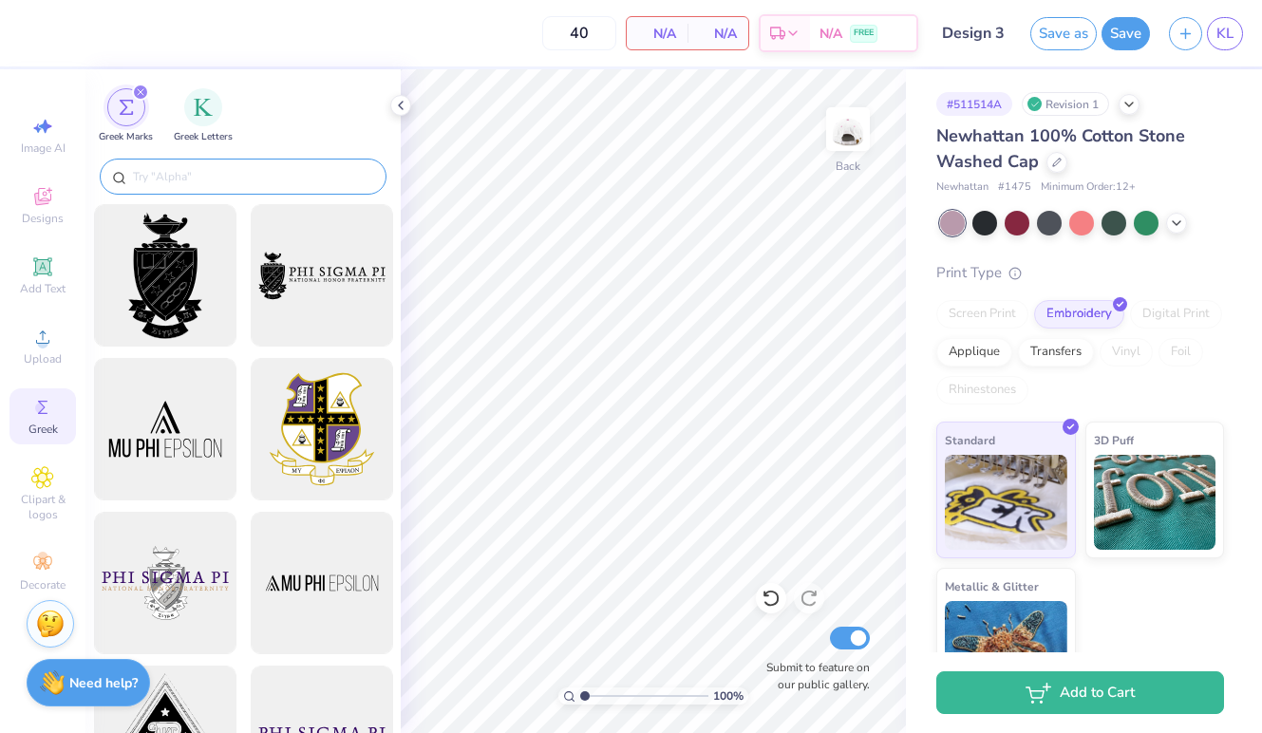
click at [210, 164] on div at bounding box center [243, 177] width 287 height 36
click at [194, 177] on input "text" at bounding box center [252, 176] width 243 height 19
type input "p"
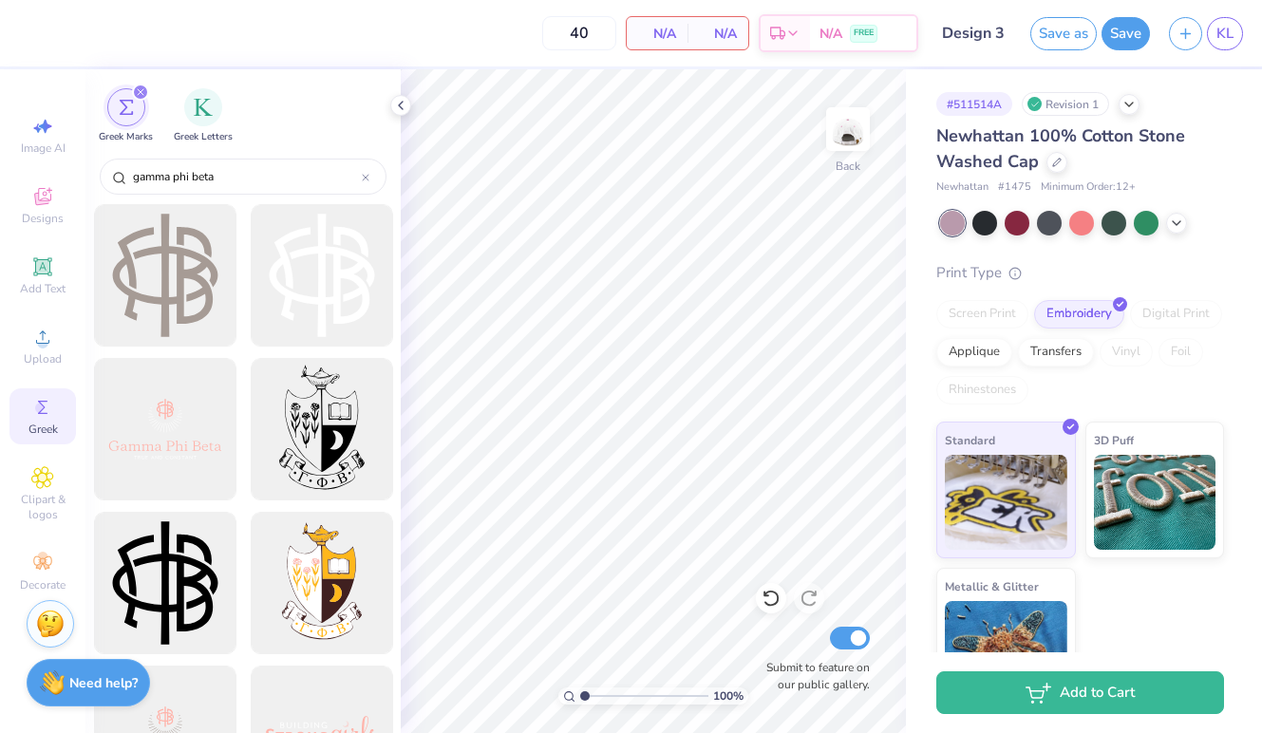
type input "gamma phi beta"
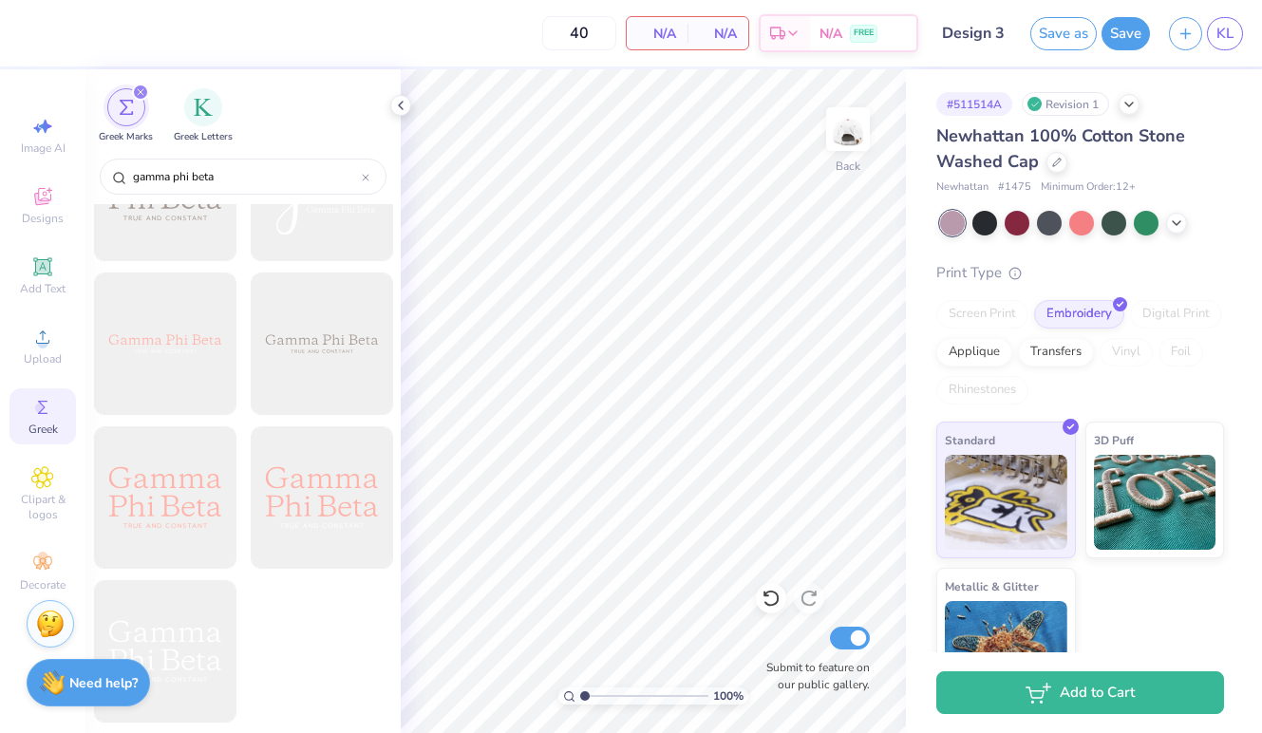
scroll to position [2546, 0]
click at [54, 265] on div "Add Text" at bounding box center [42, 276] width 66 height 56
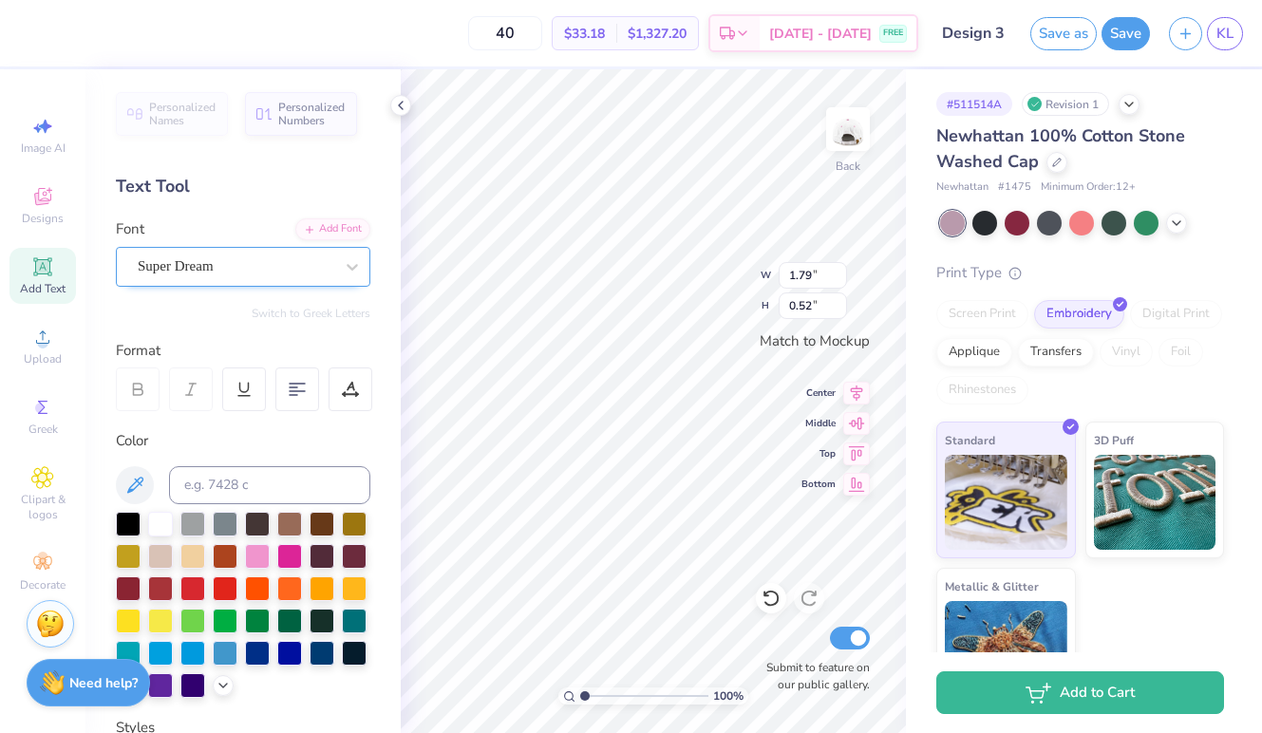
click at [242, 272] on div "Super Dream" at bounding box center [235, 266] width 199 height 29
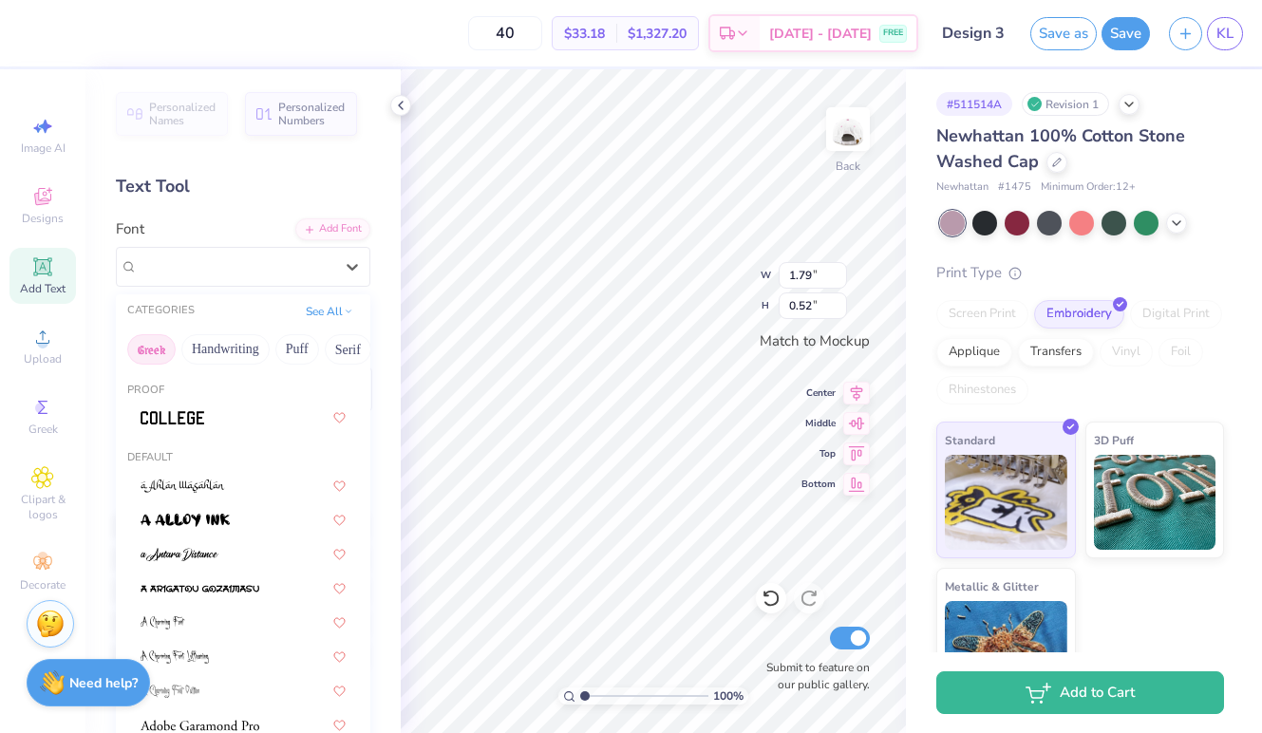
click at [147, 351] on button "Greek" at bounding box center [151, 349] width 48 height 30
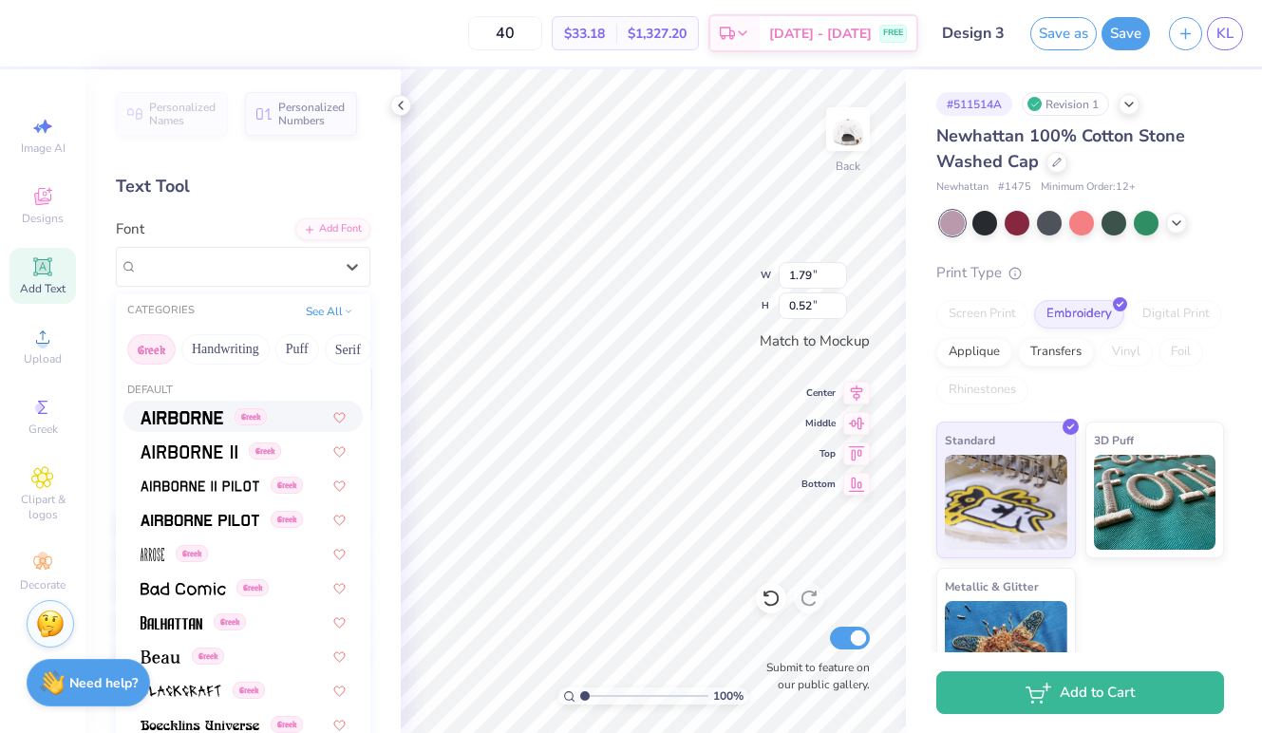
click at [150, 332] on div "Greek Handwriting Puff Serif Bold Calligraphy Retro Sans Serif Minimal Fantasy …" at bounding box center [243, 350] width 254 height 42
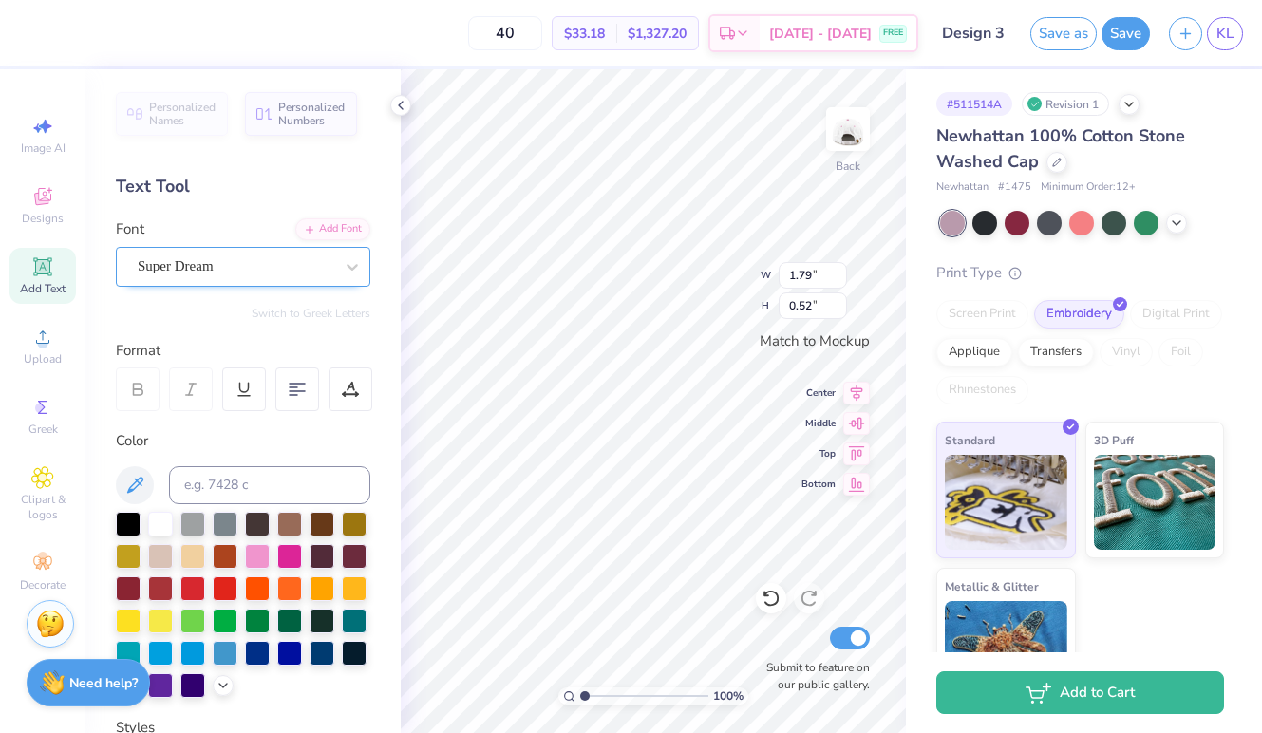
type textarea "g"
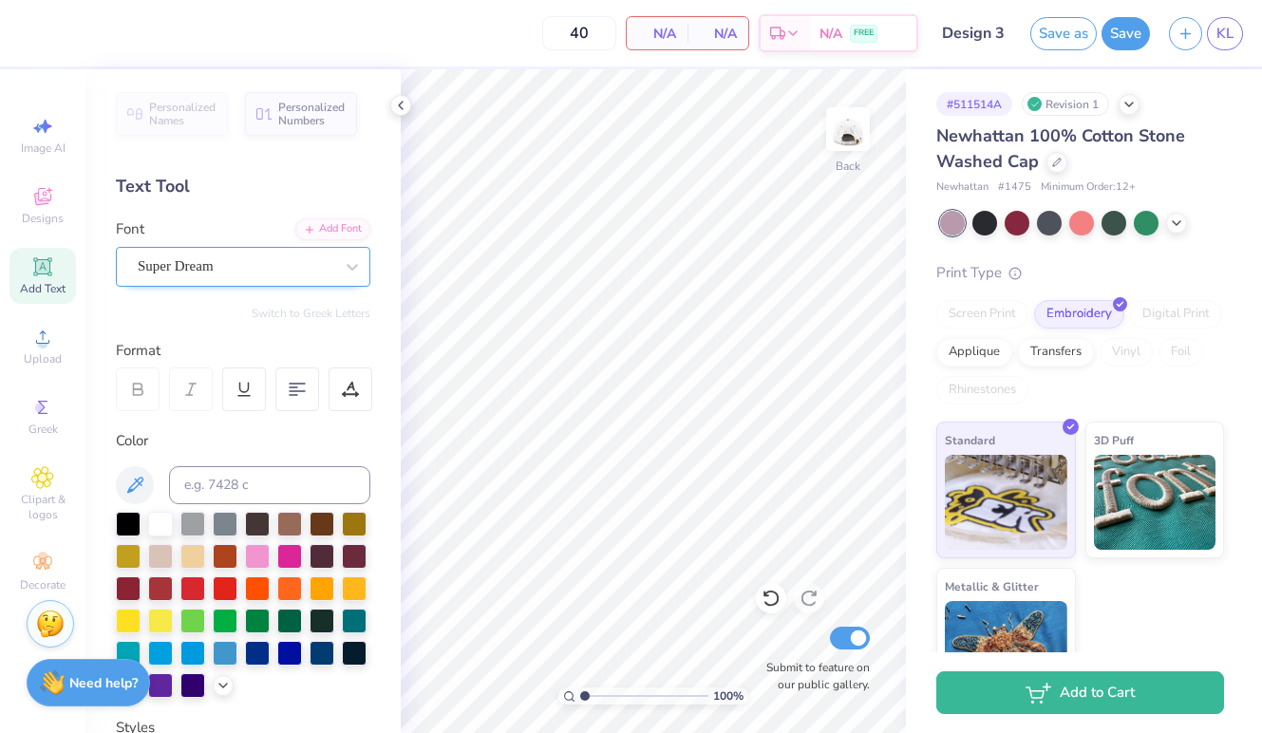
click at [214, 264] on span "Super Dream" at bounding box center [176, 266] width 76 height 22
click at [38, 329] on icon at bounding box center [42, 337] width 23 height 23
click at [45, 269] on icon at bounding box center [42, 266] width 14 height 14
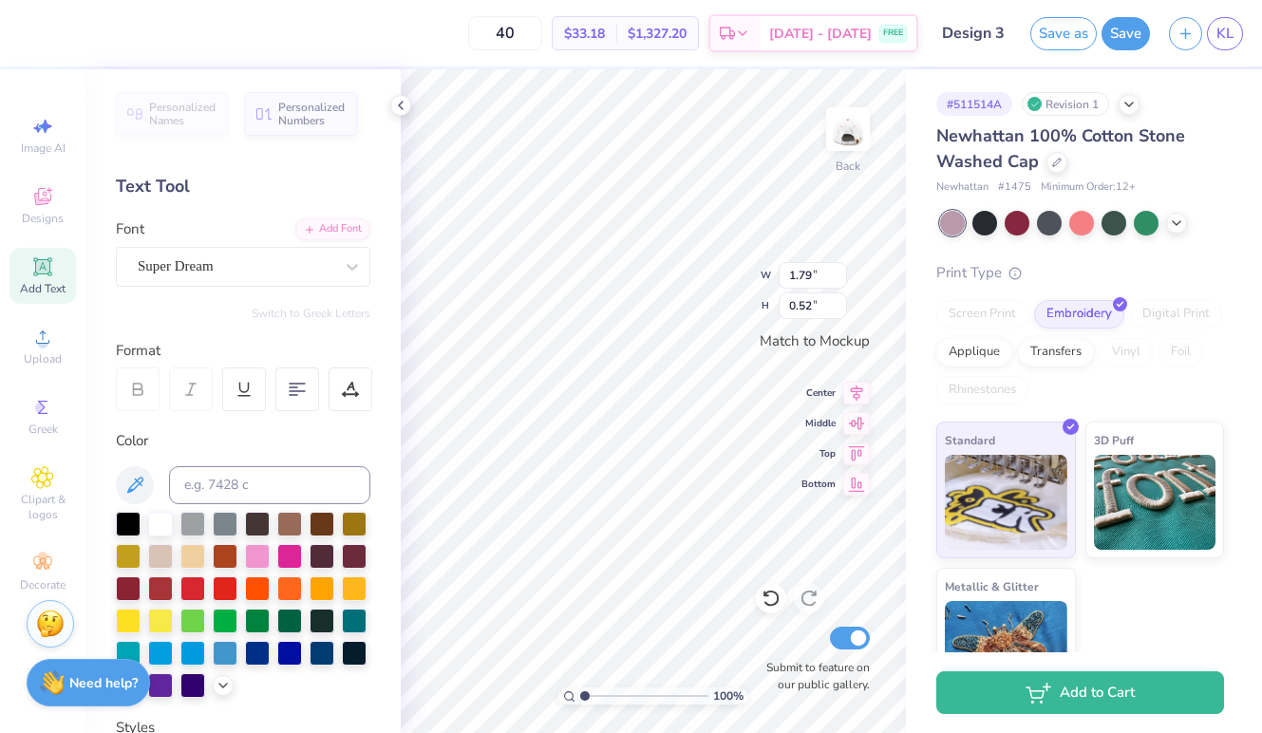
paste textarea
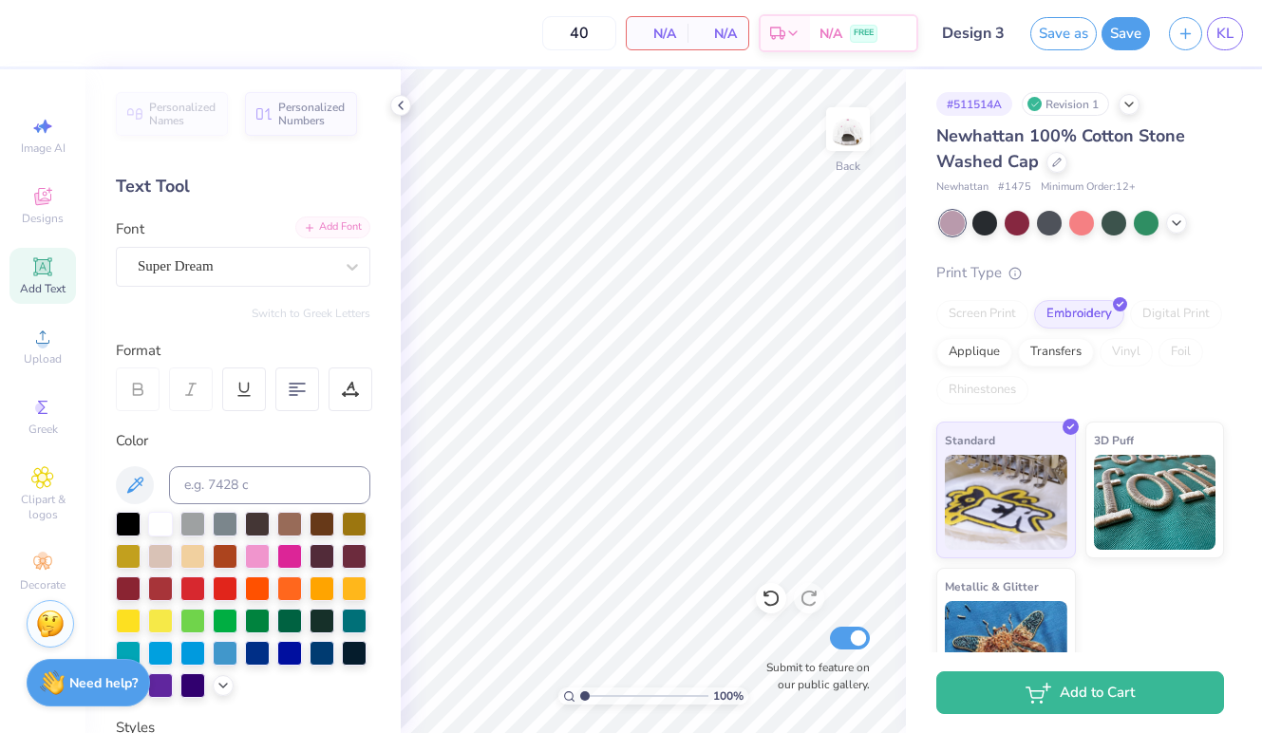
click at [340, 225] on div "Add Font" at bounding box center [332, 227] width 75 height 22
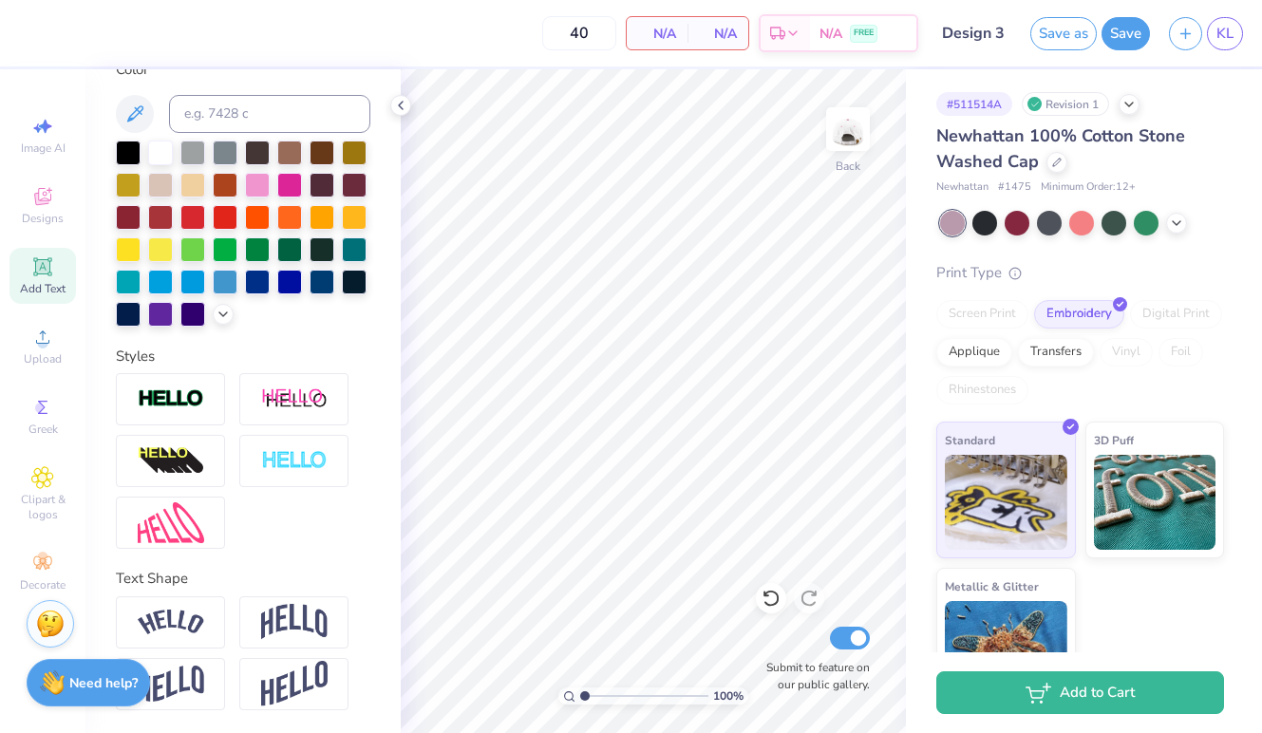
scroll to position [371, 0]
click at [40, 442] on div "Greek" at bounding box center [42, 416] width 66 height 56
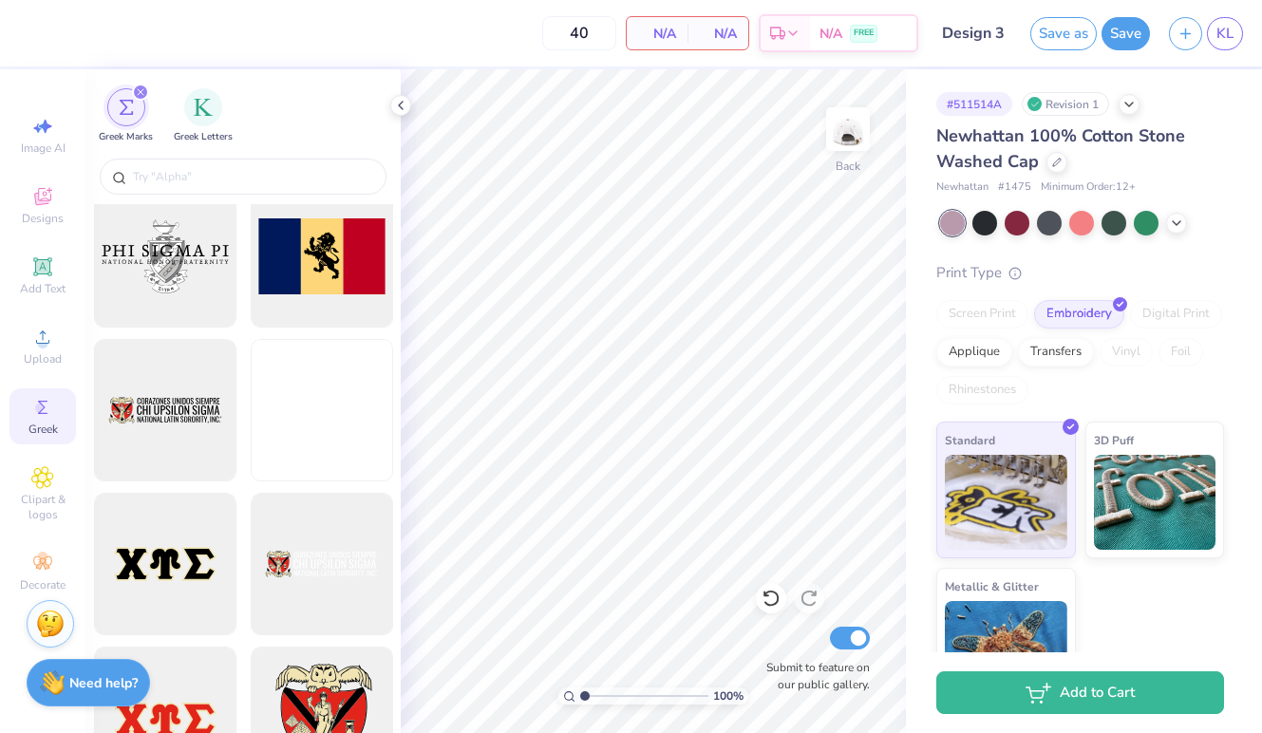
scroll to position [1490, 0]
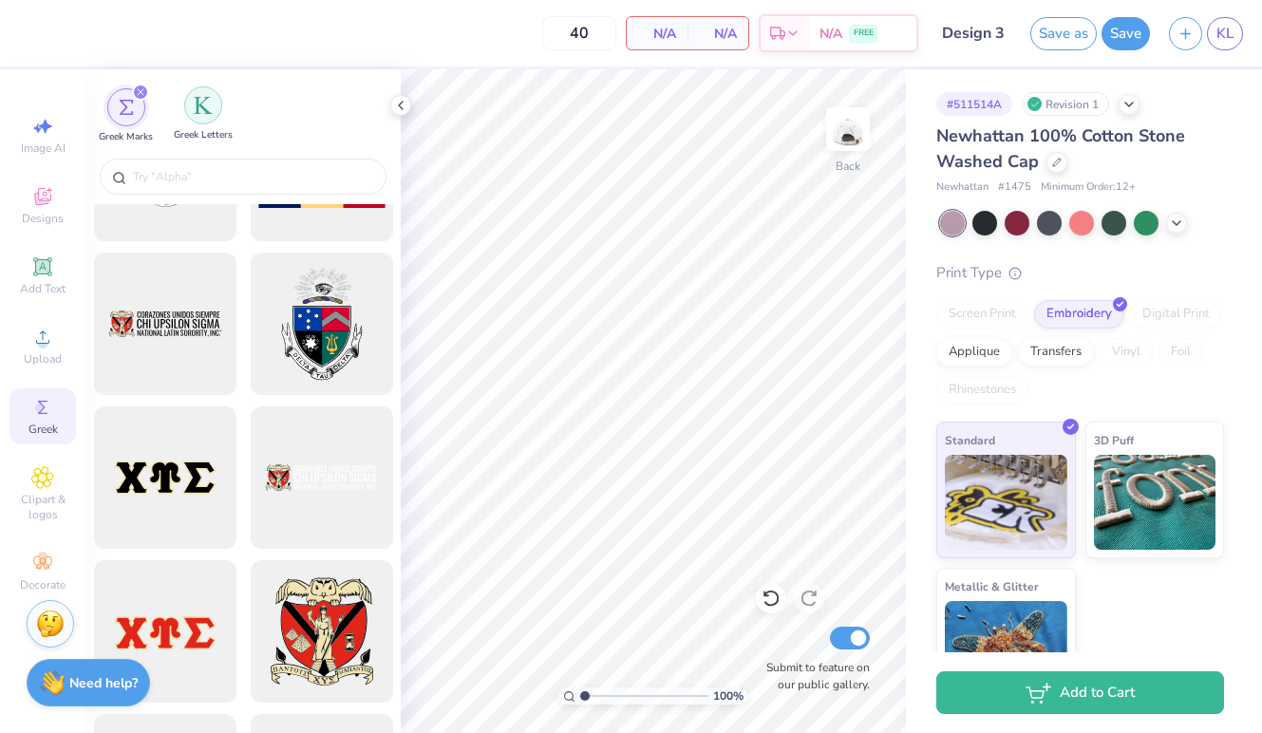
click at [192, 104] on div "filter for Greek Letters" at bounding box center [203, 105] width 38 height 38
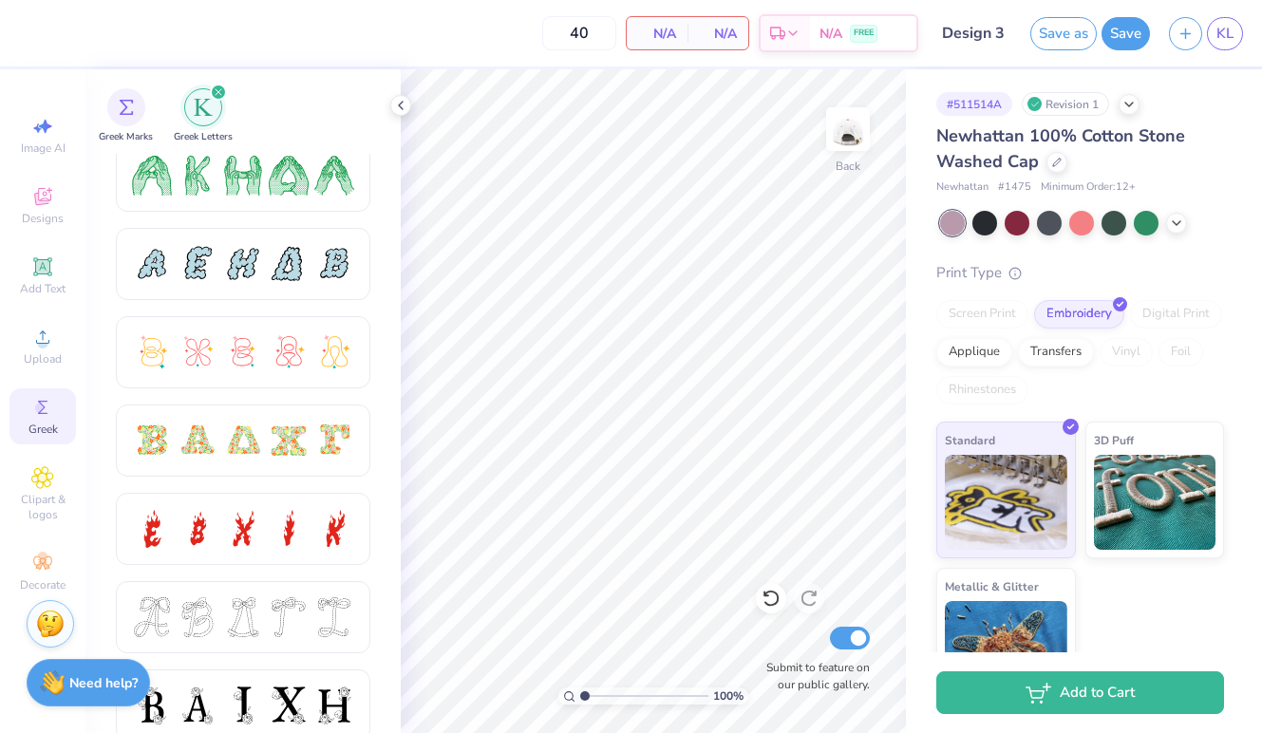
scroll to position [368, 0]
click at [272, 434] on div at bounding box center [289, 440] width 40 height 40
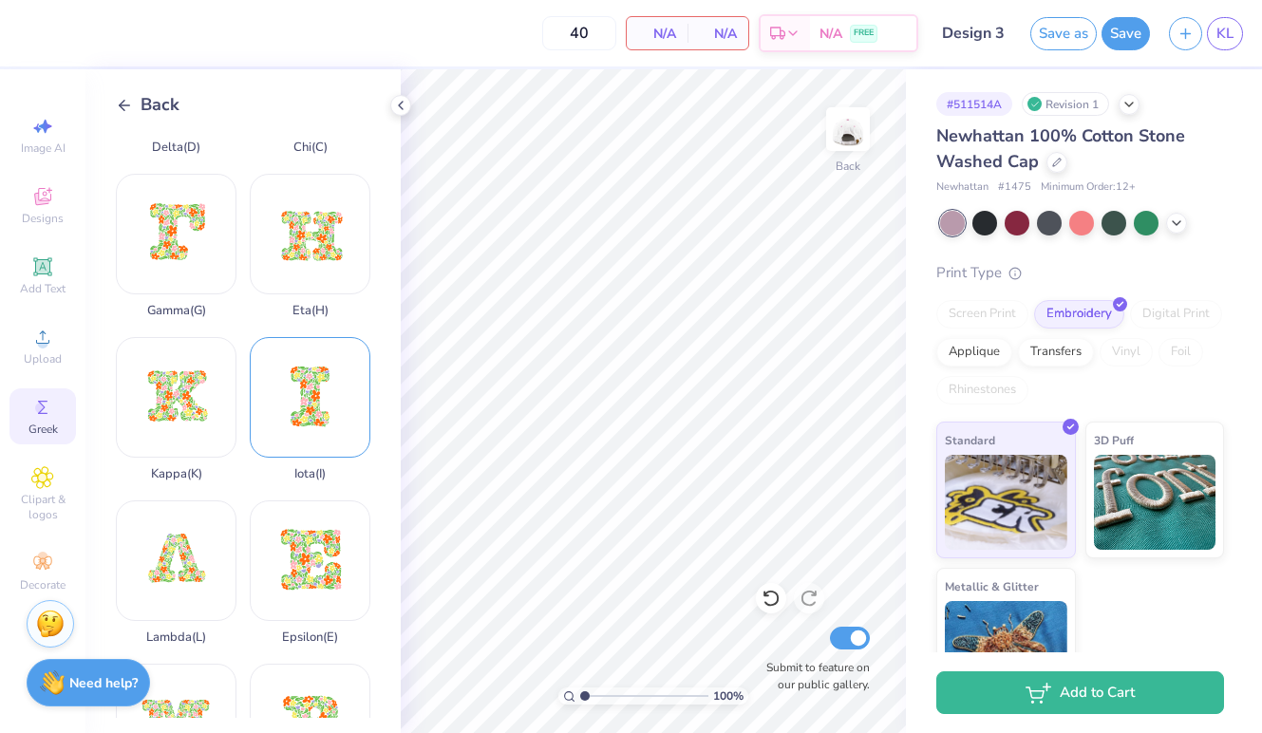
scroll to position [281, 0]
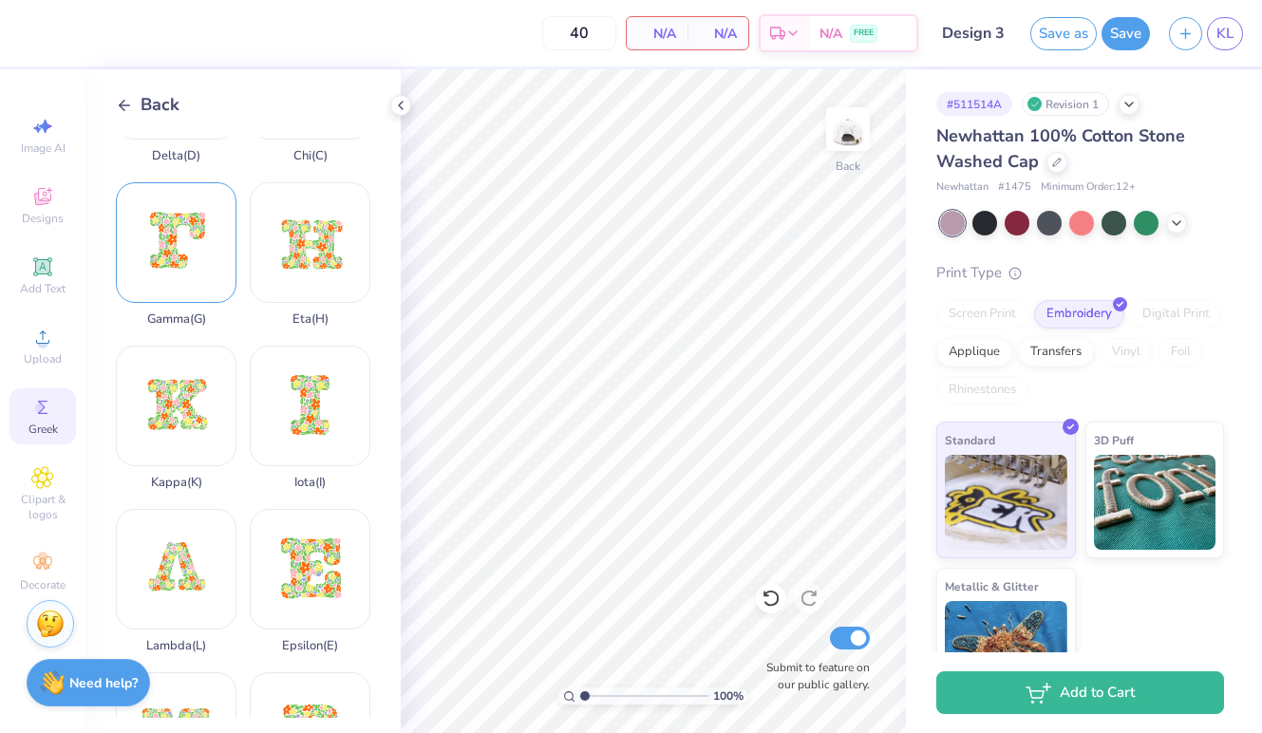
click at [145, 269] on div "Gamma ( G )" at bounding box center [176, 254] width 121 height 144
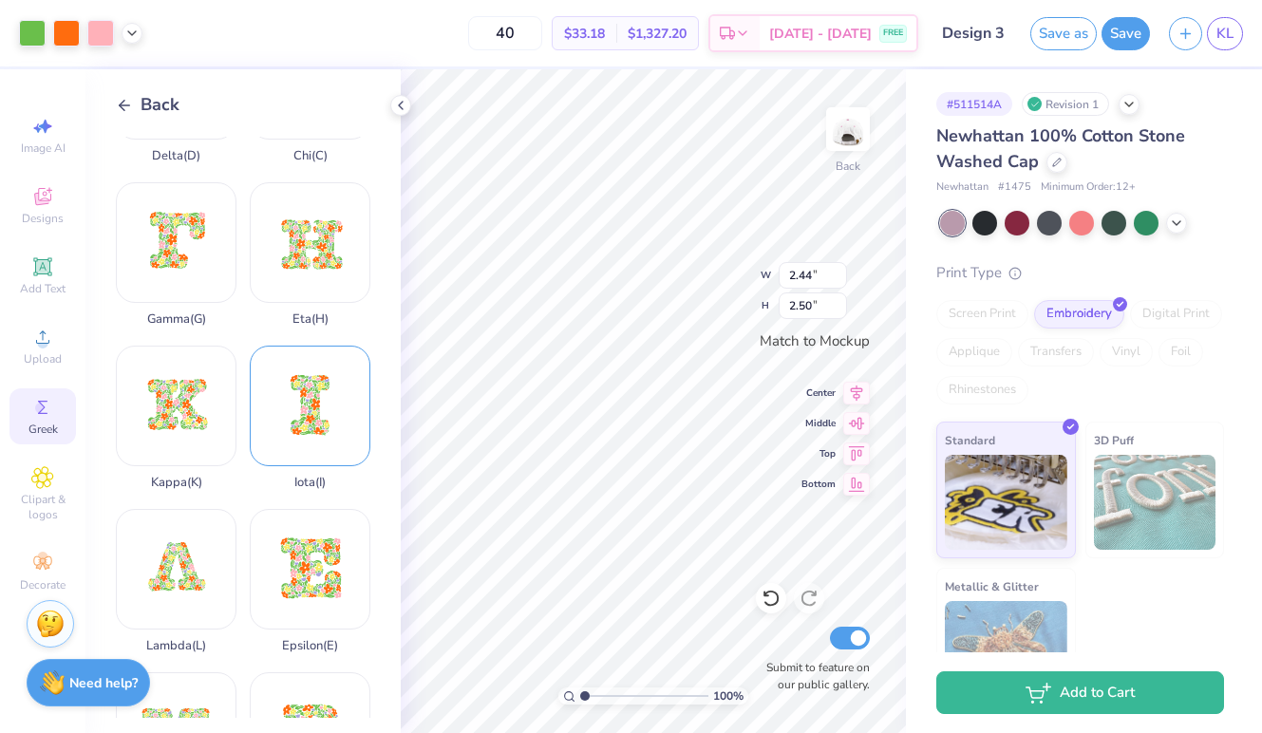
type input "1.55"
type input "1.58"
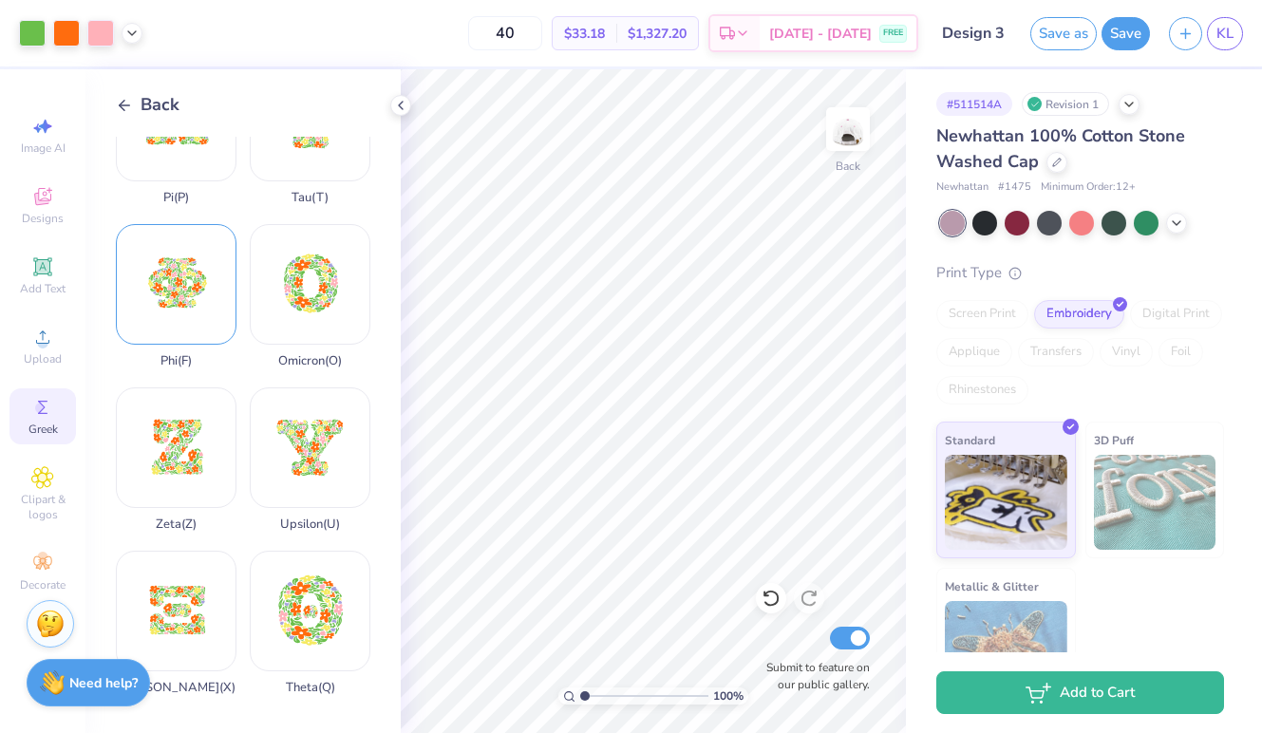
scroll to position [1382, 0]
click at [197, 296] on div "Phi ( F )" at bounding box center [176, 296] width 121 height 144
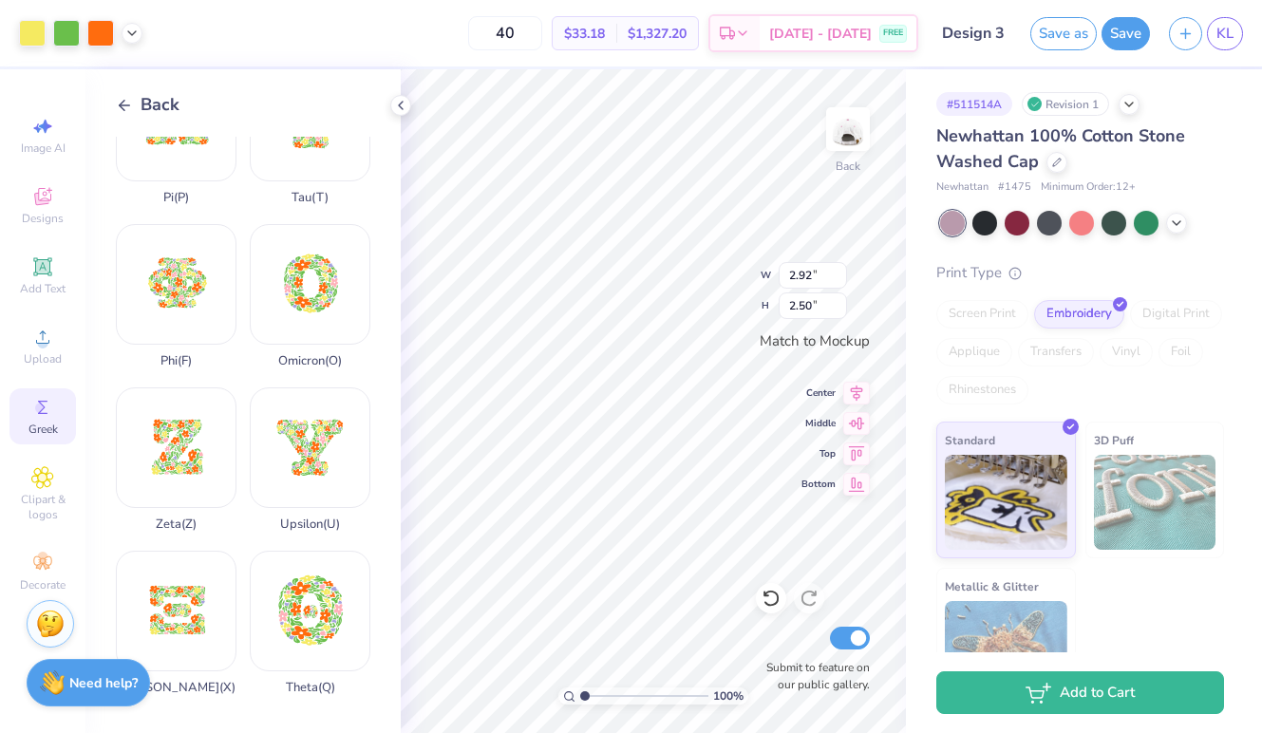
type input "1.84"
type input "1.57"
type input "1.86"
type input "1.59"
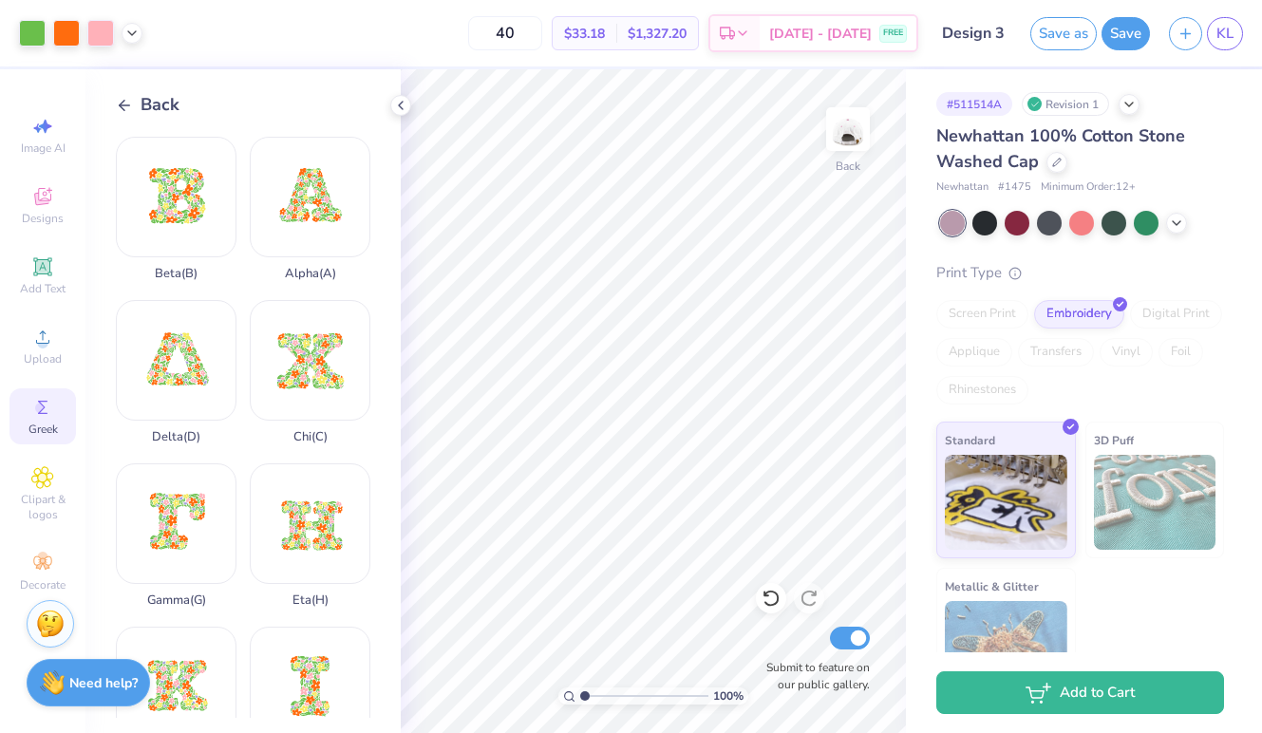
scroll to position [0, 0]
click at [201, 226] on div "Beta ( B )" at bounding box center [176, 209] width 121 height 144
type input "1.68"
type input "1.66"
type input "1.55"
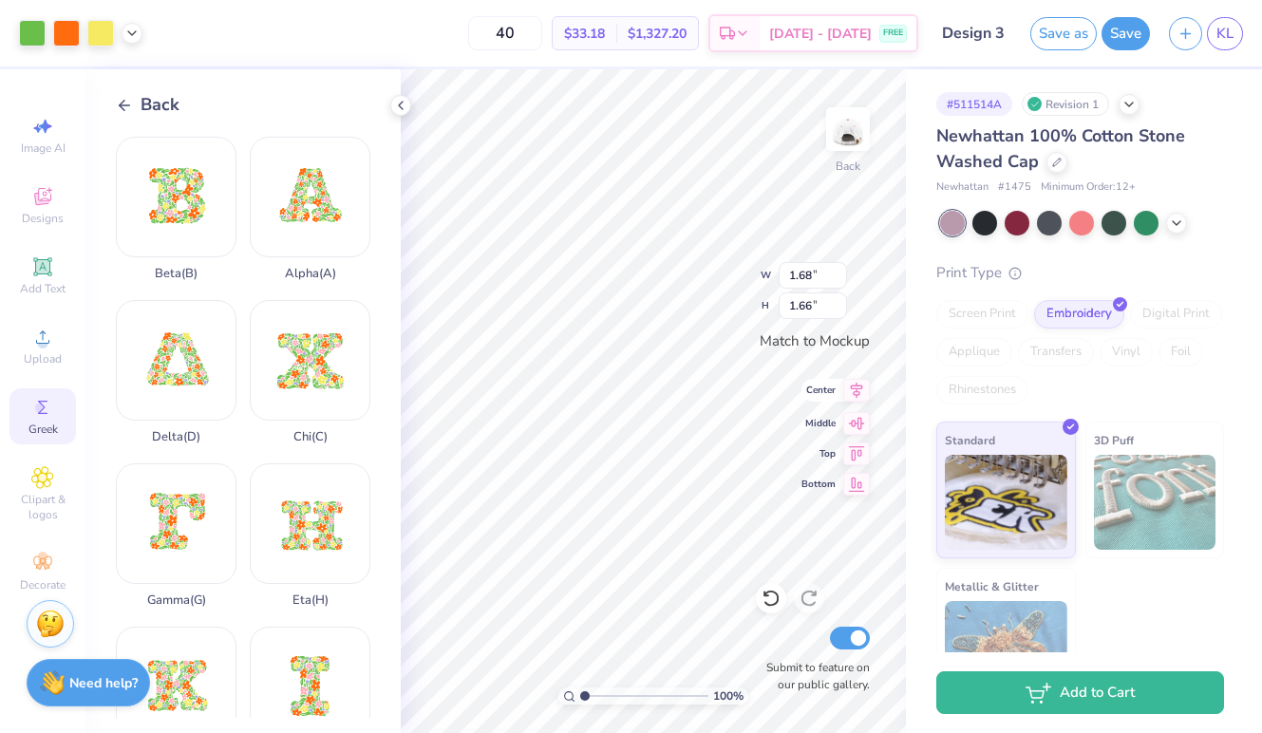
type input "1.58"
type input "1.86"
type input "1.59"
click at [30, 39] on div at bounding box center [32, 31] width 27 height 27
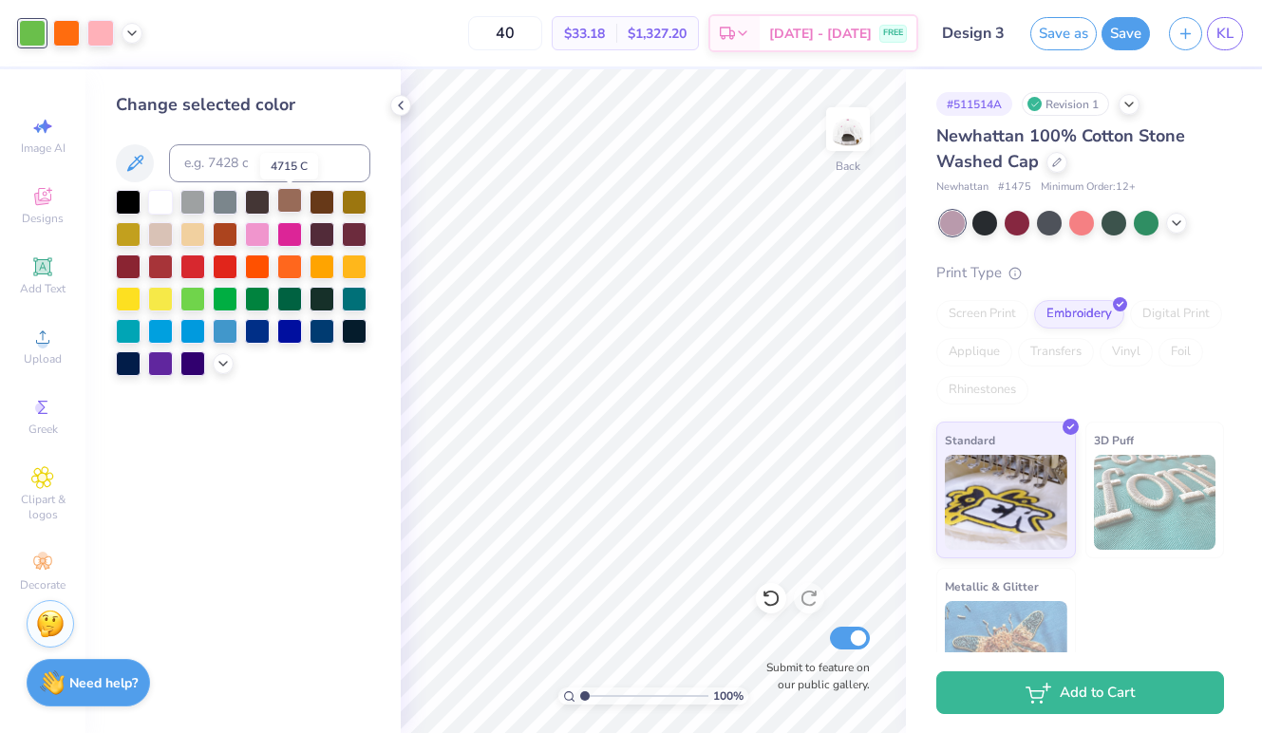
click at [288, 198] on div at bounding box center [289, 200] width 25 height 25
click at [294, 210] on div at bounding box center [289, 200] width 25 height 25
click at [69, 37] on div at bounding box center [66, 31] width 27 height 27
click at [254, 235] on div at bounding box center [257, 232] width 25 height 25
click at [95, 33] on div at bounding box center [100, 31] width 27 height 27
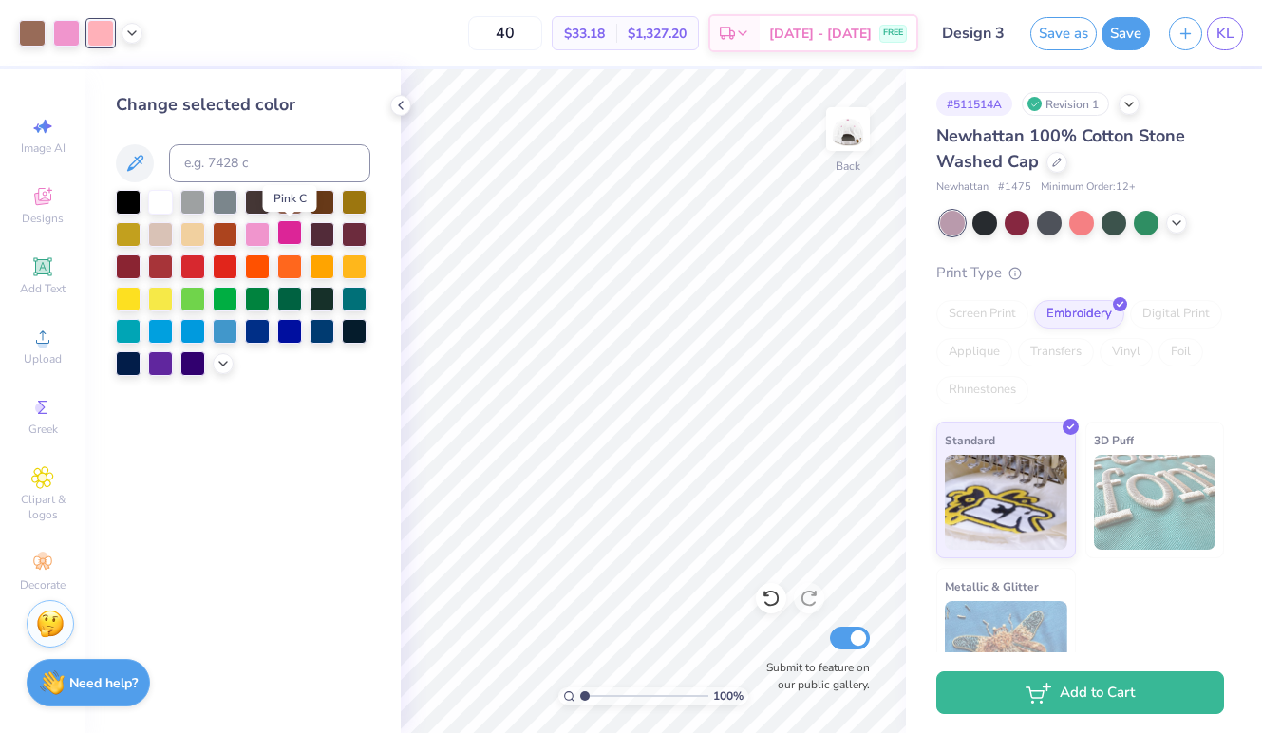
click at [300, 241] on div at bounding box center [289, 232] width 25 height 25
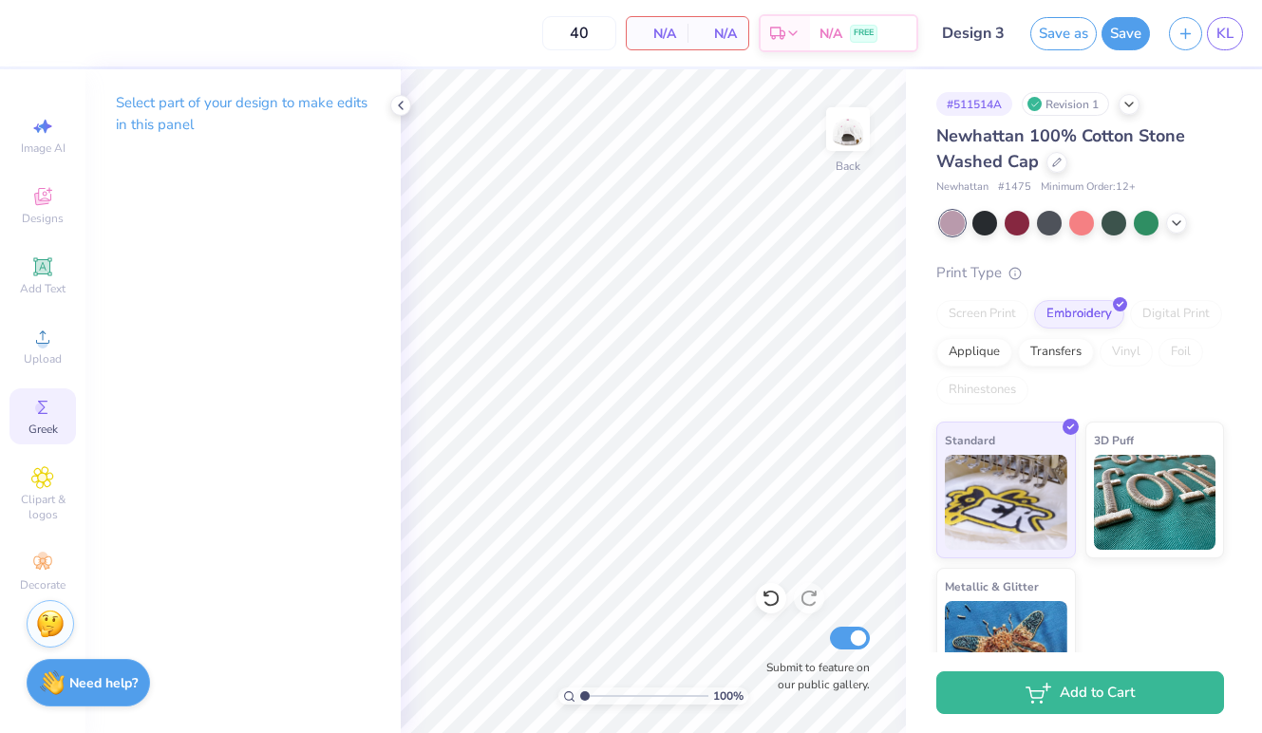
click at [49, 400] on icon at bounding box center [42, 407] width 23 height 23
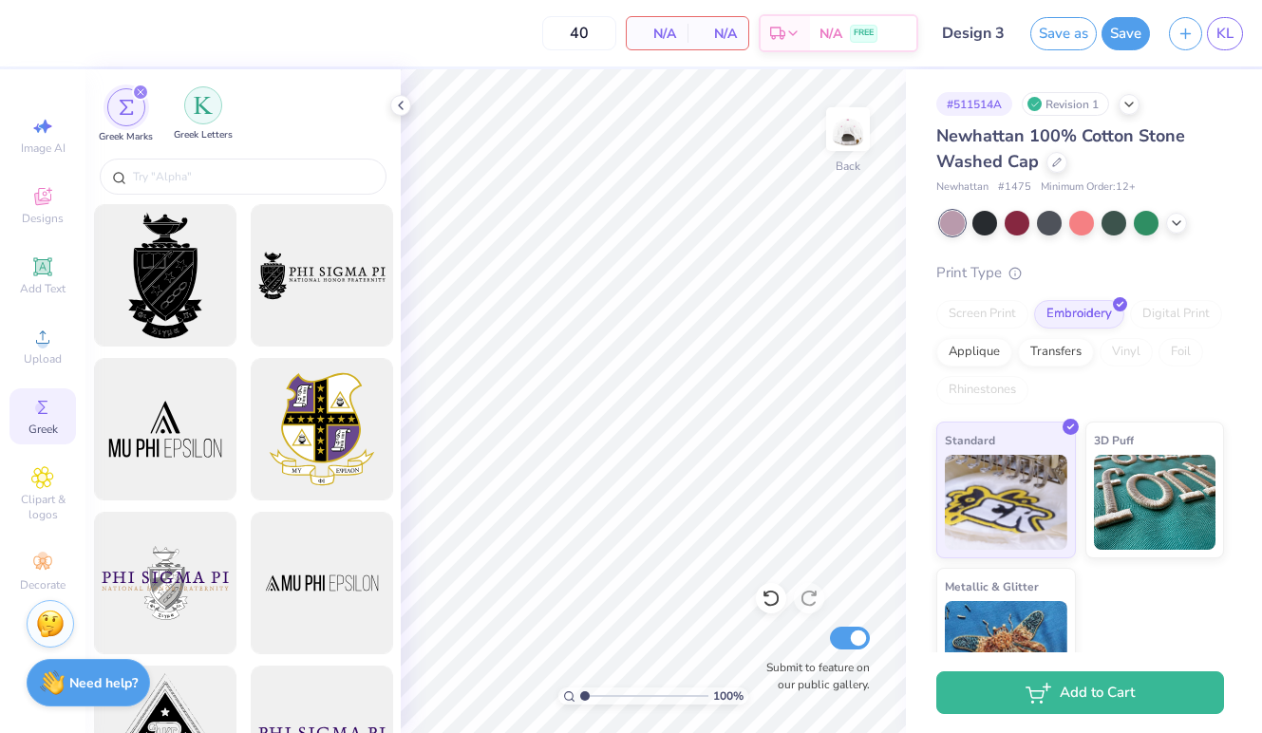
click at [187, 96] on div "filter for Greek Letters" at bounding box center [203, 105] width 38 height 38
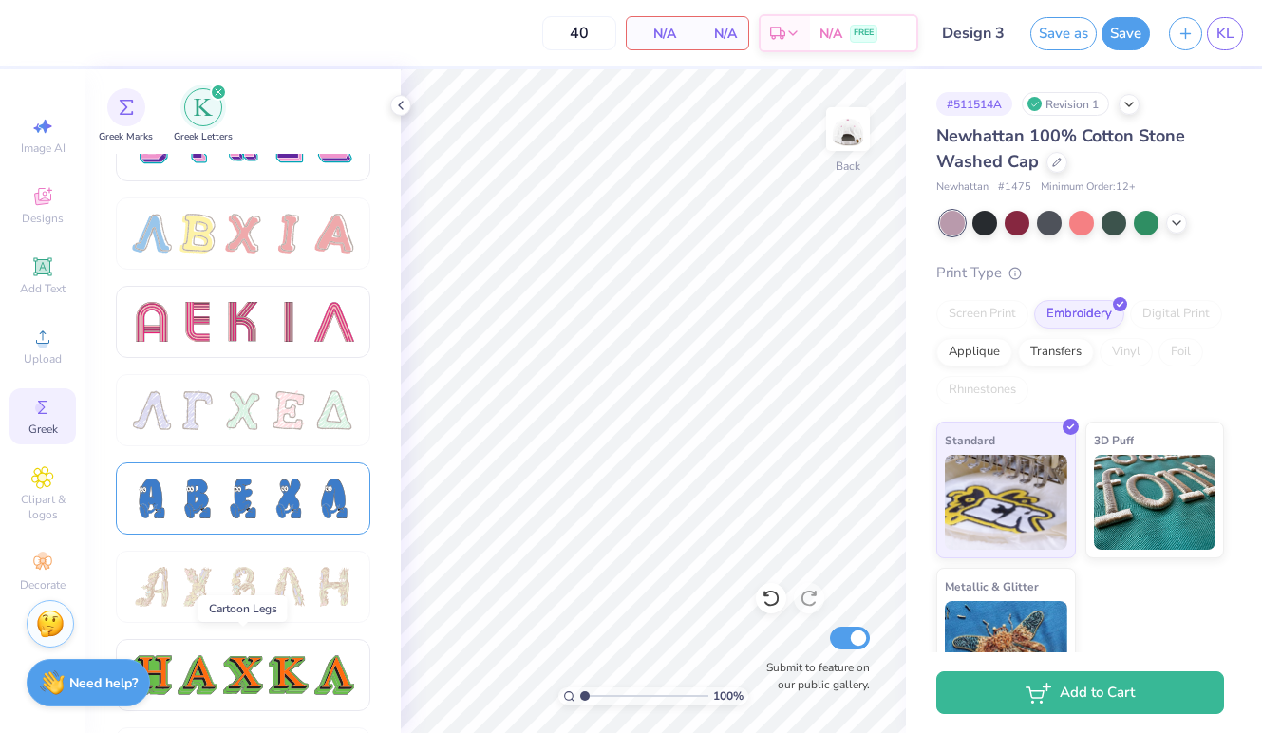
scroll to position [1446, 0]
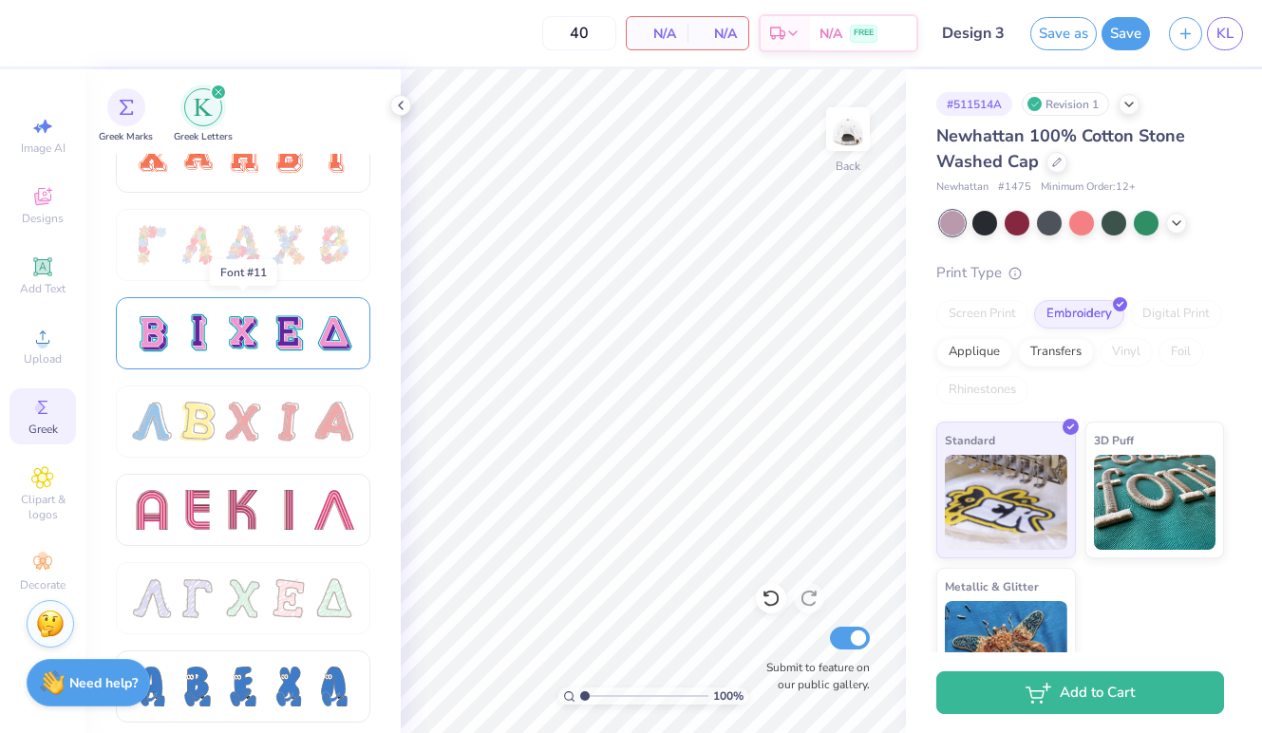
click at [256, 319] on div at bounding box center [243, 333] width 40 height 40
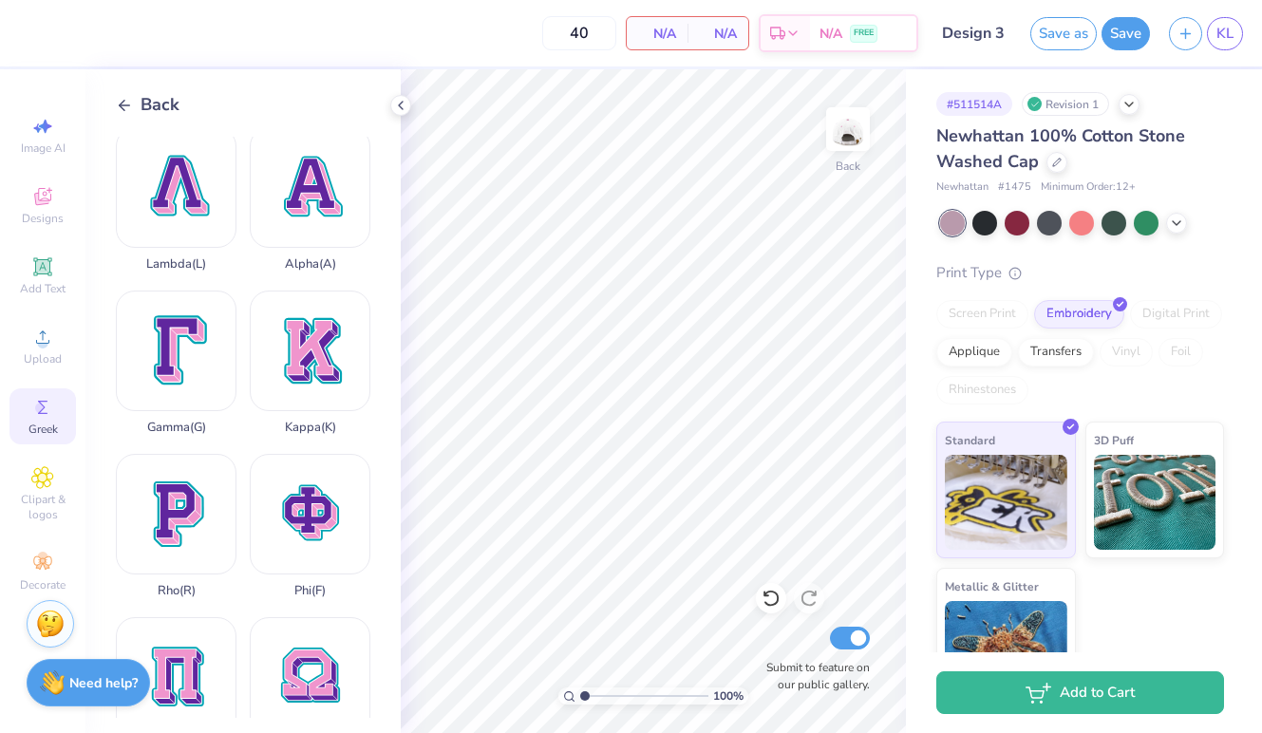
scroll to position [554, 0]
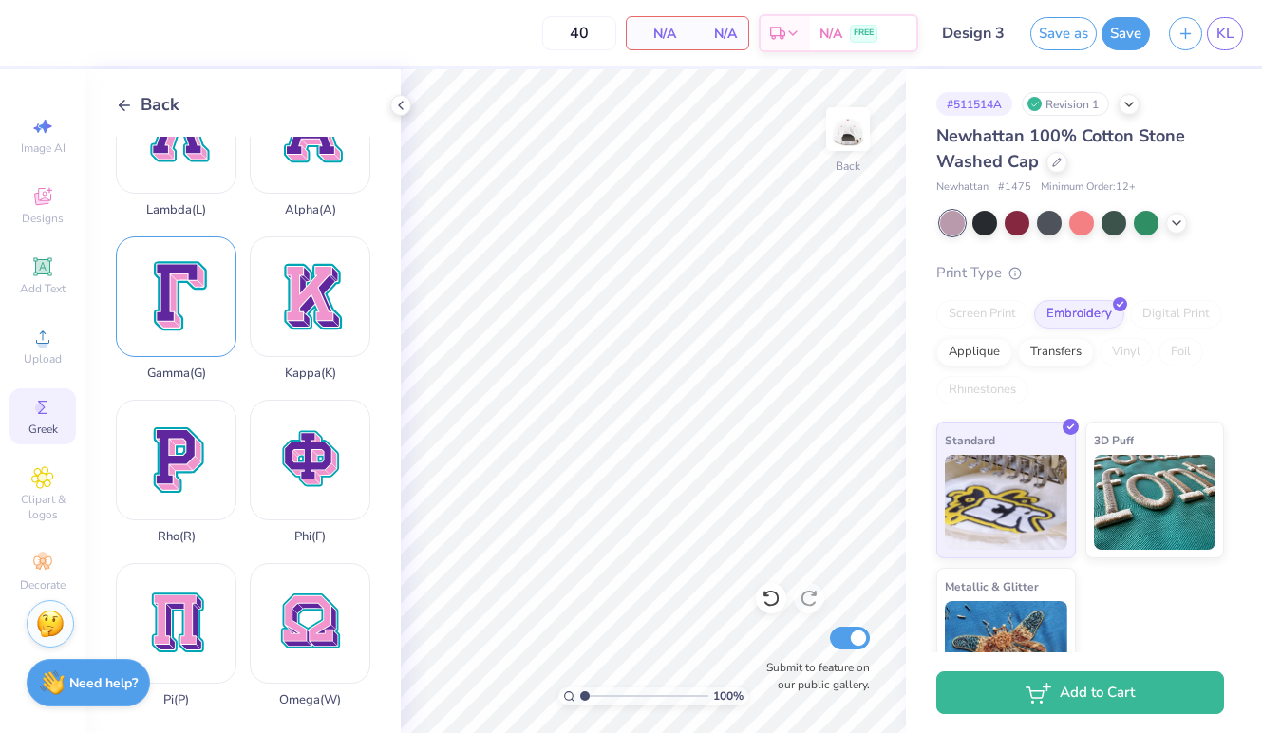
click at [174, 332] on div "Gamma ( G )" at bounding box center [176, 308] width 121 height 144
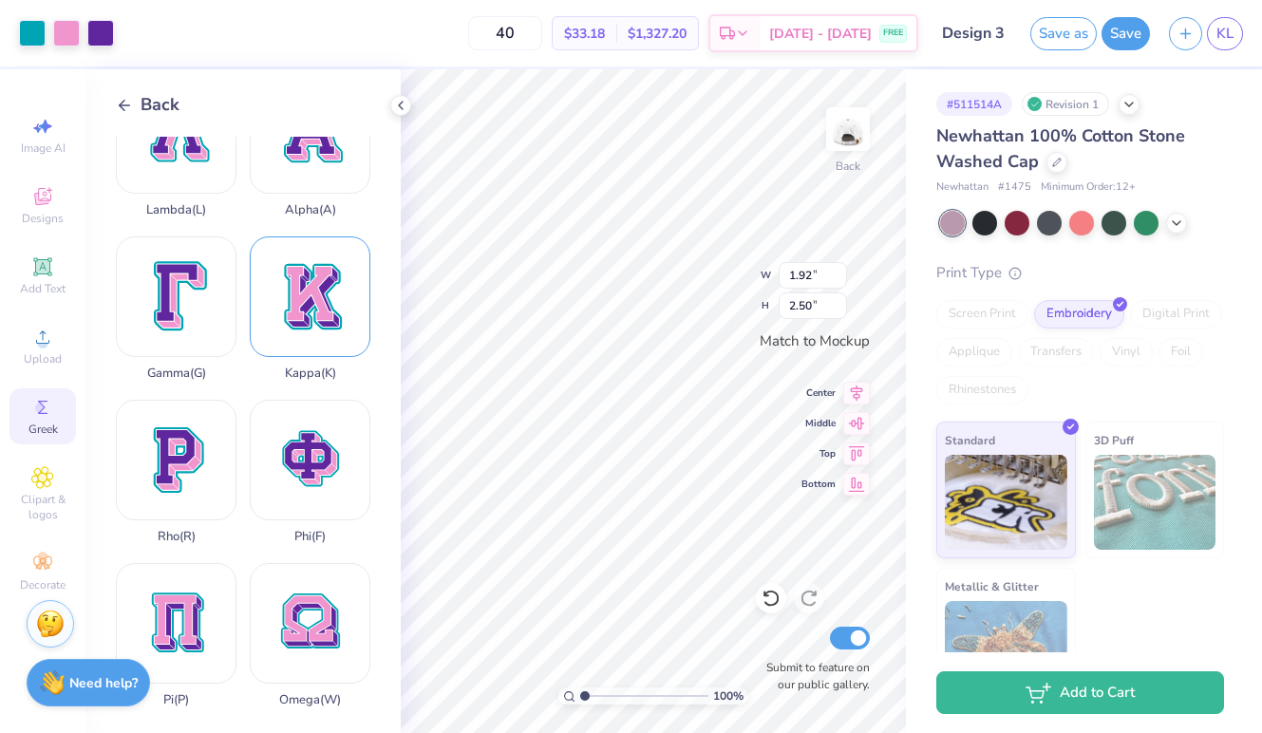
type input "1.30"
type input "1.69"
click at [321, 459] on div "Phi ( F )" at bounding box center [310, 472] width 121 height 144
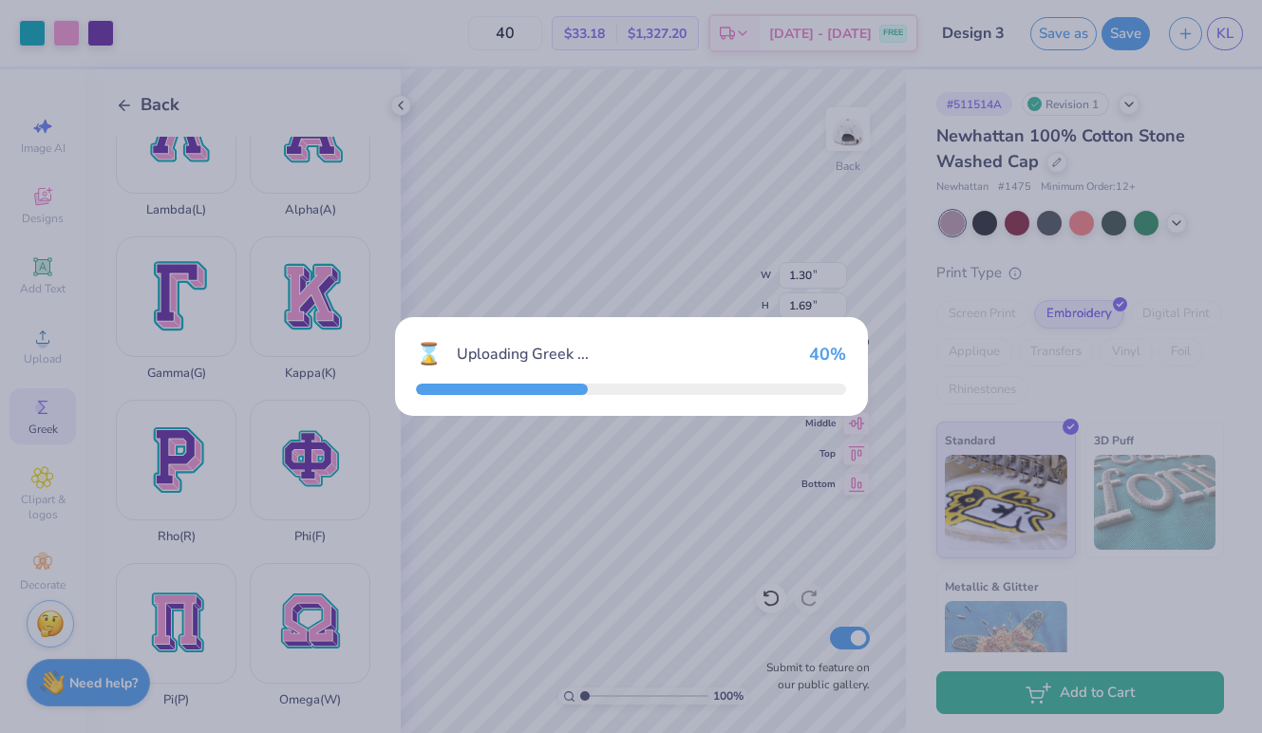
type input "2.53"
type input "2.50"
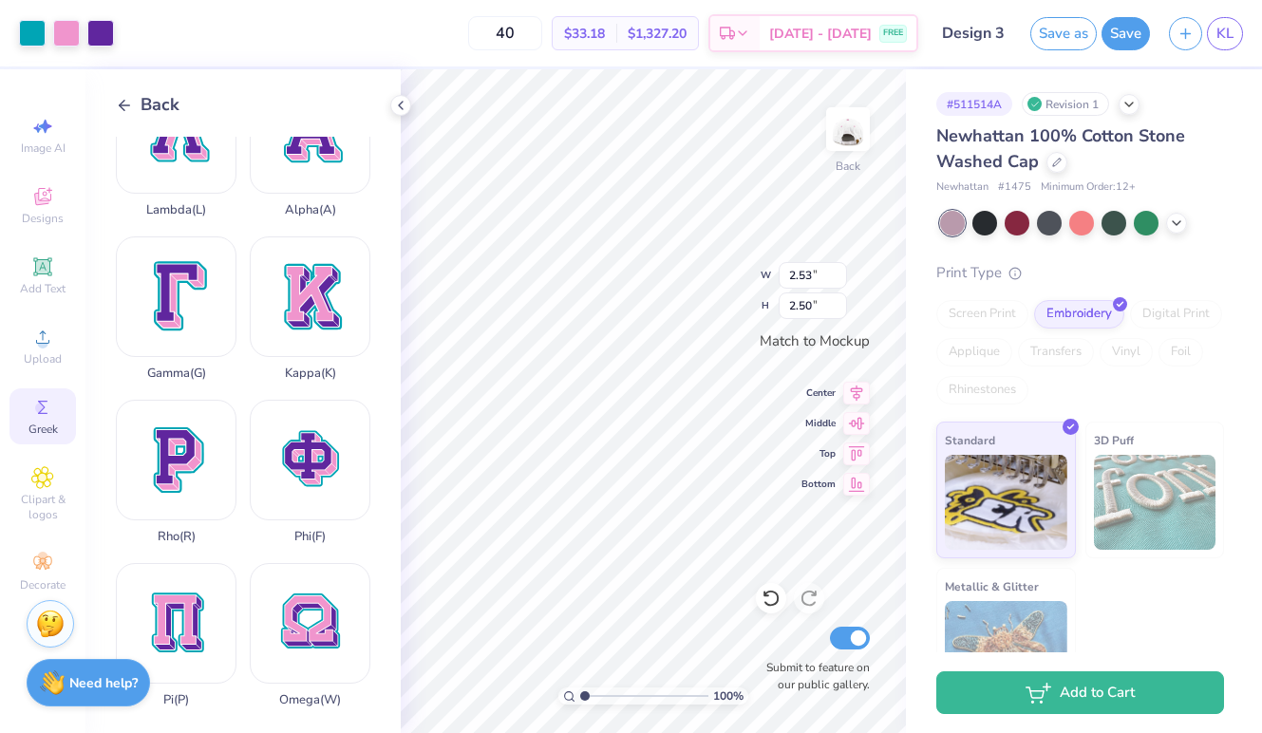
type input "1.88"
type input "1.86"
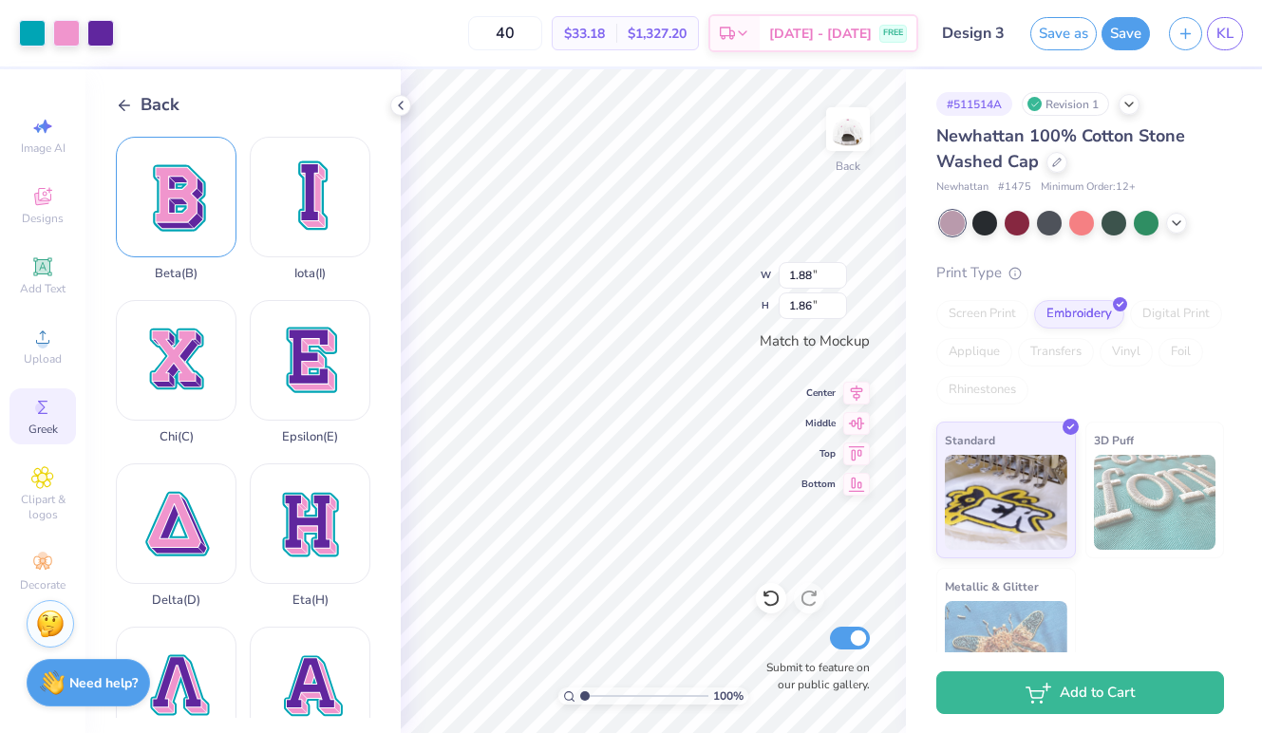
scroll to position [0, 0]
click at [157, 226] on div "Beta ( B )" at bounding box center [176, 209] width 121 height 144
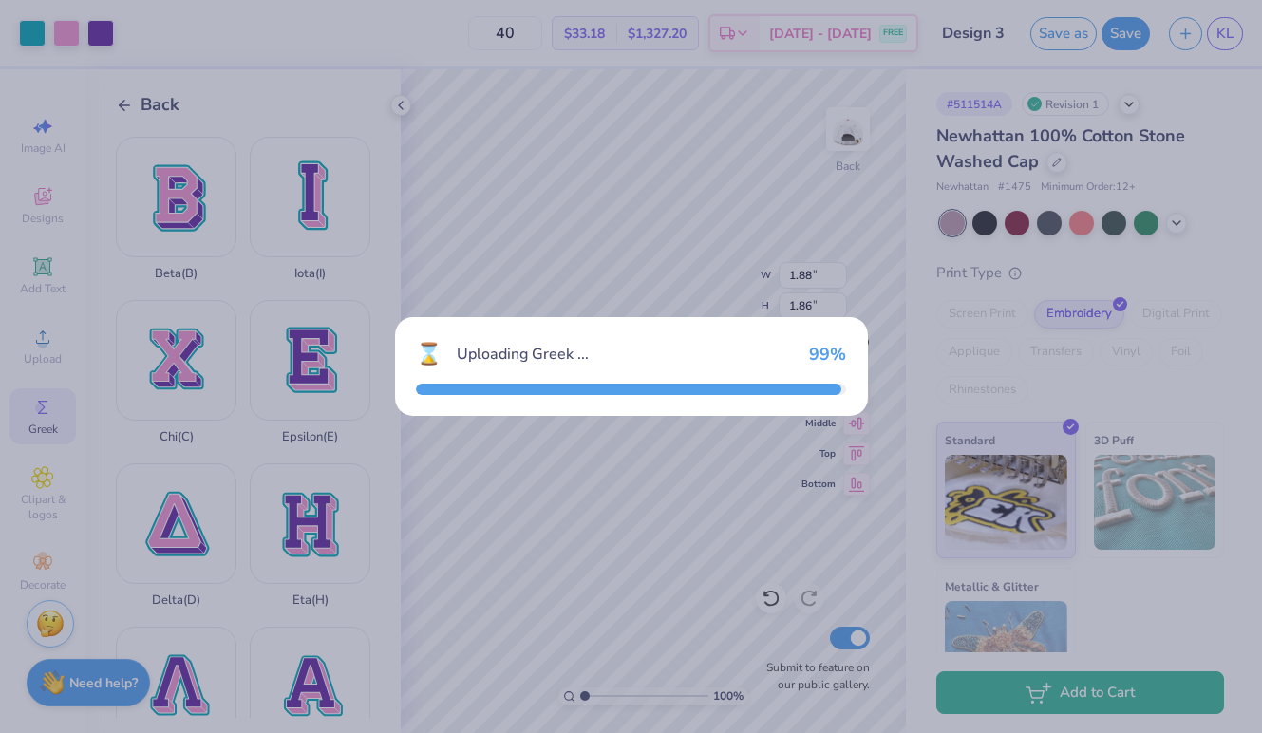
type input "1.98"
type input "2.50"
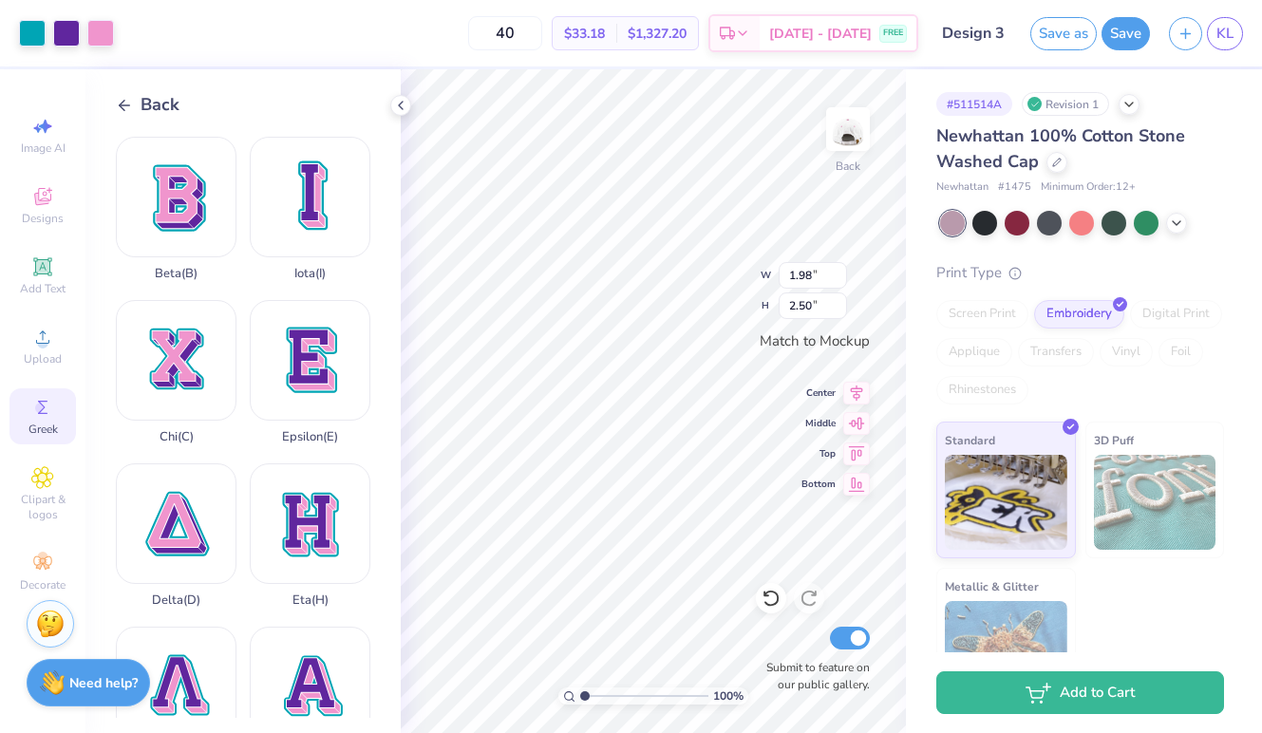
type input "1.41"
type input "1.78"
click at [30, 28] on div at bounding box center [32, 31] width 27 height 27
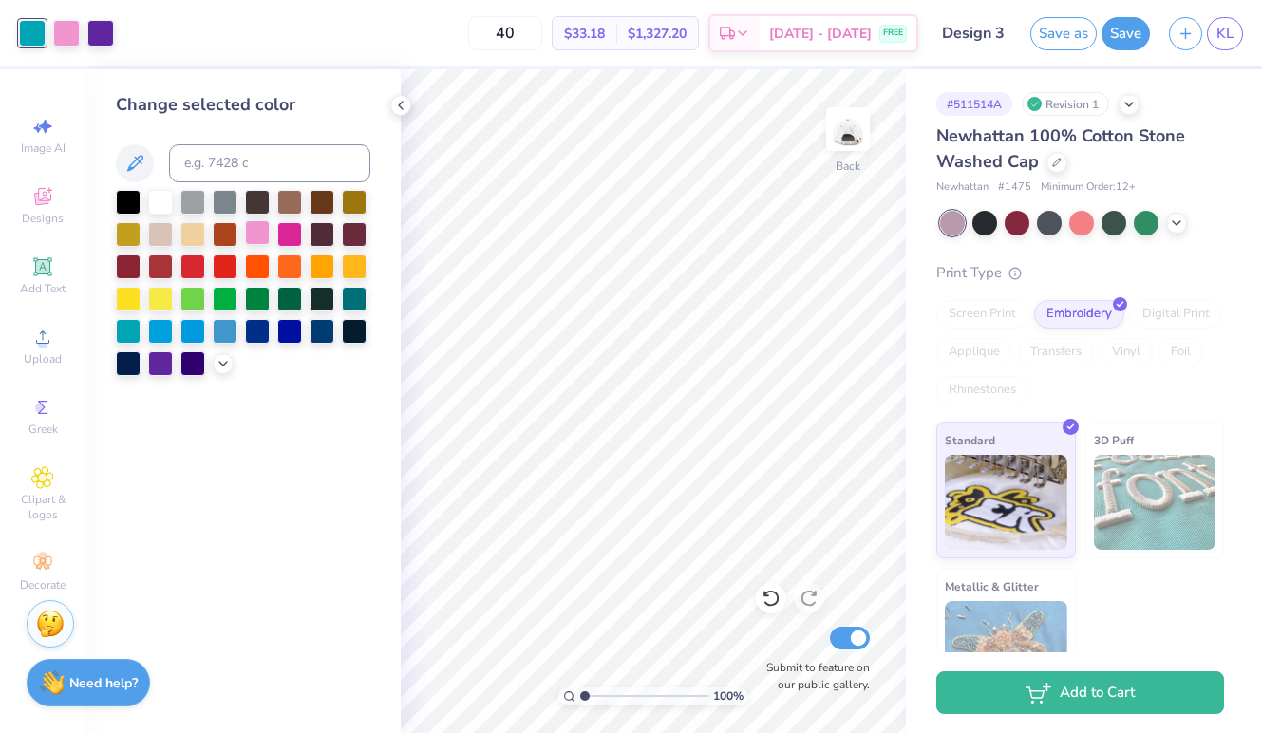
click at [255, 233] on div at bounding box center [257, 232] width 25 height 25
click at [290, 238] on div at bounding box center [289, 232] width 25 height 25
click at [61, 33] on div at bounding box center [66, 31] width 27 height 27
click at [249, 236] on div at bounding box center [257, 232] width 25 height 25
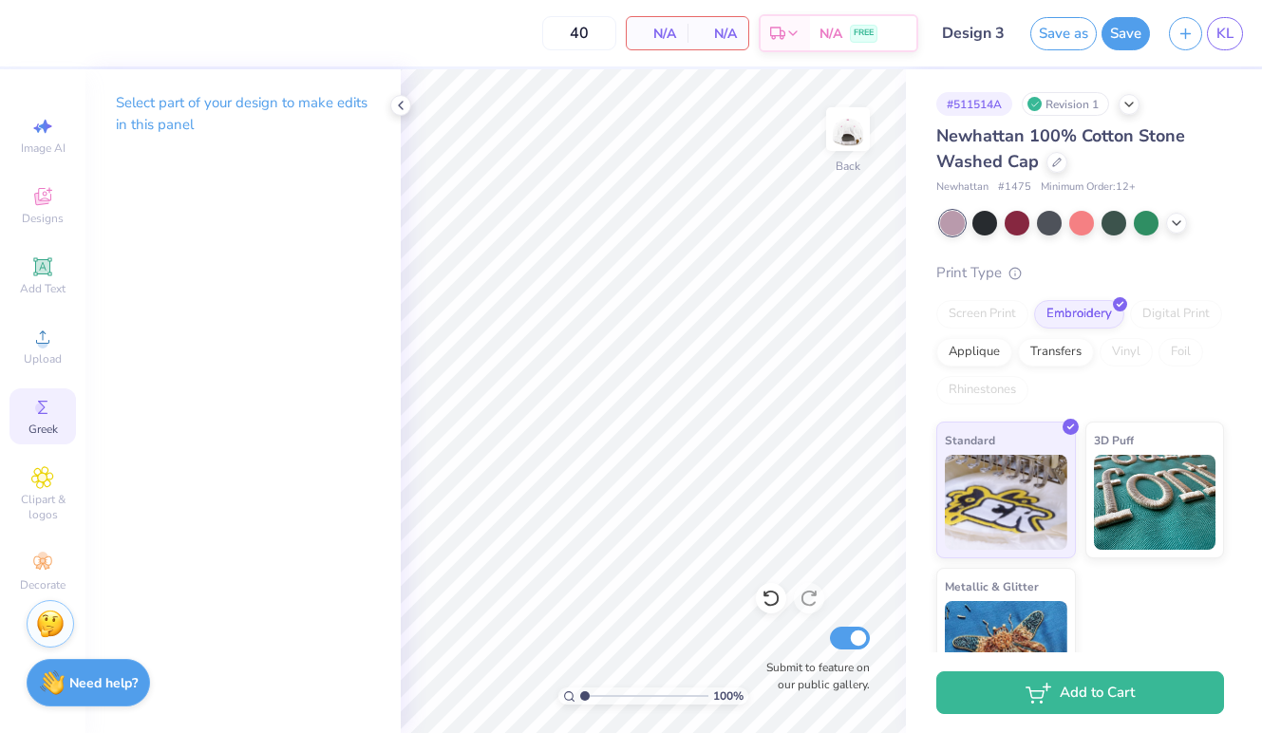
click at [37, 399] on icon at bounding box center [42, 407] width 23 height 23
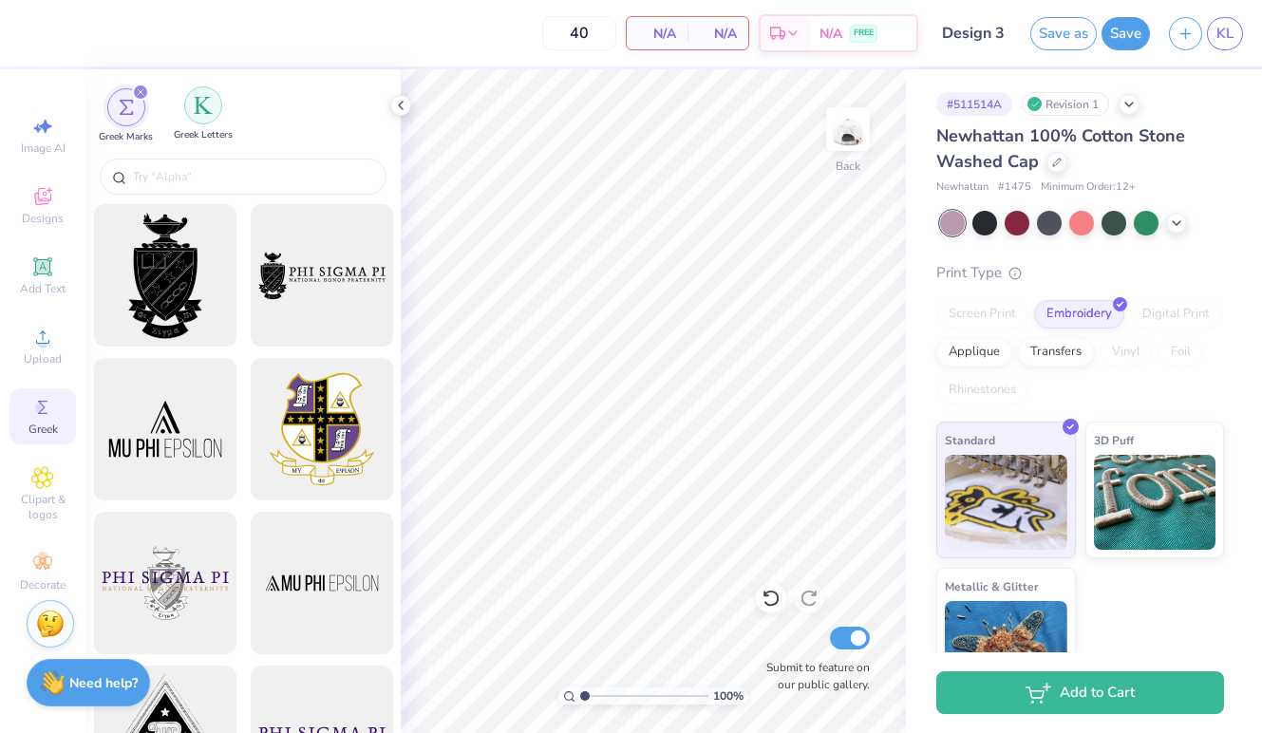
click at [202, 105] on img "filter for Greek Letters" at bounding box center [203, 105] width 19 height 19
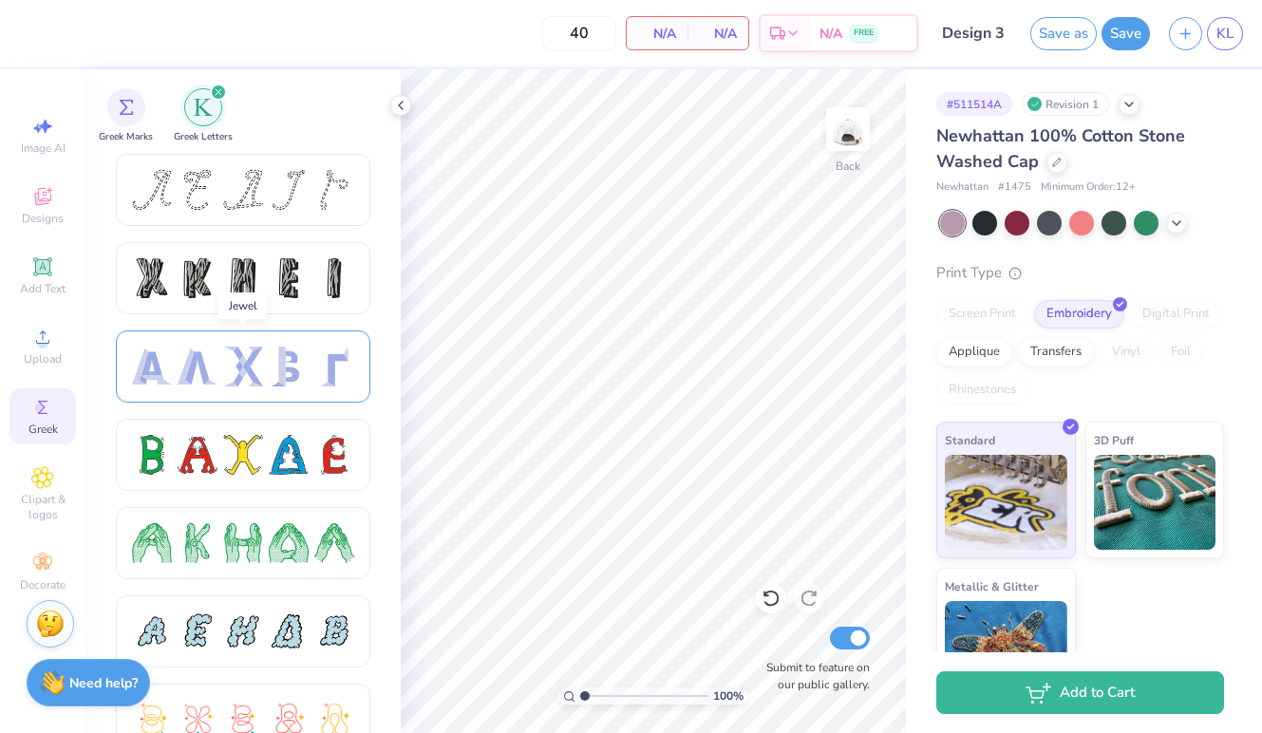
click at [239, 372] on div at bounding box center [243, 367] width 40 height 40
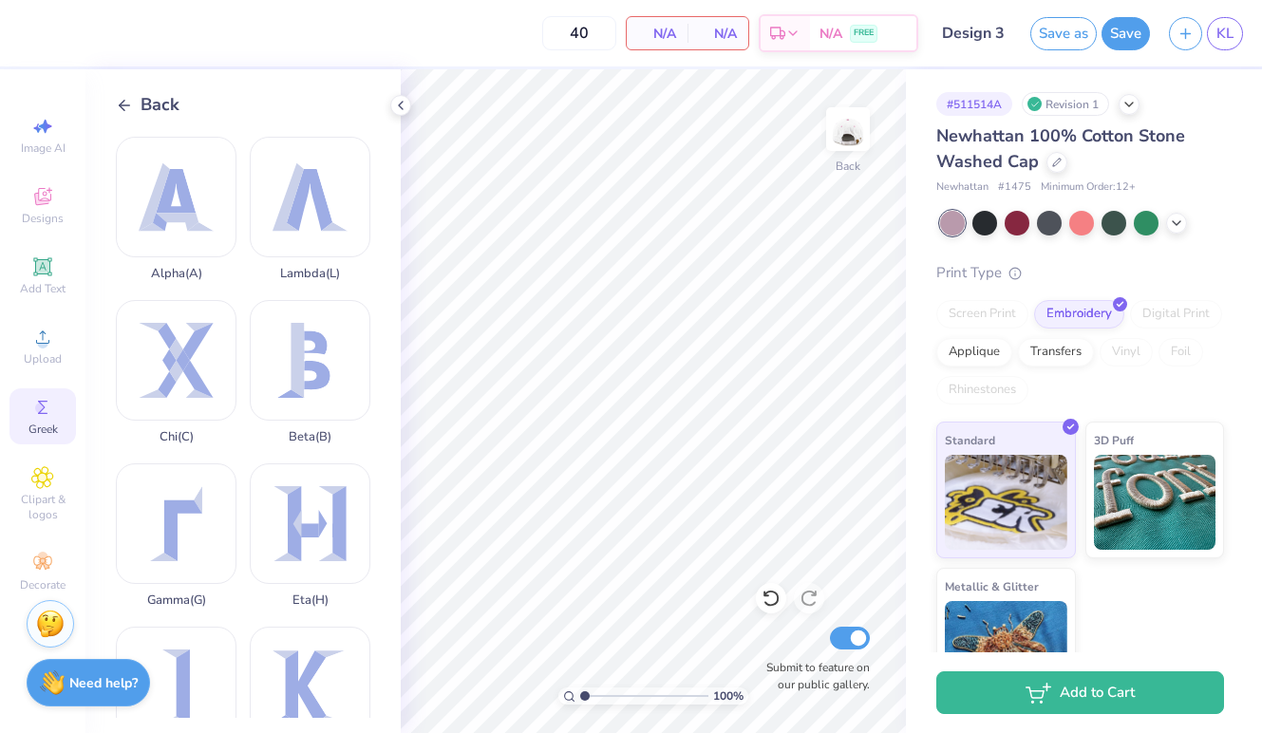
click at [123, 97] on icon at bounding box center [124, 105] width 17 height 17
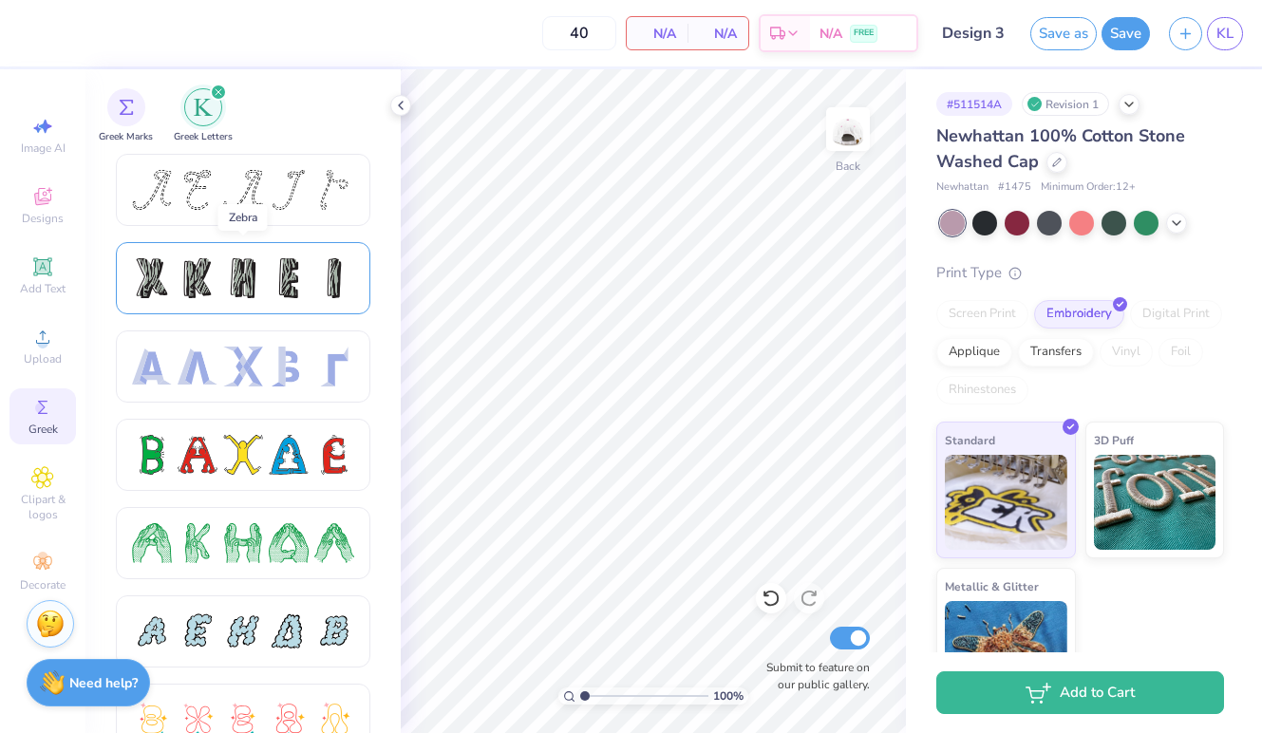
click at [248, 269] on div at bounding box center [243, 278] width 40 height 40
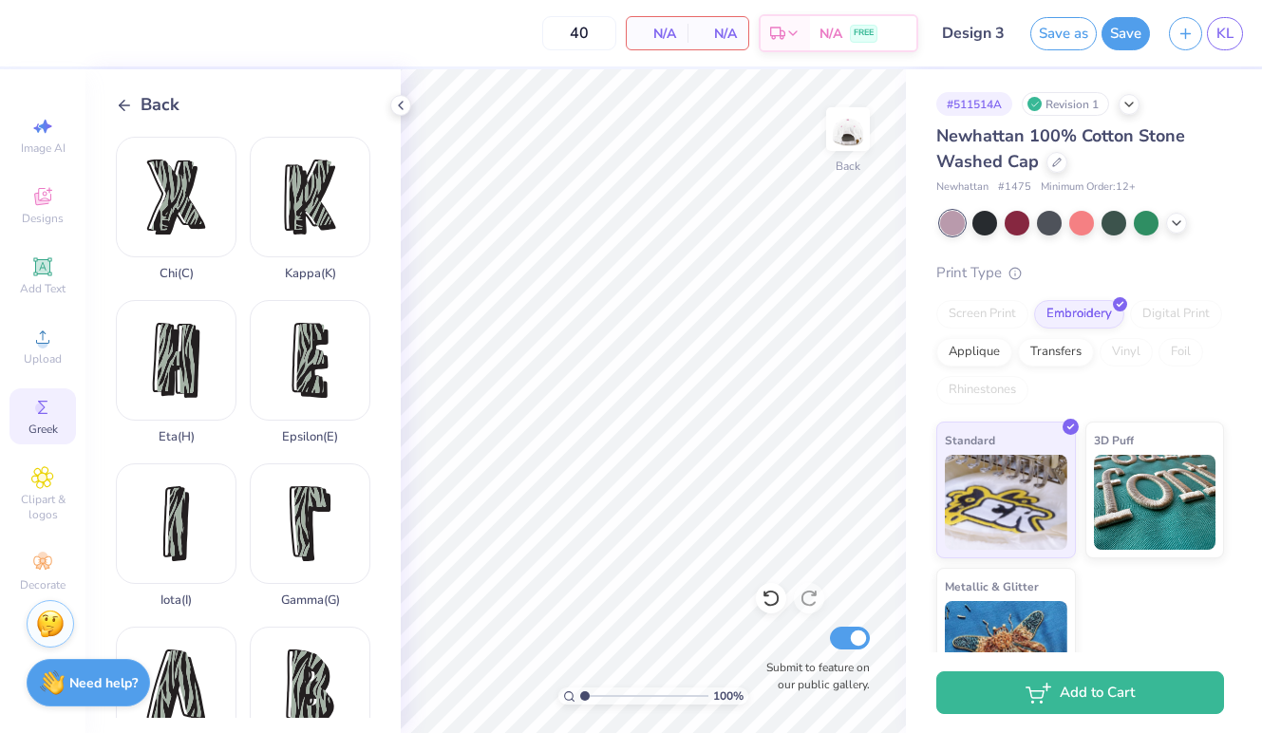
click at [116, 105] on icon at bounding box center [124, 105] width 17 height 17
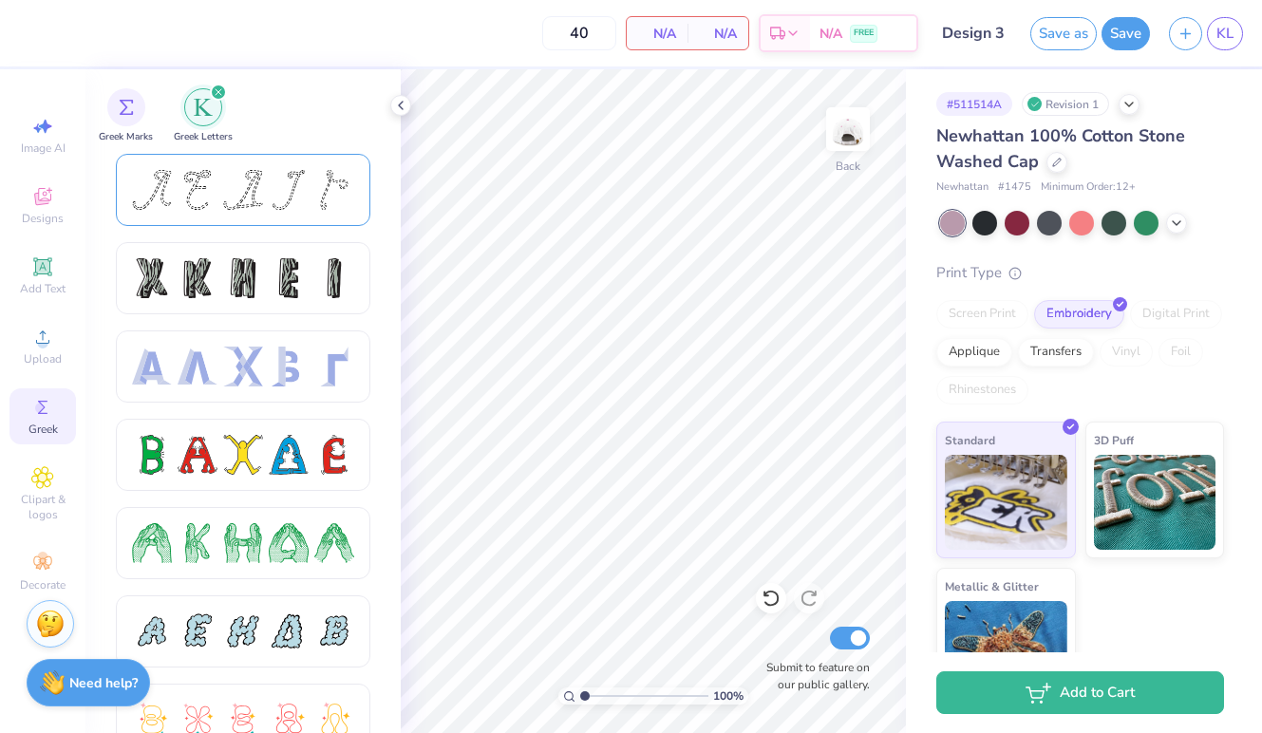
click at [190, 181] on div at bounding box center [198, 190] width 40 height 40
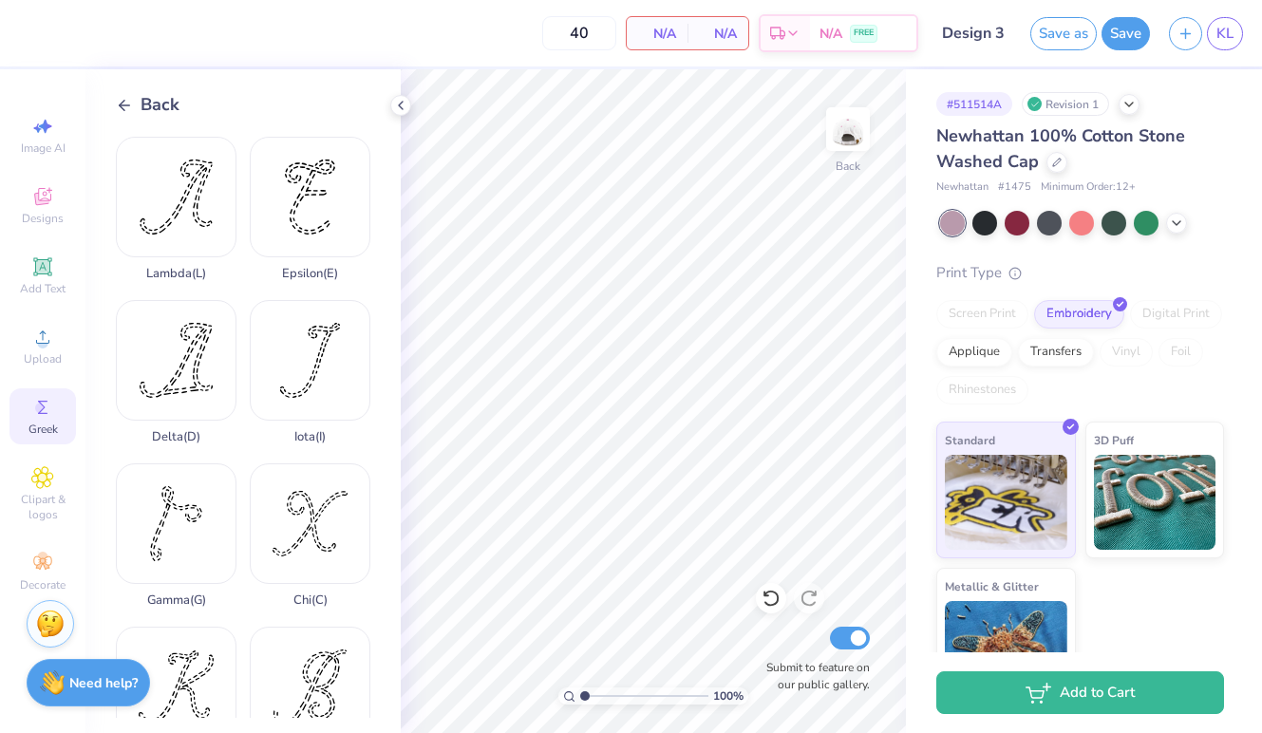
click at [120, 107] on icon at bounding box center [124, 105] width 17 height 17
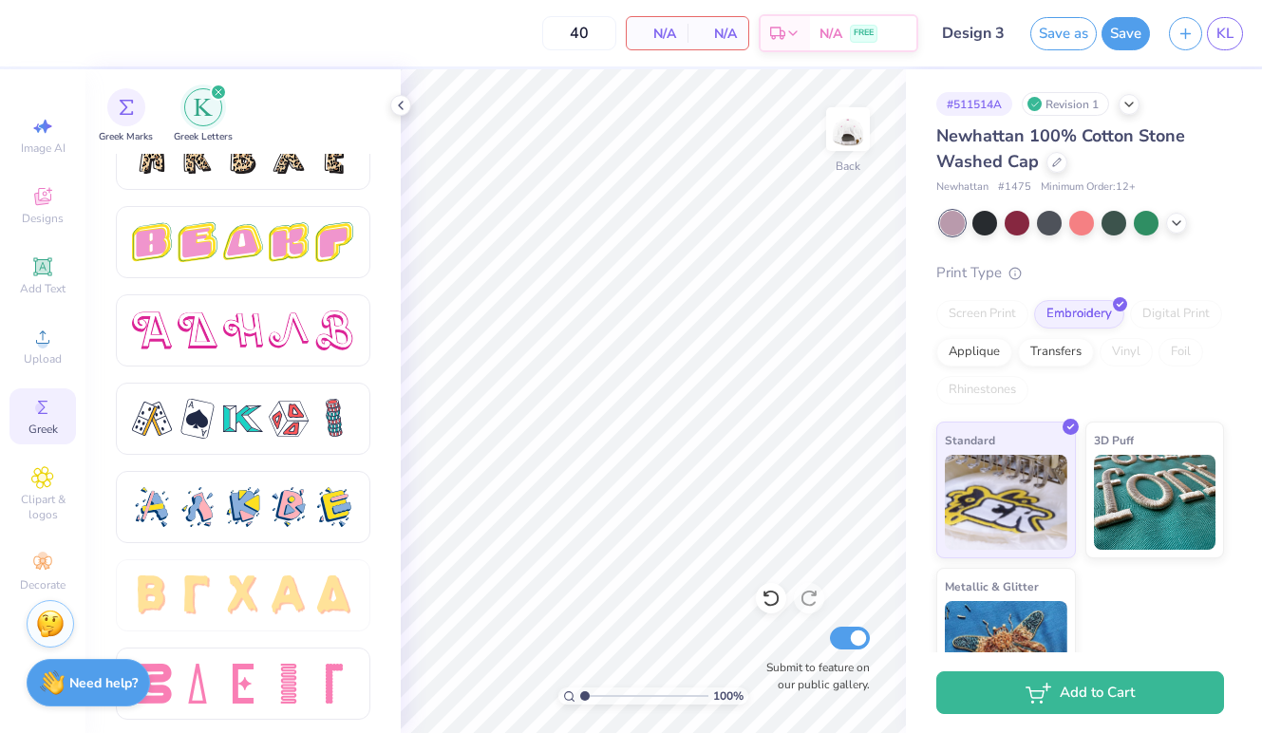
scroll to position [3215, 0]
click at [229, 678] on div at bounding box center [243, 684] width 40 height 40
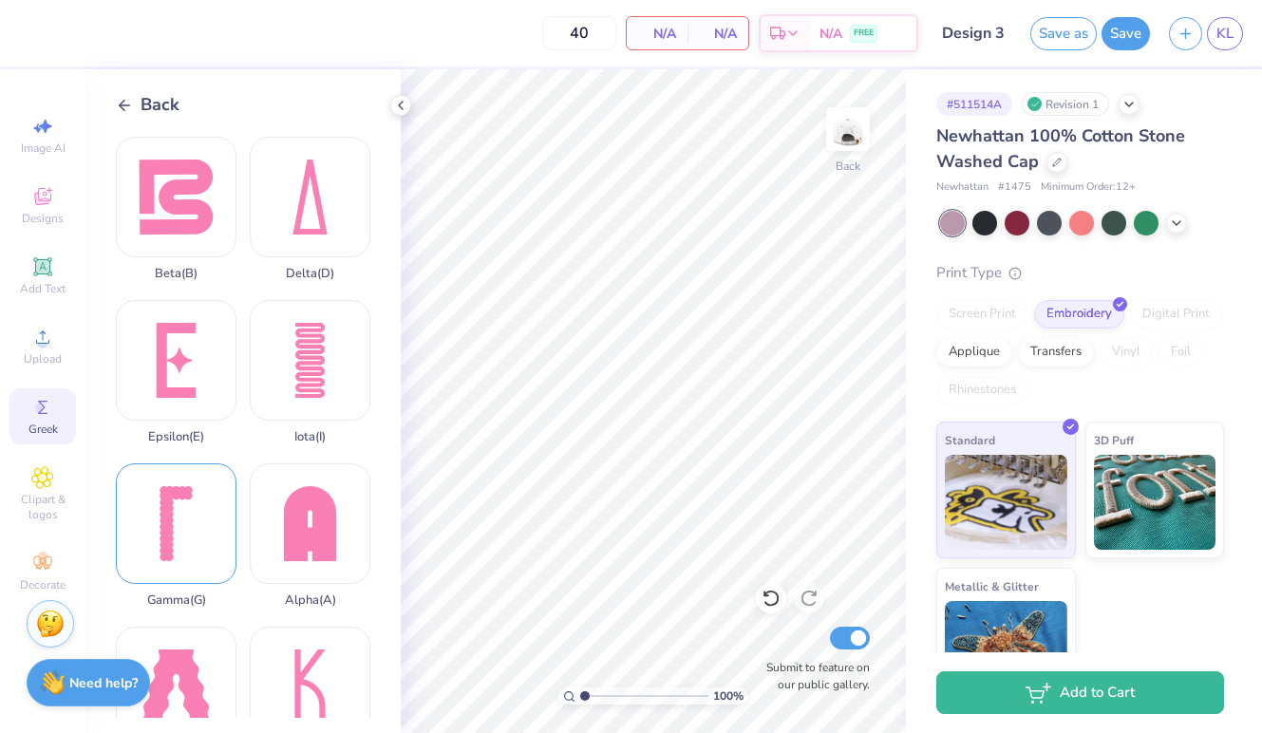
click at [170, 521] on div "Gamma ( G )" at bounding box center [176, 535] width 121 height 144
click at [124, 114] on div "Back" at bounding box center [148, 105] width 64 height 26
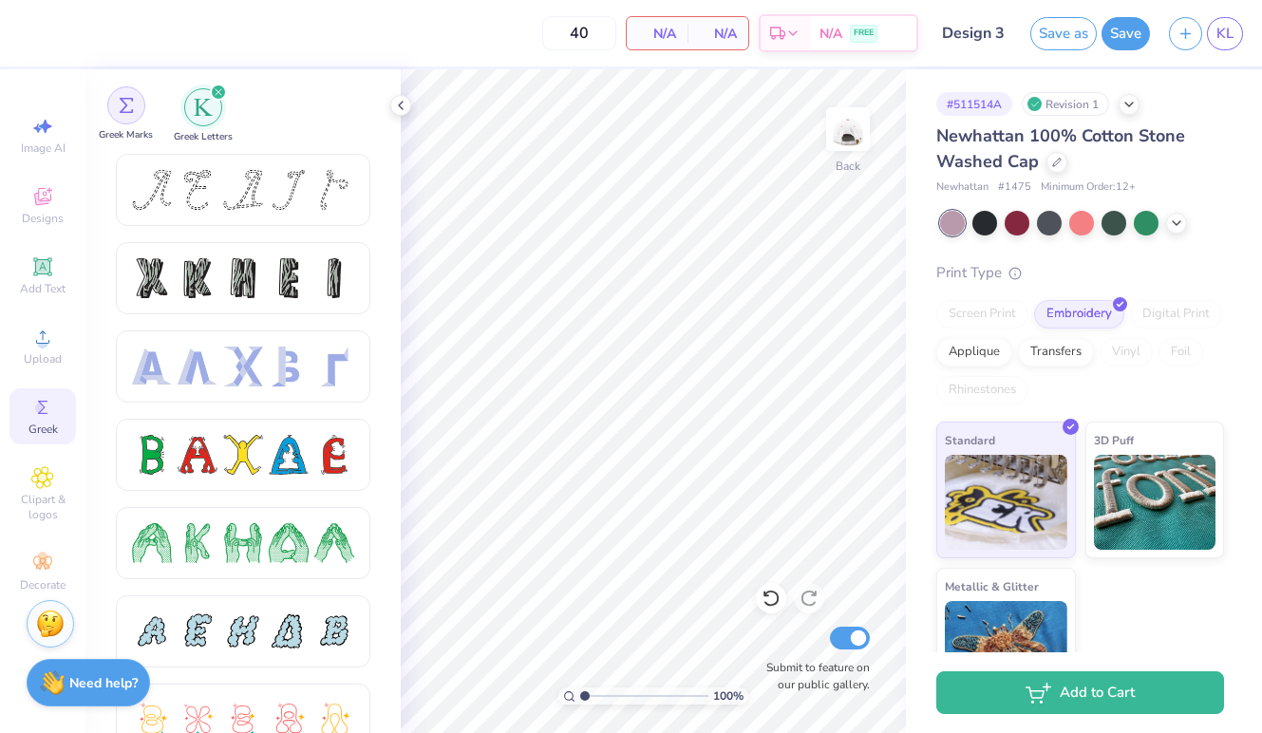
click at [133, 104] on img "filter for Greek Marks" at bounding box center [126, 105] width 15 height 15
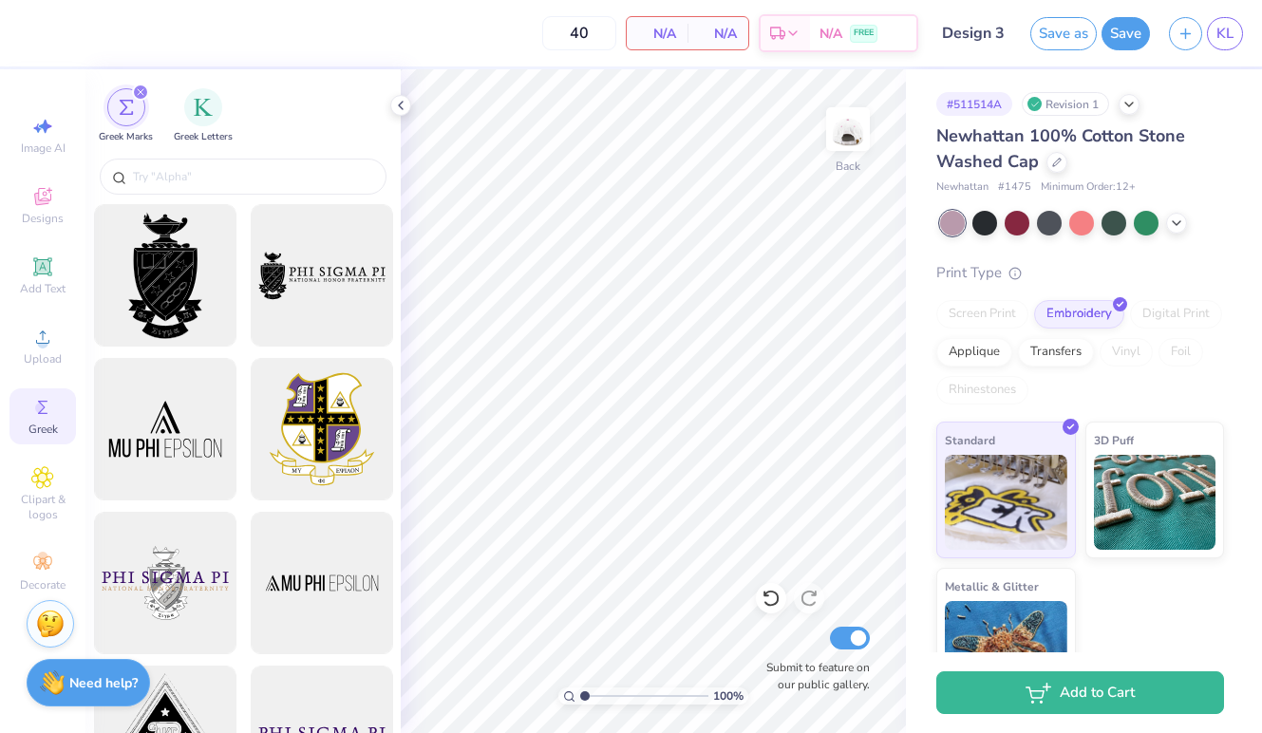
scroll to position [0, 0]
click at [23, 259] on div "Add Text" at bounding box center [42, 276] width 66 height 56
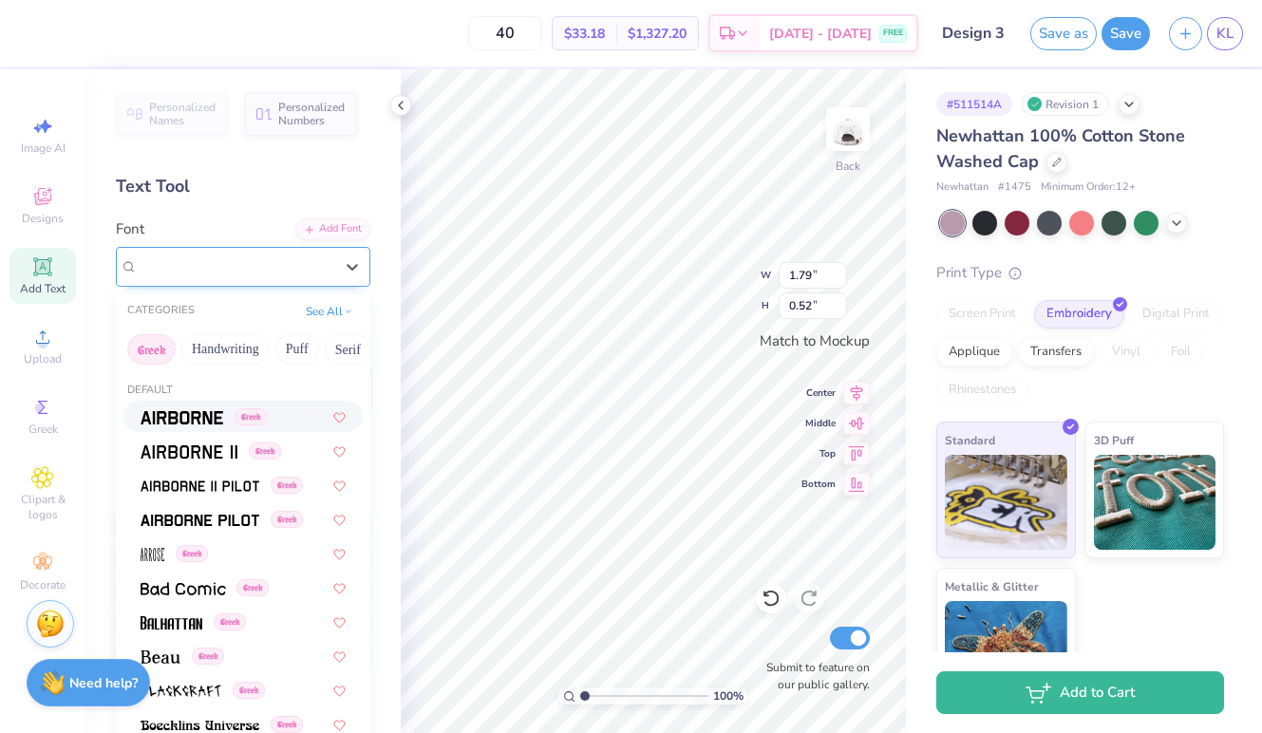
click at [285, 285] on div "Super Dream" at bounding box center [243, 267] width 254 height 40
click at [326, 296] on div "CATEGORIES See All" at bounding box center [243, 311] width 254 height 34
click at [326, 306] on button "See All" at bounding box center [329, 309] width 59 height 19
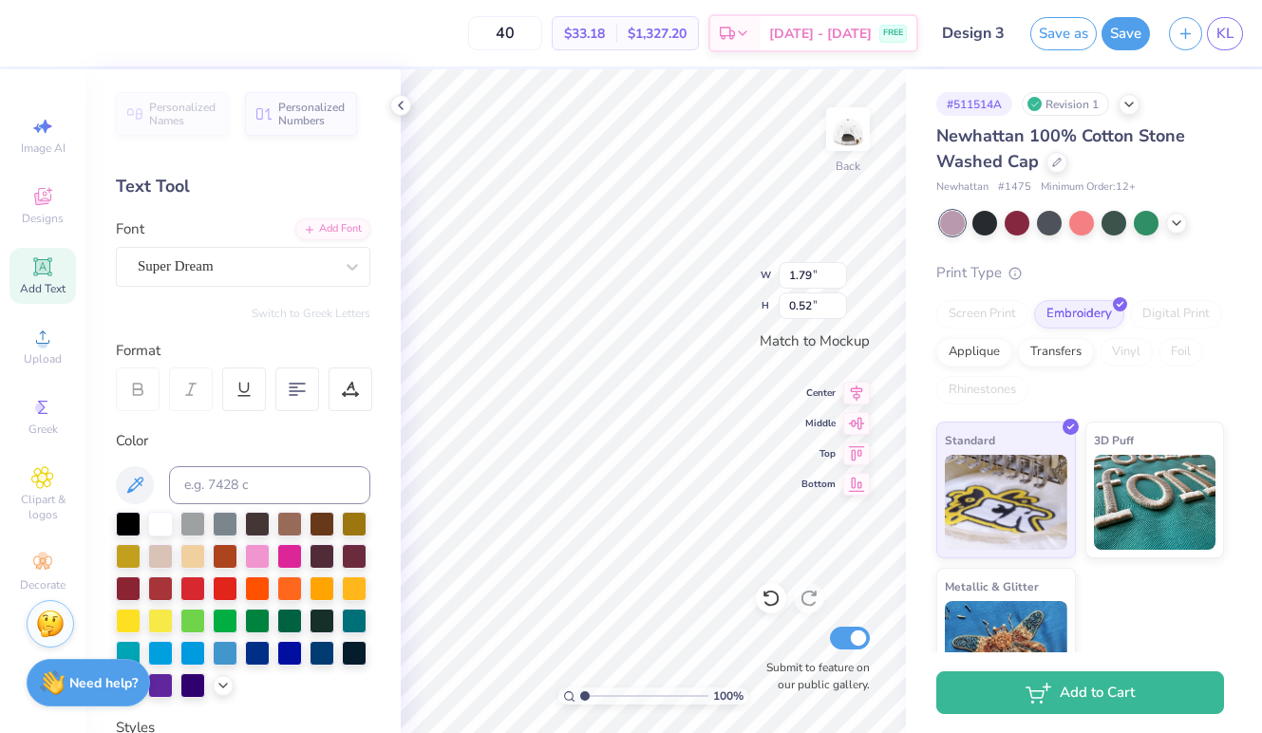
scroll to position [0, 2]
type textarea "Gamma Phi Beta"
click at [52, 436] on span "Greek" at bounding box center [42, 429] width 29 height 15
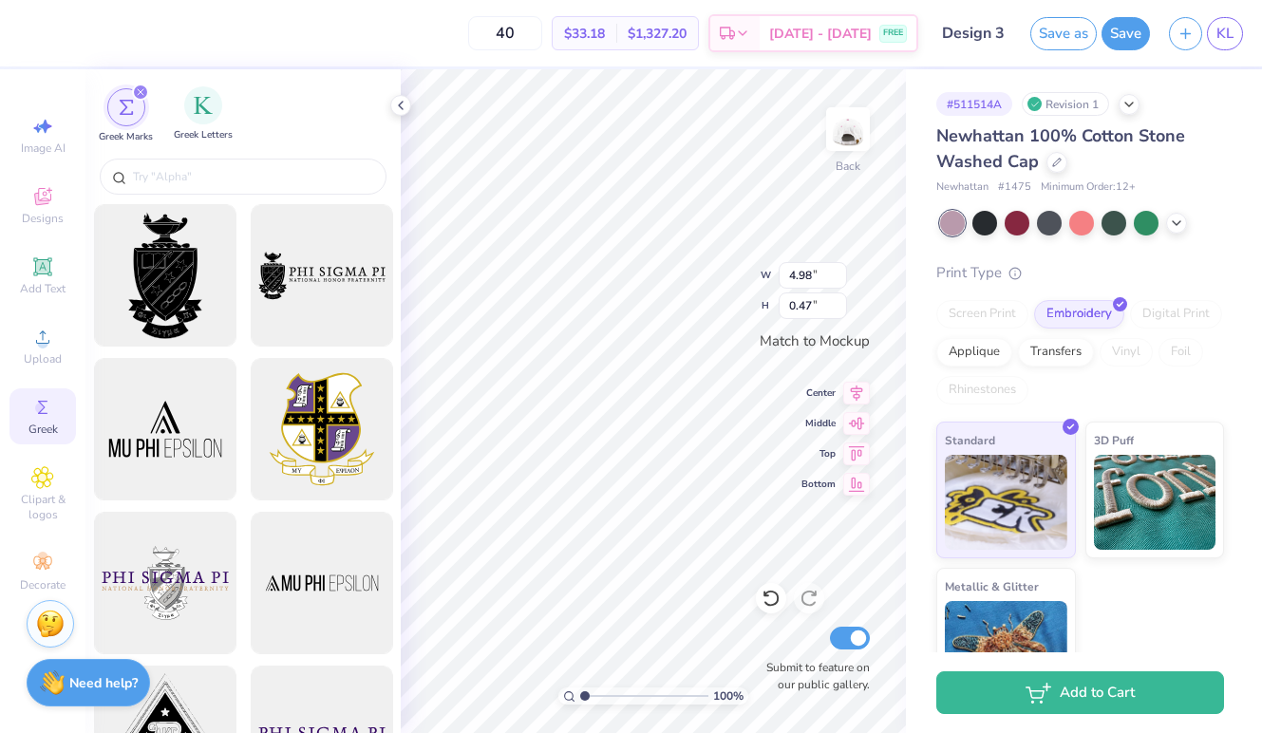
click at [190, 92] on div "Greek Letters" at bounding box center [203, 114] width 59 height 56
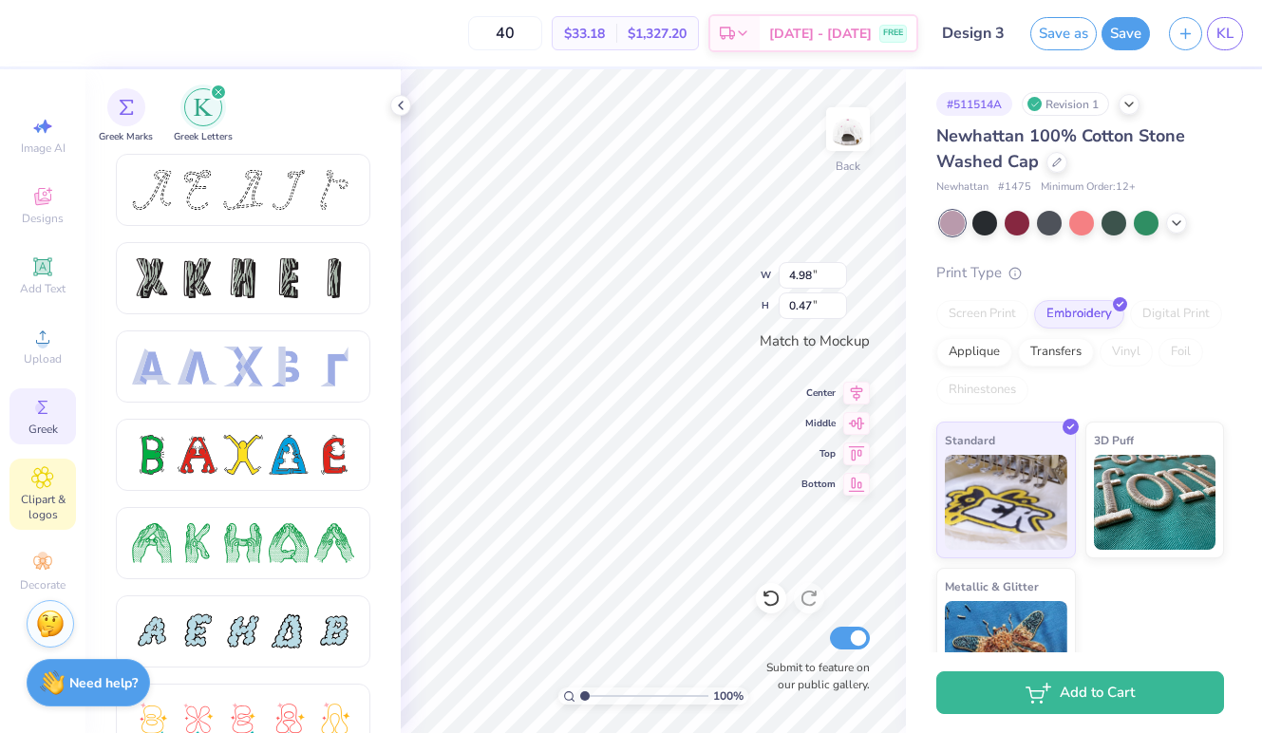
scroll to position [0, 0]
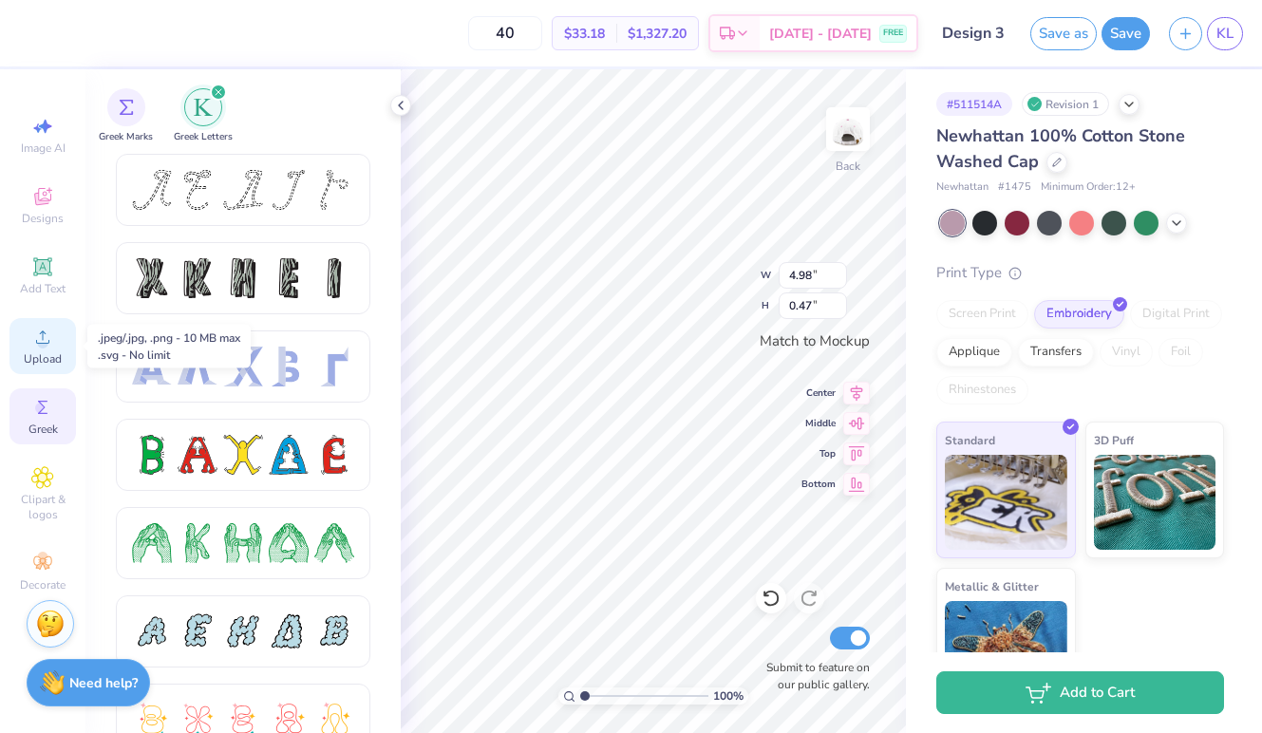
click at [41, 333] on icon at bounding box center [42, 336] width 13 height 13
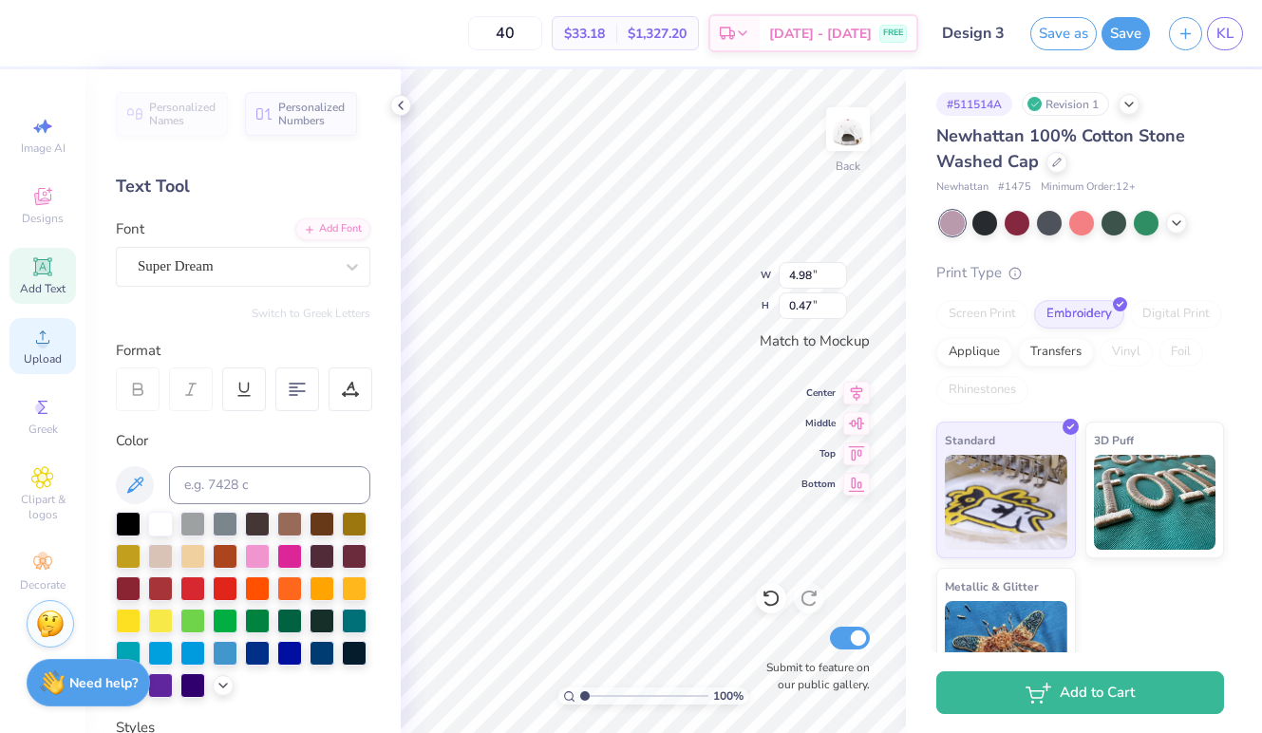
type textarea "Gmma Phi Beta"
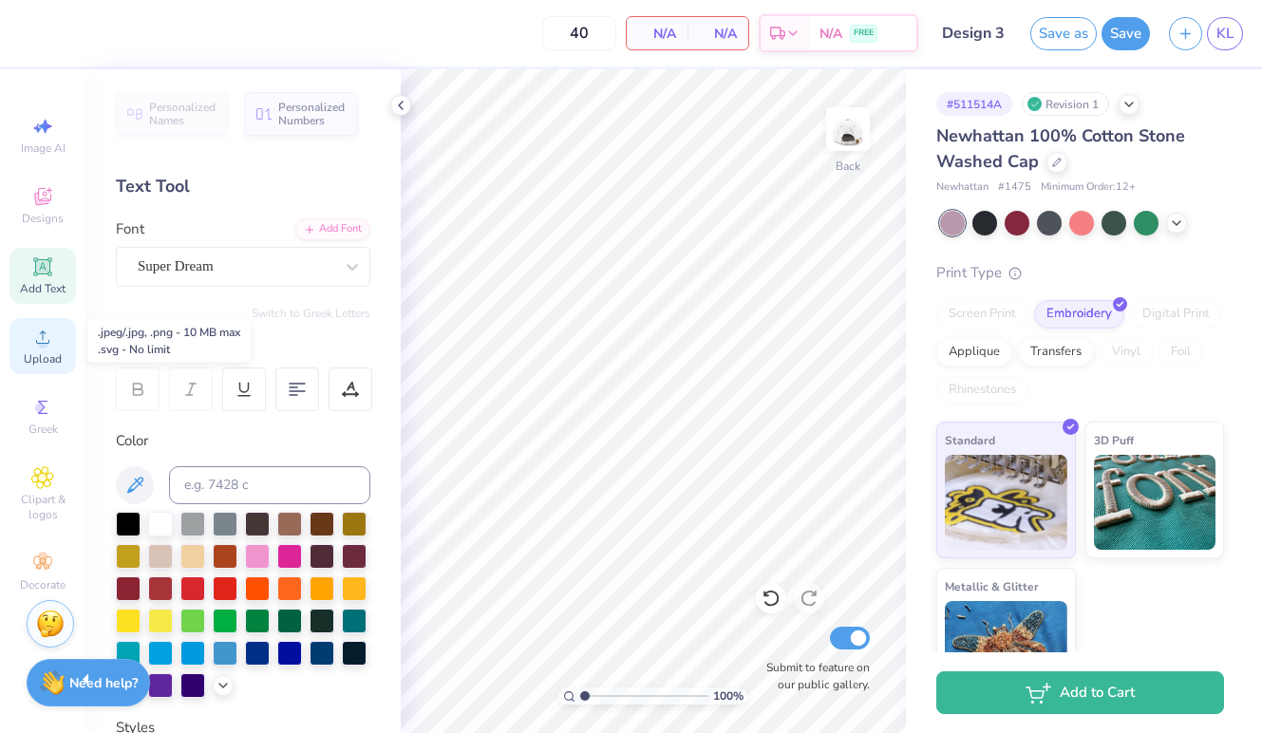
click at [38, 336] on icon at bounding box center [42, 337] width 23 height 23
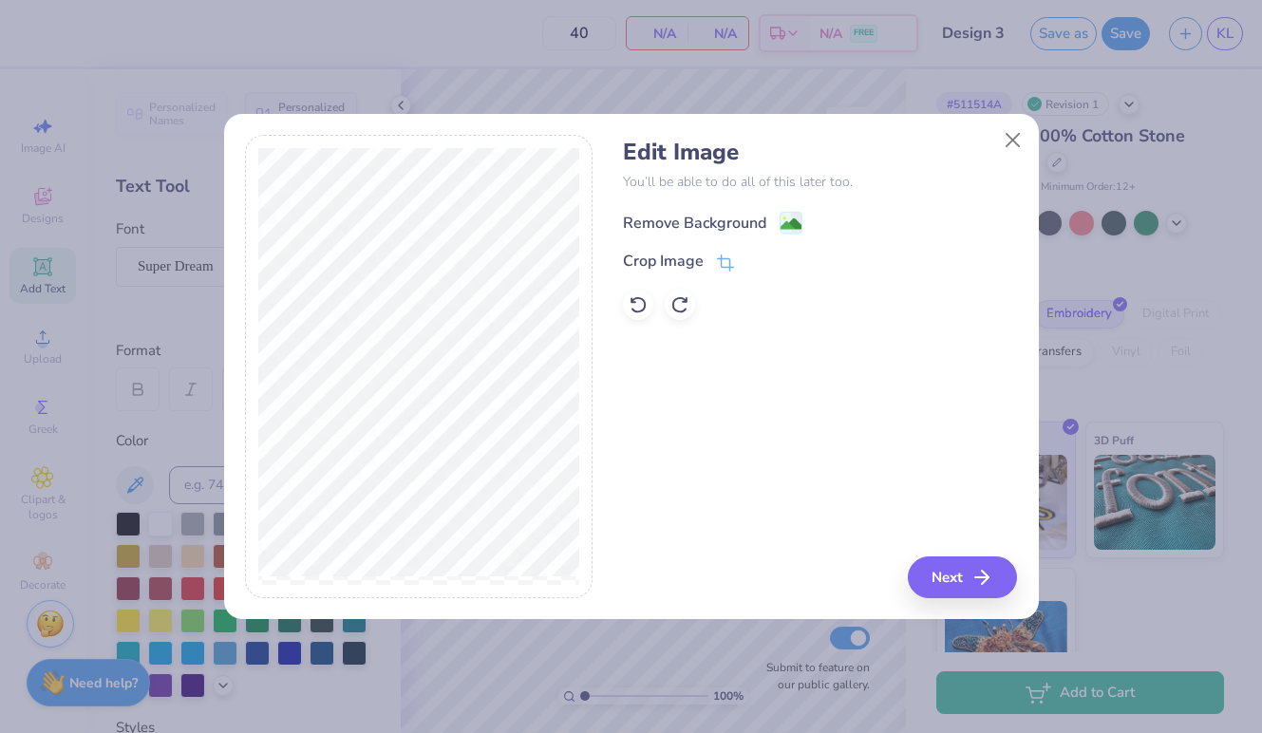
click at [736, 226] on div "Remove Background" at bounding box center [694, 223] width 143 height 23
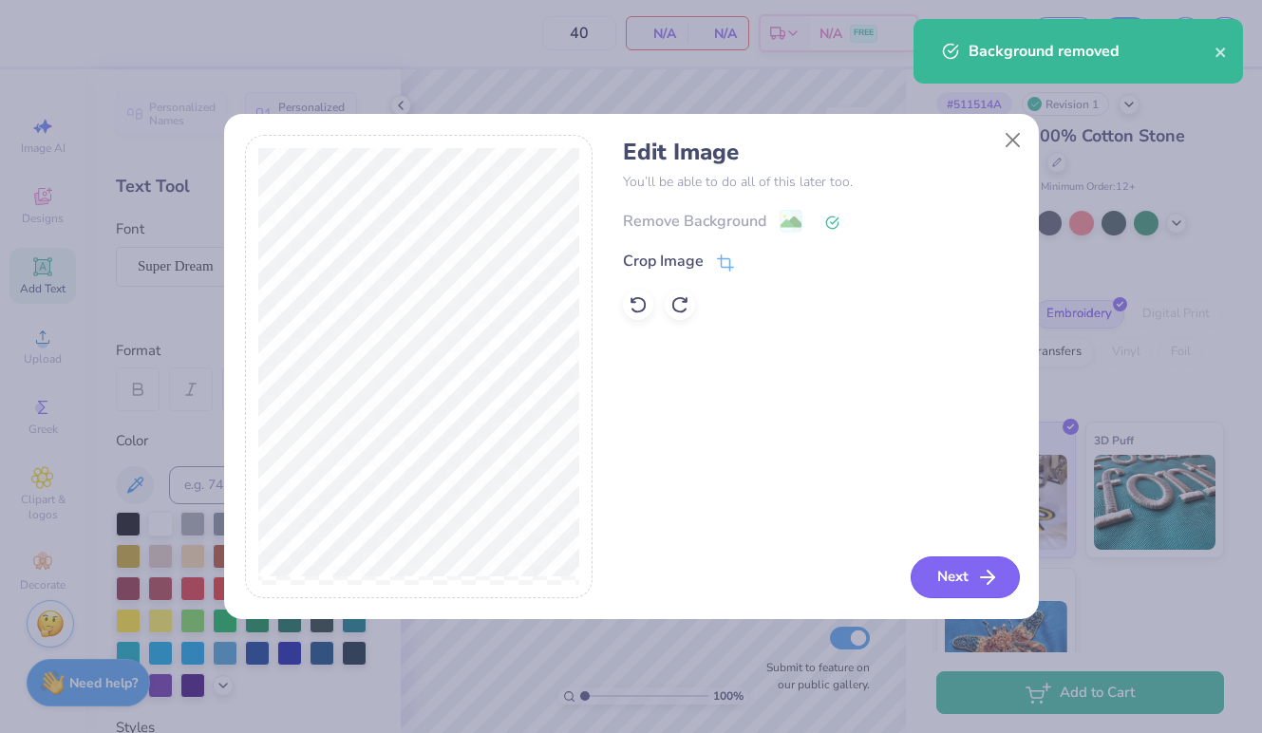
click at [987, 577] on line "button" at bounding box center [987, 577] width 13 height 0
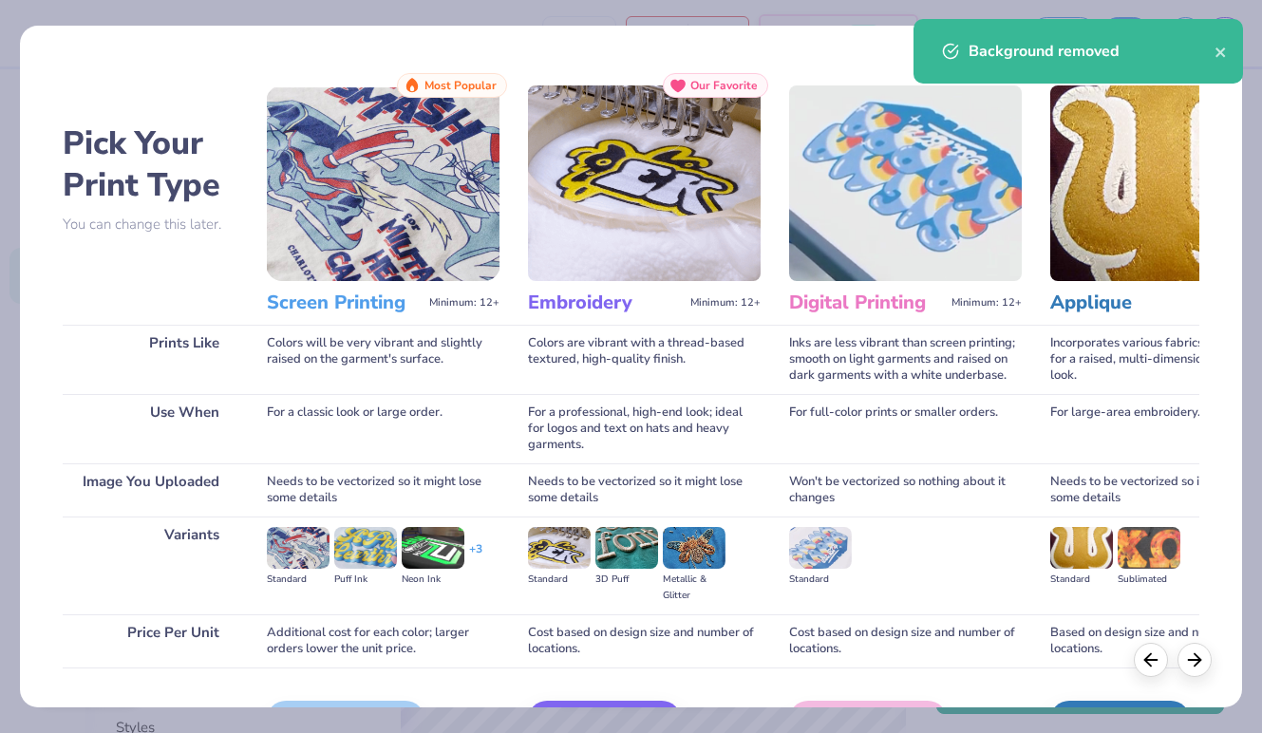
scroll to position [16, 0]
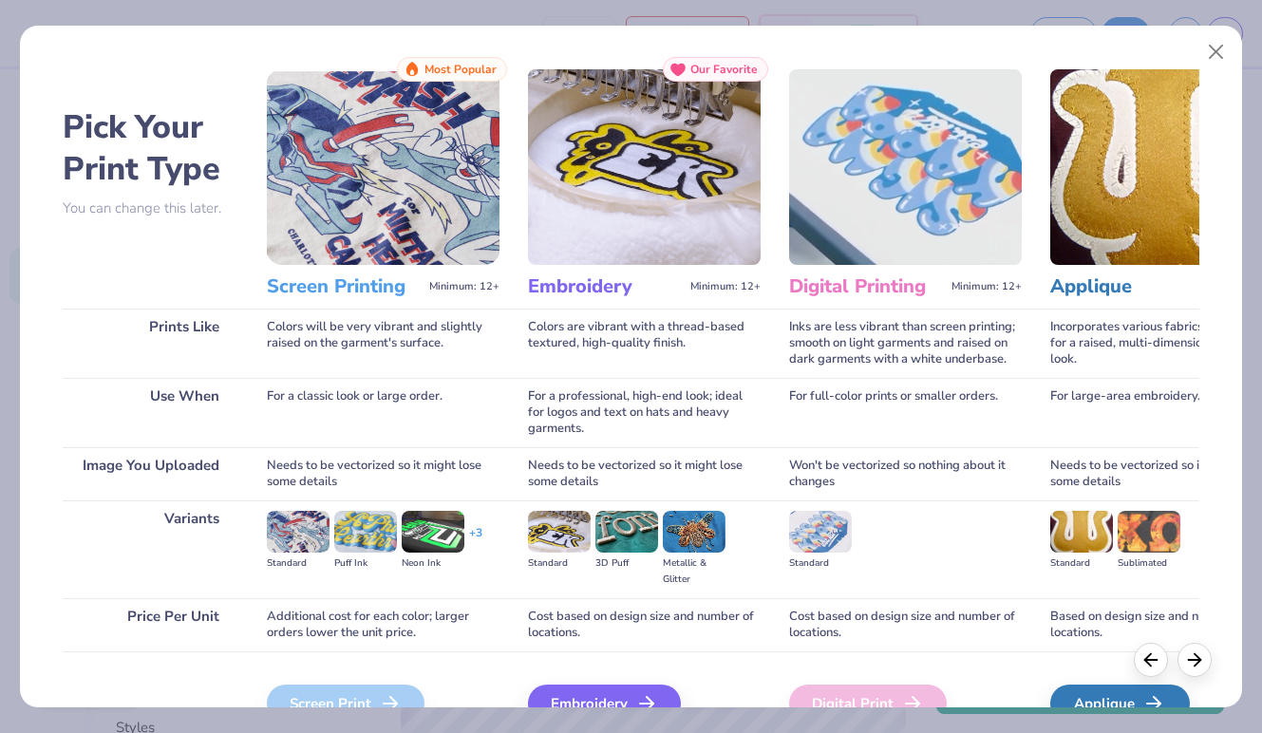
click at [635, 212] on img at bounding box center [644, 167] width 233 height 196
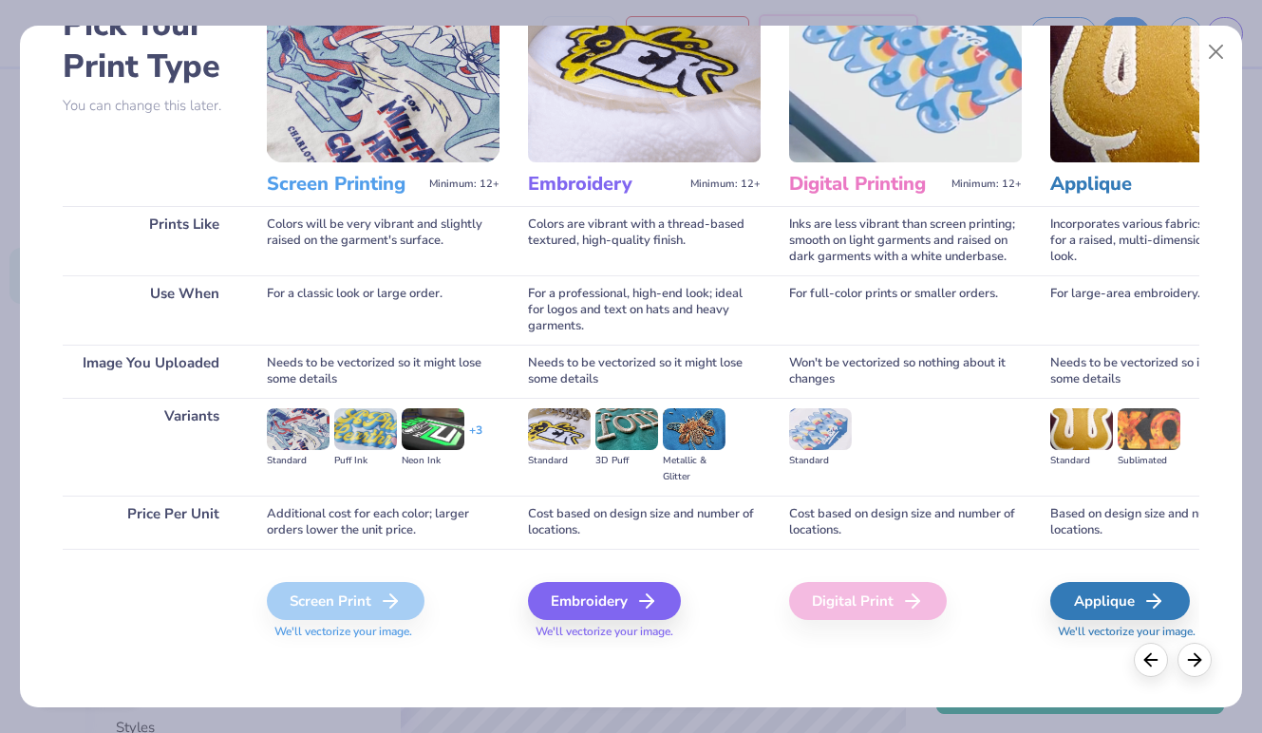
scroll to position [119, 0]
click at [594, 615] on div "Embroidery" at bounding box center [607, 601] width 153 height 38
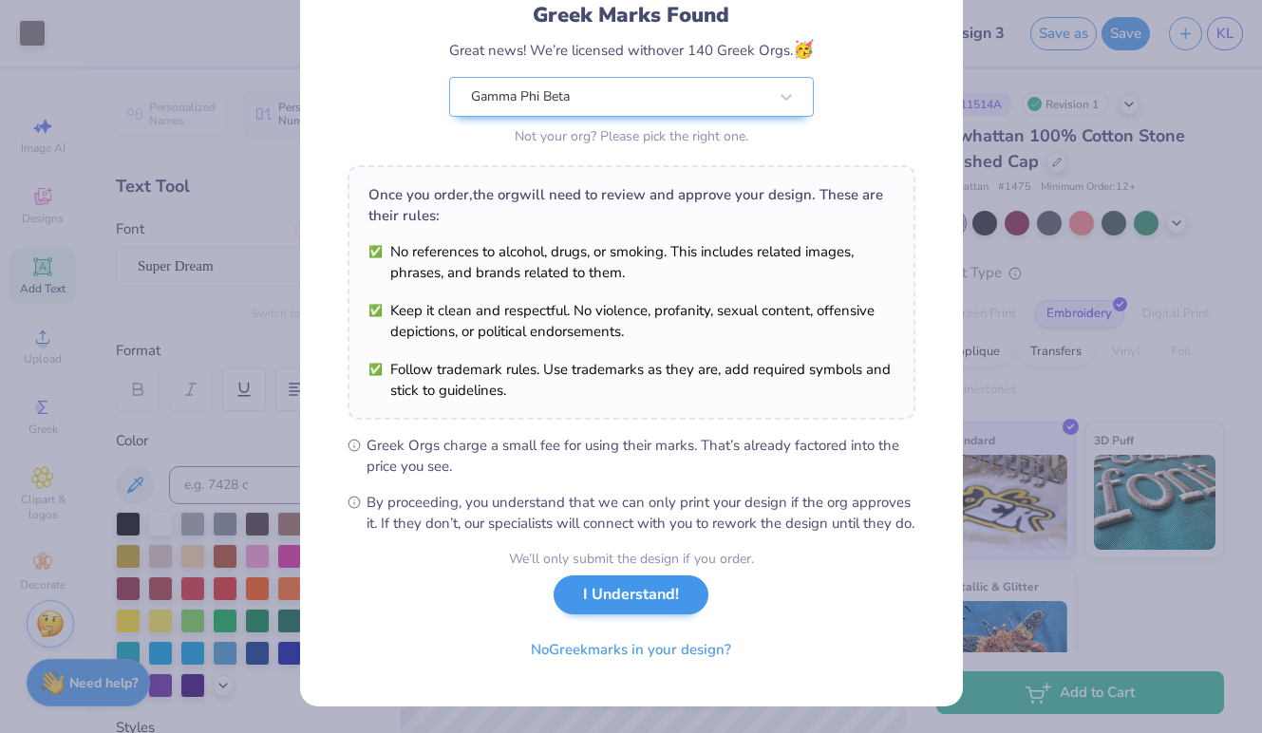
scroll to position [157, 0]
click at [644, 597] on button "I Understand!" at bounding box center [631, 594] width 155 height 39
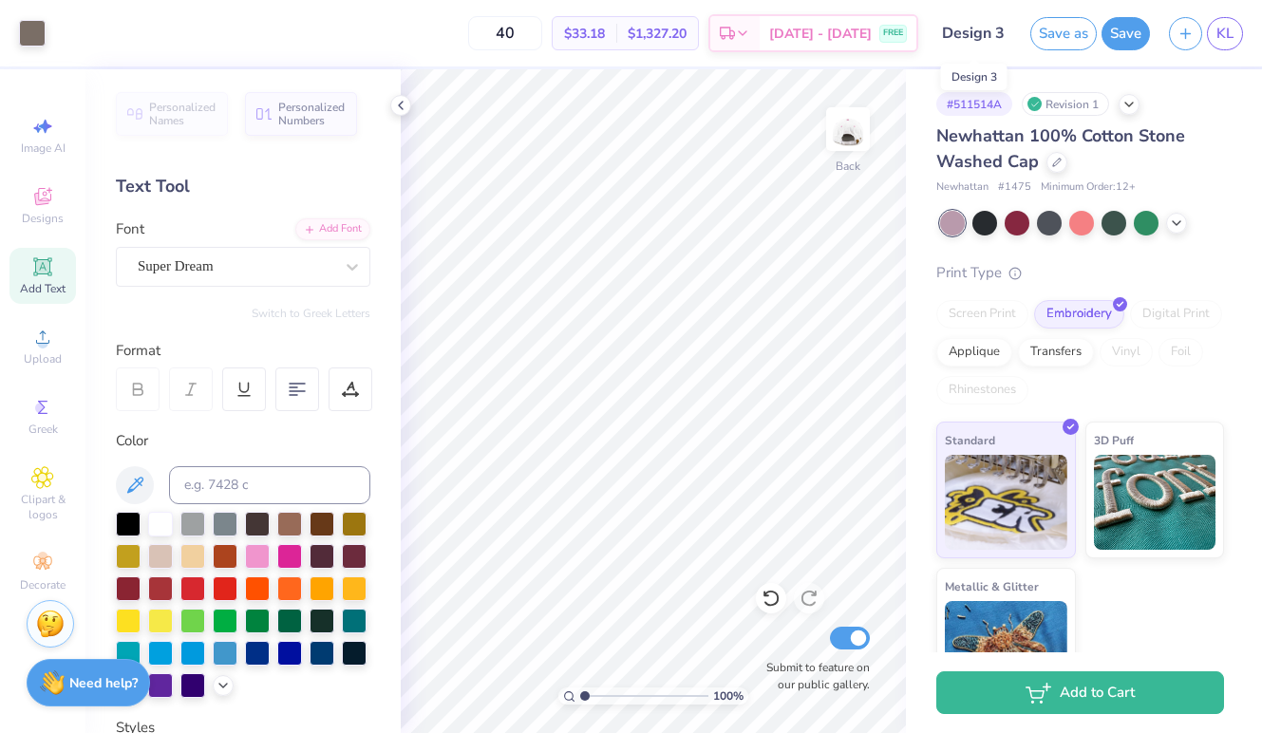
click at [979, 36] on input "Design 3" at bounding box center [974, 33] width 93 height 38
click at [542, 33] on input "40" at bounding box center [505, 33] width 74 height 34
type input "4"
type input "38"
click at [992, 32] on input "Design 3" at bounding box center [974, 33] width 93 height 38
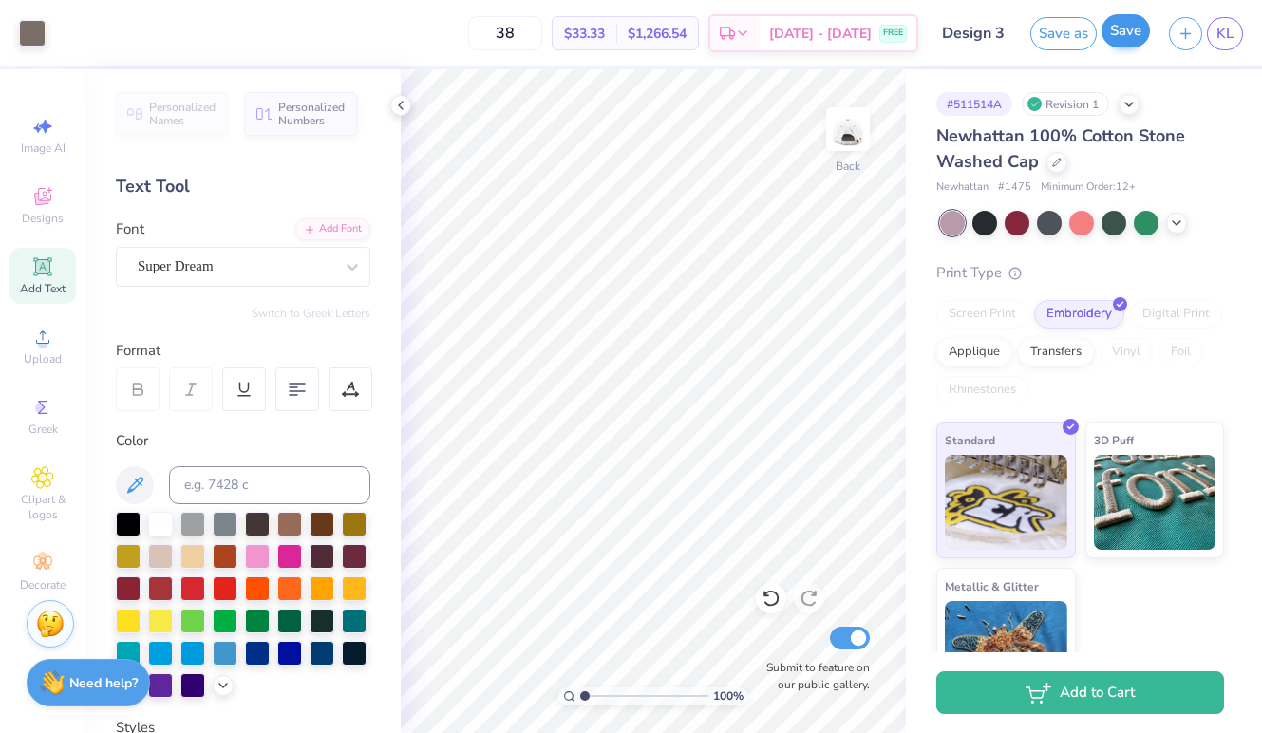
click at [1118, 45] on button "Save" at bounding box center [1125, 30] width 48 height 33
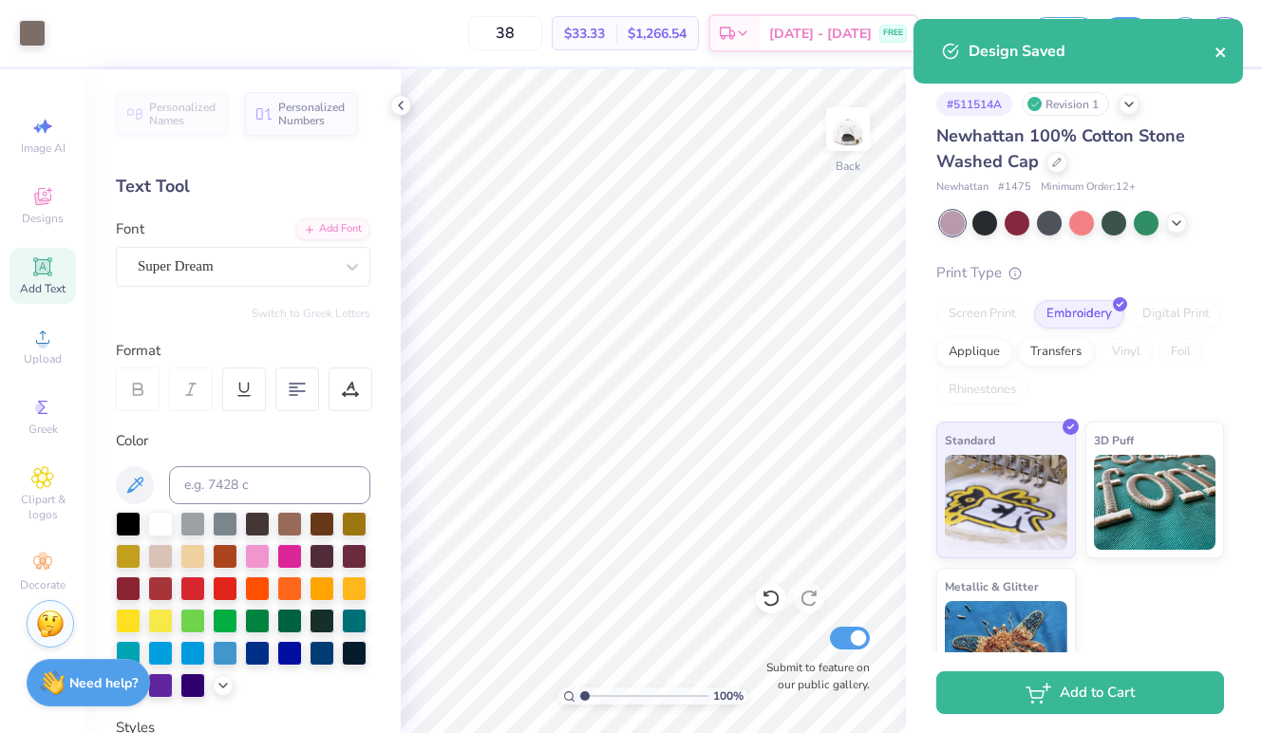
click at [1218, 53] on icon "close" at bounding box center [1219, 51] width 9 height 9
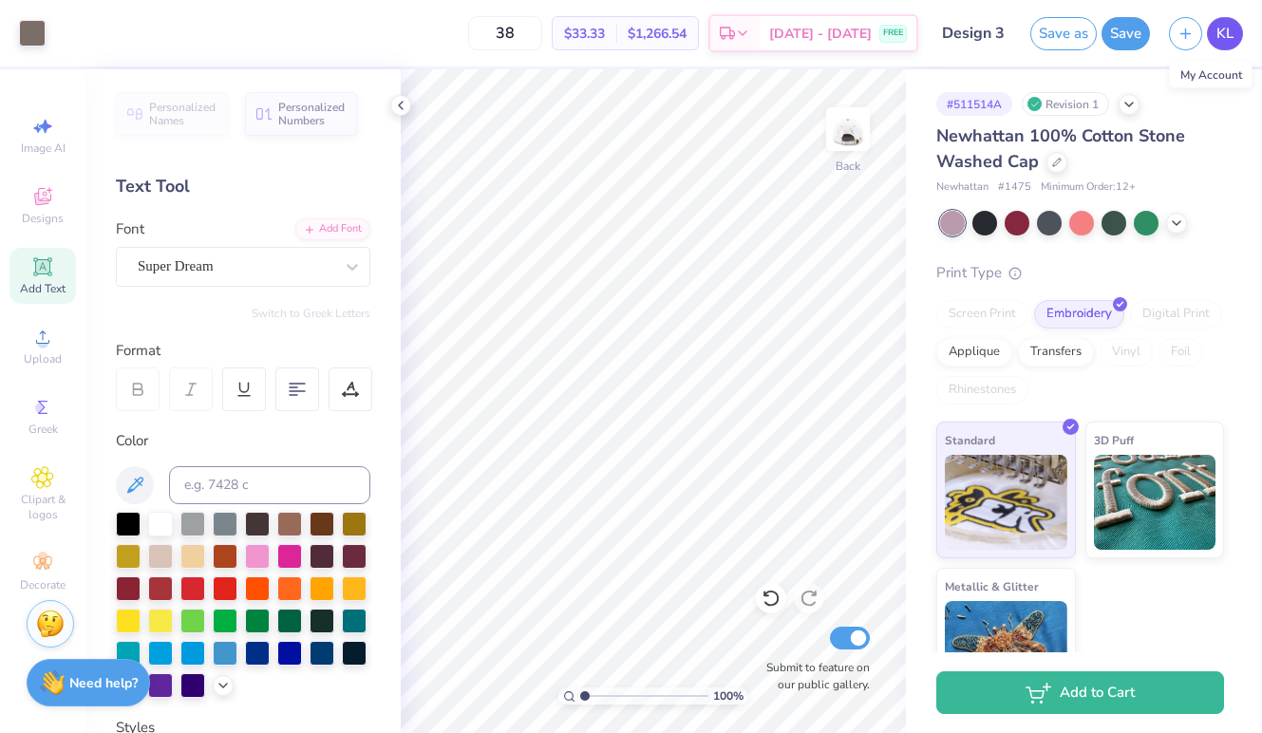
click at [1220, 33] on span "KL" at bounding box center [1224, 34] width 17 height 22
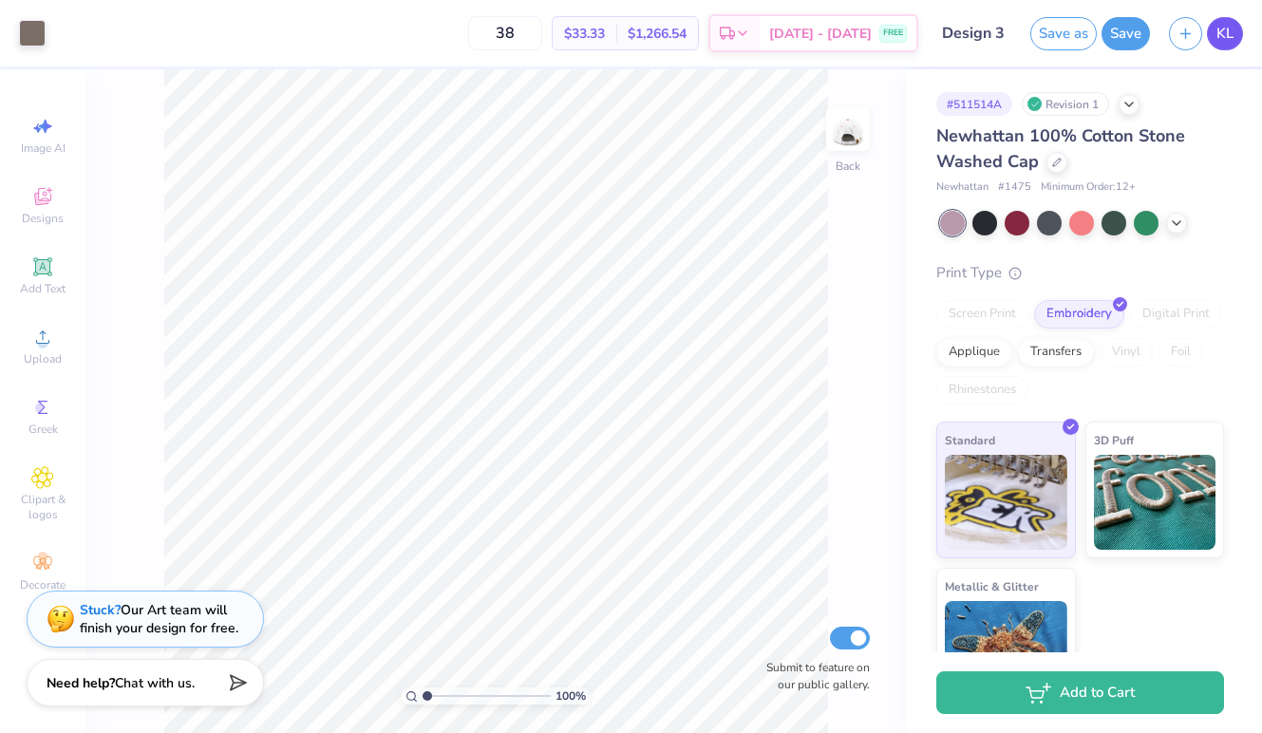
click at [1235, 39] on link "KL" at bounding box center [1225, 33] width 36 height 33
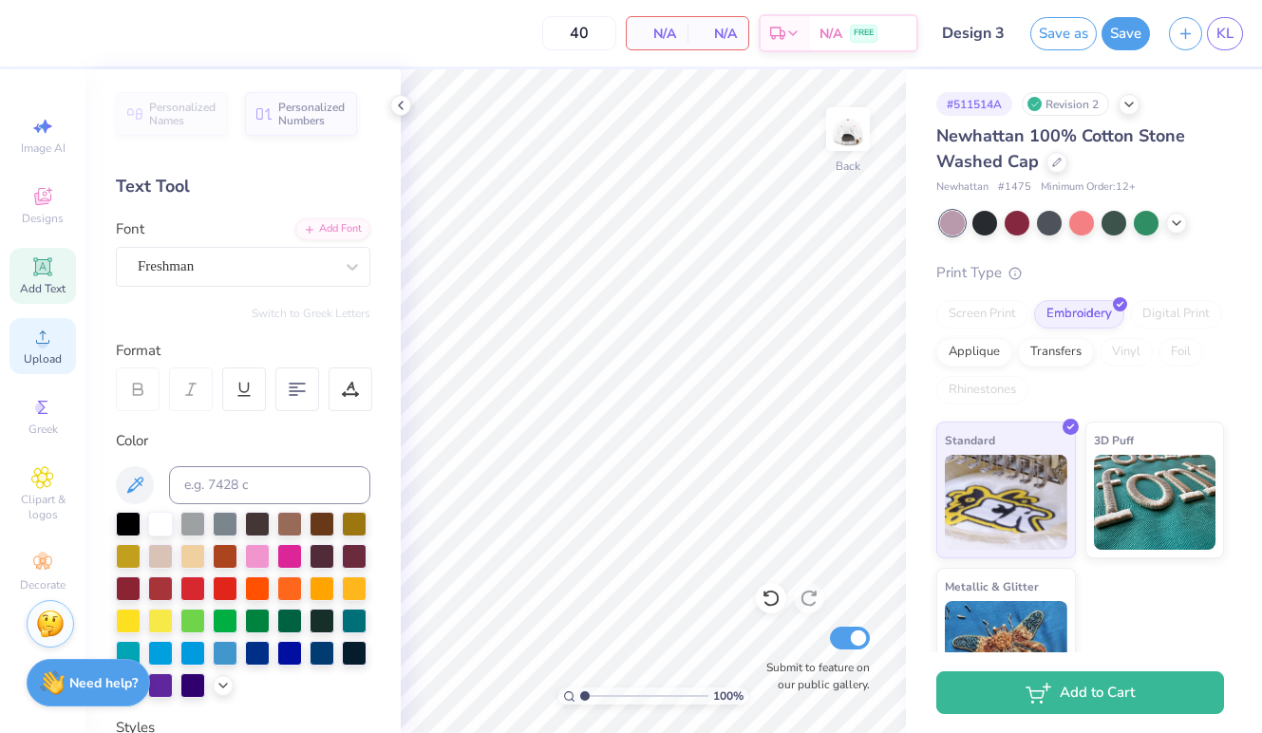
click at [43, 341] on circle at bounding box center [42, 343] width 10 height 10
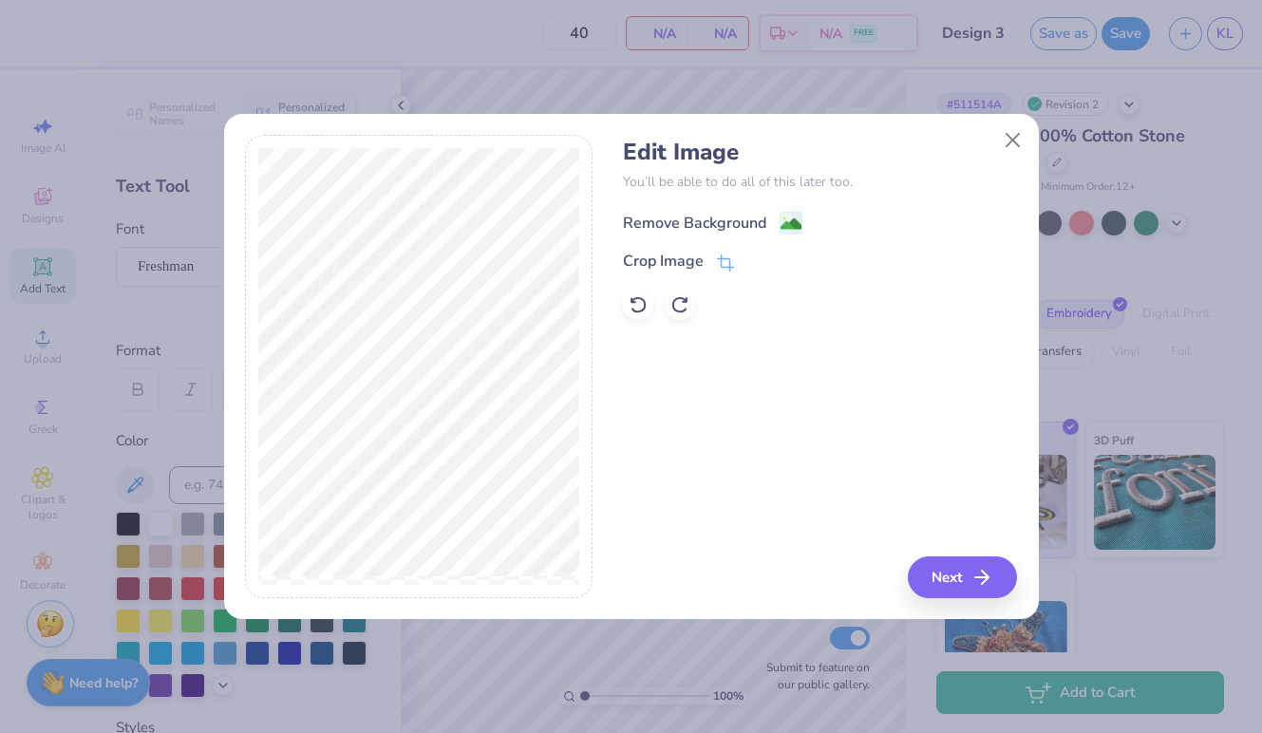
click at [691, 222] on div "Remove Background" at bounding box center [694, 223] width 143 height 23
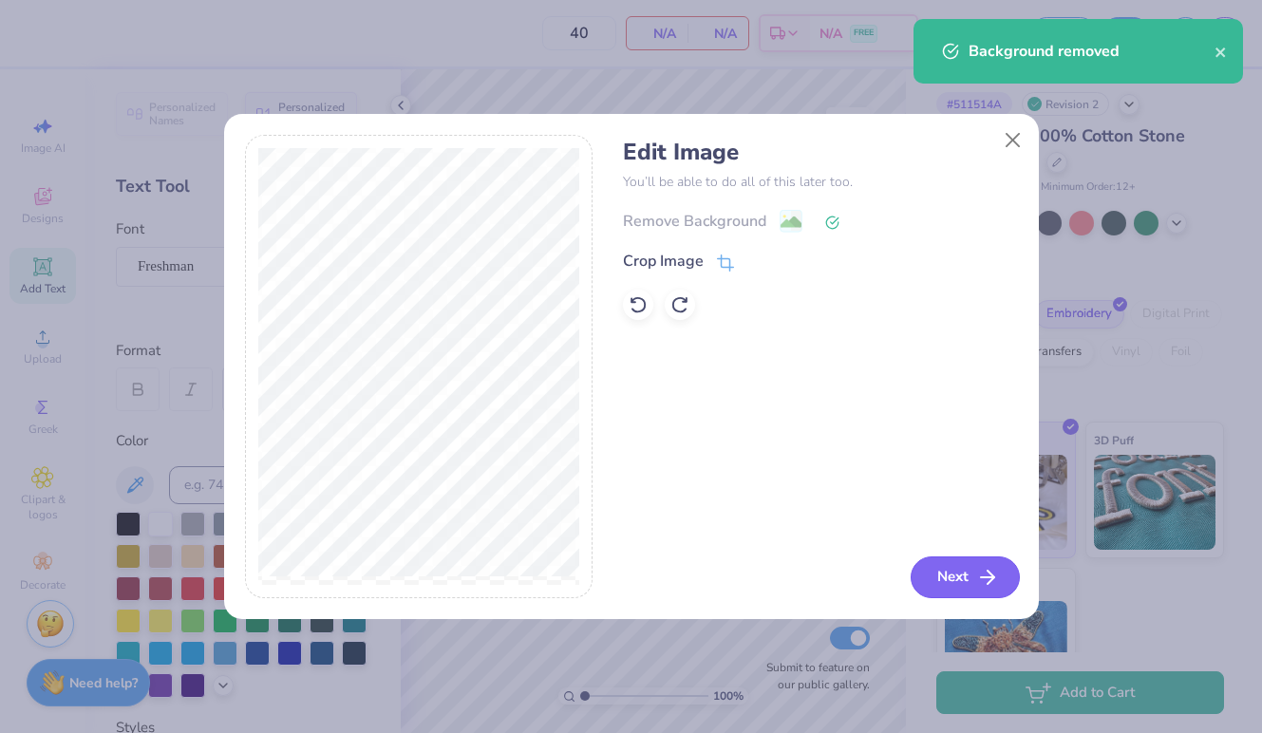
click at [958, 574] on button "Next" at bounding box center [965, 577] width 109 height 42
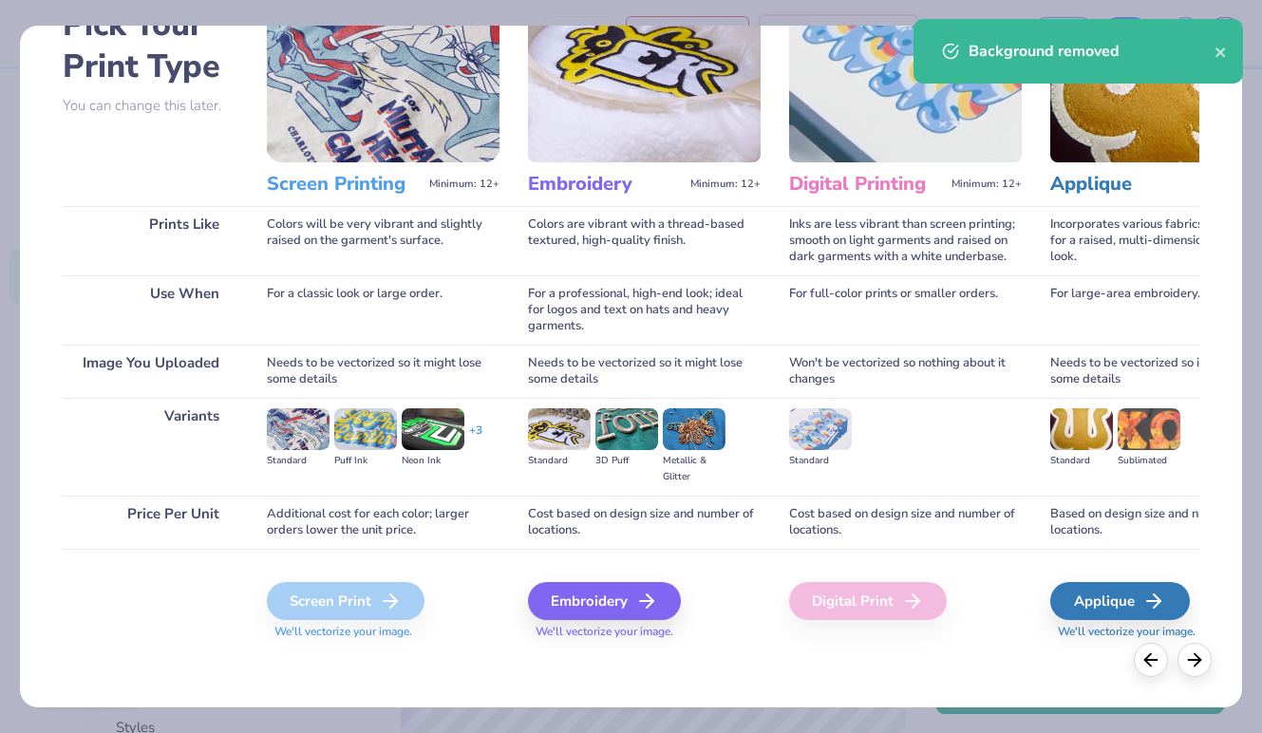
scroll to position [119, 0]
click at [593, 578] on div "Embroidery We'll vectorize your image." at bounding box center [644, 600] width 233 height 102
click at [593, 600] on div "Embroidery" at bounding box center [607, 601] width 153 height 38
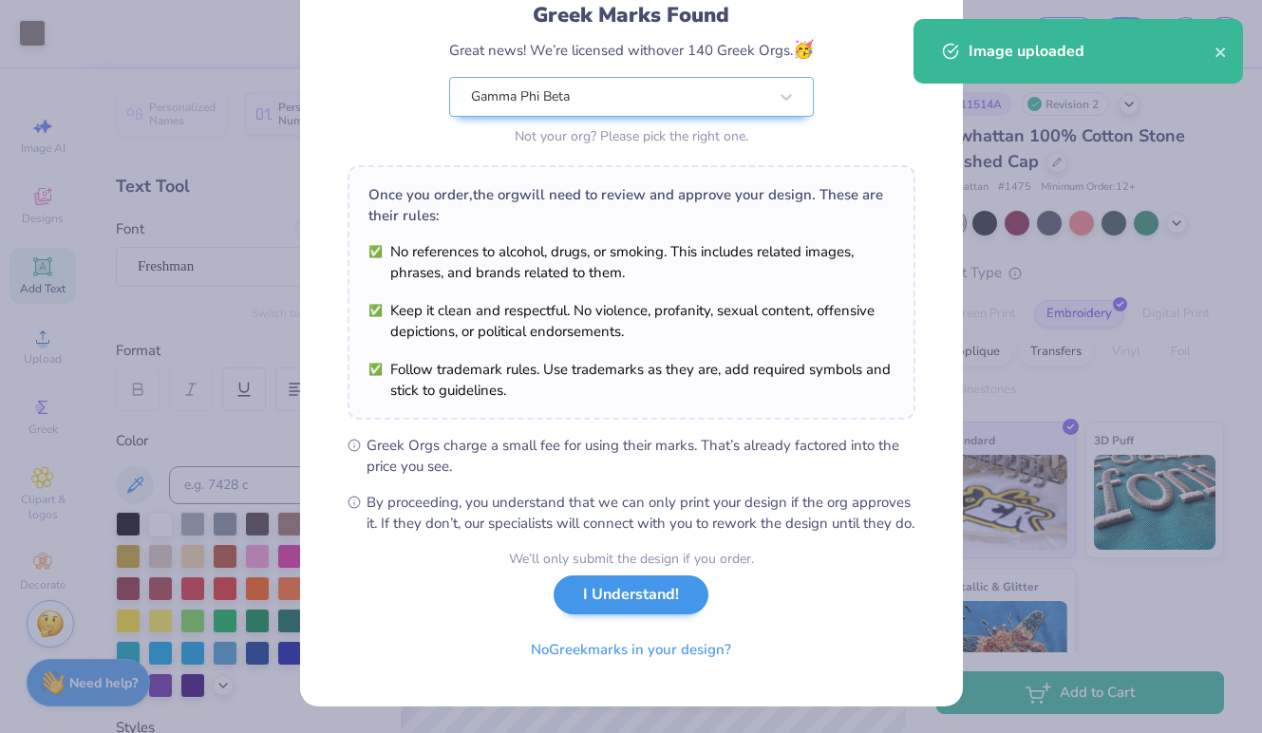
scroll to position [156, 0]
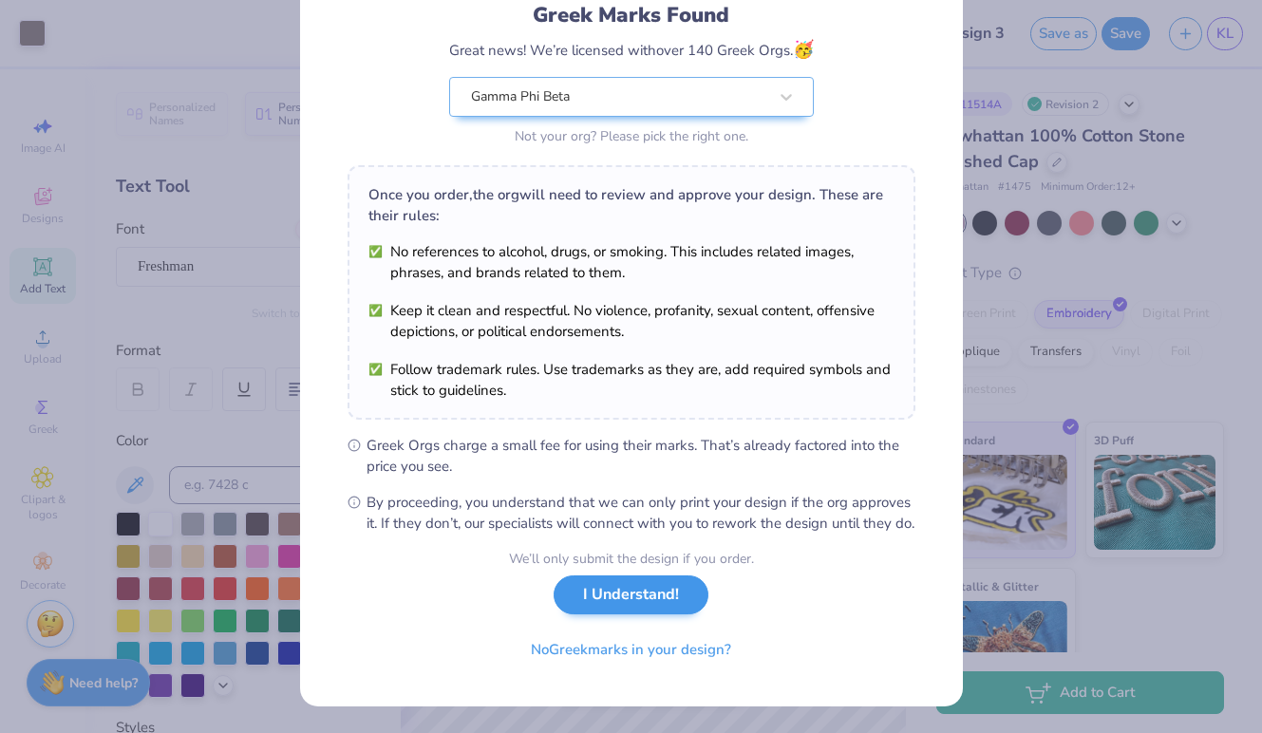
click at [607, 610] on button "I Understand!" at bounding box center [631, 594] width 155 height 39
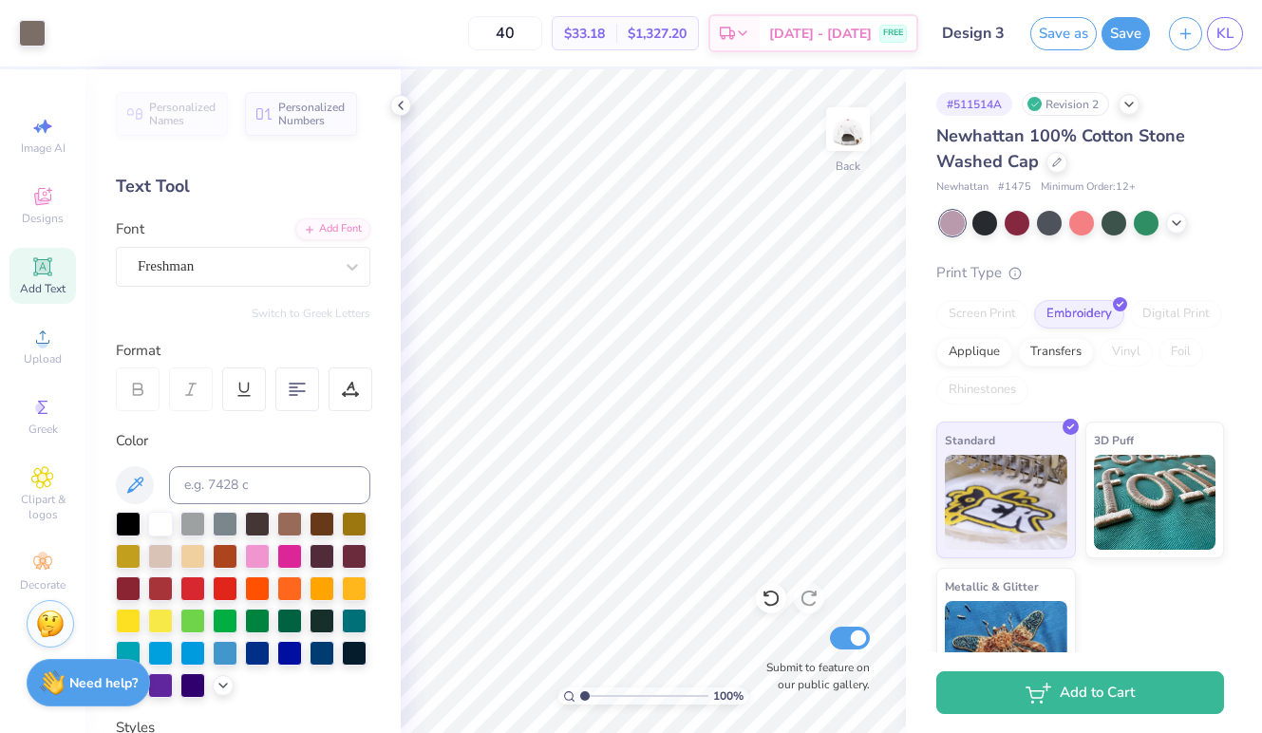
click at [1113, 48] on div "Save" at bounding box center [1125, 33] width 48 height 33
click at [1131, 38] on button "Save" at bounding box center [1125, 30] width 48 height 33
click at [1227, 37] on span "KL" at bounding box center [1224, 34] width 17 height 22
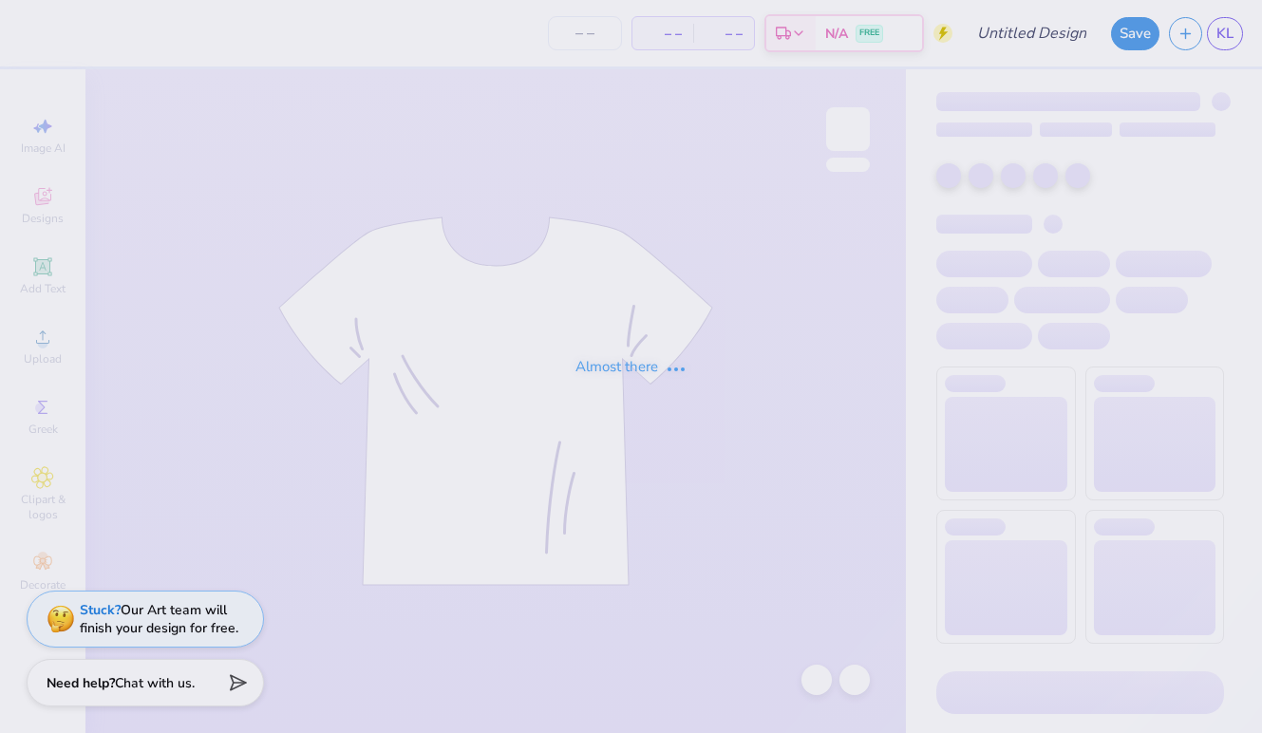
type input "Design 3"
type input "40"
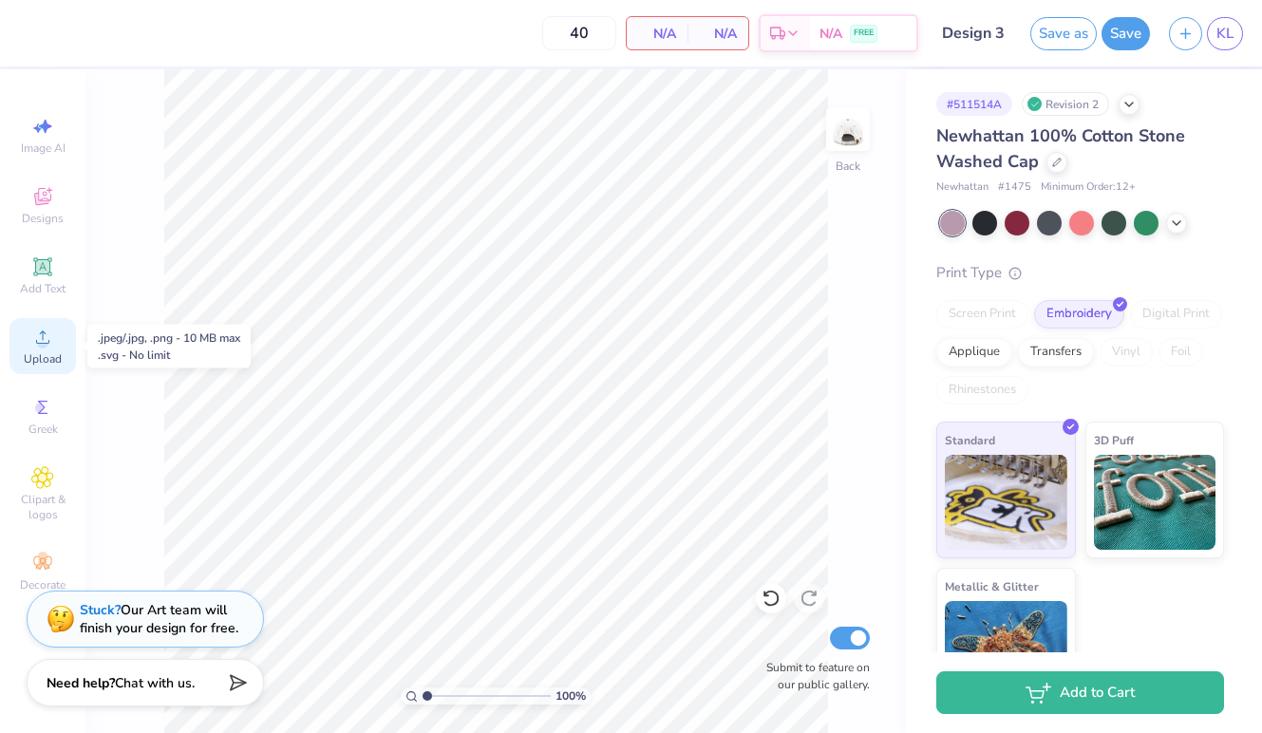
click at [56, 334] on div "Upload" at bounding box center [42, 346] width 66 height 56
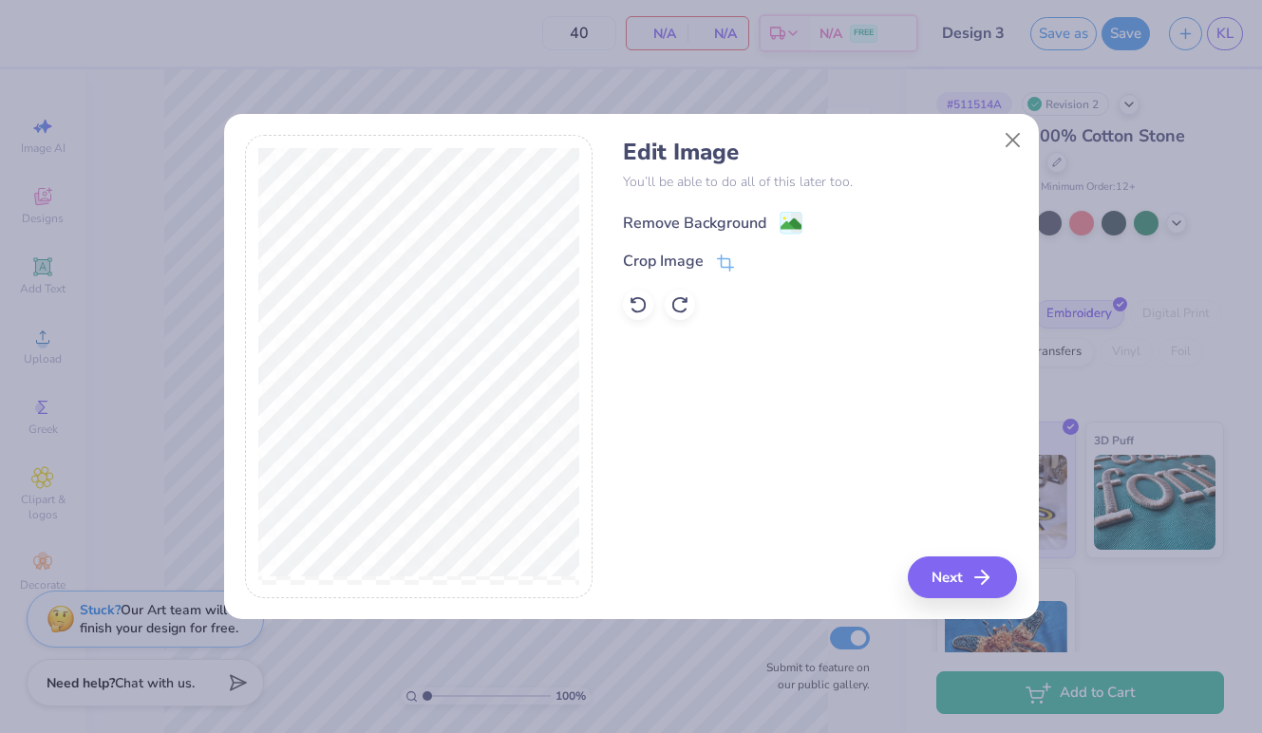
click at [668, 216] on div "Remove Background" at bounding box center [694, 223] width 143 height 23
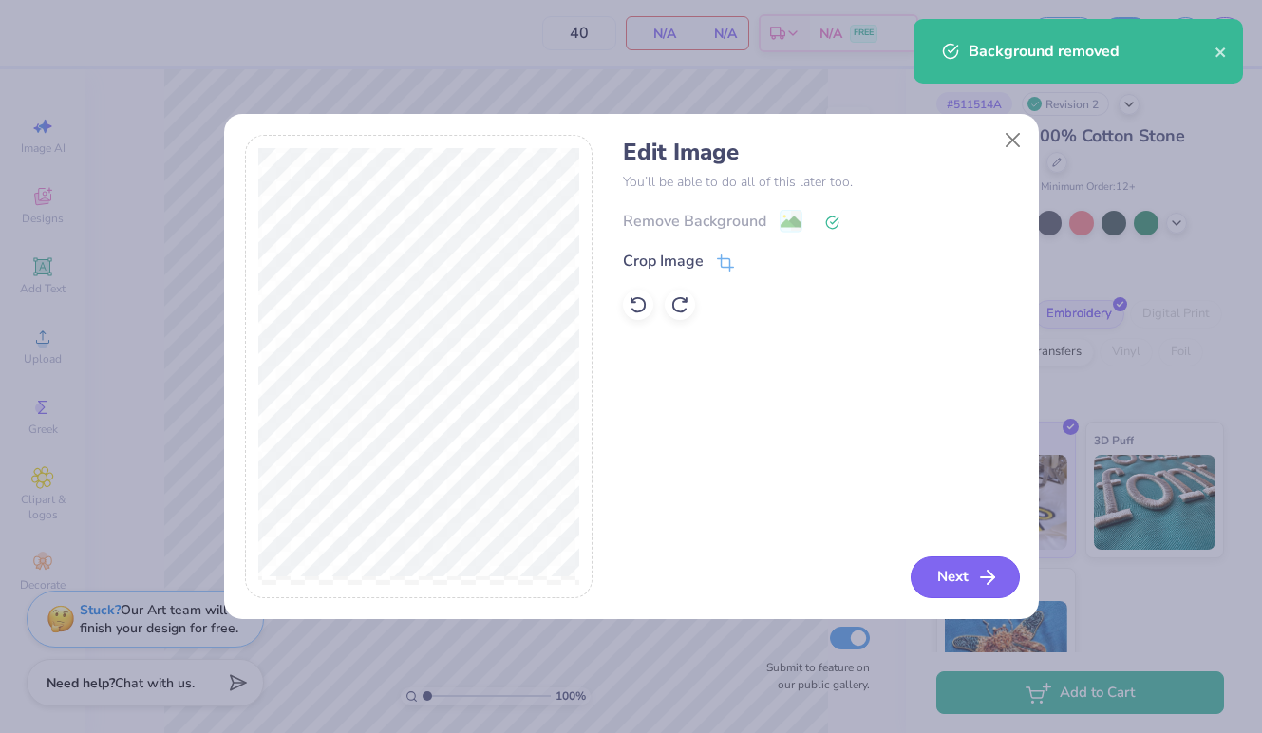
click at [976, 582] on icon "button" at bounding box center [987, 577] width 23 height 23
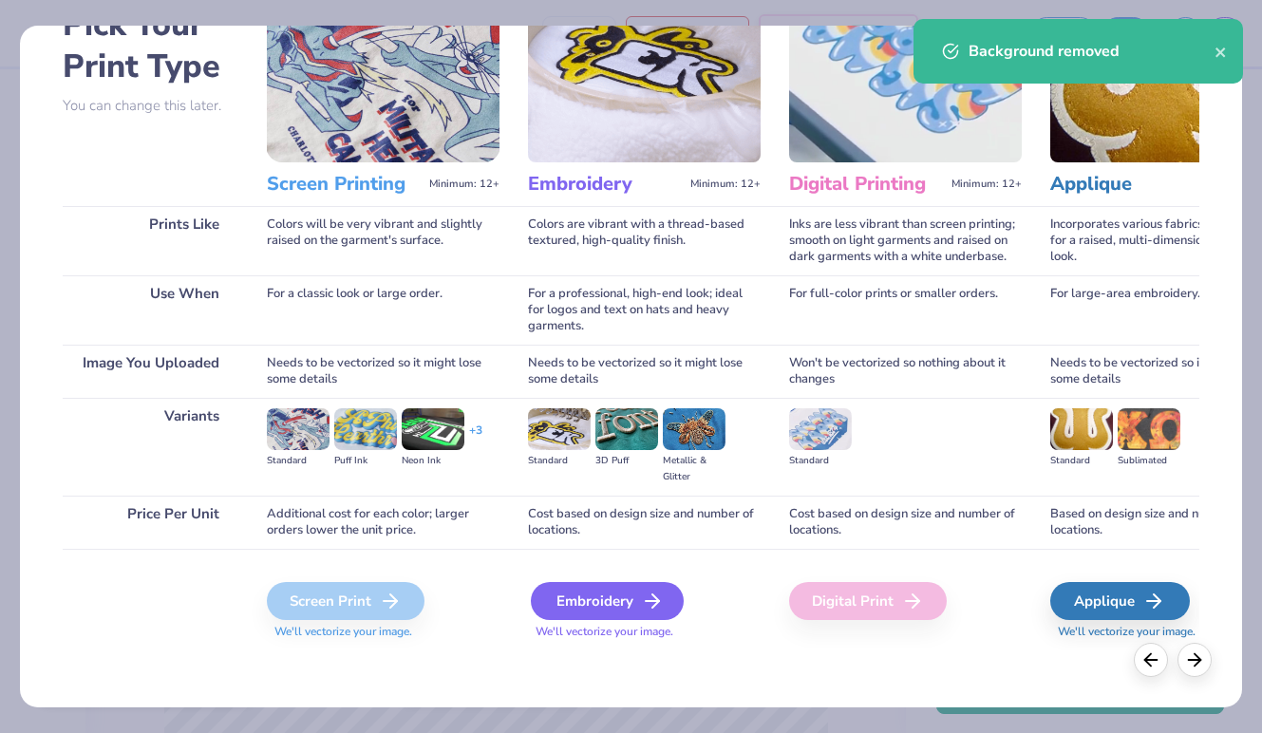
scroll to position [119, 0]
click at [585, 596] on div "Embroidery" at bounding box center [607, 601] width 153 height 38
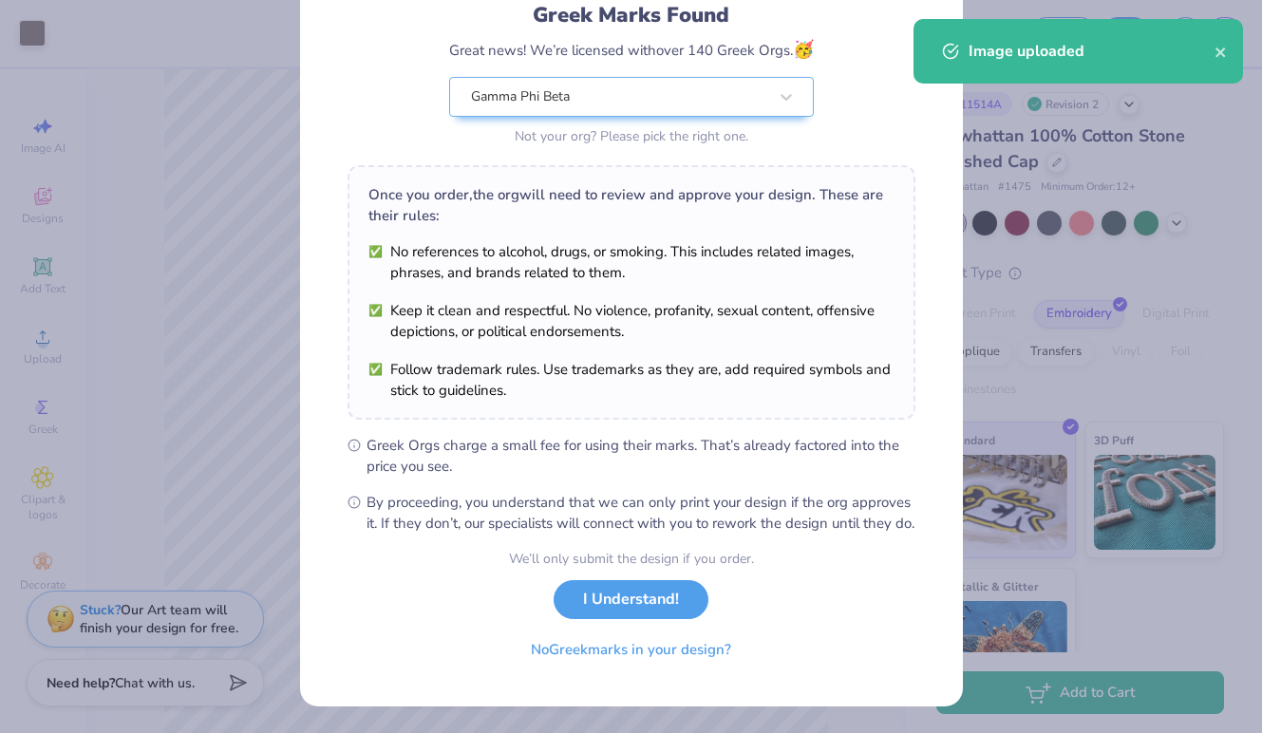
scroll to position [156, 0]
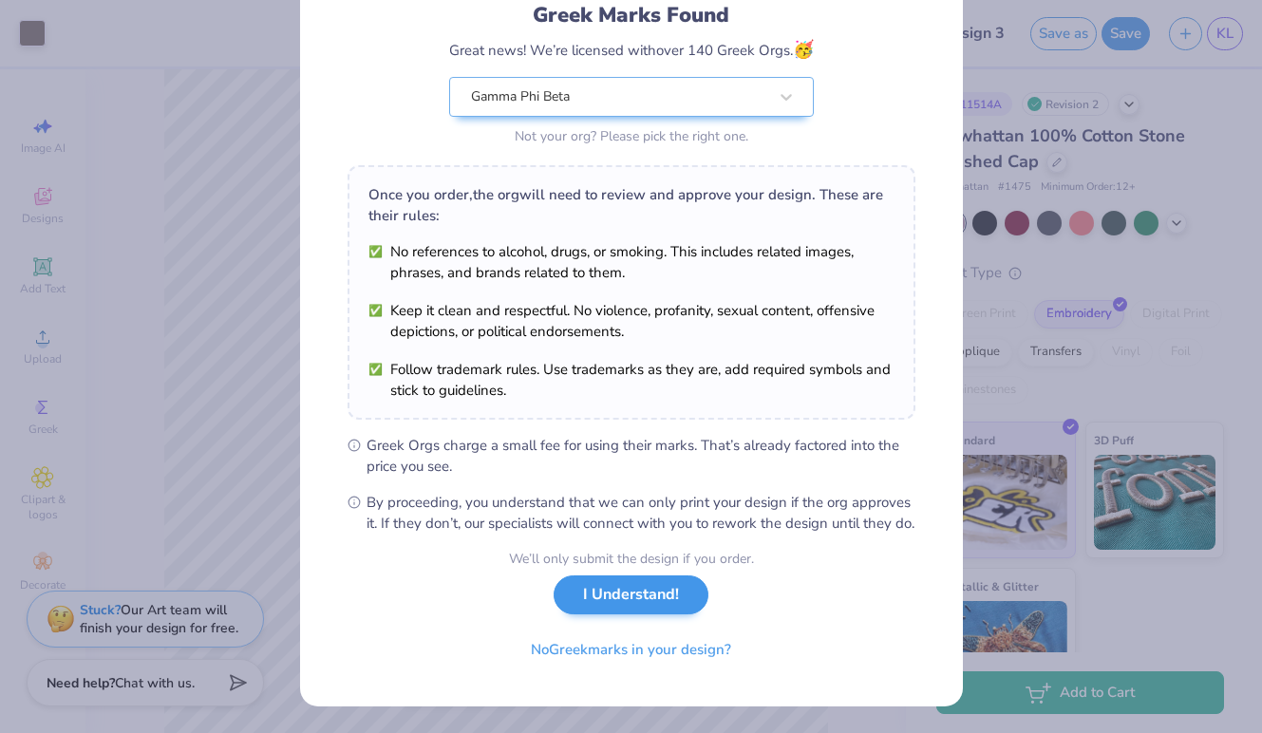
click at [639, 591] on button "I Understand!" at bounding box center [631, 594] width 155 height 39
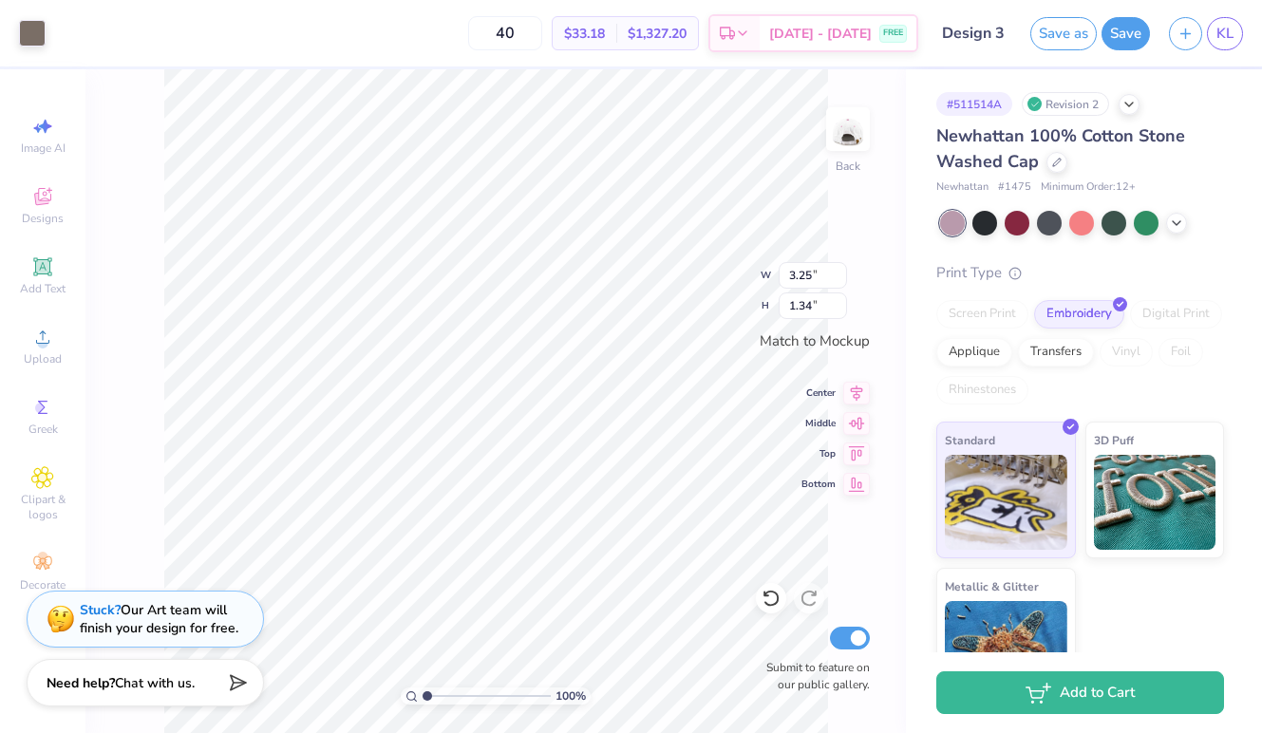
scroll to position [0, 0]
click at [1136, 28] on button "Save" at bounding box center [1125, 30] width 48 height 33
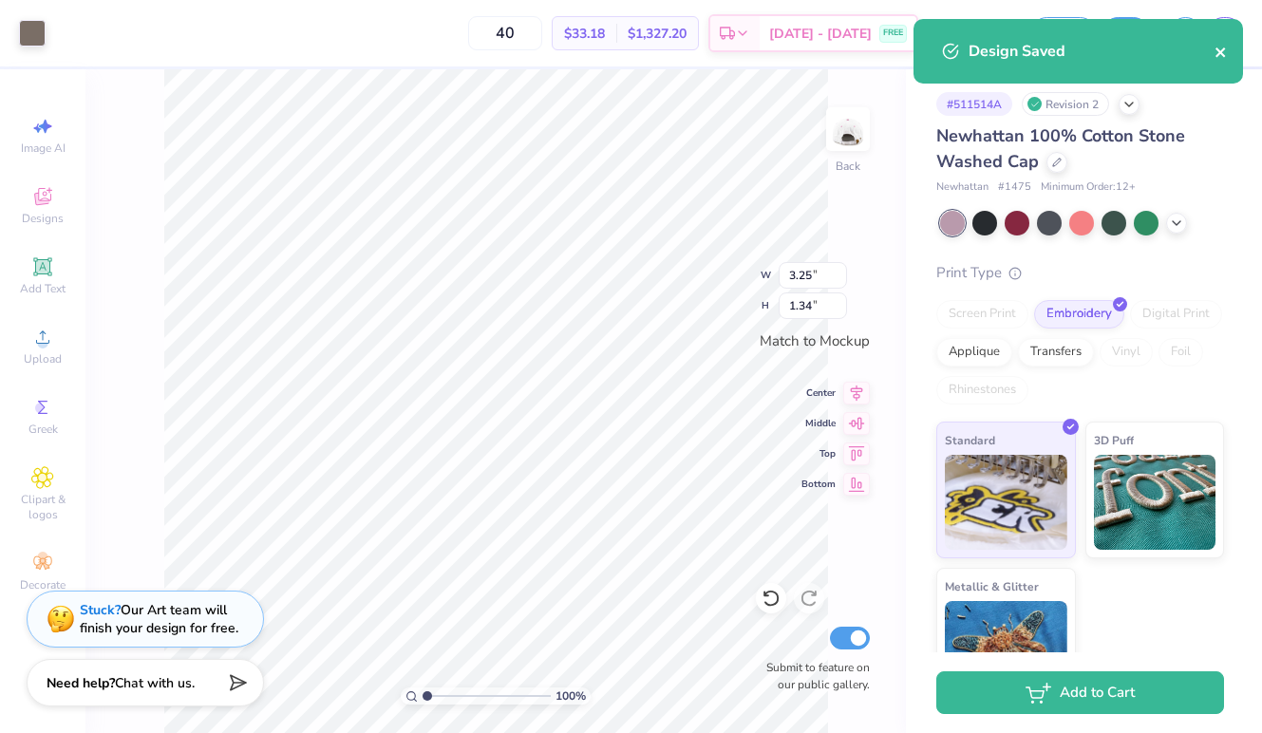
click at [1218, 45] on icon "close" at bounding box center [1220, 52] width 13 height 15
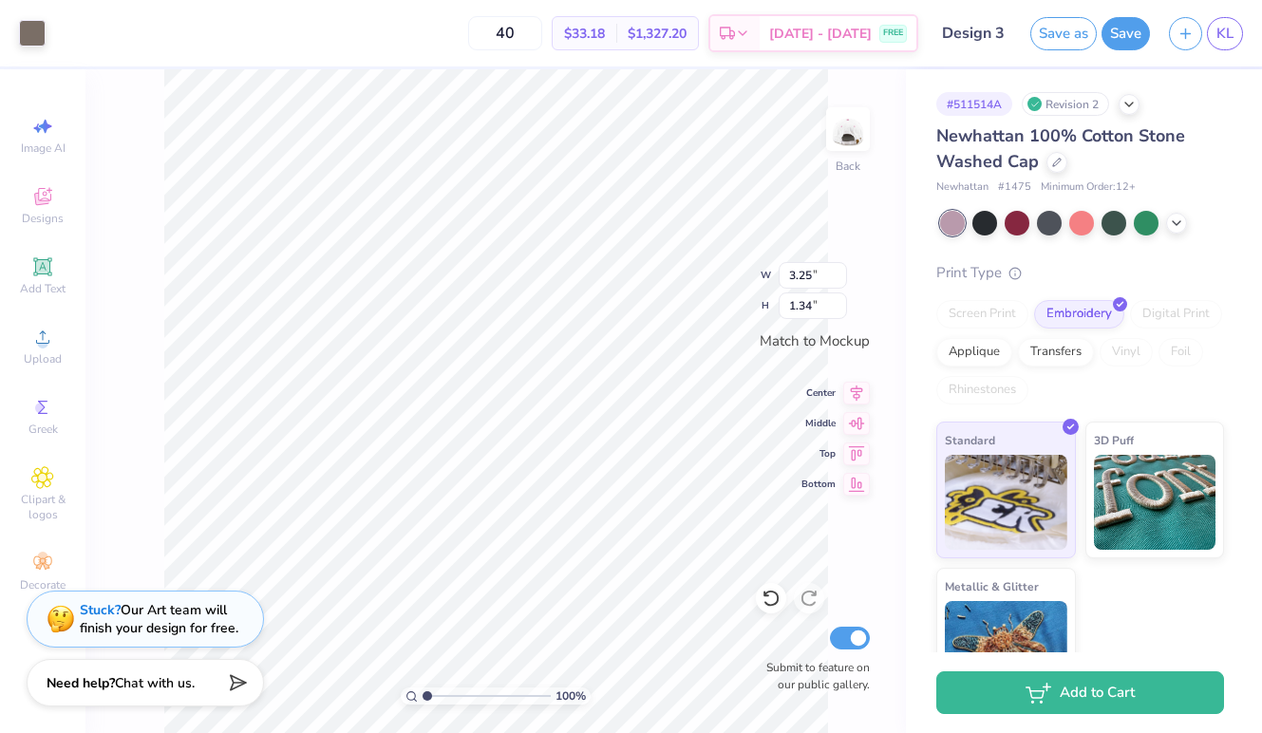
click at [1231, 28] on div "Design Saved" at bounding box center [1078, 58] width 337 height 86
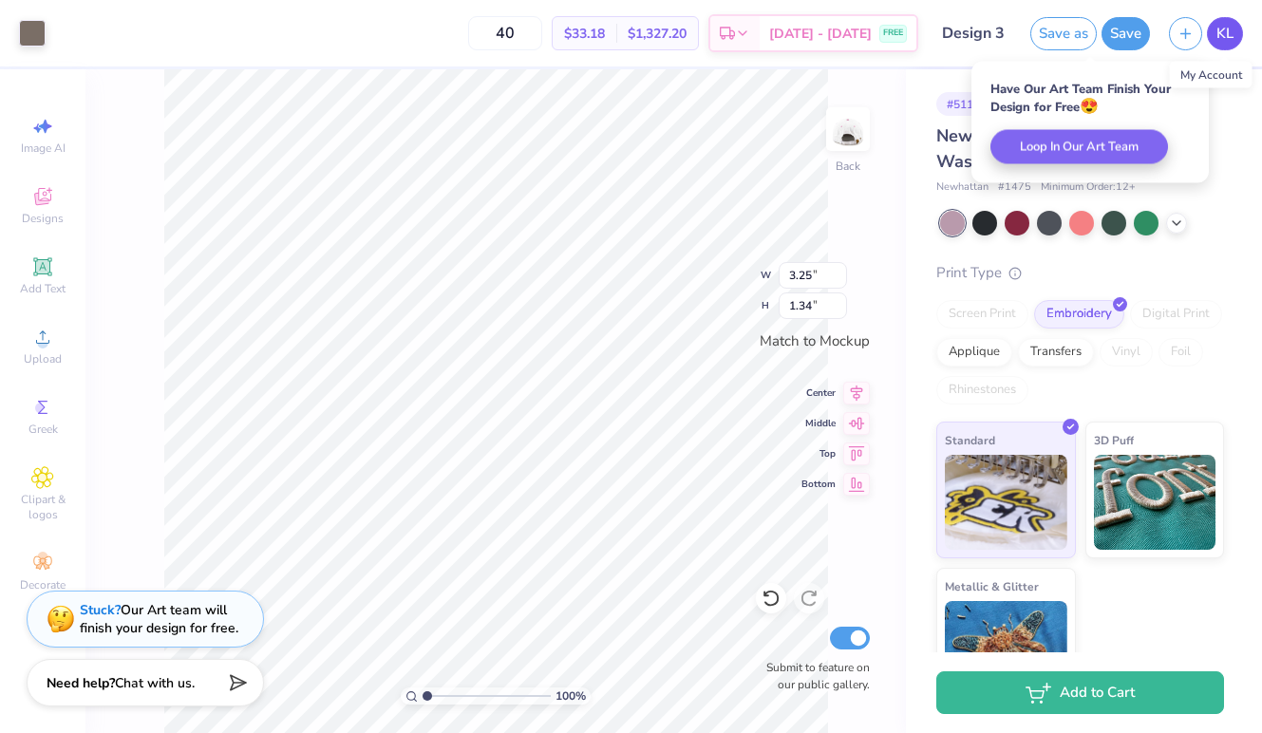
click at [1225, 40] on span "KL" at bounding box center [1224, 34] width 17 height 22
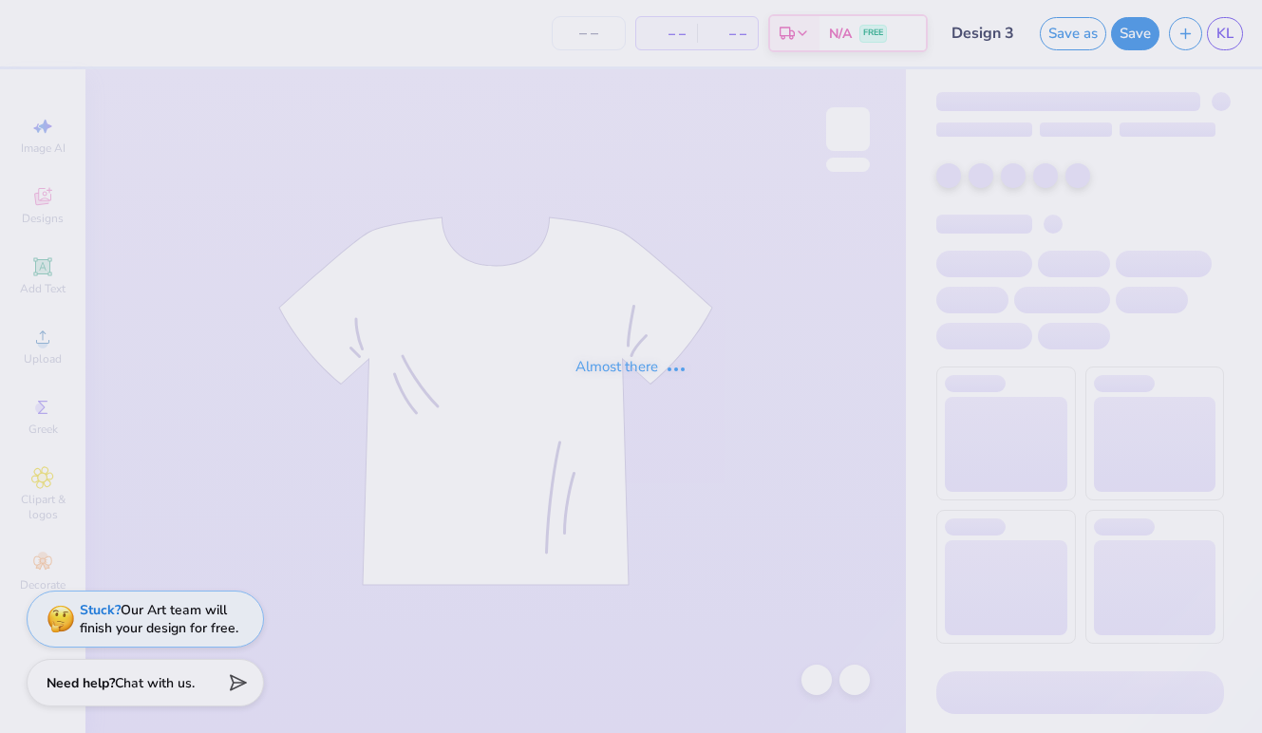
type input "Design 3"
type input "40"
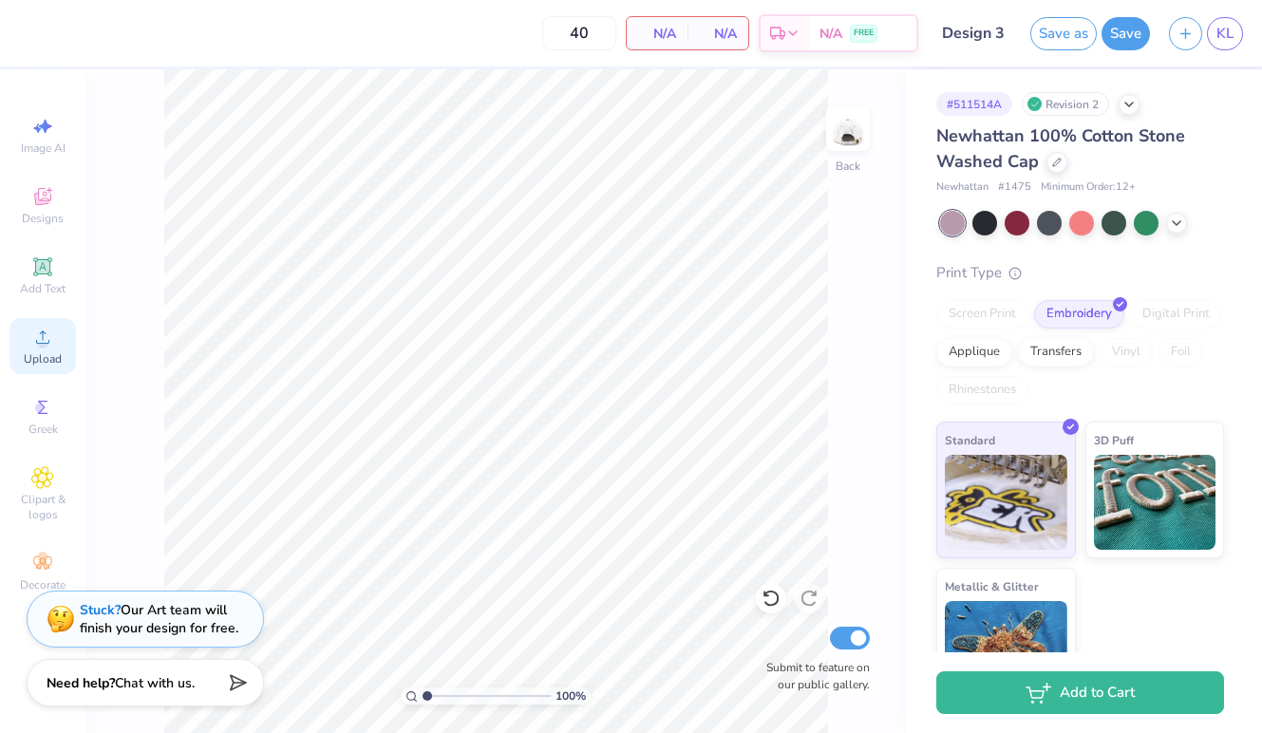
click at [39, 343] on icon at bounding box center [42, 336] width 13 height 13
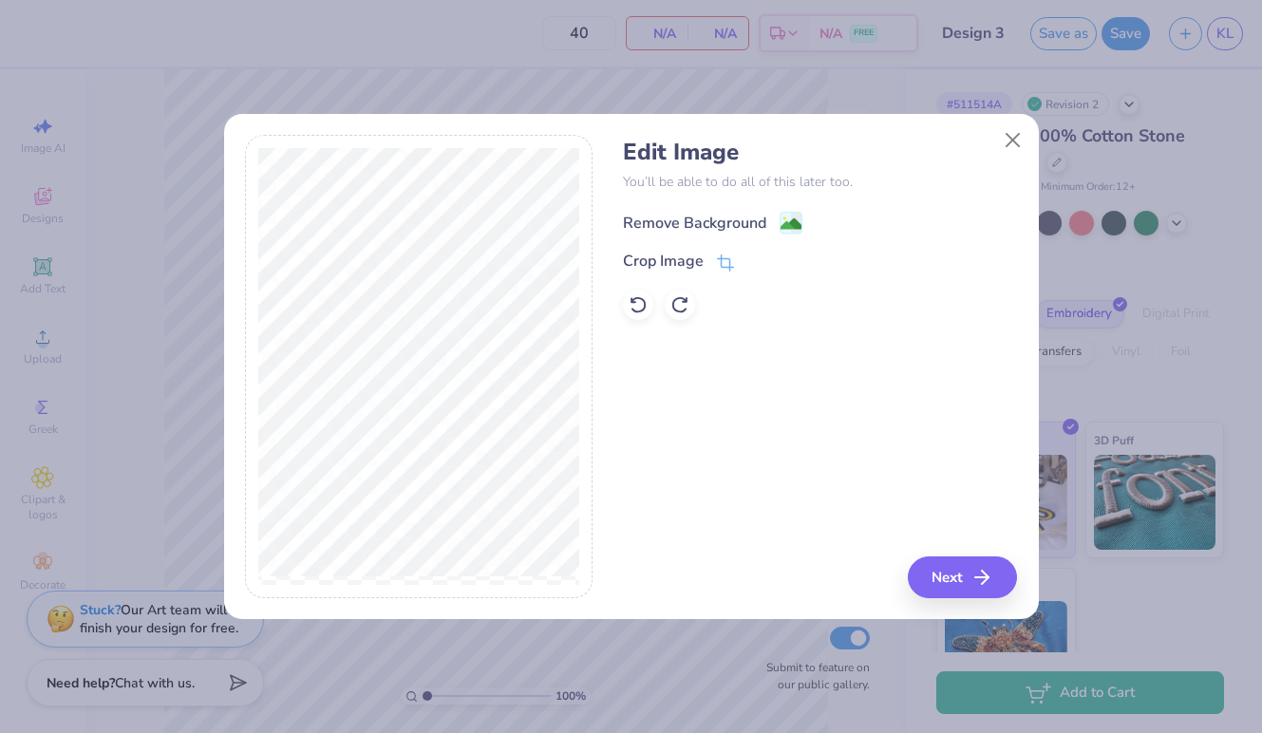
click at [741, 218] on div "Remove Background" at bounding box center [694, 223] width 143 height 23
click at [942, 580] on div "Edit Image You’ll be able to do all of this later too. Remove Background Crop I…" at bounding box center [820, 366] width 394 height 463
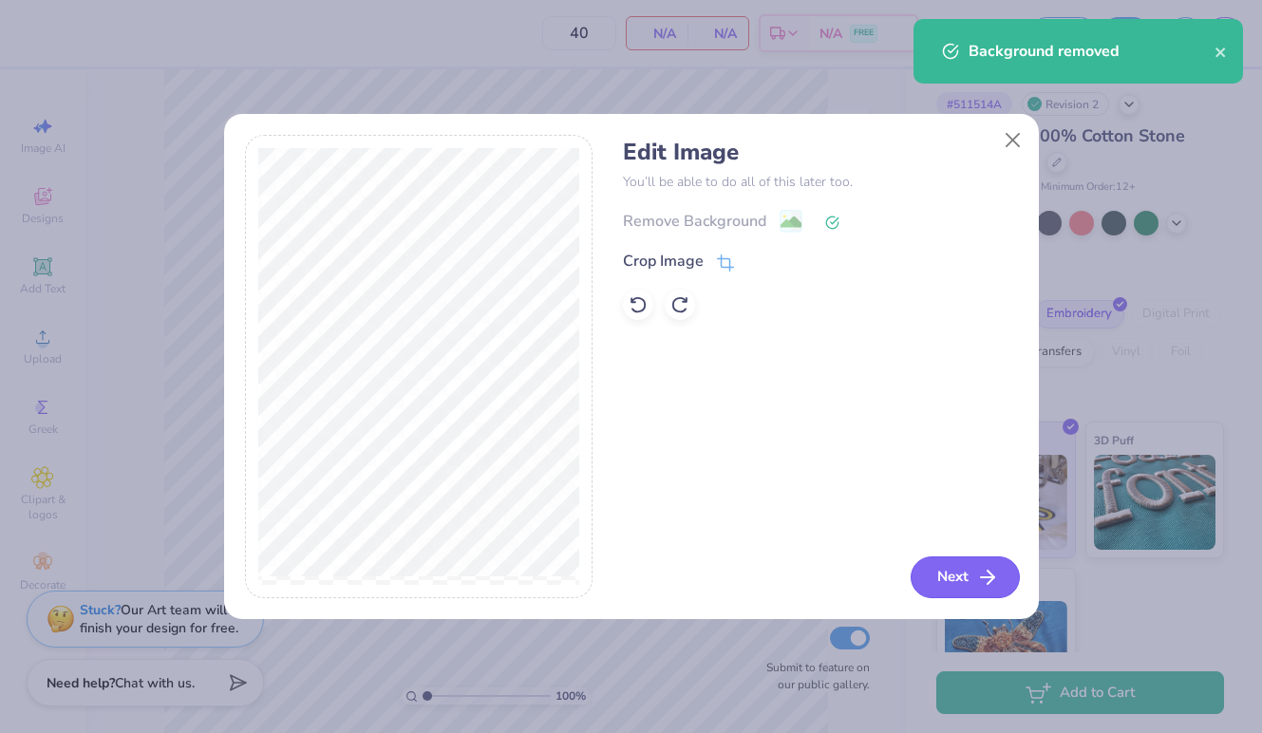
click at [953, 572] on button "Next" at bounding box center [965, 577] width 109 height 42
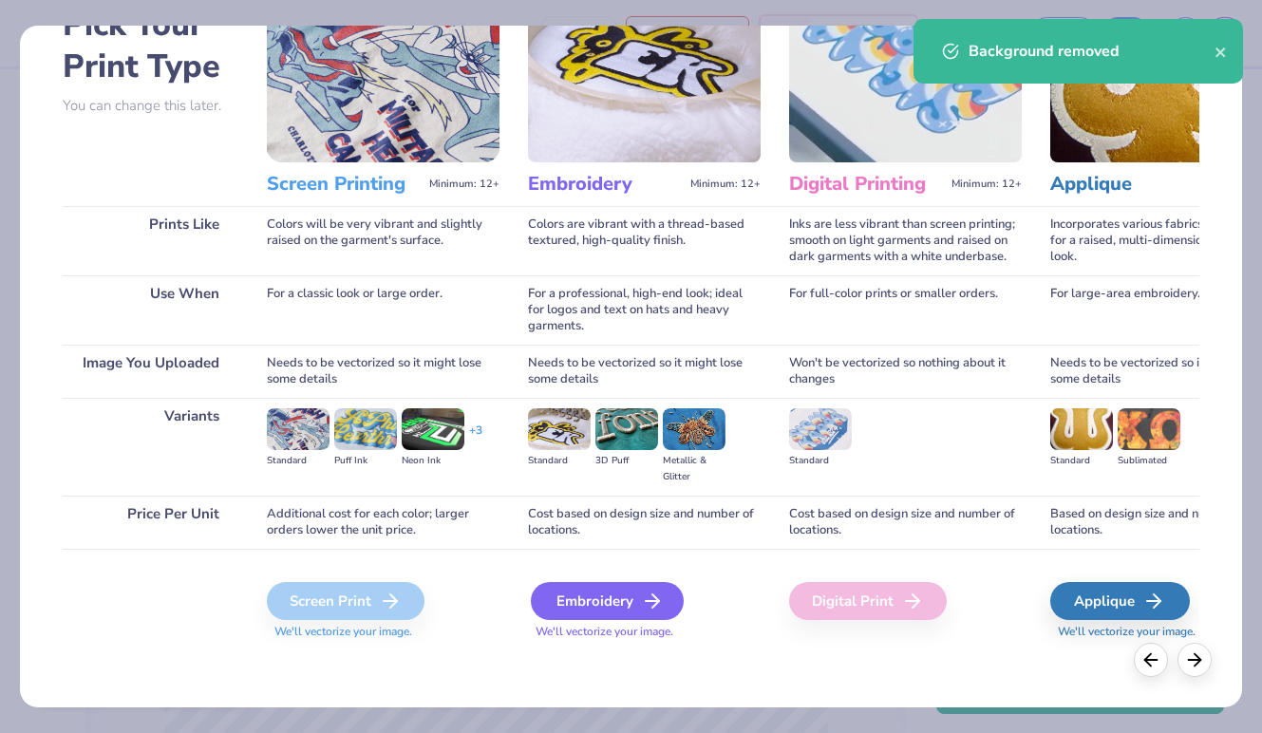
click at [618, 587] on div "Embroidery" at bounding box center [607, 601] width 153 height 38
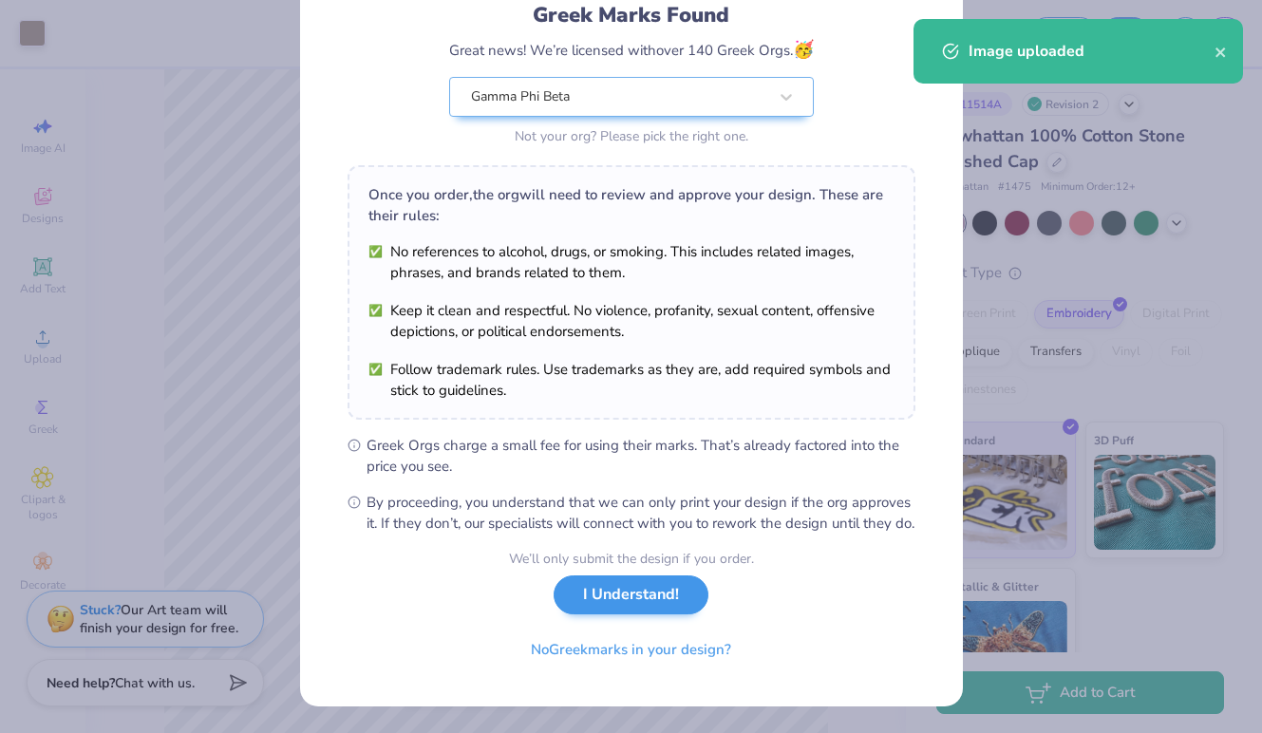
scroll to position [156, 0]
click at [660, 589] on button "I Understand!" at bounding box center [631, 594] width 155 height 39
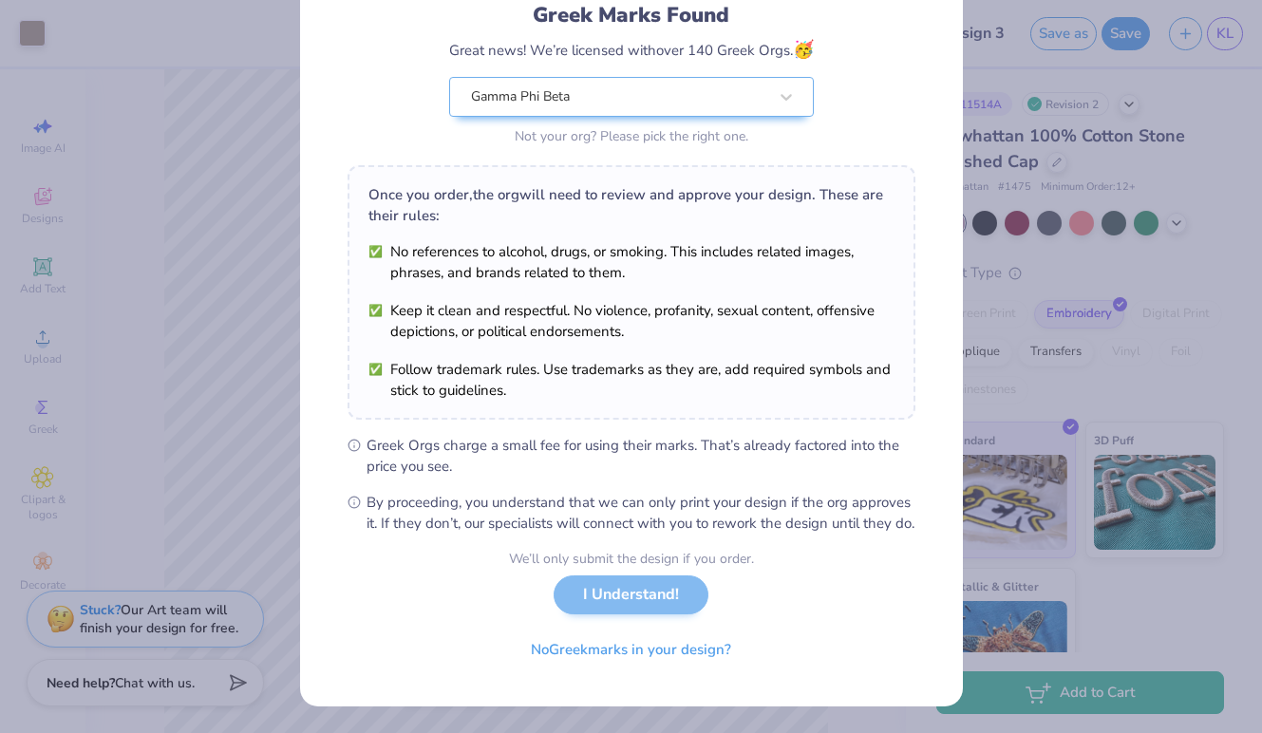
scroll to position [0, 0]
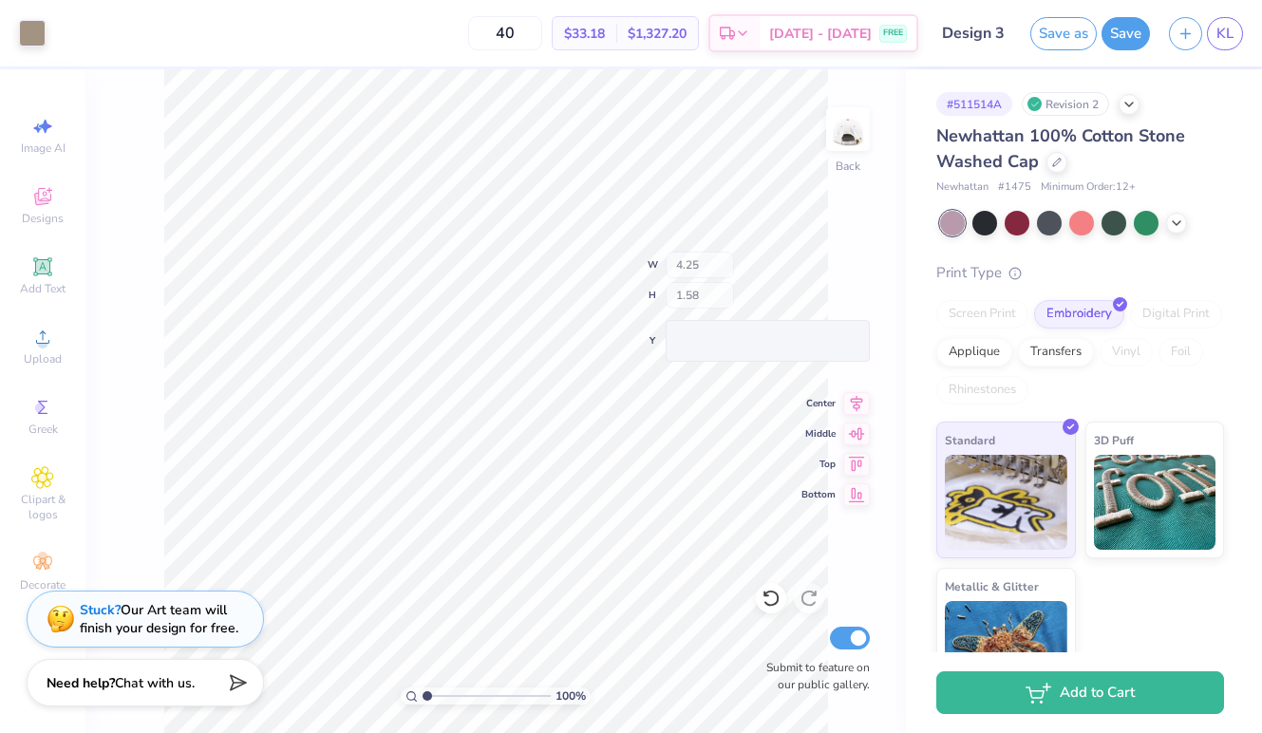
type input "1.56"
type input "1.57"
click at [1136, 25] on button "Save" at bounding box center [1125, 30] width 48 height 33
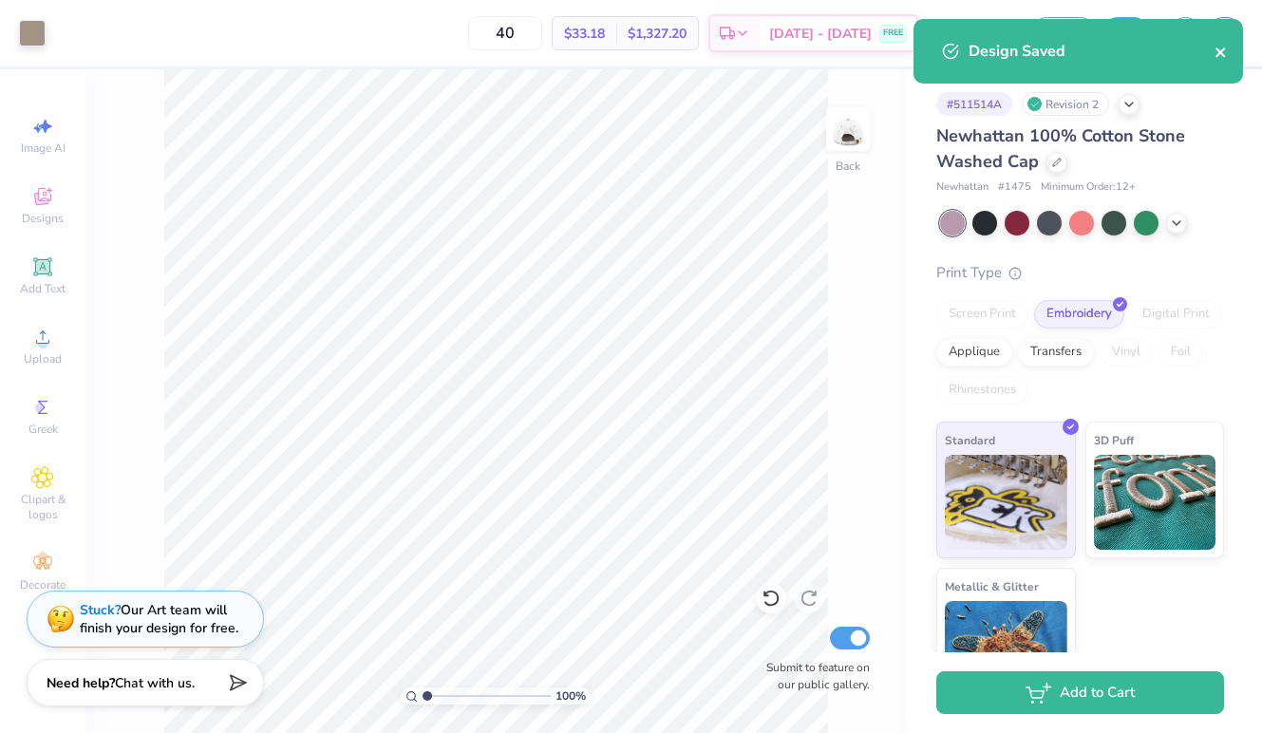
click at [1227, 54] on icon "close" at bounding box center [1220, 52] width 13 height 15
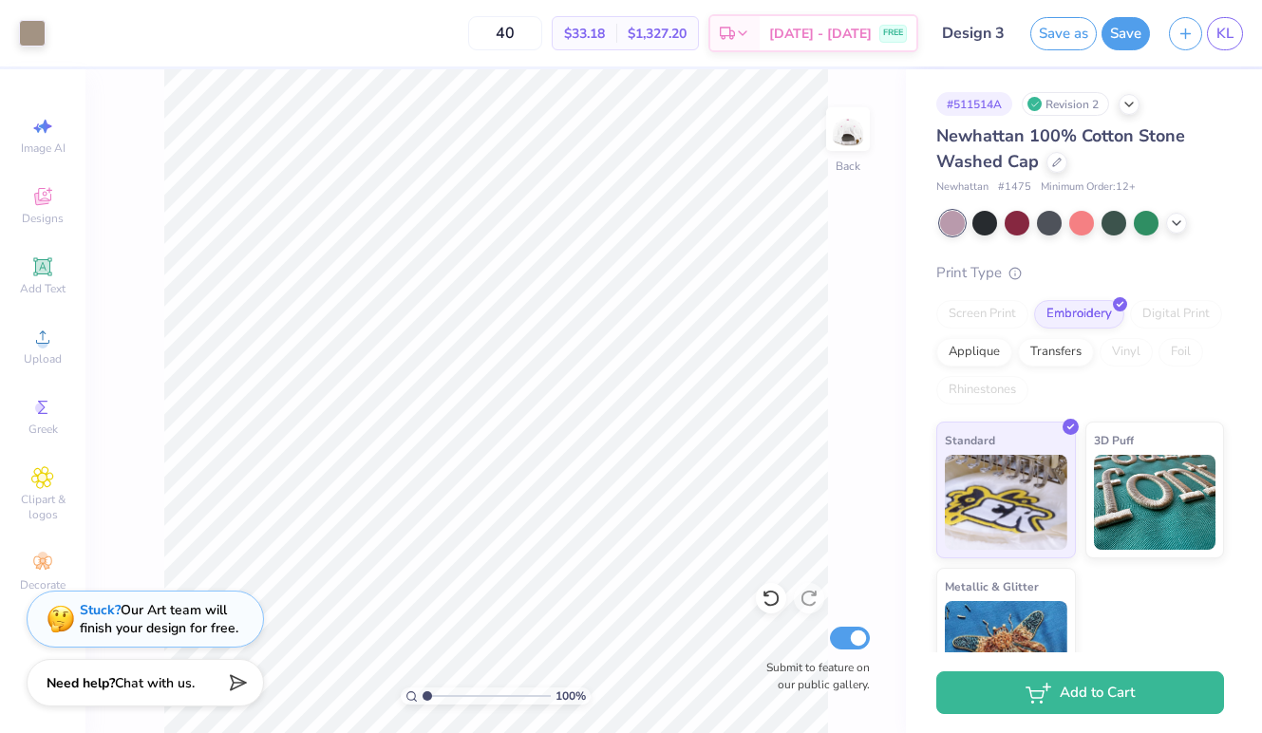
click at [1223, 23] on div "Design Saved" at bounding box center [1078, 58] width 337 height 86
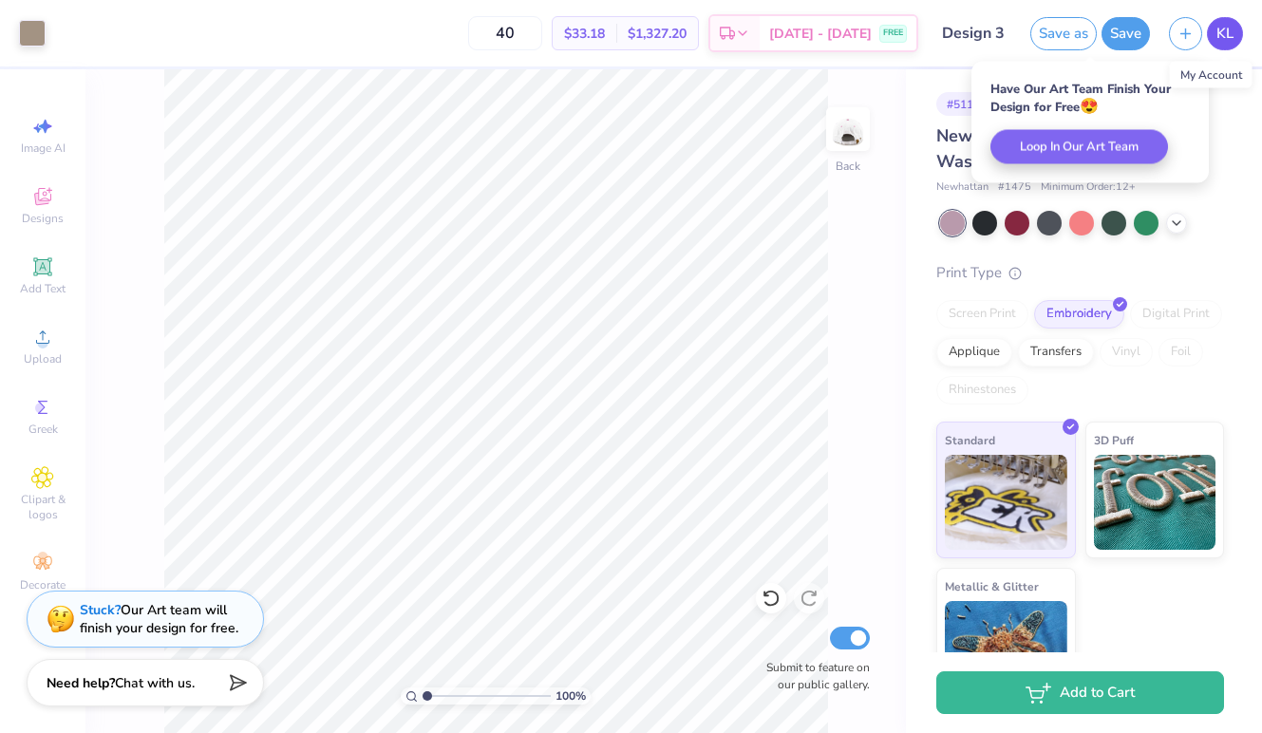
click at [1222, 33] on span "KL" at bounding box center [1224, 34] width 17 height 22
